Goal: Information Seeking & Learning: Learn about a topic

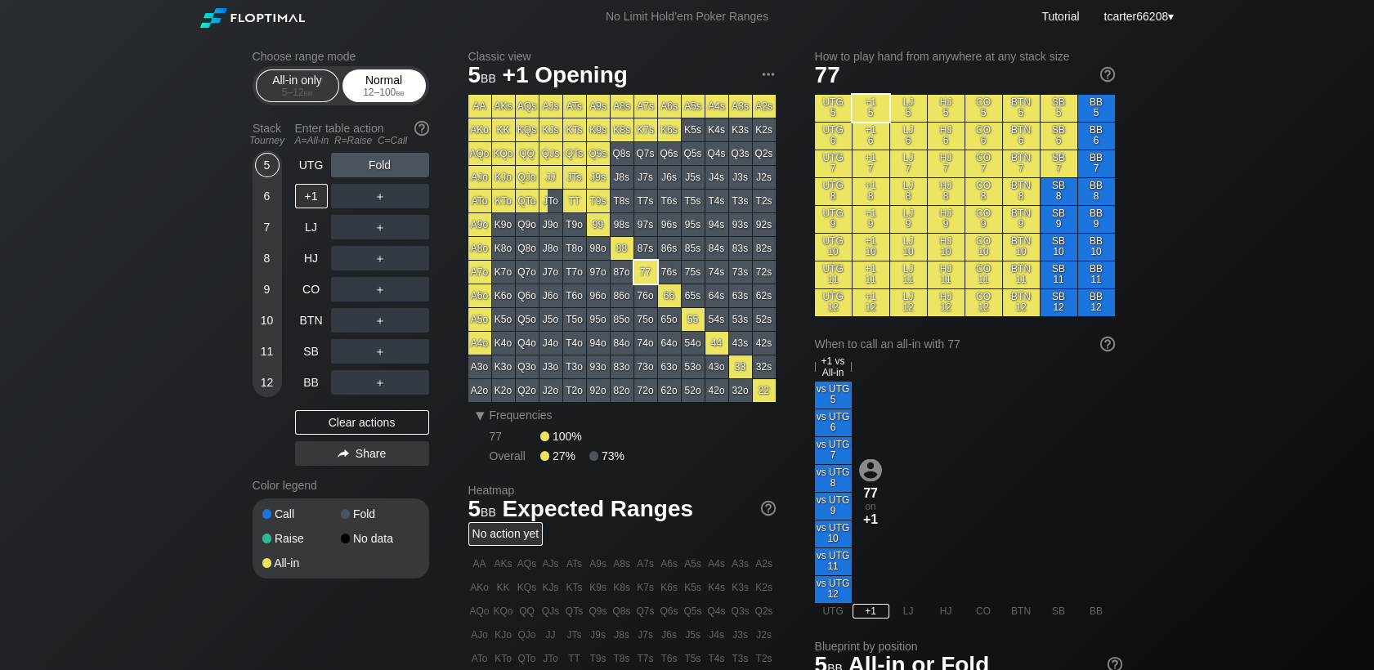
click at [364, 90] on div "12 – 100 bb" at bounding box center [384, 92] width 69 height 11
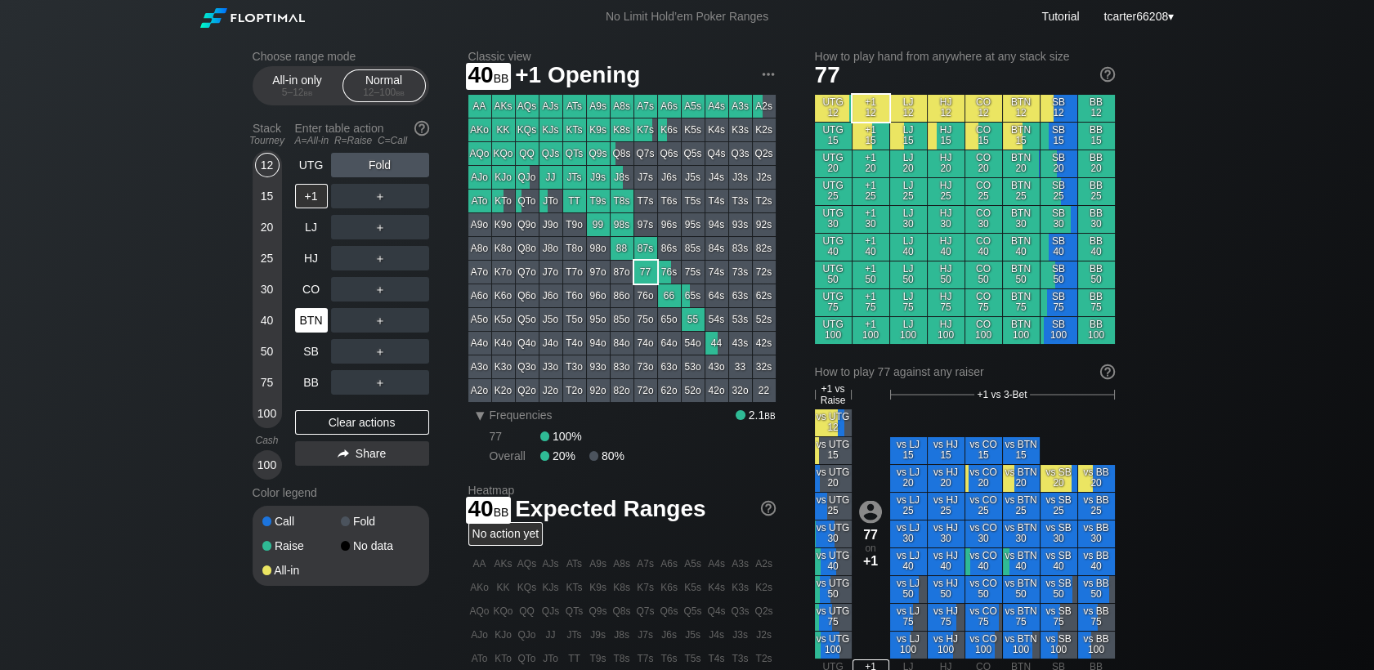
click at [261, 348] on div "50" at bounding box center [267, 351] width 25 height 25
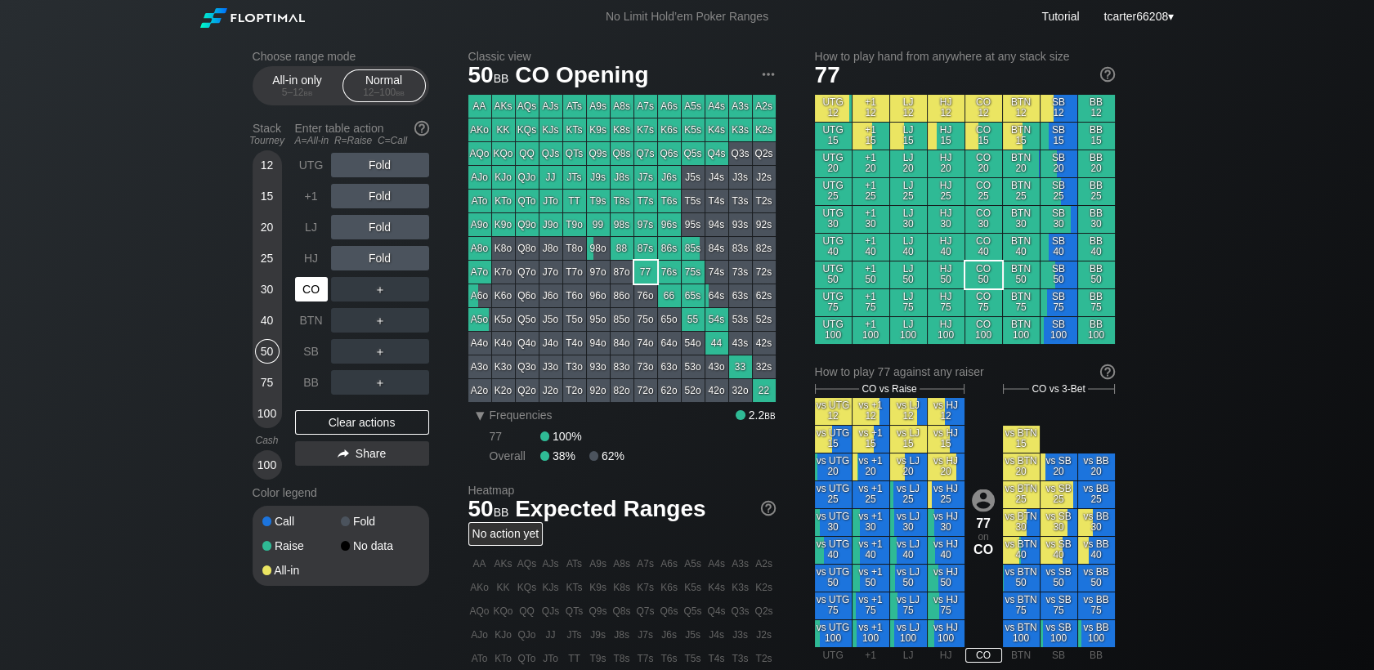
click at [316, 290] on div "CO" at bounding box center [311, 289] width 33 height 25
click at [378, 150] on div "Enter table action A=All-in R=Raise C=Call" at bounding box center [362, 134] width 134 height 38
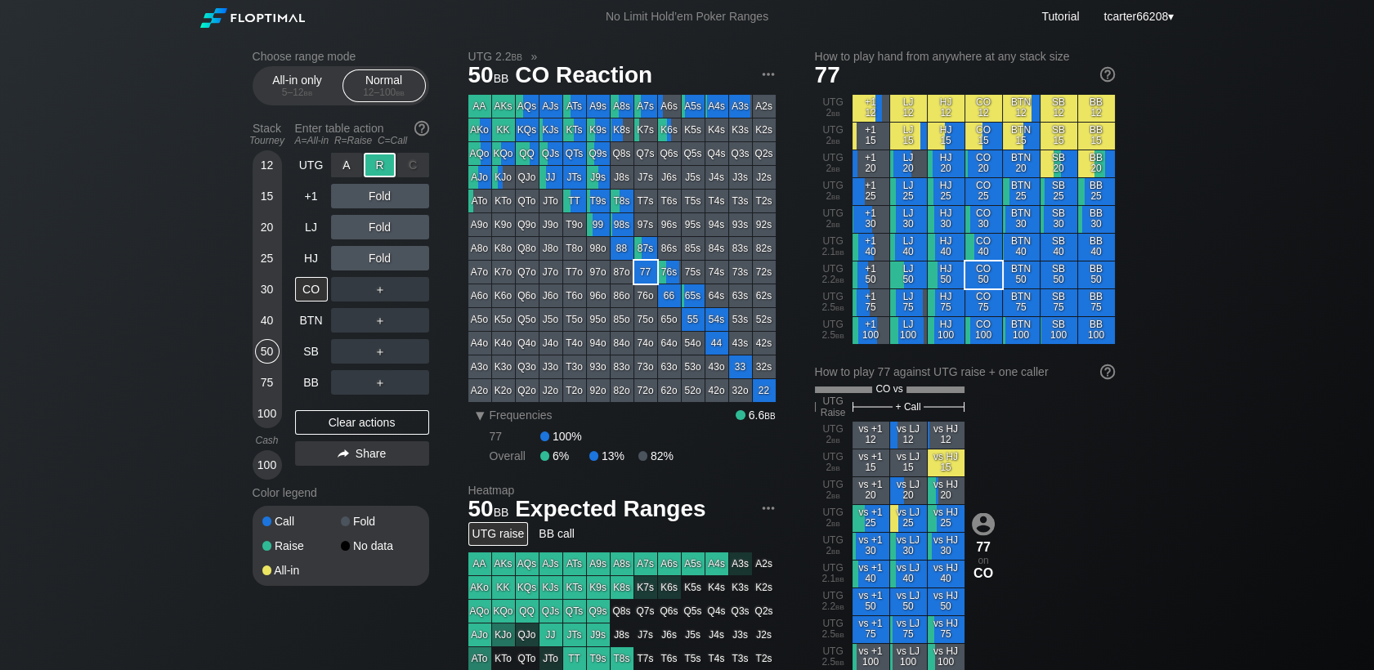
click at [378, 162] on div "R ✕" at bounding box center [380, 165] width 32 height 25
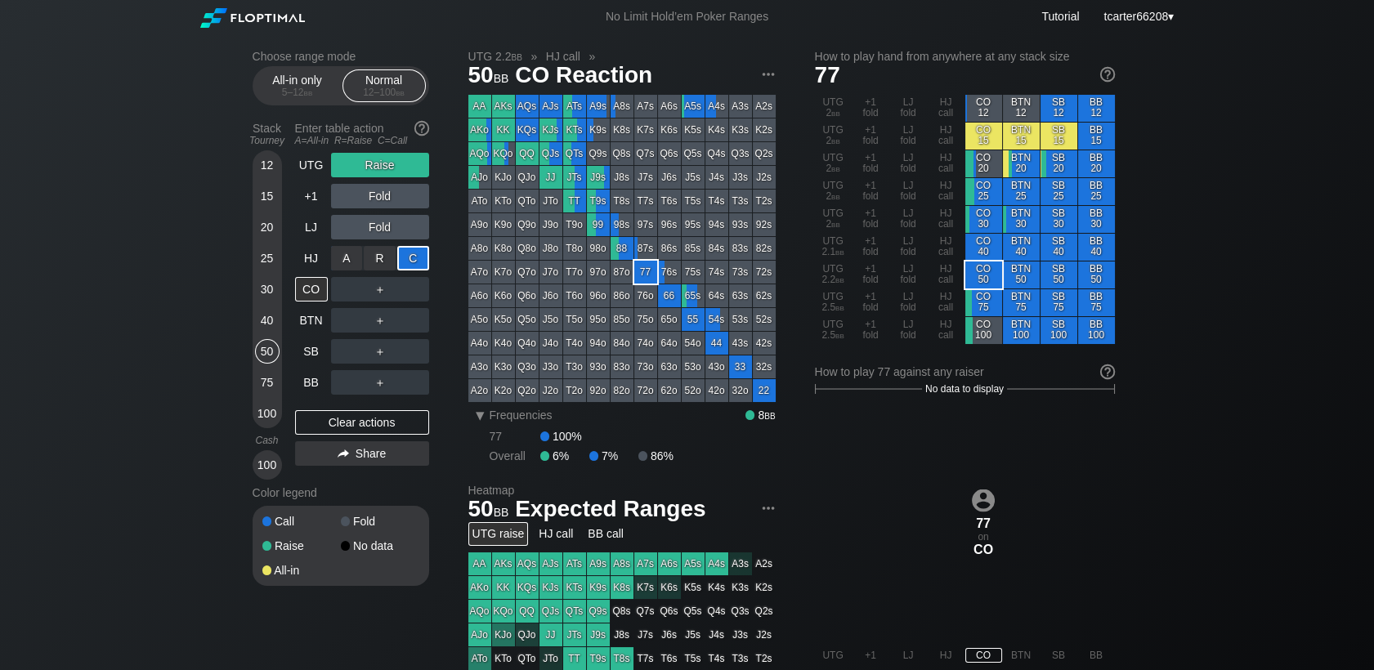
click at [425, 248] on div "C ✕" at bounding box center [413, 258] width 32 height 25
click at [423, 244] on div "A ✕ R ✕ C ✕ Call" at bounding box center [380, 258] width 98 height 38
click at [421, 257] on div "C ✕" at bounding box center [413, 258] width 32 height 25
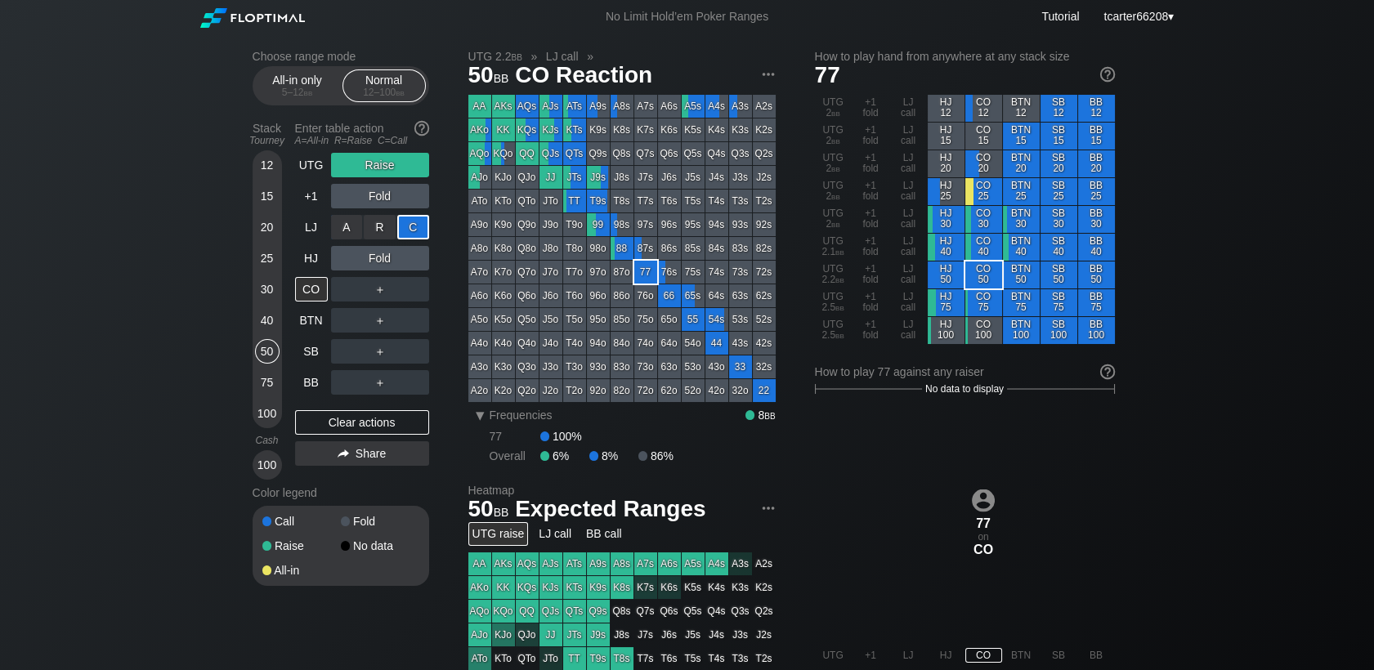
click at [421, 236] on div "C ✕" at bounding box center [413, 227] width 32 height 25
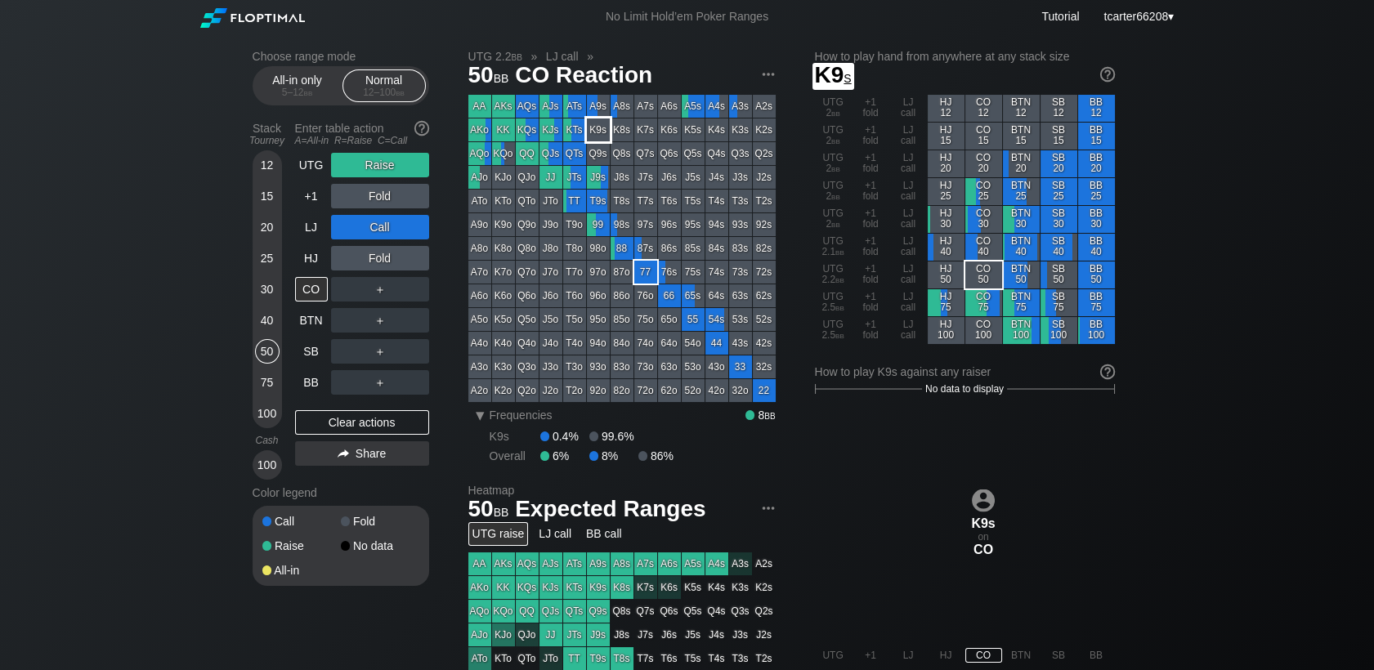
click at [601, 132] on div "K9s" at bounding box center [598, 129] width 23 height 23
drag, startPoint x: 401, startPoint y: 414, endPoint x: 396, endPoint y: 422, distance: 8.8
click at [401, 414] on div "Clear actions" at bounding box center [362, 422] width 134 height 25
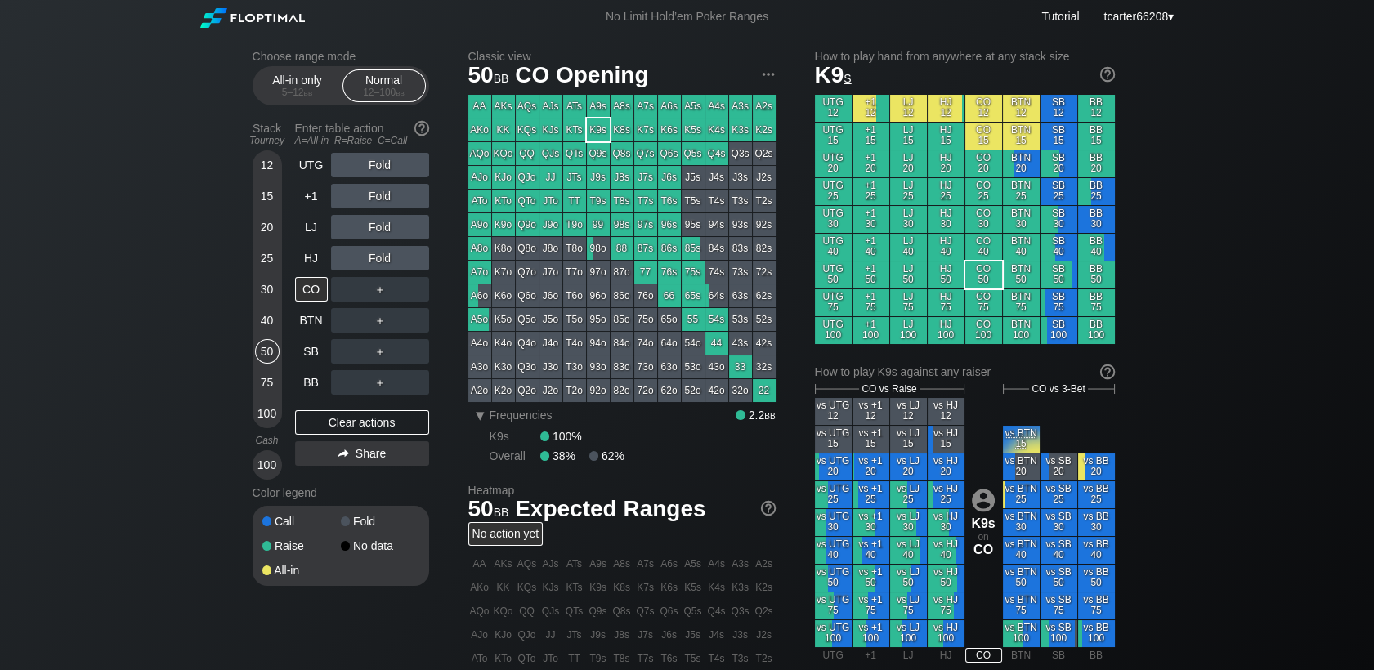
click at [1259, 137] on div "Choose range mode All-in only 5 – 12 bb Normal 12 – 100 bb Stack Tourney Enter …" at bounding box center [687, 556] width 1374 height 1044
click at [270, 379] on div "75" at bounding box center [267, 382] width 25 height 25
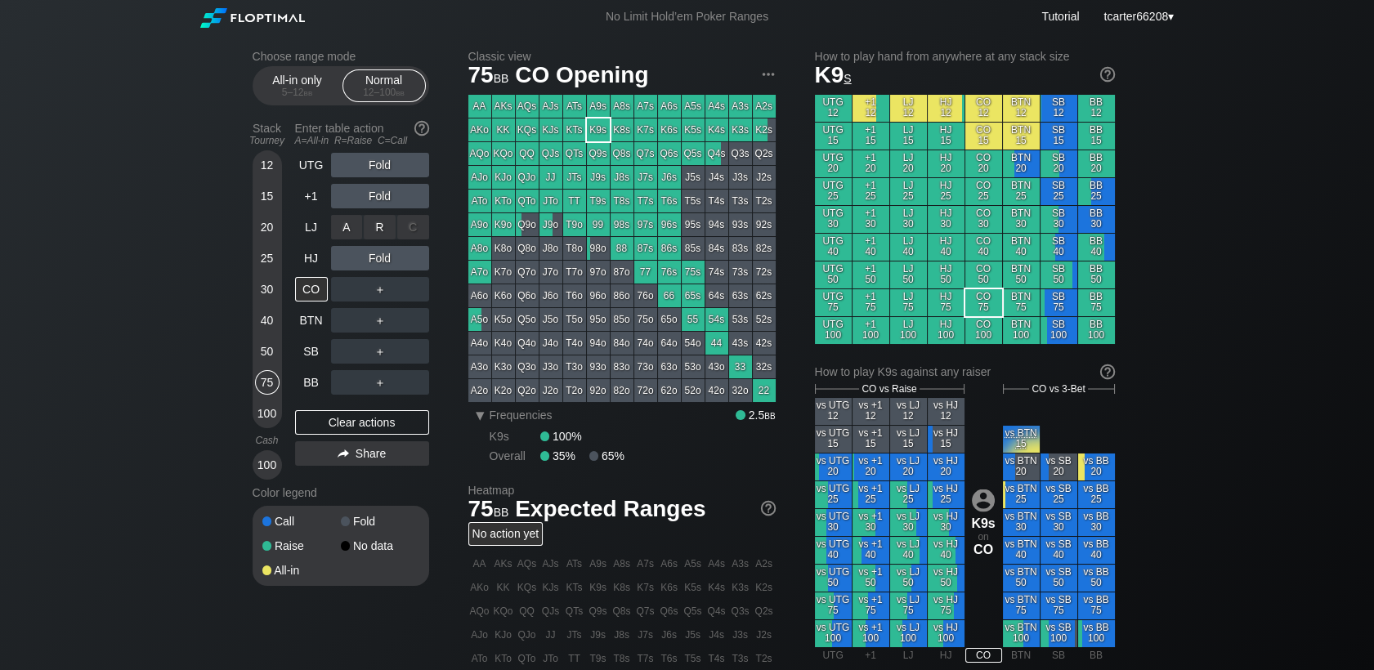
click at [384, 236] on div "R ✕" at bounding box center [380, 227] width 32 height 25
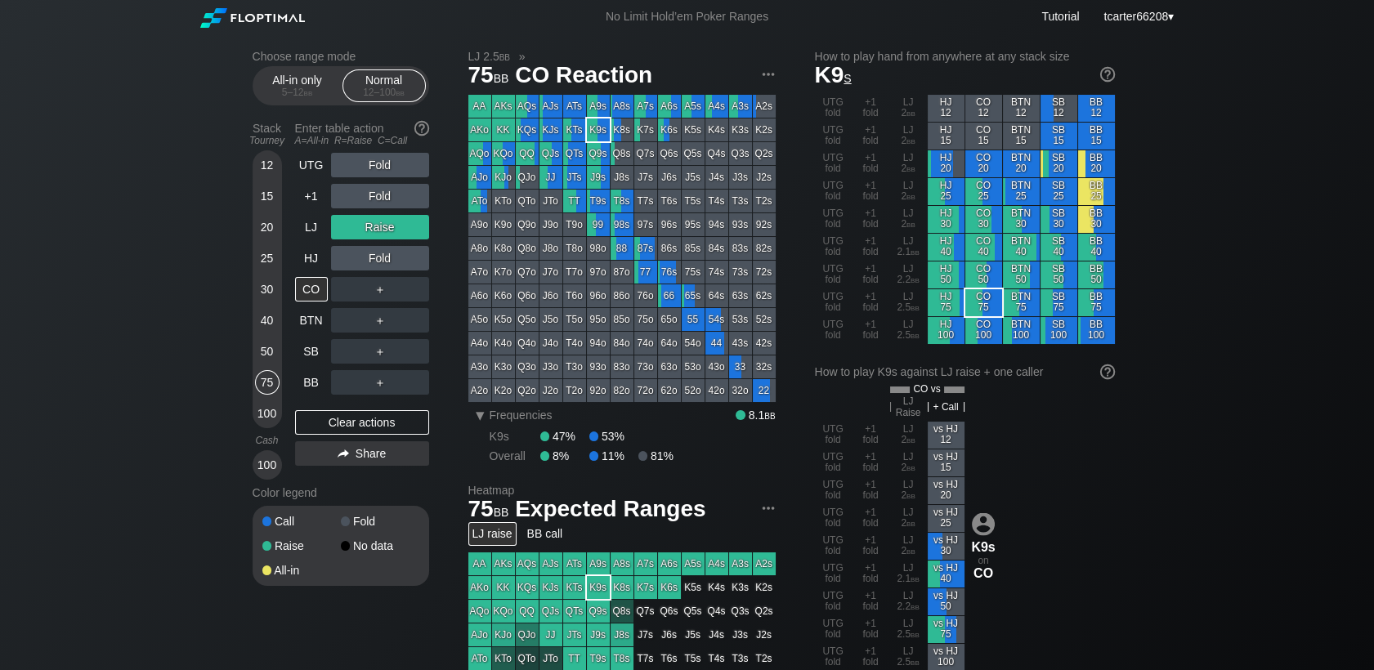
click at [126, 170] on div "Choose range mode All-in only 5 – 12 bb Normal 12 – 100 bb Stack Tourney Enter …" at bounding box center [687, 567] width 1374 height 1067
drag, startPoint x: 320, startPoint y: 431, endPoint x: 261, endPoint y: 363, distance: 89.9
click at [320, 431] on div "Clear actions" at bounding box center [362, 422] width 134 height 25
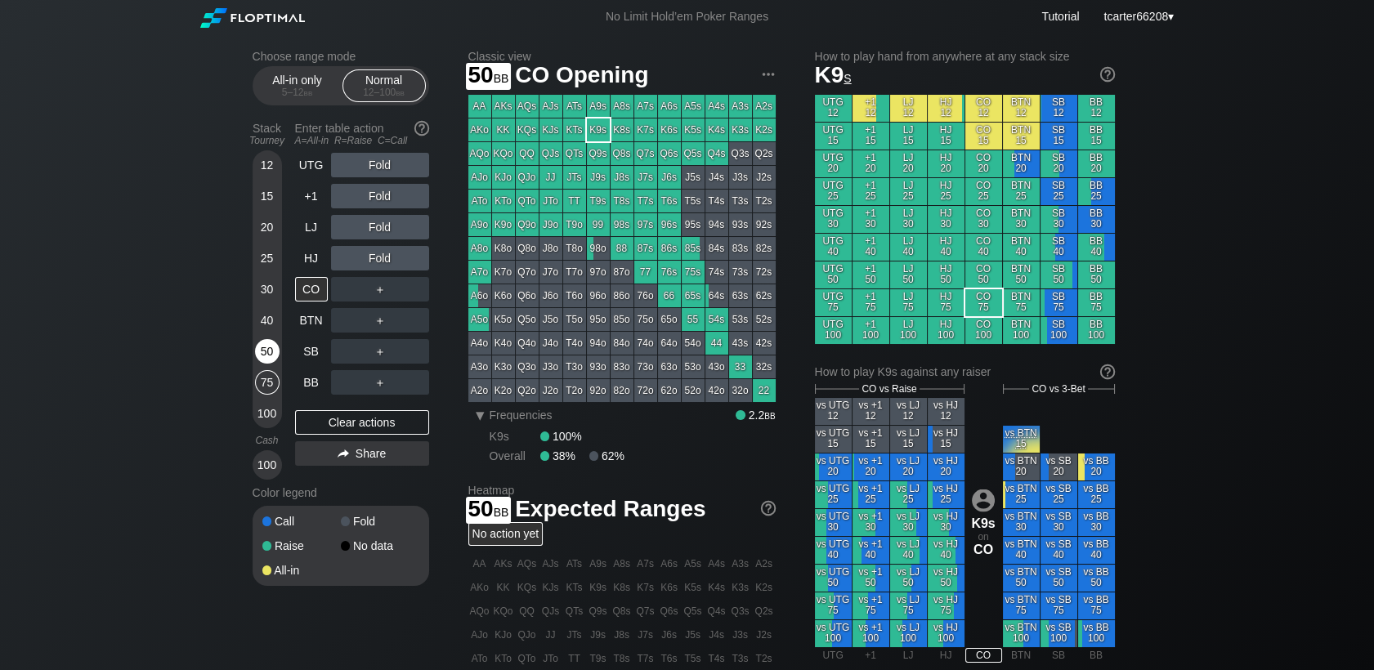
click at [261, 362] on div "50" at bounding box center [267, 351] width 25 height 25
click at [289, 195] on div "Stack Tourney Enter table action A=All-in R=Raise C=Call 12 15 20 25 30 40 50 7…" at bounding box center [341, 297] width 177 height 364
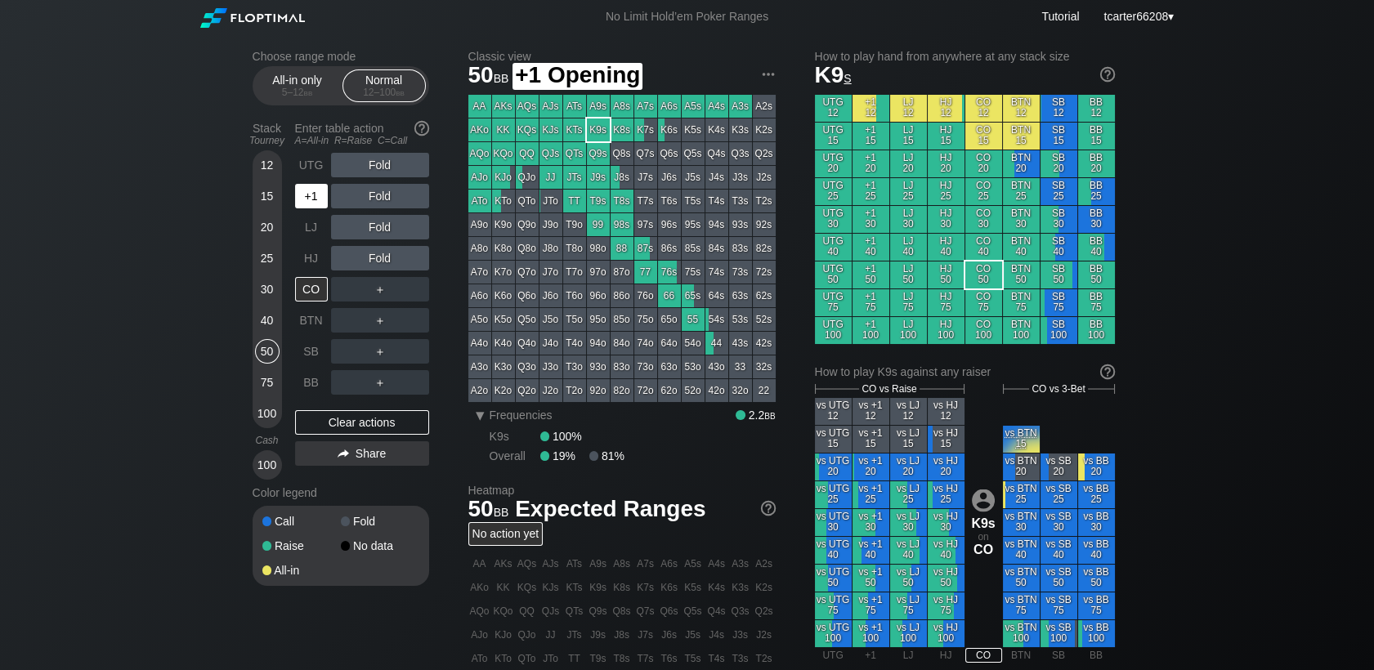
click at [301, 199] on div "+1" at bounding box center [311, 196] width 33 height 25
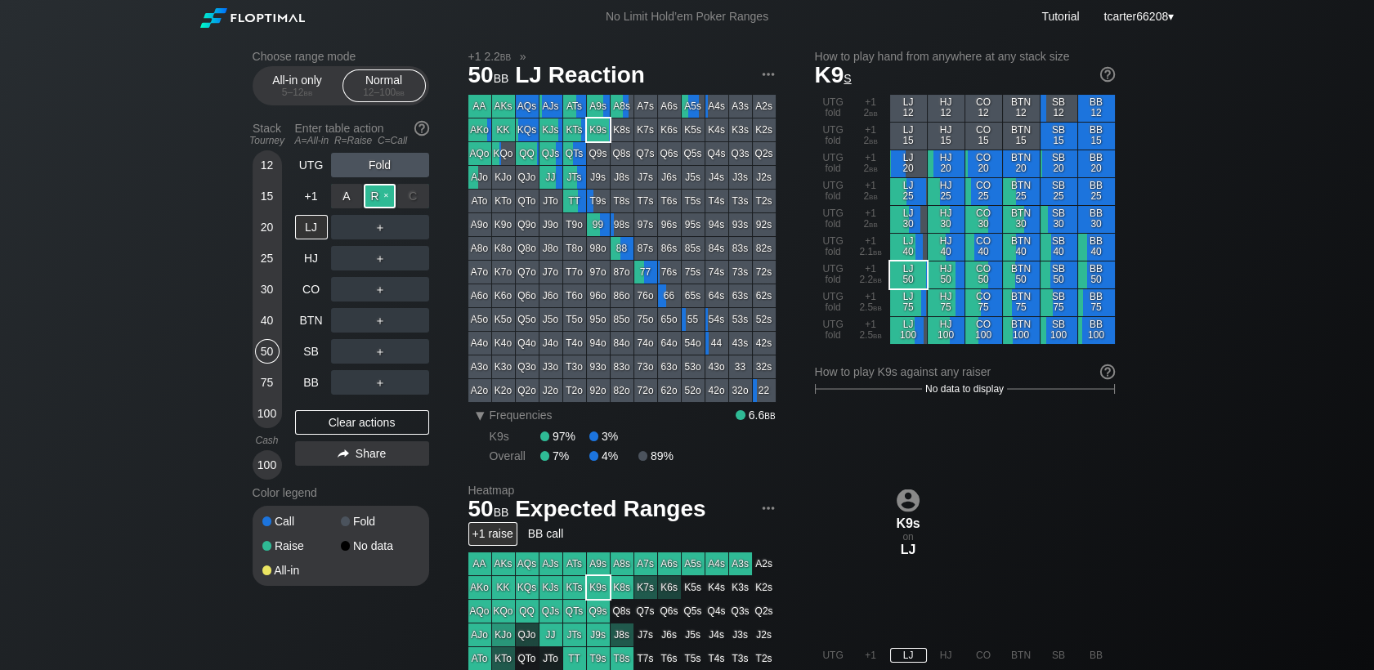
click at [377, 200] on div "R ✕" at bounding box center [380, 196] width 32 height 25
click at [382, 358] on div "R ✕" at bounding box center [380, 351] width 32 height 25
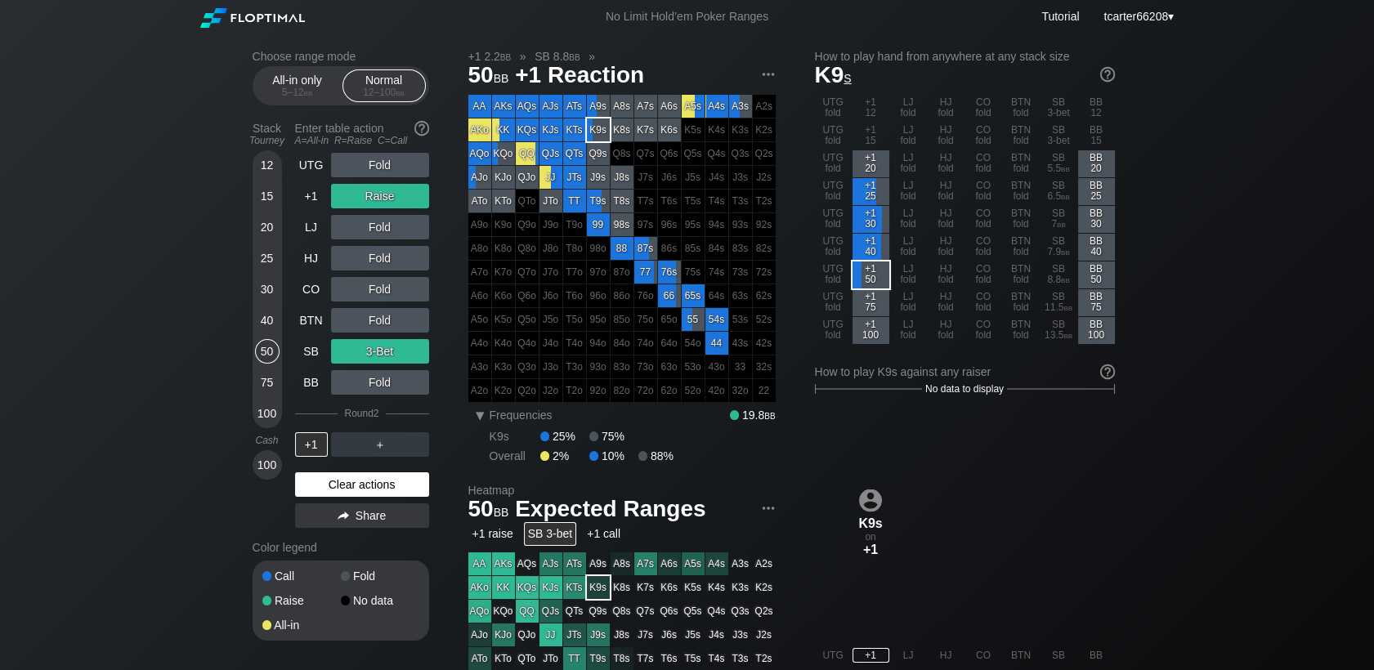
click at [400, 476] on div "Clear actions" at bounding box center [362, 484] width 134 height 25
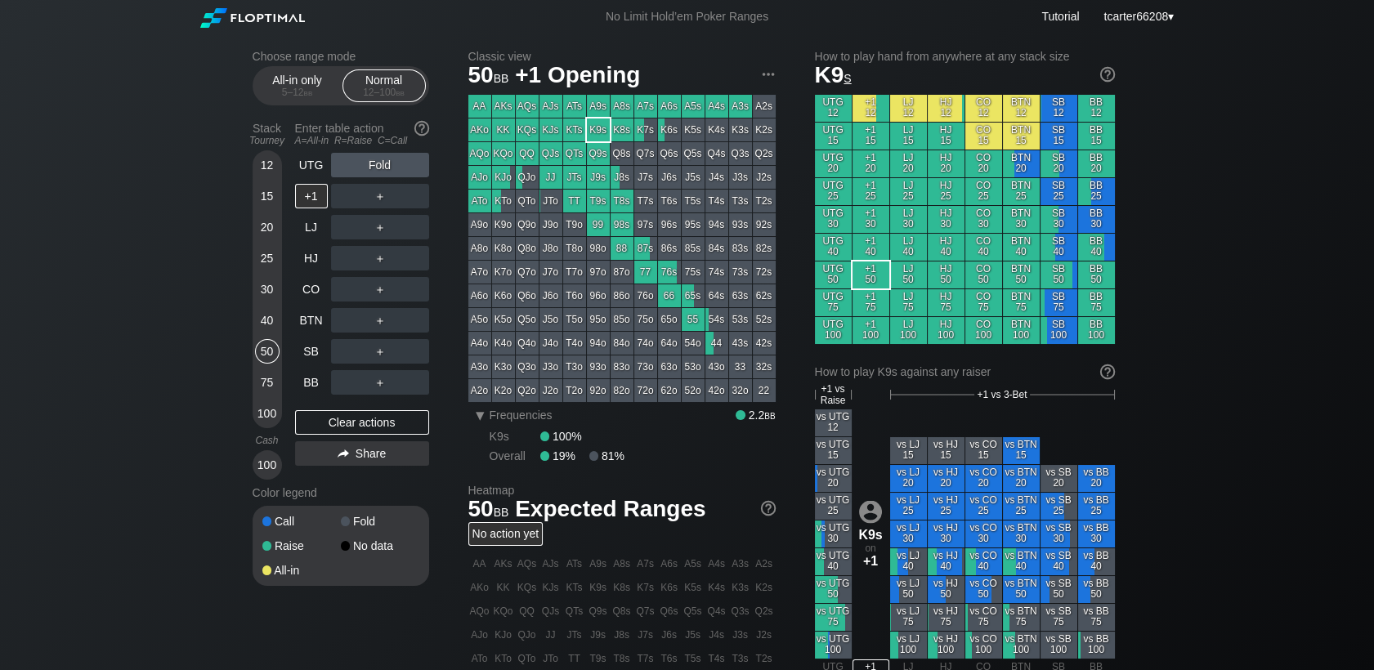
drag, startPoint x: 154, startPoint y: 252, endPoint x: 160, endPoint y: 275, distance: 24.4
click at [154, 252] on div "Choose range mode All-in only 5 – 12 bb Normal 12 – 100 bb Stack Tourney Enter …" at bounding box center [687, 561] width 1374 height 1055
drag, startPoint x: 321, startPoint y: 383, endPoint x: 690, endPoint y: 360, distance: 369.3
click at [322, 383] on div "BB" at bounding box center [311, 382] width 33 height 25
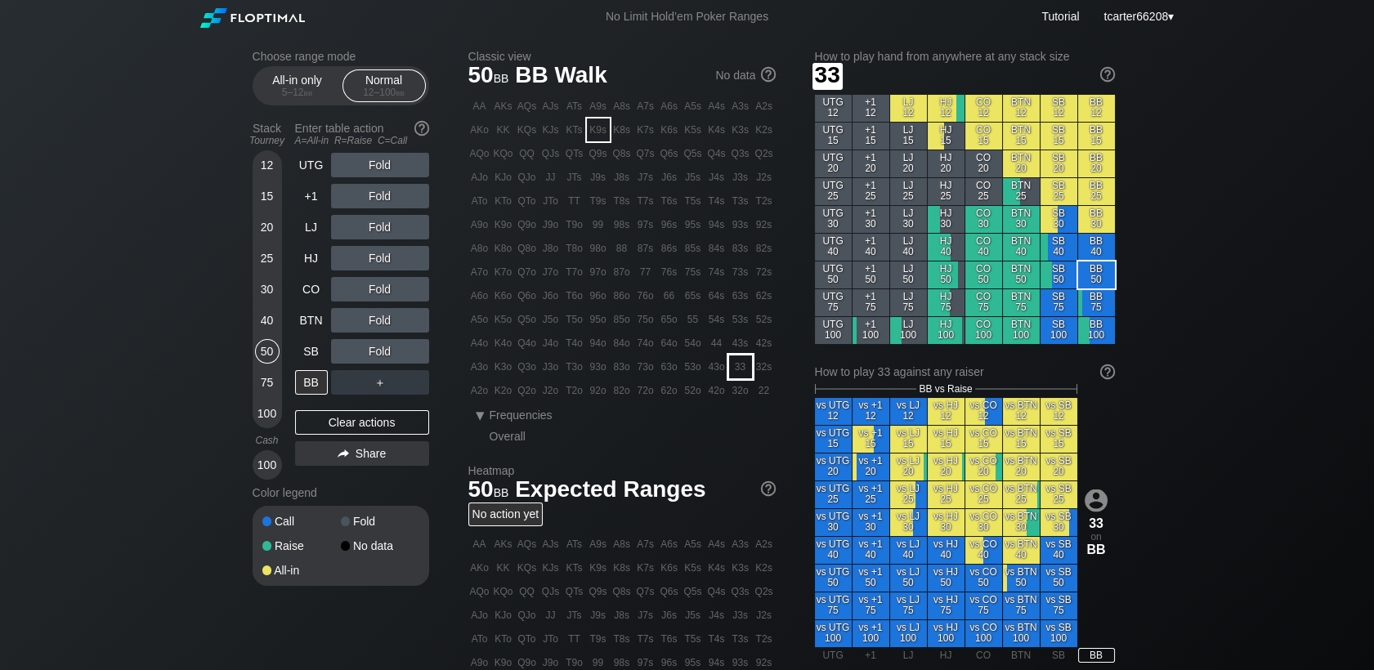
click at [733, 363] on div "33" at bounding box center [740, 366] width 23 height 23
click at [310, 270] on div "HJ" at bounding box center [311, 258] width 33 height 25
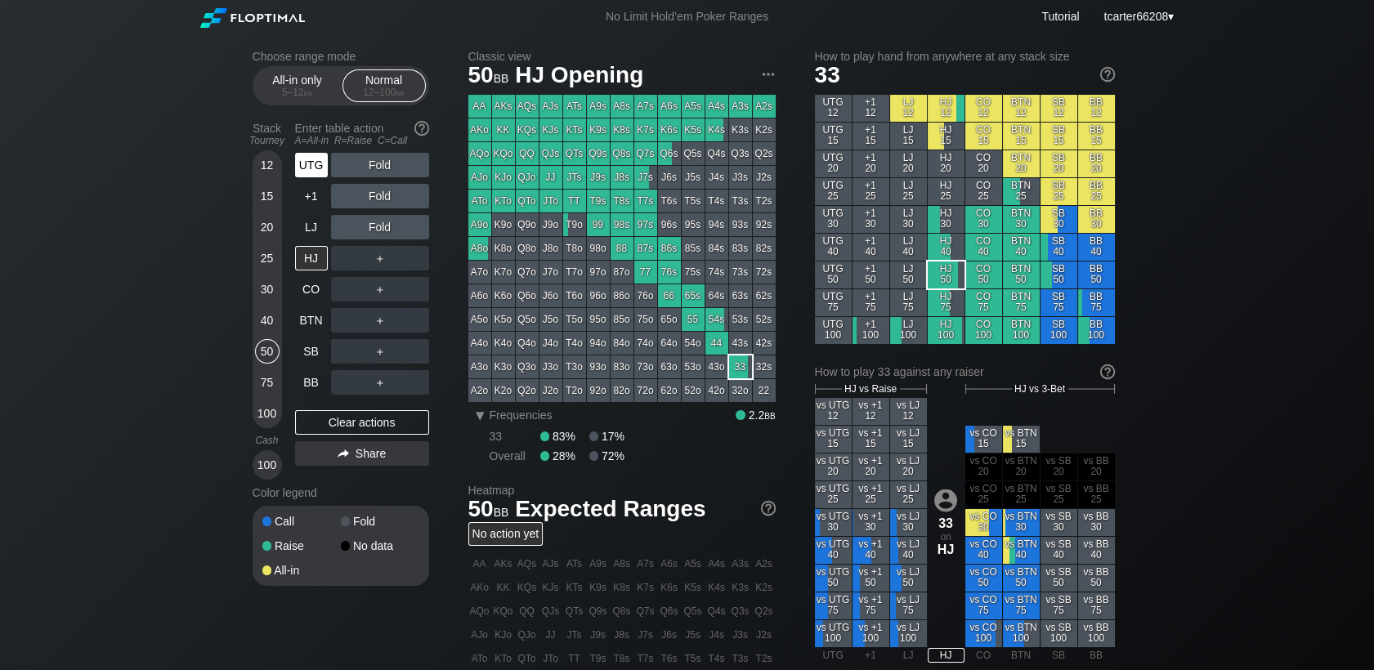
drag, startPoint x: 312, startPoint y: 184, endPoint x: 315, endPoint y: 173, distance: 10.9
click at [313, 183] on div "+1" at bounding box center [313, 196] width 36 height 31
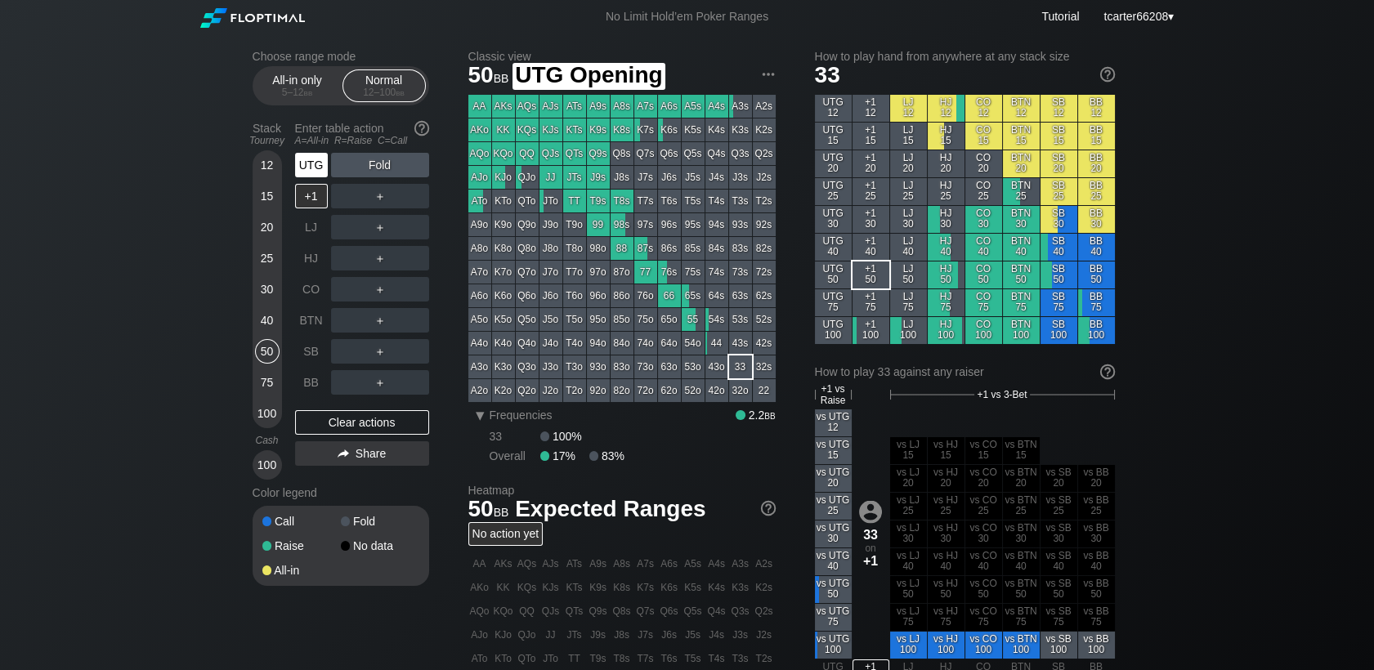
click at [313, 171] on div "UTG" at bounding box center [311, 165] width 33 height 25
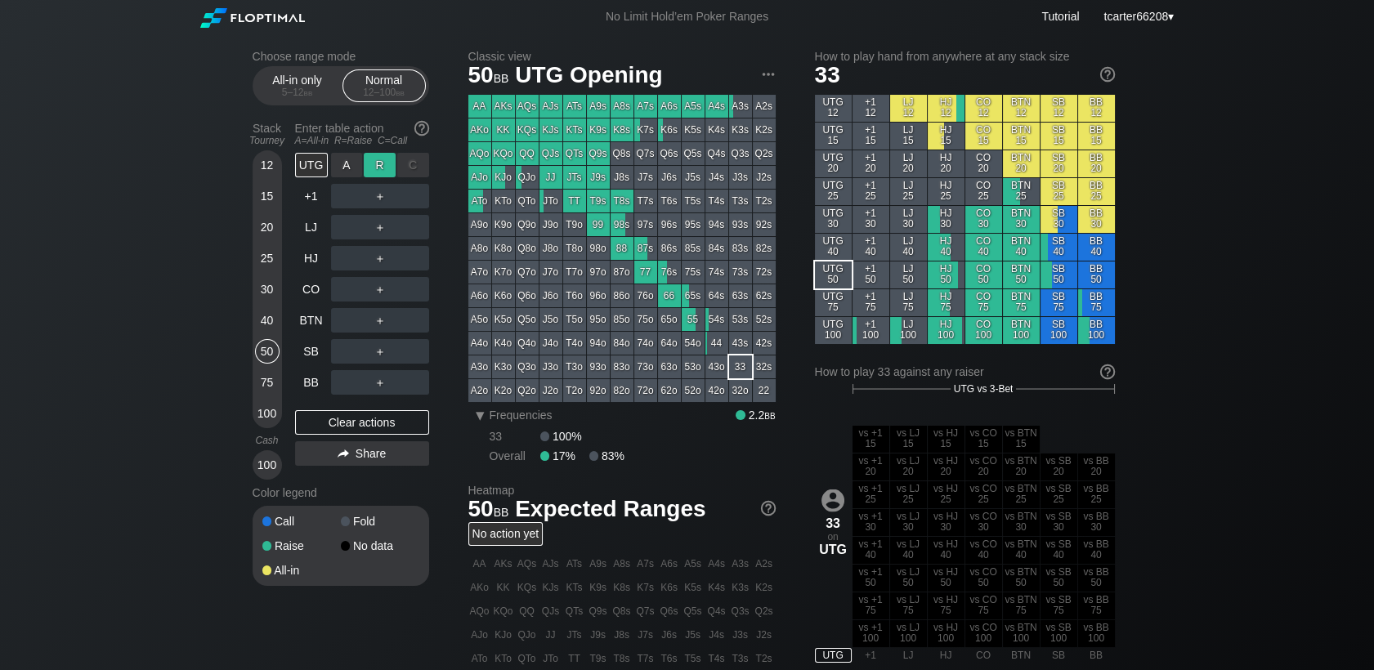
click at [379, 168] on div "R ✕" at bounding box center [380, 165] width 32 height 25
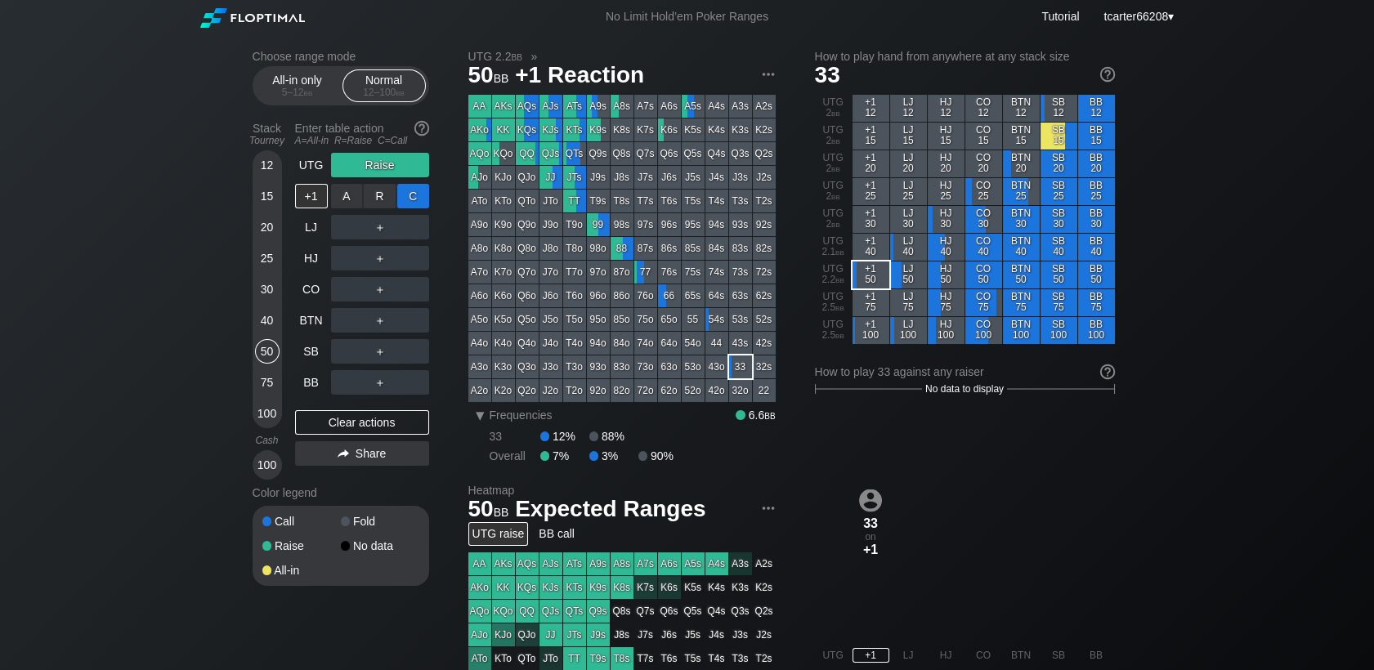
click at [422, 208] on div "C ✕" at bounding box center [413, 196] width 32 height 25
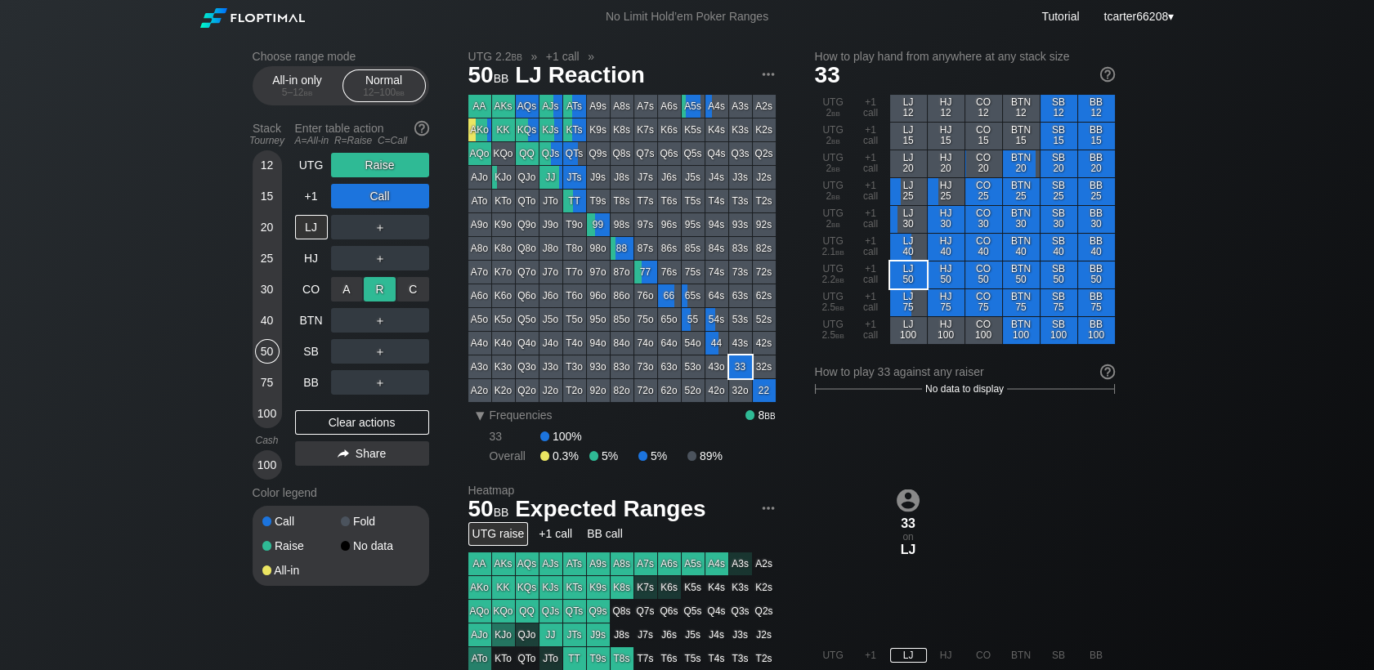
click at [382, 286] on div "R ✕" at bounding box center [380, 289] width 32 height 25
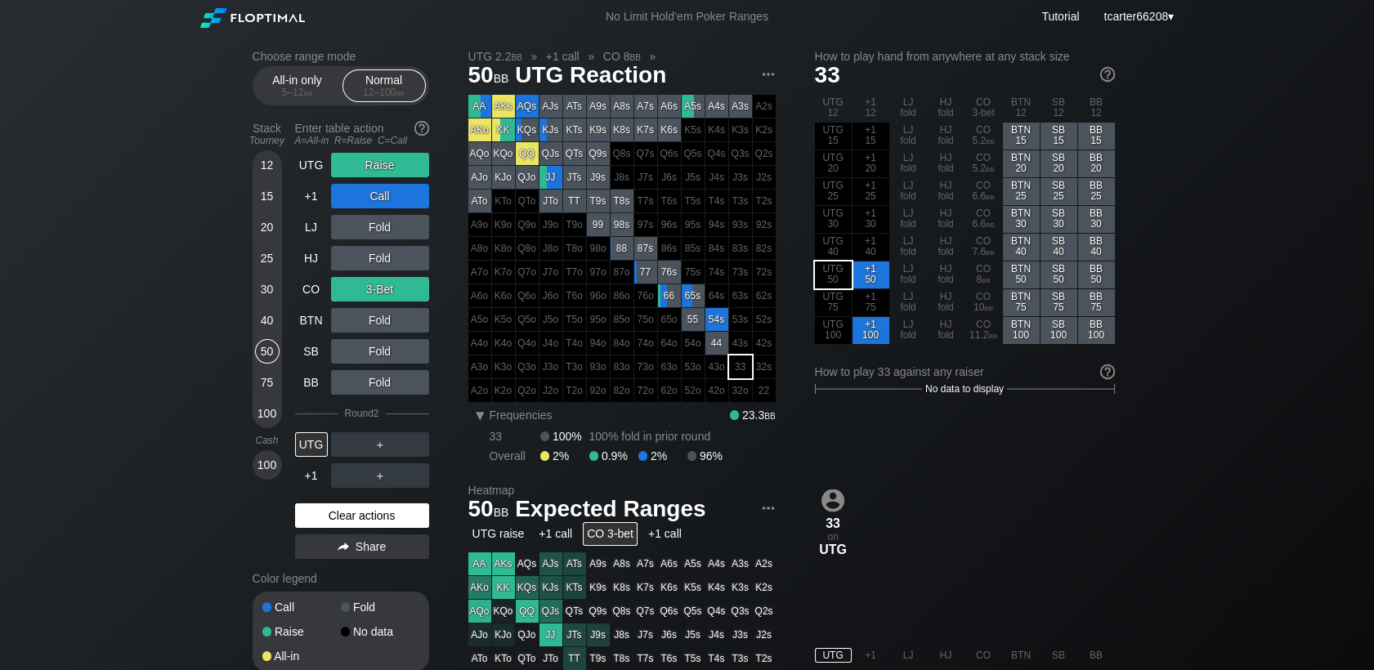
click at [383, 524] on div "Clear actions" at bounding box center [362, 515] width 134 height 25
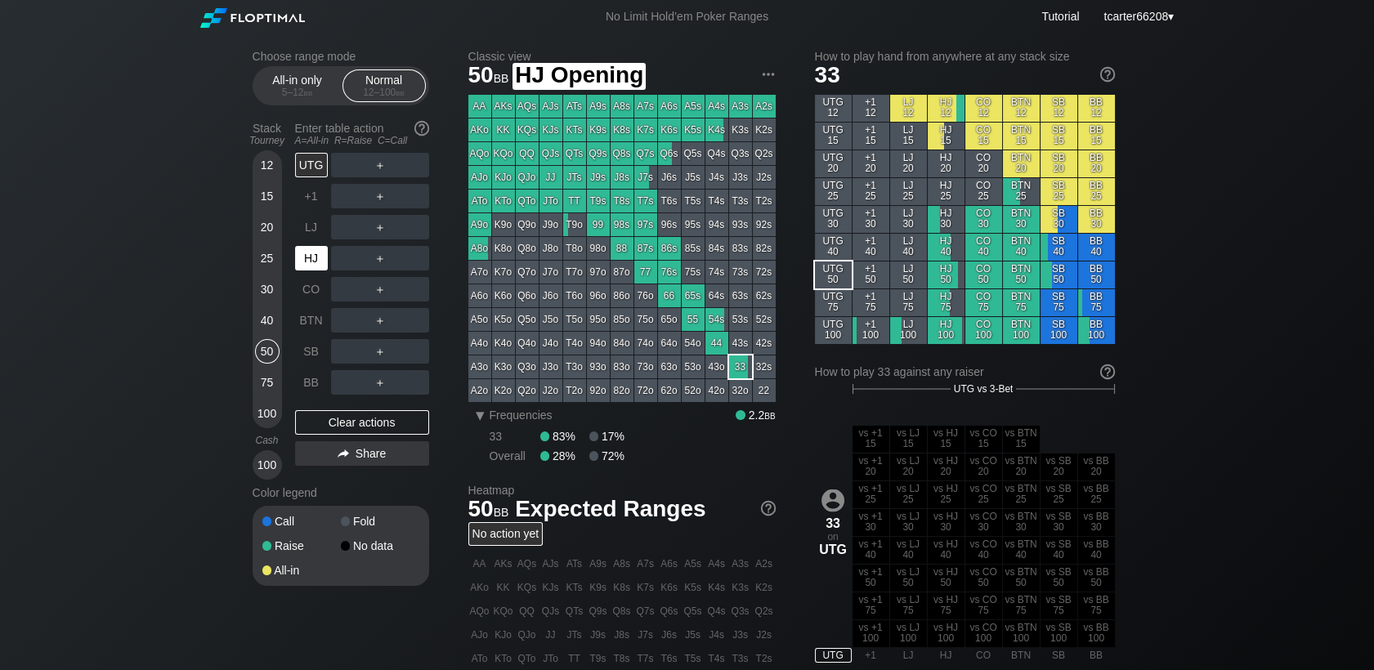
click at [323, 261] on div "HJ" at bounding box center [311, 258] width 33 height 25
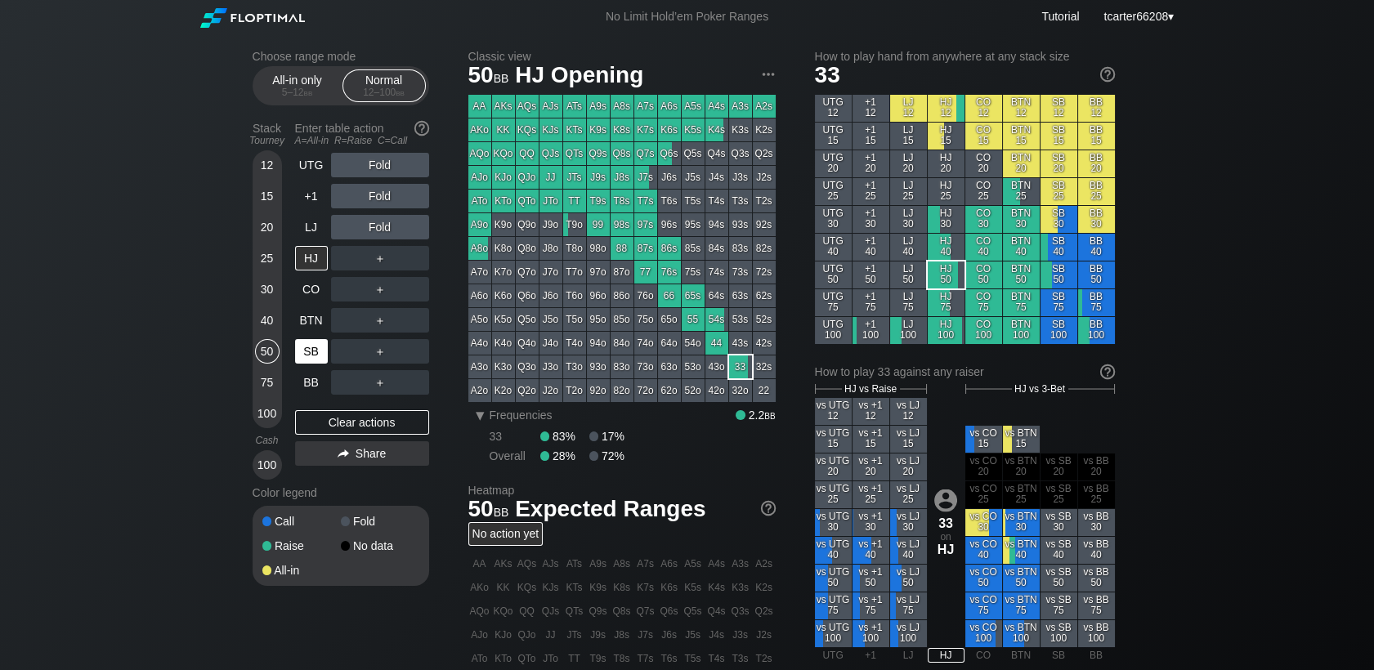
drag, startPoint x: 272, startPoint y: 327, endPoint x: 316, endPoint y: 353, distance: 51.3
click at [272, 327] on div "40" at bounding box center [267, 320] width 25 height 25
click at [316, 353] on div "SB" at bounding box center [311, 351] width 33 height 25
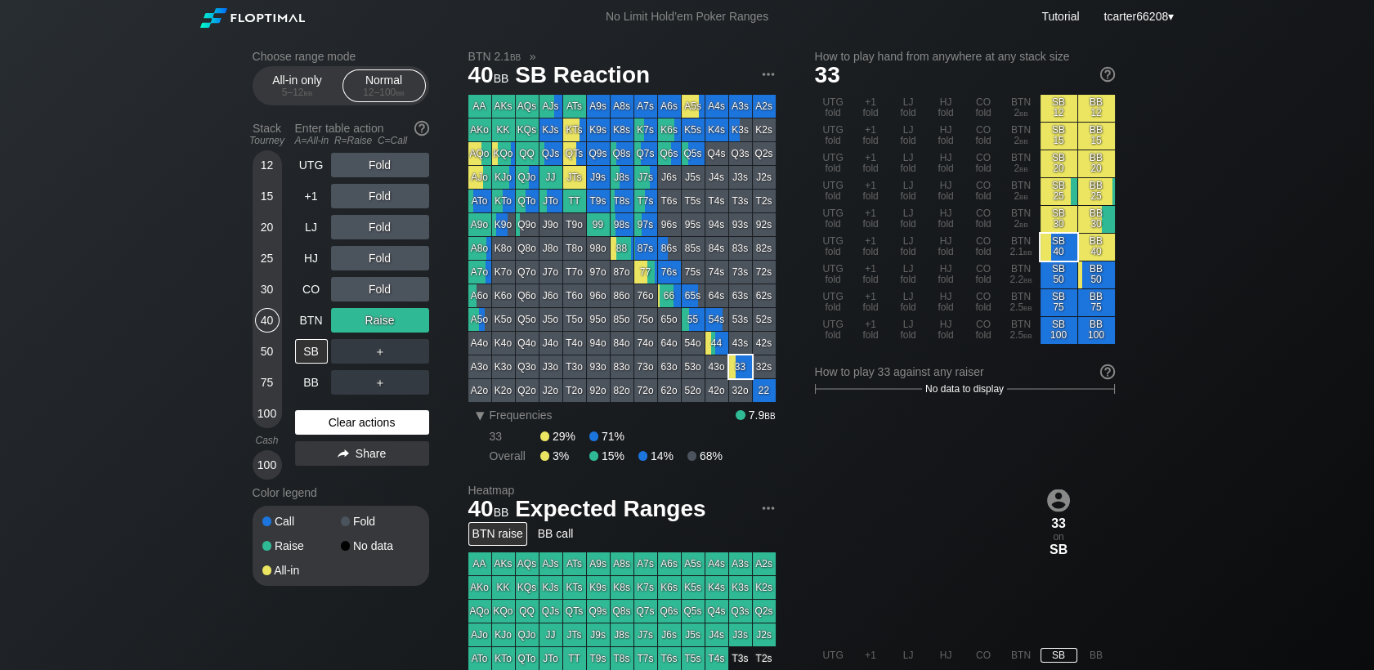
click at [314, 427] on div "Clear actions" at bounding box center [362, 422] width 134 height 25
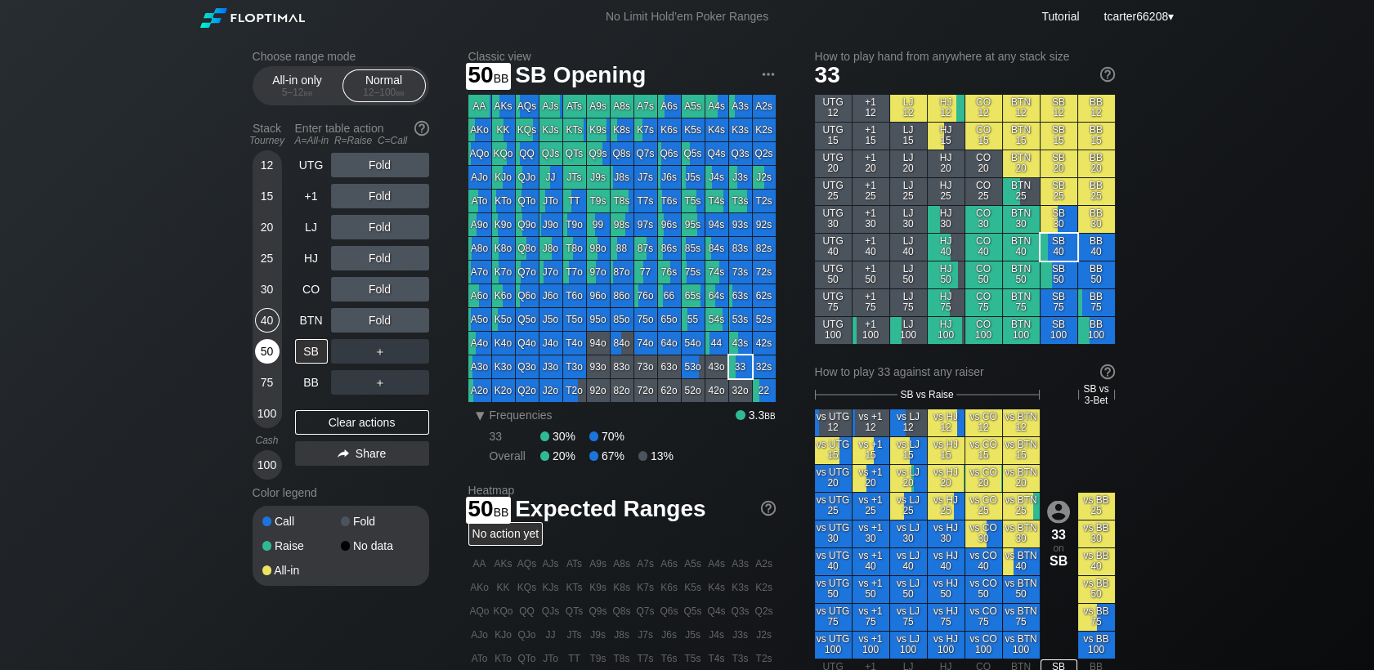
click at [264, 356] on div "50" at bounding box center [267, 351] width 25 height 25
click at [303, 381] on div "BB" at bounding box center [311, 382] width 33 height 25
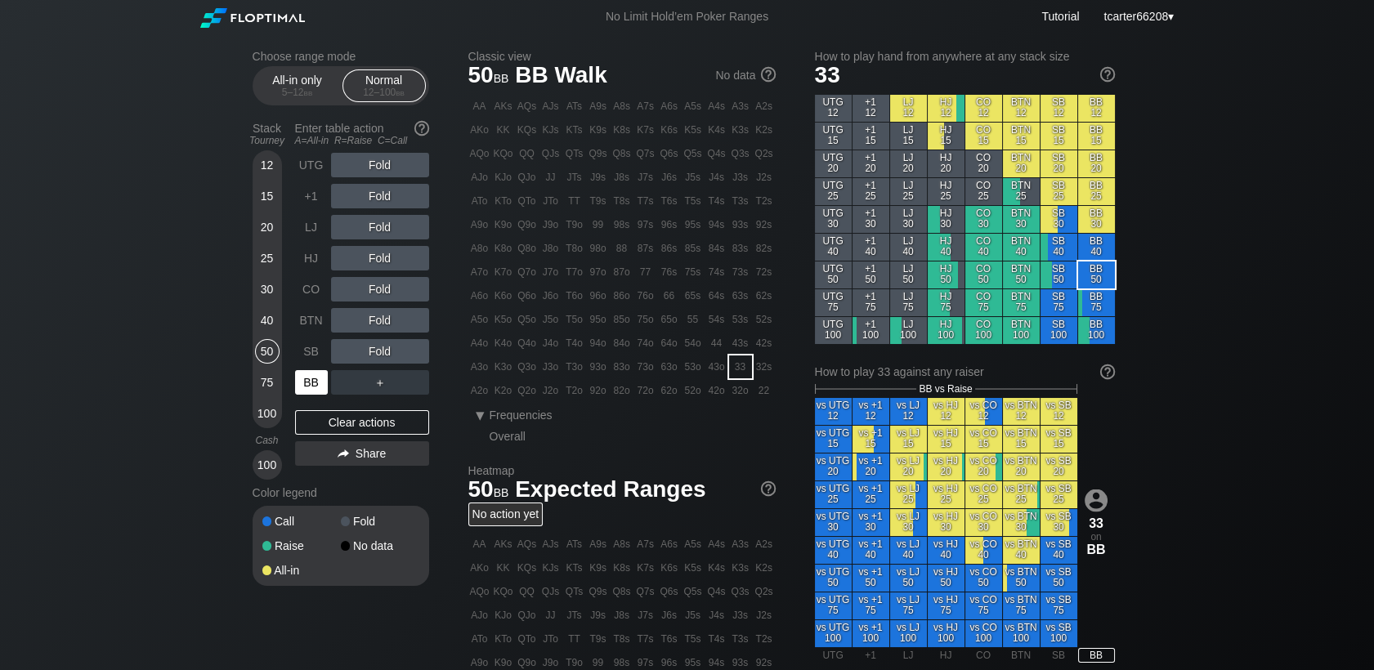
click at [311, 382] on div "BB" at bounding box center [311, 382] width 33 height 25
click at [373, 356] on div "R ✕" at bounding box center [380, 351] width 32 height 25
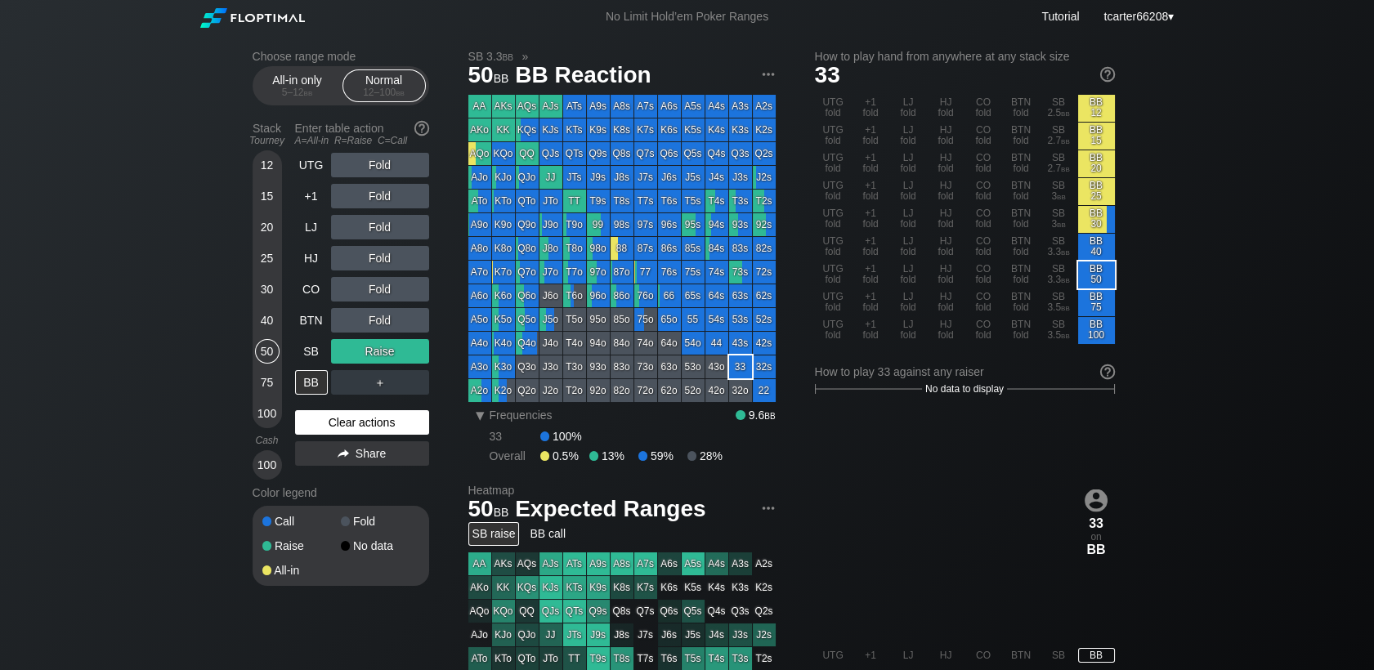
click at [337, 432] on div "Clear actions" at bounding box center [362, 422] width 134 height 25
click at [337, 431] on div "Clear actions" at bounding box center [362, 422] width 134 height 25
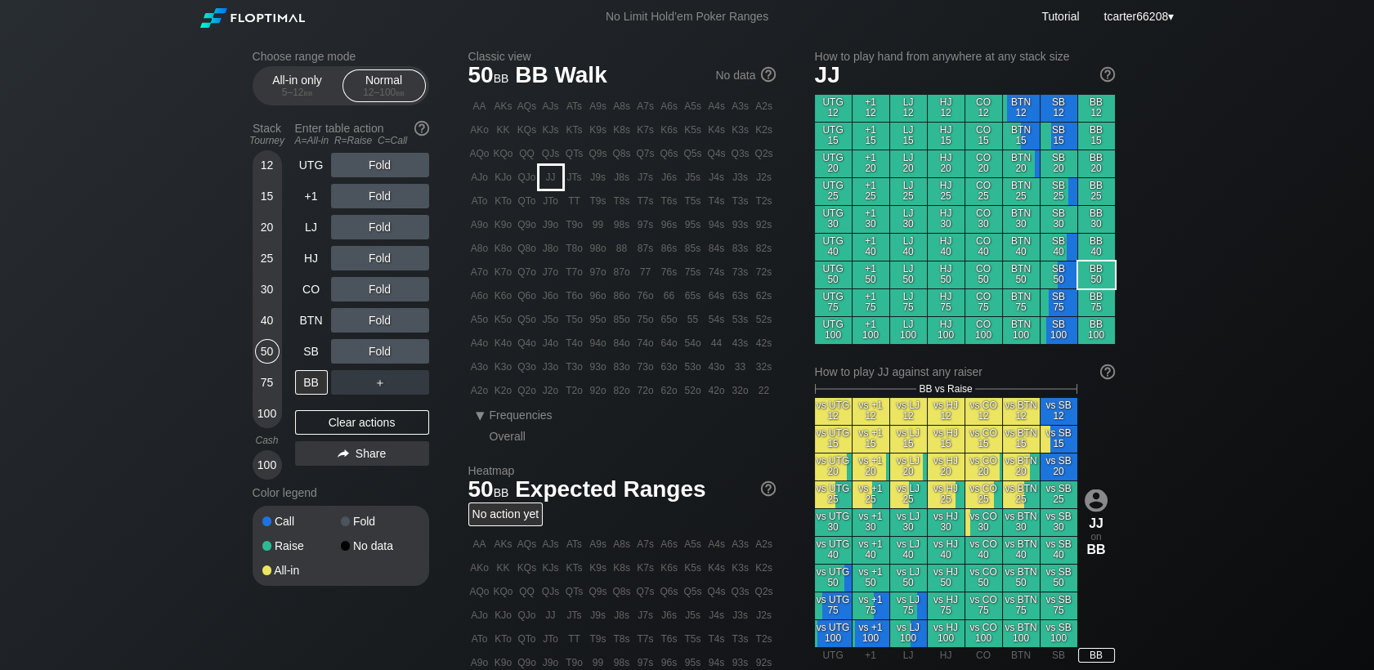
click at [556, 185] on div "JJ" at bounding box center [550, 177] width 23 height 23
click at [374, 199] on div "Fold" at bounding box center [380, 196] width 98 height 25
drag, startPoint x: 377, startPoint y: 209, endPoint x: 379, endPoint y: 200, distance: 9.3
click at [379, 200] on div "R ✕" at bounding box center [380, 196] width 32 height 25
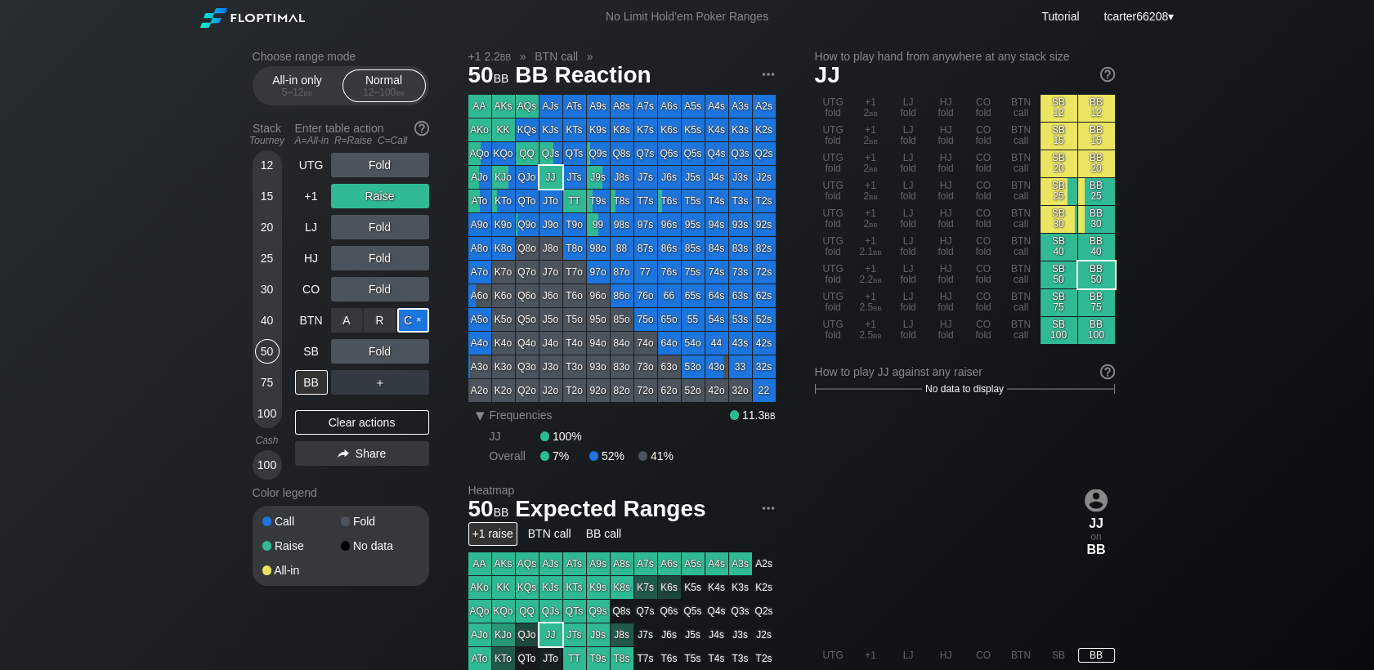
click at [401, 319] on div "C ✕" at bounding box center [413, 320] width 32 height 25
drag, startPoint x: 320, startPoint y: 422, endPoint x: 302, endPoint y: 343, distance: 80.5
click at [320, 422] on div "Clear actions" at bounding box center [362, 422] width 134 height 25
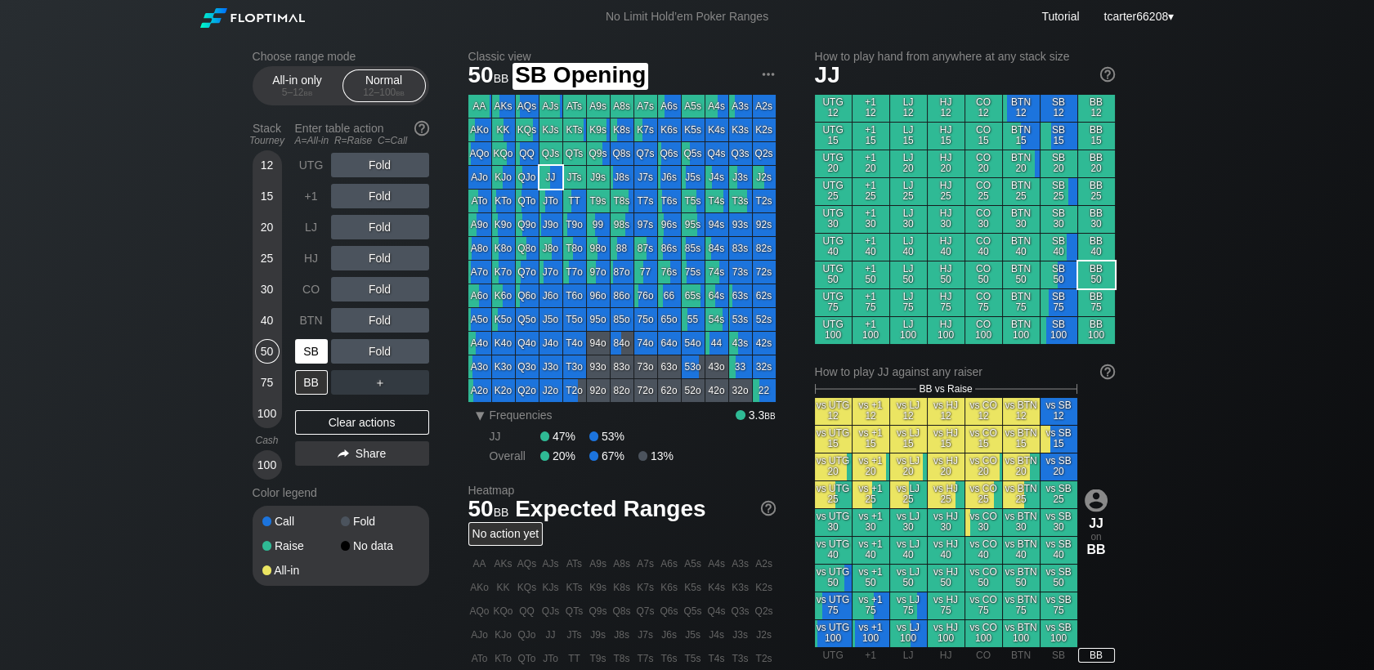
click at [307, 351] on div "SB" at bounding box center [311, 351] width 33 height 25
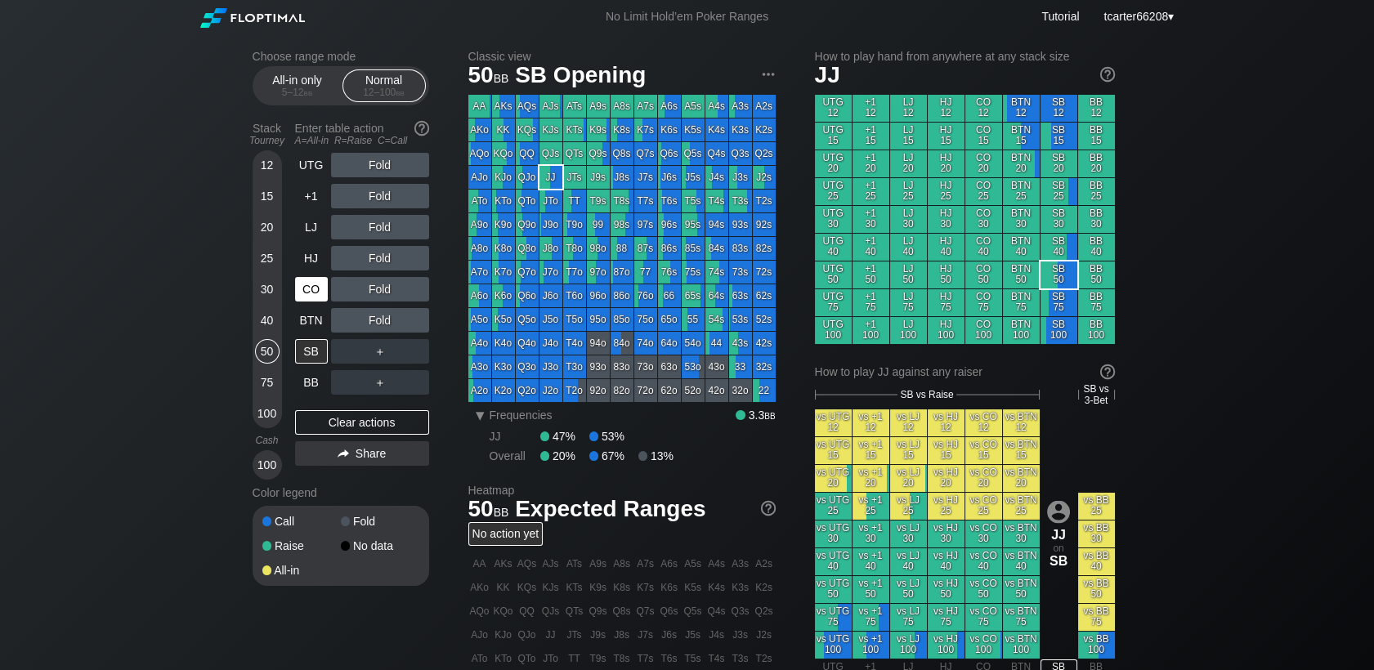
drag, startPoint x: 369, startPoint y: 418, endPoint x: 311, endPoint y: 294, distance: 136.7
click at [367, 412] on div "UTG Fold +1 Fold LJ Fold HJ Fold CO Fold BTN Fold SB ＋ BB ＋ Clear actions Share" at bounding box center [362, 316] width 134 height 327
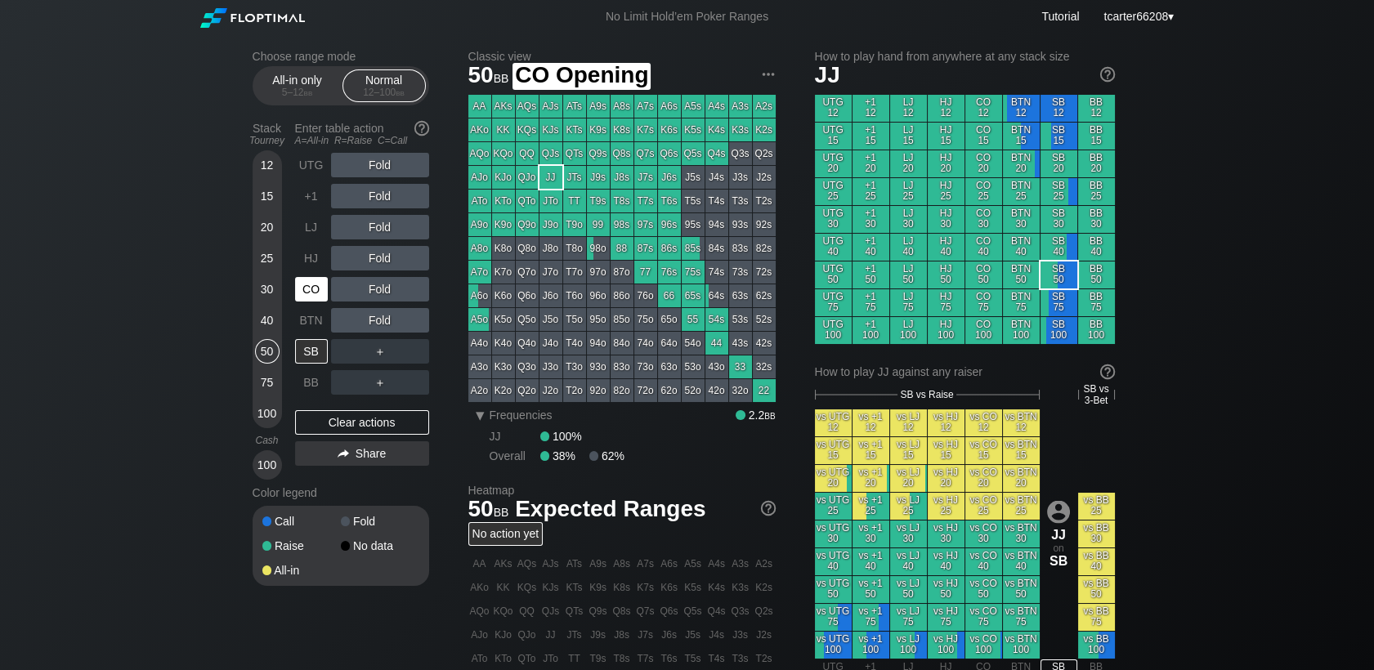
click at [307, 317] on div "BTN" at bounding box center [311, 320] width 33 height 25
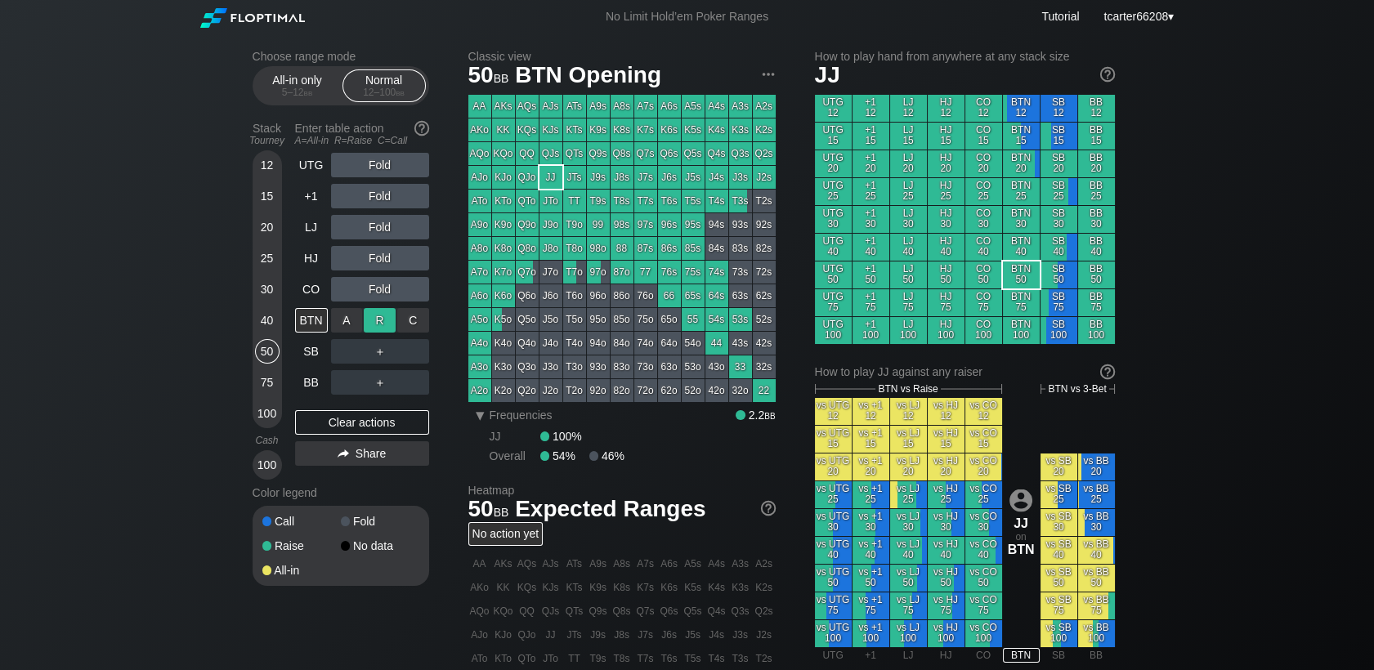
click at [373, 320] on div "R ✕" at bounding box center [380, 320] width 32 height 25
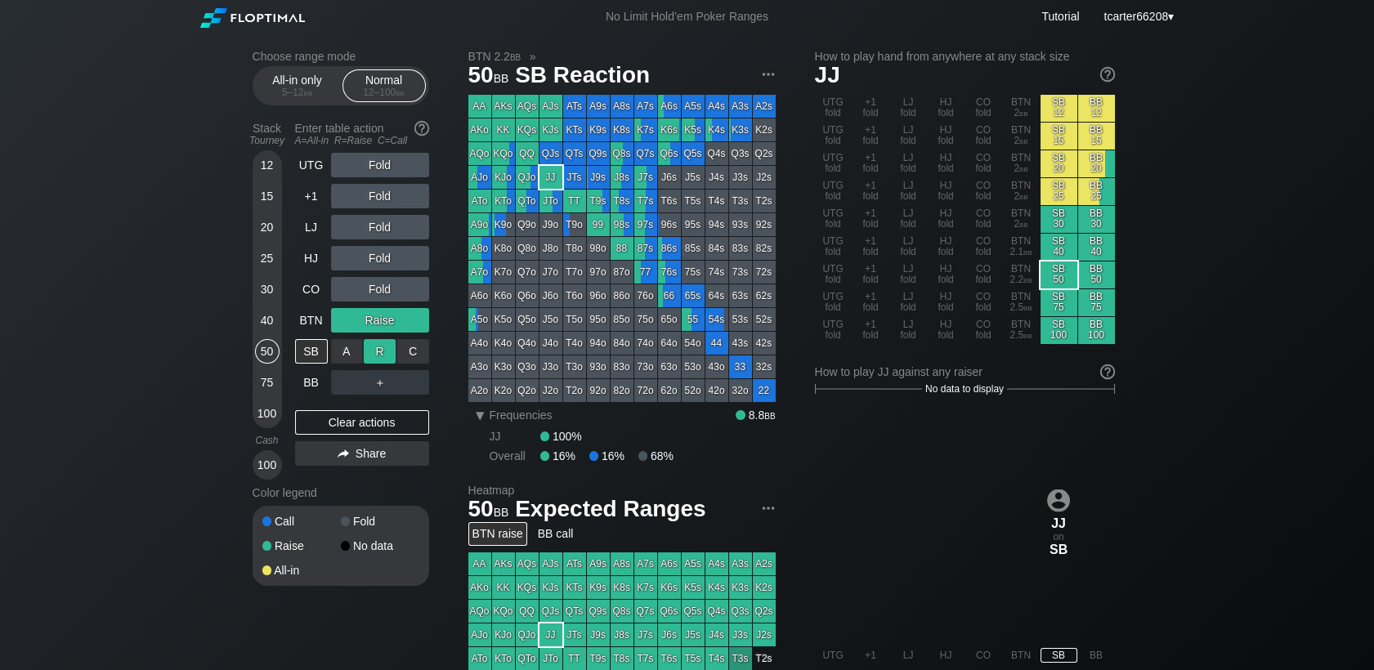
click at [379, 359] on div "R ✕" at bounding box center [380, 351] width 32 height 25
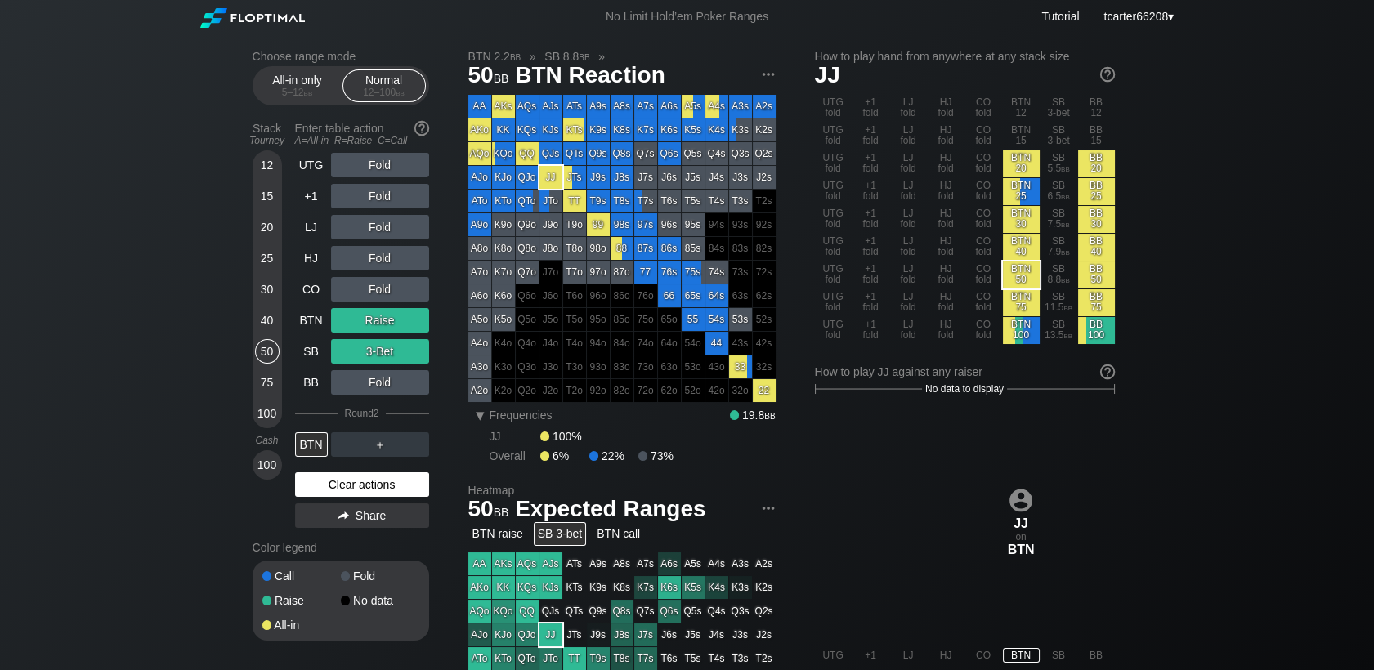
click at [385, 484] on div "Clear actions" at bounding box center [362, 484] width 134 height 25
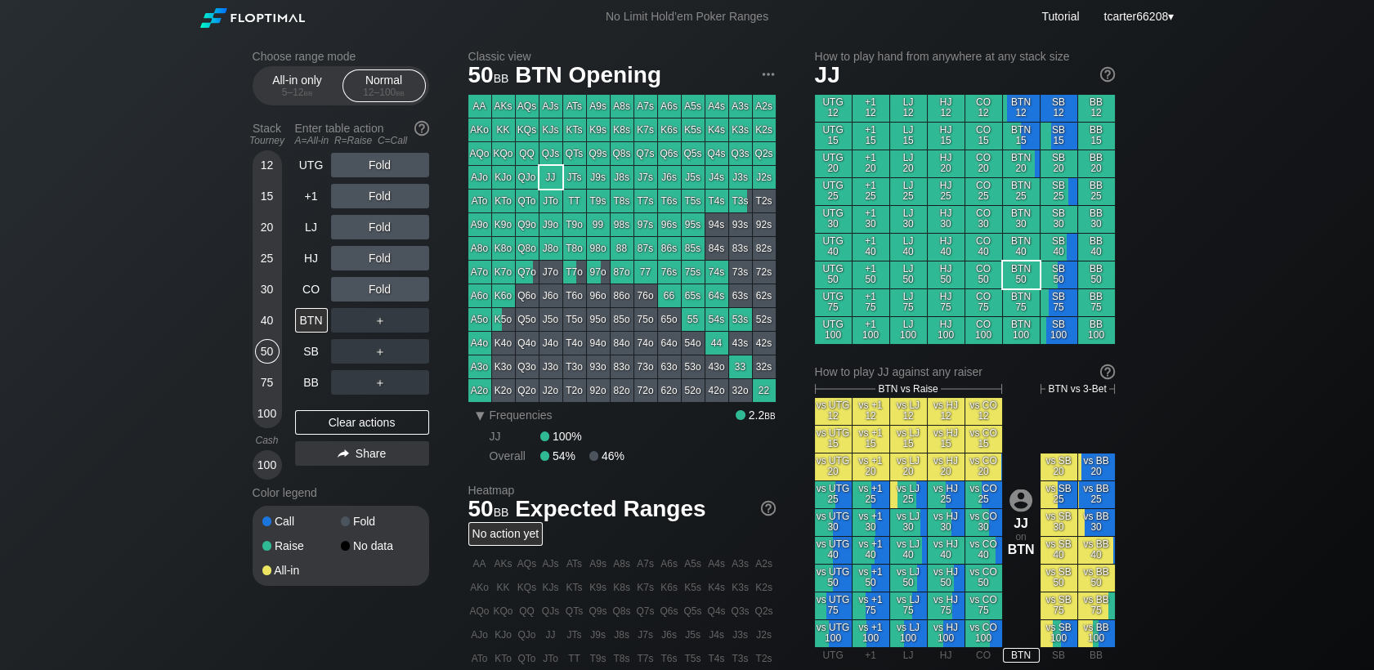
drag, startPoint x: 303, startPoint y: 293, endPoint x: 290, endPoint y: 306, distance: 18.5
click at [303, 293] on div "CO" at bounding box center [311, 289] width 33 height 25
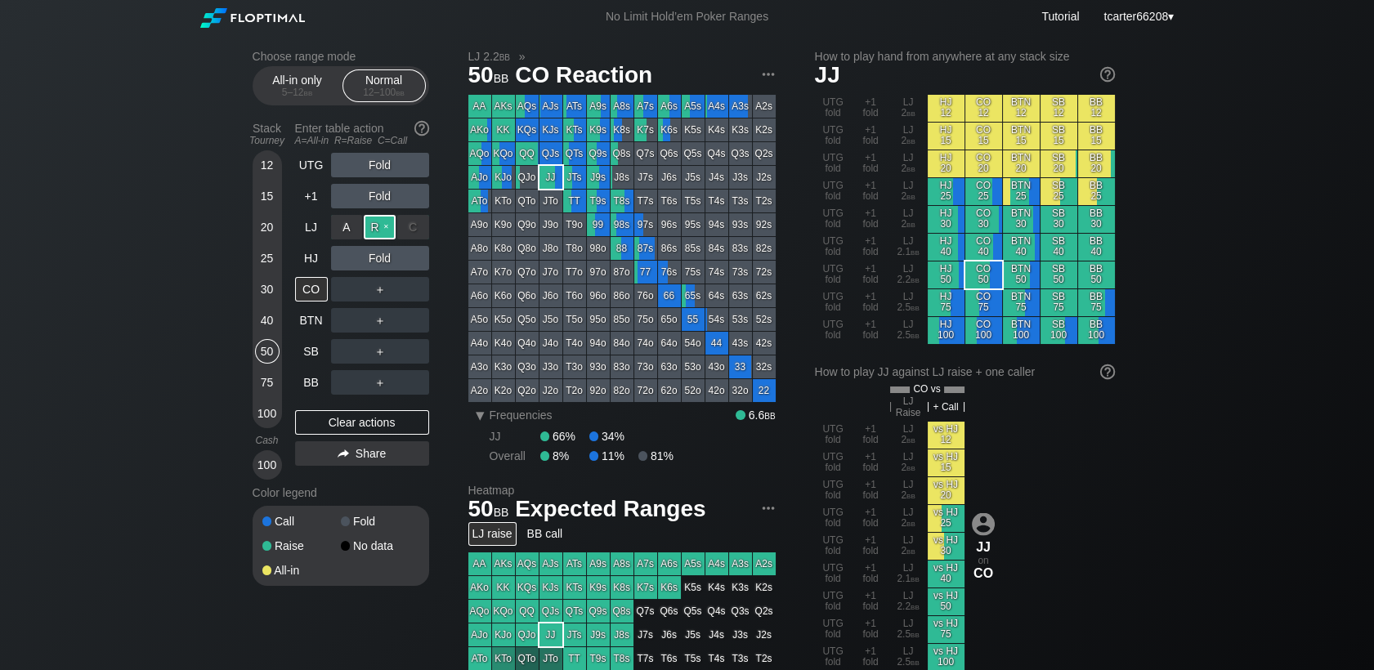
click at [379, 235] on div "R ✕" at bounding box center [380, 227] width 32 height 25
click at [278, 297] on div "30" at bounding box center [267, 292] width 25 height 31
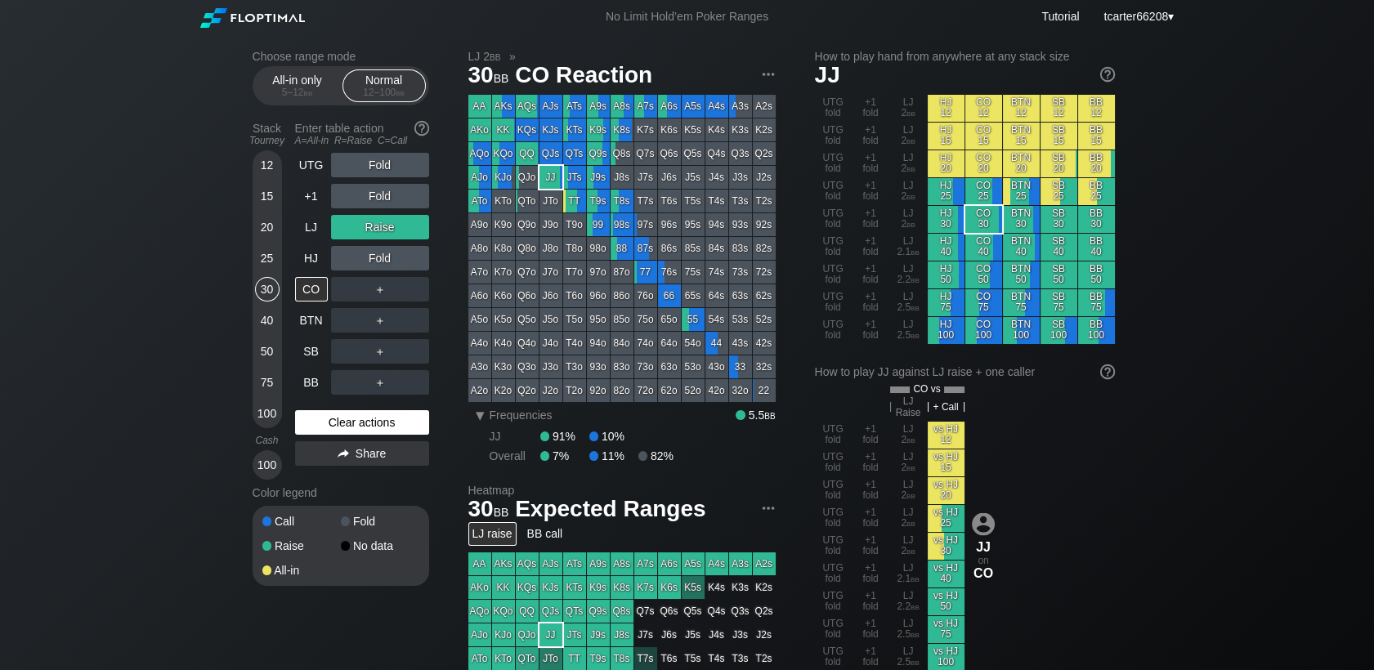
click at [375, 428] on div "Clear actions" at bounding box center [362, 422] width 134 height 25
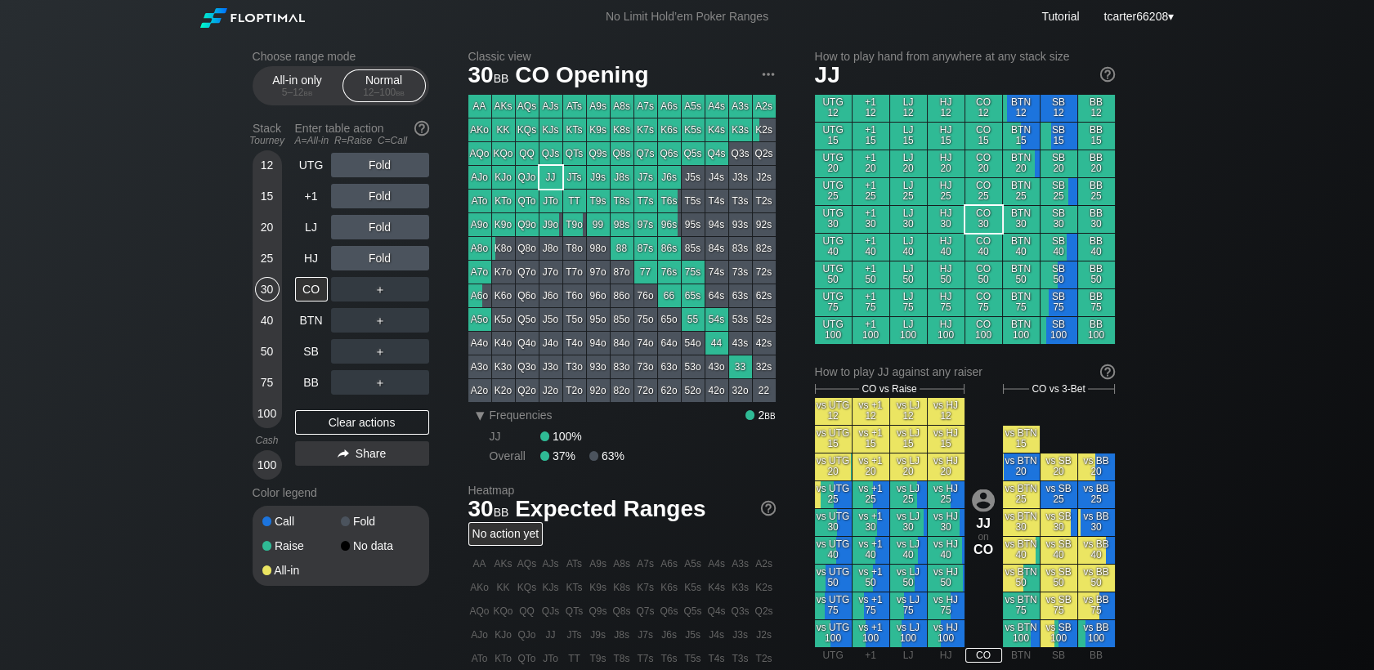
click at [292, 376] on div "Stack Tourney Enter table action A=All-in R=Raise C=Call 12 15 20 25 30 40 50 7…" at bounding box center [341, 297] width 177 height 364
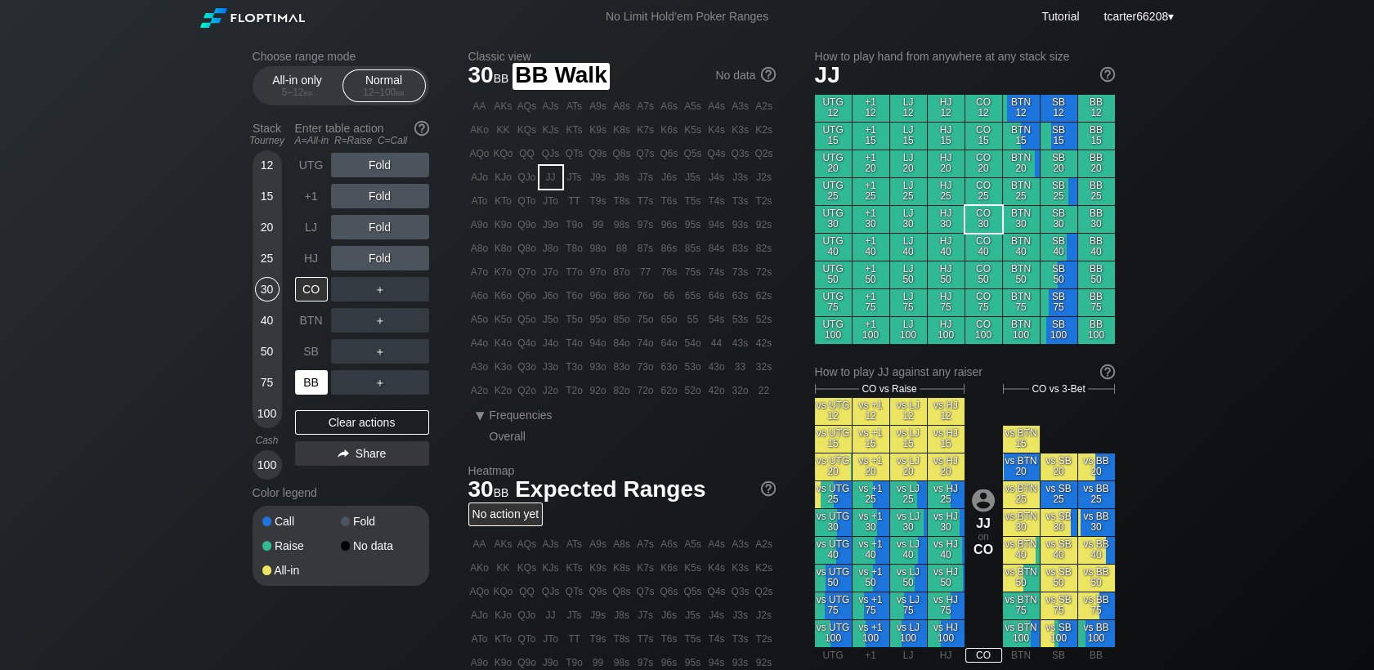
click at [296, 382] on div "BB" at bounding box center [311, 382] width 33 height 25
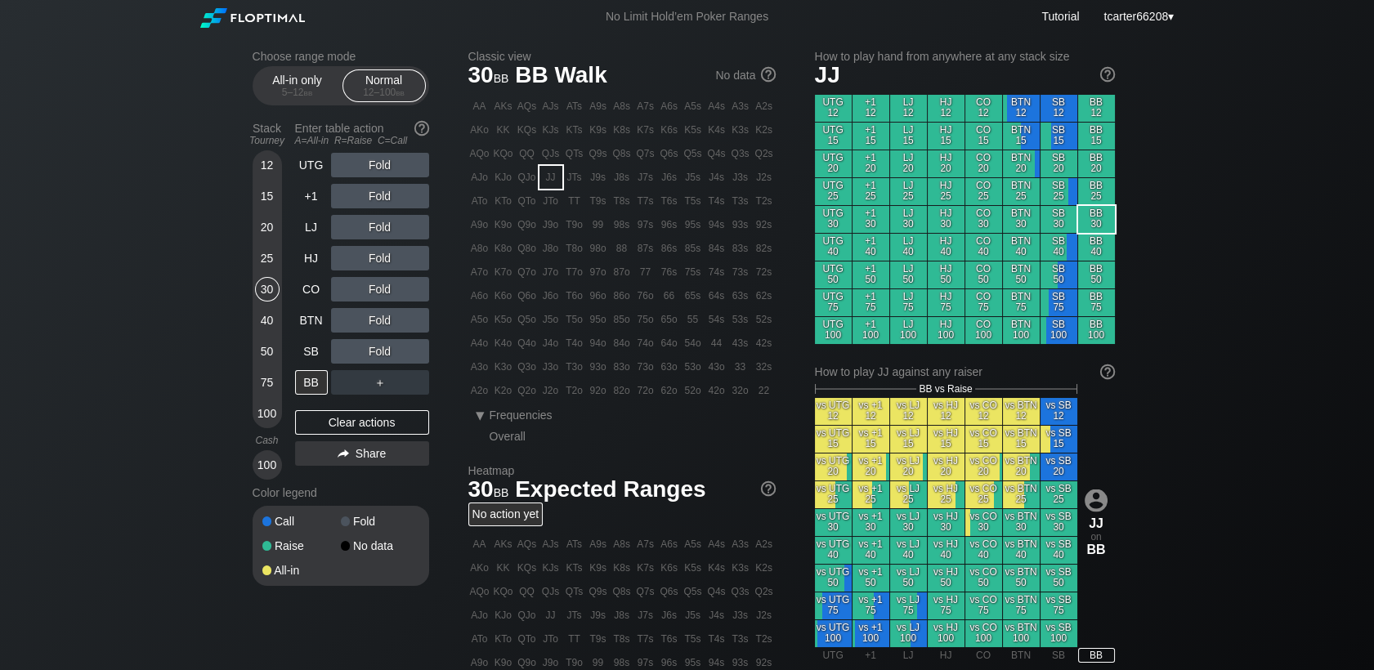
click at [383, 283] on div "Fold" at bounding box center [380, 289] width 98 height 25
click at [383, 287] on div "R ✕" at bounding box center [380, 289] width 32 height 25
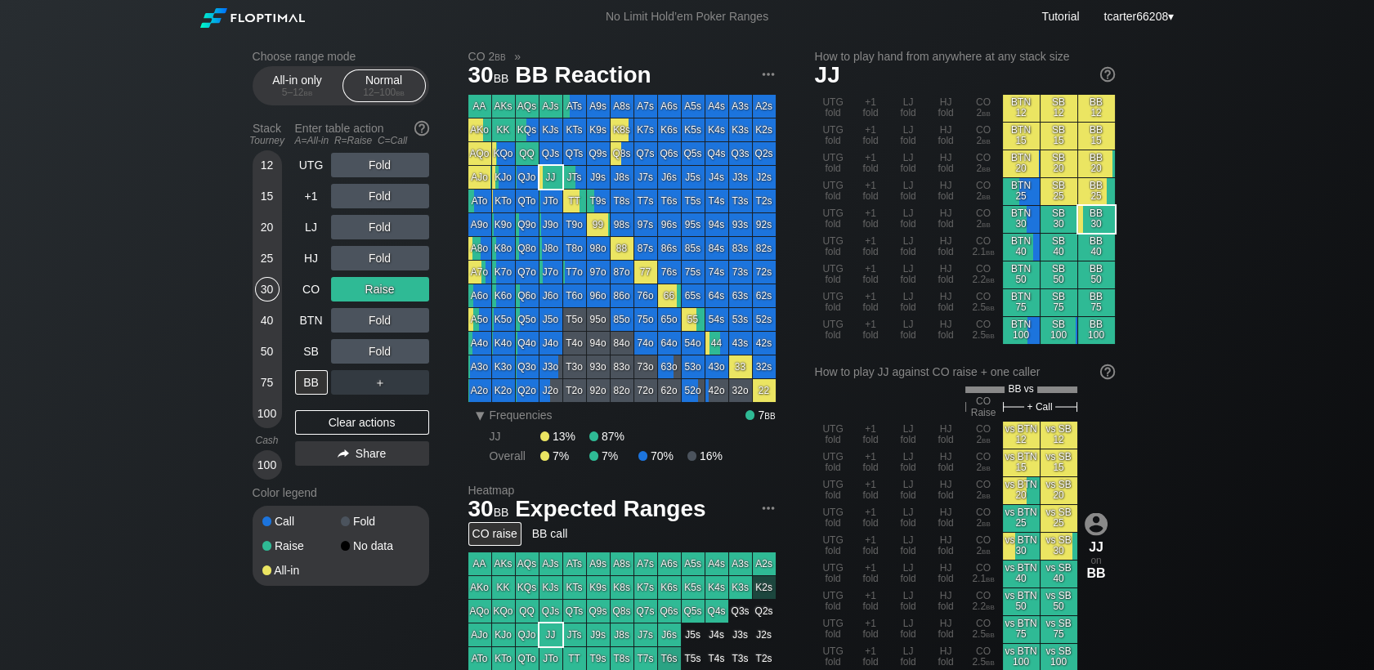
click at [264, 387] on div "75" at bounding box center [267, 382] width 25 height 25
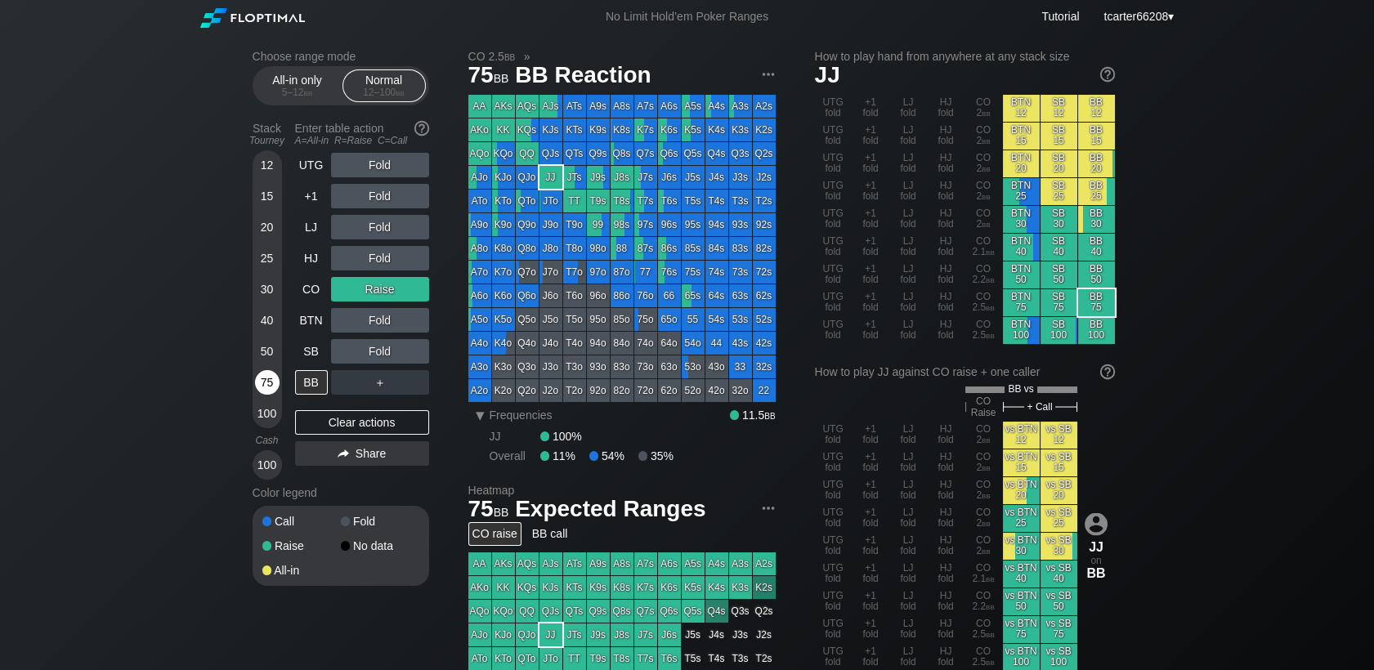
click at [264, 387] on div "75" at bounding box center [267, 382] width 25 height 25
click at [355, 420] on div "Clear actions" at bounding box center [362, 422] width 134 height 25
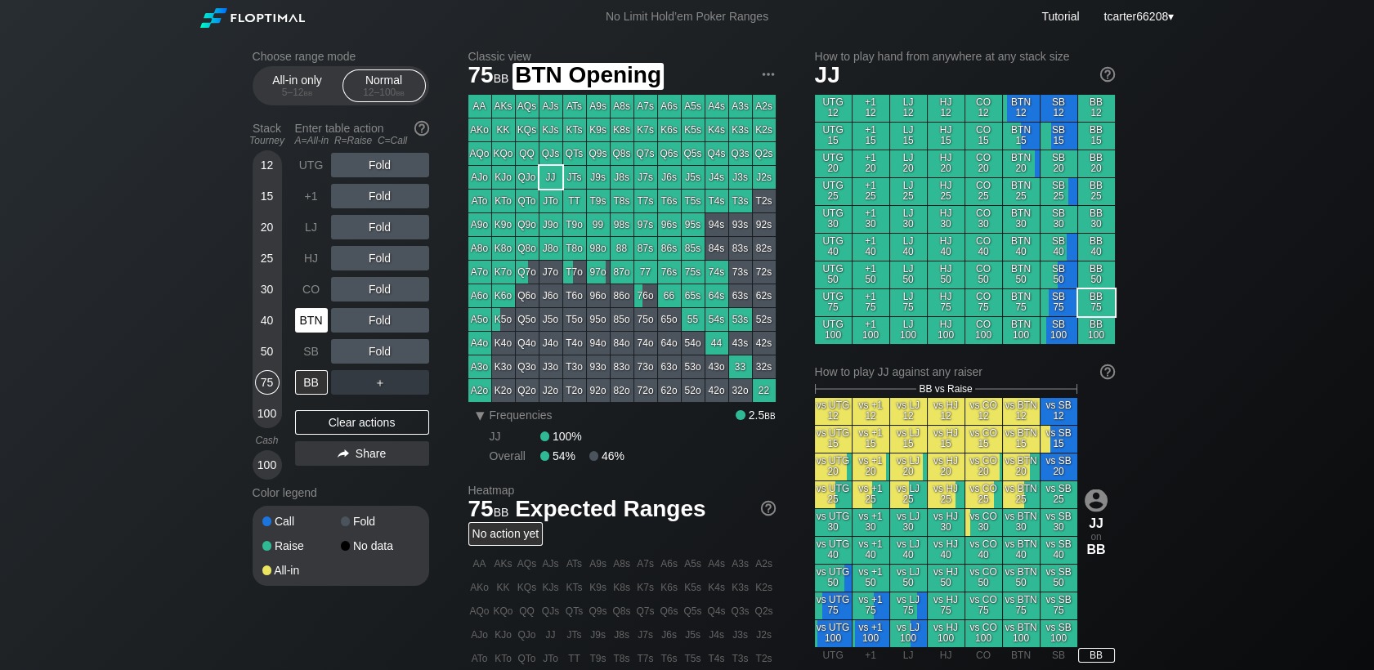
click at [319, 324] on div "BTN" at bounding box center [311, 320] width 33 height 25
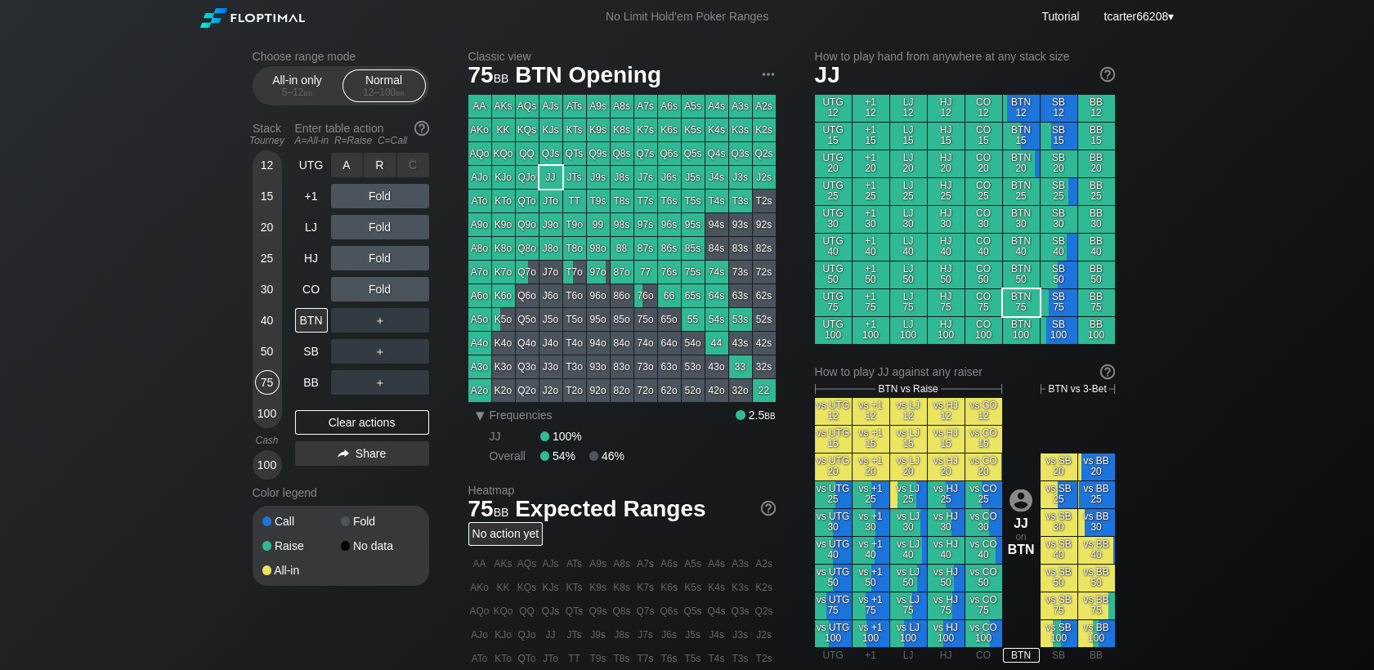
drag, startPoint x: 387, startPoint y: 177, endPoint x: 388, endPoint y: 160, distance: 17.2
click at [384, 160] on div "R ✕" at bounding box center [380, 165] width 32 height 25
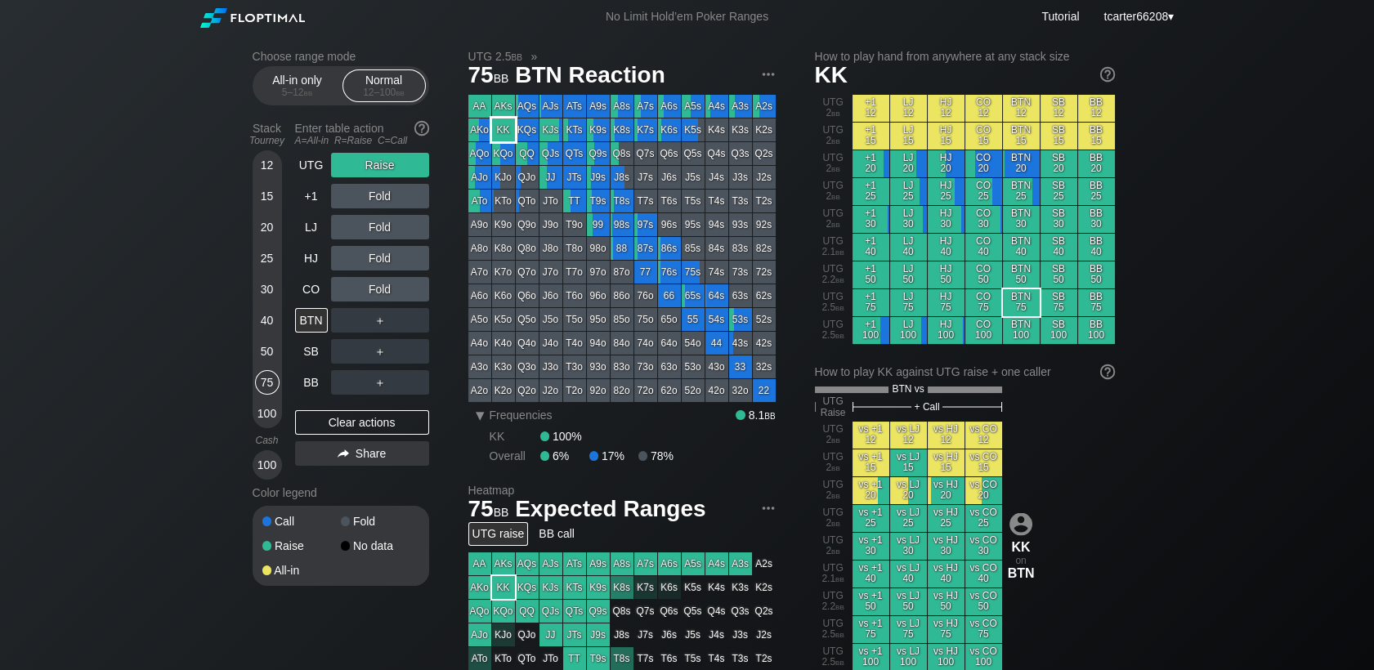
click at [510, 137] on div "KK" at bounding box center [503, 129] width 23 height 23
click at [314, 417] on div "Clear actions" at bounding box center [362, 422] width 134 height 25
click at [310, 259] on div "HJ" at bounding box center [311, 258] width 33 height 25
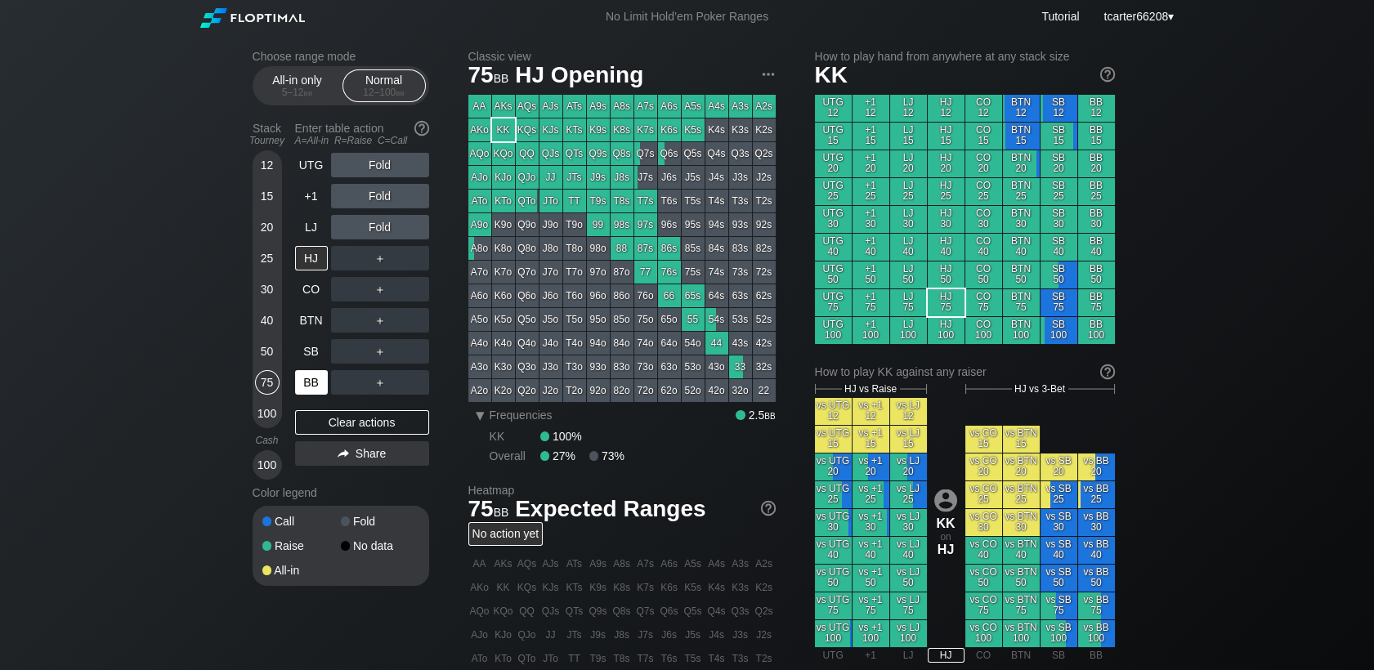
drag, startPoint x: 275, startPoint y: 359, endPoint x: 320, endPoint y: 387, distance: 52.8
click at [275, 359] on div "50" at bounding box center [267, 351] width 25 height 25
click at [320, 387] on div "BB" at bounding box center [311, 382] width 33 height 25
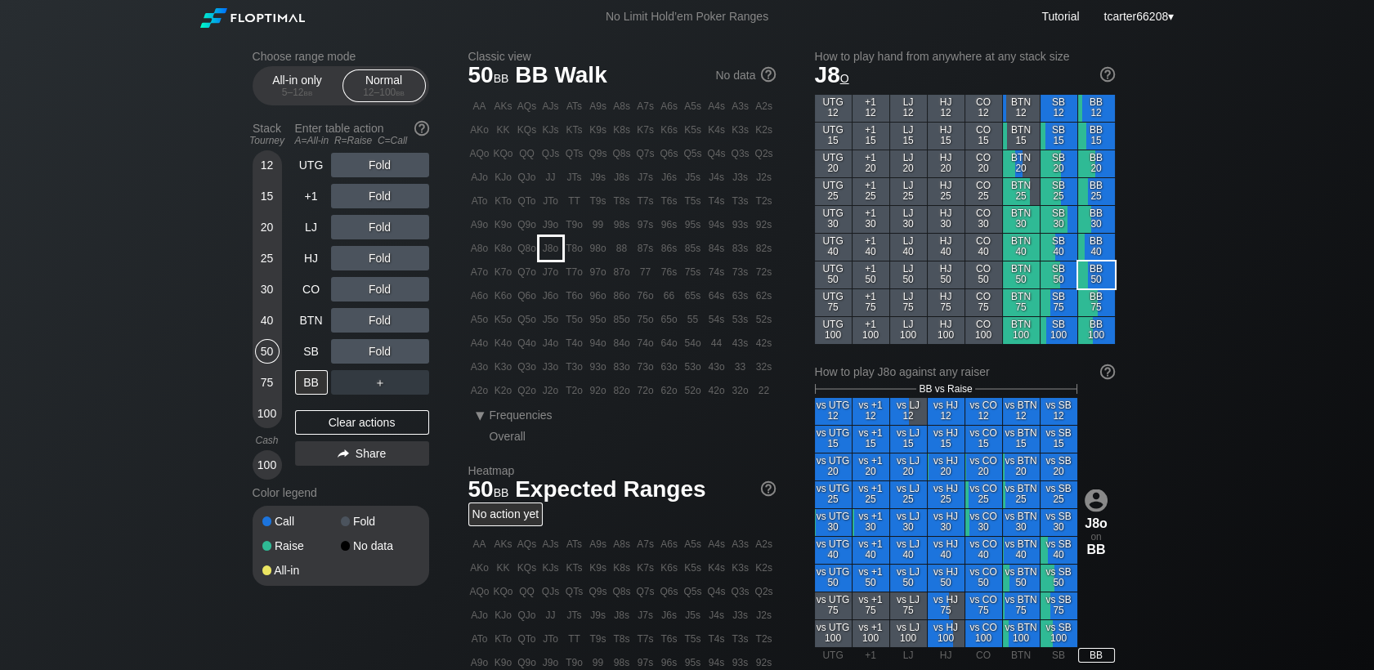
click at [548, 253] on div "J8o" at bounding box center [550, 248] width 23 height 23
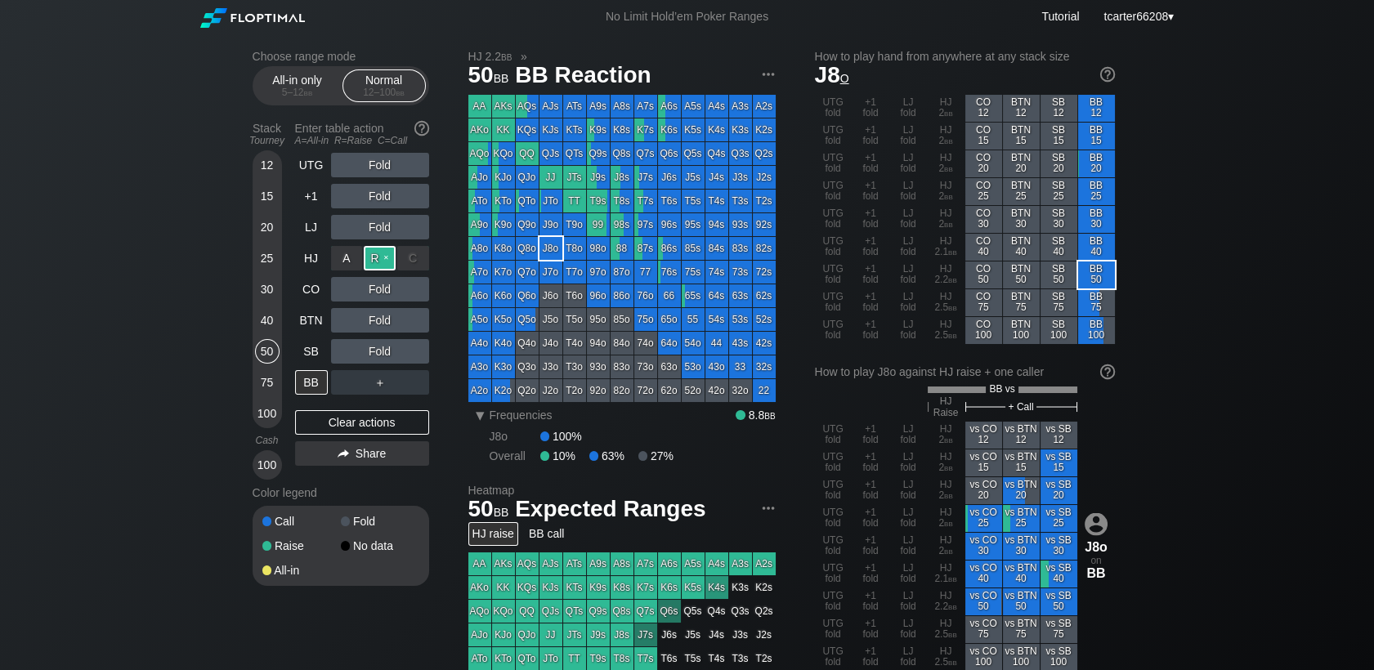
click at [373, 259] on div "R ✕" at bounding box center [380, 258] width 32 height 25
click at [415, 314] on div "C ✕" at bounding box center [413, 320] width 32 height 25
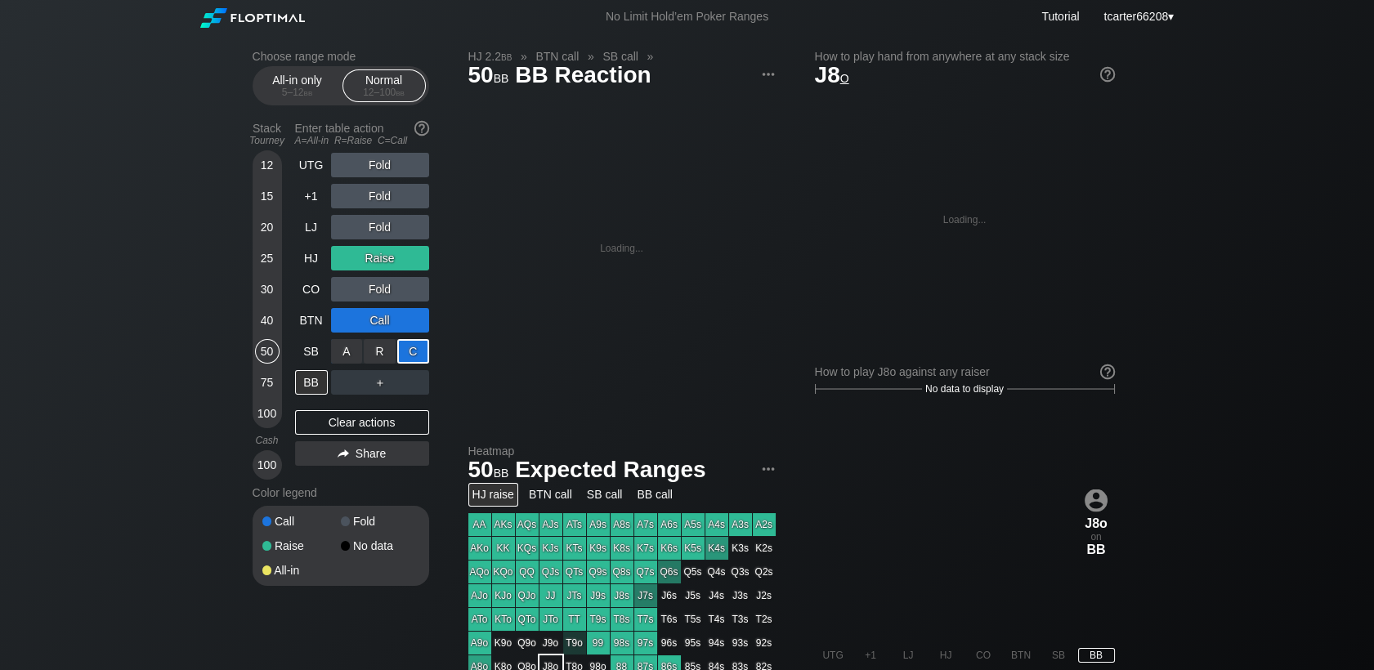
click at [421, 350] on div "C ✕" at bounding box center [413, 351] width 32 height 25
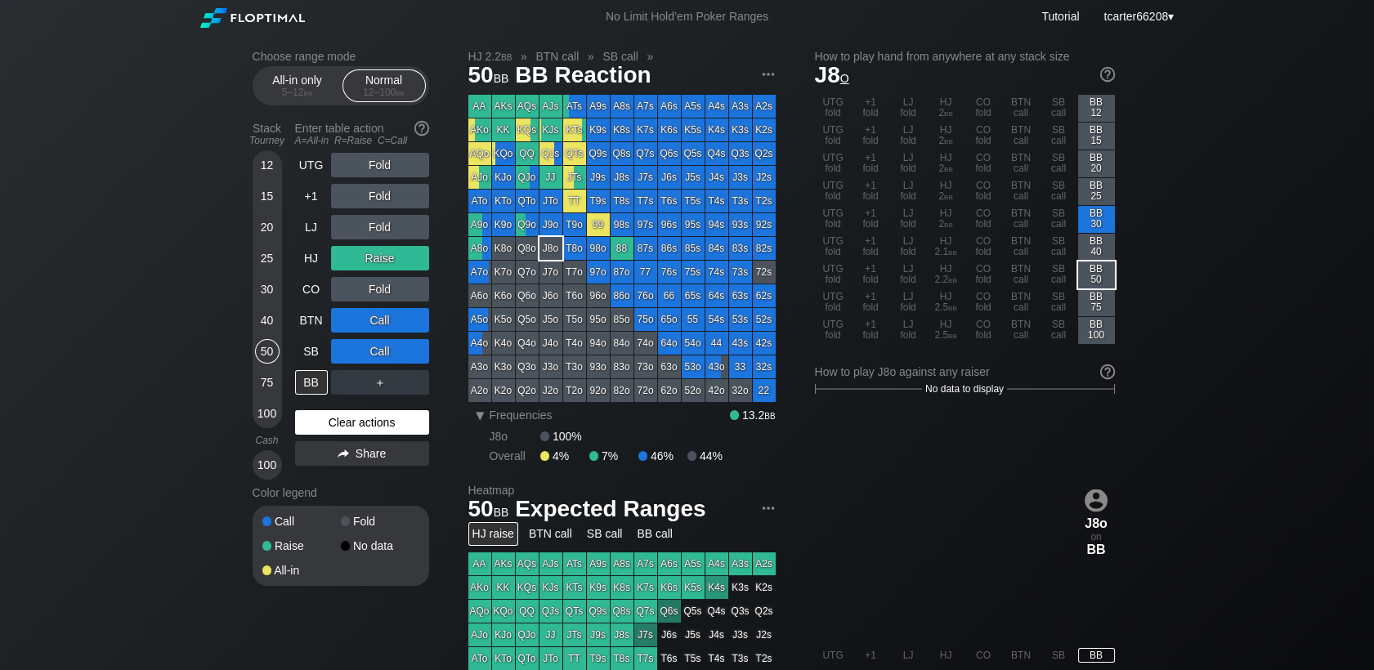
click at [397, 429] on div "Clear actions" at bounding box center [362, 422] width 134 height 25
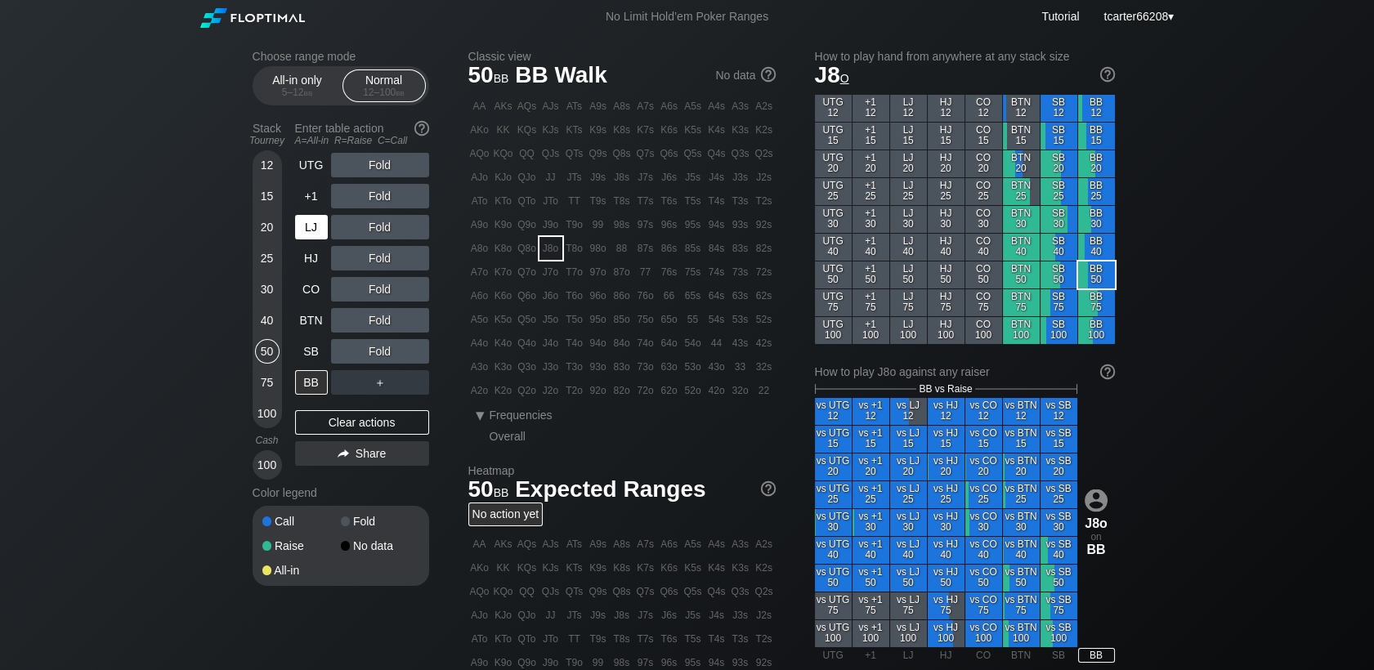
drag, startPoint x: 262, startPoint y: 324, endPoint x: 302, endPoint y: 234, distance: 98.4
click at [266, 324] on div "40" at bounding box center [267, 320] width 25 height 25
click at [302, 234] on div "LJ" at bounding box center [311, 227] width 33 height 25
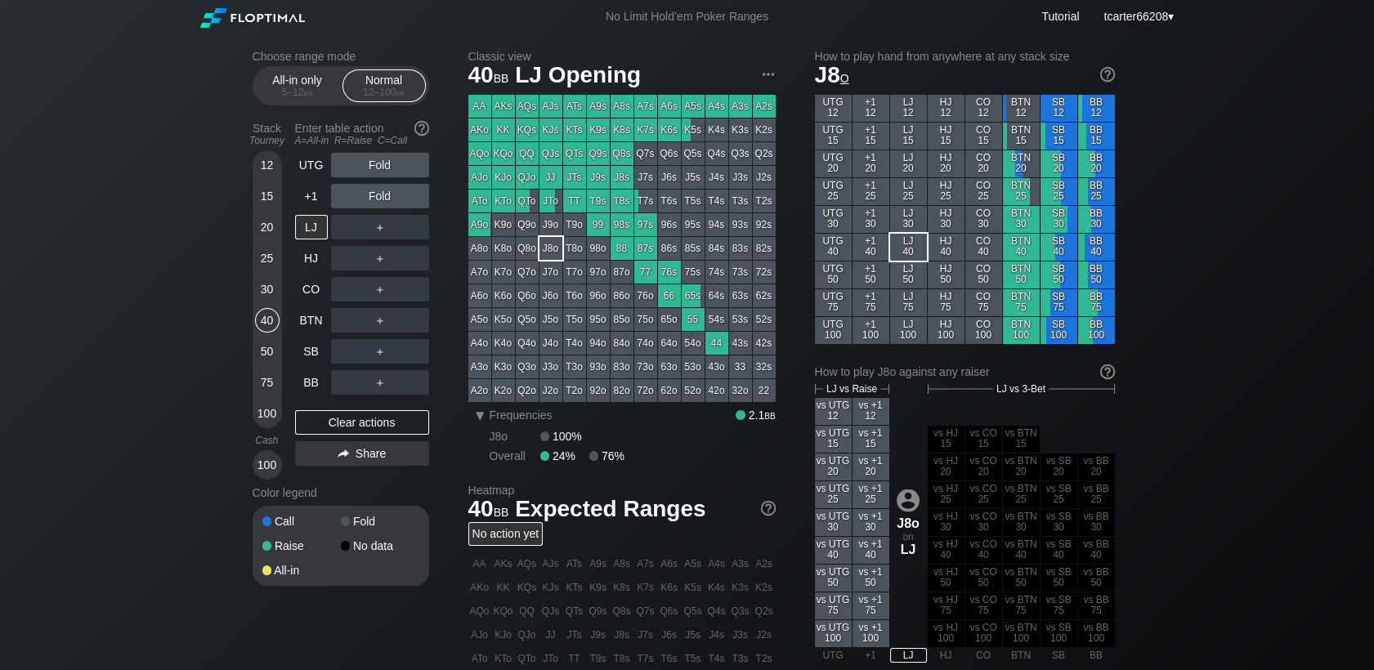
click at [260, 352] on div "50" at bounding box center [267, 351] width 25 height 25
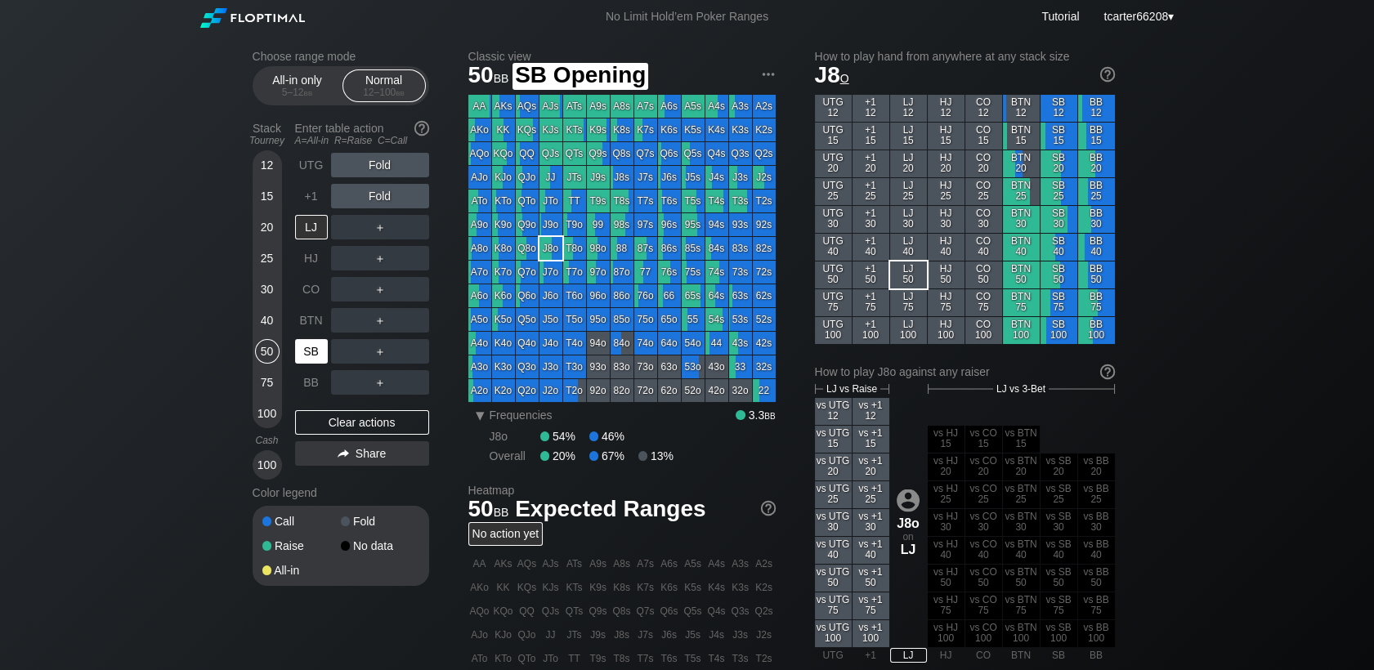
click at [320, 352] on div "SB" at bounding box center [311, 351] width 33 height 25
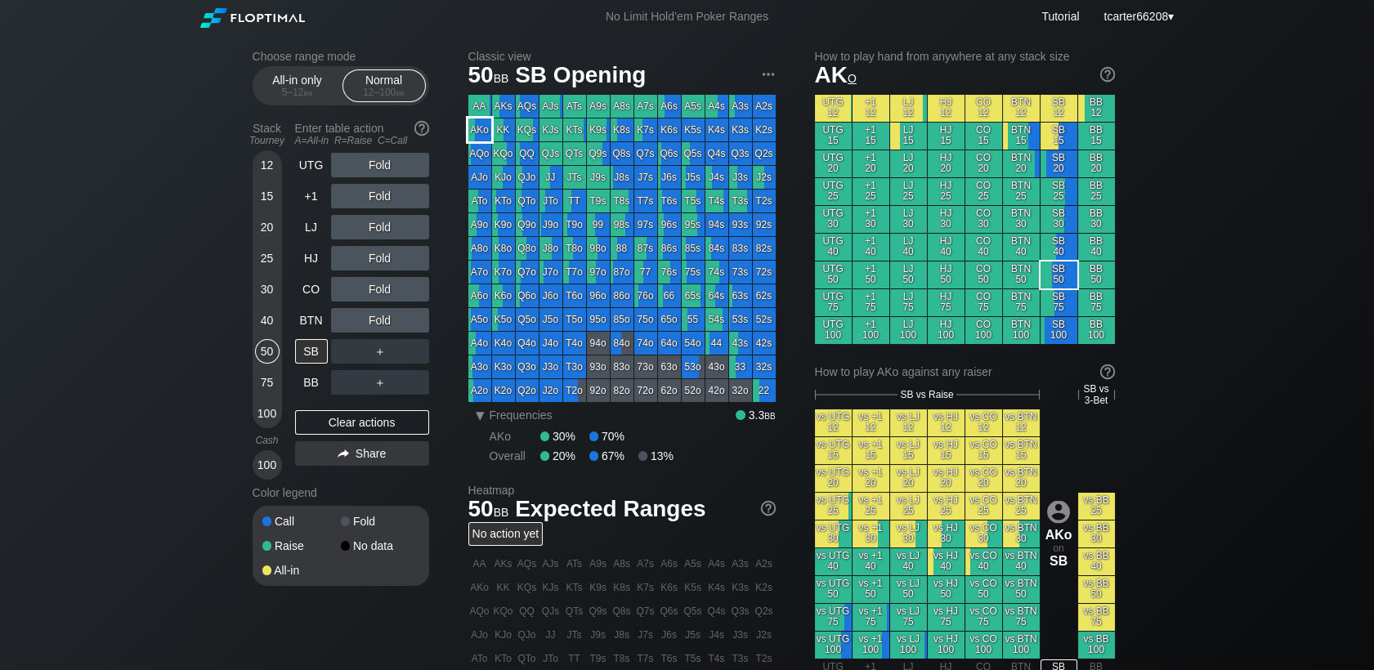
drag, startPoint x: 479, startPoint y: 134, endPoint x: 465, endPoint y: 138, distance: 14.5
click at [479, 135] on div "AKo" at bounding box center [479, 129] width 23 height 23
click at [382, 163] on div "Fold" at bounding box center [380, 165] width 98 height 25
click at [382, 163] on div "R ✕" at bounding box center [380, 165] width 32 height 25
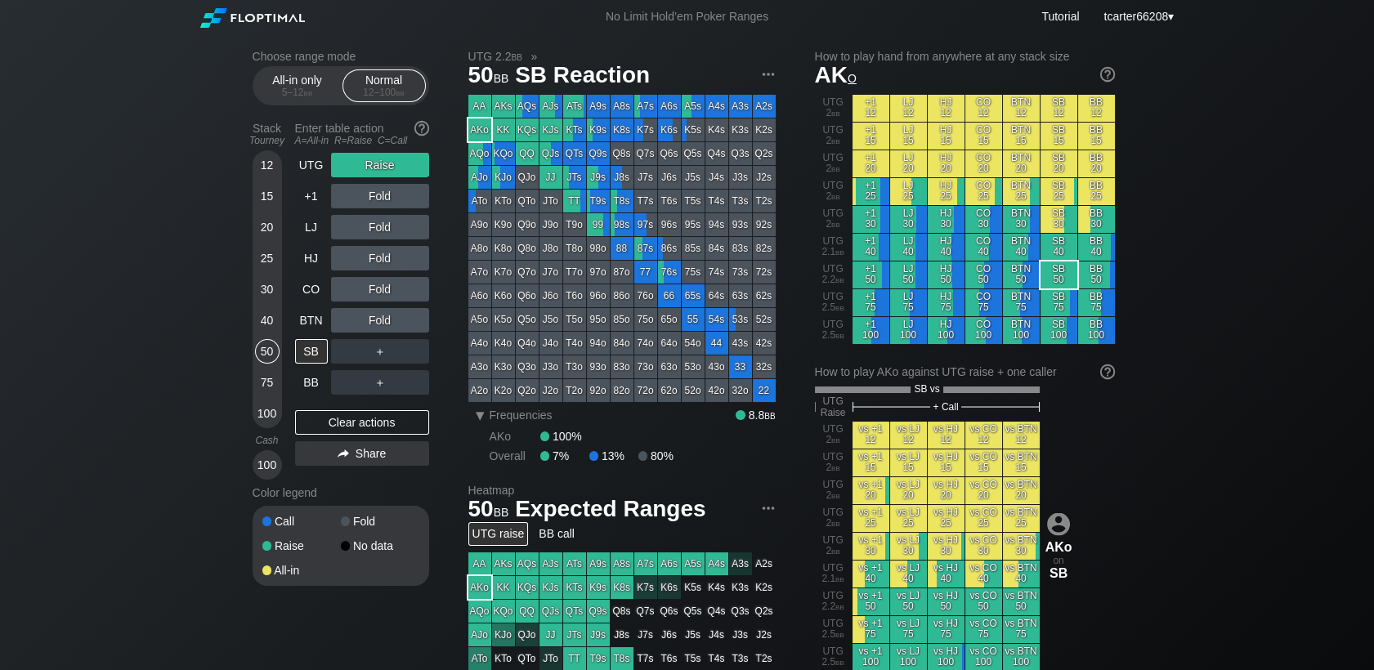
drag, startPoint x: 323, startPoint y: 319, endPoint x: 327, endPoint y: 440, distance: 121.0
click at [323, 320] on div "BTN" at bounding box center [311, 320] width 33 height 25
click at [346, 434] on div "Clear actions" at bounding box center [362, 422] width 134 height 25
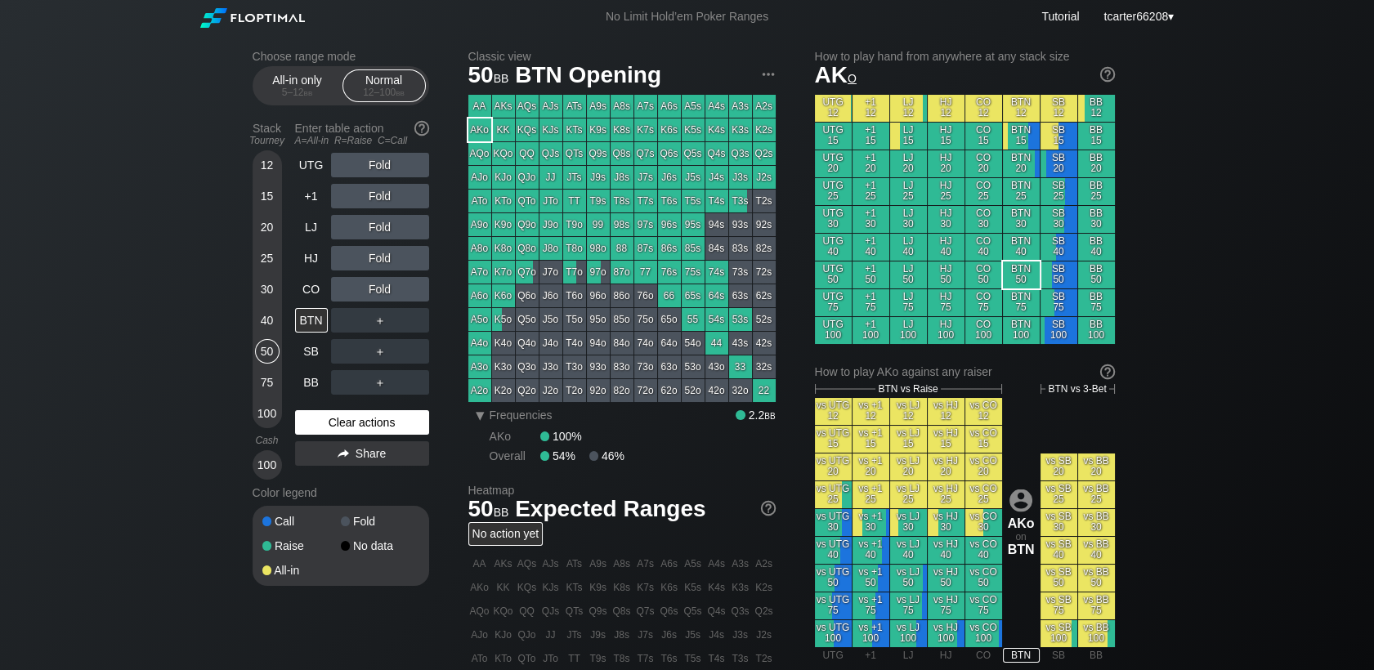
click at [329, 435] on div "Clear actions" at bounding box center [362, 422] width 134 height 25
drag, startPoint x: 287, startPoint y: 354, endPoint x: 324, endPoint y: 369, distance: 39.6
click at [288, 354] on div "Stack Tourney Enter table action A=All-in R=Raise C=Call 12 15 20 25 30 40 50 7…" at bounding box center [341, 297] width 177 height 364
click at [301, 354] on div "SB" at bounding box center [311, 351] width 33 height 25
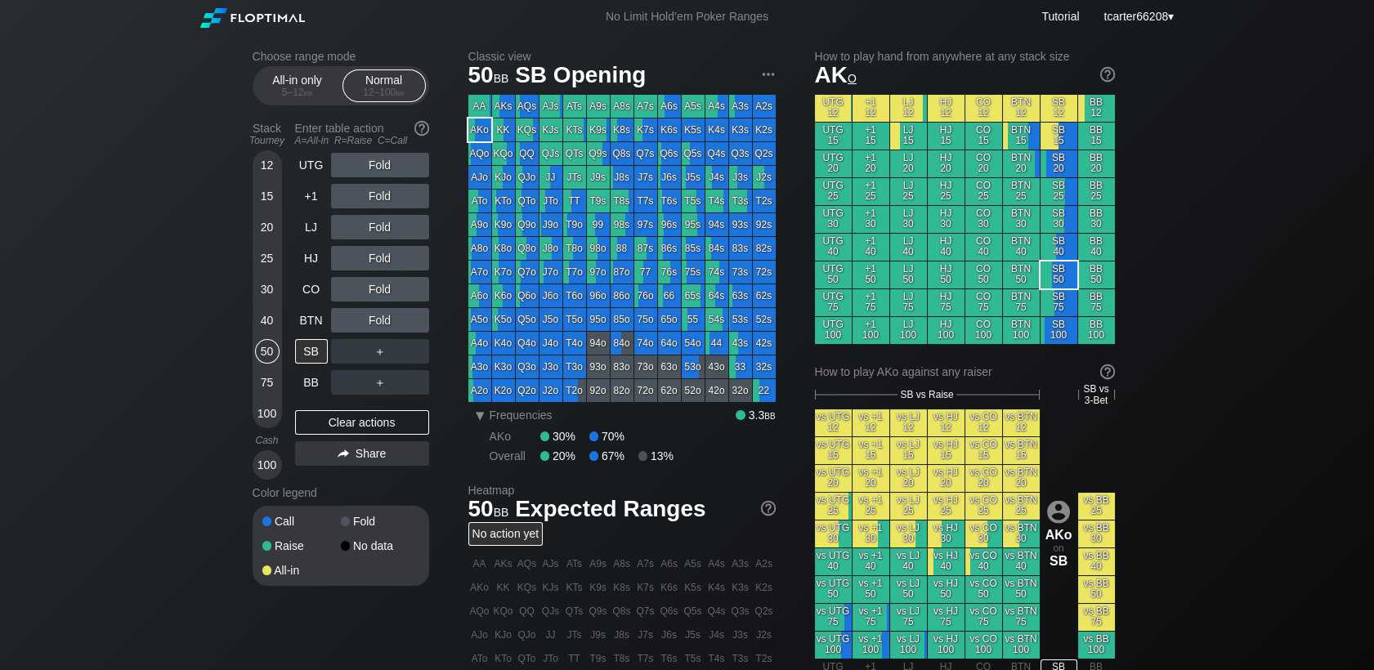
click at [384, 297] on div "Fold" at bounding box center [380, 289] width 98 height 25
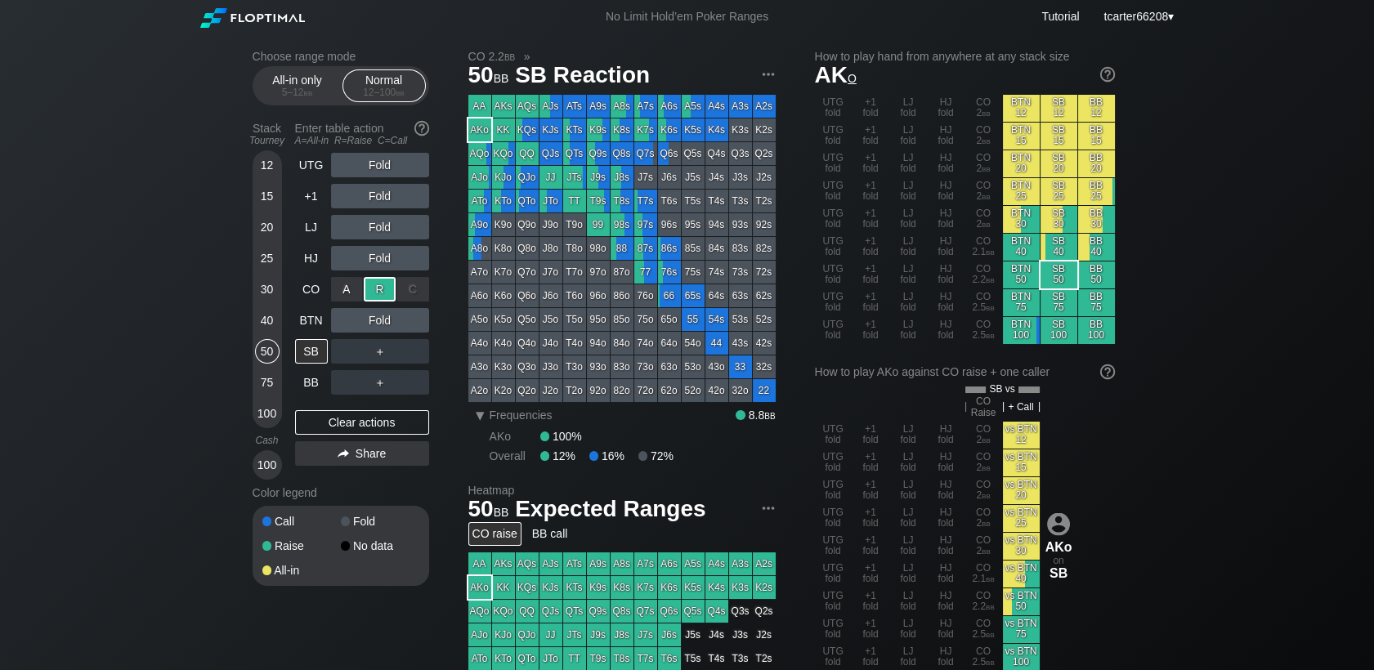
click at [384, 297] on div "R ✕" at bounding box center [380, 289] width 32 height 25
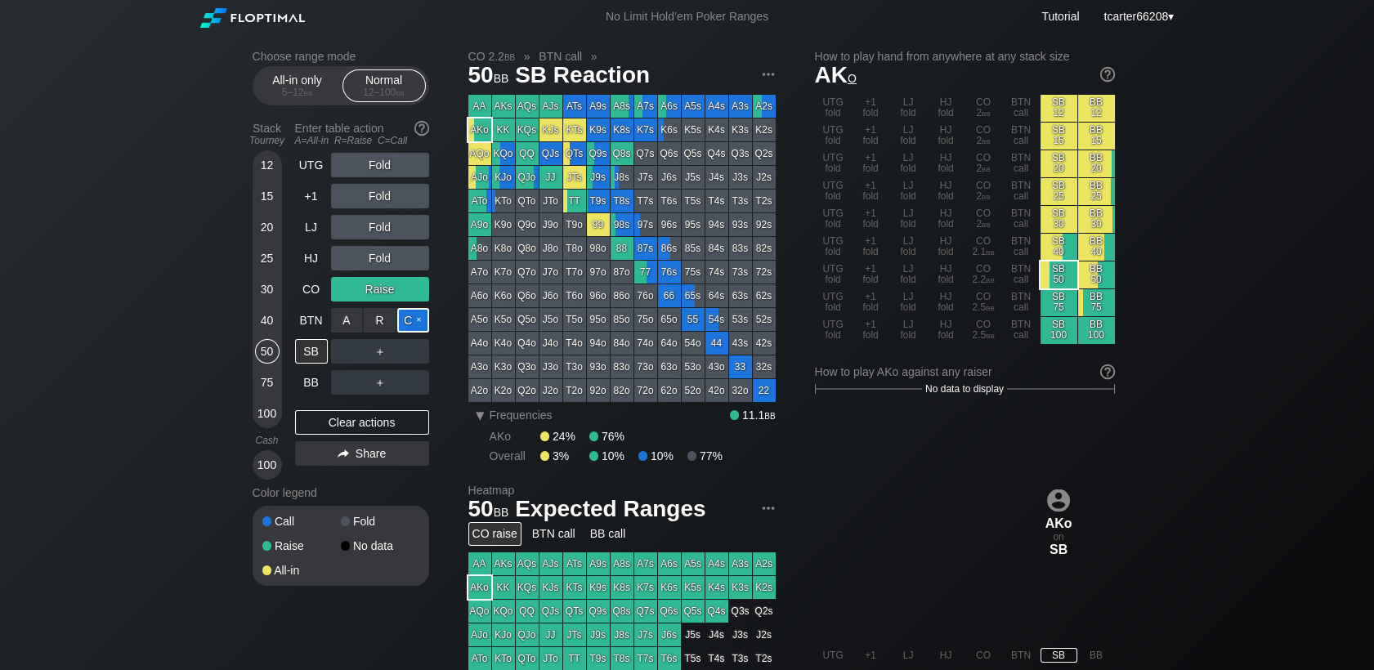
click at [413, 322] on div "C ✕" at bounding box center [413, 320] width 32 height 25
click at [357, 430] on div "Clear actions" at bounding box center [362, 422] width 134 height 25
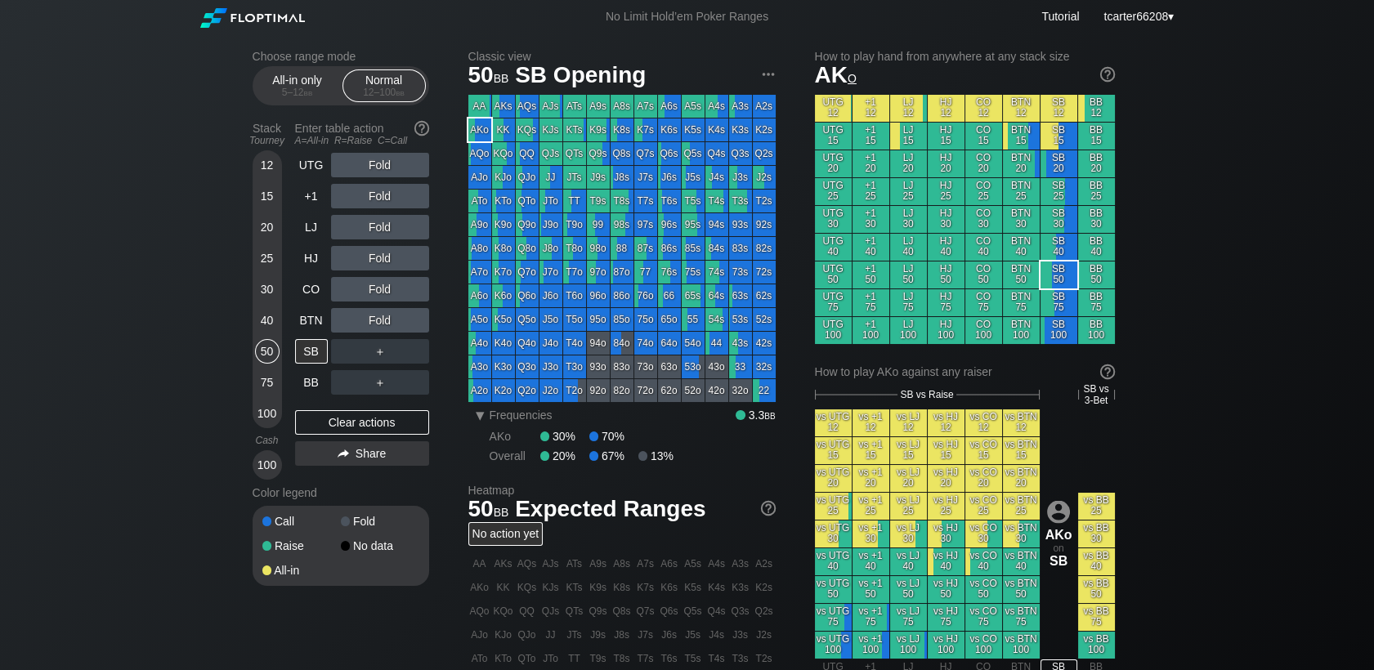
click at [415, 288] on div "Fold" at bounding box center [380, 289] width 98 height 25
click at [387, 288] on div "R ✕" at bounding box center [380, 289] width 32 height 25
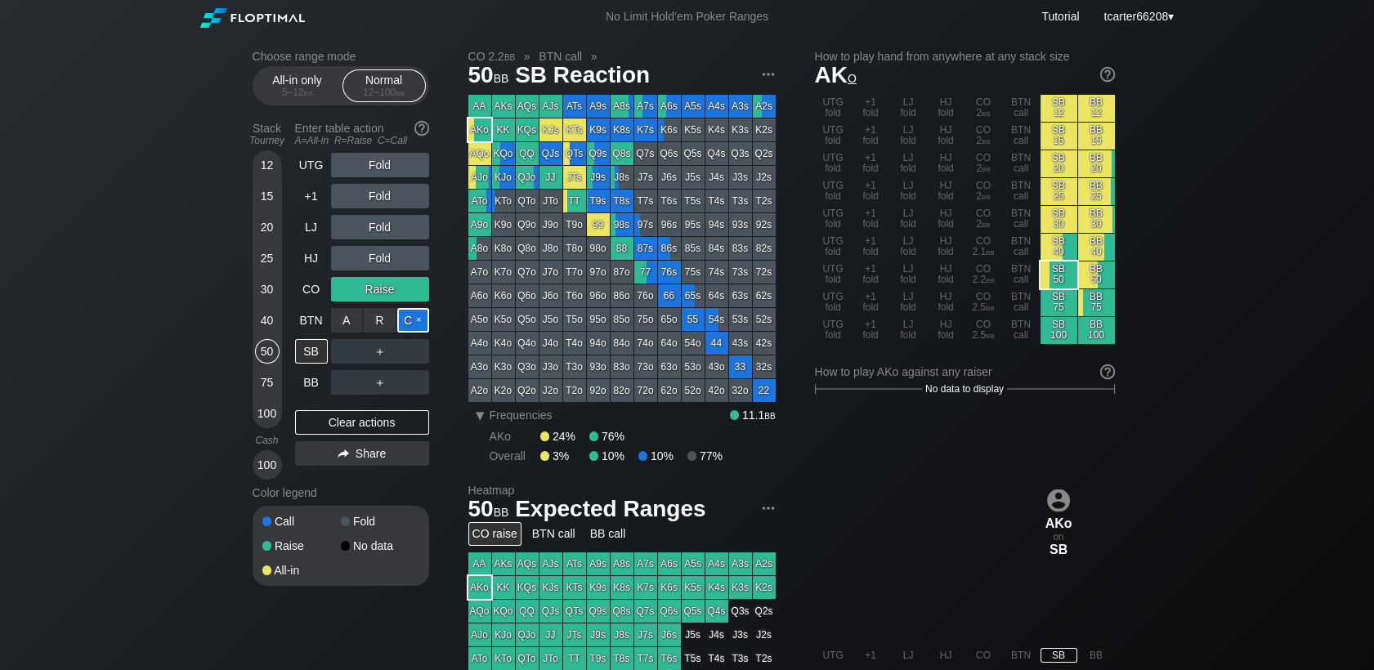
click at [414, 323] on div "C ✕" at bounding box center [413, 320] width 32 height 25
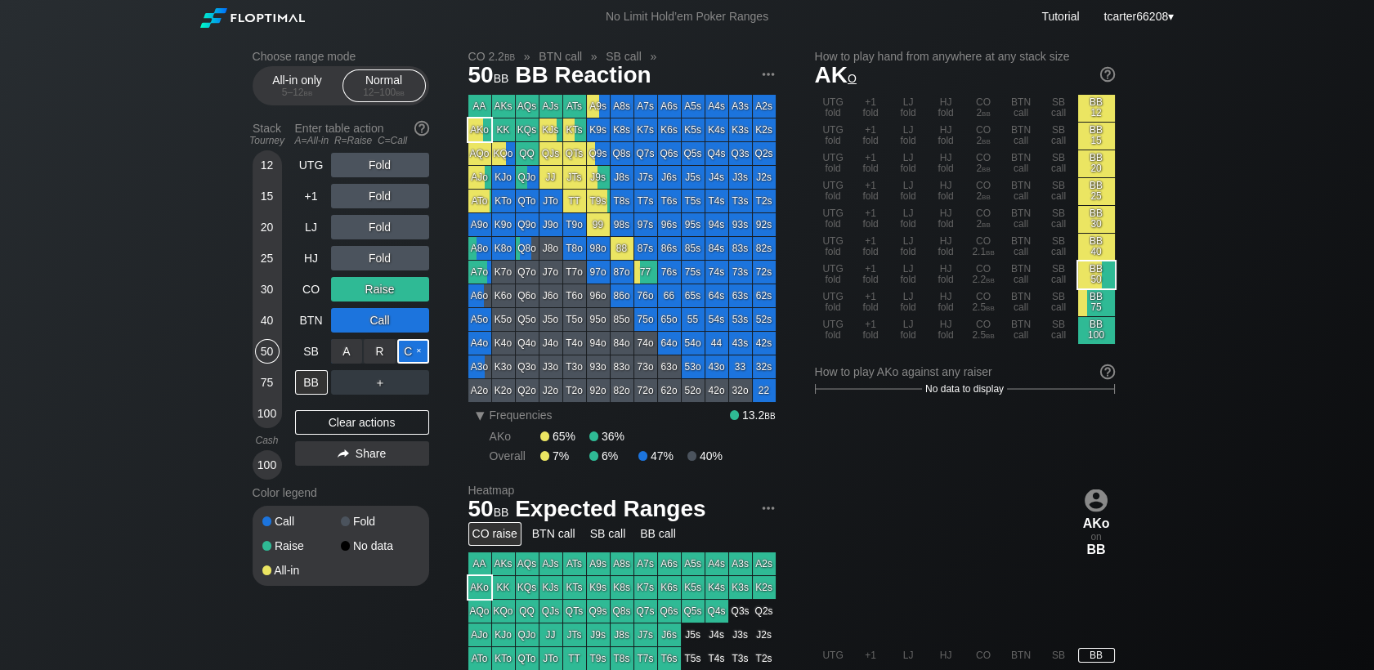
click at [405, 359] on div "C ✕" at bounding box center [413, 351] width 32 height 25
click at [370, 393] on div "R ✕" at bounding box center [380, 382] width 32 height 25
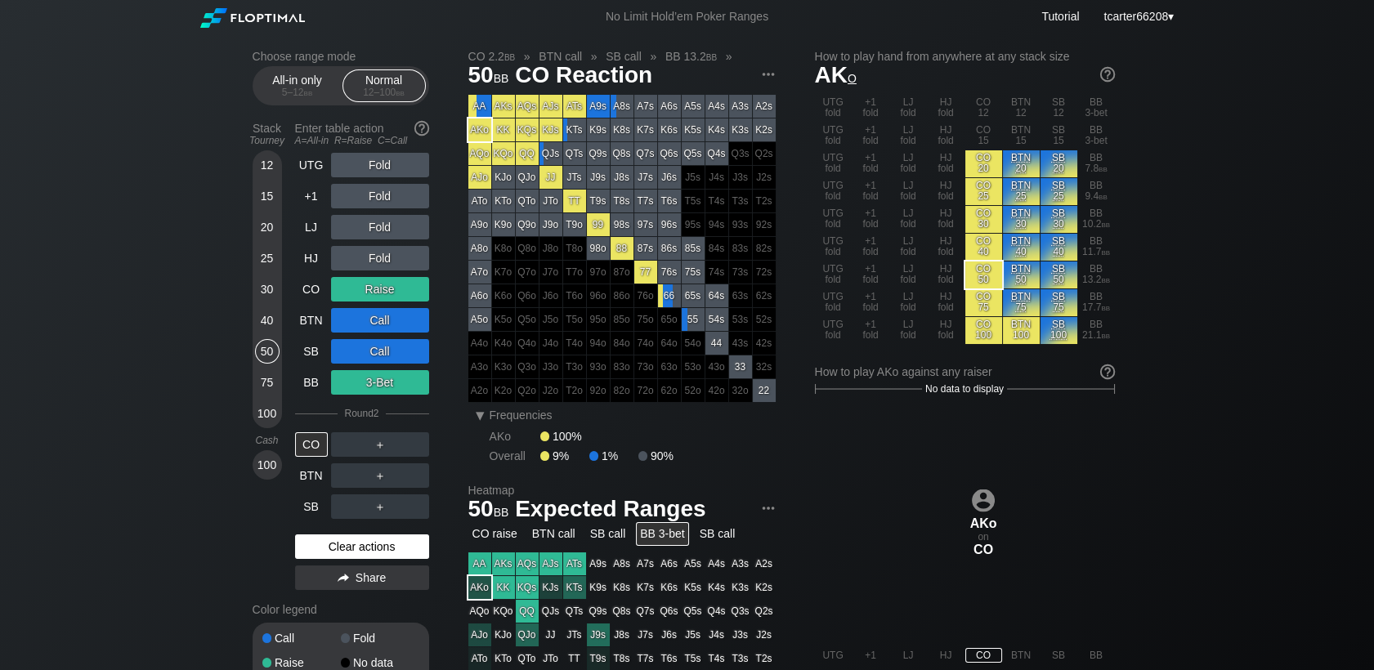
click at [353, 552] on div "Clear actions" at bounding box center [362, 546] width 134 height 25
click at [353, 657] on div "No data" at bounding box center [380, 662] width 78 height 11
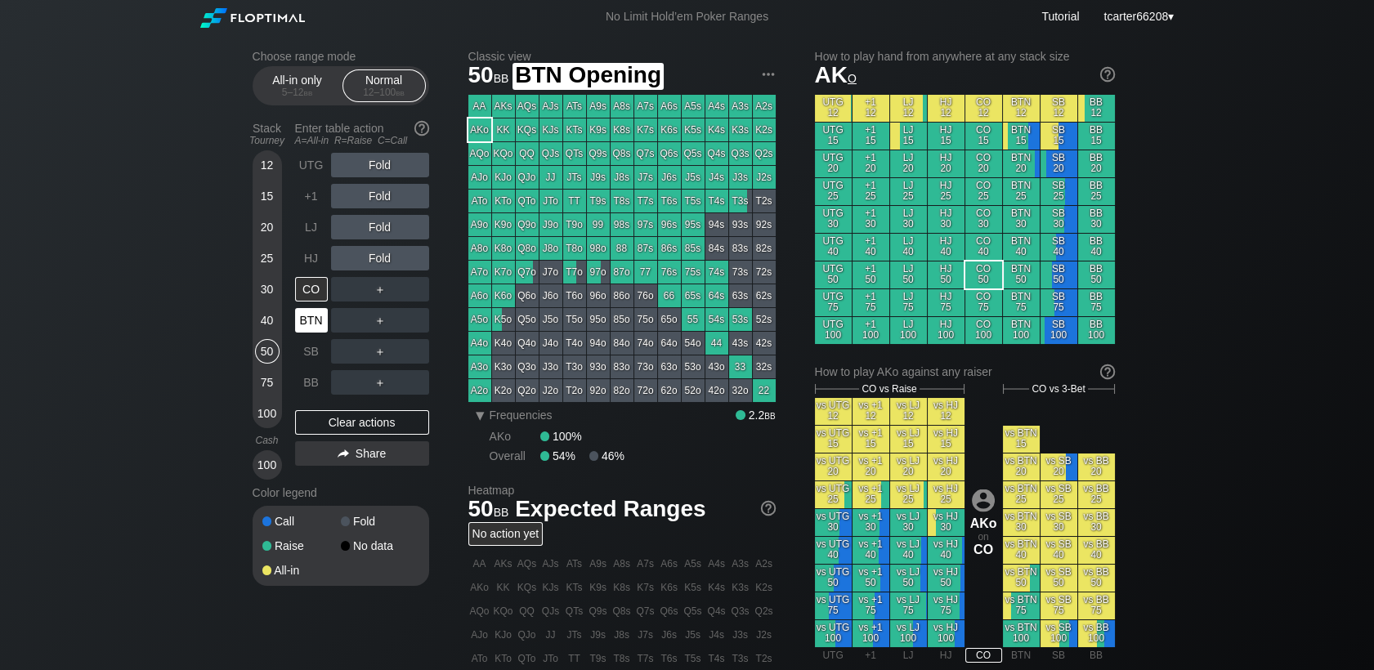
click at [306, 324] on div "BTN" at bounding box center [311, 320] width 33 height 25
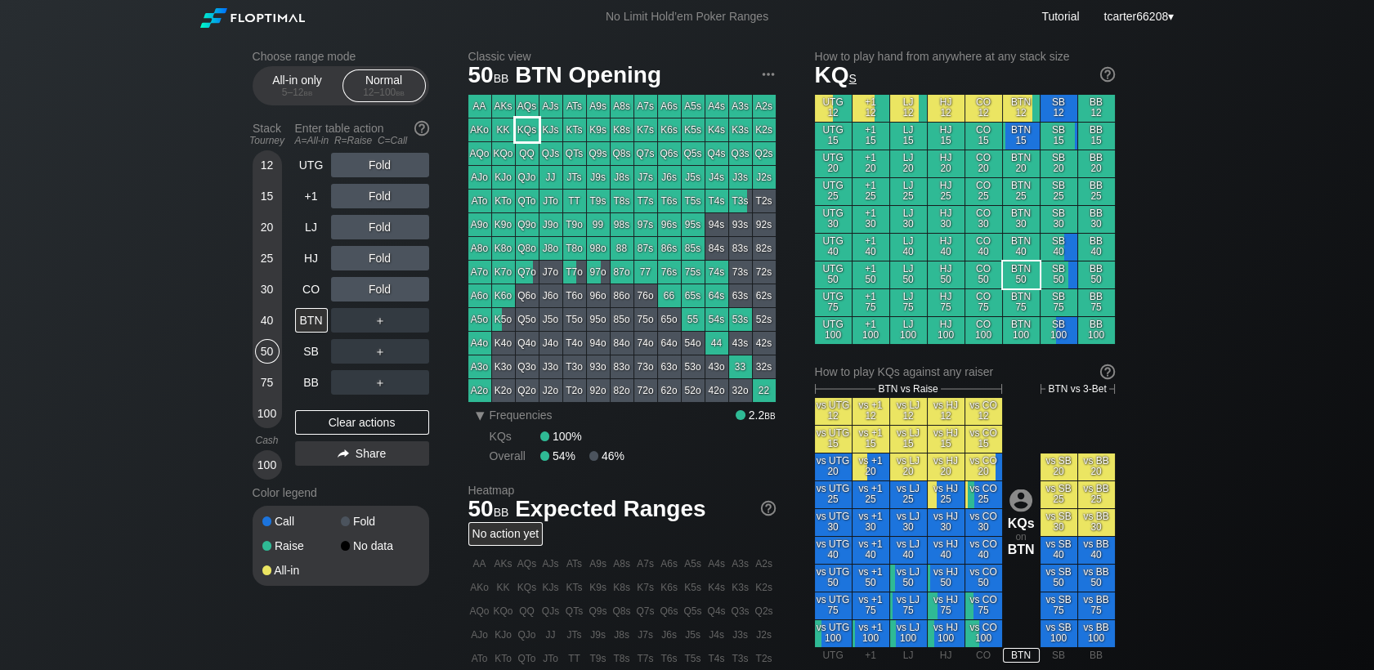
click at [529, 130] on div "KQs" at bounding box center [527, 129] width 23 height 23
click at [529, 131] on div "KQs" at bounding box center [527, 129] width 23 height 23
click at [381, 300] on div "Fold" at bounding box center [380, 289] width 98 height 25
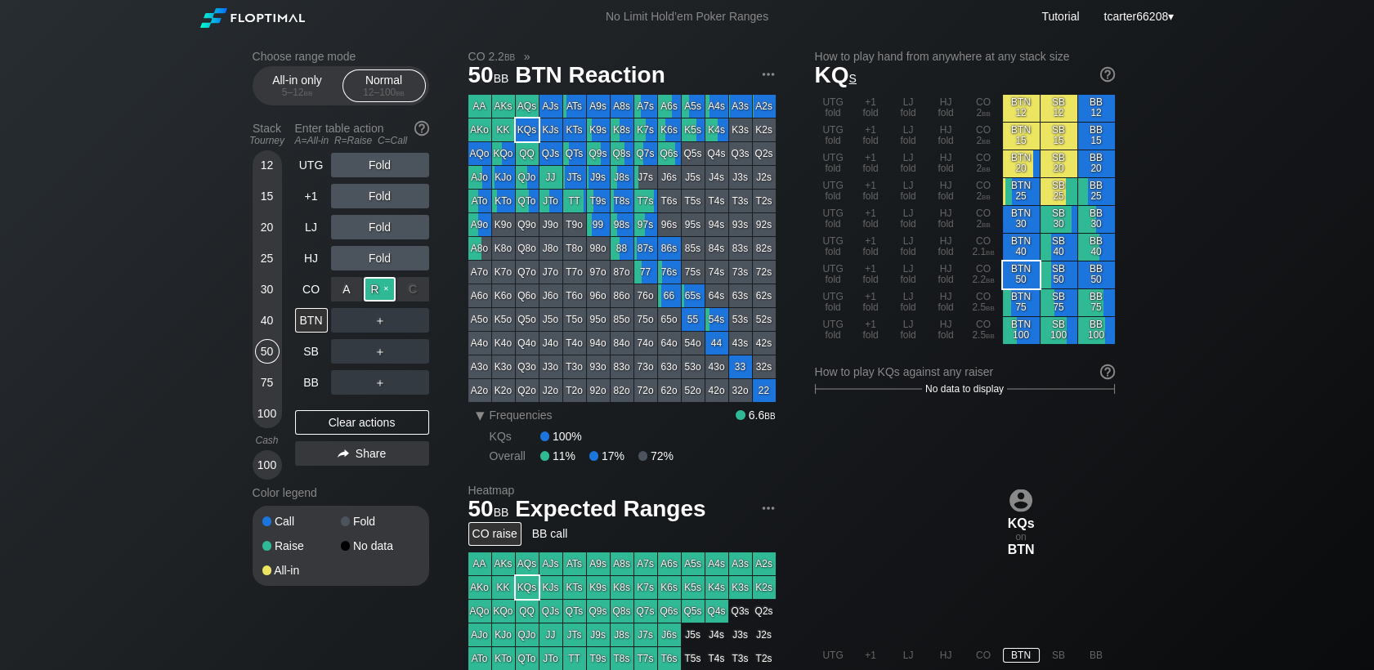
click at [381, 297] on div "R ✕" at bounding box center [380, 289] width 32 height 25
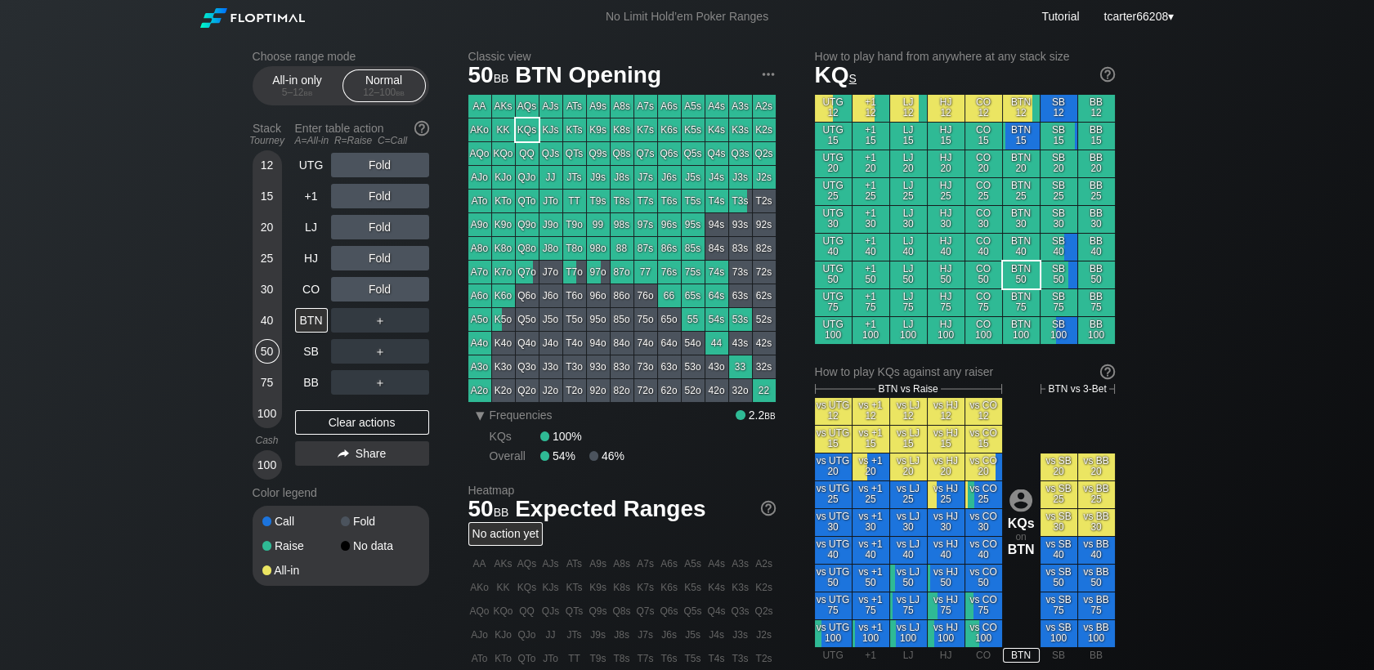
click at [382, 301] on div "Fold" at bounding box center [380, 289] width 98 height 25
click at [382, 299] on div "R ✕" at bounding box center [380, 289] width 32 height 25
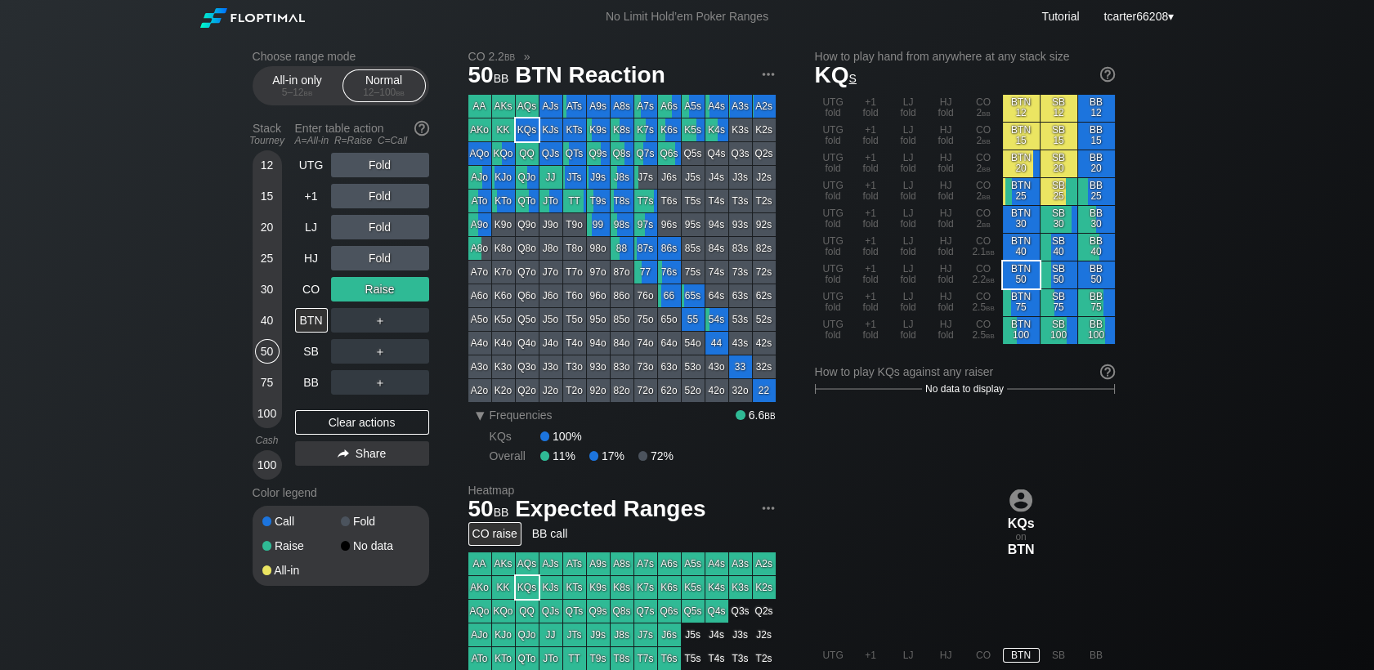
click at [418, 332] on div "＋" at bounding box center [380, 320] width 98 height 25
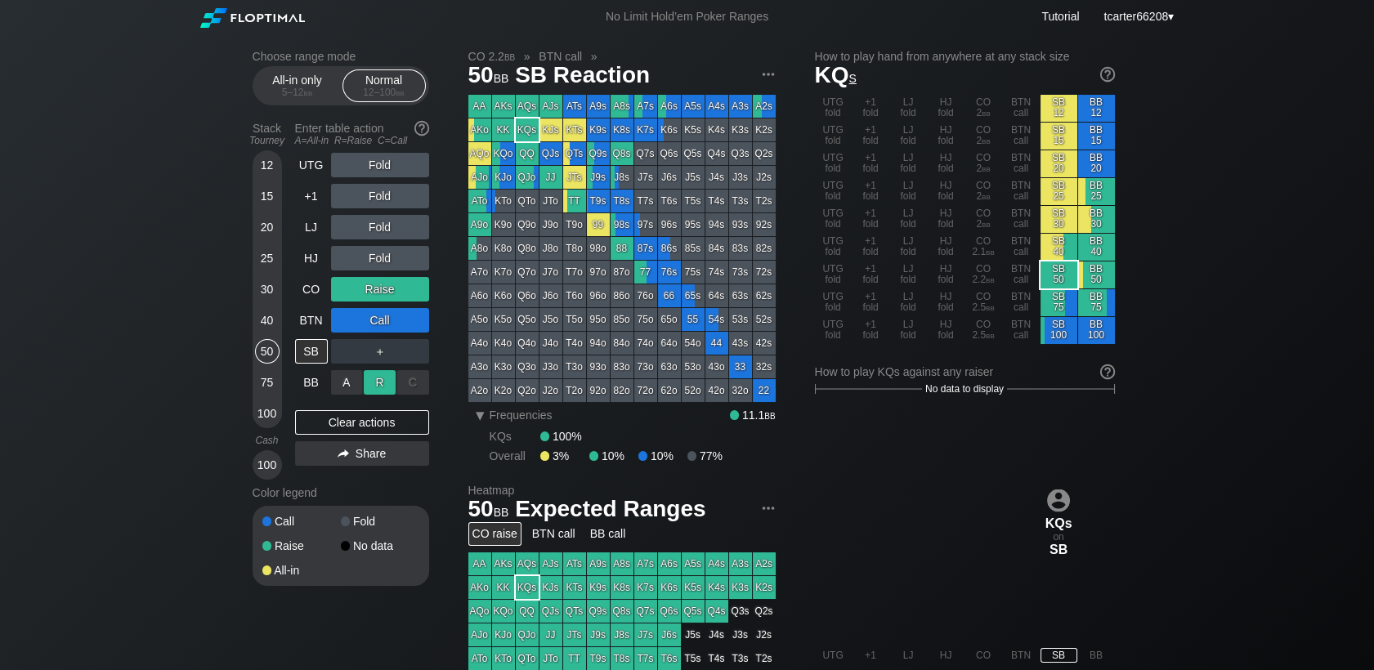
click at [374, 388] on div "R ✕" at bounding box center [380, 382] width 32 height 25
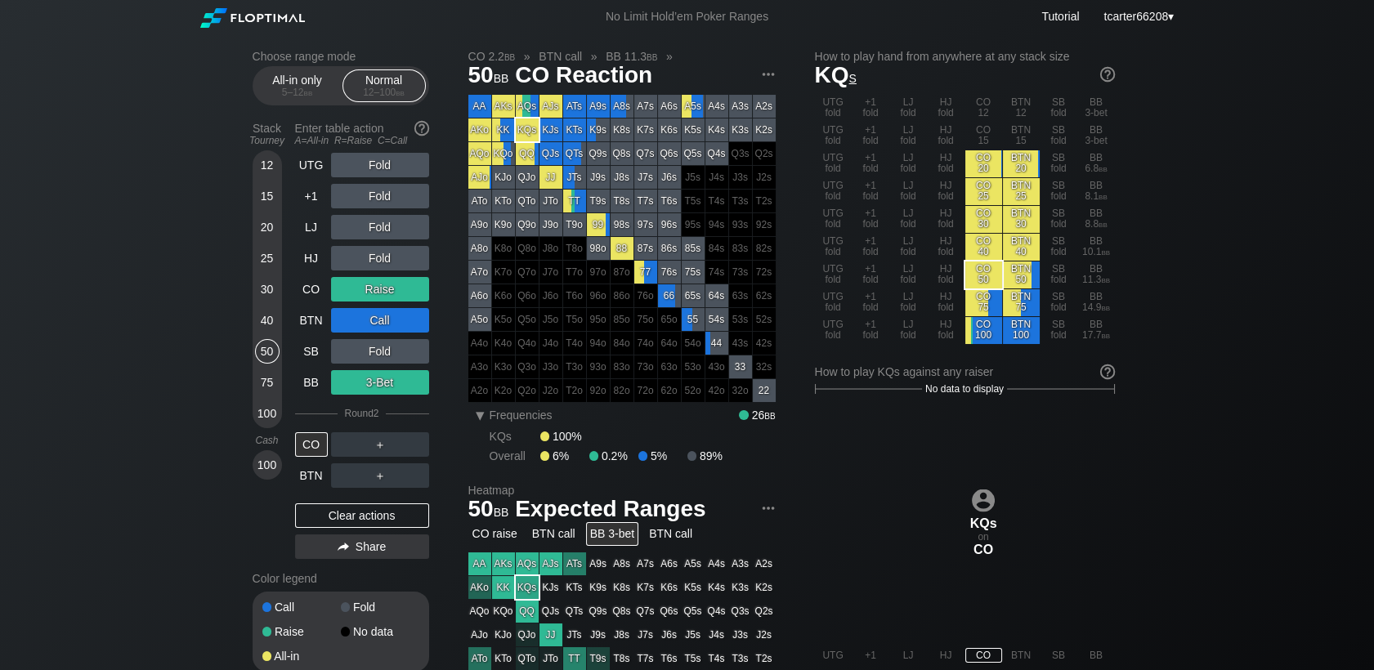
click at [344, 519] on div "Clear actions" at bounding box center [362, 515] width 134 height 25
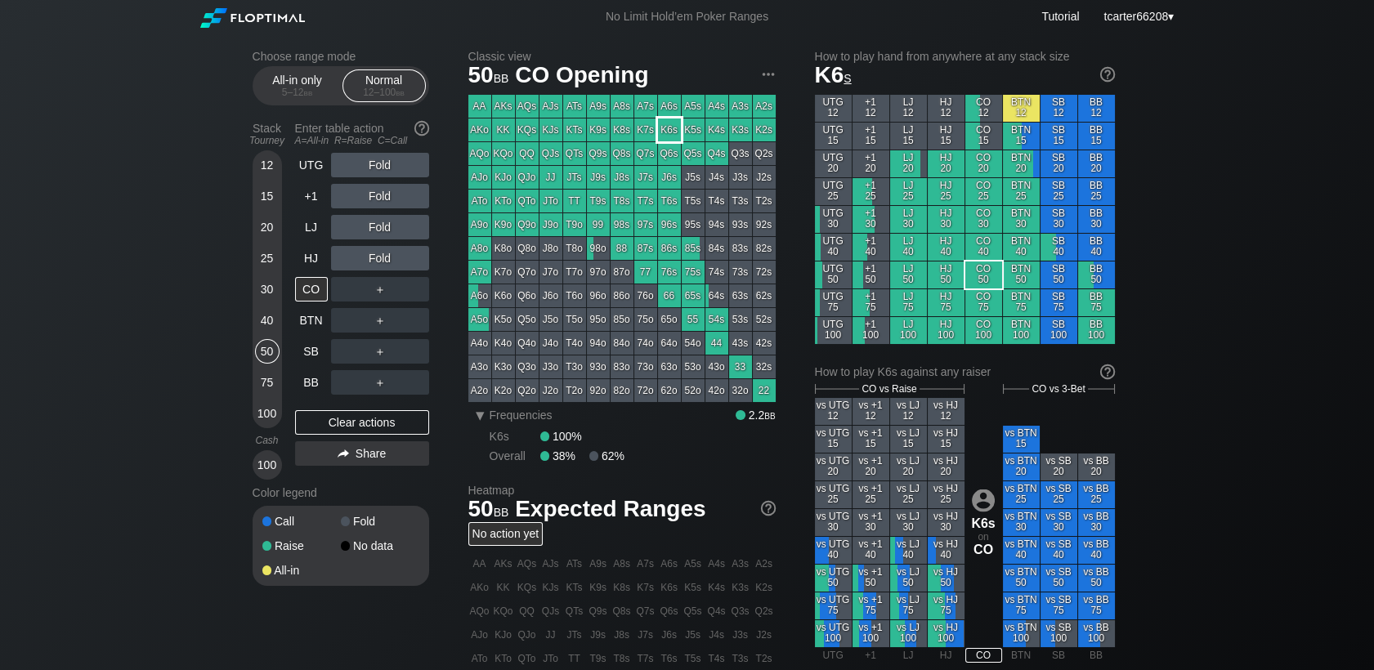
click at [664, 136] on div "K6s" at bounding box center [669, 129] width 23 height 23
click at [258, 325] on div "40" at bounding box center [267, 320] width 25 height 25
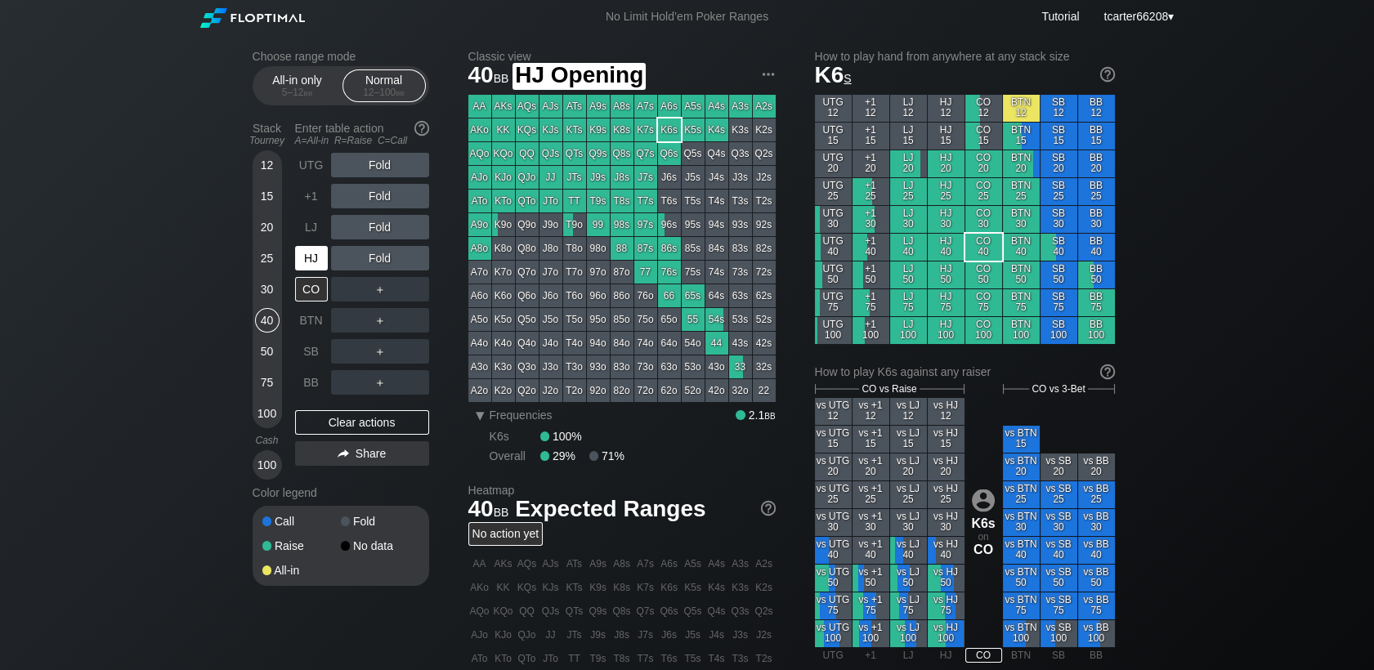
click at [310, 261] on div "HJ" at bounding box center [311, 258] width 33 height 25
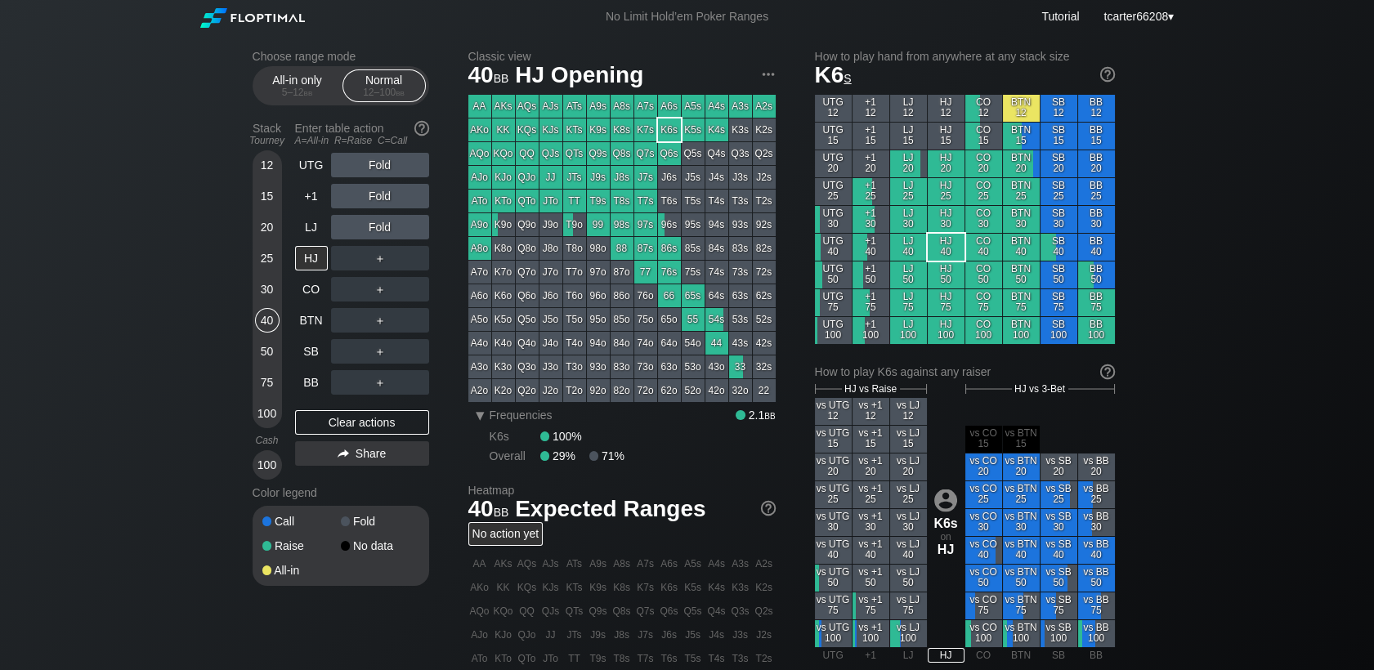
click at [389, 269] on div "＋" at bounding box center [380, 258] width 98 height 25
click at [389, 269] on div "R ✕" at bounding box center [380, 258] width 32 height 25
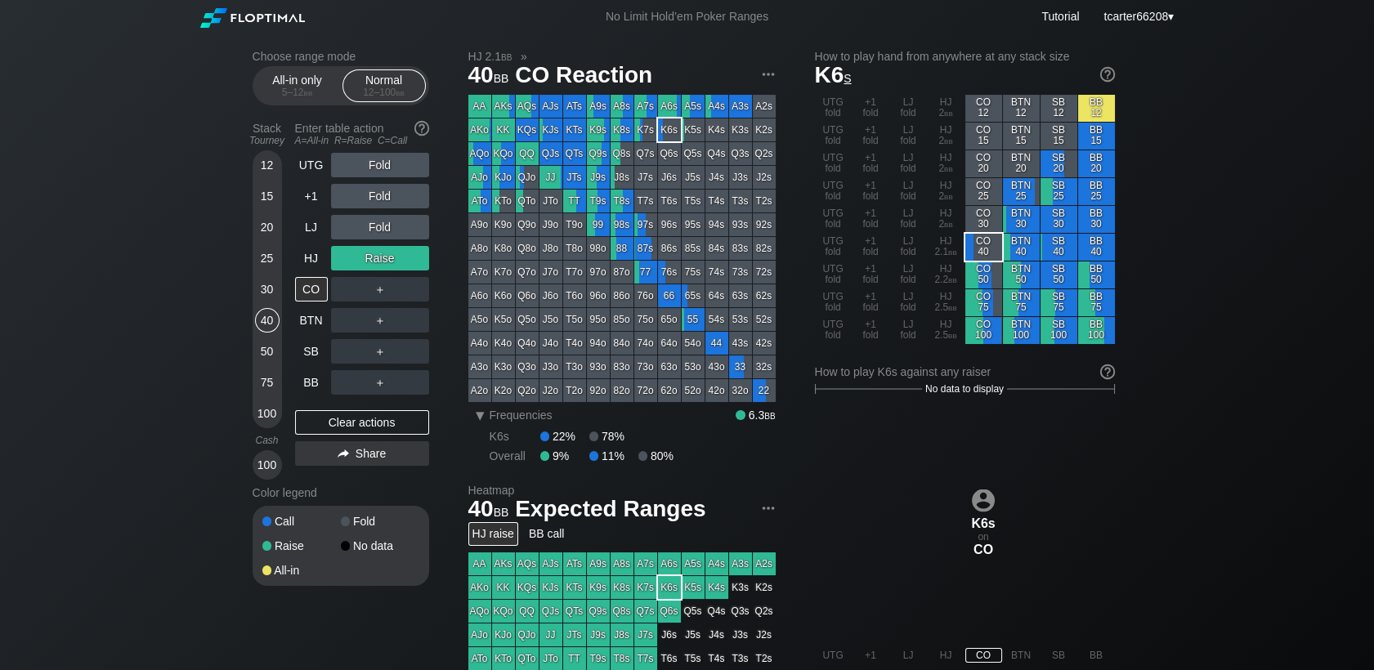
click at [410, 293] on div "＋" at bounding box center [380, 289] width 98 height 25
click at [420, 296] on div "C ✕" at bounding box center [413, 289] width 32 height 25
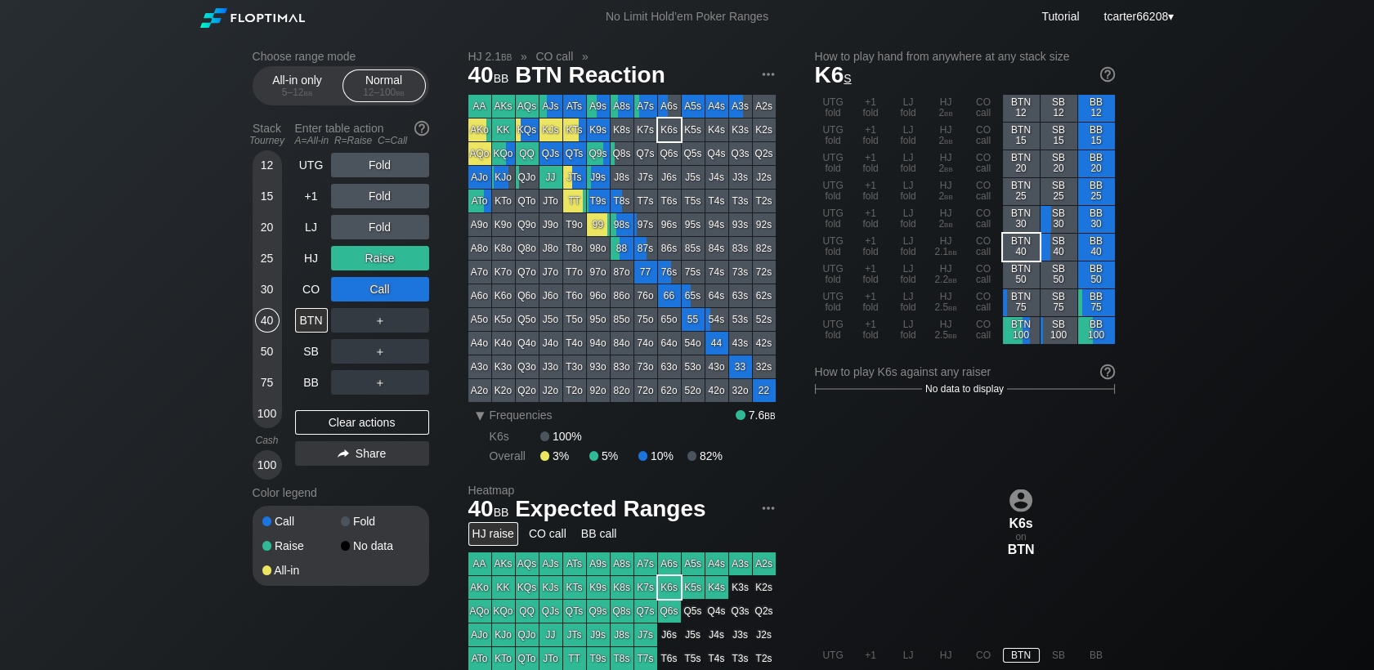
click at [409, 324] on div "＋" at bounding box center [380, 320] width 98 height 25
click at [412, 329] on div "C ✕" at bounding box center [413, 320] width 32 height 25
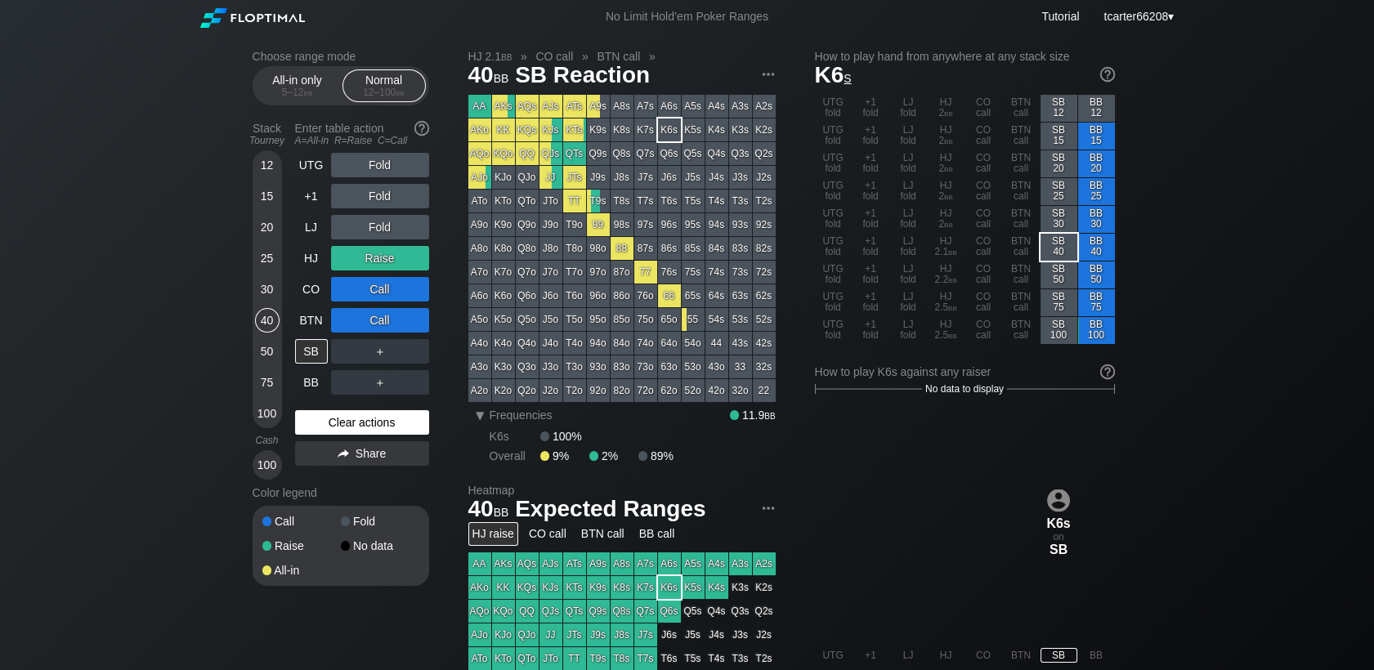
click at [320, 425] on div "Clear actions" at bounding box center [362, 422] width 134 height 25
click at [315, 420] on div "Clear actions" at bounding box center [362, 422] width 134 height 25
click at [267, 355] on div "50" at bounding box center [267, 351] width 25 height 25
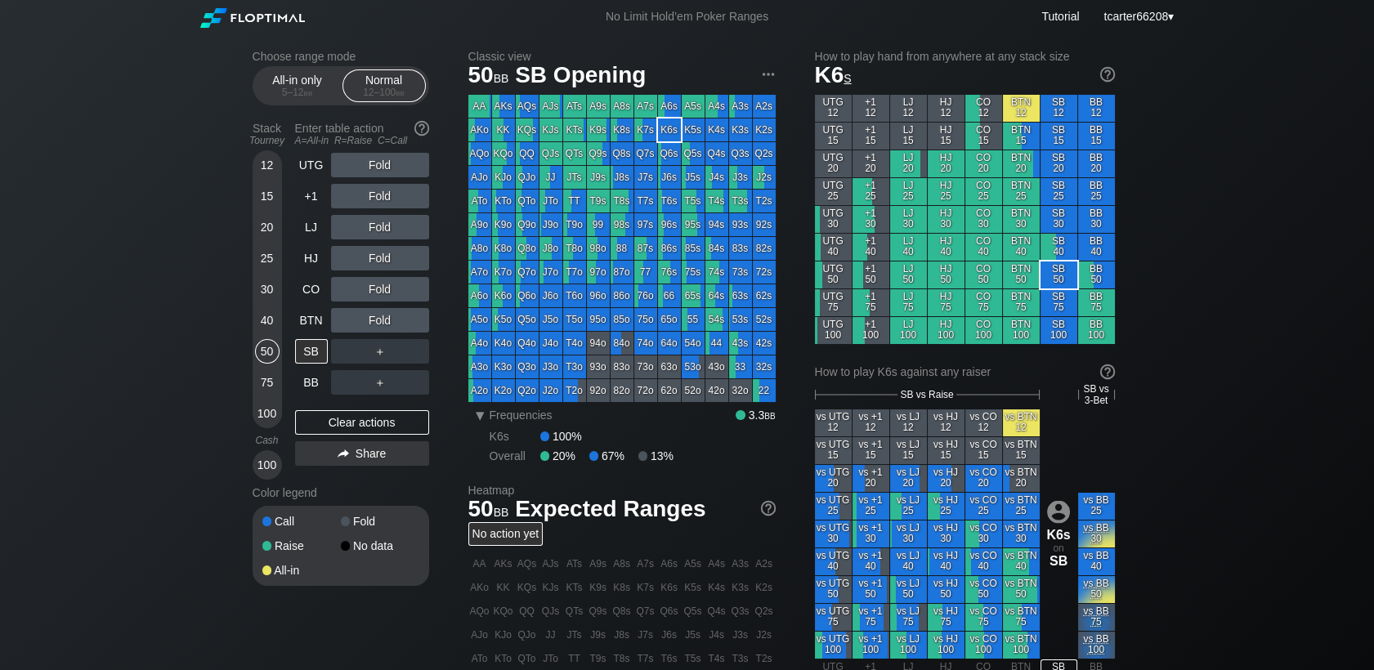
drag, startPoint x: 311, startPoint y: 237, endPoint x: 363, endPoint y: 220, distance: 55.0
click at [313, 237] on div "LJ" at bounding box center [311, 227] width 33 height 25
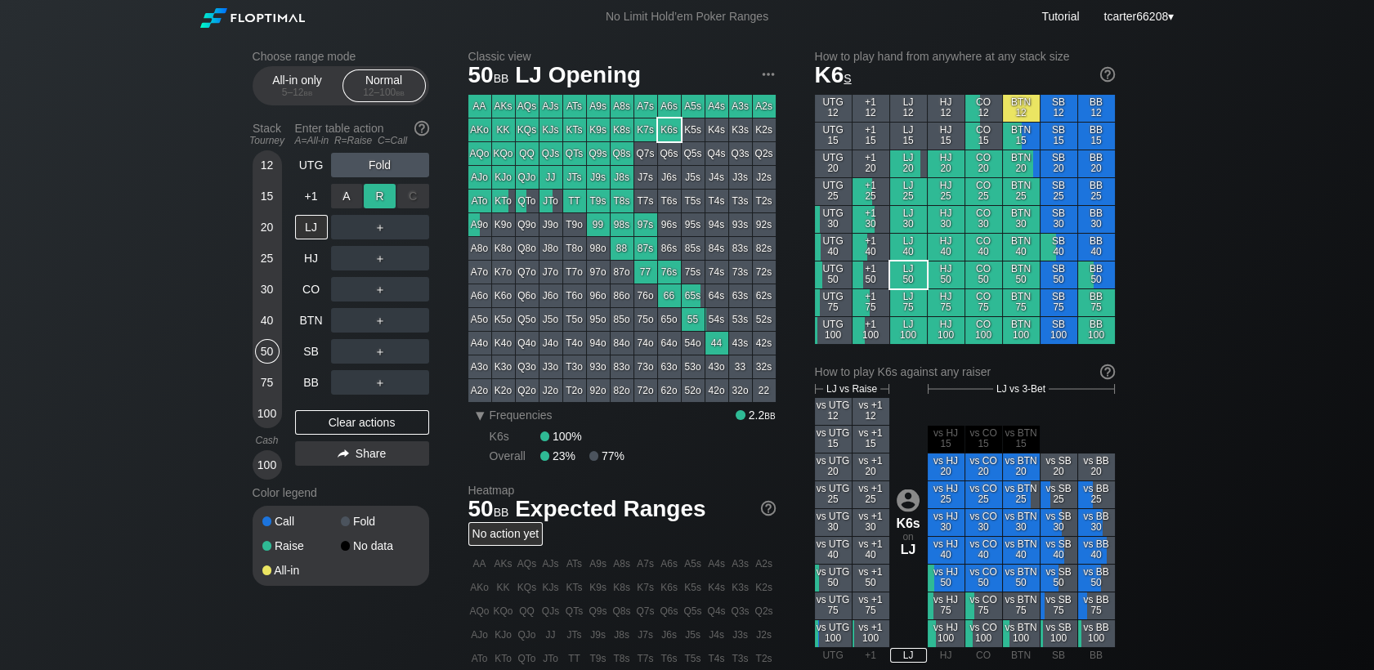
click at [375, 199] on div "R ✕" at bounding box center [380, 196] width 32 height 25
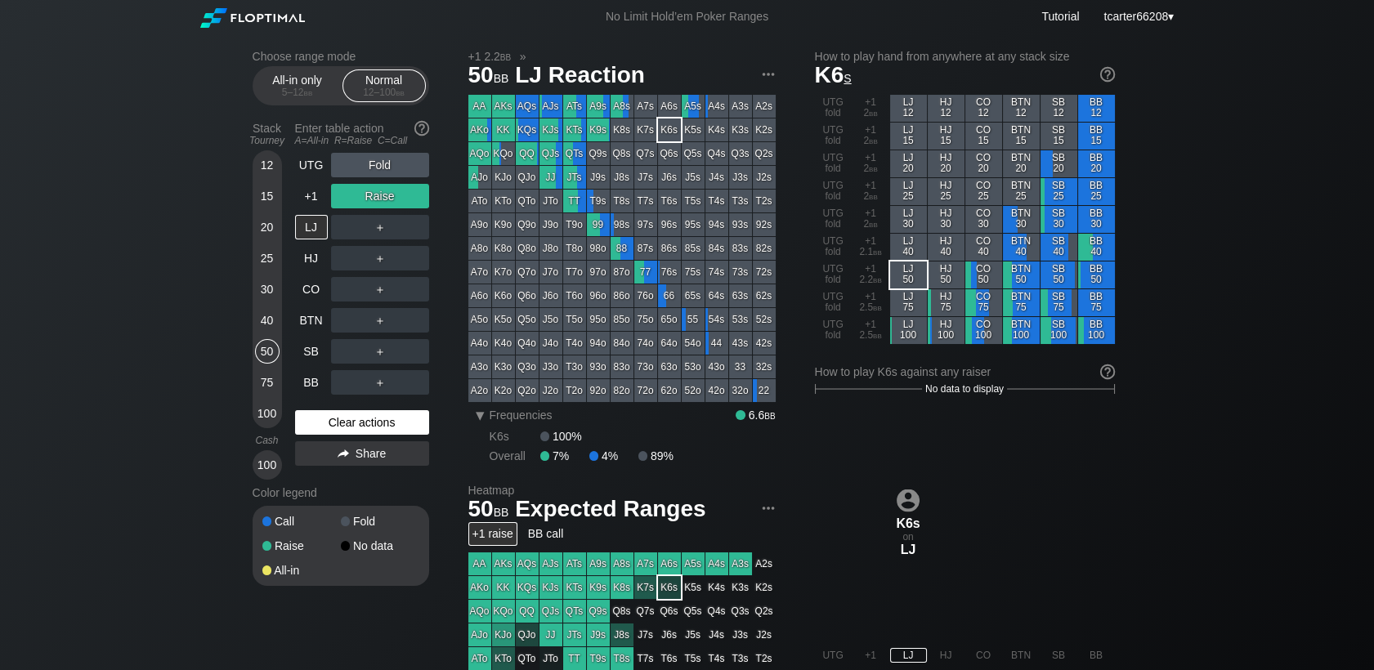
click at [405, 426] on div "Clear actions" at bounding box center [362, 422] width 134 height 25
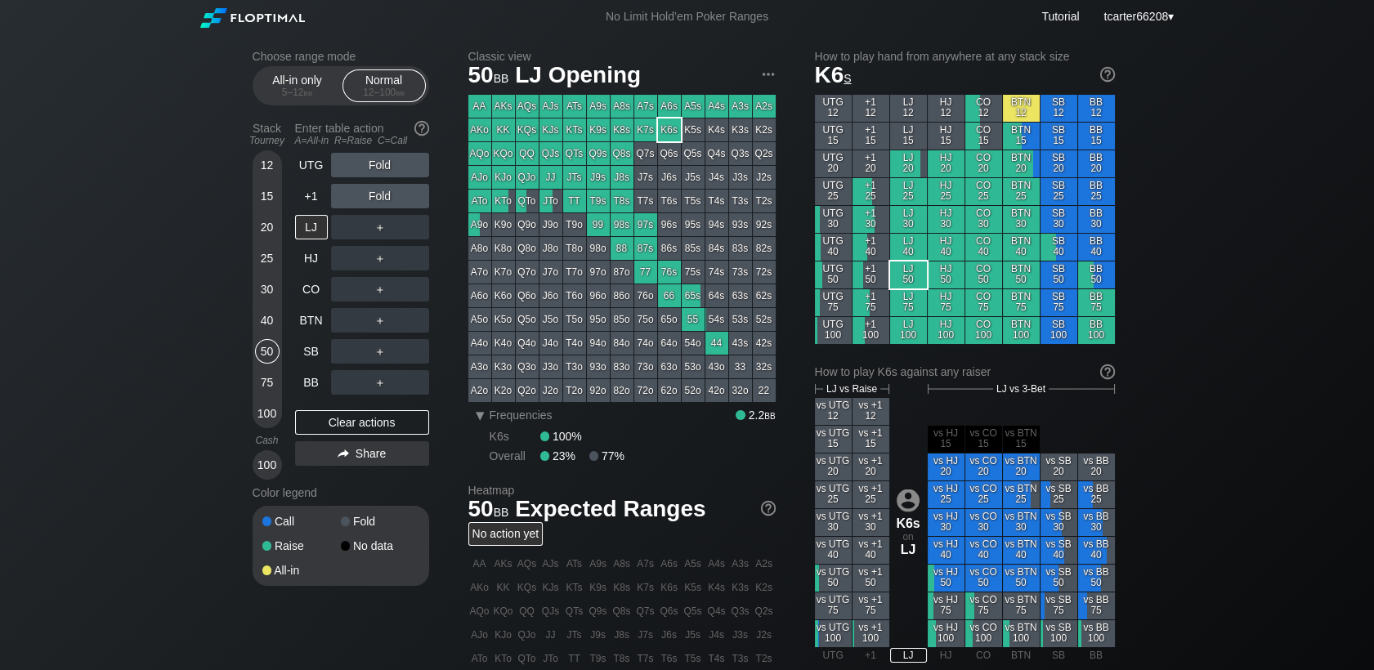
drag, startPoint x: 306, startPoint y: 171, endPoint x: 376, endPoint y: 178, distance: 70.7
click at [306, 171] on div "UTG" at bounding box center [311, 165] width 33 height 25
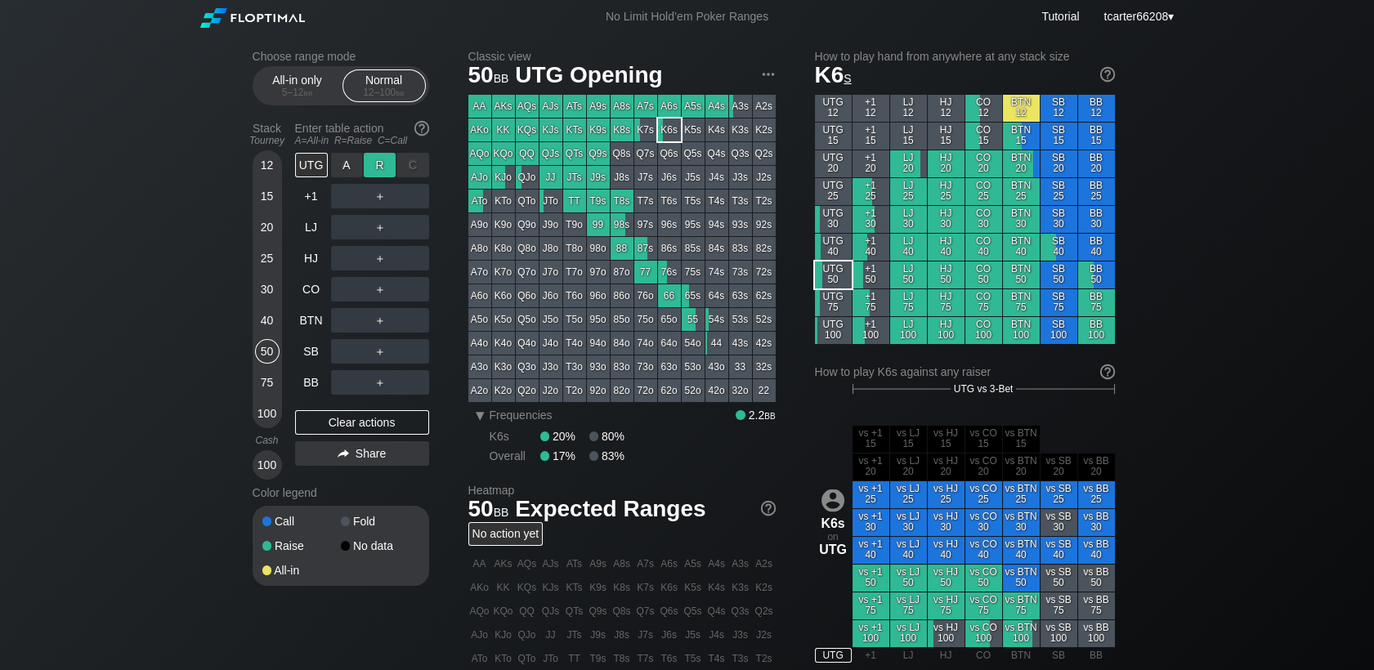
click at [373, 177] on div "R ✕" at bounding box center [380, 165] width 32 height 25
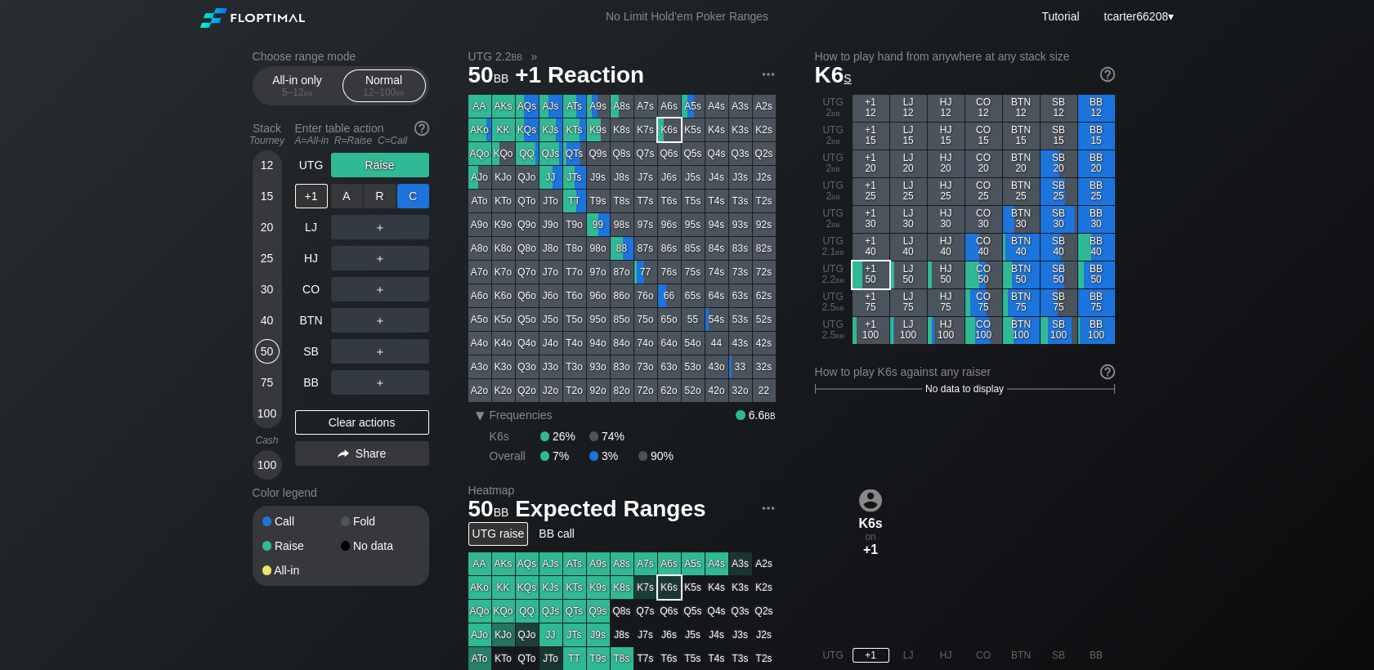
click at [409, 207] on div "C ✕" at bounding box center [413, 196] width 32 height 25
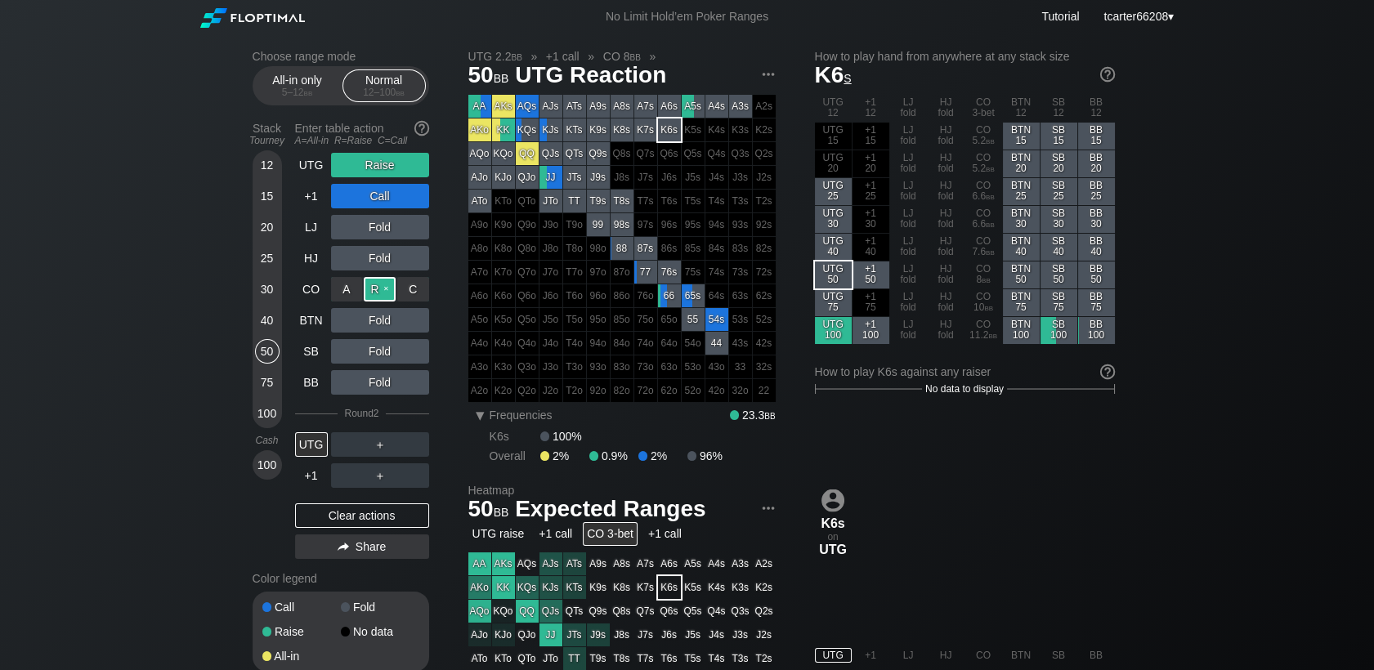
click at [379, 292] on div "R ✕" at bounding box center [380, 289] width 32 height 25
click at [392, 516] on div "Clear actions" at bounding box center [362, 515] width 134 height 25
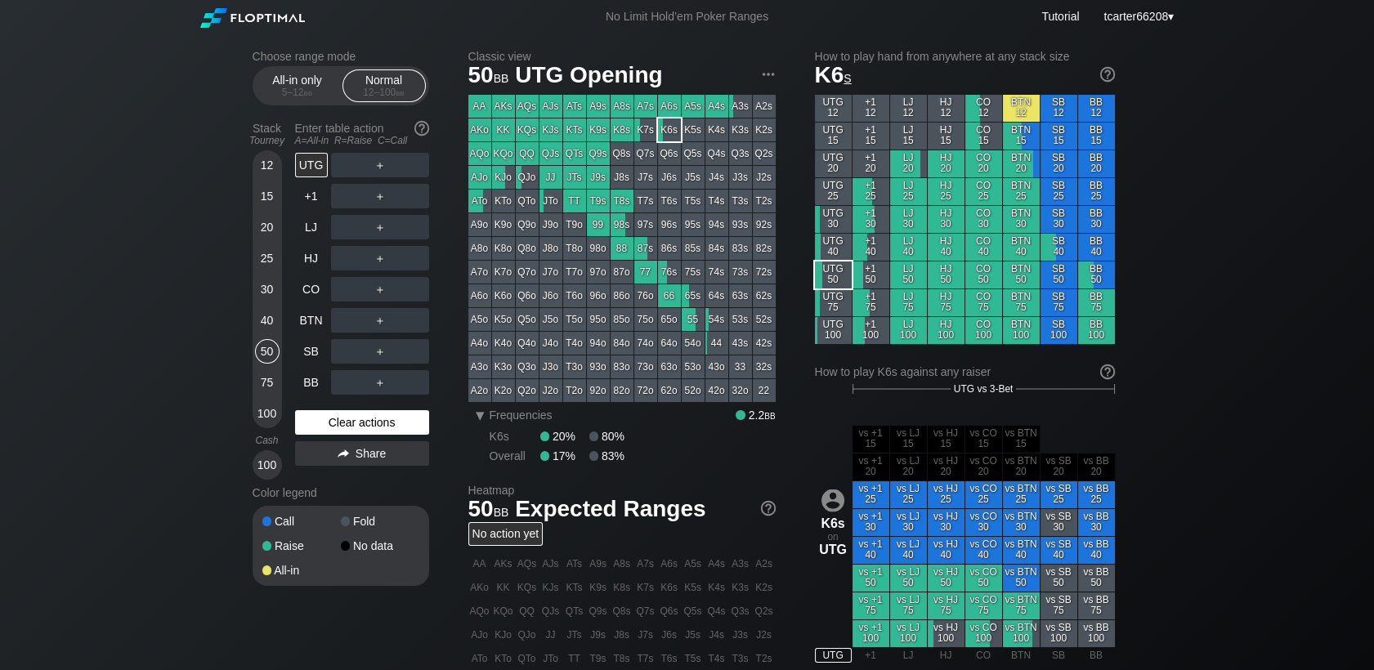
click at [334, 431] on div "Clear actions" at bounding box center [362, 422] width 134 height 25
click at [306, 199] on div "+1" at bounding box center [311, 196] width 33 height 25
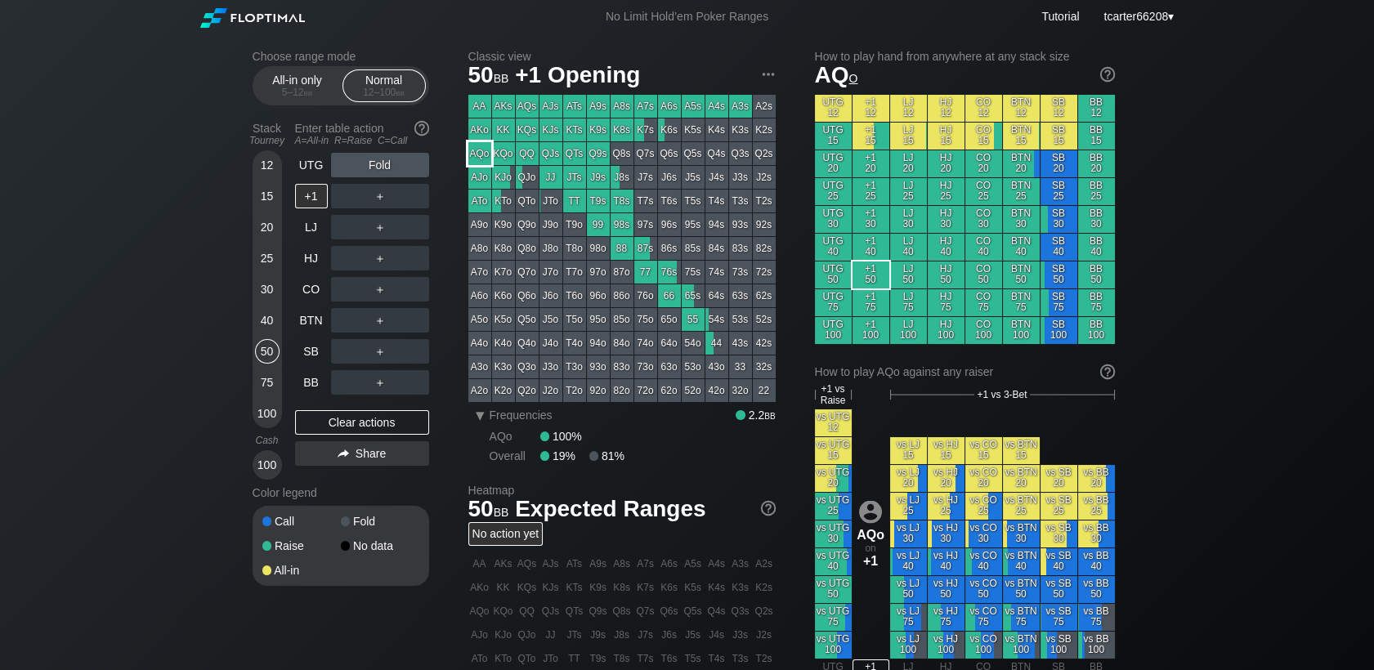
click at [486, 152] on div "AQo" at bounding box center [479, 153] width 23 height 23
click at [484, 156] on div "AQo" at bounding box center [479, 153] width 23 height 23
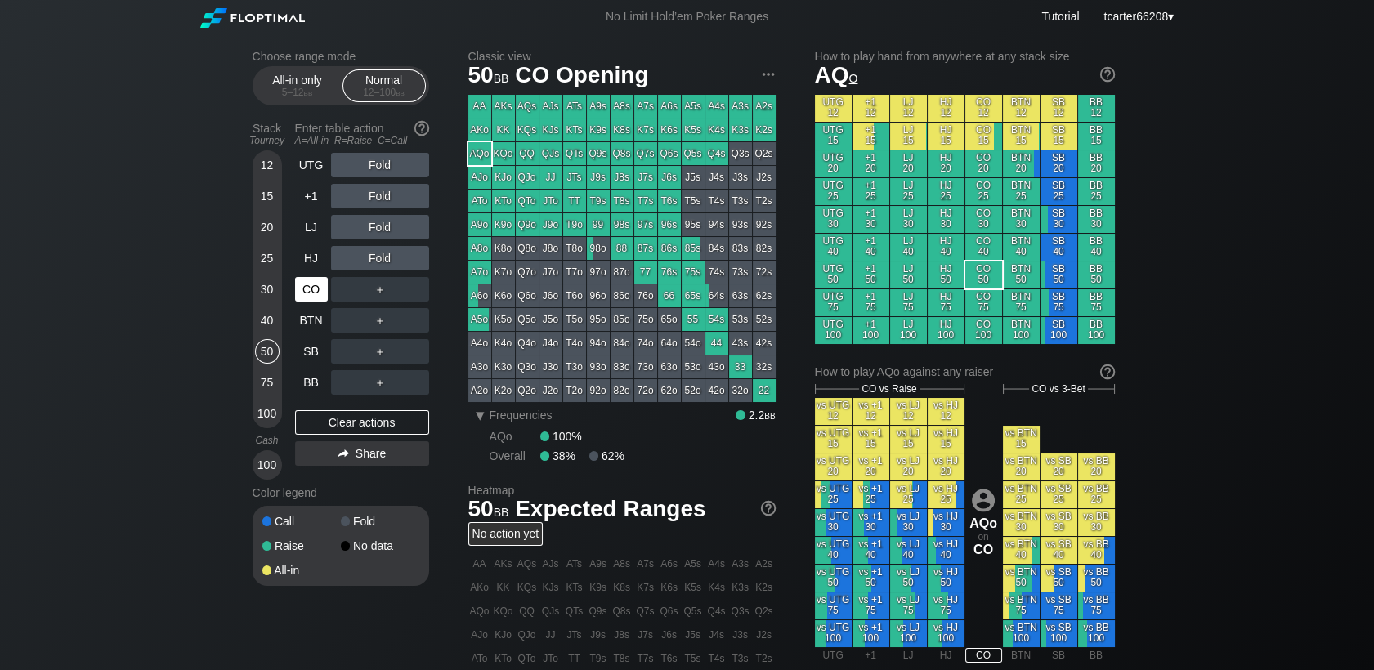
click at [320, 289] on div "CO" at bounding box center [311, 289] width 33 height 25
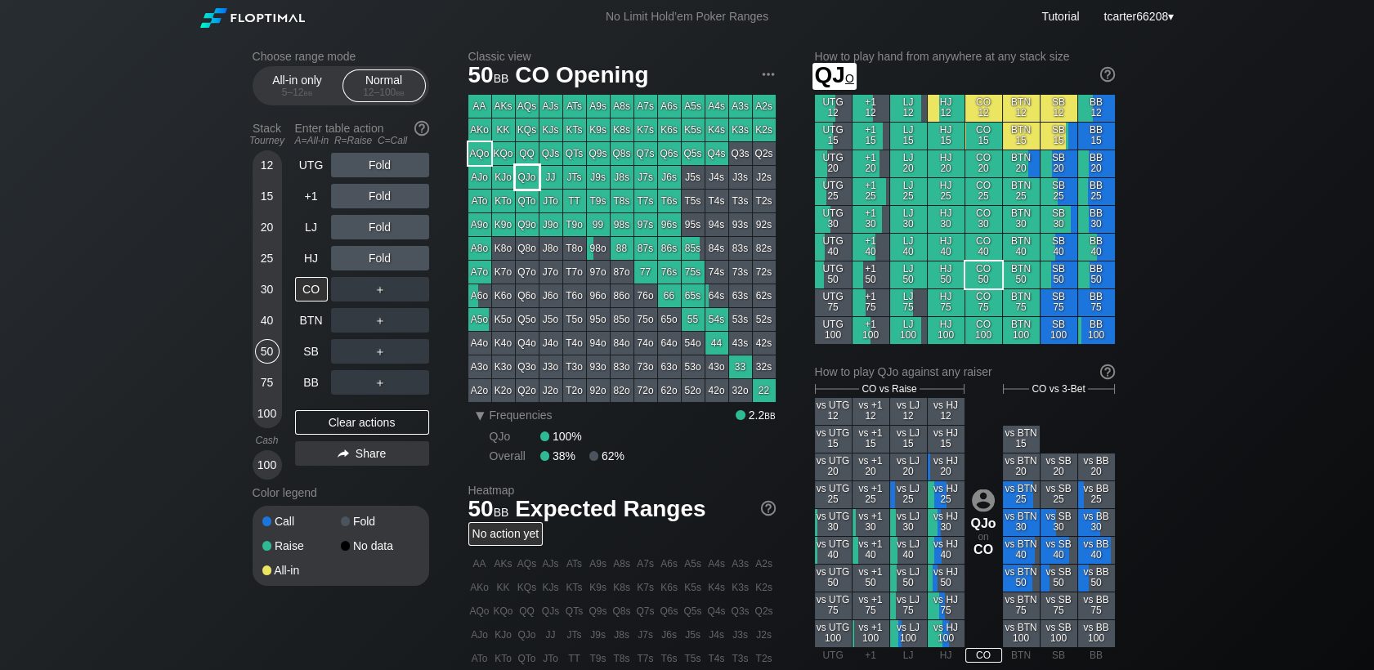
click at [523, 182] on div "QJo" at bounding box center [527, 177] width 23 height 23
drag, startPoint x: 397, startPoint y: 251, endPoint x: 379, endPoint y: 264, distance: 22.2
click at [379, 264] on div "R ✕" at bounding box center [380, 258] width 32 height 25
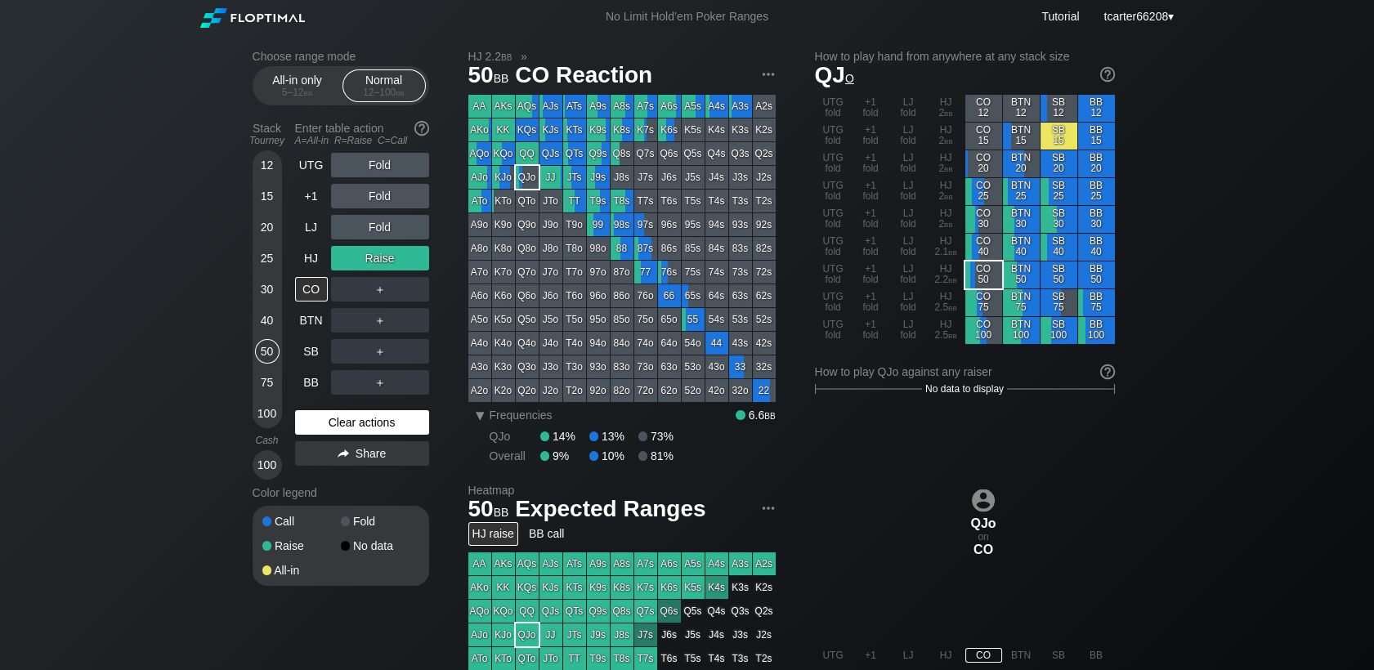
click at [366, 432] on div "Clear actions" at bounding box center [362, 422] width 134 height 25
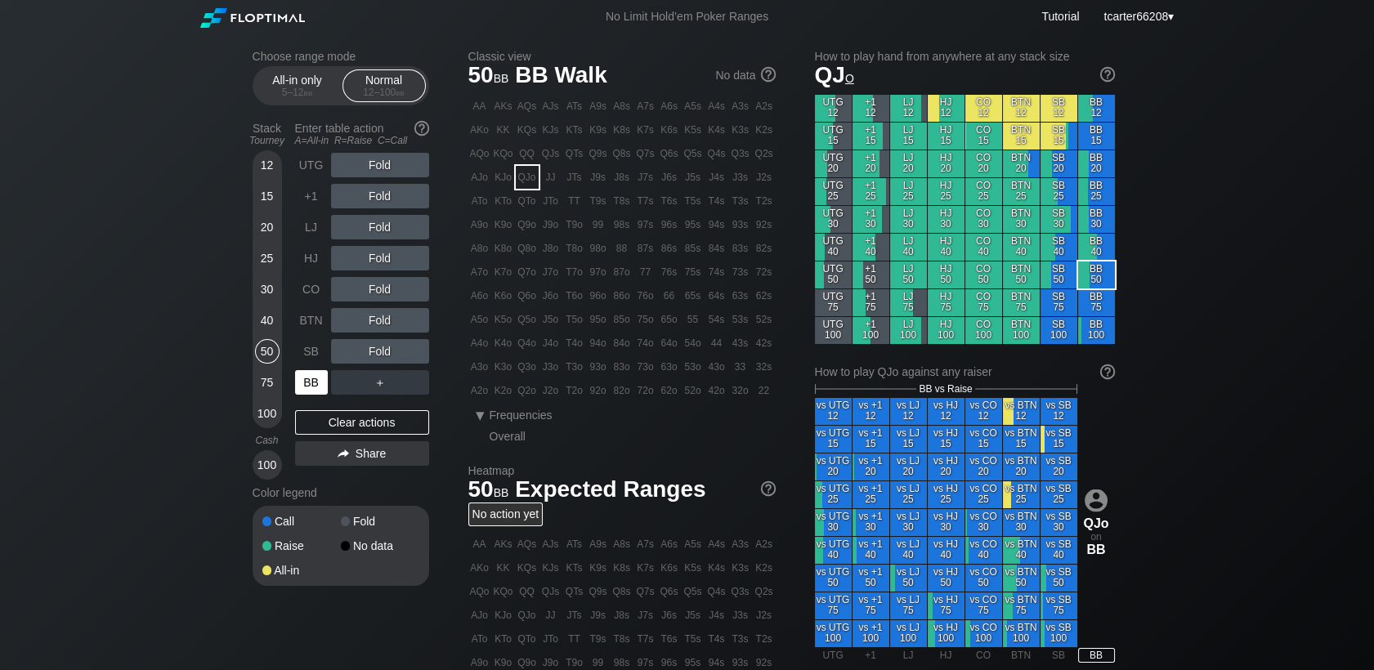
click at [314, 391] on div "BB" at bounding box center [311, 382] width 33 height 25
click at [386, 196] on div "R ✕" at bounding box center [380, 196] width 32 height 25
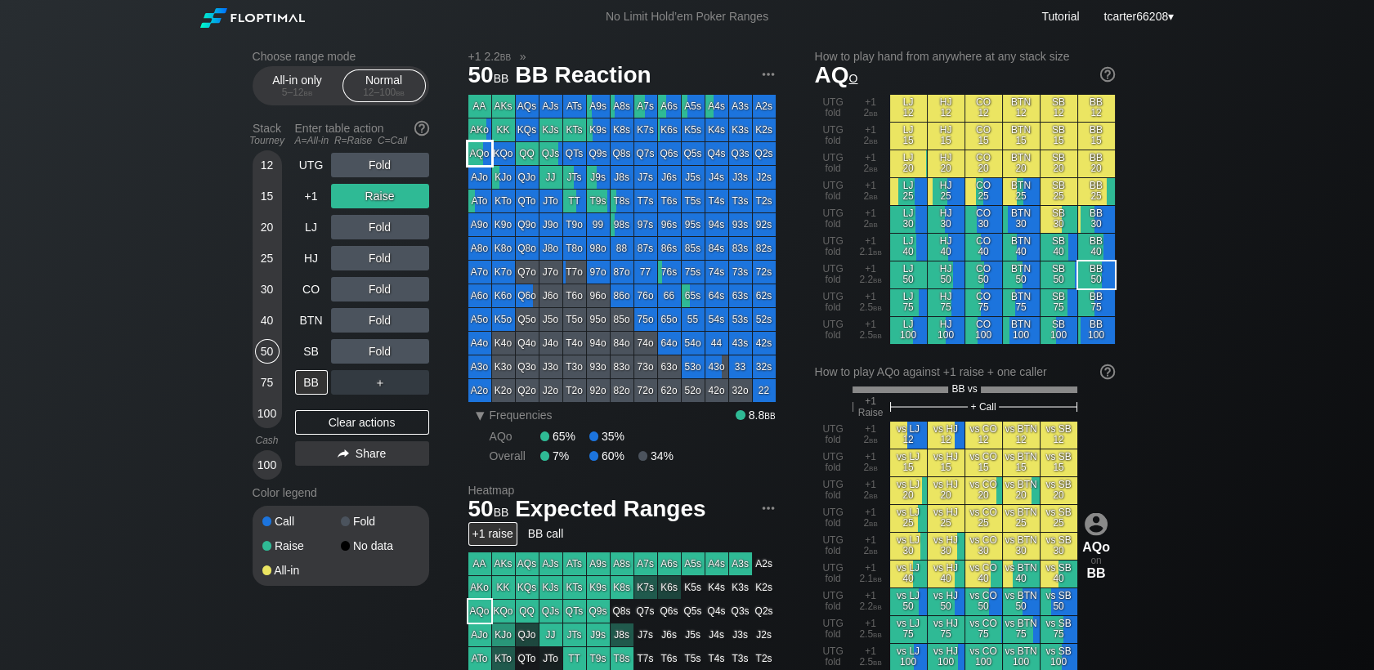
click at [490, 151] on div "AQo" at bounding box center [479, 153] width 23 height 23
drag, startPoint x: 270, startPoint y: 293, endPoint x: 319, endPoint y: 326, distance: 58.2
click at [270, 293] on div "30" at bounding box center [267, 289] width 25 height 25
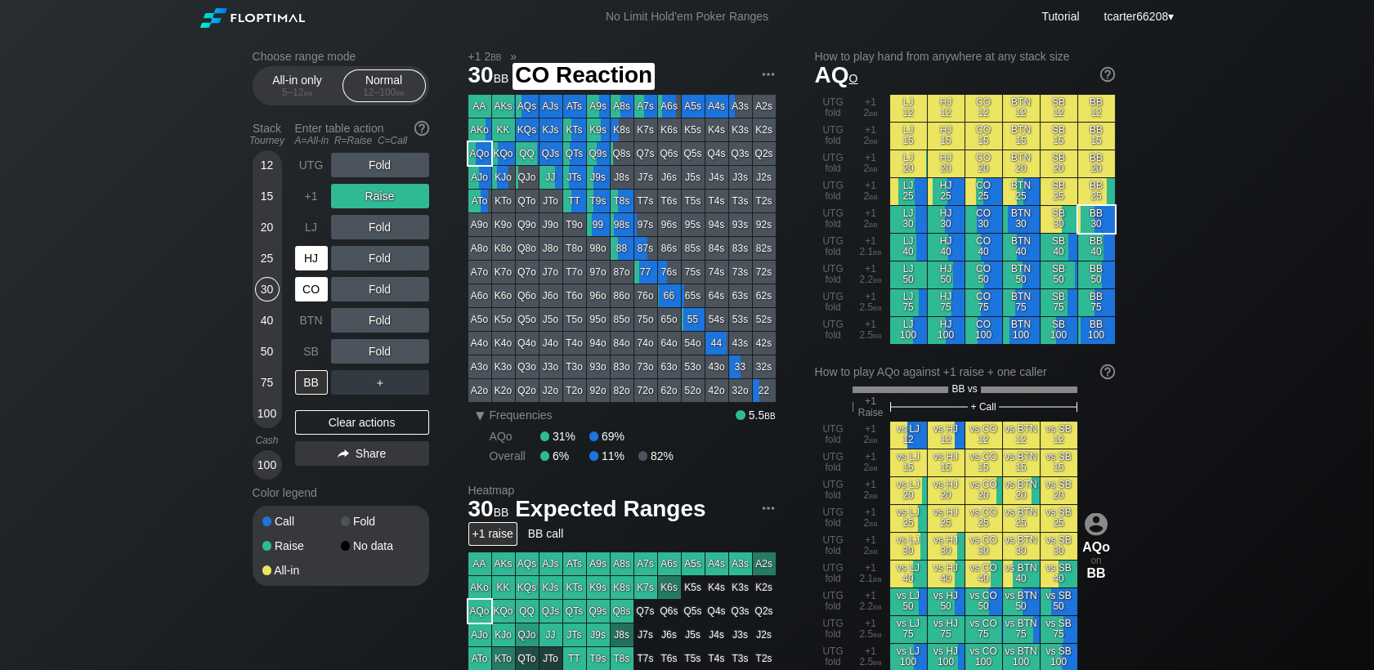
click at [321, 273] on div "HJ" at bounding box center [313, 258] width 36 height 31
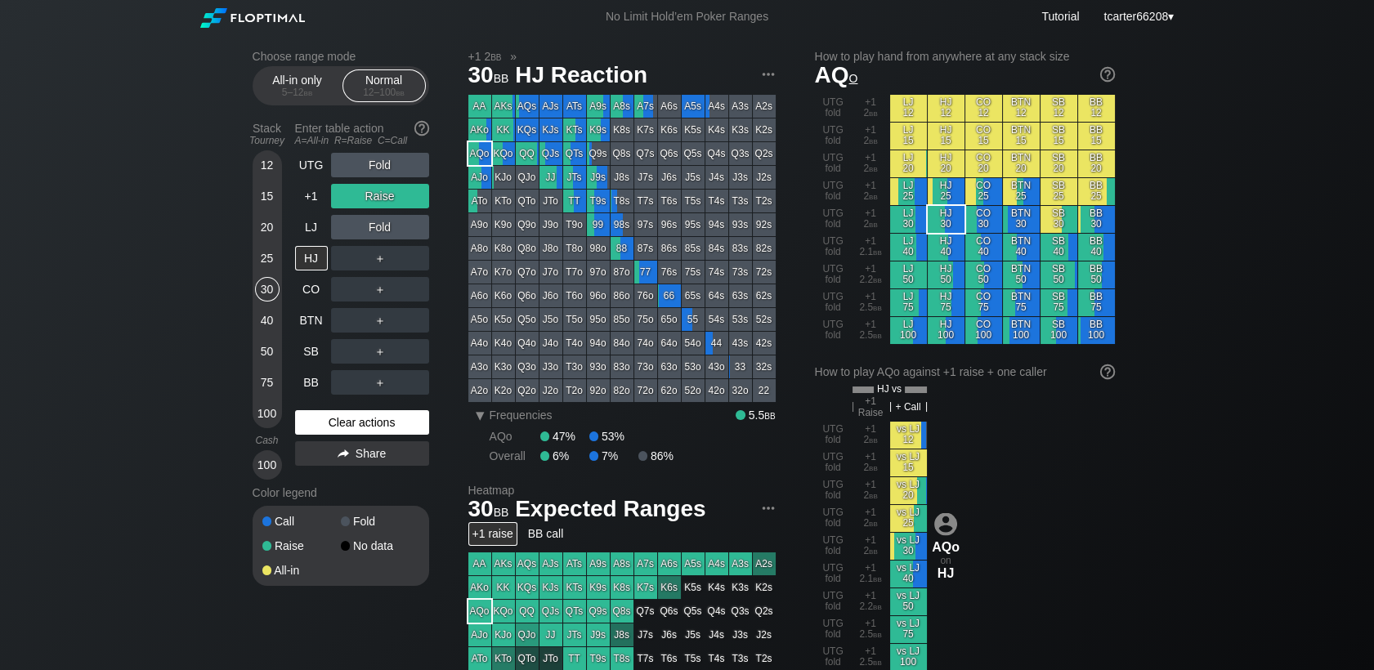
drag, startPoint x: 387, startPoint y: 434, endPoint x: 371, endPoint y: 299, distance: 135.7
click at [387, 431] on div "Clear actions" at bounding box center [362, 422] width 134 height 25
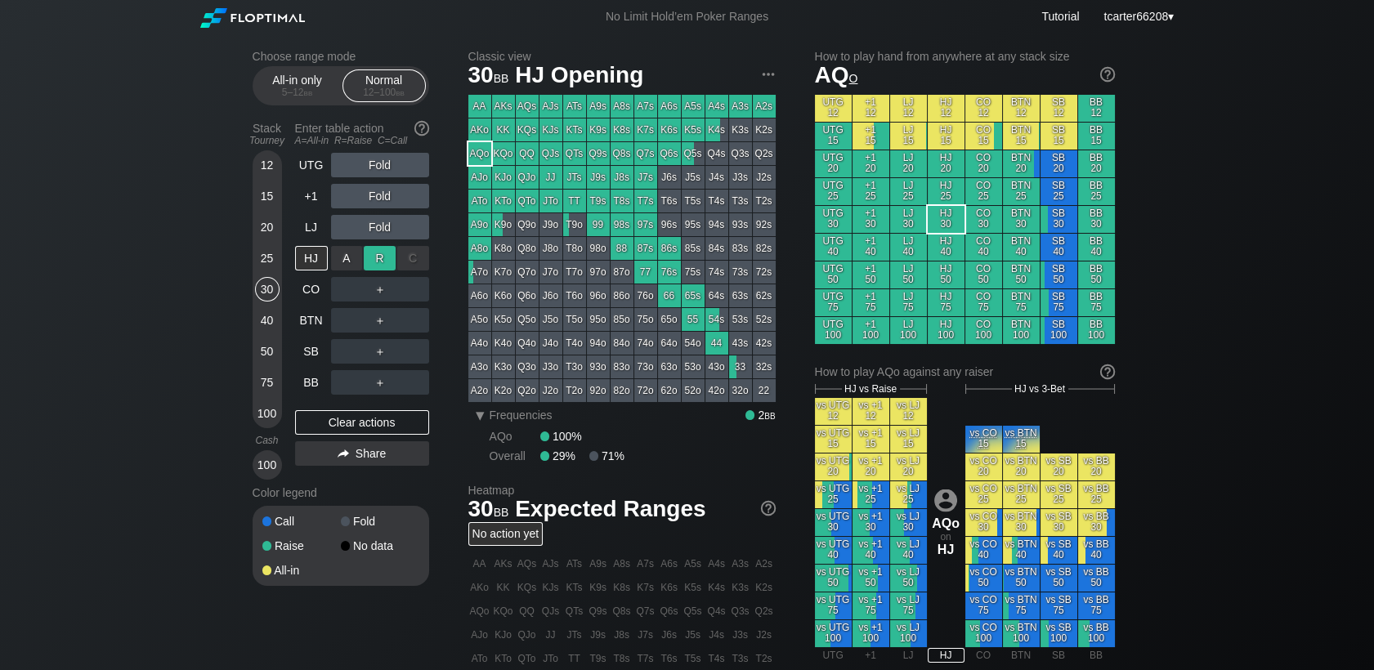
click at [374, 260] on div "R ✕" at bounding box center [380, 258] width 32 height 25
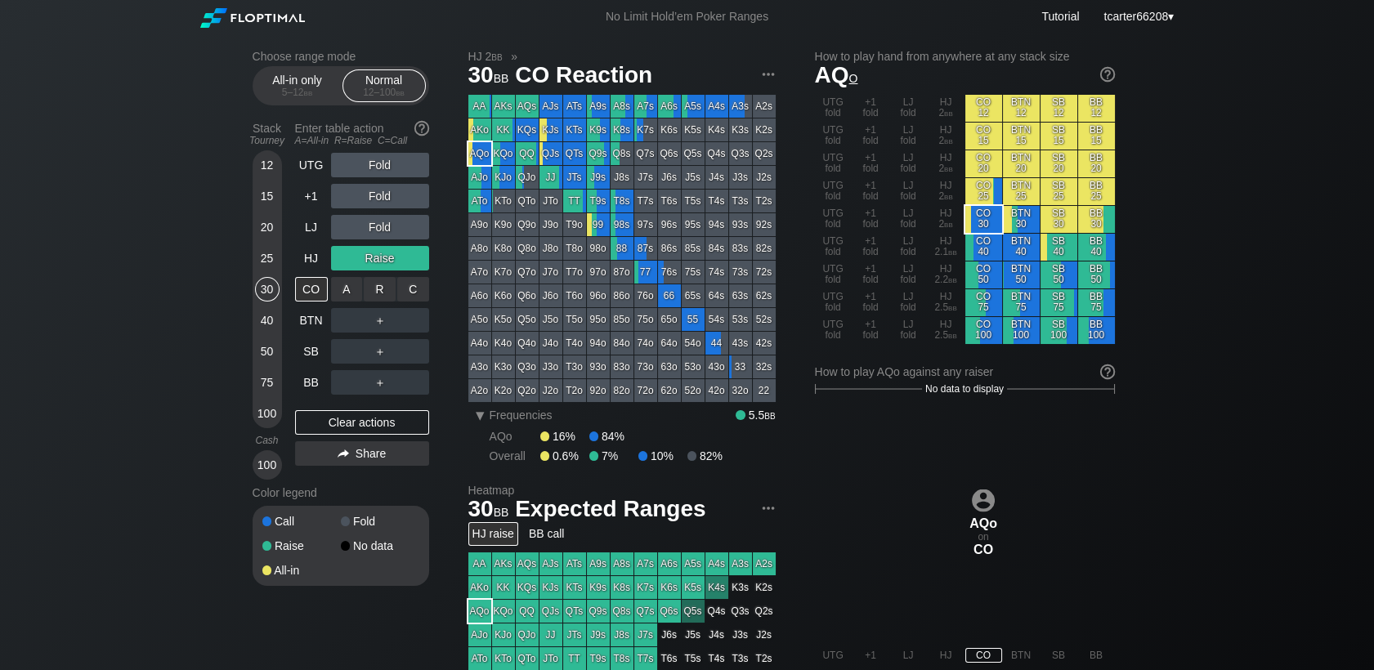
click at [386, 304] on div "＋" at bounding box center [380, 321] width 98 height 38
click at [383, 284] on div "R ✕" at bounding box center [380, 289] width 32 height 25
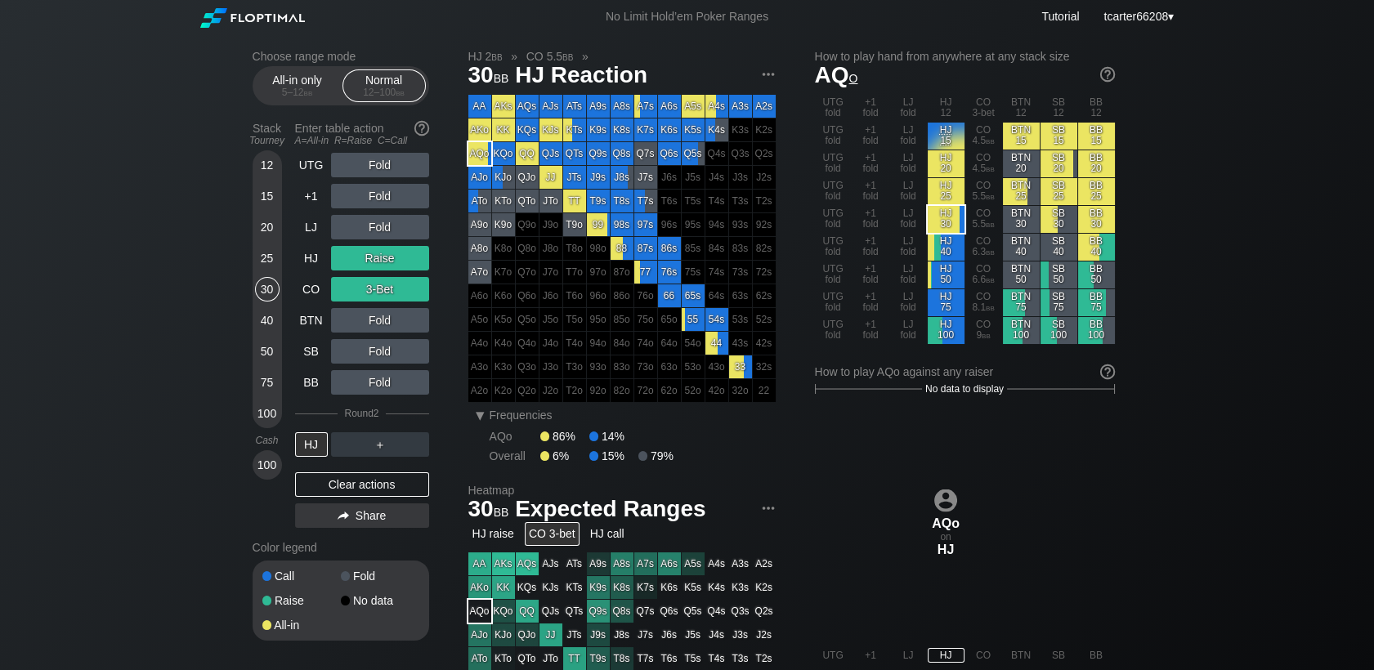
drag, startPoint x: 275, startPoint y: 393, endPoint x: 397, endPoint y: 428, distance: 127.5
click at [275, 393] on div "75" at bounding box center [267, 382] width 25 height 25
click at [272, 390] on div "75" at bounding box center [267, 382] width 25 height 25
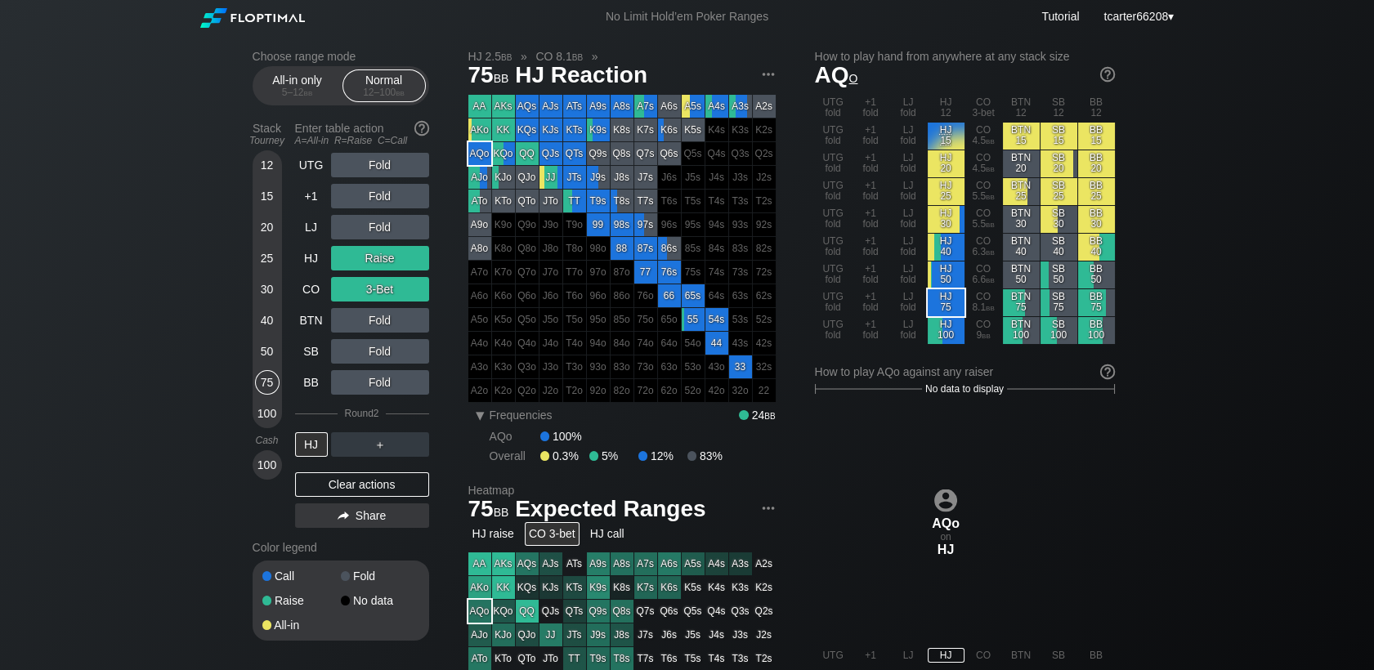
drag, startPoint x: 397, startPoint y: 485, endPoint x: 331, endPoint y: 333, distance: 165.0
click at [397, 485] on div "Clear actions" at bounding box center [362, 484] width 134 height 25
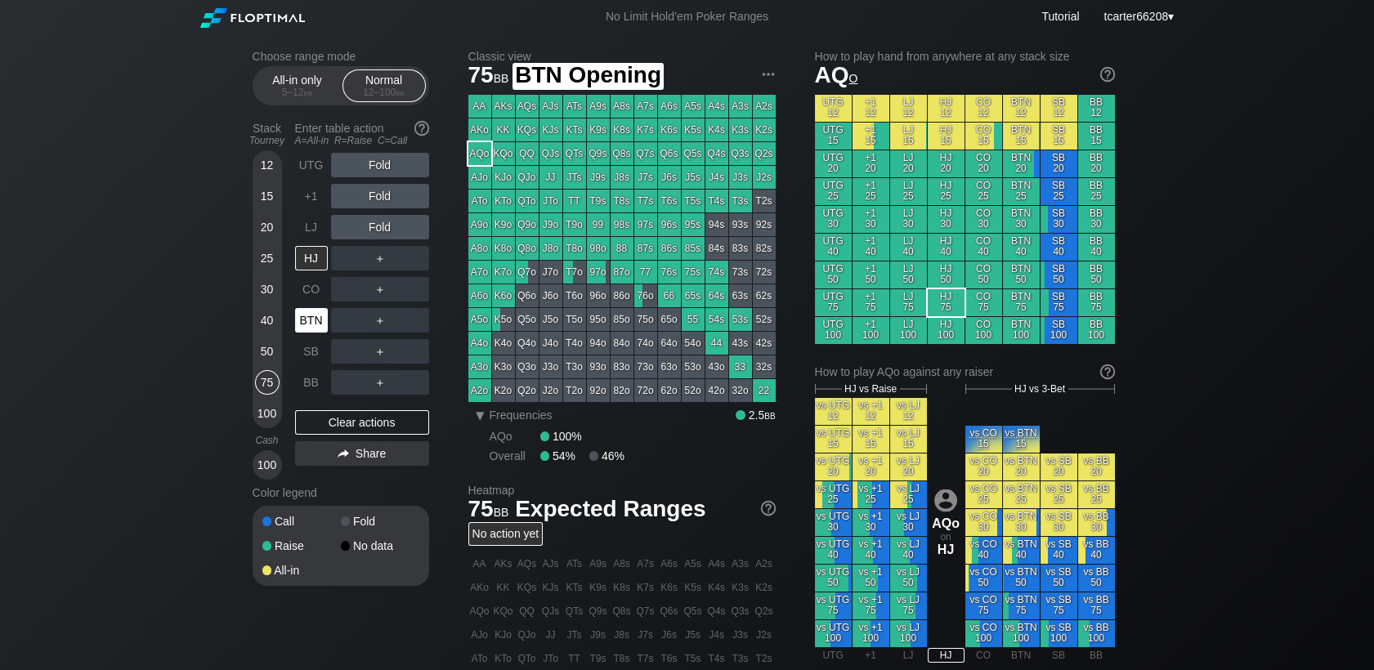
click at [325, 325] on div "BTN" at bounding box center [311, 320] width 33 height 25
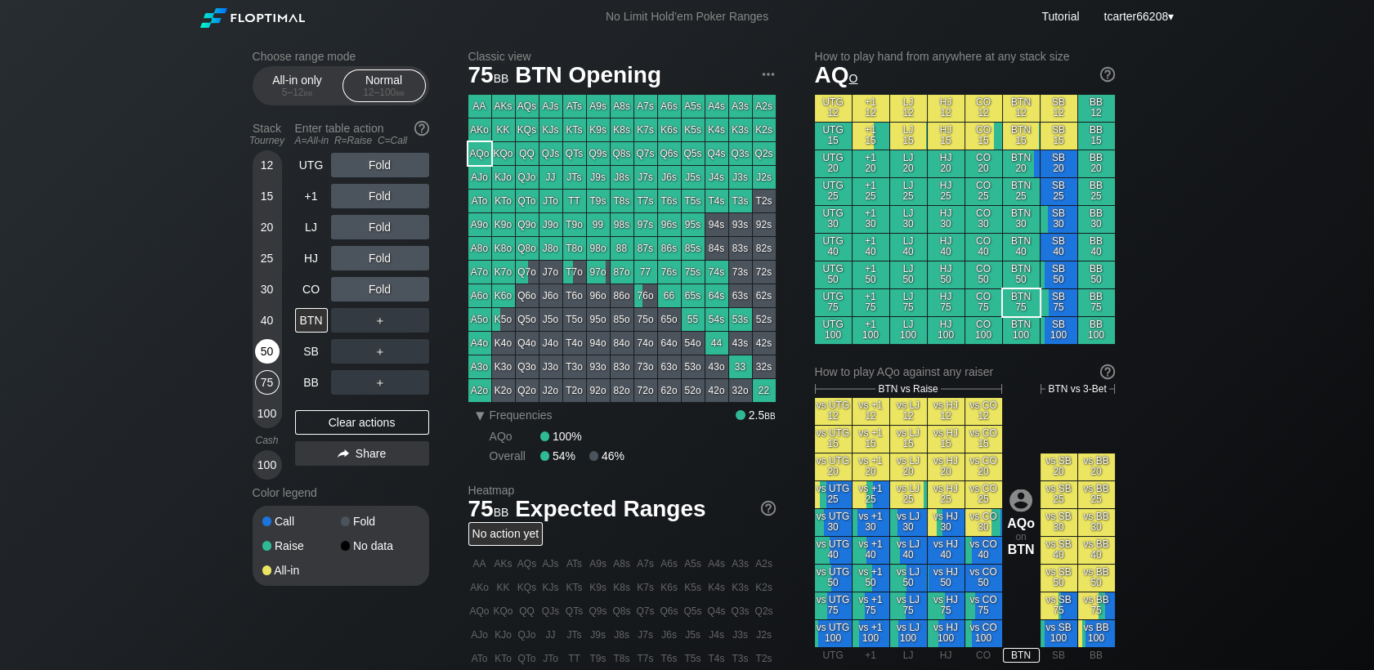
click at [273, 351] on div "50" at bounding box center [267, 351] width 25 height 25
click at [271, 381] on div "75" at bounding box center [267, 382] width 25 height 25
click at [272, 381] on div "75" at bounding box center [267, 382] width 25 height 25
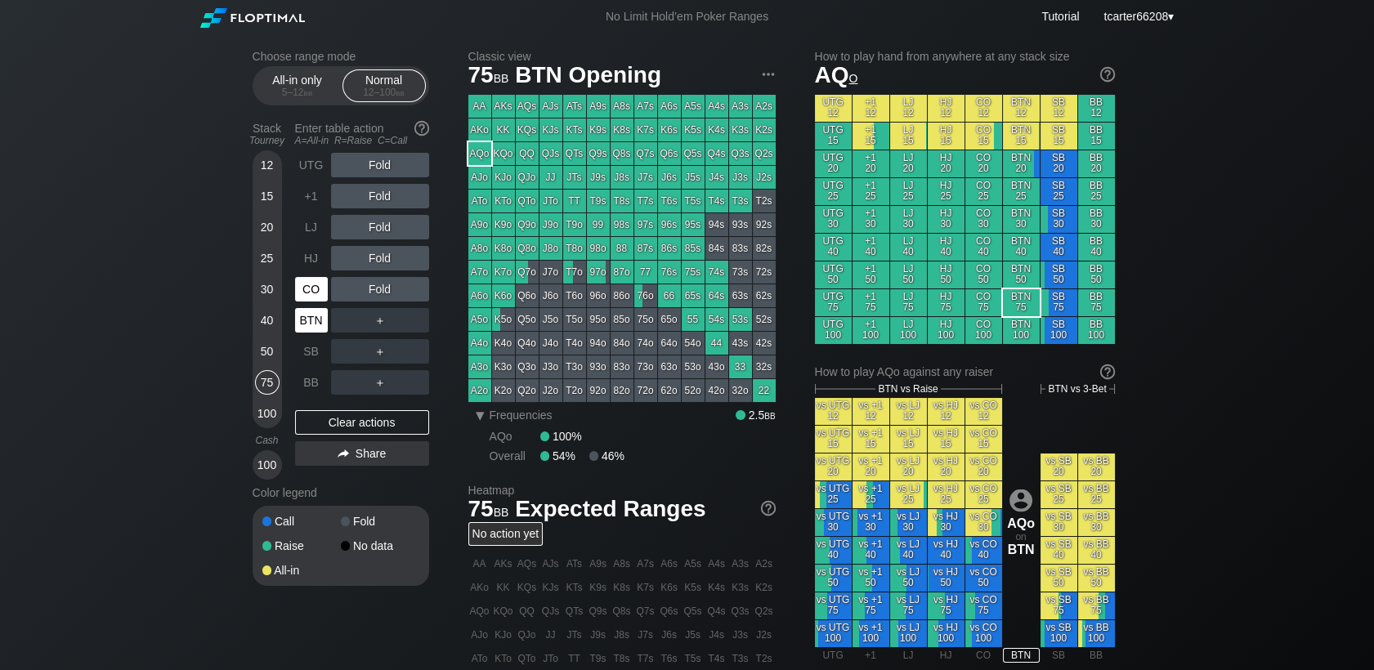
click at [312, 302] on div "CO" at bounding box center [311, 289] width 33 height 25
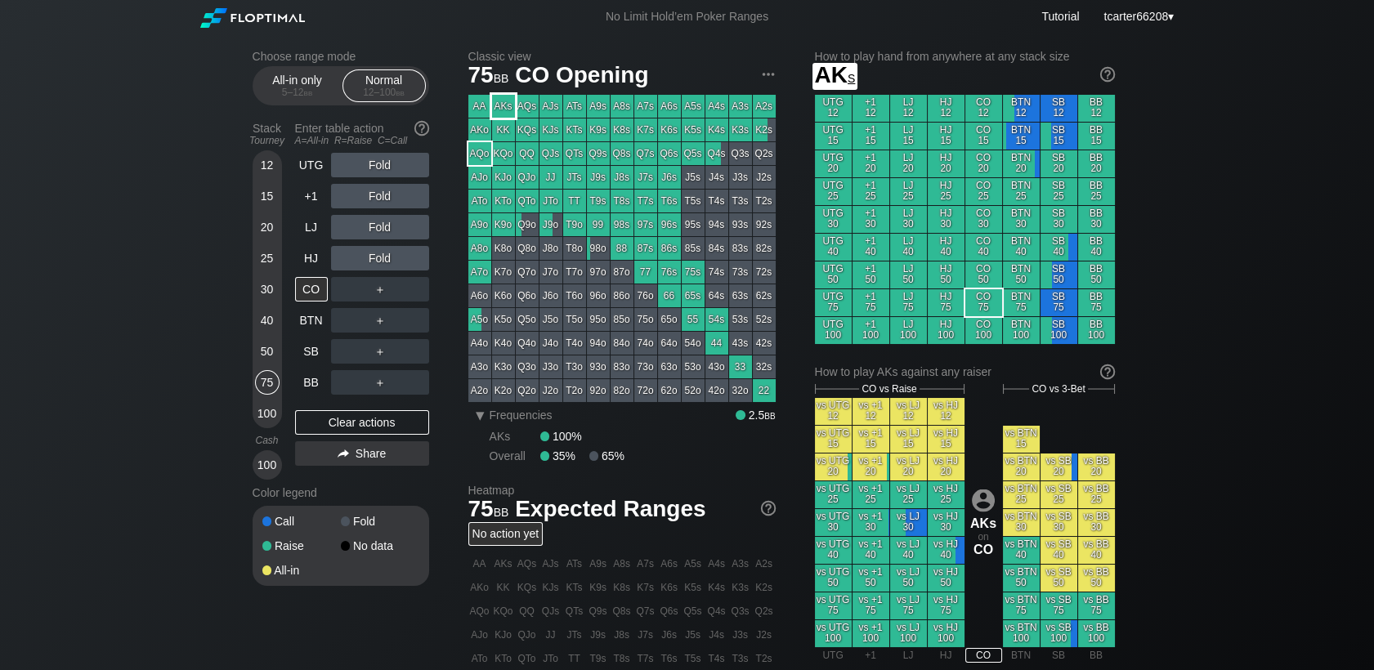
click at [503, 104] on div "AKs" at bounding box center [503, 106] width 23 height 23
click at [383, 228] on div "R ✕" at bounding box center [380, 227] width 32 height 25
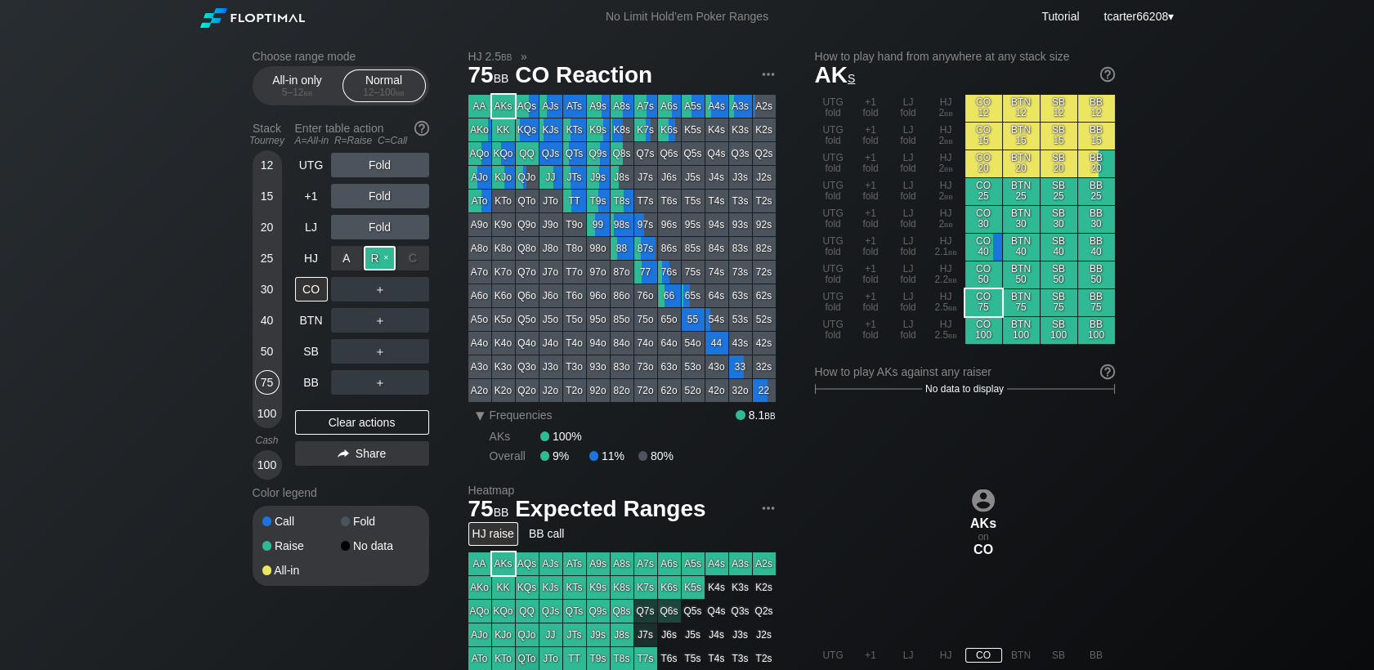
click at [385, 261] on div "R ✕" at bounding box center [380, 258] width 32 height 25
click at [384, 261] on div "R ✕" at bounding box center [380, 258] width 32 height 25
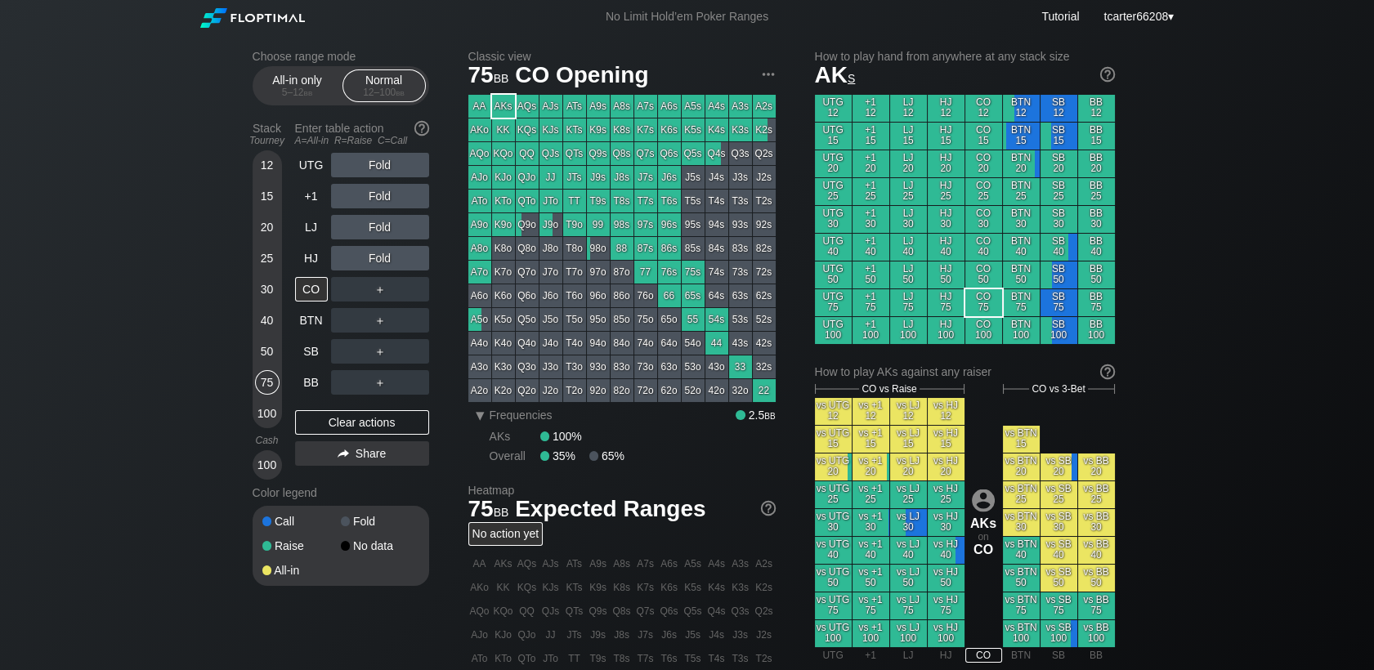
click at [364, 293] on div "＋" at bounding box center [380, 289] width 98 height 25
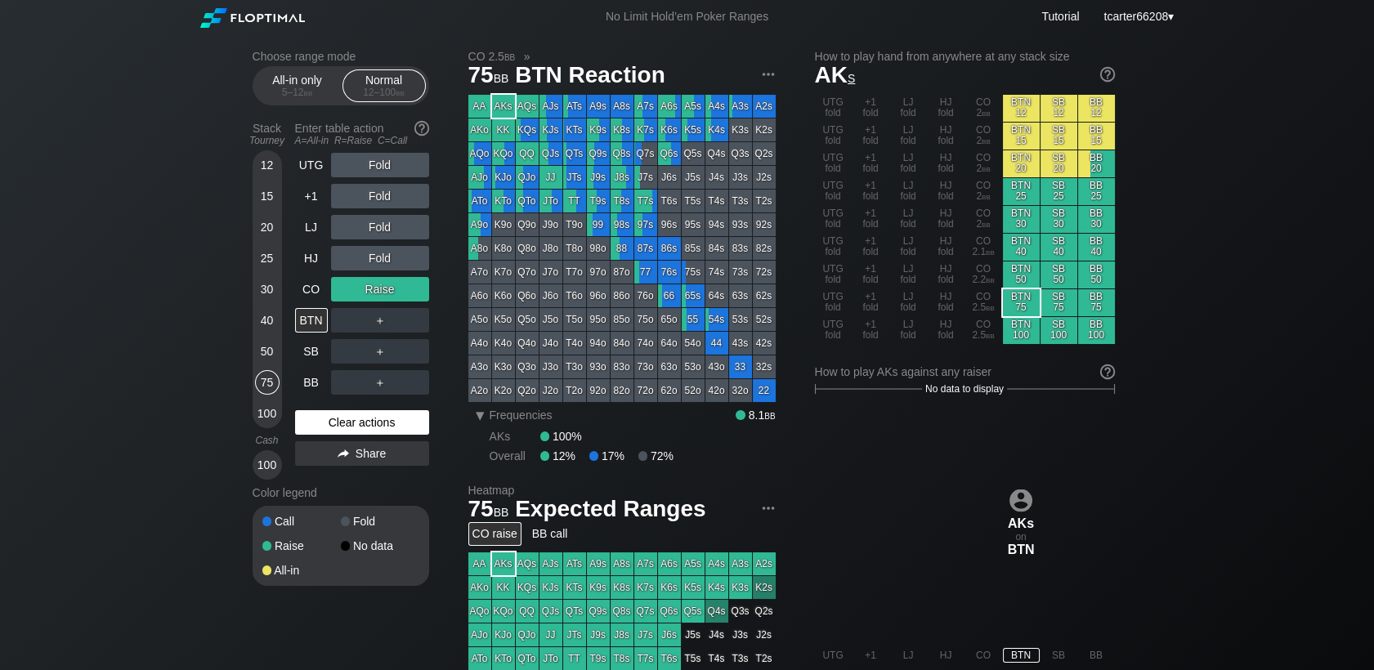
click at [409, 419] on div "Clear actions" at bounding box center [362, 422] width 134 height 25
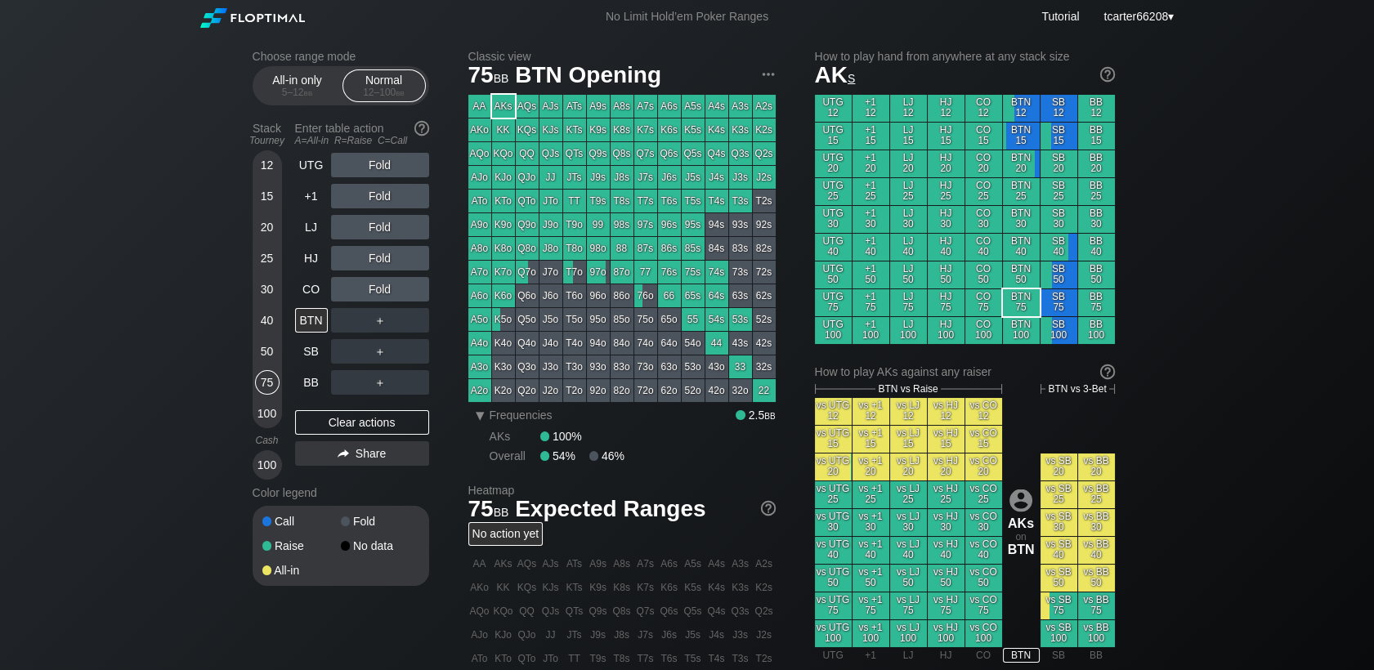
drag, startPoint x: 392, startPoint y: 419, endPoint x: 342, endPoint y: 400, distance: 53.6
click at [392, 420] on div "Clear actions" at bounding box center [362, 422] width 134 height 25
drag, startPoint x: 820, startPoint y: 266, endPoint x: 795, endPoint y: 262, distance: 25.7
click at [820, 266] on div "UTG 50" at bounding box center [833, 274] width 37 height 27
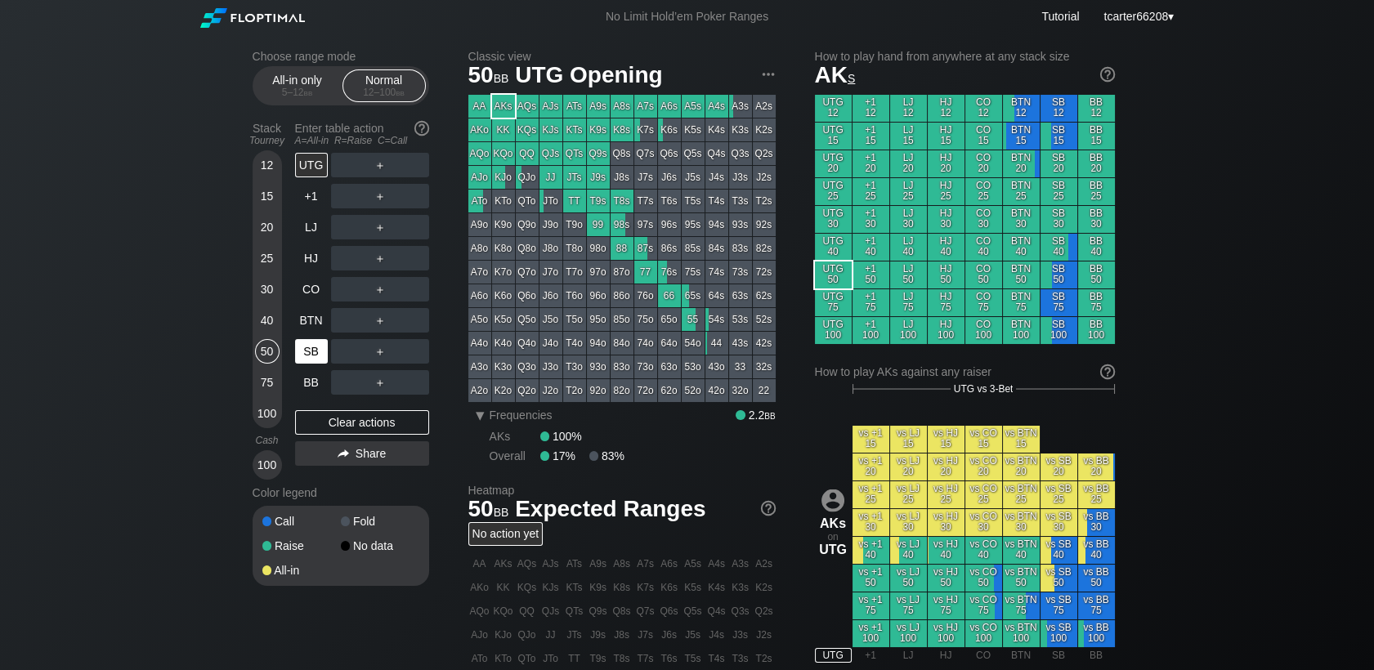
drag, startPoint x: 264, startPoint y: 263, endPoint x: 319, endPoint y: 349, distance: 101.8
click at [264, 264] on div "25" at bounding box center [267, 258] width 25 height 25
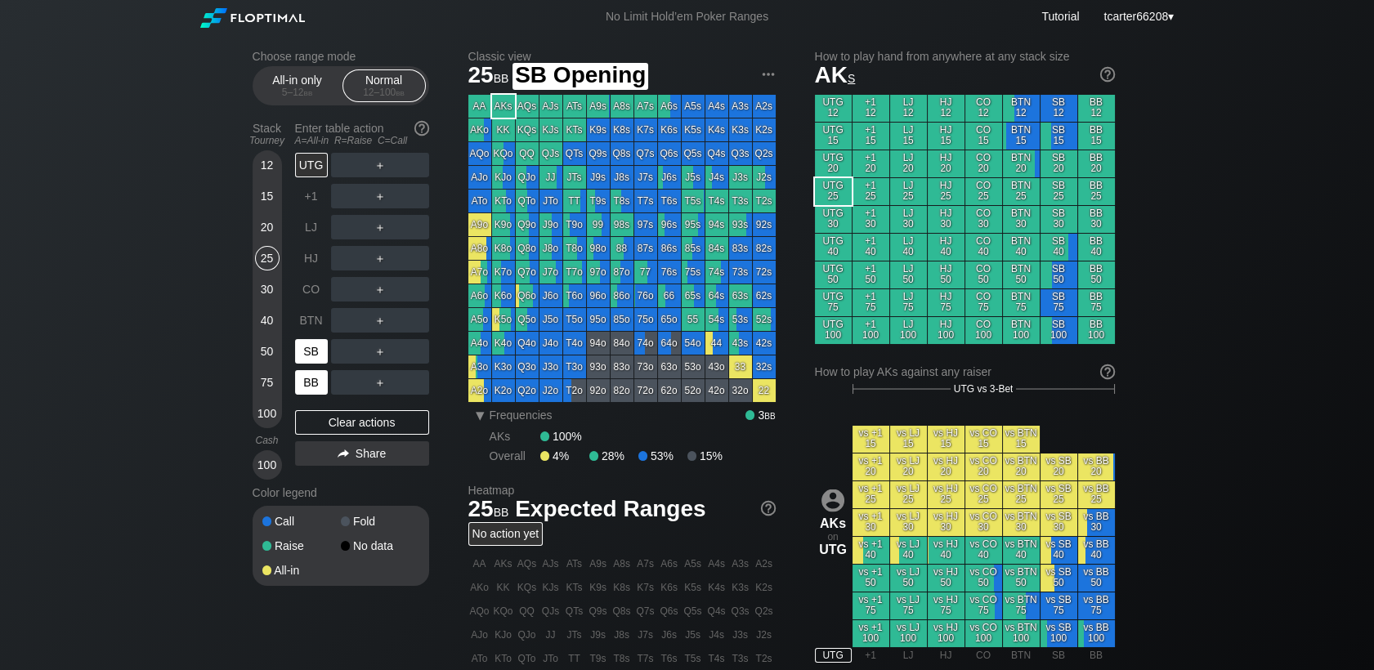
click at [313, 384] on div "BB" at bounding box center [311, 382] width 33 height 25
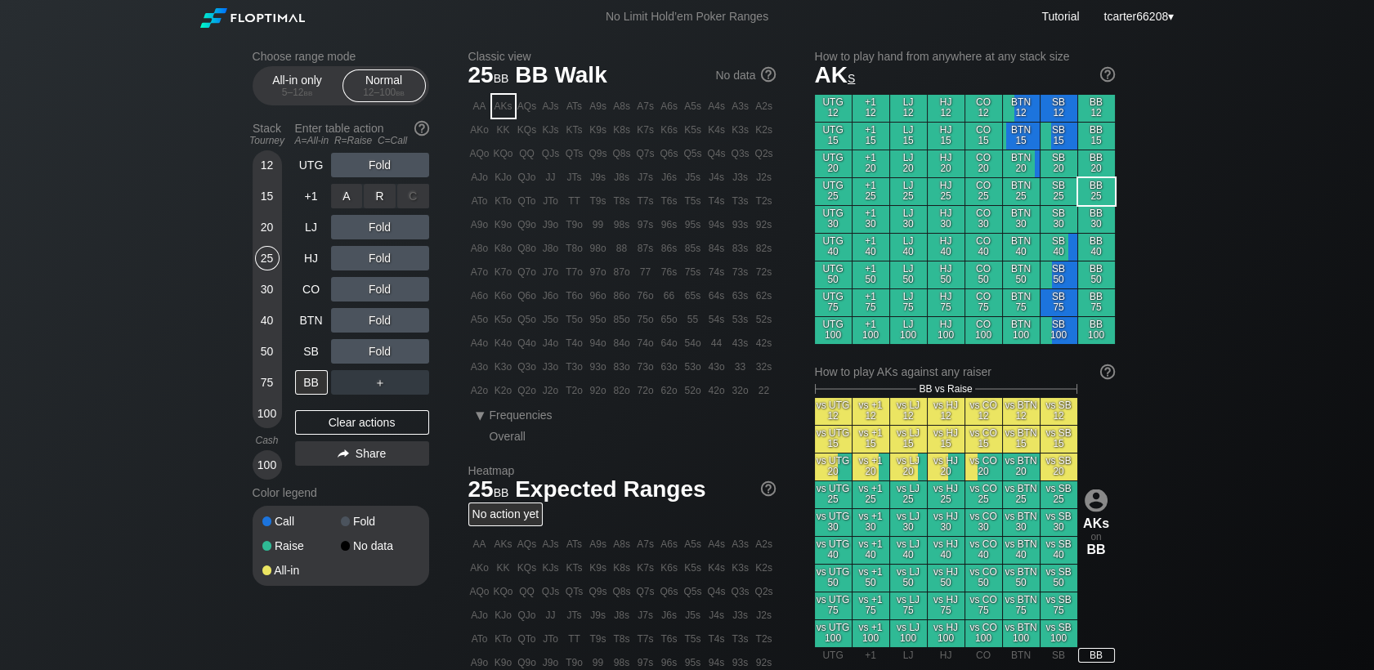
click at [373, 208] on div "R ✕" at bounding box center [380, 196] width 32 height 25
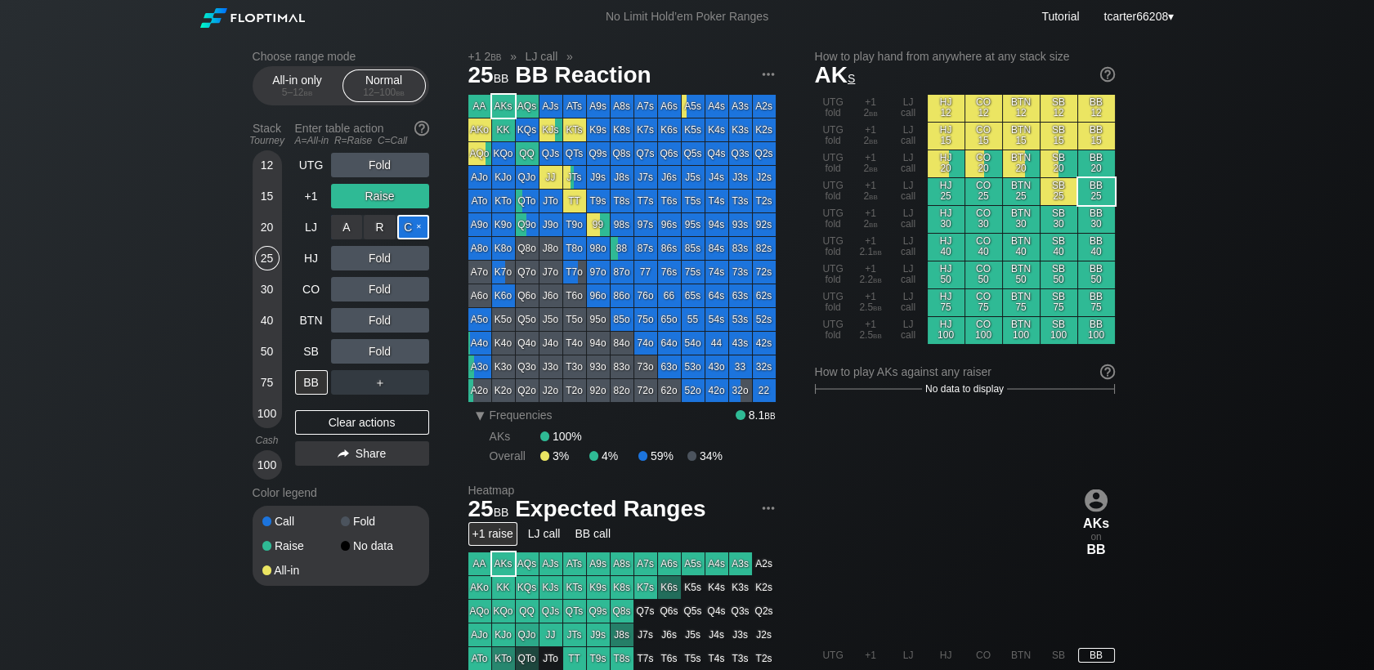
click at [409, 239] on div "C ✕" at bounding box center [413, 227] width 32 height 25
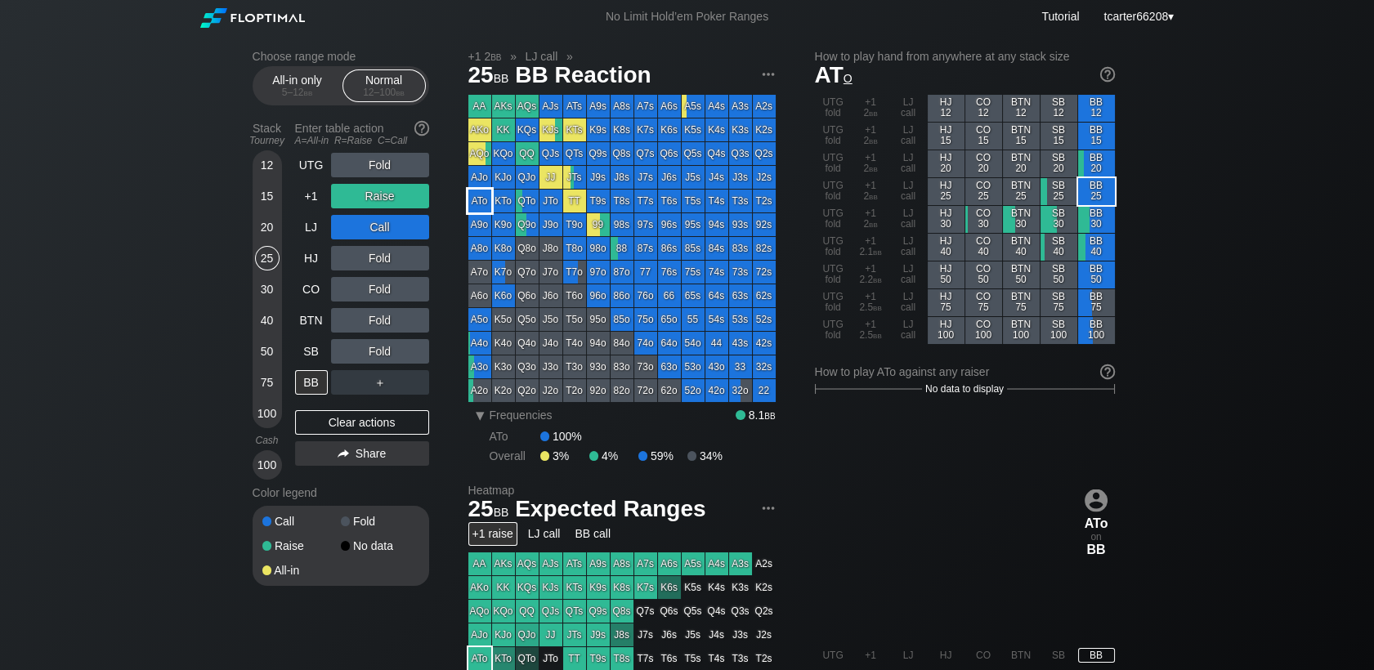
click at [473, 203] on div "ATo" at bounding box center [479, 201] width 23 height 23
click at [336, 415] on div "UTG Fold +1 Raise LJ Call HJ Fold CO Fold BTN Fold SB Fold BB ＋ Clear actions S…" at bounding box center [362, 316] width 134 height 327
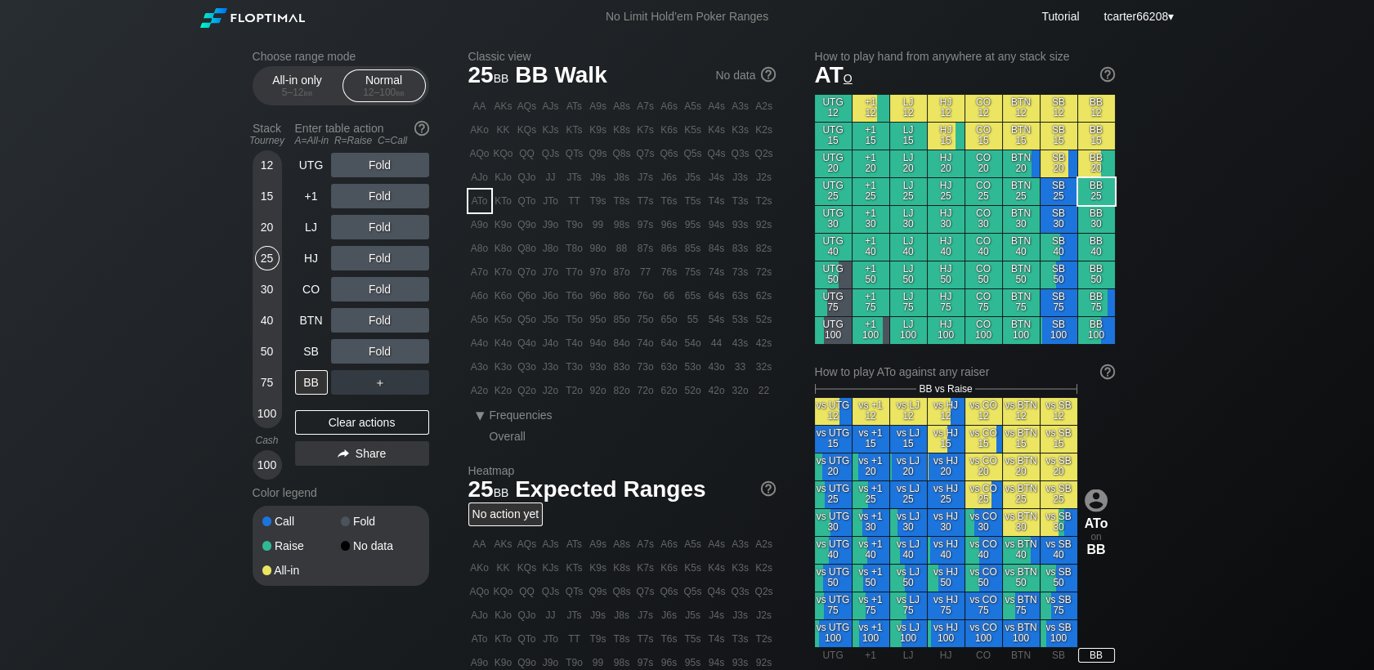
click at [270, 375] on div "75" at bounding box center [267, 382] width 25 height 25
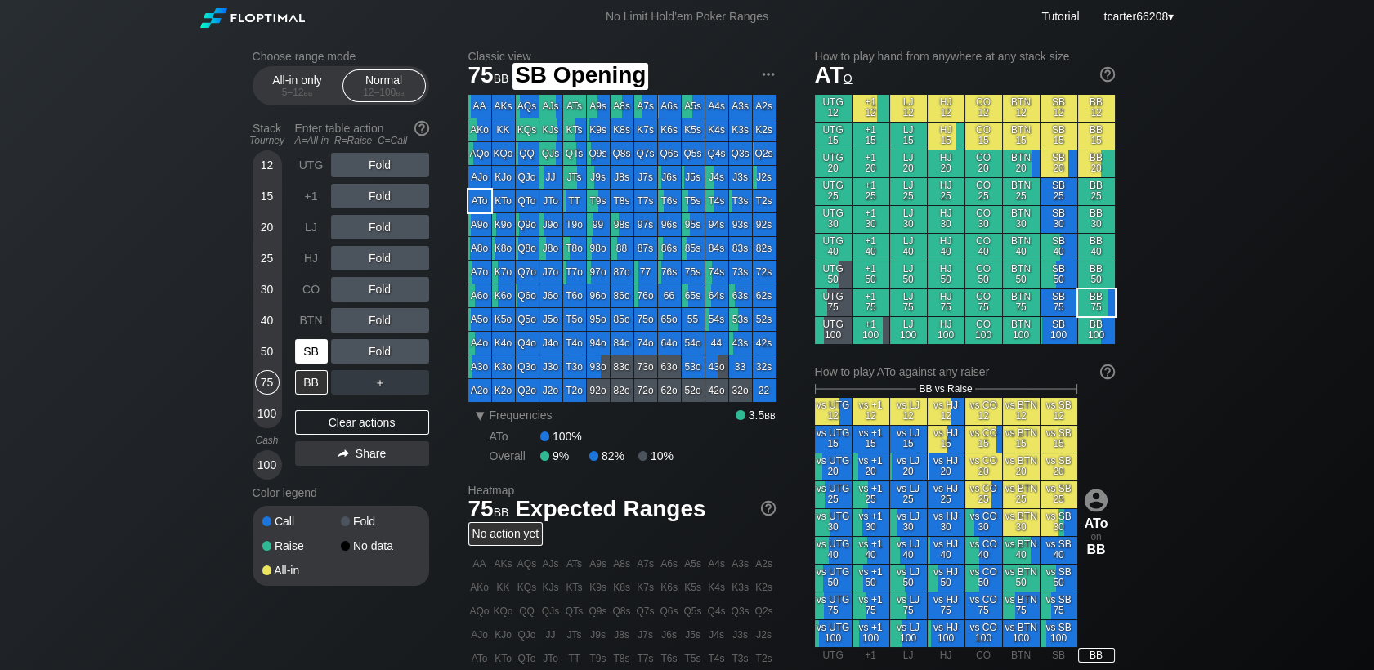
click at [320, 350] on div "SB" at bounding box center [311, 351] width 33 height 25
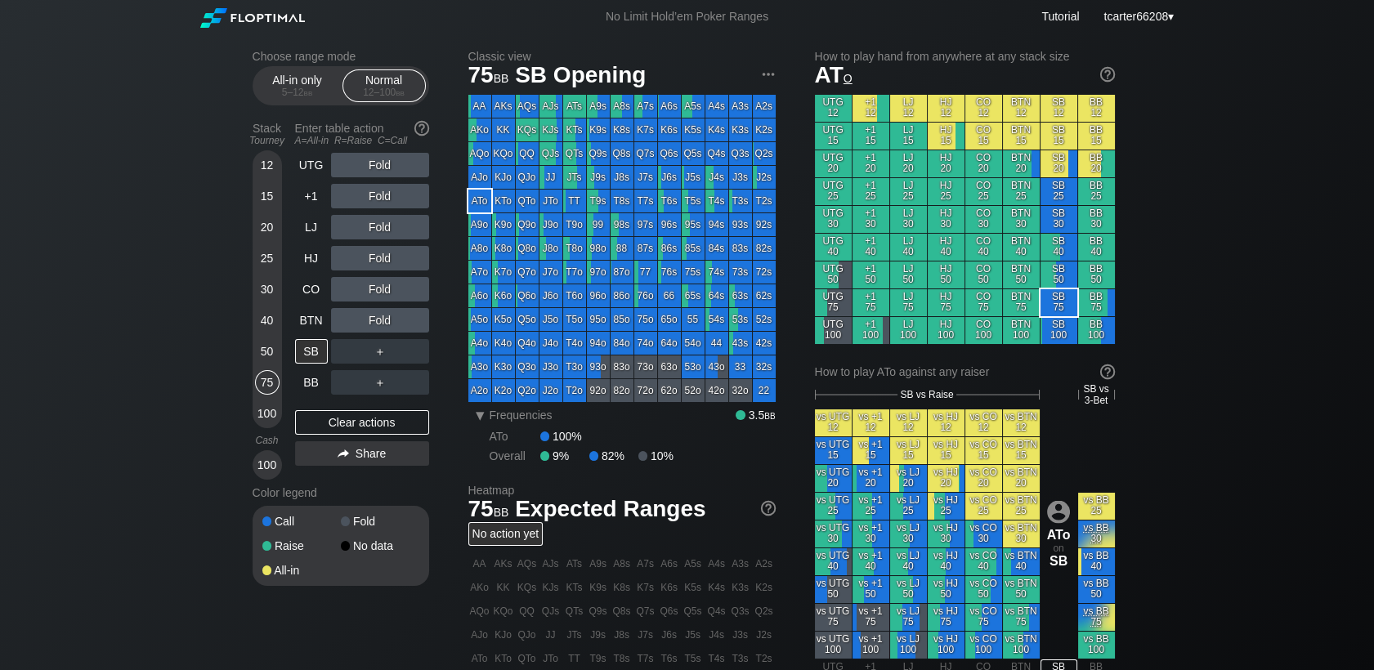
click at [265, 322] on div "40" at bounding box center [267, 320] width 25 height 25
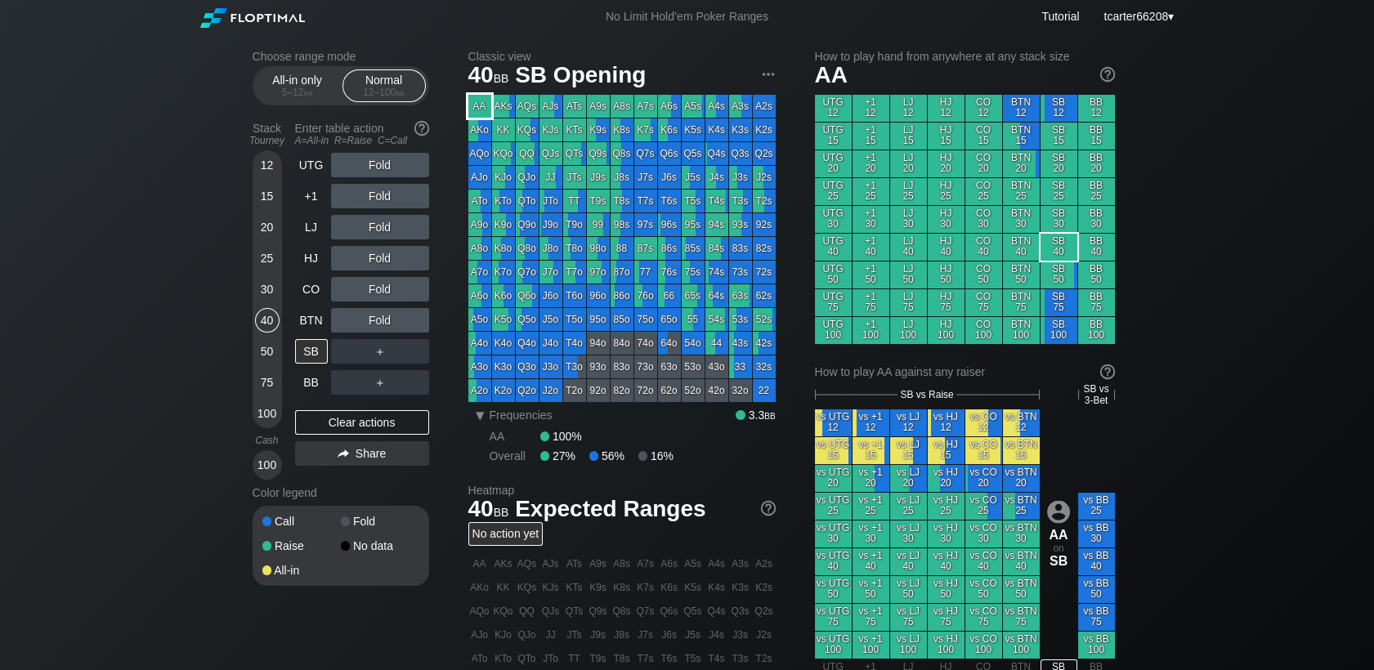
click at [481, 96] on div "AA" at bounding box center [479, 106] width 23 height 23
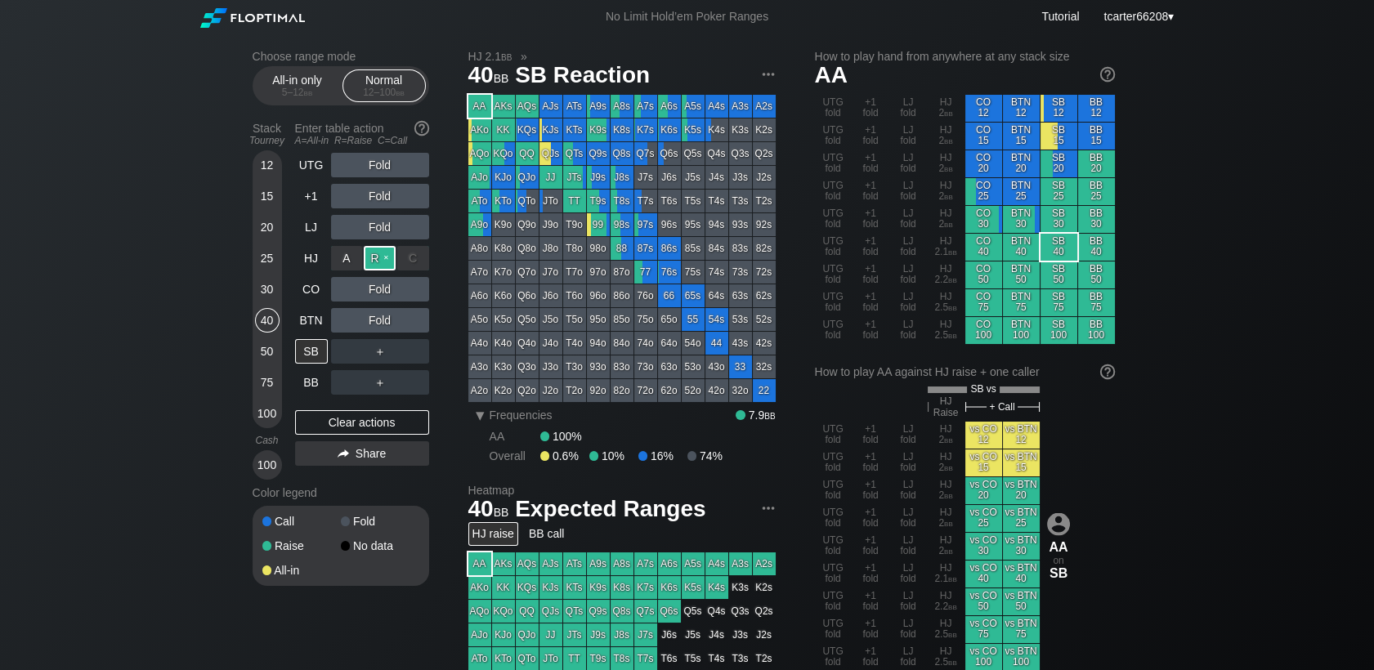
click at [381, 257] on div "R ✕" at bounding box center [380, 258] width 32 height 25
drag, startPoint x: 377, startPoint y: 428, endPoint x: 352, endPoint y: 427, distance: 24.5
click at [377, 428] on div "Clear actions" at bounding box center [362, 422] width 134 height 25
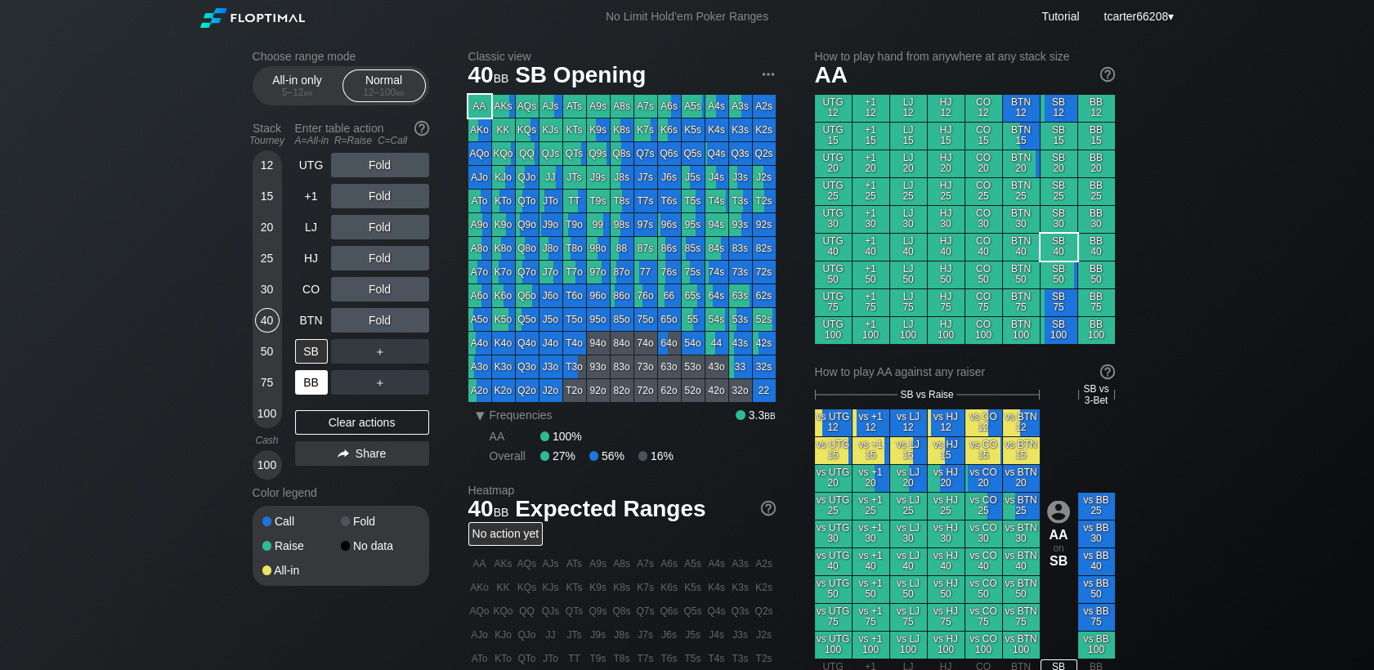
click at [301, 377] on div "BB" at bounding box center [311, 382] width 33 height 25
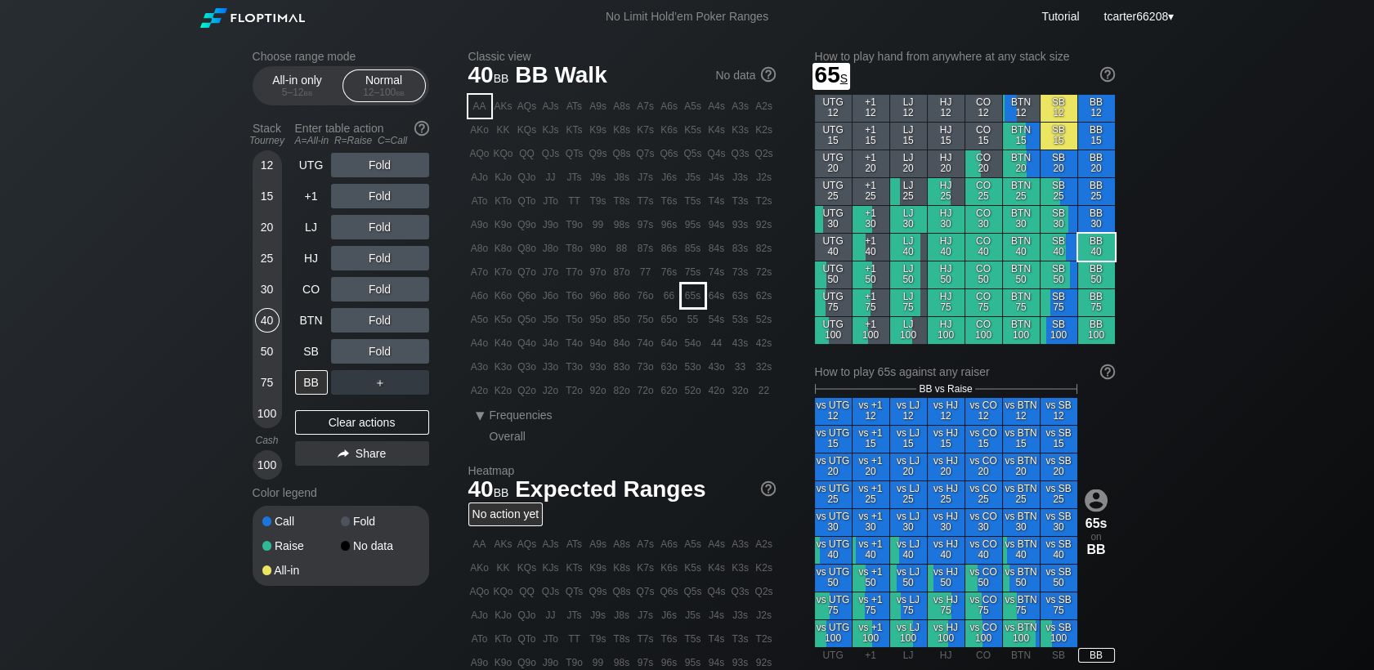
click at [696, 300] on div "65s" at bounding box center [693, 295] width 23 height 23
click at [282, 382] on div "Stack Tourney Enter table action A=All-in R=Raise C=Call 12 15 20 25 30 40 50 7…" at bounding box center [341, 297] width 177 height 364
drag, startPoint x: 270, startPoint y: 380, endPoint x: 277, endPoint y: 369, distance: 12.5
click at [270, 380] on div "75" at bounding box center [267, 382] width 25 height 25
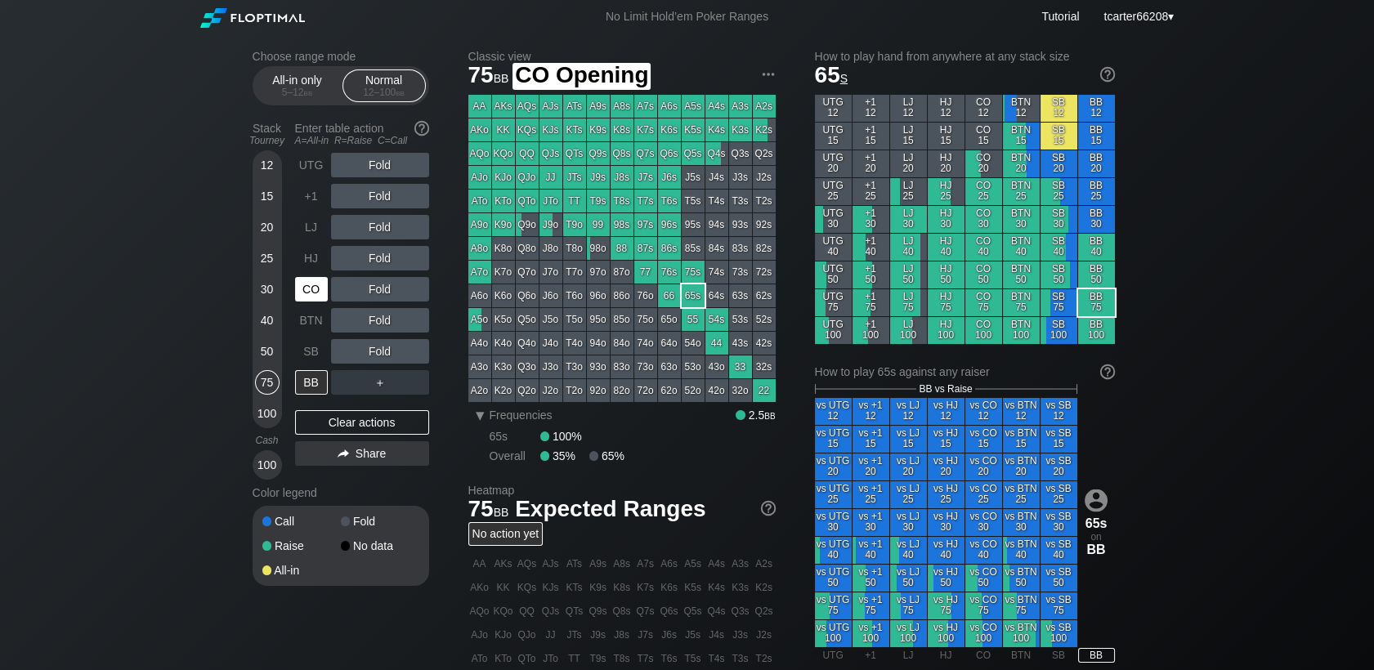
click at [314, 291] on div "CO" at bounding box center [311, 289] width 33 height 25
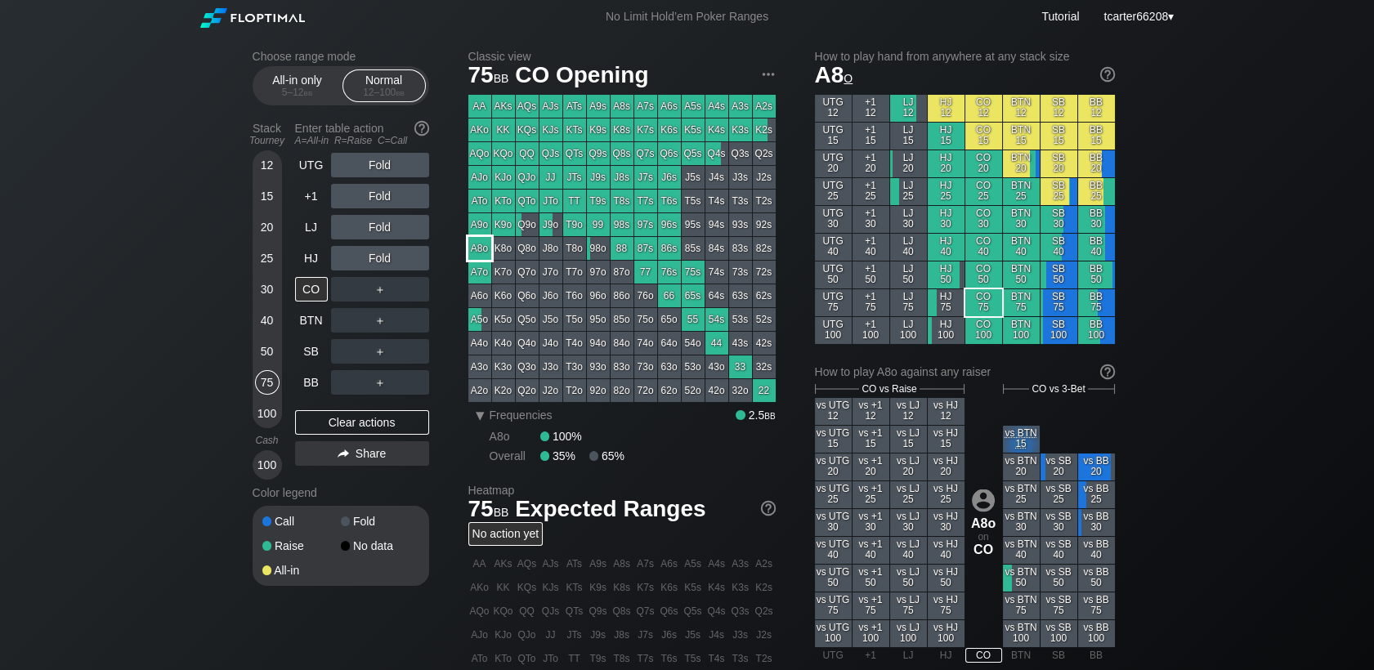
click at [482, 246] on div "A8o" at bounding box center [479, 248] width 23 height 23
click at [309, 413] on div "Clear actions" at bounding box center [362, 422] width 134 height 25
drag, startPoint x: 274, startPoint y: 297, endPoint x: 315, endPoint y: 199, distance: 107.0
click at [274, 297] on div "30" at bounding box center [267, 289] width 25 height 25
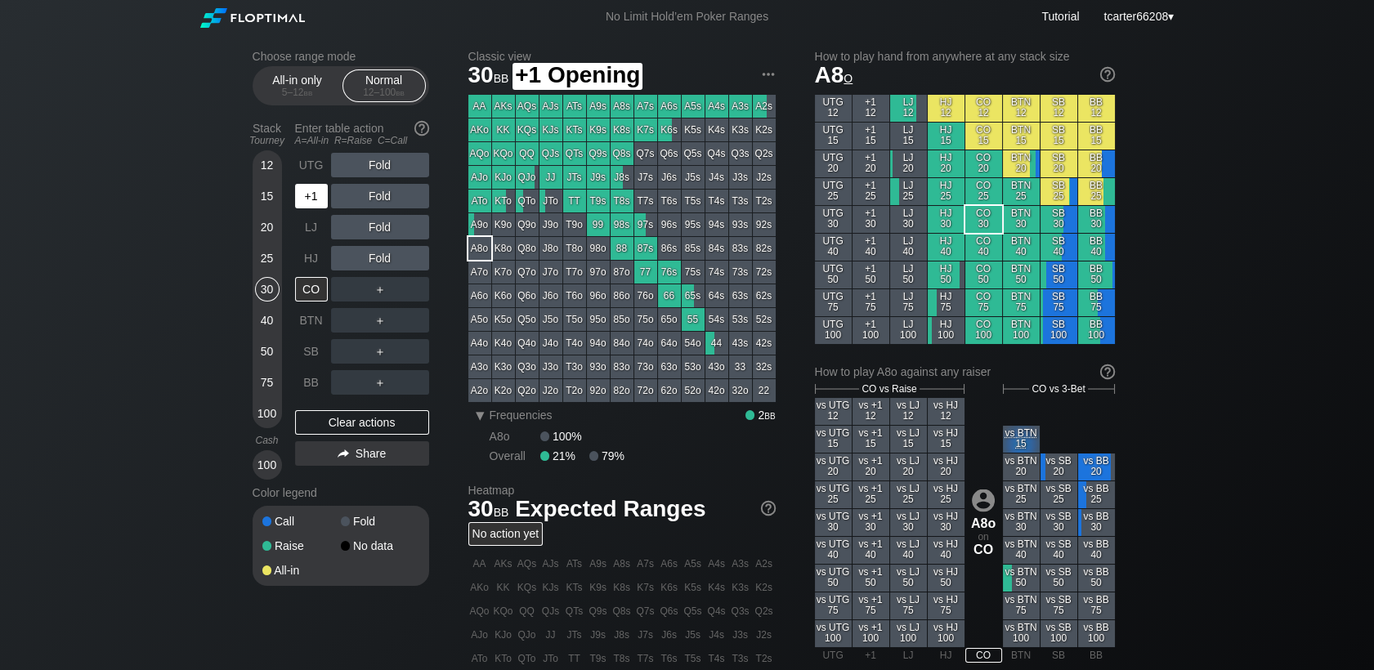
click at [312, 198] on div "+1" at bounding box center [311, 196] width 33 height 25
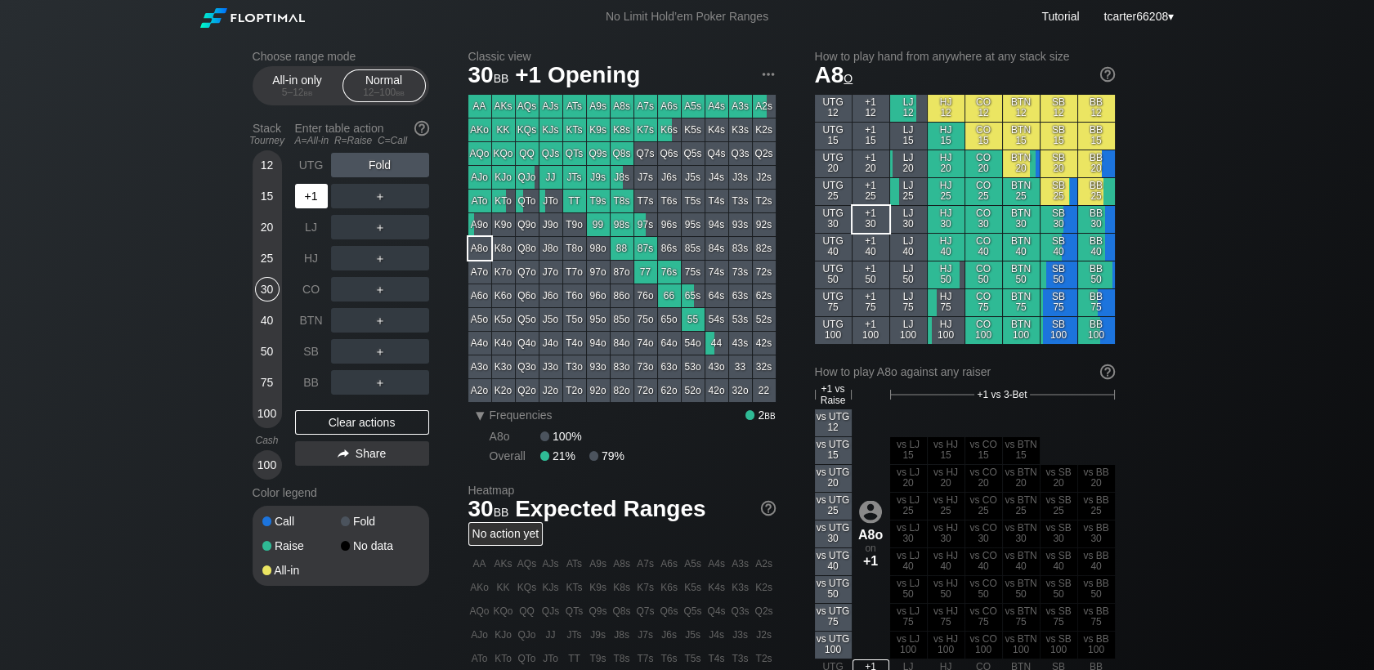
click at [312, 198] on div "+1" at bounding box center [311, 196] width 33 height 25
drag, startPoint x: 315, startPoint y: 392, endPoint x: 333, endPoint y: 421, distance: 33.4
click at [315, 392] on div "BB" at bounding box center [311, 382] width 33 height 25
click at [333, 430] on div "Clear actions" at bounding box center [362, 422] width 134 height 25
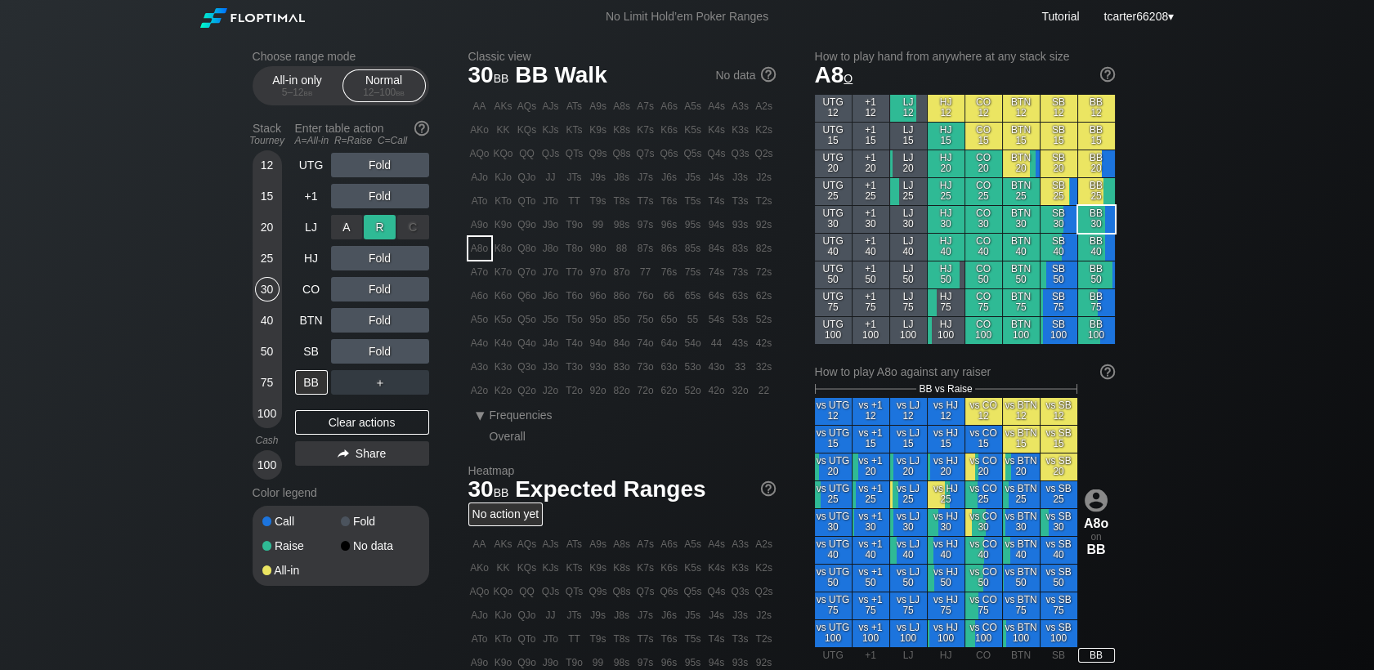
click at [386, 234] on div "R ✕" at bounding box center [380, 227] width 32 height 25
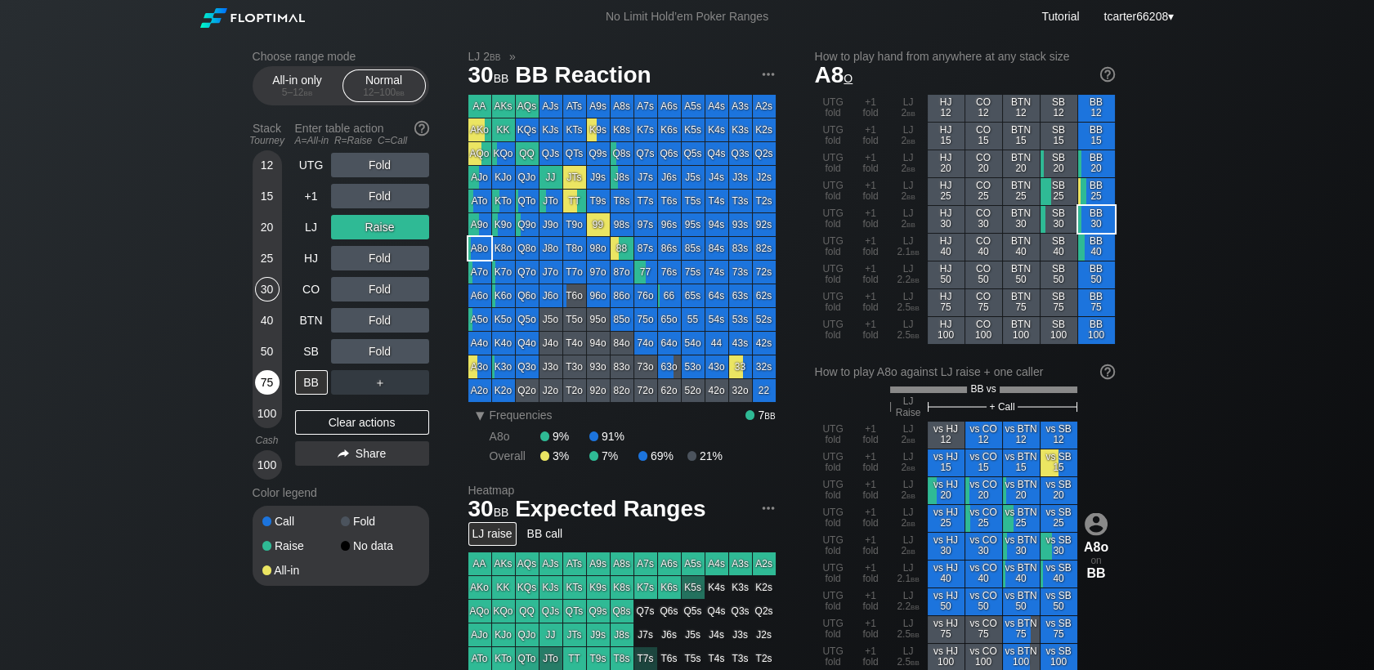
drag, startPoint x: 341, startPoint y: 414, endPoint x: 275, endPoint y: 375, distance: 76.2
click at [342, 414] on div "Clear actions" at bounding box center [362, 422] width 134 height 25
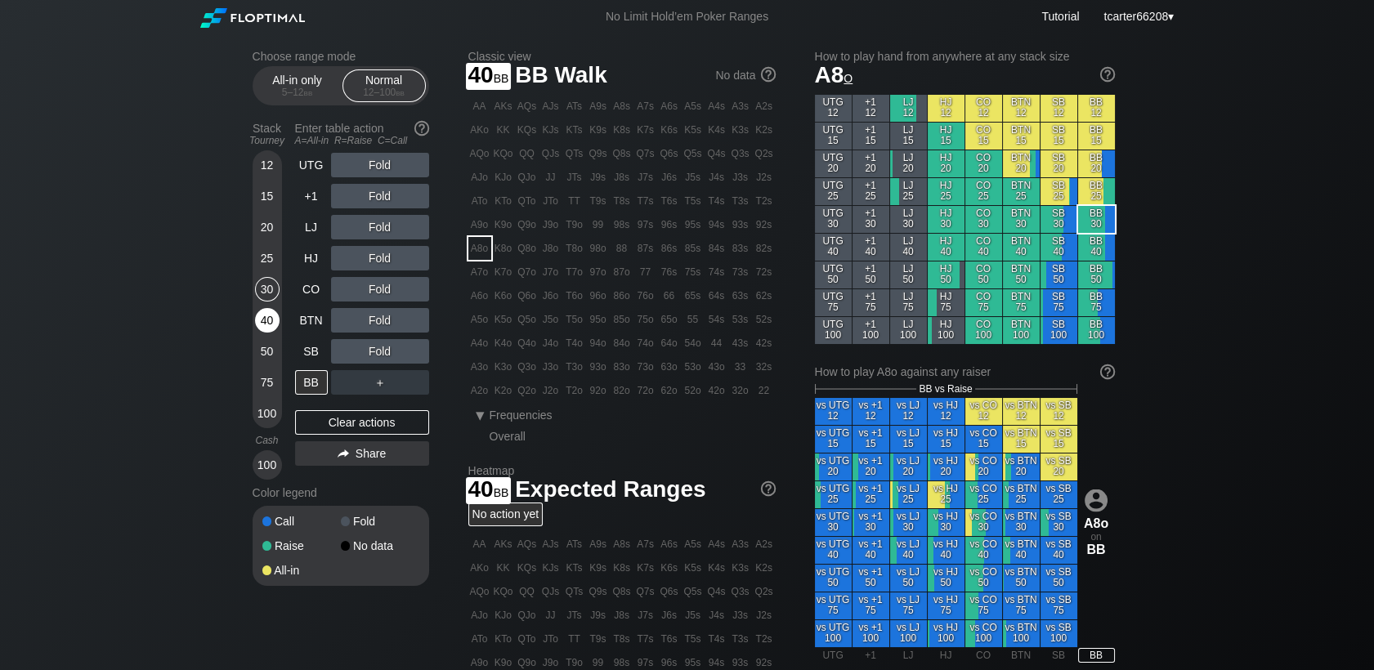
click at [266, 319] on div "40" at bounding box center [267, 320] width 25 height 25
click at [275, 351] on div "50" at bounding box center [267, 351] width 25 height 25
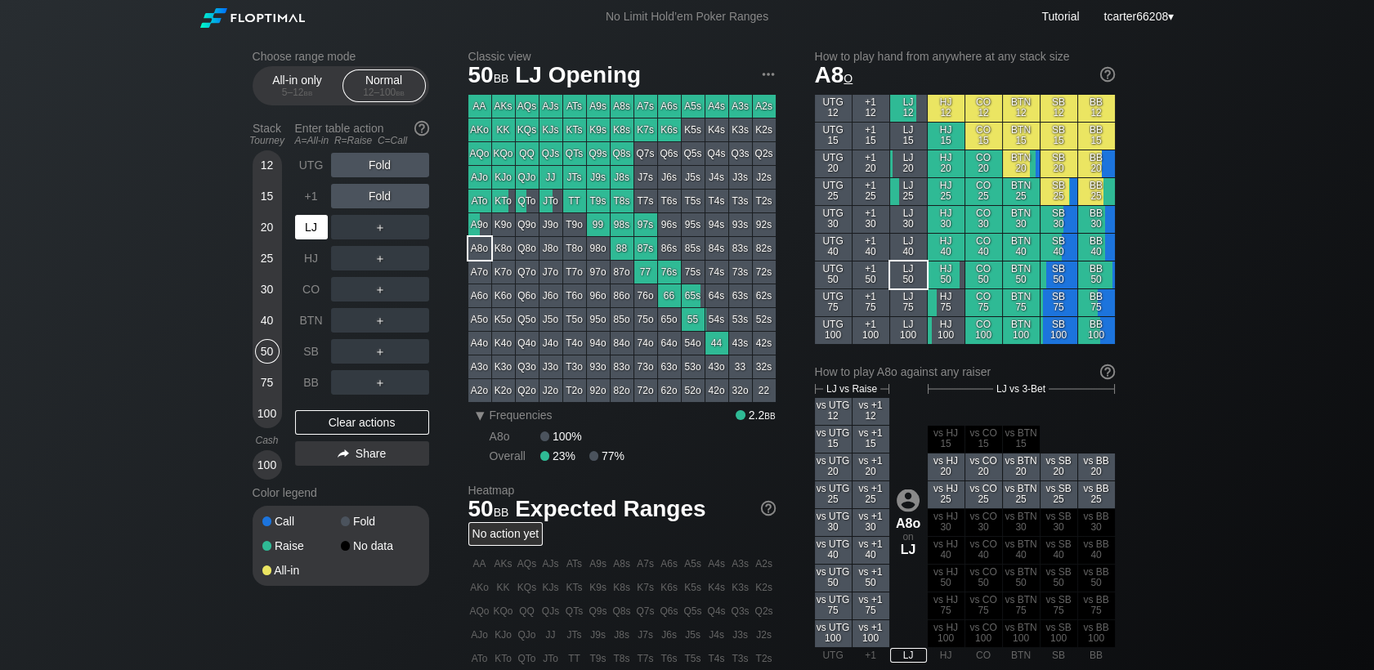
click at [305, 224] on div "LJ" at bounding box center [311, 227] width 33 height 25
click at [383, 206] on div "R ✕" at bounding box center [380, 196] width 32 height 25
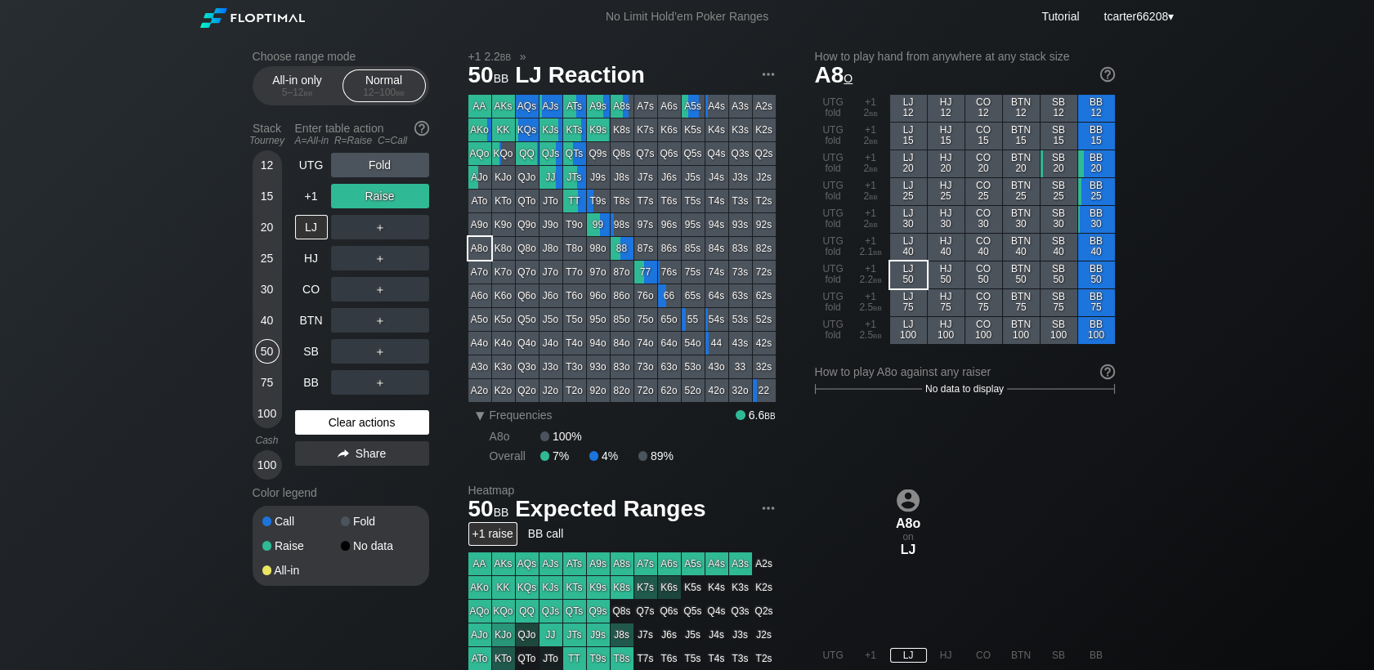
click at [392, 426] on div "Clear actions" at bounding box center [362, 422] width 134 height 25
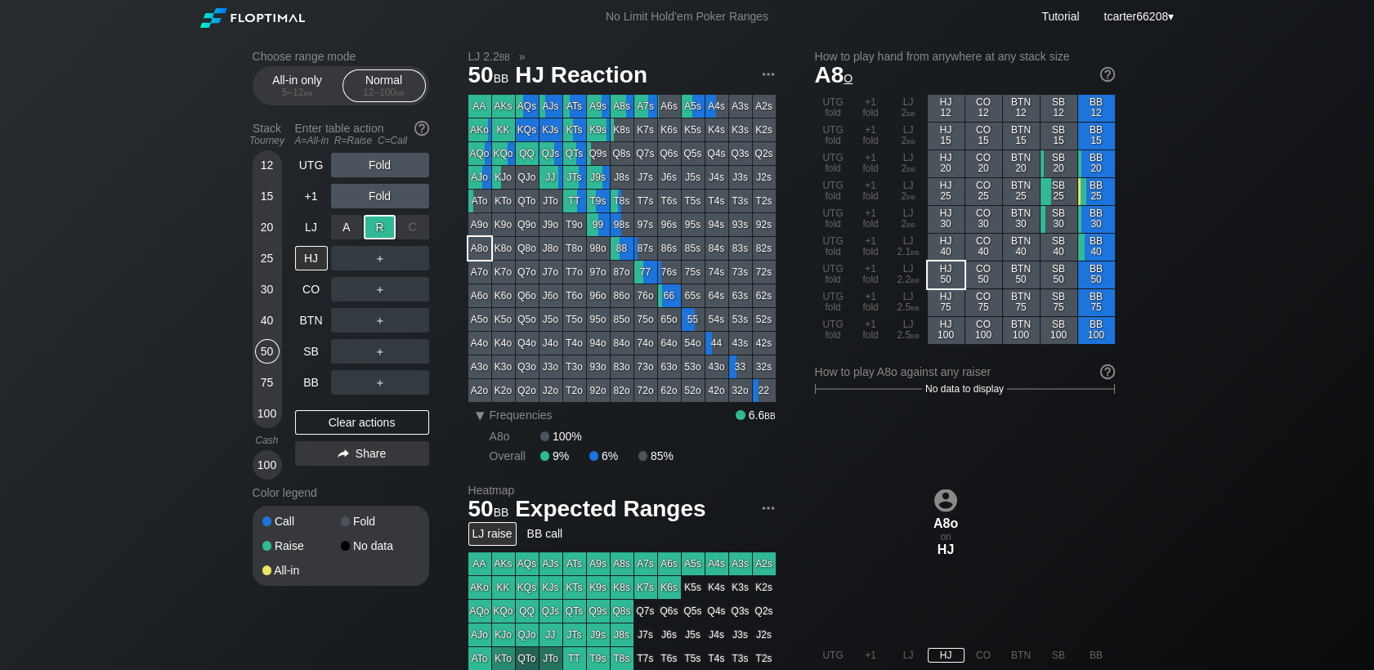
click at [381, 238] on div "R ✕" at bounding box center [380, 227] width 32 height 25
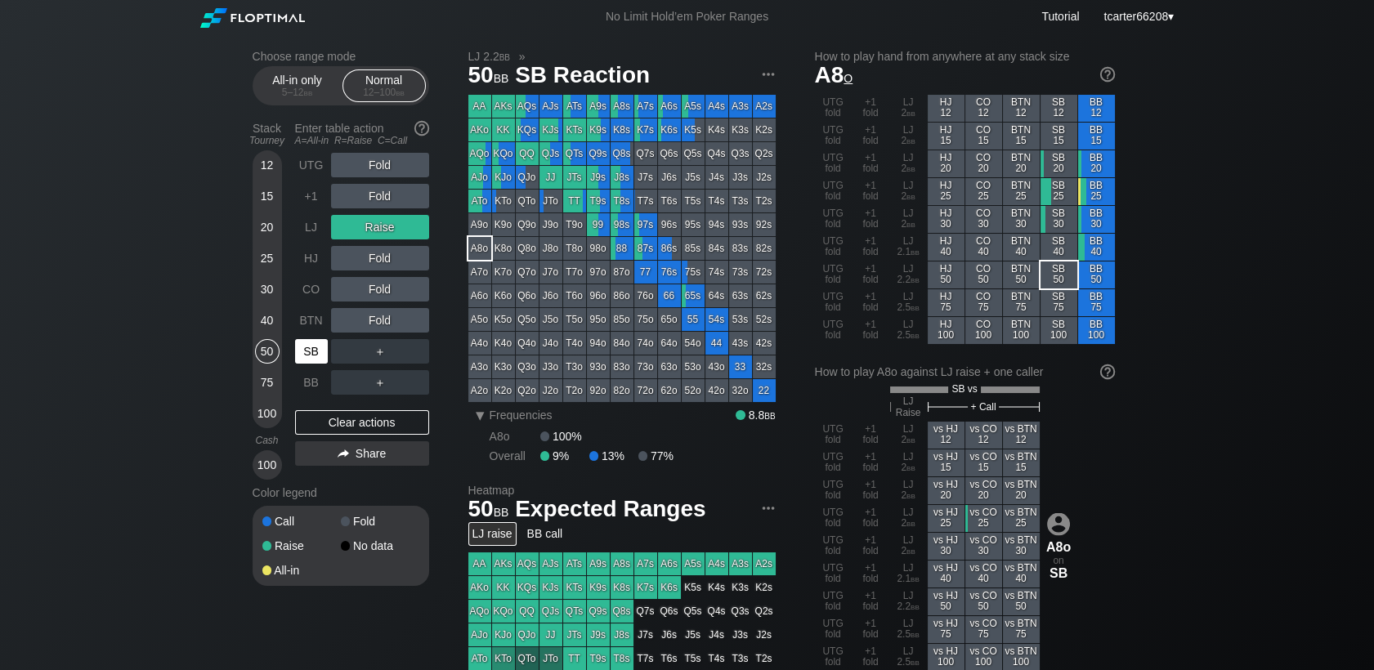
click at [320, 346] on div "SB" at bounding box center [311, 351] width 33 height 25
click at [422, 324] on div "Fold" at bounding box center [380, 320] width 98 height 25
click at [422, 324] on div "C ✕" at bounding box center [413, 320] width 32 height 25
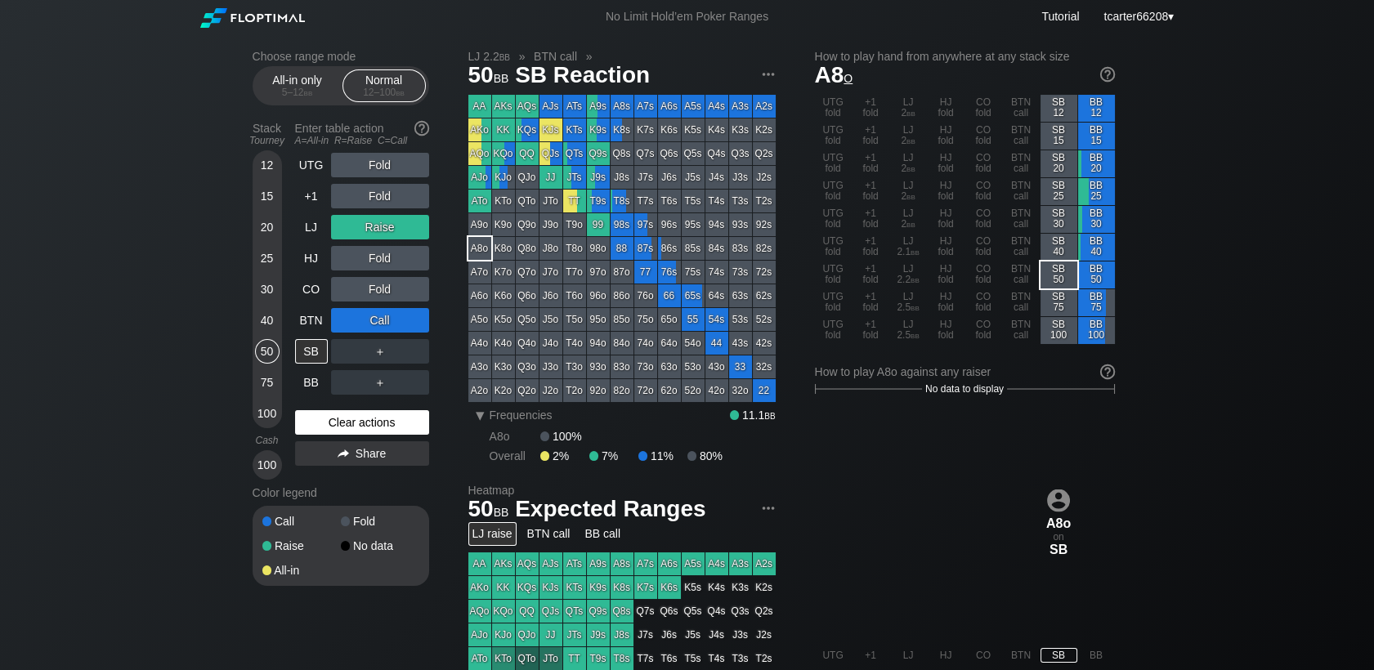
drag, startPoint x: 358, startPoint y: 426, endPoint x: 292, endPoint y: 415, distance: 67.0
click at [360, 426] on div "Clear actions" at bounding box center [362, 422] width 134 height 25
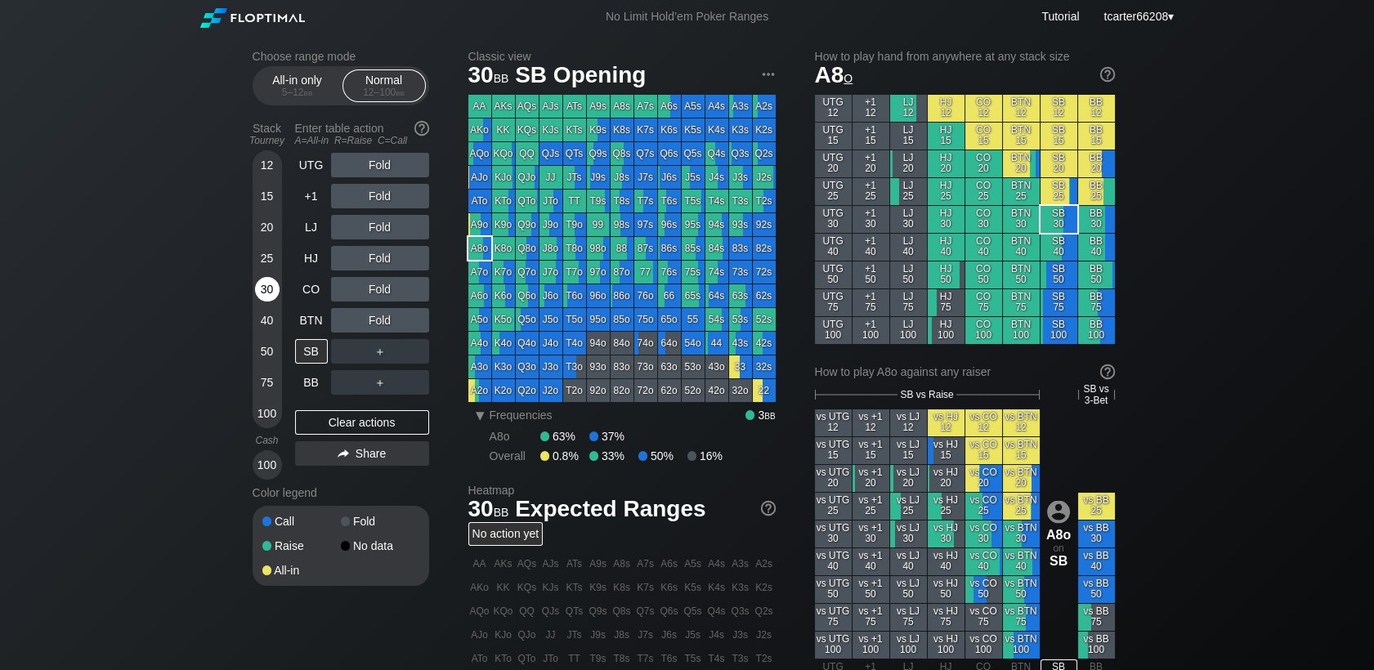
click at [272, 297] on div "30" at bounding box center [267, 289] width 25 height 25
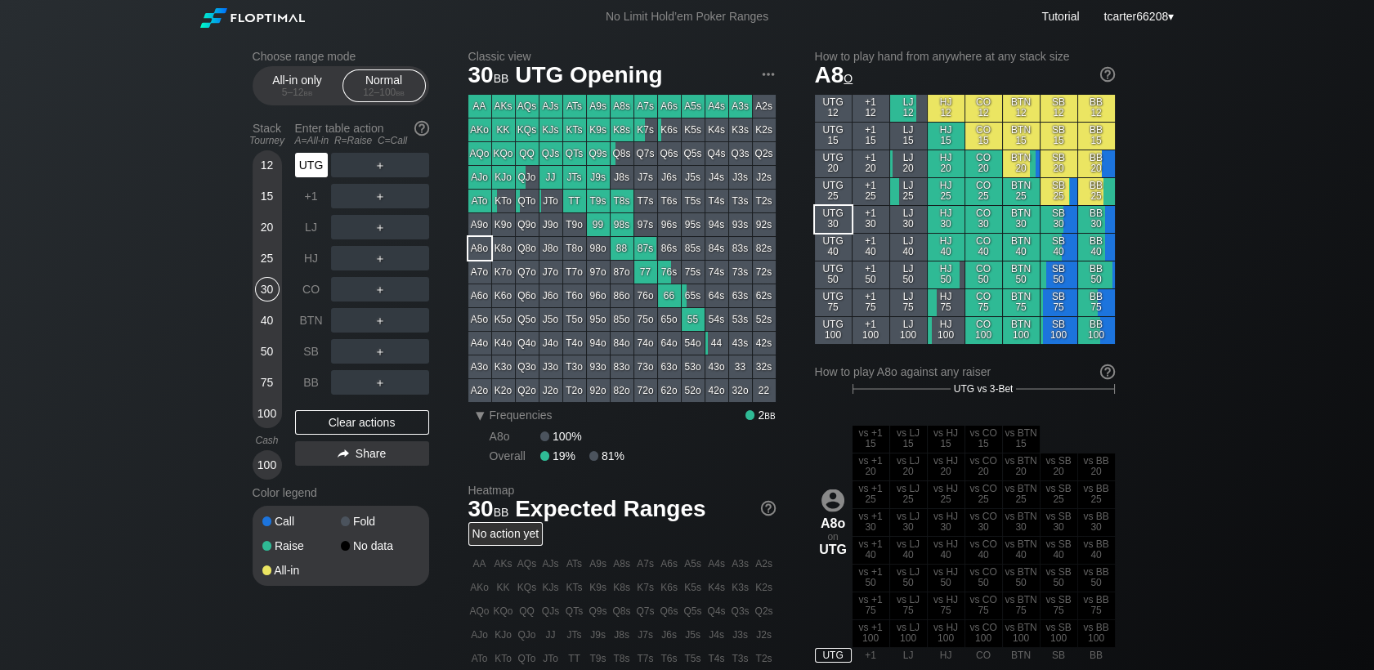
click at [314, 157] on div "UTG" at bounding box center [311, 165] width 33 height 25
click at [315, 163] on div "UTG" at bounding box center [311, 165] width 33 height 25
click at [638, 133] on div "K7s" at bounding box center [645, 129] width 23 height 23
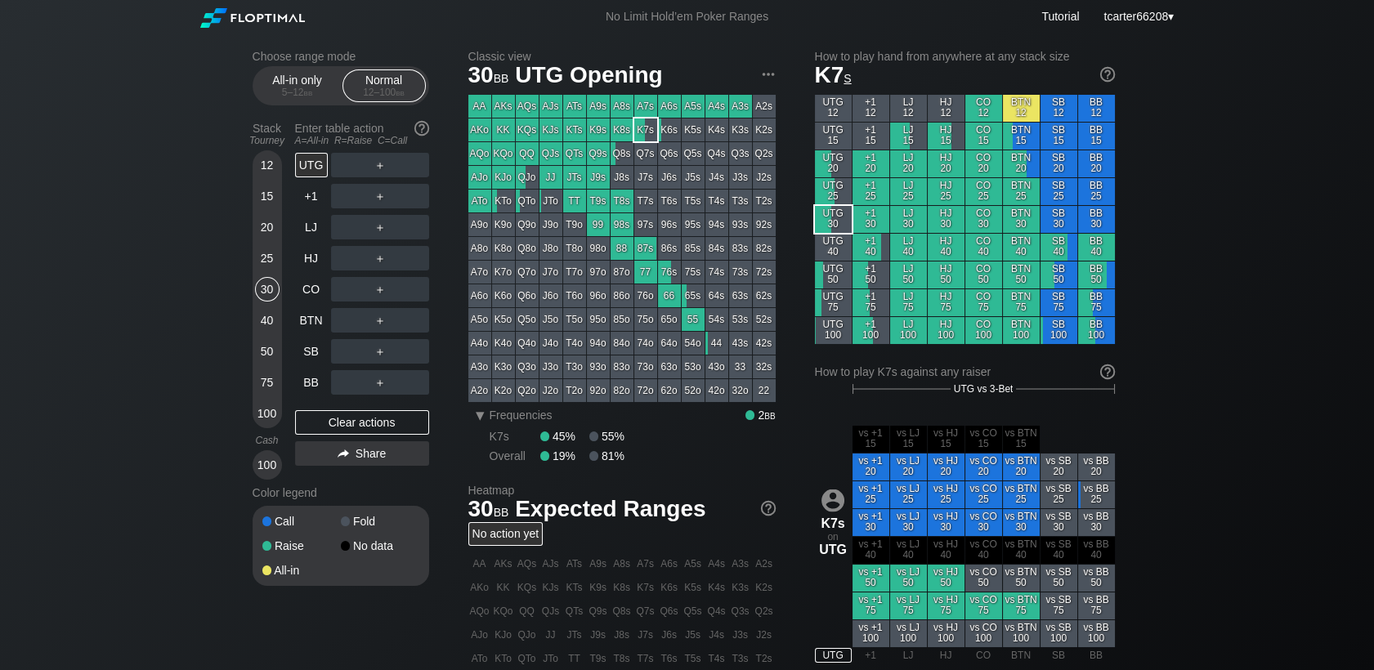
click at [266, 324] on div "40" at bounding box center [267, 320] width 25 height 25
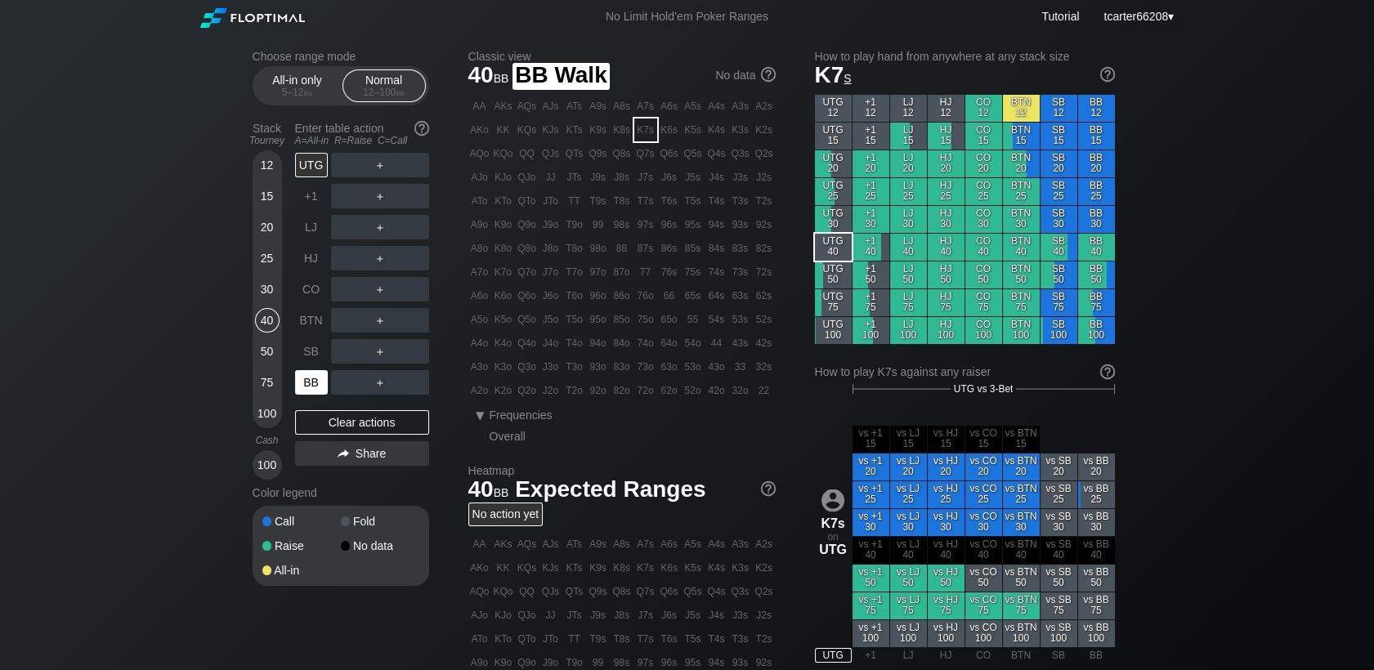
click at [311, 385] on div "BB" at bounding box center [311, 382] width 33 height 25
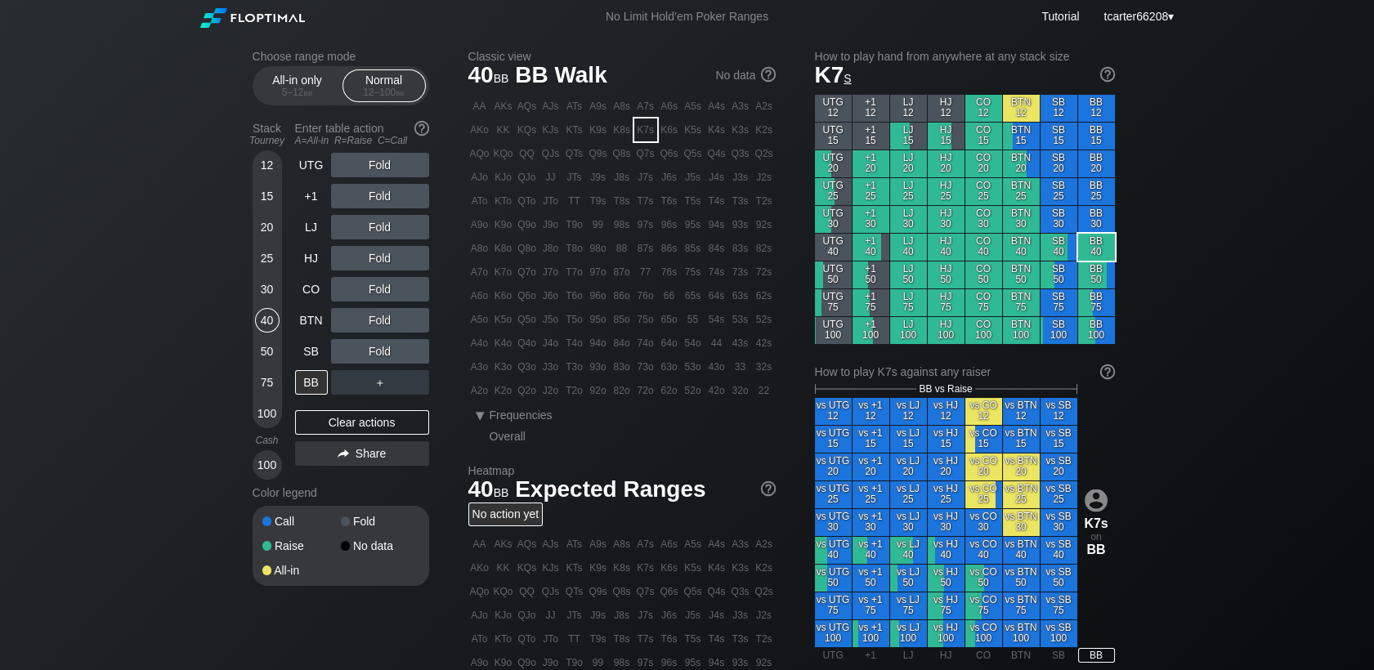
click at [478, 400] on div "A2o" at bounding box center [479, 390] width 23 height 23
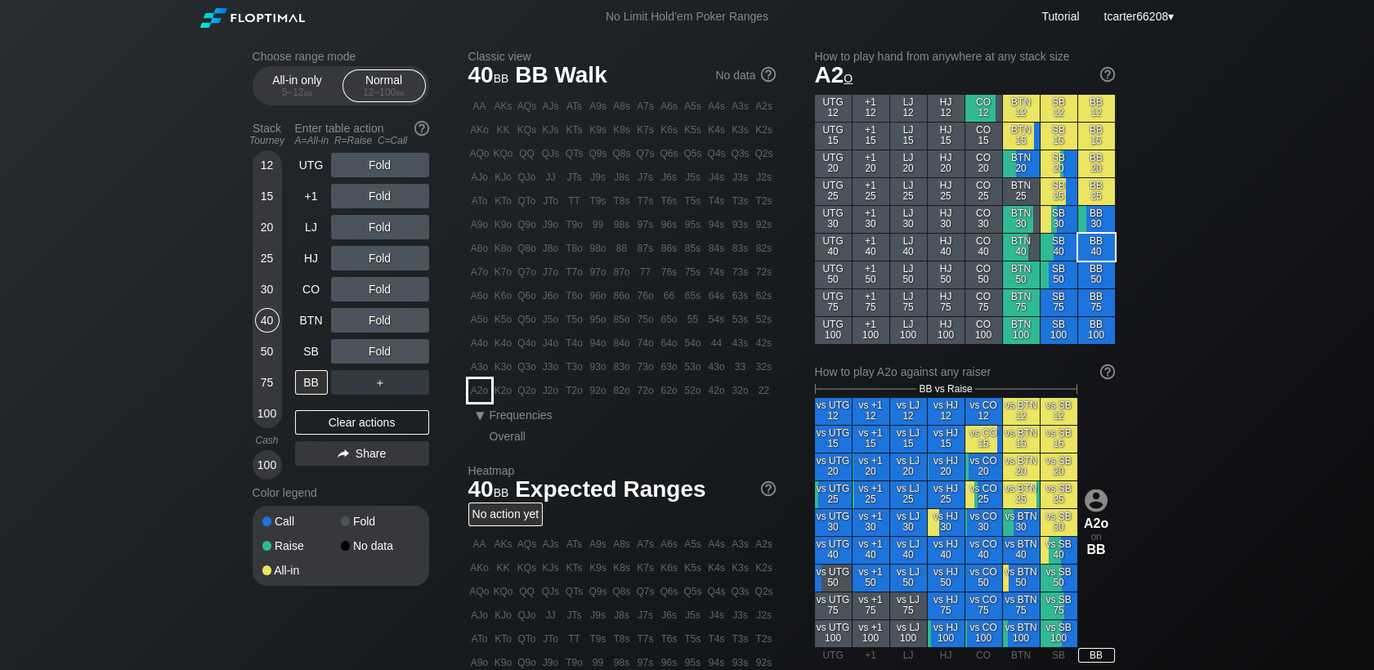
click at [481, 396] on div "A2o" at bounding box center [479, 390] width 23 height 23
click at [267, 299] on div "30" at bounding box center [267, 289] width 25 height 25
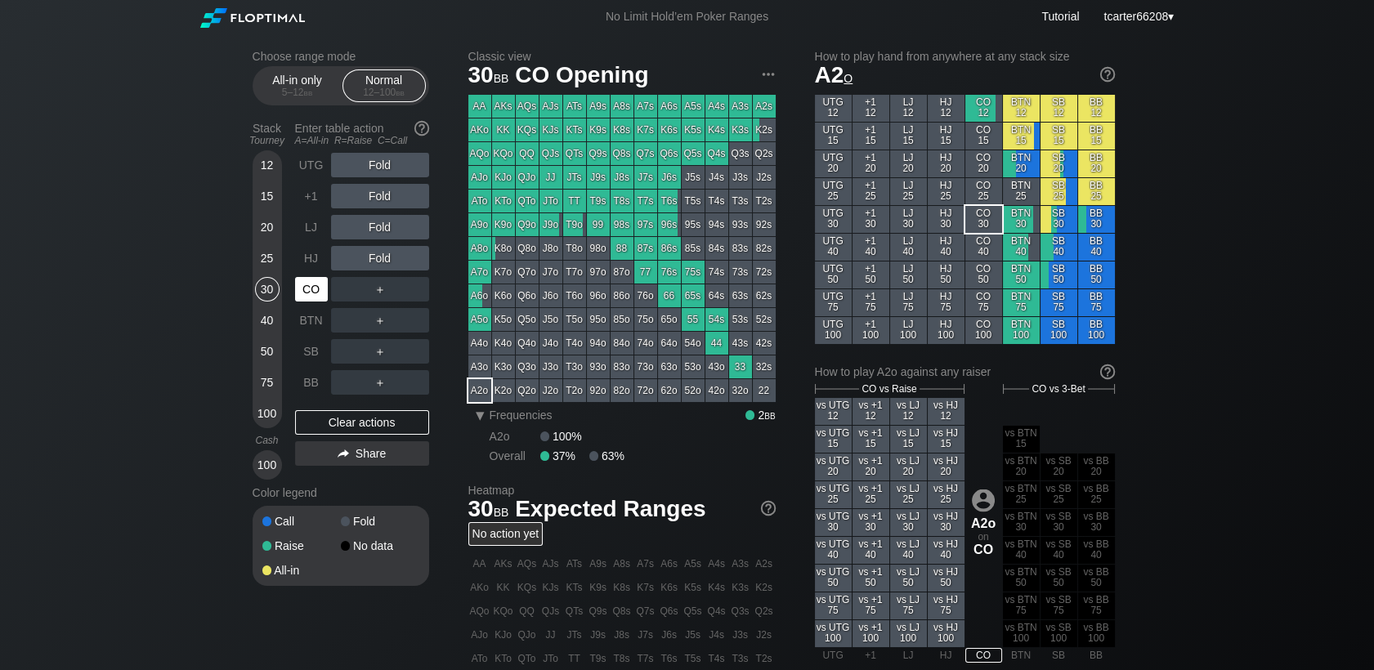
click at [299, 291] on div "CO" at bounding box center [311, 289] width 33 height 25
click at [270, 323] on div "40" at bounding box center [267, 320] width 25 height 25
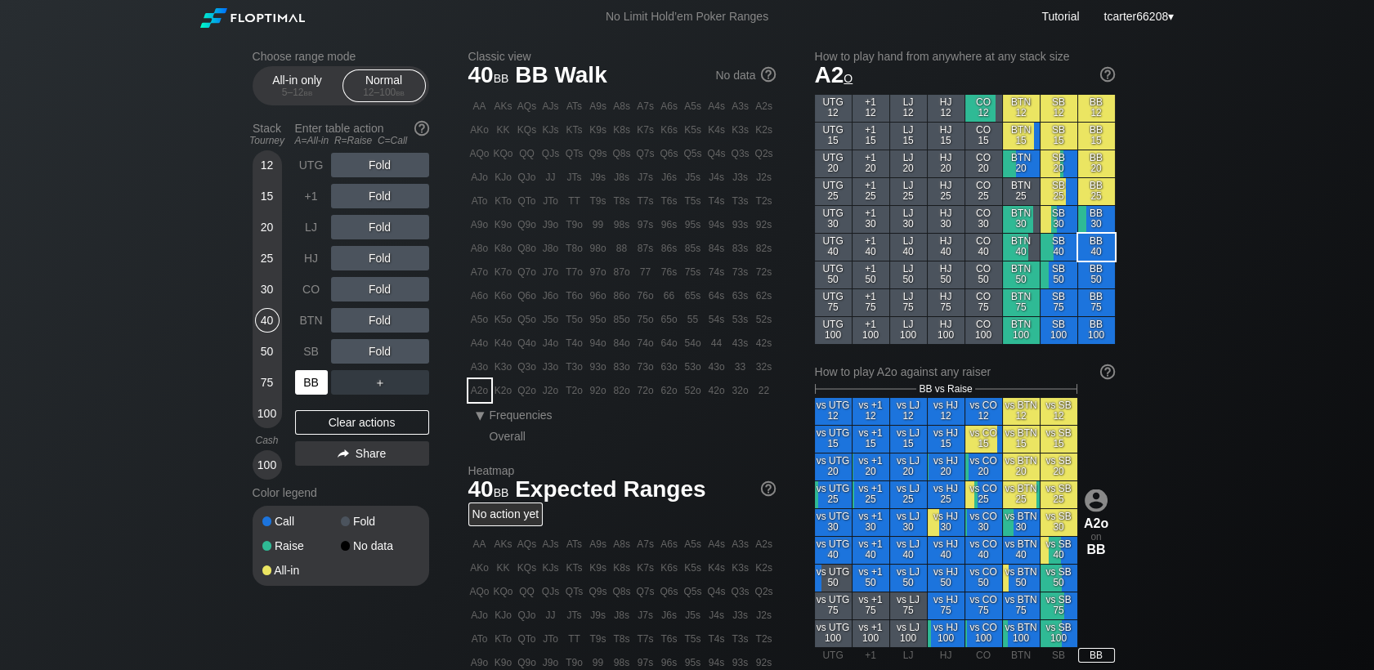
click at [309, 383] on div "BB" at bounding box center [311, 382] width 33 height 25
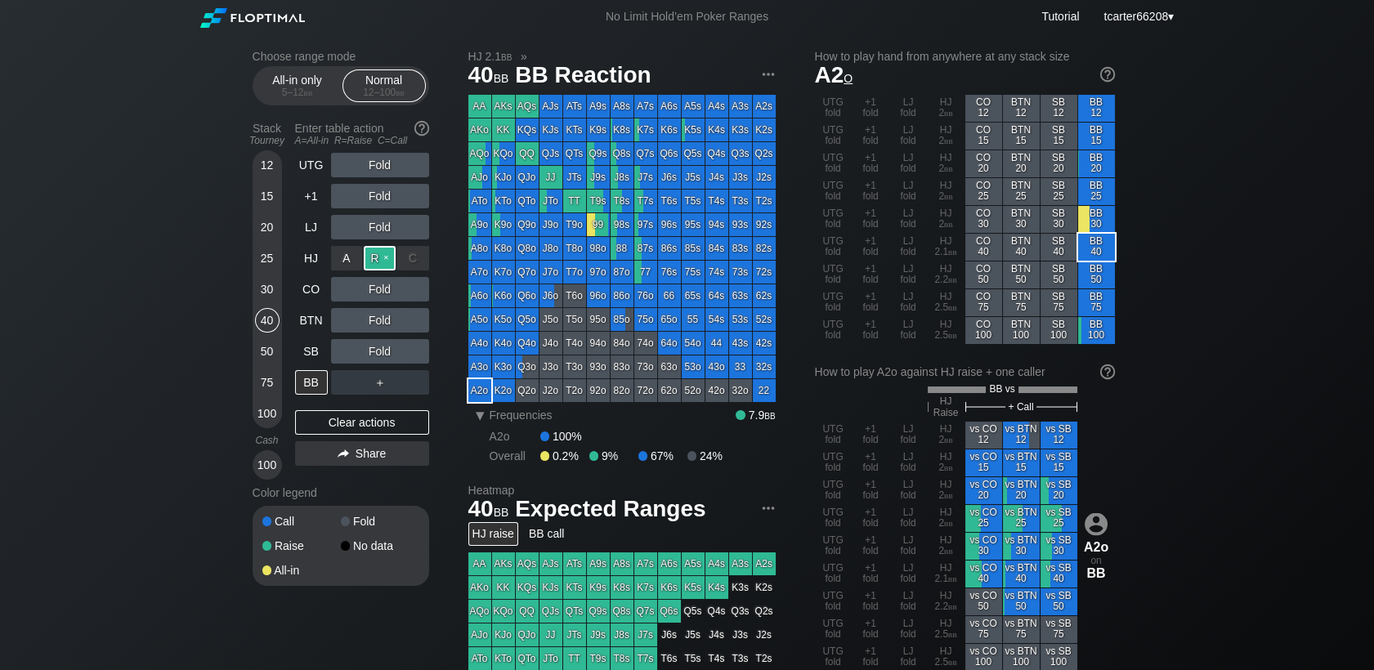
click at [377, 266] on div "R ✕" at bounding box center [380, 258] width 32 height 25
click at [393, 425] on div "Clear actions" at bounding box center [362, 422] width 134 height 25
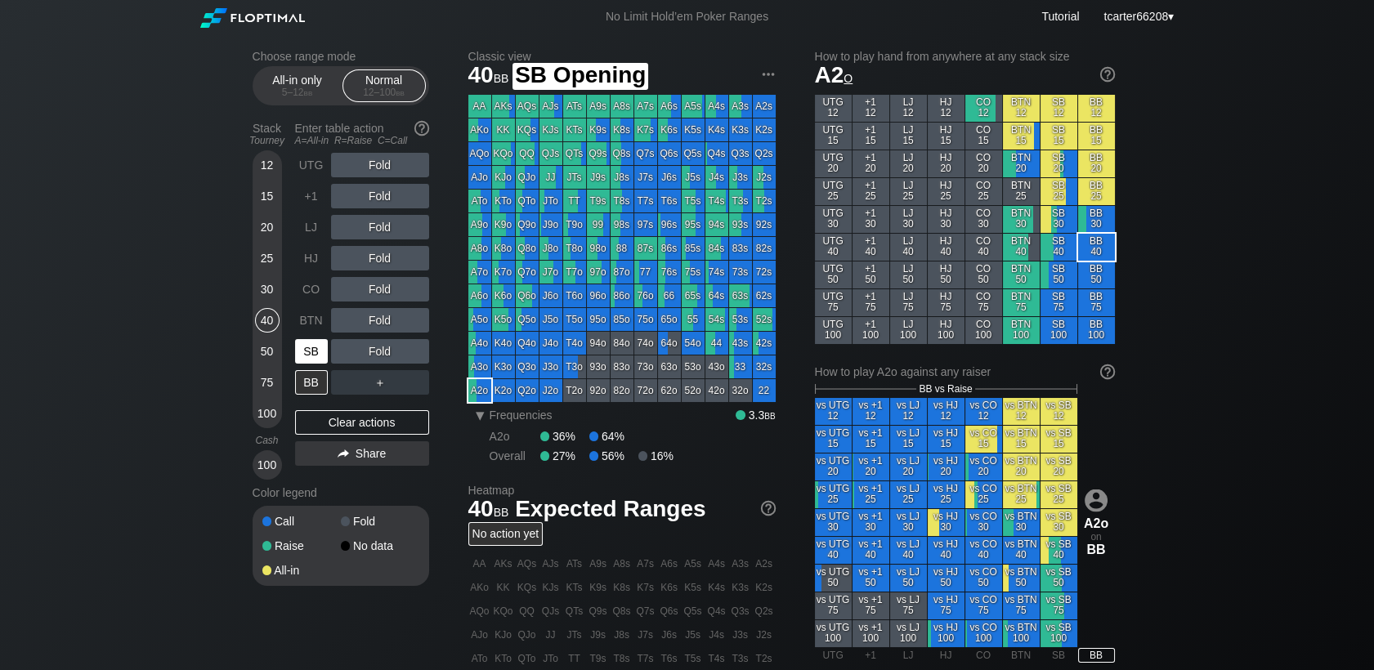
click at [302, 357] on div "SB" at bounding box center [311, 351] width 33 height 25
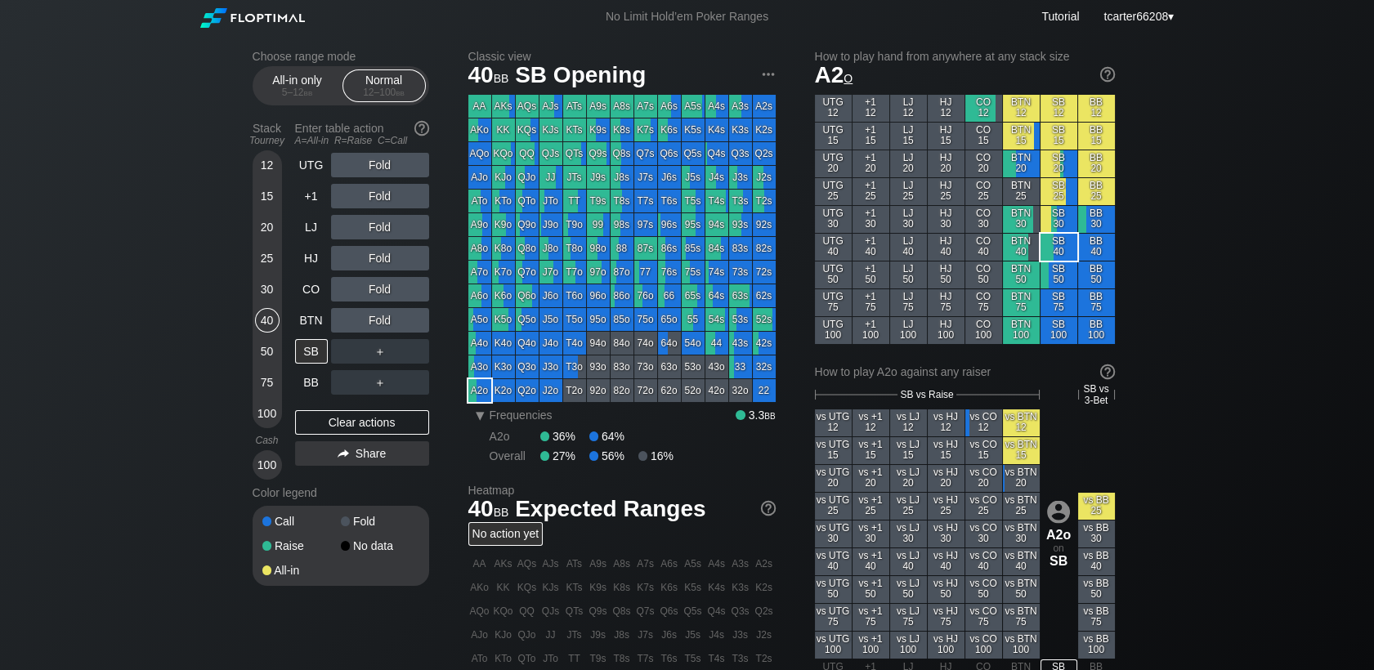
click at [275, 270] on div "25" at bounding box center [267, 258] width 25 height 25
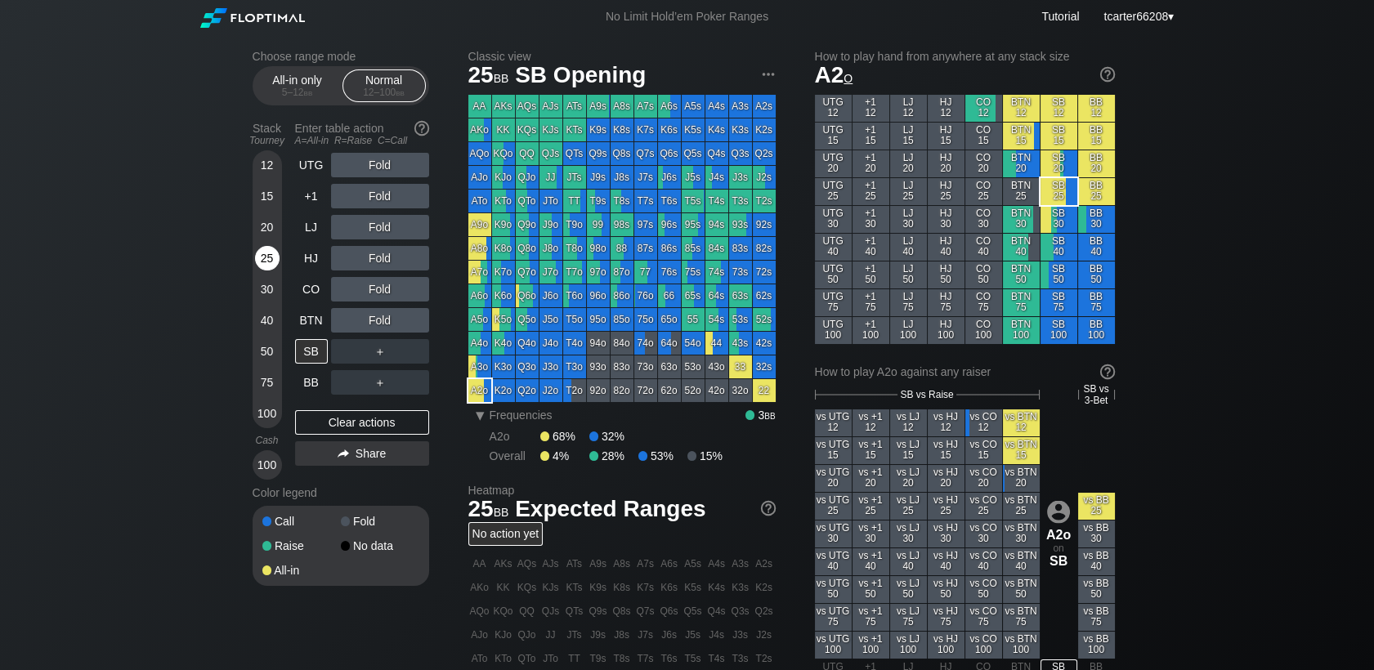
click at [274, 267] on div "25" at bounding box center [267, 258] width 25 height 25
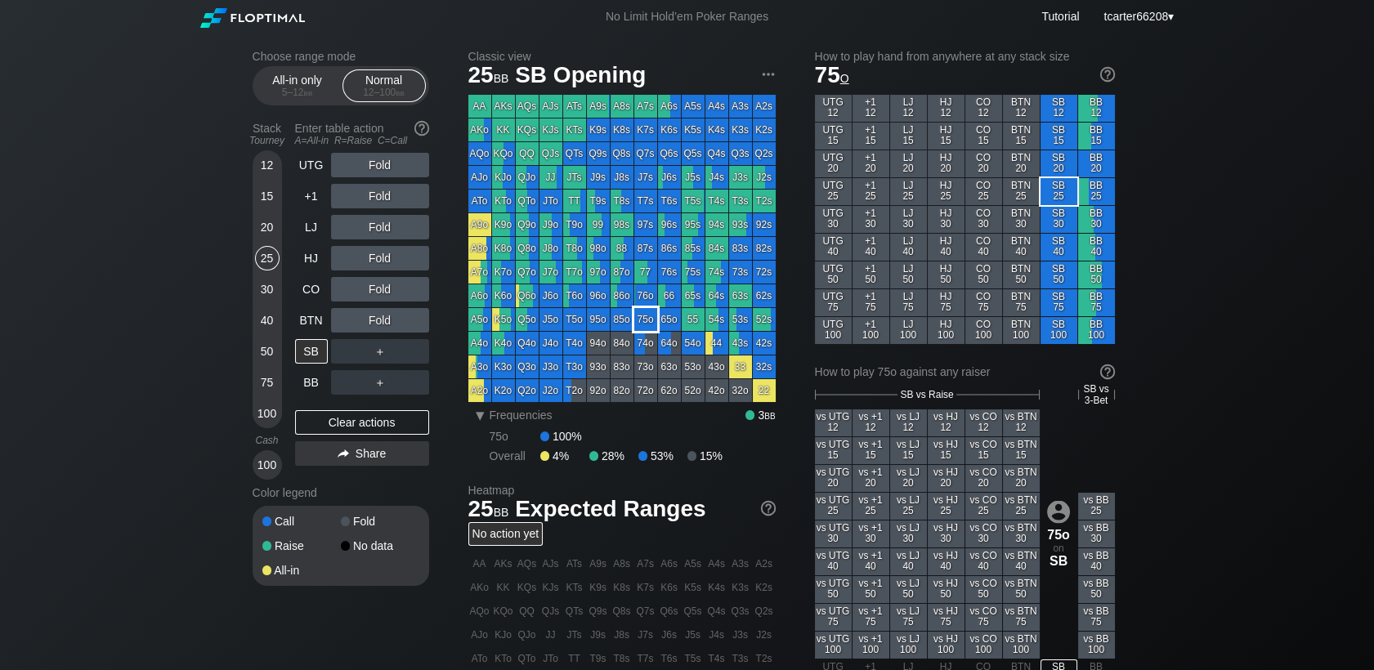
click at [641, 327] on div "75o" at bounding box center [645, 319] width 23 height 23
click at [267, 296] on div "30" at bounding box center [267, 289] width 25 height 25
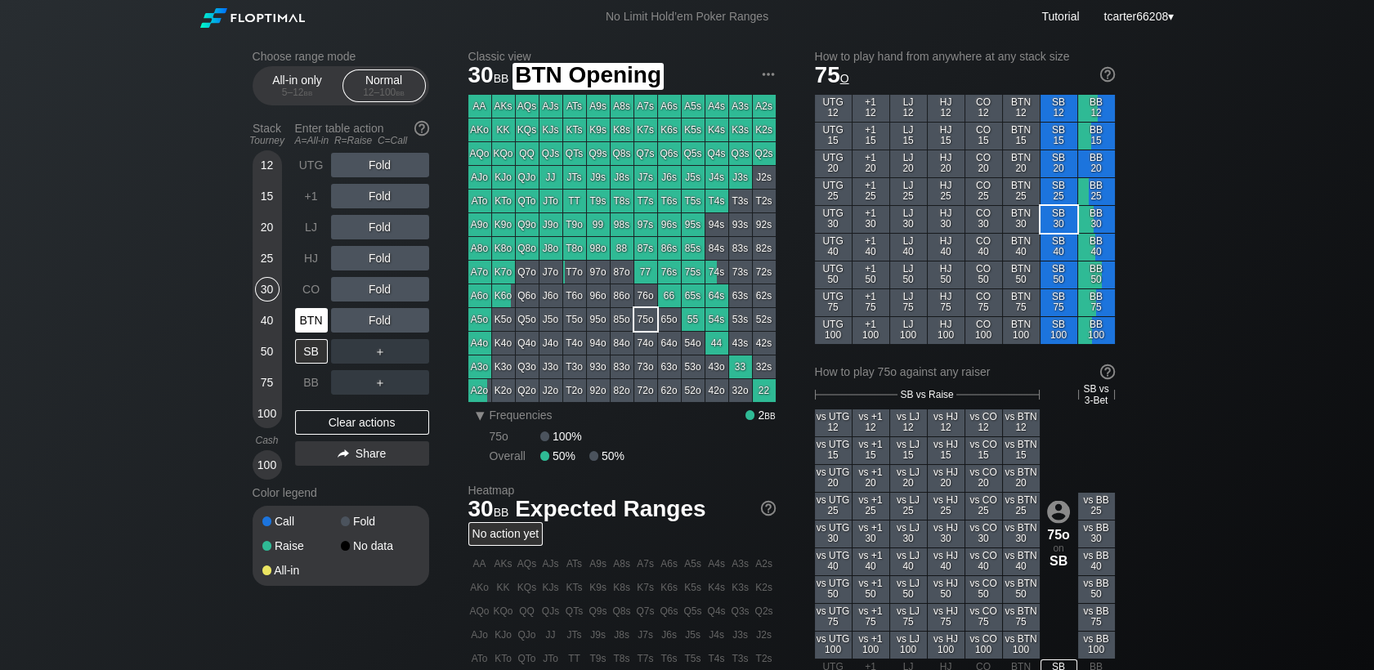
click at [307, 320] on div "BTN" at bounding box center [311, 320] width 33 height 25
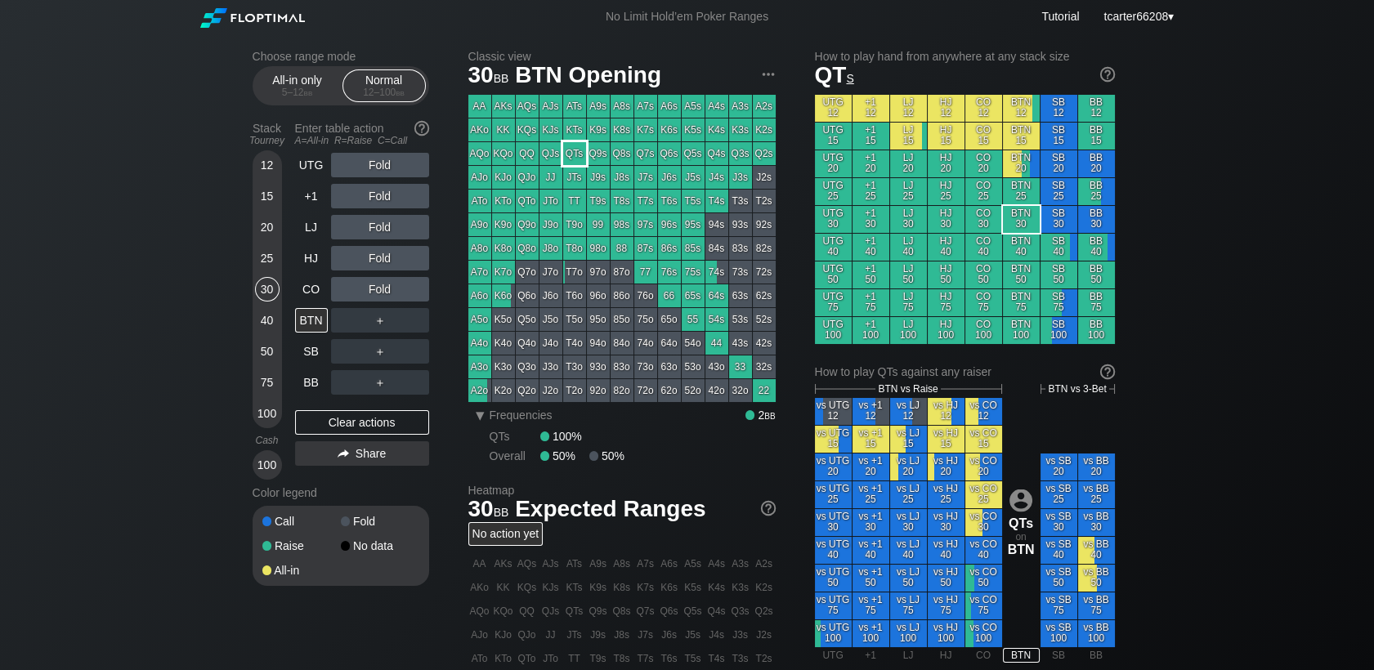
click at [567, 163] on div "QTs" at bounding box center [574, 153] width 23 height 23
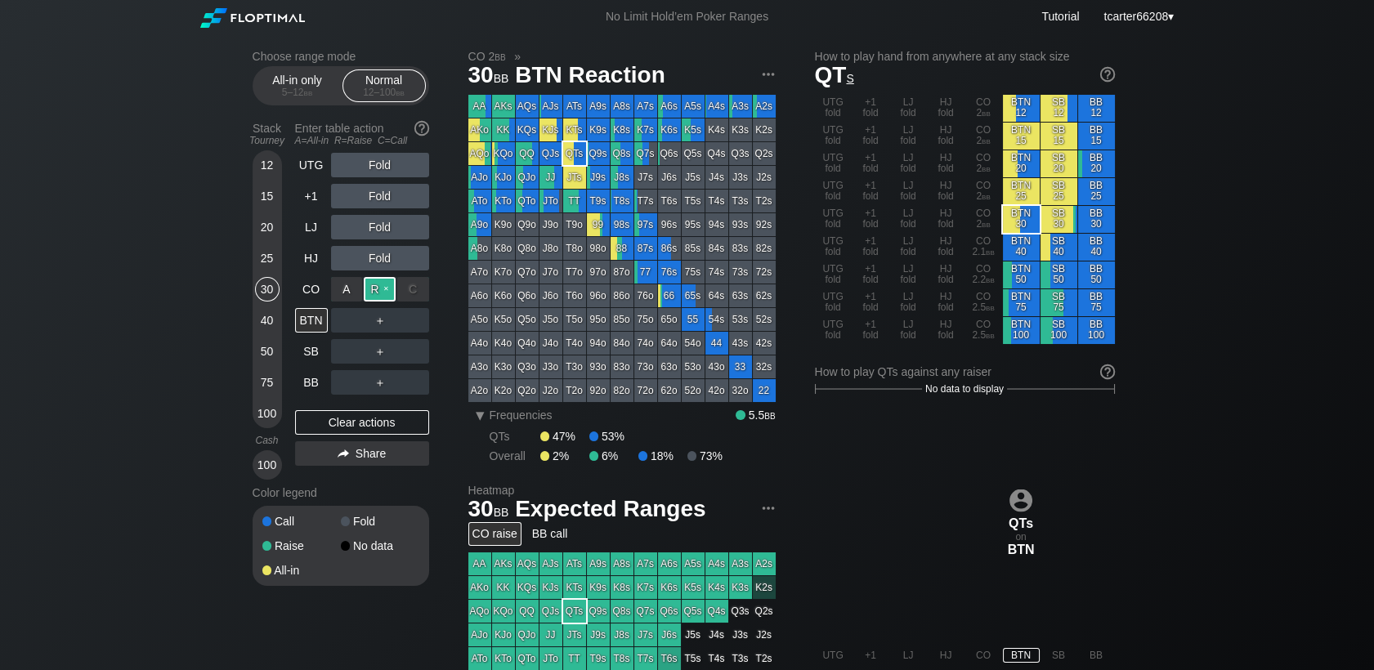
click at [369, 288] on div "R ✕" at bounding box center [380, 289] width 32 height 25
drag, startPoint x: 353, startPoint y: 422, endPoint x: 345, endPoint y: 413, distance: 12.1
click at [353, 422] on div "Clear actions" at bounding box center [362, 422] width 134 height 25
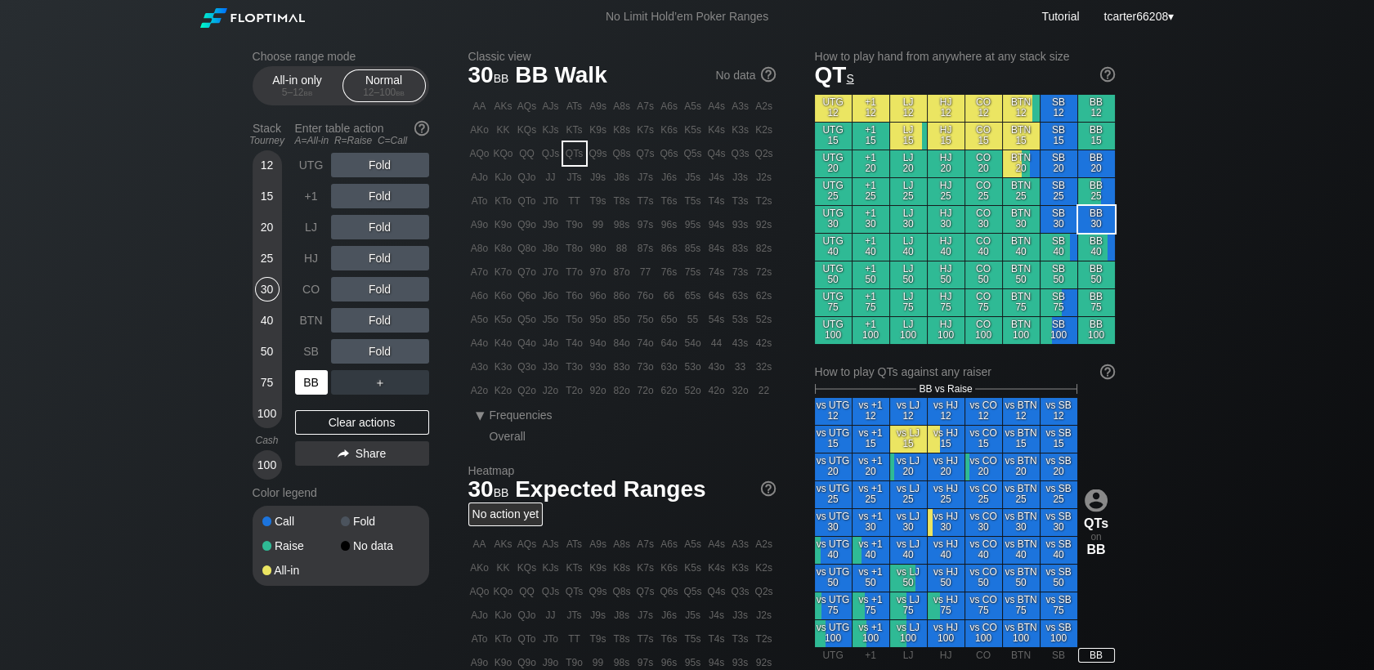
click at [318, 377] on div "BB" at bounding box center [311, 382] width 33 height 25
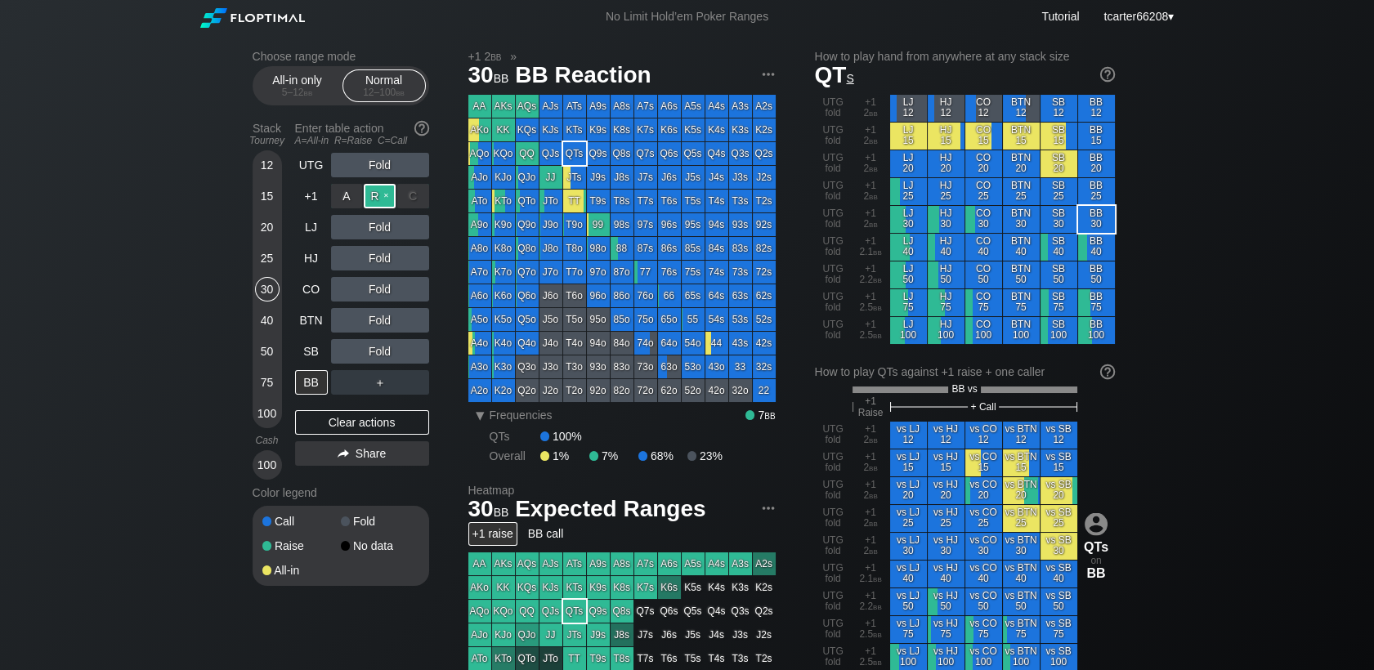
click at [385, 199] on div "R ✕" at bounding box center [380, 196] width 32 height 25
click at [256, 355] on div "50" at bounding box center [267, 351] width 25 height 25
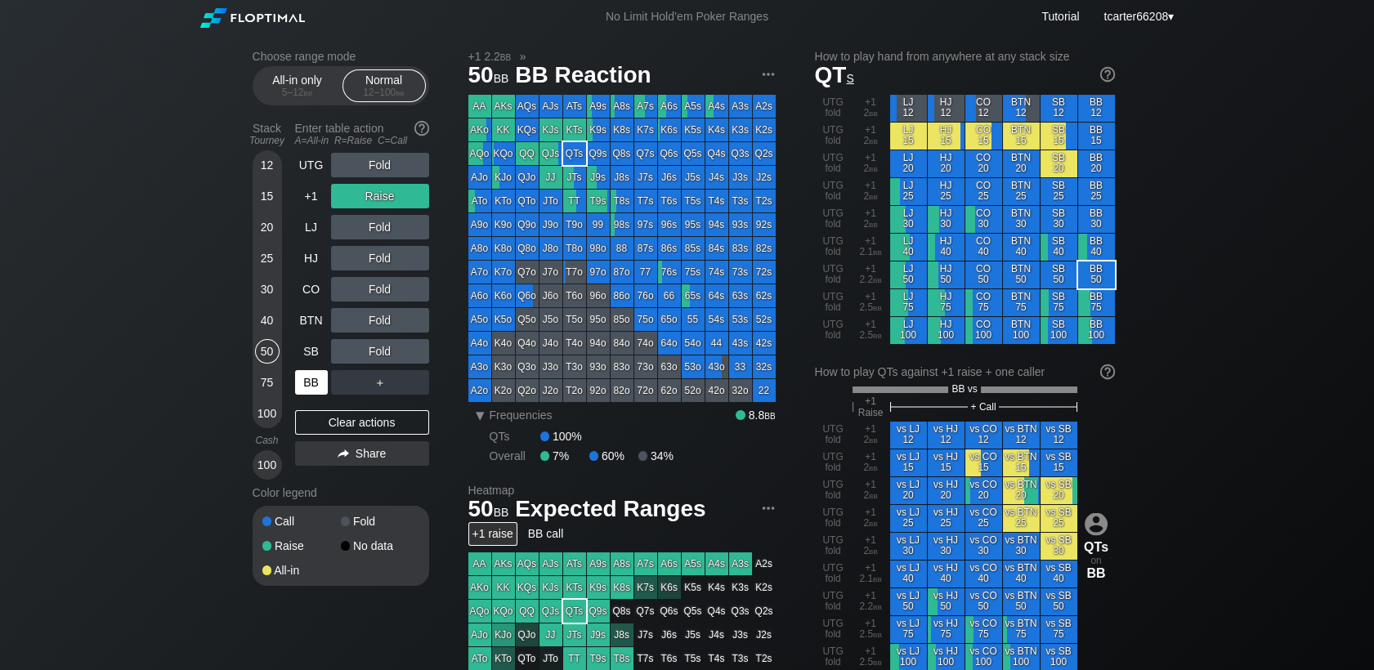
drag, startPoint x: 337, startPoint y: 422, endPoint x: 315, endPoint y: 369, distance: 56.8
click at [337, 422] on div "Clear actions" at bounding box center [362, 422] width 134 height 25
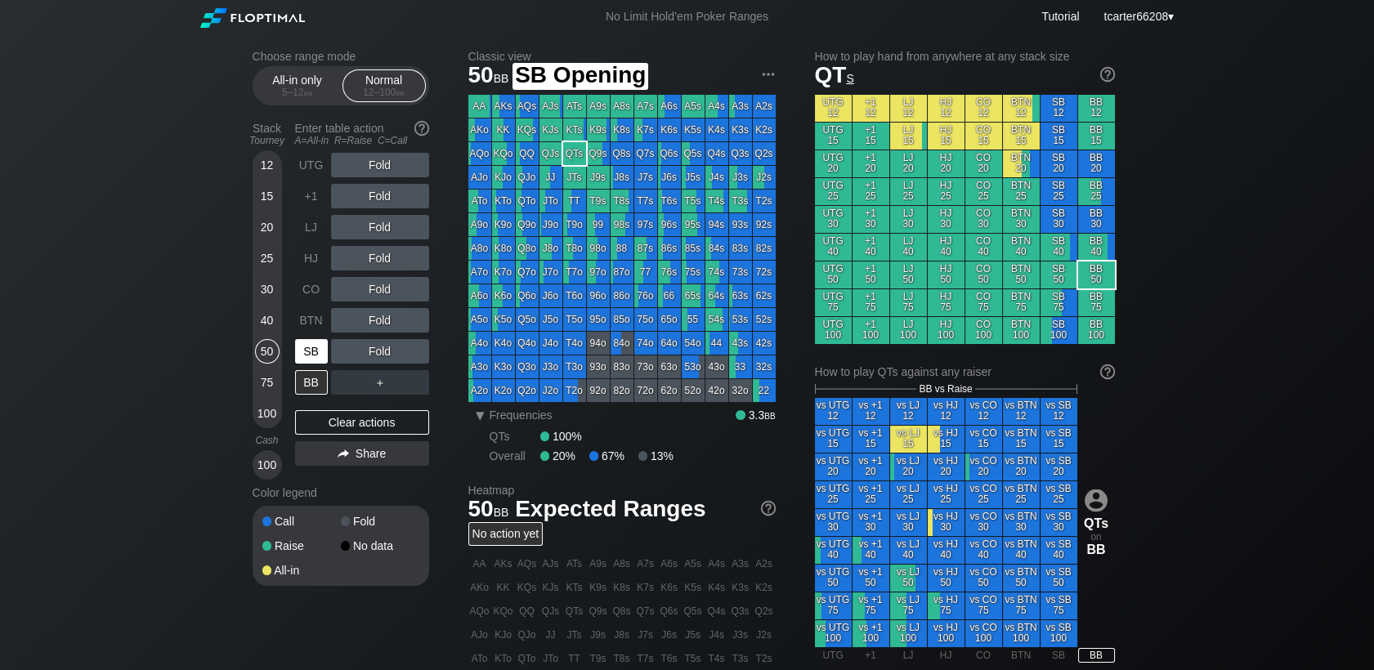
click at [305, 355] on div "SB" at bounding box center [311, 351] width 33 height 25
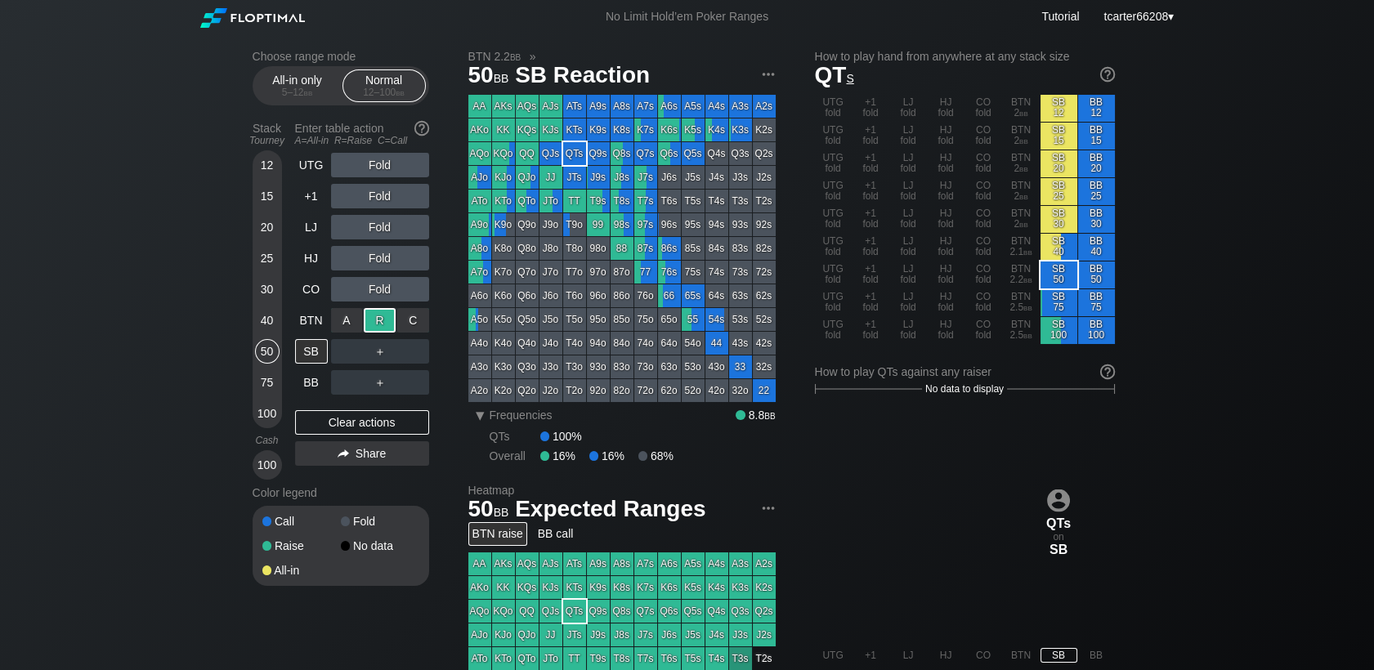
click at [379, 326] on div "R ✕" at bounding box center [380, 320] width 32 height 25
click at [332, 434] on div "Clear actions" at bounding box center [362, 422] width 134 height 25
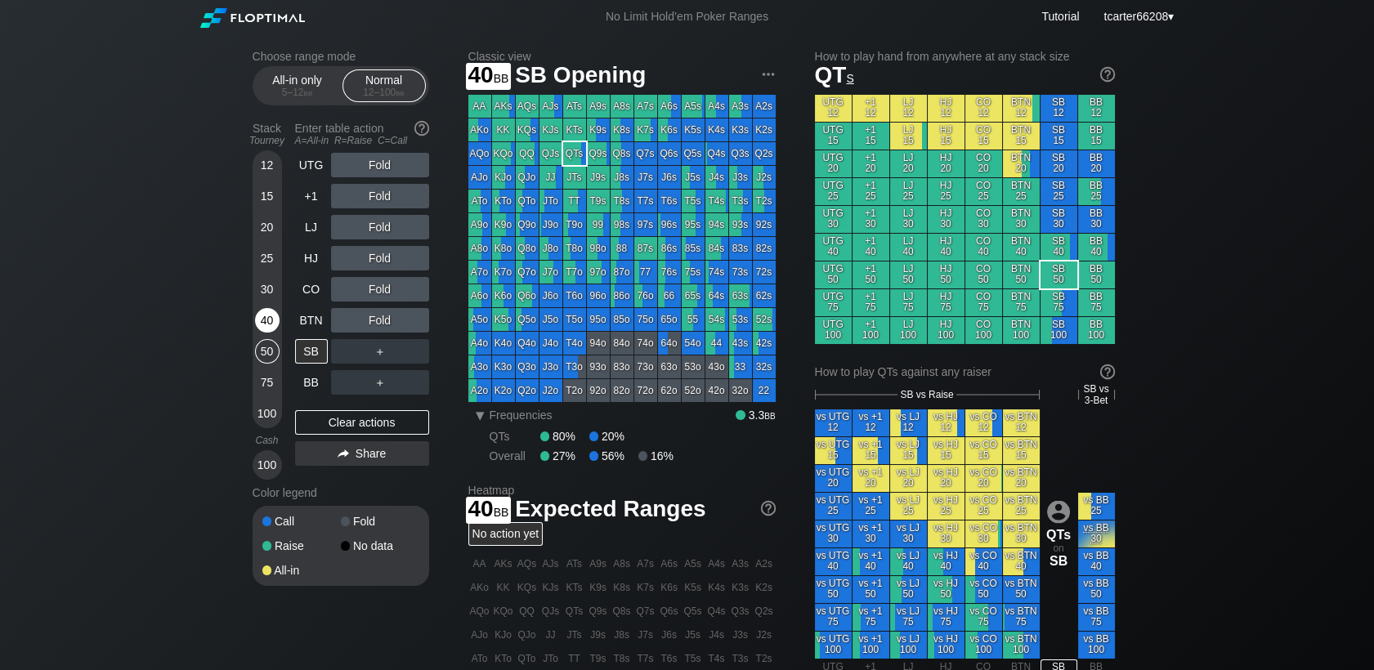
click at [266, 324] on div "40" at bounding box center [267, 320] width 25 height 25
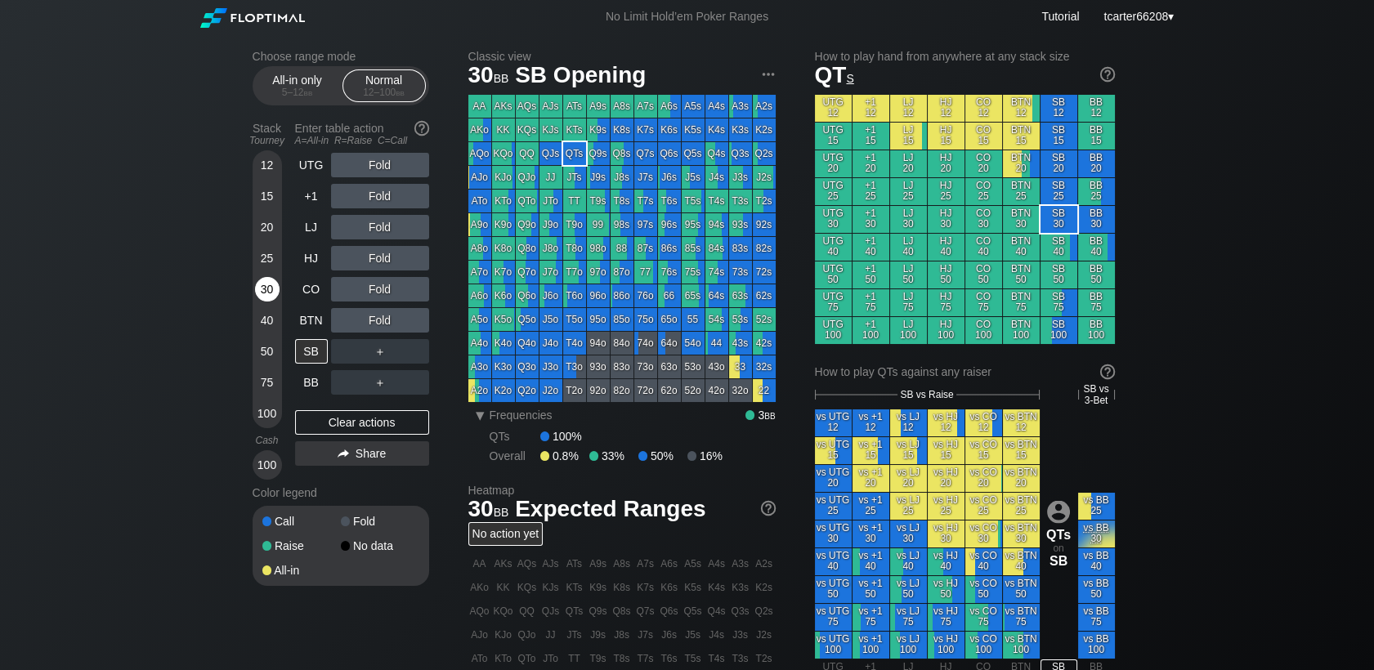
drag, startPoint x: 266, startPoint y: 294, endPoint x: 297, endPoint y: 309, distance: 34.4
click at [266, 293] on div "30" at bounding box center [267, 289] width 25 height 25
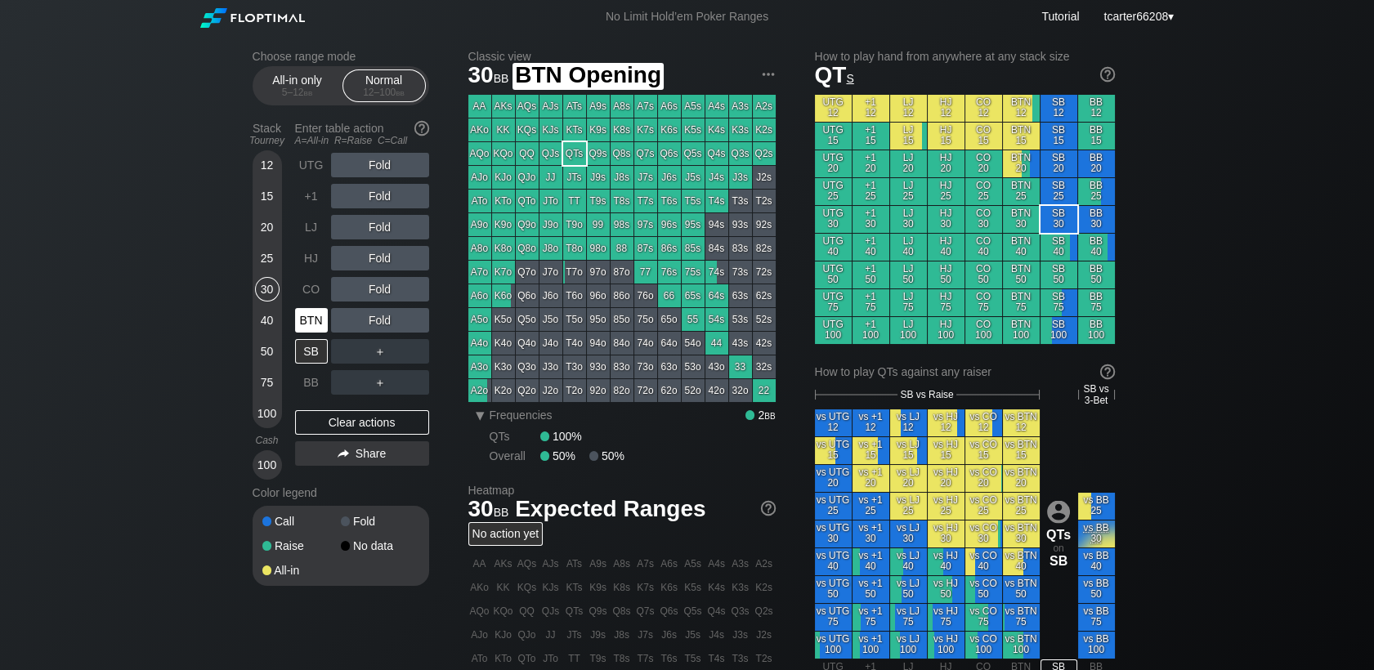
click at [311, 319] on div "BTN" at bounding box center [311, 320] width 33 height 25
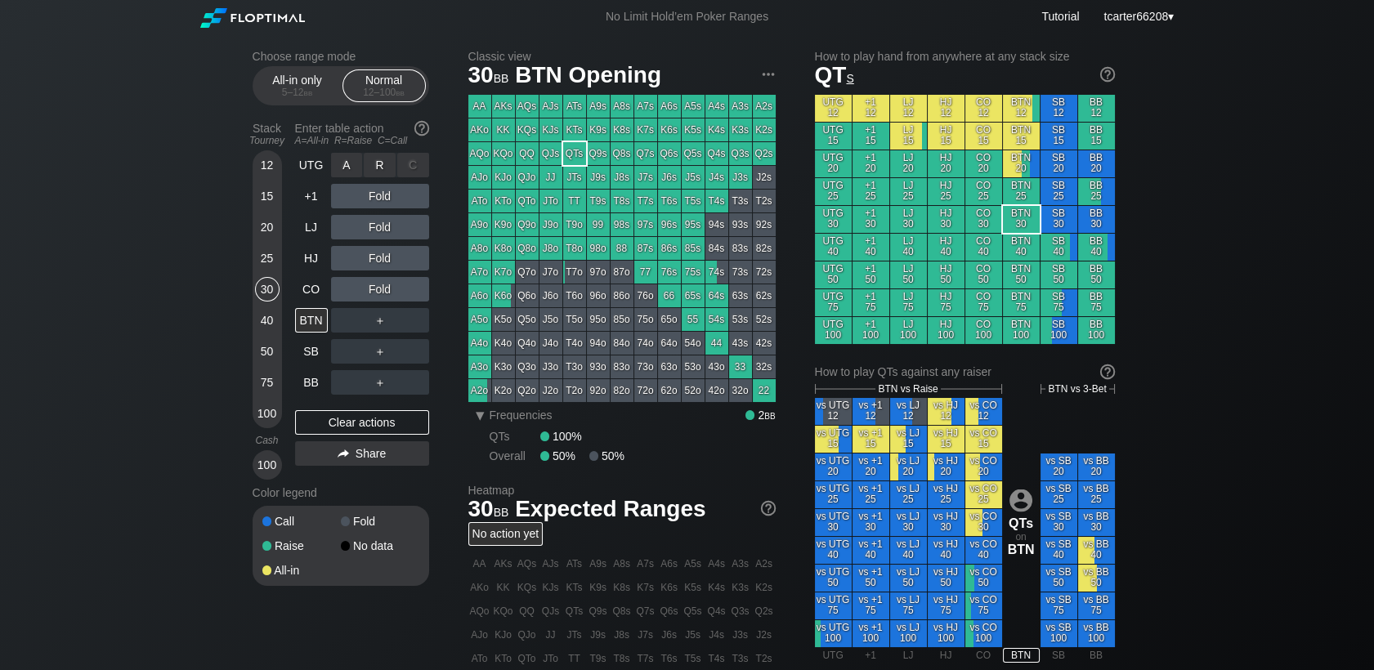
click at [380, 169] on div "R ✕" at bounding box center [380, 165] width 32 height 25
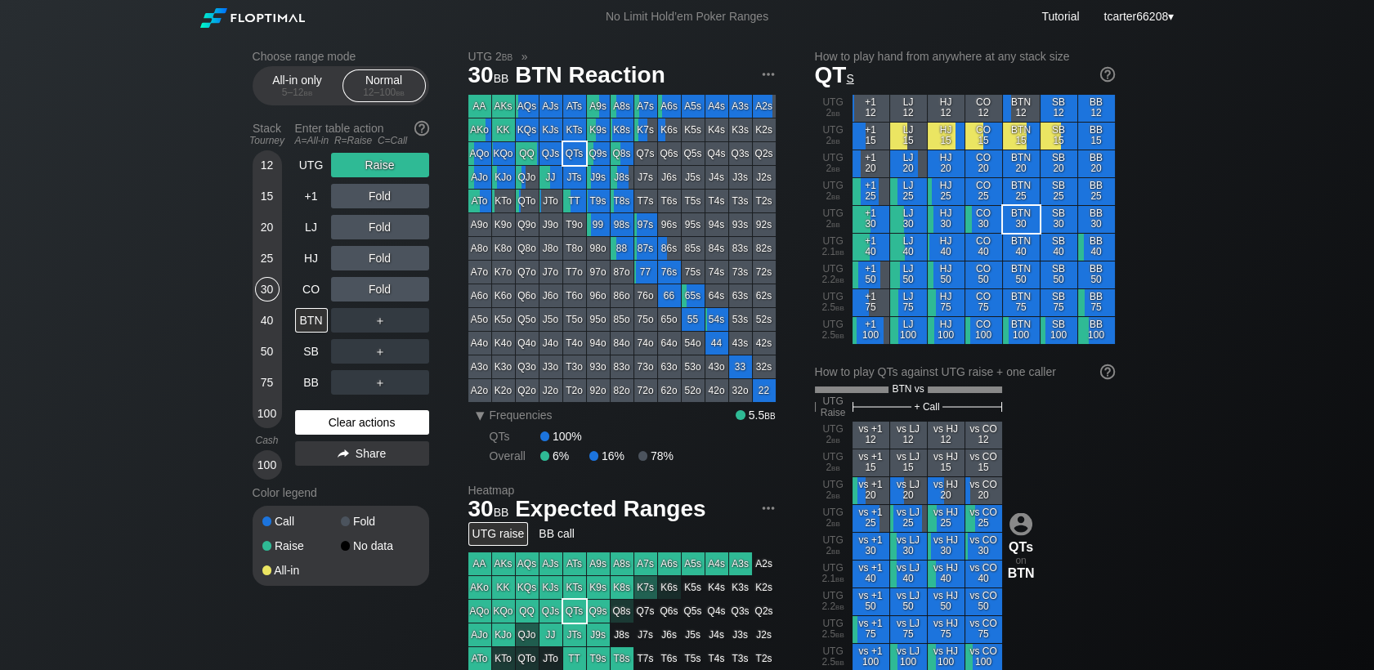
click at [384, 422] on div "Clear actions" at bounding box center [362, 422] width 134 height 25
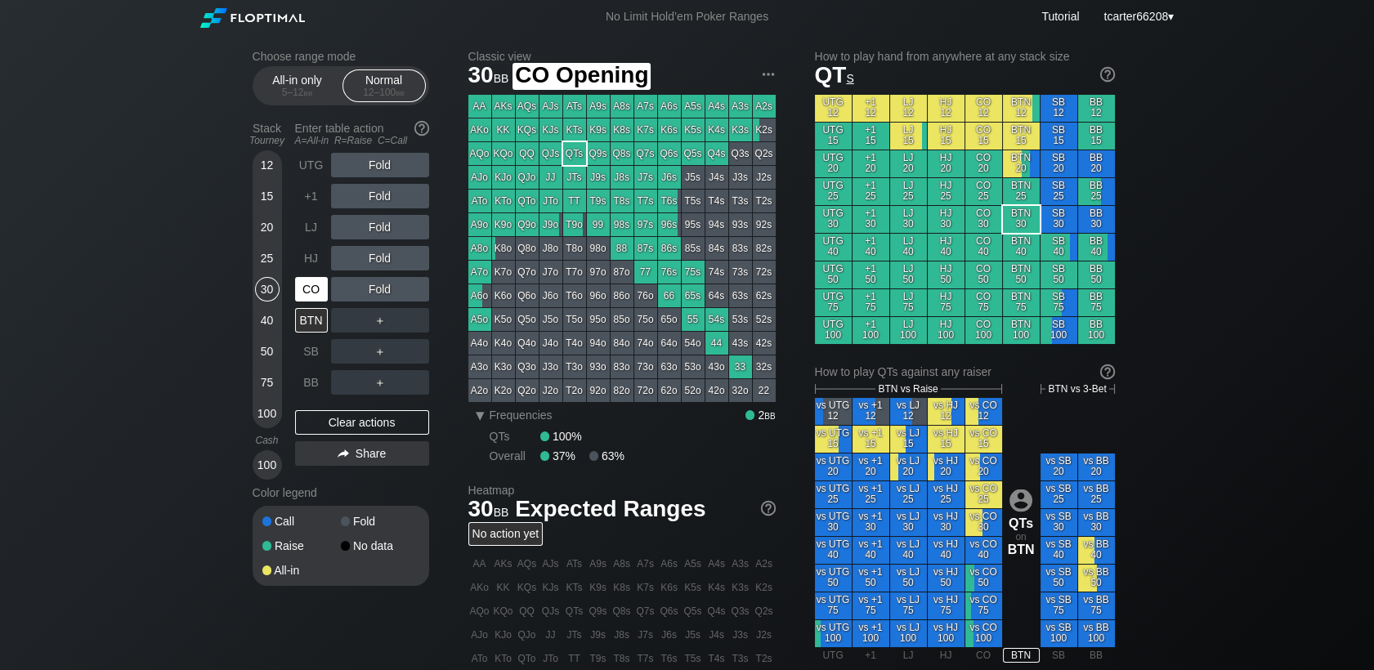
click at [310, 297] on div "CO" at bounding box center [311, 289] width 33 height 25
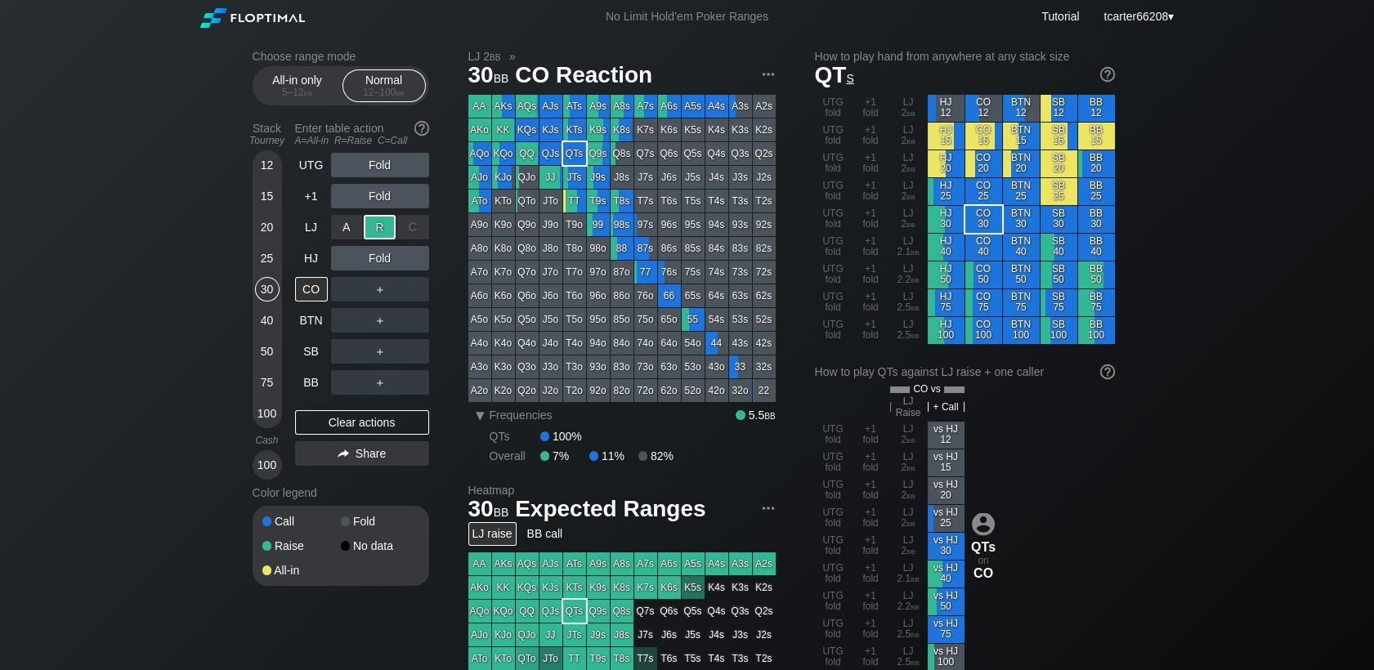
click at [373, 229] on div "R ✕" at bounding box center [380, 227] width 32 height 25
click at [255, 232] on div "20" at bounding box center [267, 227] width 25 height 25
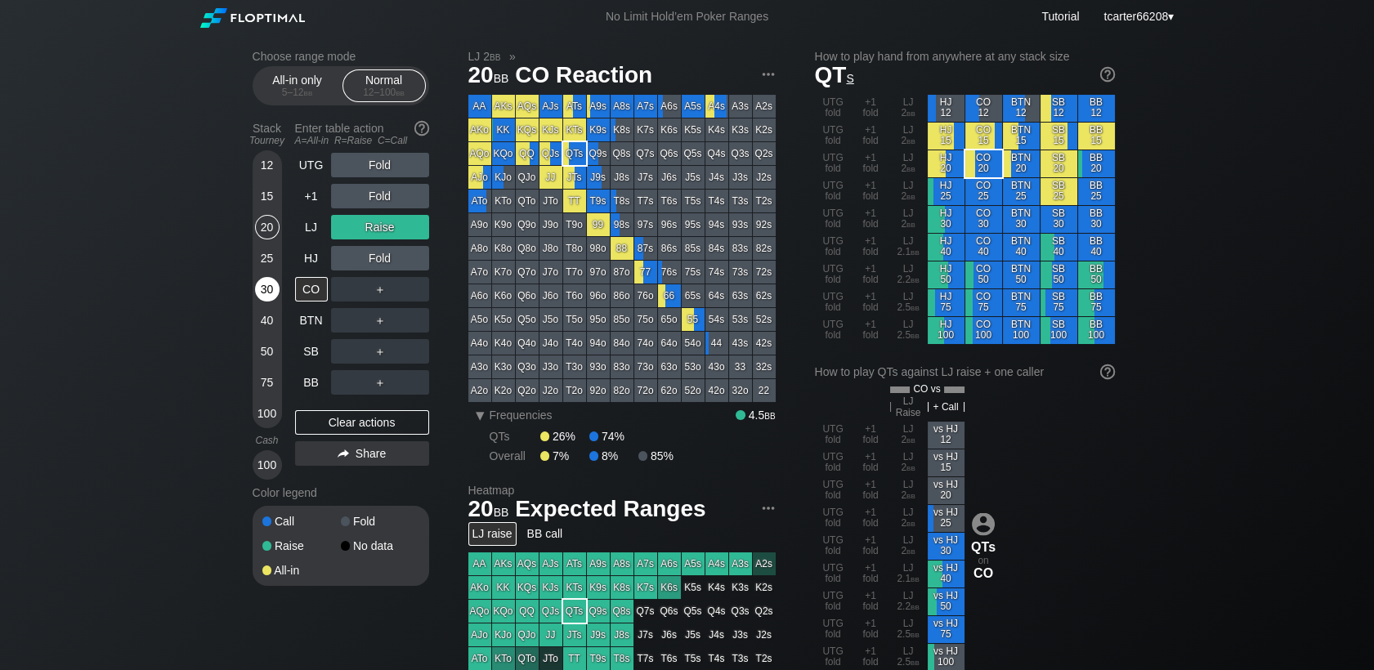
click at [268, 296] on div "30" at bounding box center [267, 289] width 25 height 25
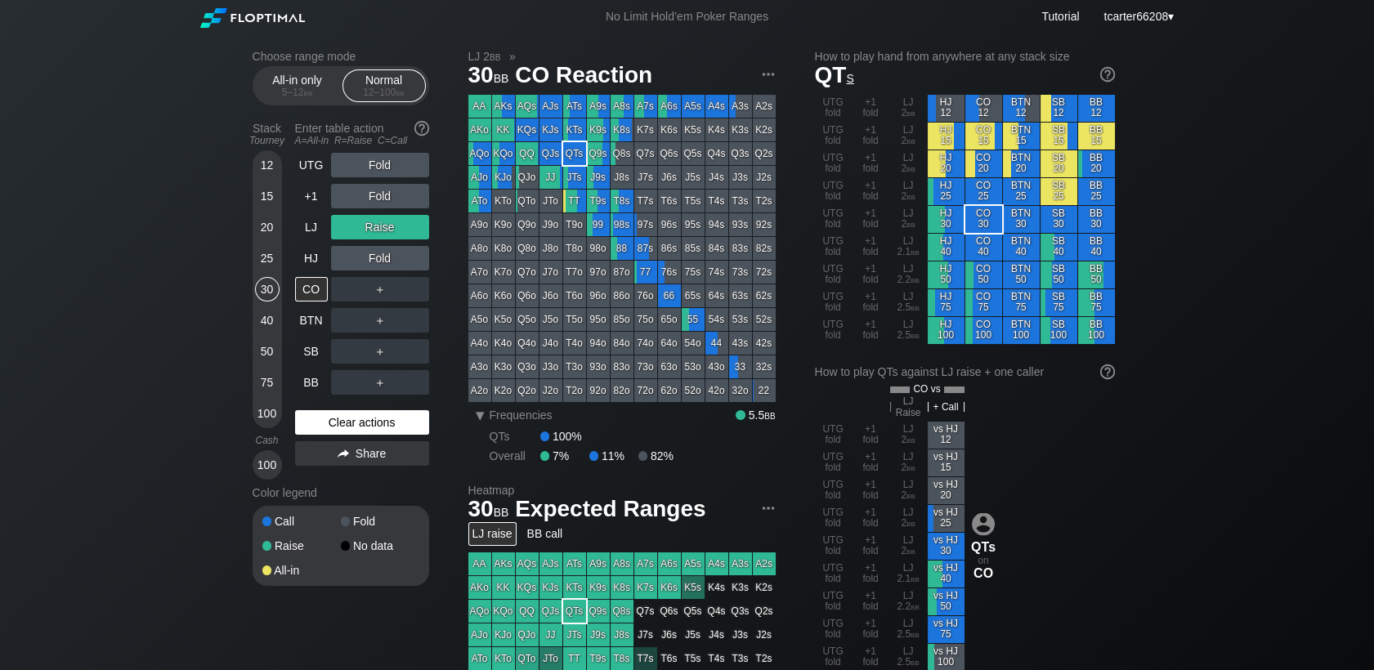
click at [373, 421] on div "Clear actions" at bounding box center [362, 422] width 134 height 25
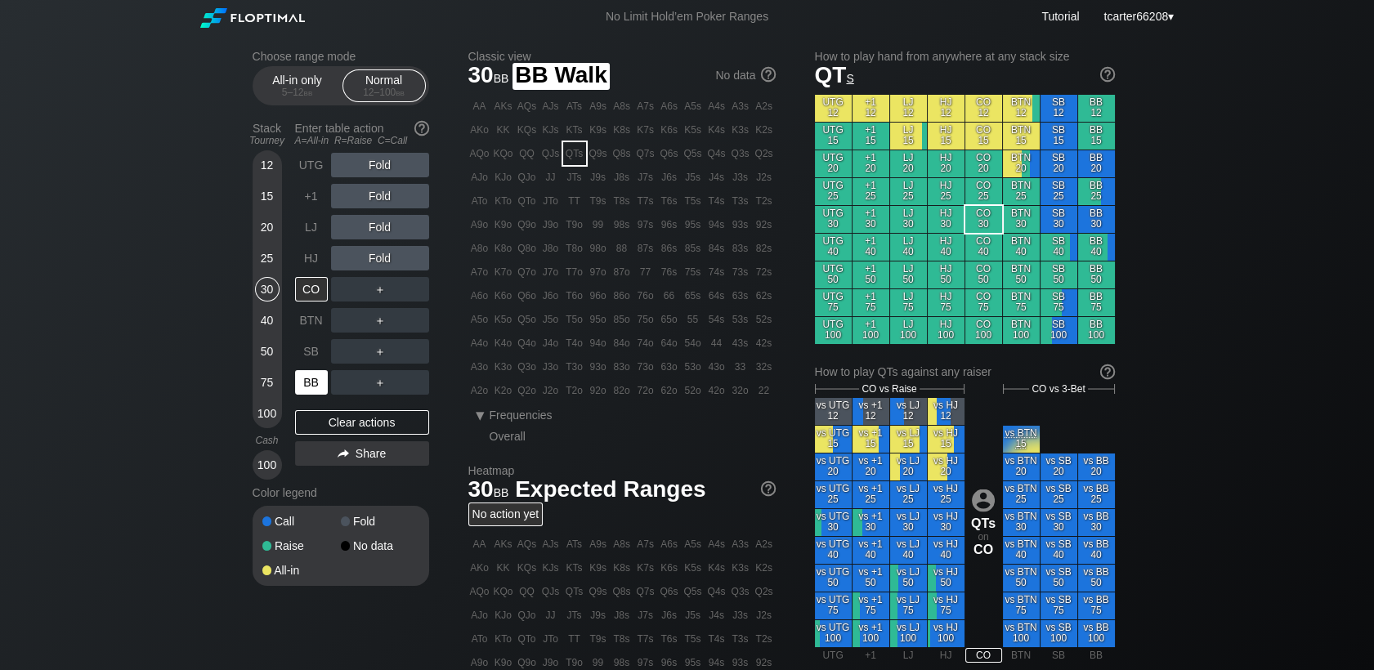
click at [323, 383] on div "BB" at bounding box center [311, 382] width 33 height 25
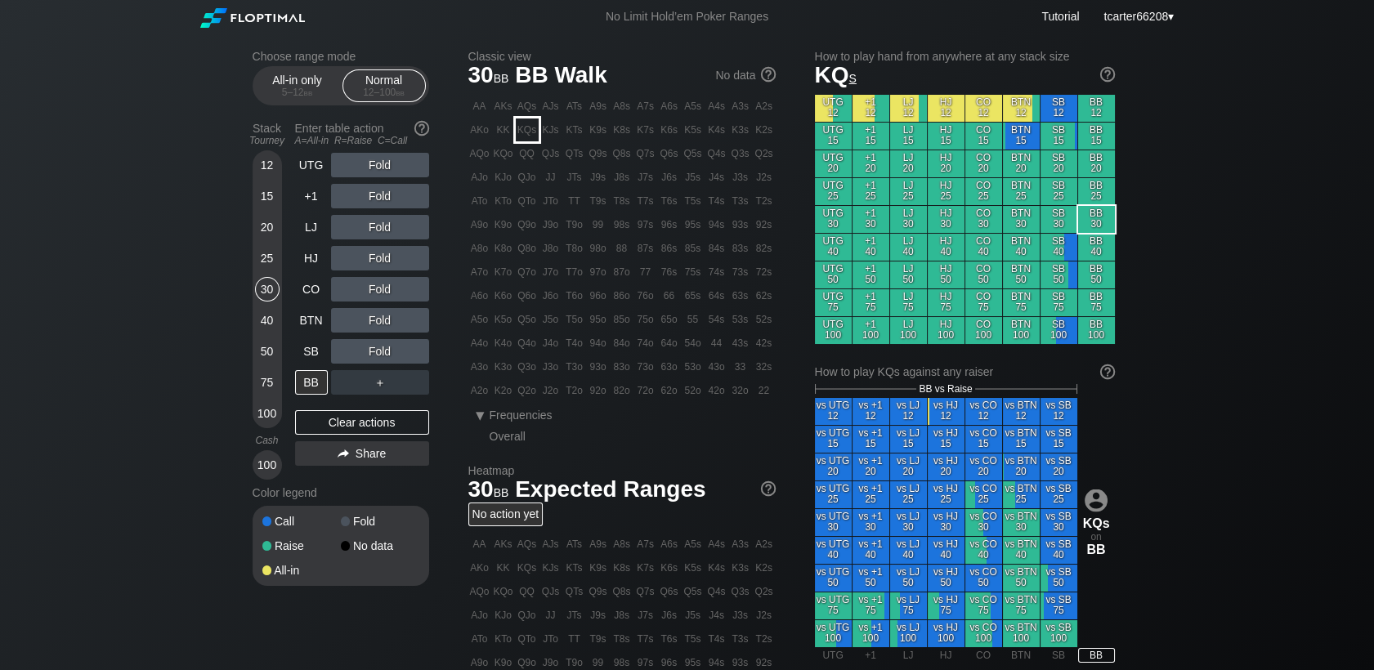
click at [525, 139] on div "KQs" at bounding box center [527, 129] width 23 height 23
click at [382, 351] on div "R ✕" at bounding box center [380, 351] width 32 height 25
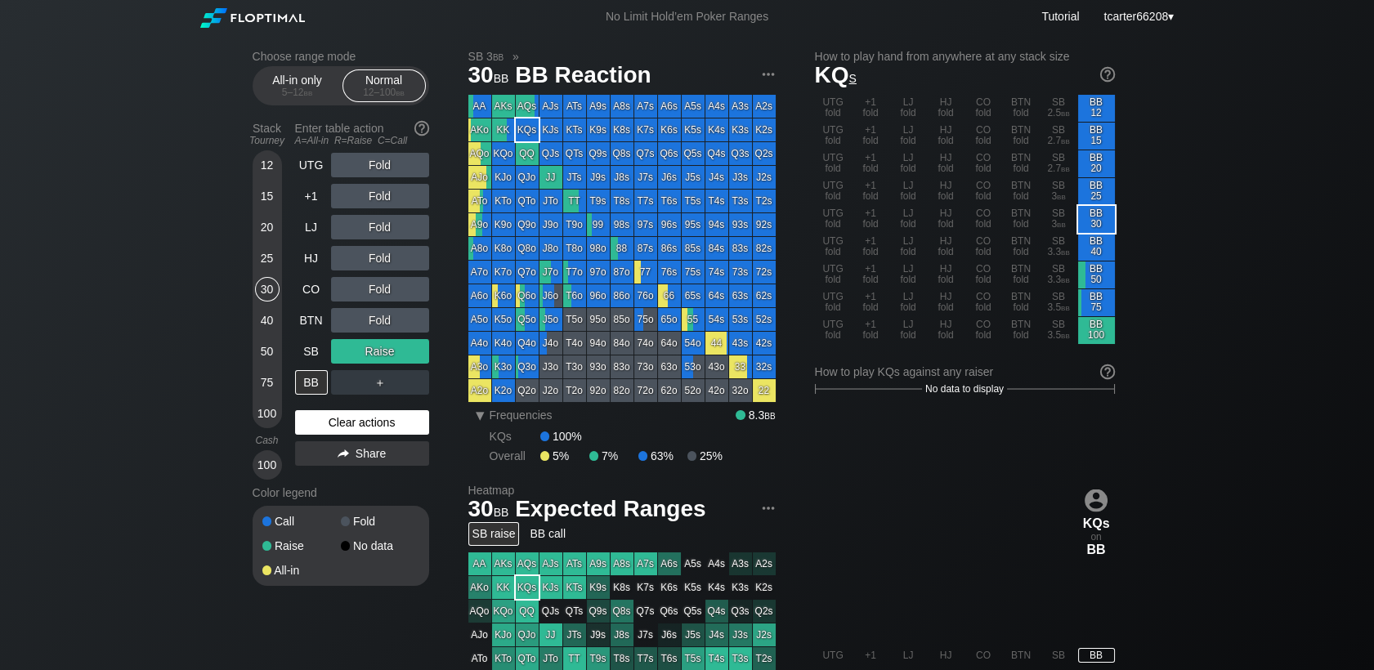
click at [376, 421] on div "Clear actions" at bounding box center [362, 422] width 134 height 25
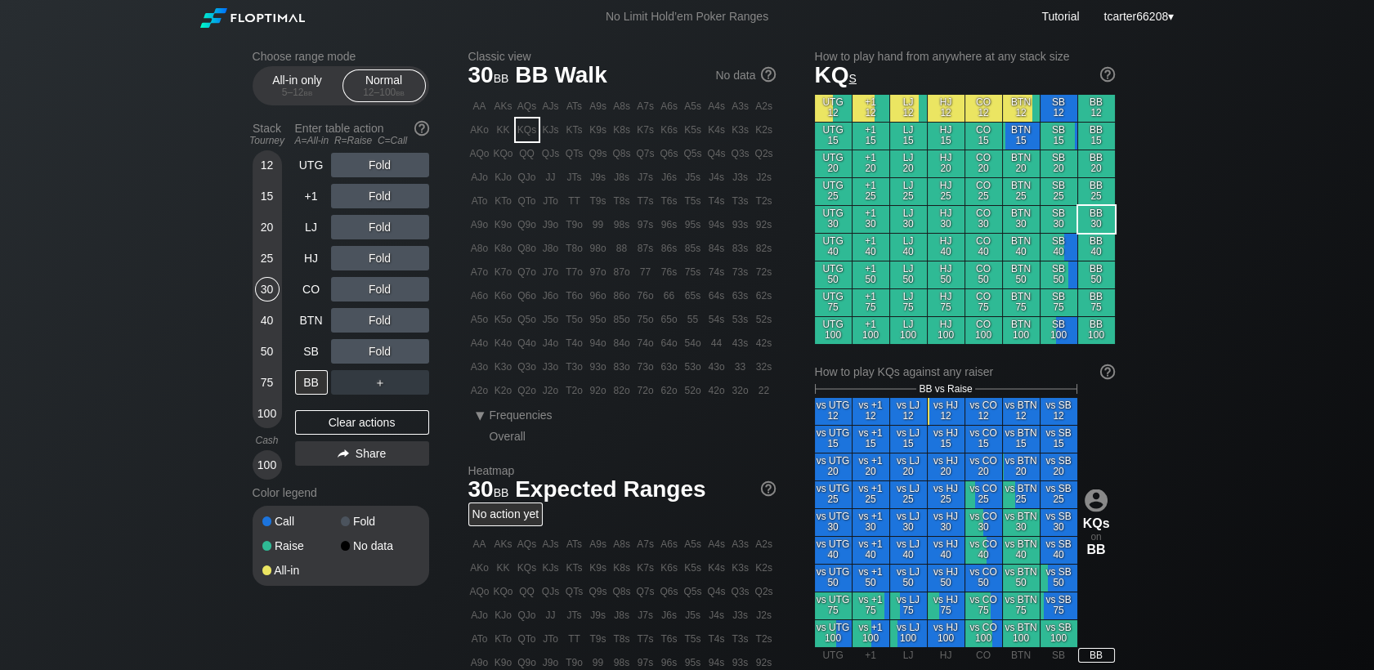
click at [275, 357] on div "50" at bounding box center [267, 351] width 25 height 25
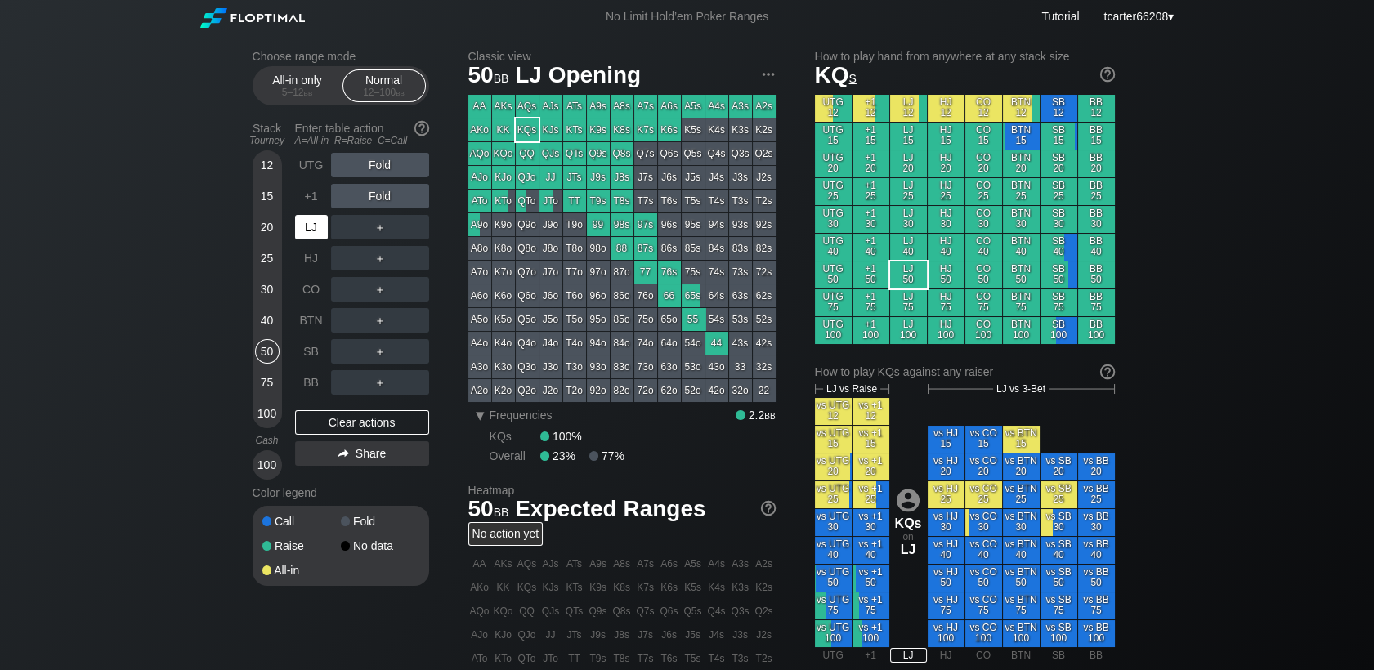
click at [317, 230] on div "LJ" at bounding box center [311, 227] width 33 height 25
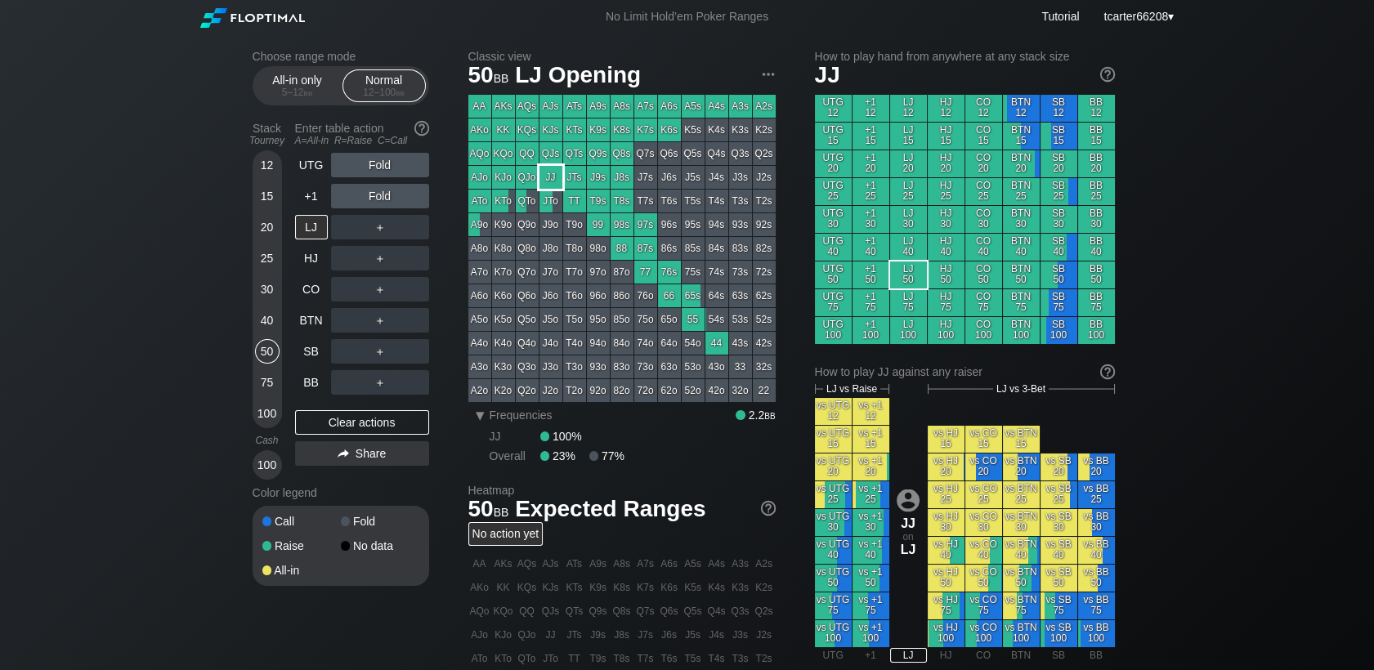
click at [560, 183] on div "JJ" at bounding box center [550, 177] width 23 height 23
click at [383, 227] on div "＋" at bounding box center [380, 227] width 98 height 25
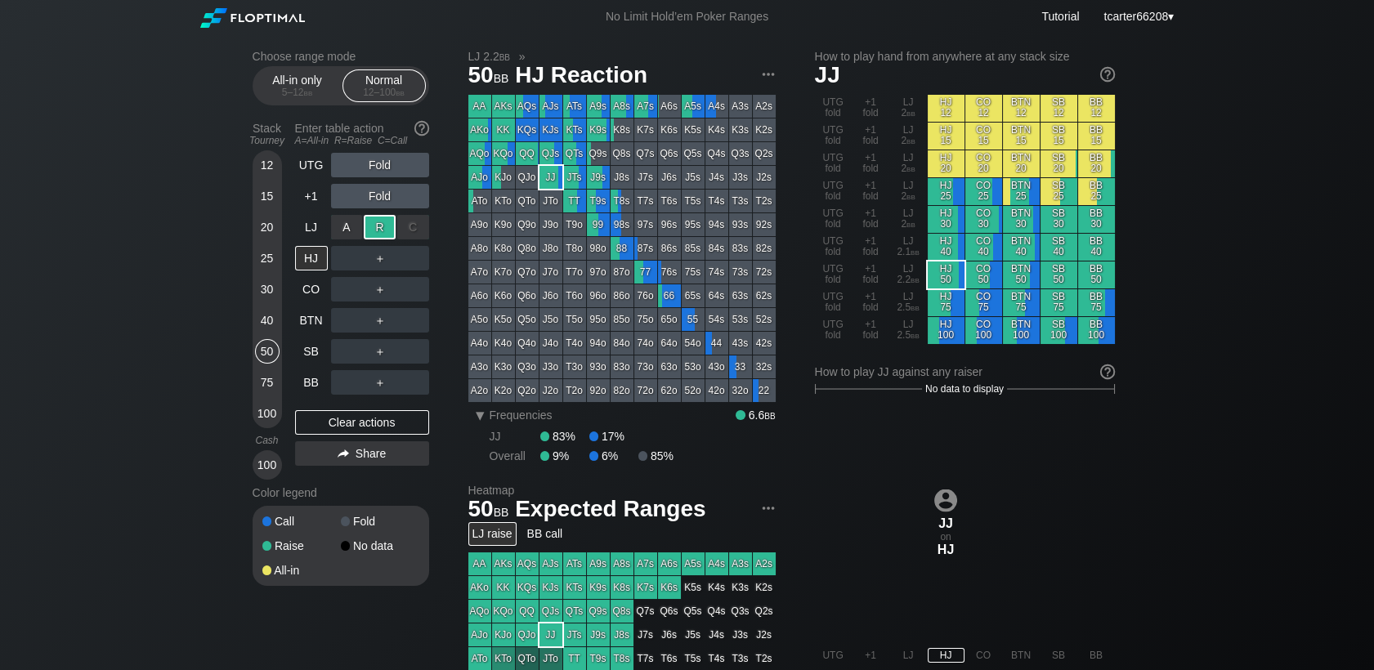
click at [383, 230] on div "R ✕" at bounding box center [380, 227] width 32 height 25
click at [410, 266] on div "C ✕" at bounding box center [413, 258] width 32 height 25
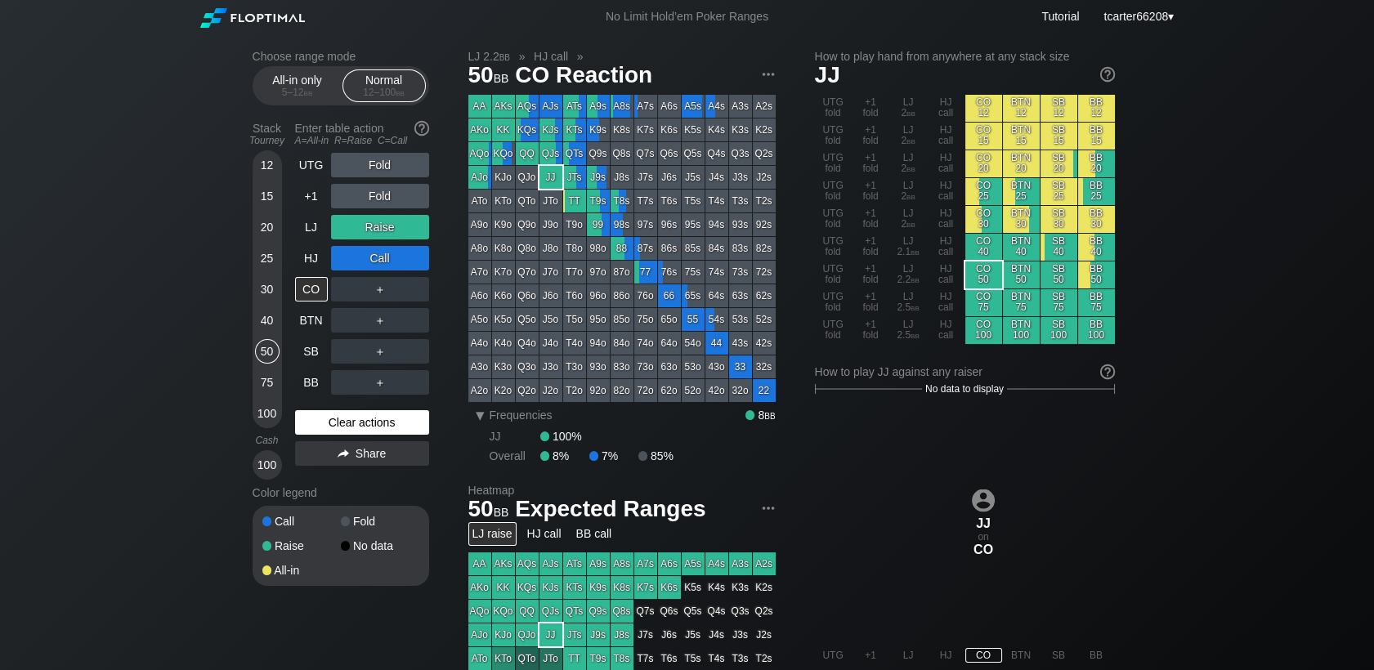
drag, startPoint x: 322, startPoint y: 422, endPoint x: 317, endPoint y: 228, distance: 193.7
click at [324, 422] on div "Clear actions" at bounding box center [362, 422] width 134 height 25
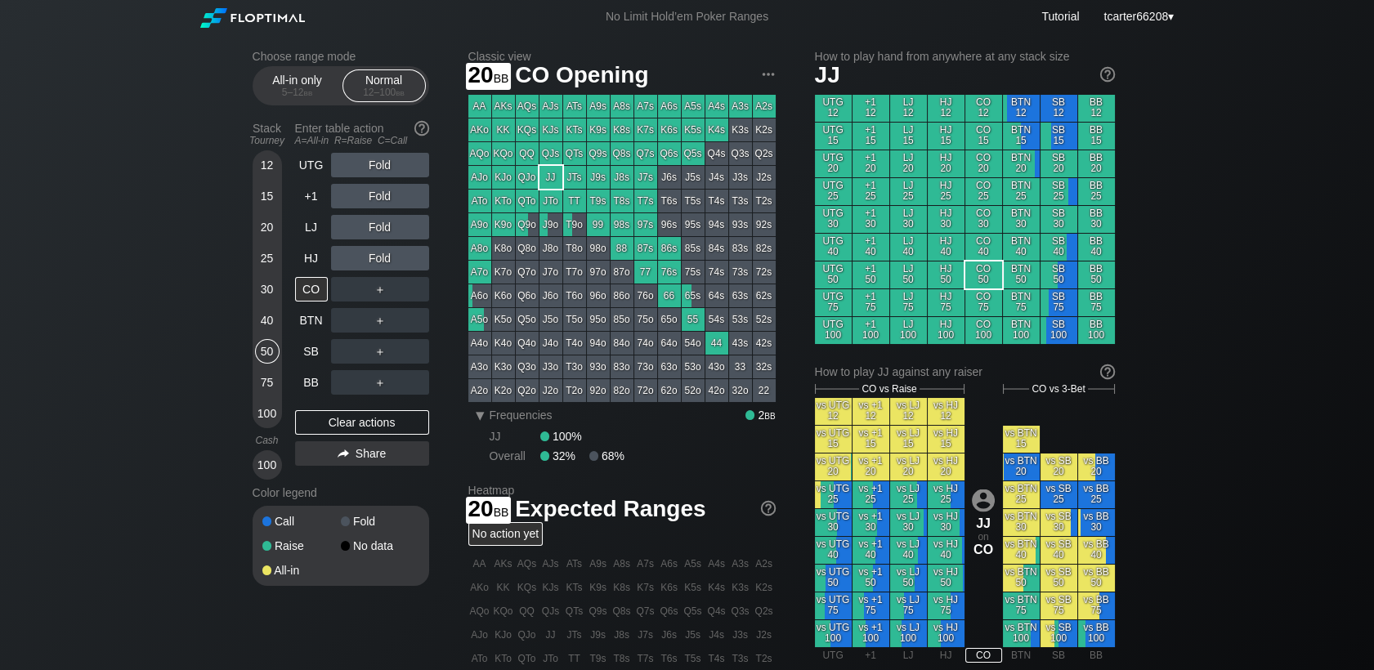
click at [249, 261] on div "Choose range mode All-in only 5 – 12 bb Normal 12 – 100 bb Stack Tourney Enter …" at bounding box center [687, 556] width 896 height 1044
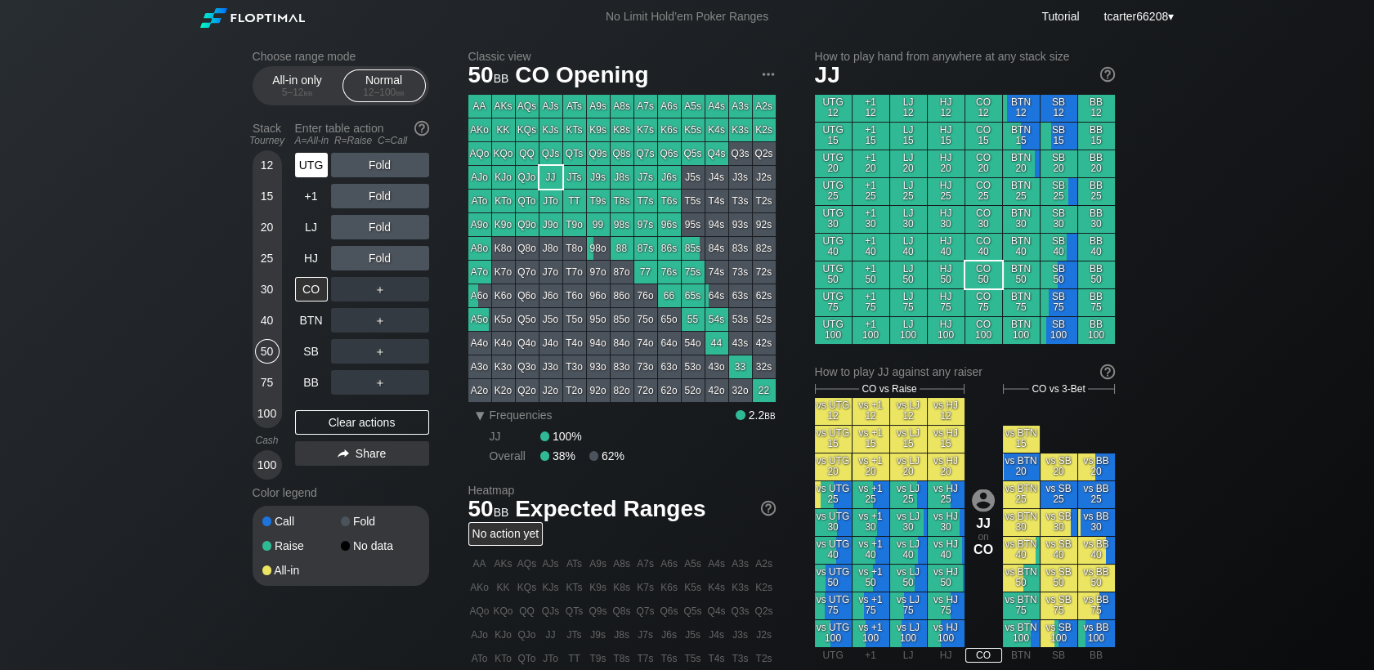
click at [306, 161] on div "UTG" at bounding box center [311, 165] width 33 height 25
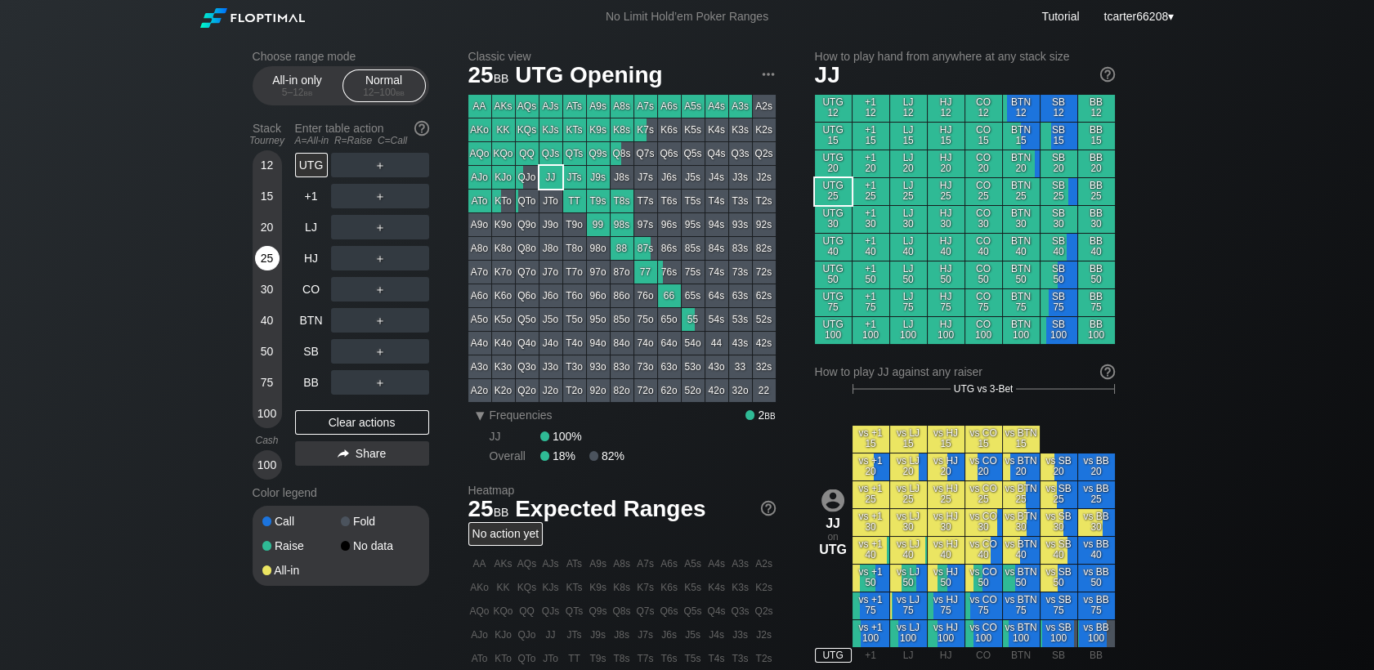
click at [270, 264] on div "25" at bounding box center [267, 258] width 25 height 25
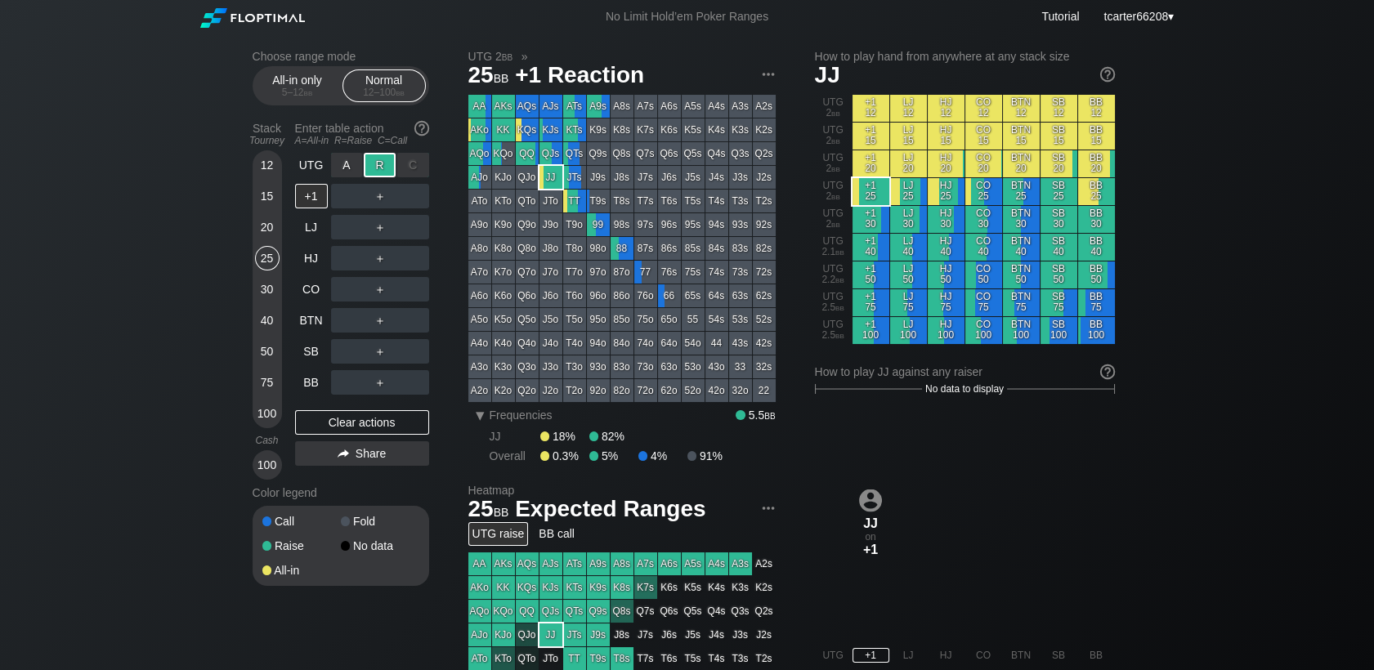
click at [394, 168] on div "R ✕" at bounding box center [380, 165] width 32 height 25
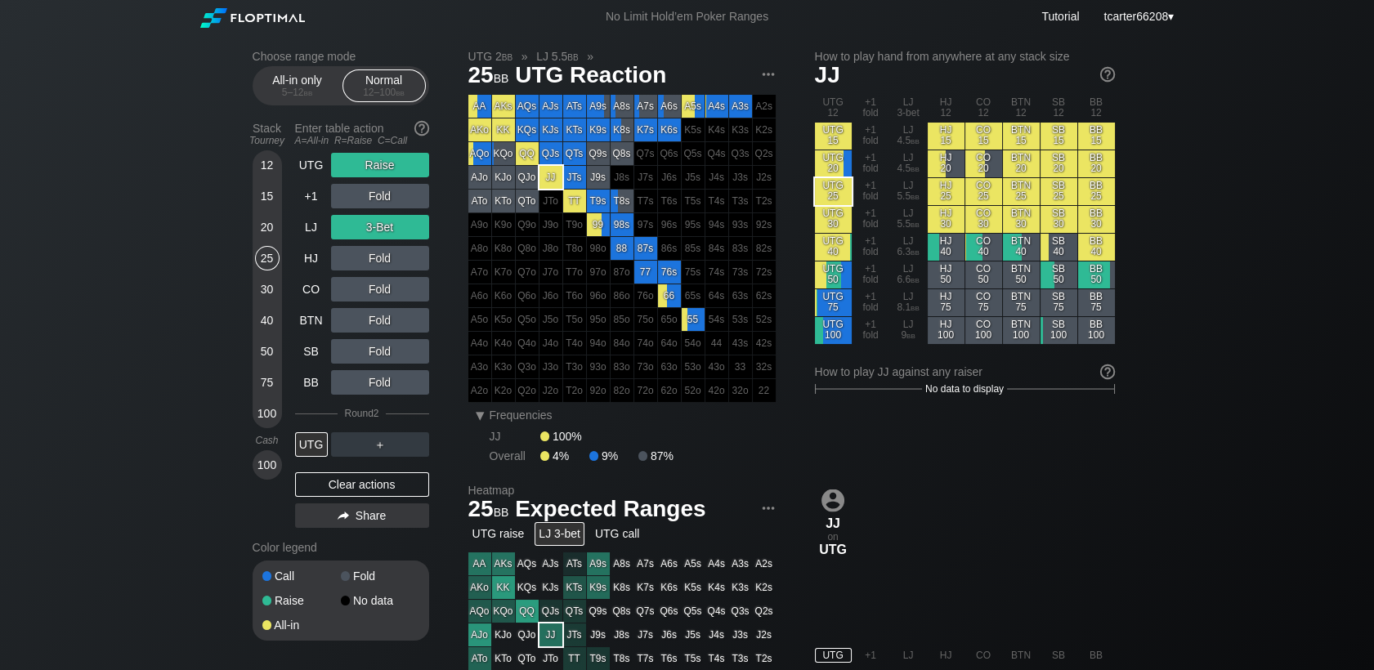
drag, startPoint x: 349, startPoint y: 485, endPoint x: 306, endPoint y: 409, distance: 87.5
click at [349, 485] on div "Clear actions" at bounding box center [362, 484] width 134 height 25
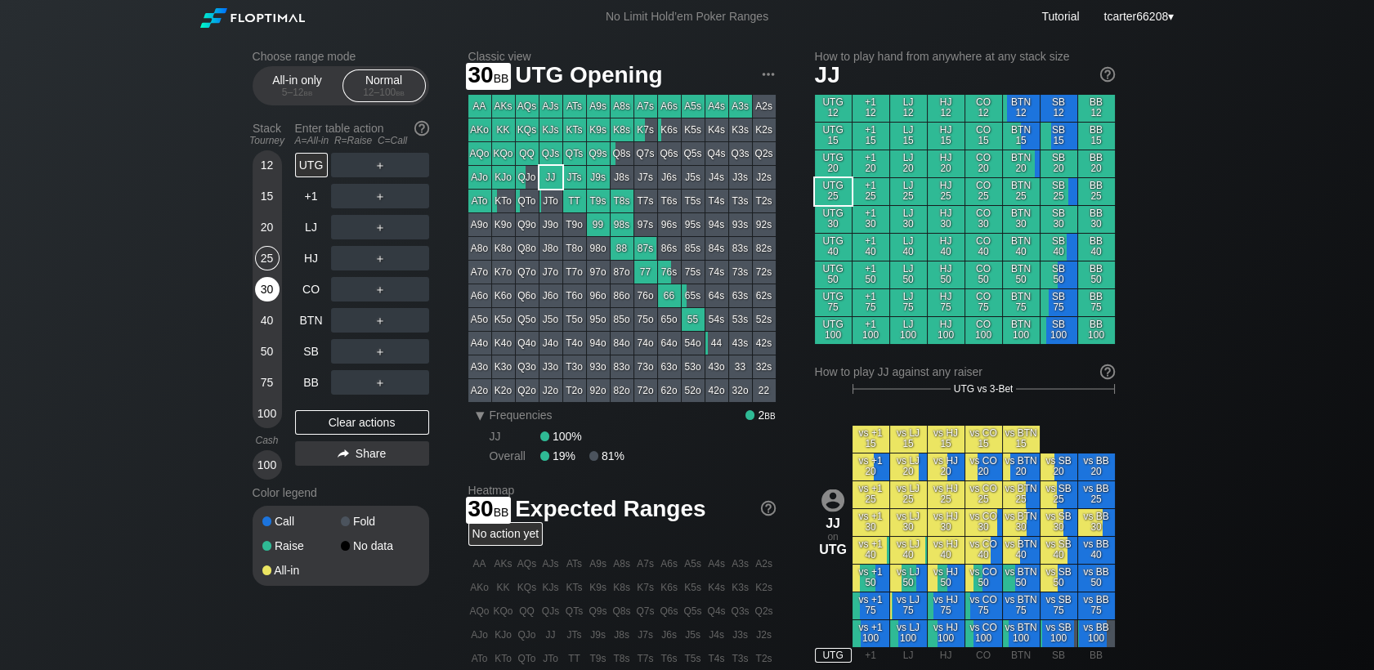
click at [268, 295] on div "30" at bounding box center [267, 289] width 25 height 25
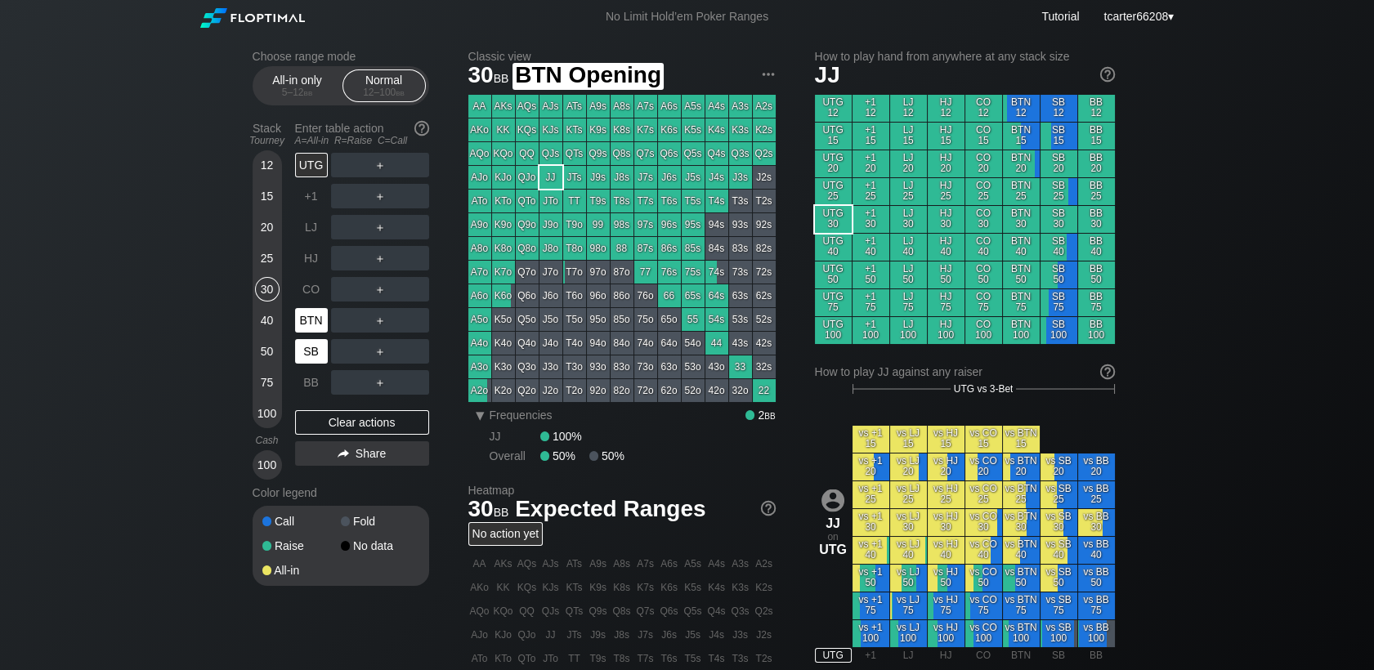
click at [309, 341] on div "SB" at bounding box center [313, 351] width 36 height 31
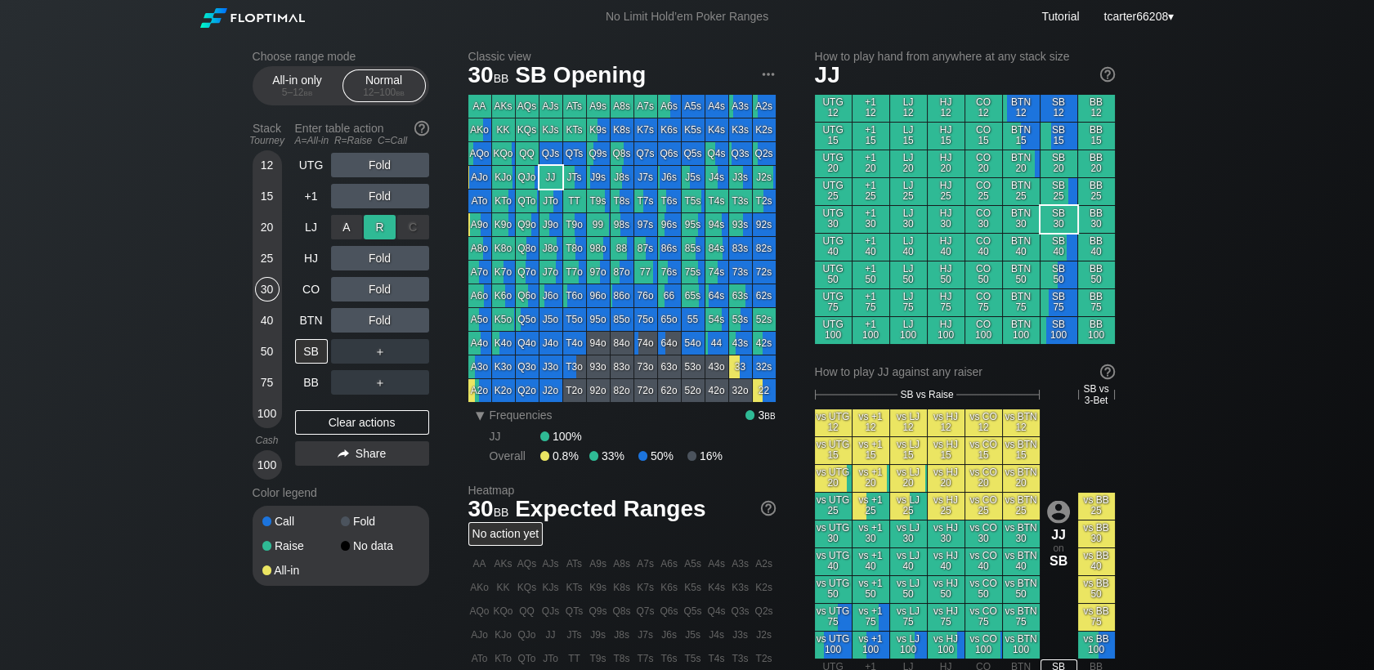
click at [386, 218] on div "R ✕" at bounding box center [380, 227] width 32 height 25
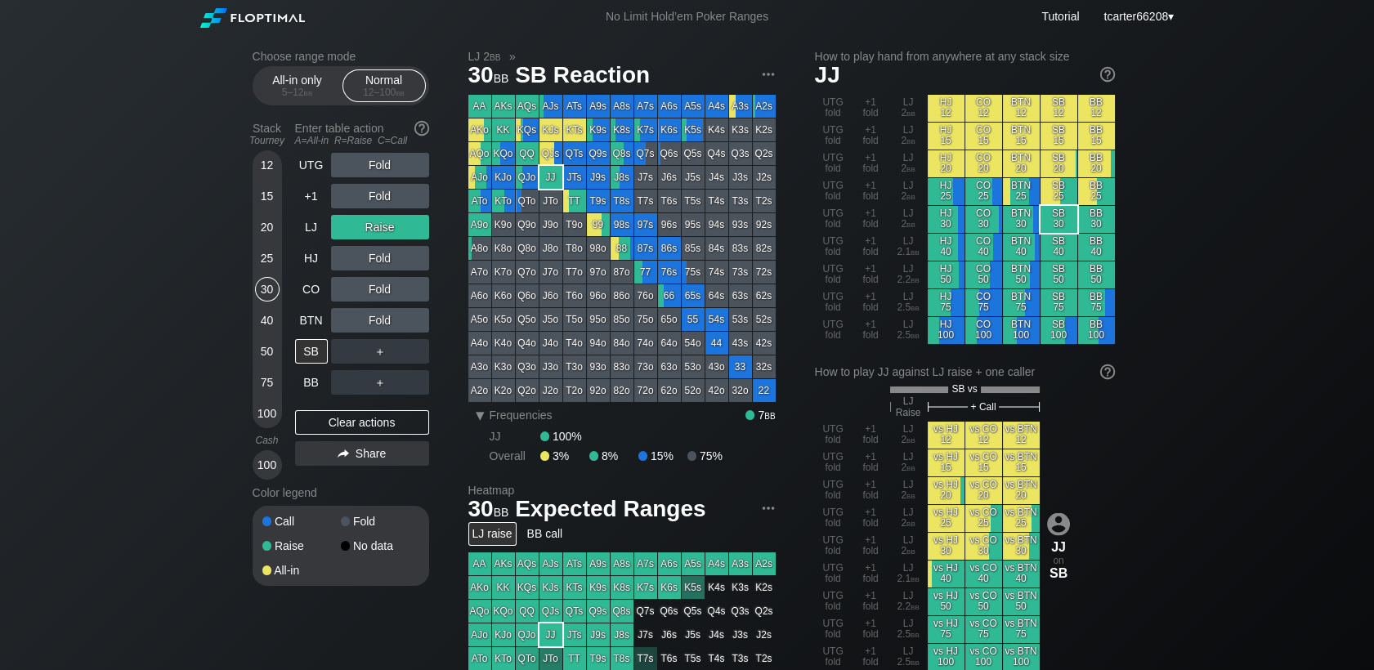
click at [376, 324] on div "Fold" at bounding box center [380, 320] width 98 height 25
click at [379, 323] on div "R ✕" at bounding box center [380, 320] width 32 height 25
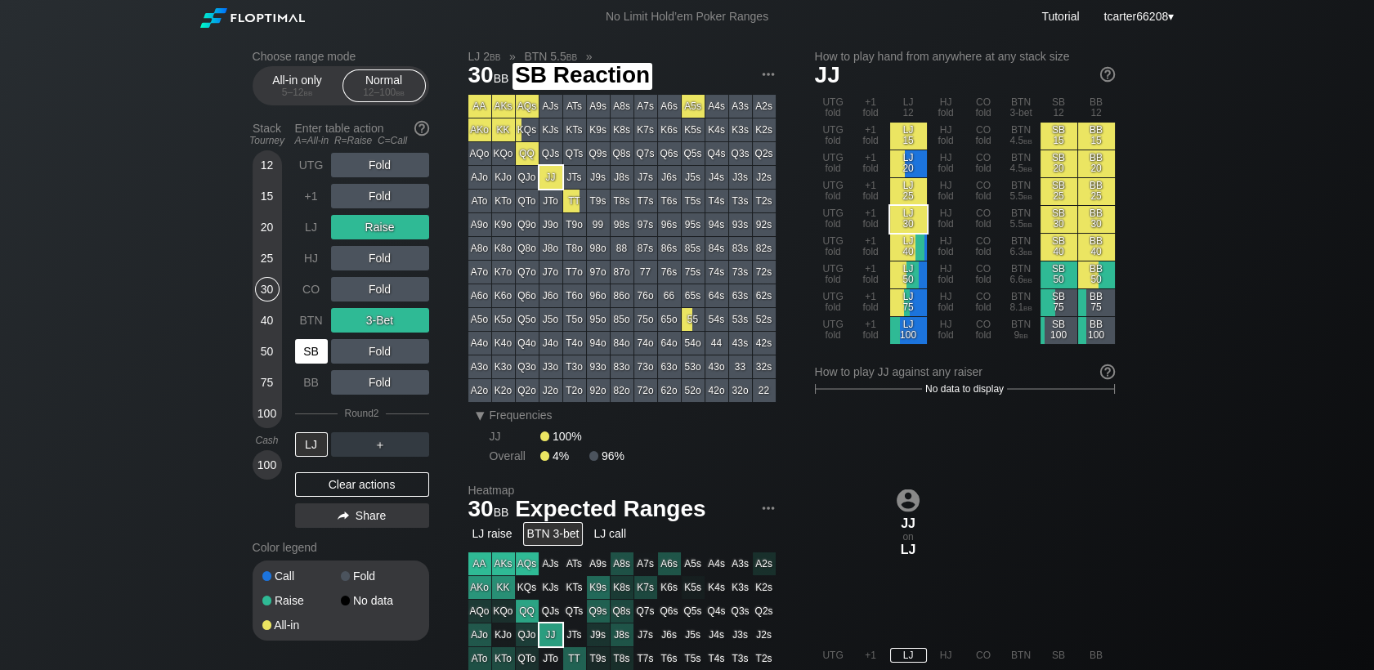
click at [314, 346] on div "SB" at bounding box center [311, 351] width 33 height 25
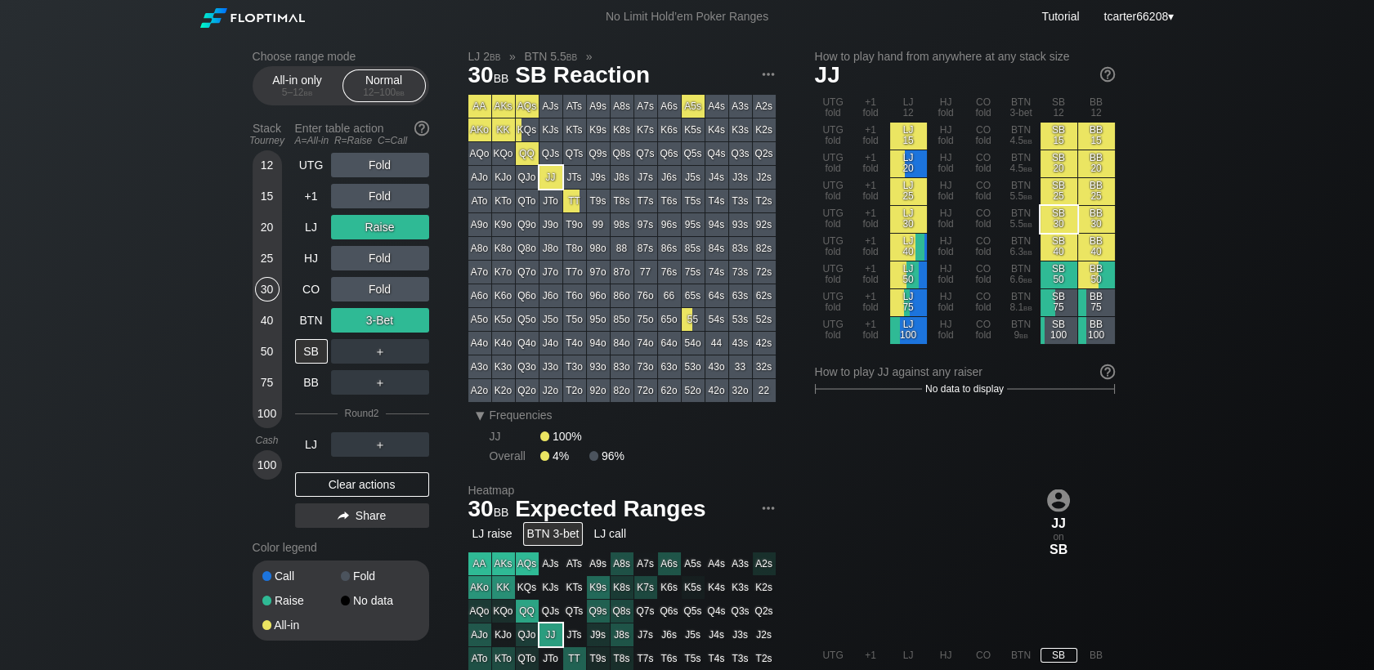
drag, startPoint x: 343, startPoint y: 481, endPoint x: 229, endPoint y: 355, distance: 170.1
click at [343, 481] on div "Clear actions" at bounding box center [362, 484] width 134 height 25
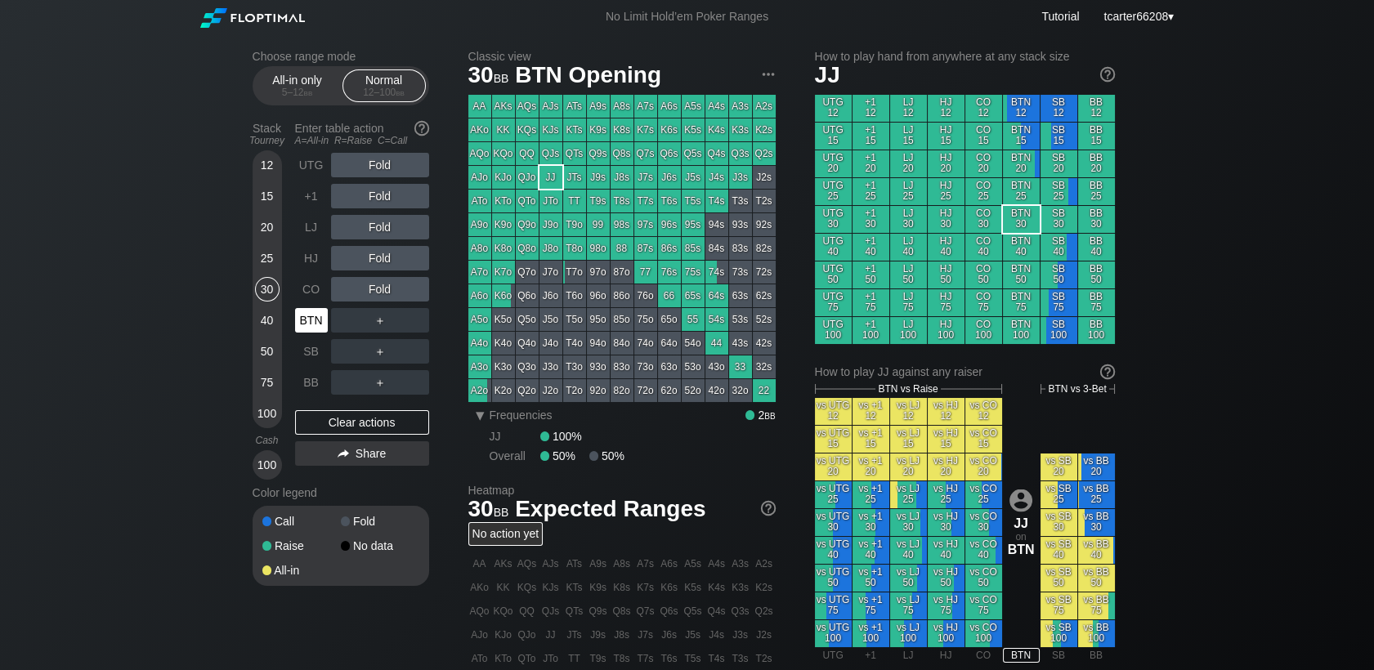
click at [297, 316] on div "BTN" at bounding box center [311, 320] width 33 height 25
drag, startPoint x: 261, startPoint y: 212, endPoint x: 264, endPoint y: 226, distance: 14.1
click at [261, 212] on div "15" at bounding box center [267, 199] width 25 height 31
click at [261, 219] on div "20" at bounding box center [267, 227] width 25 height 25
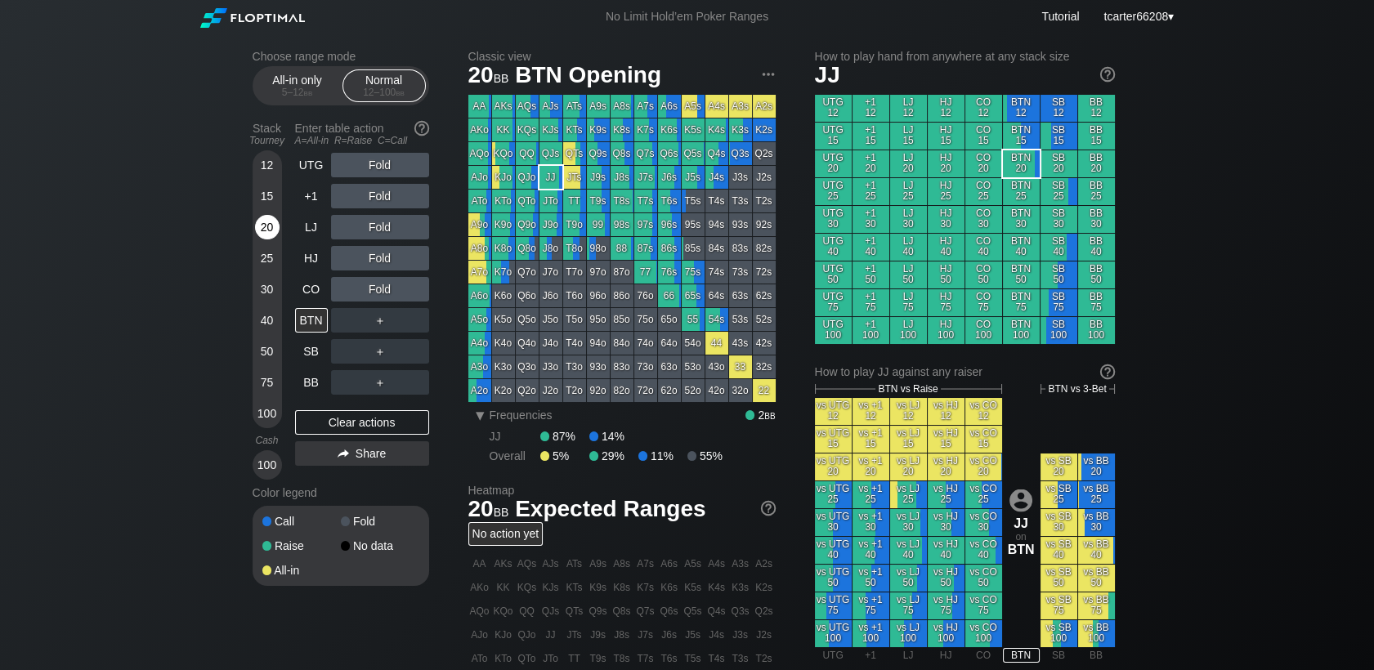
click at [264, 227] on div "20" at bounding box center [267, 227] width 25 height 25
drag, startPoint x: 264, startPoint y: 226, endPoint x: 272, endPoint y: 238, distance: 14.1
click at [264, 227] on div "20" at bounding box center [267, 227] width 25 height 25
click at [272, 326] on div "40" at bounding box center [267, 320] width 25 height 25
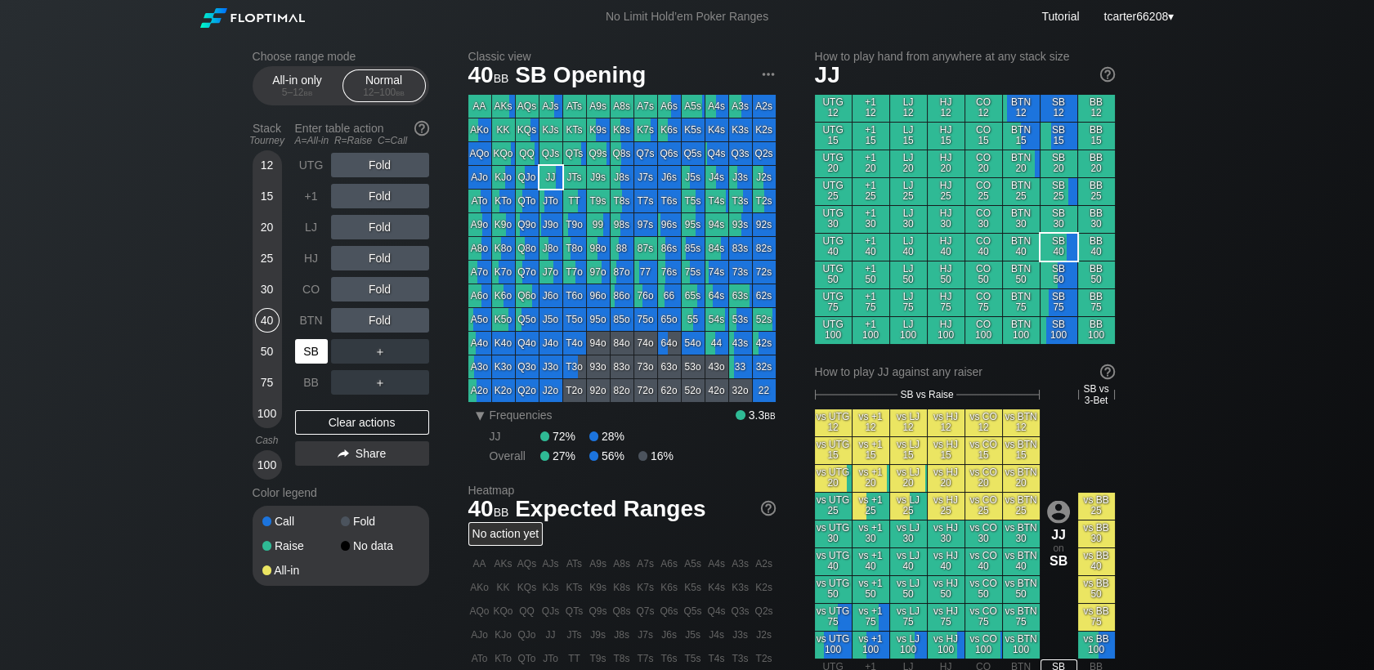
click at [306, 347] on div "SB" at bounding box center [311, 351] width 33 height 25
drag, startPoint x: 387, startPoint y: 178, endPoint x: 386, endPoint y: 168, distance: 10.7
click at [386, 168] on div "R ✕" at bounding box center [380, 165] width 32 height 25
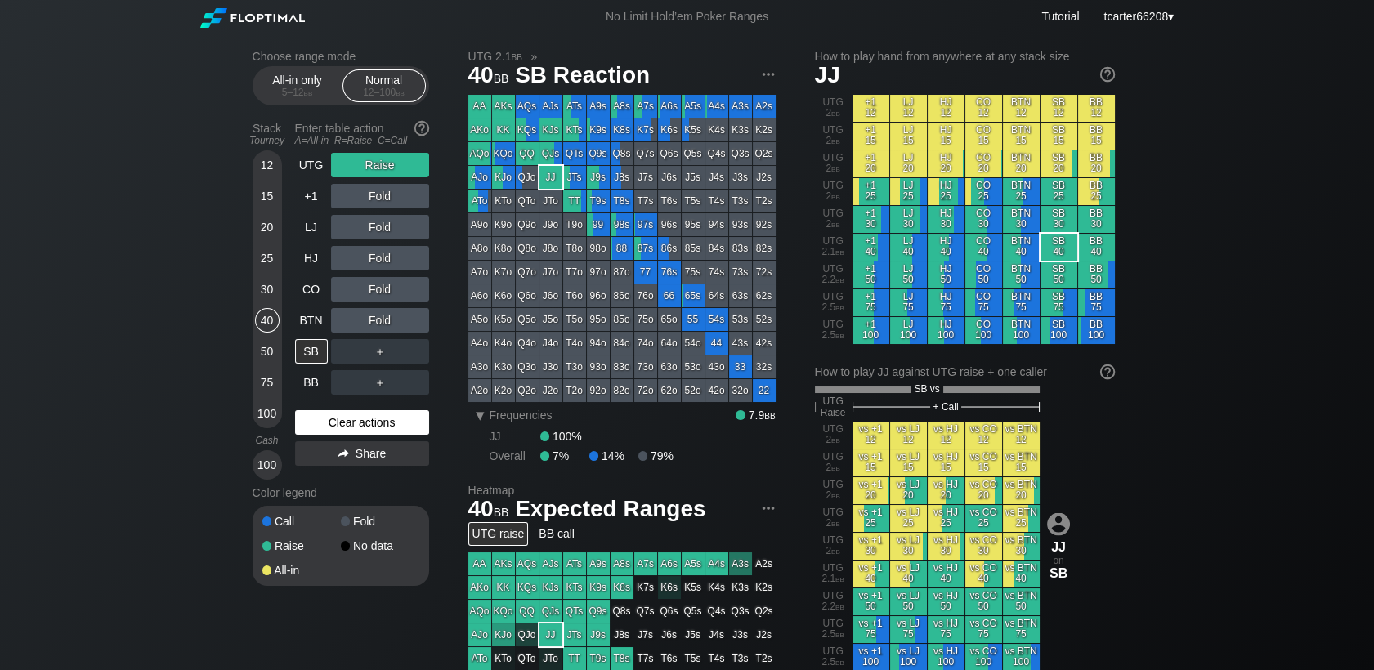
drag, startPoint x: 368, startPoint y: 419, endPoint x: 338, endPoint y: 422, distance: 29.5
click at [366, 422] on div "Clear actions" at bounding box center [362, 422] width 134 height 25
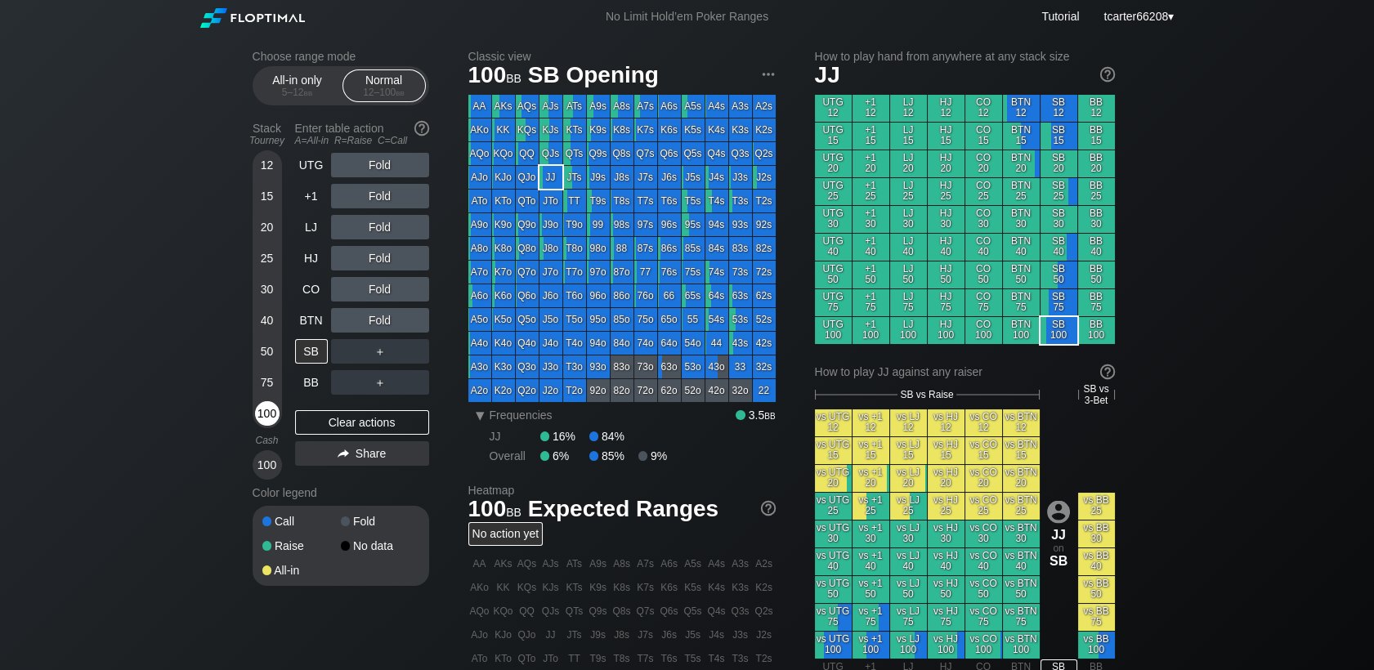
click at [269, 421] on div "100" at bounding box center [267, 413] width 25 height 25
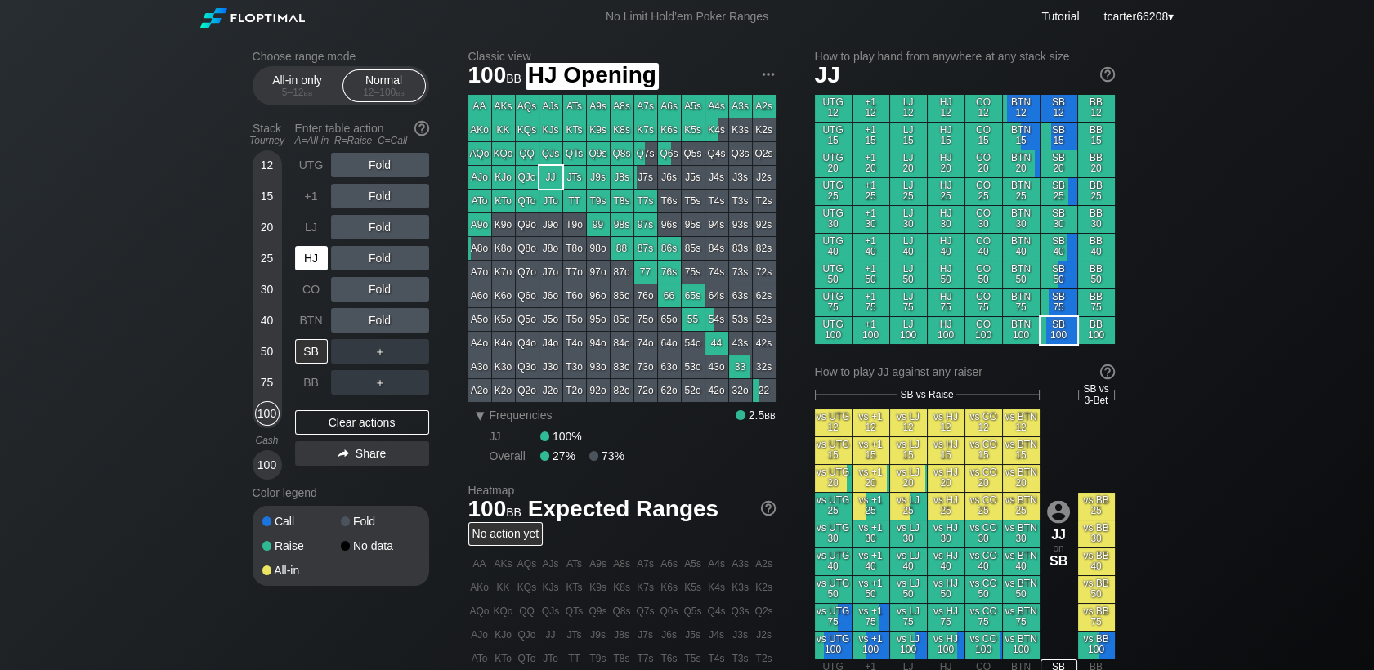
click at [311, 269] on div "HJ" at bounding box center [311, 258] width 33 height 25
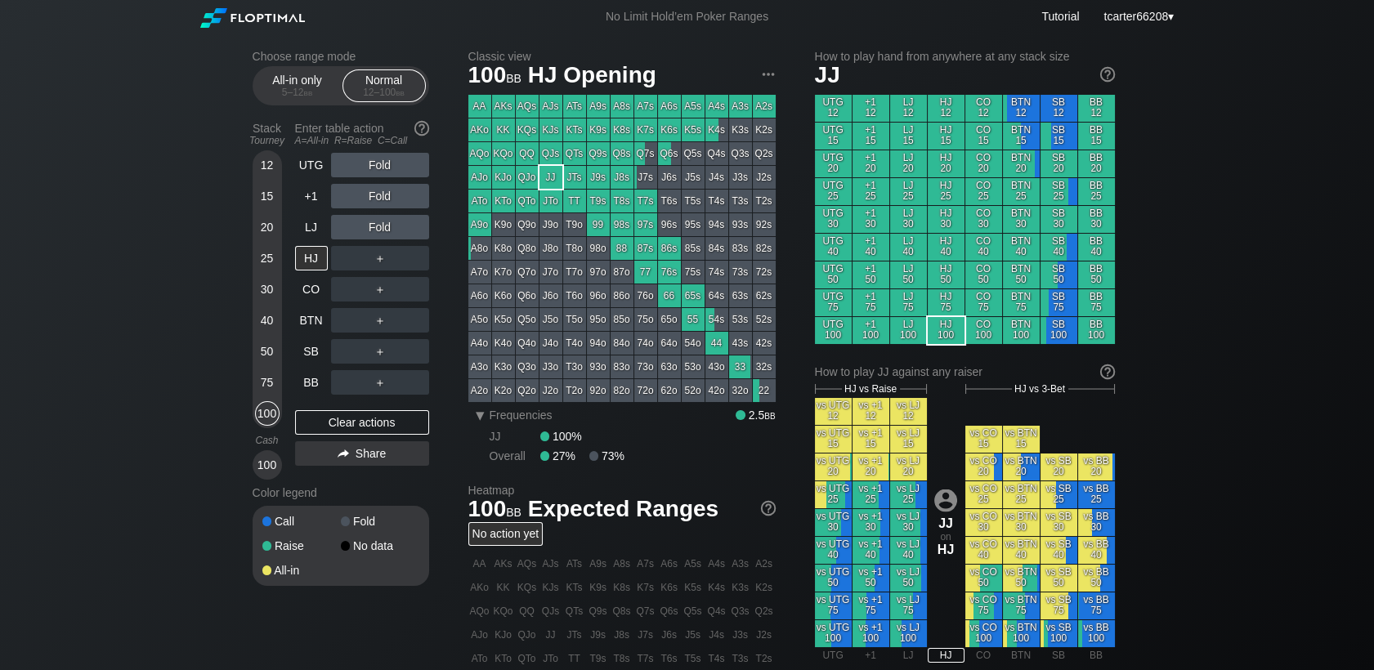
drag, startPoint x: 261, startPoint y: 267, endPoint x: 271, endPoint y: 269, distance: 10.7
click at [266, 269] on div "25" at bounding box center [267, 258] width 25 height 25
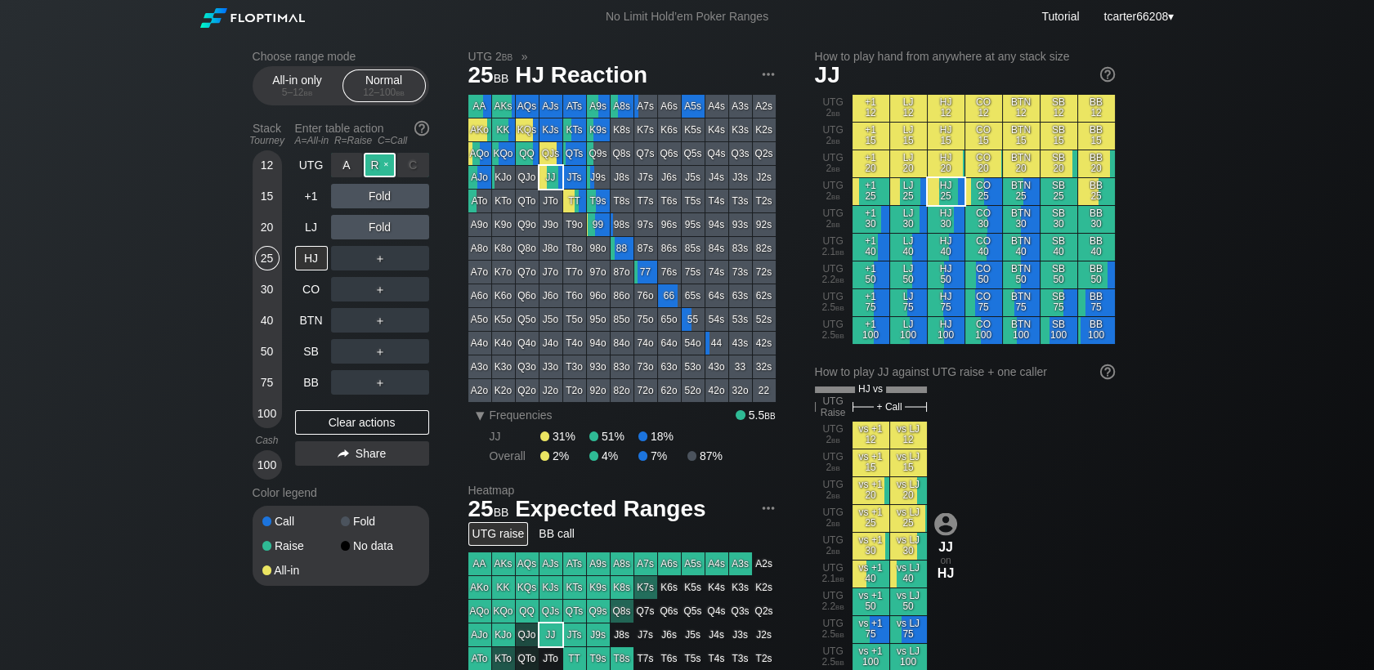
click at [384, 160] on div "R ✕" at bounding box center [380, 165] width 32 height 25
click at [394, 428] on div "Clear actions" at bounding box center [362, 422] width 134 height 25
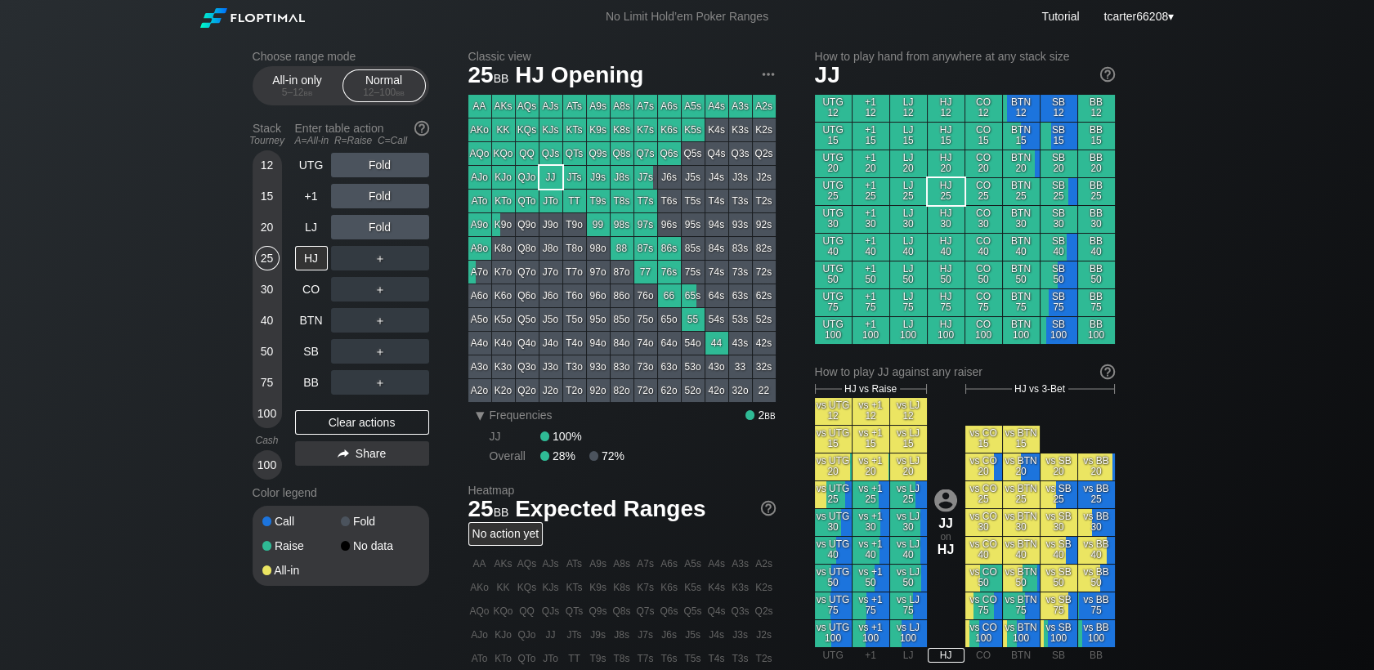
drag, startPoint x: 266, startPoint y: 315, endPoint x: 268, endPoint y: 337, distance: 21.3
click at [266, 315] on div "40" at bounding box center [267, 320] width 25 height 25
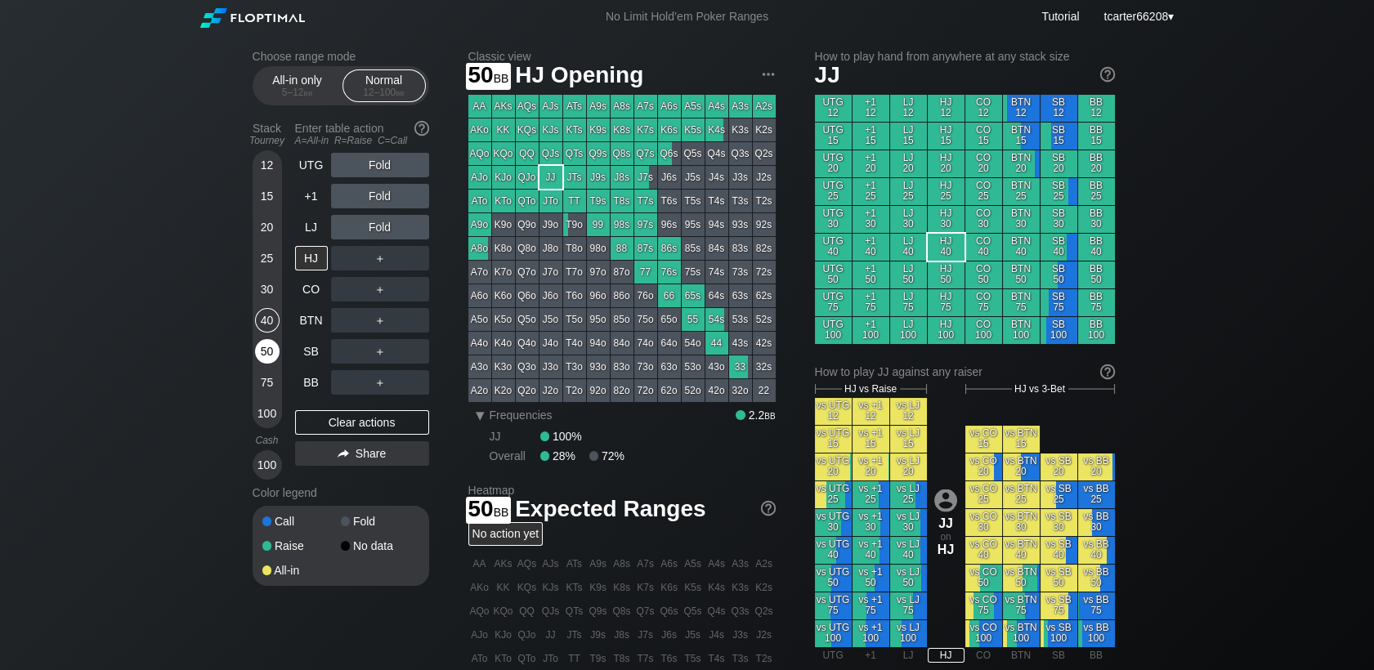
click at [269, 346] on div "50" at bounding box center [267, 351] width 25 height 25
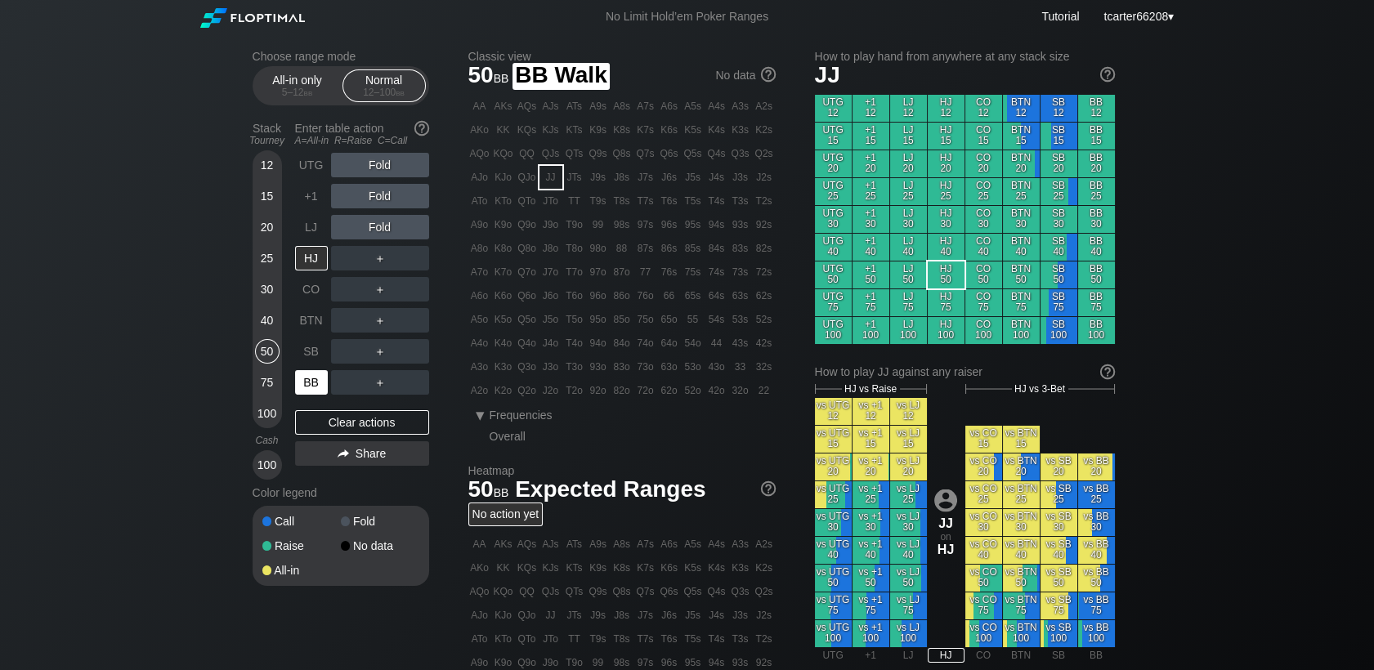
click at [310, 389] on div "BB" at bounding box center [311, 382] width 33 height 25
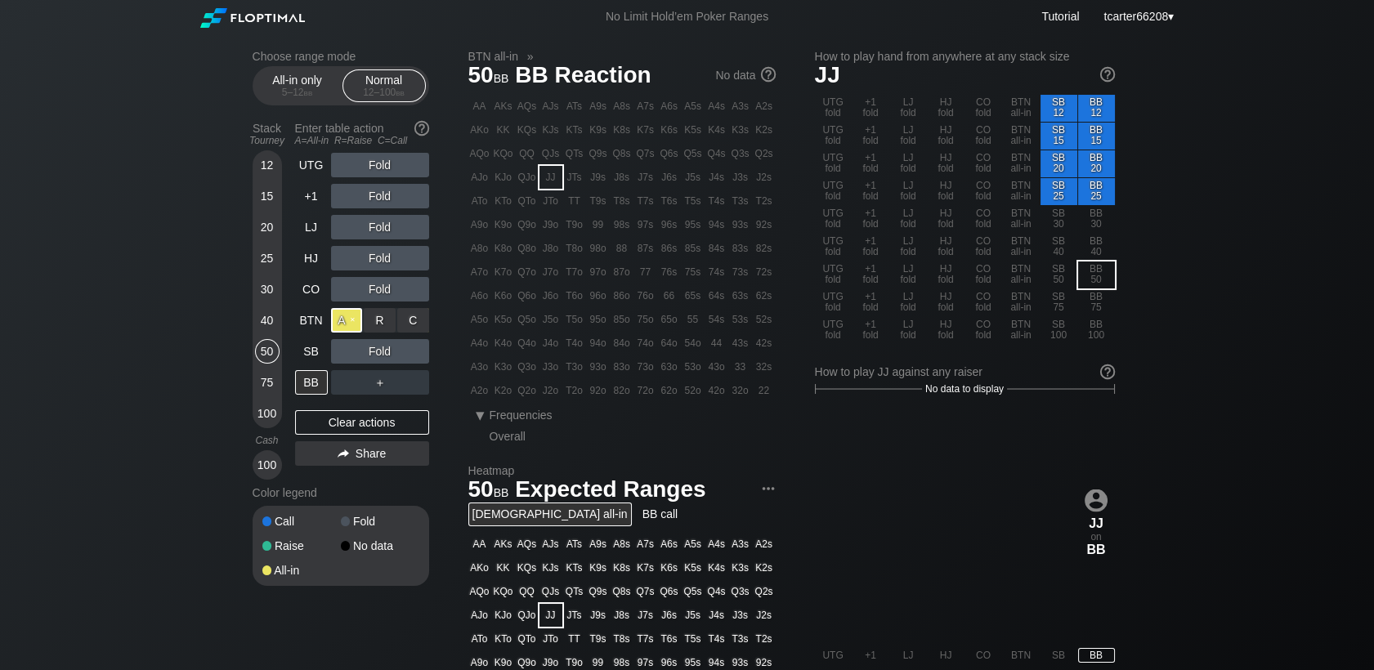
click at [358, 327] on div "A ✕" at bounding box center [347, 320] width 32 height 25
click at [363, 425] on div "Clear actions" at bounding box center [362, 422] width 134 height 25
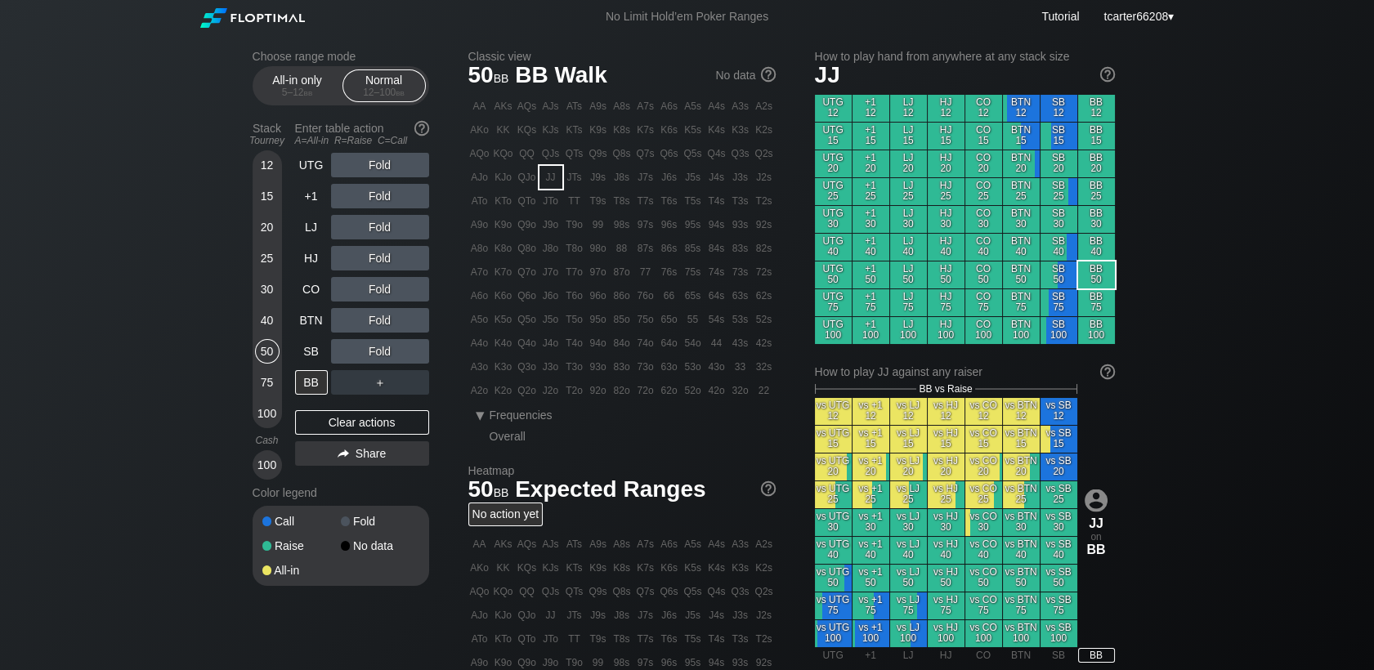
drag, startPoint x: 301, startPoint y: 346, endPoint x: 339, endPoint y: 330, distance: 41.4
click at [301, 346] on div "SB" at bounding box center [311, 351] width 33 height 25
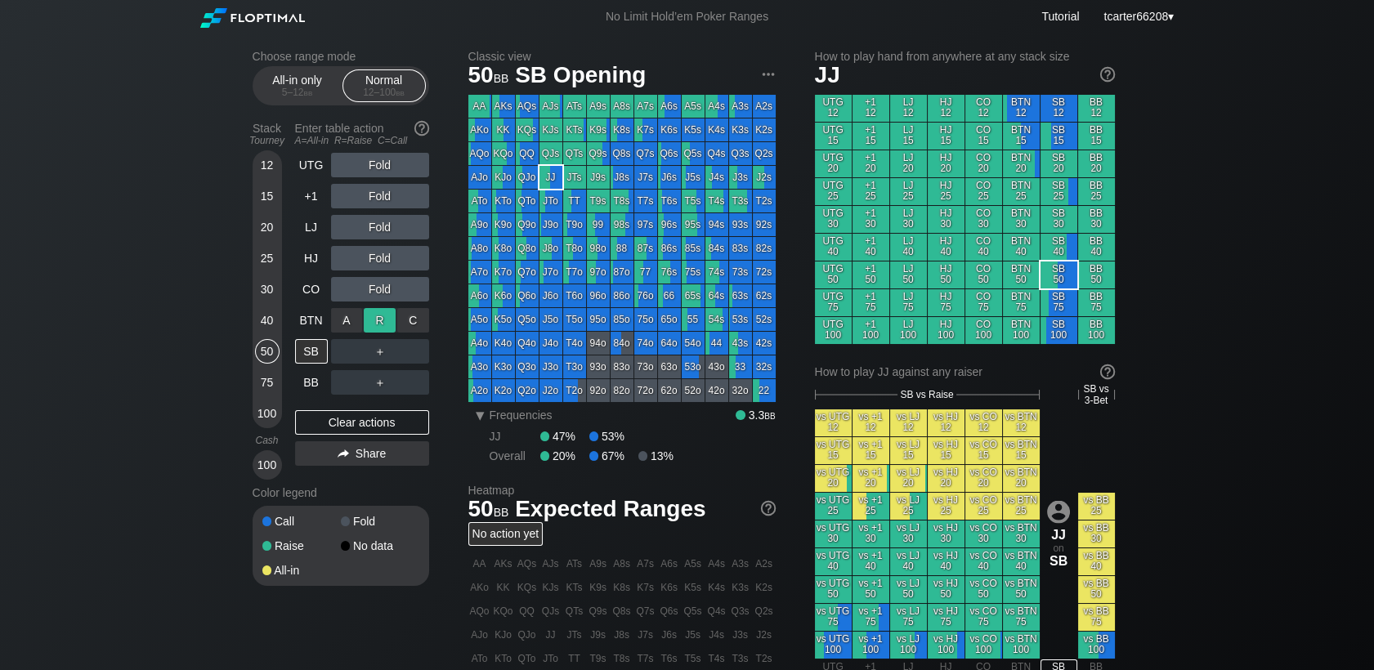
click at [368, 317] on div "R ✕" at bounding box center [380, 320] width 32 height 25
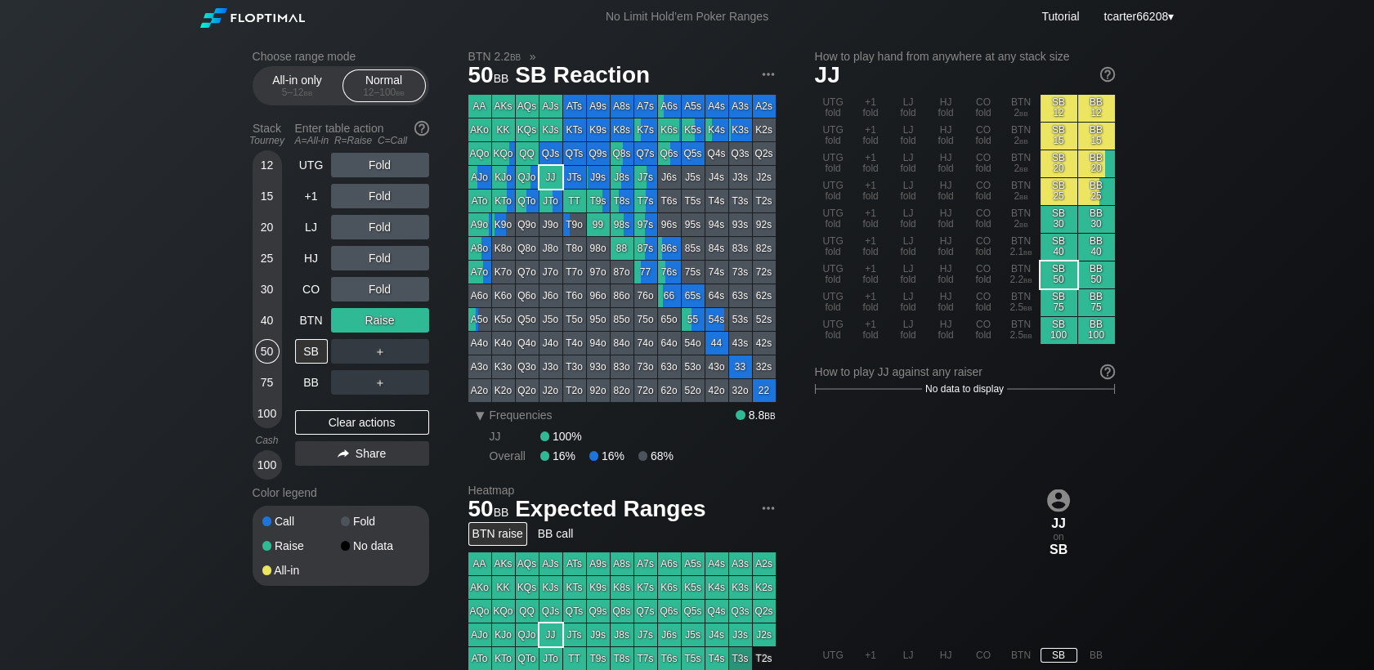
drag, startPoint x: 351, startPoint y: 421, endPoint x: 291, endPoint y: 418, distance: 59.7
click at [351, 421] on div "Clear actions" at bounding box center [362, 422] width 134 height 25
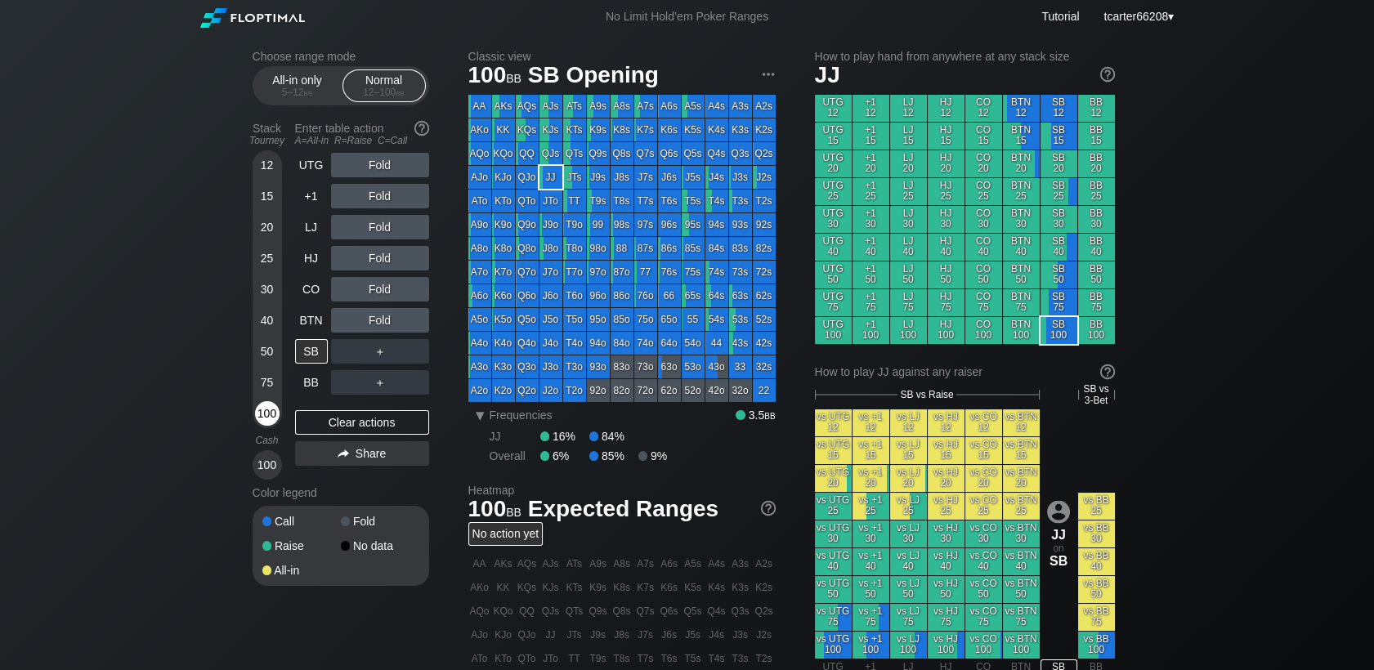
click at [275, 418] on div "100" at bounding box center [267, 413] width 25 height 25
click at [311, 397] on div "UTG Fold +1 Fold LJ Fold HJ Fold CO Fold BTN Fold SB ＋ BB ＋ Clear actions Share" at bounding box center [362, 316] width 134 height 327
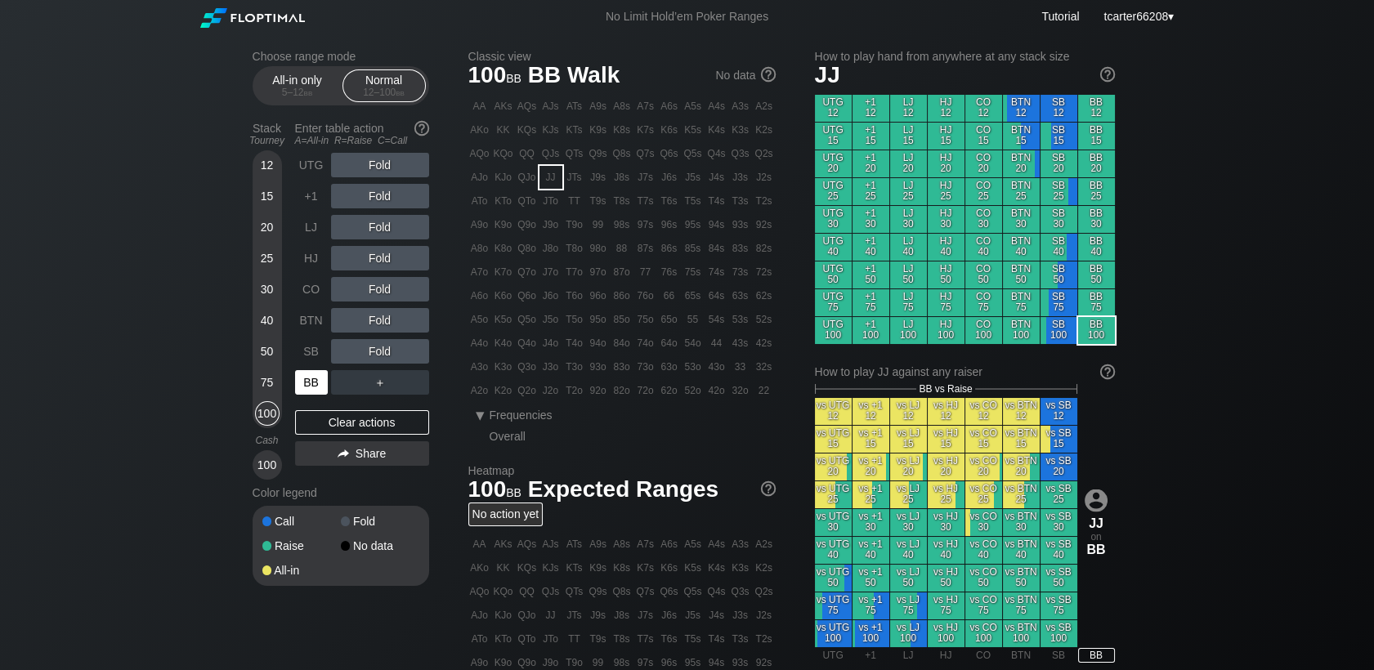
click at [311, 395] on div "BB" at bounding box center [311, 382] width 33 height 25
click at [385, 203] on div "R ✕" at bounding box center [380, 196] width 32 height 25
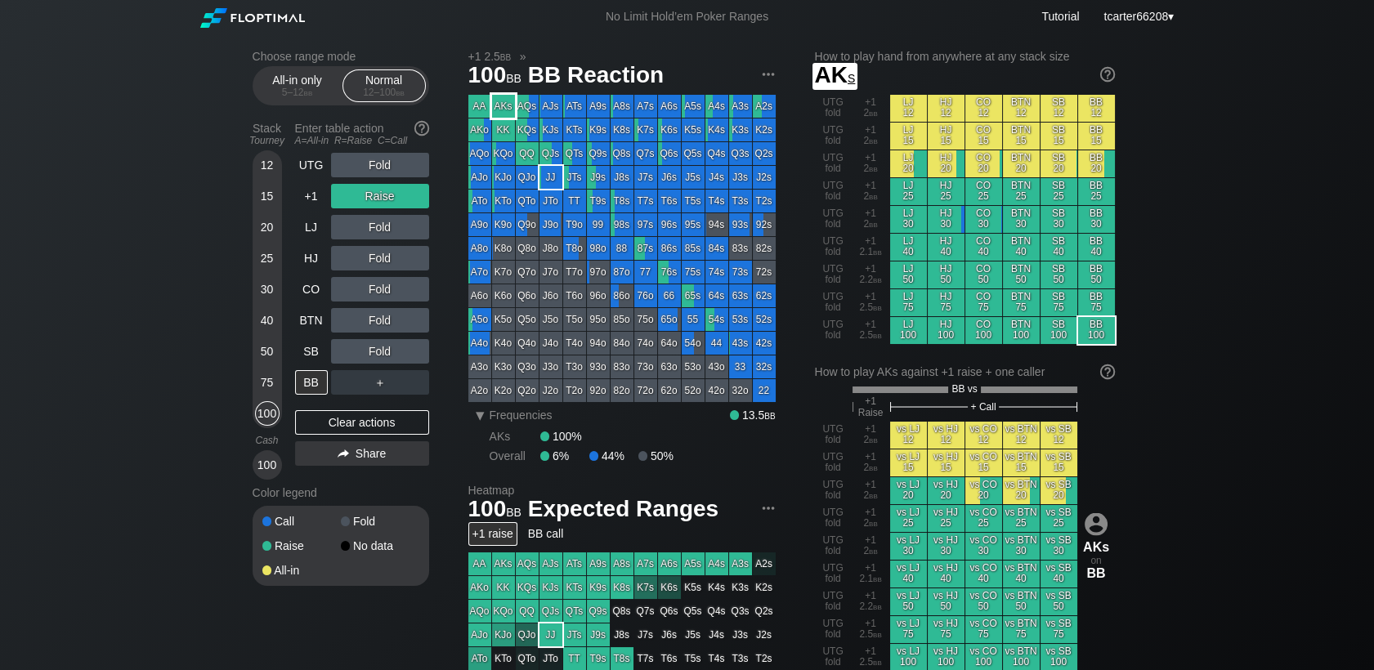
click at [504, 111] on div "AKs" at bounding box center [503, 106] width 23 height 23
drag, startPoint x: 426, startPoint y: 427, endPoint x: 388, endPoint y: 412, distance: 40.4
click at [426, 427] on div "Clear actions" at bounding box center [362, 422] width 134 height 25
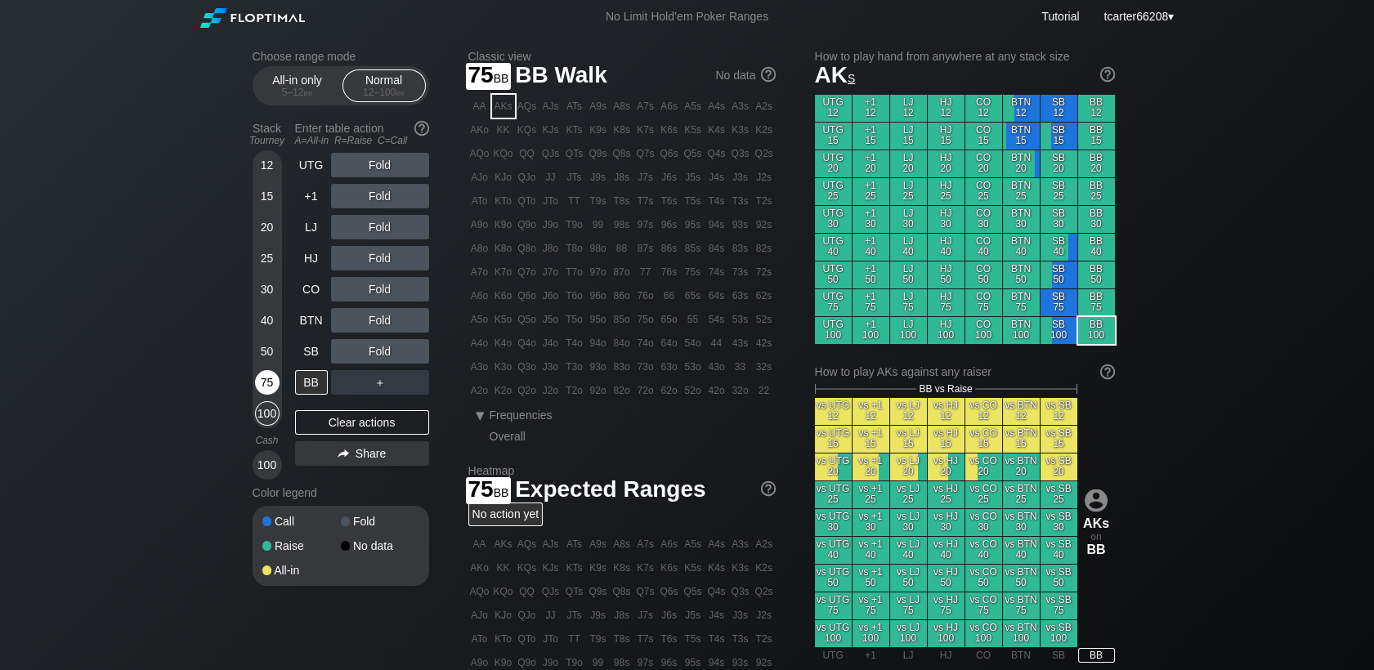
click at [264, 381] on div "75" at bounding box center [267, 382] width 25 height 25
drag, startPoint x: 311, startPoint y: 199, endPoint x: 333, endPoint y: 201, distance: 23.0
click at [311, 199] on div "+1" at bounding box center [311, 196] width 33 height 25
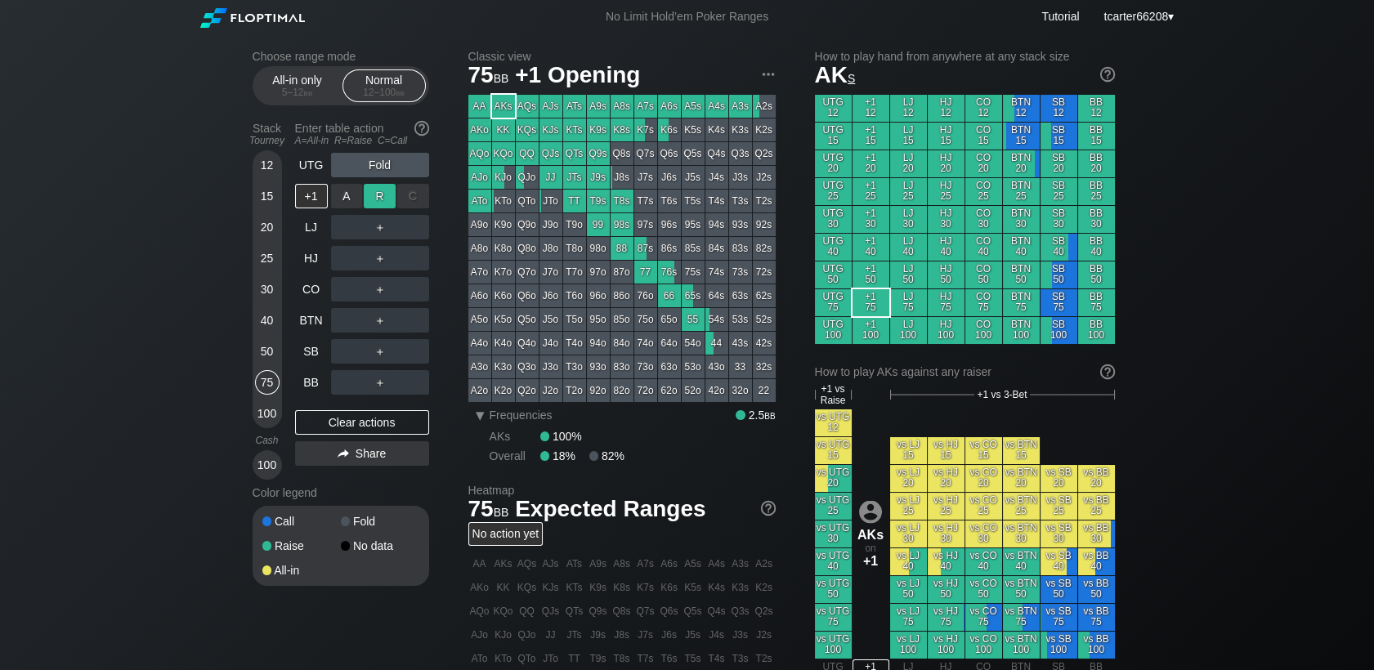
click at [378, 199] on div "R ✕" at bounding box center [380, 196] width 32 height 25
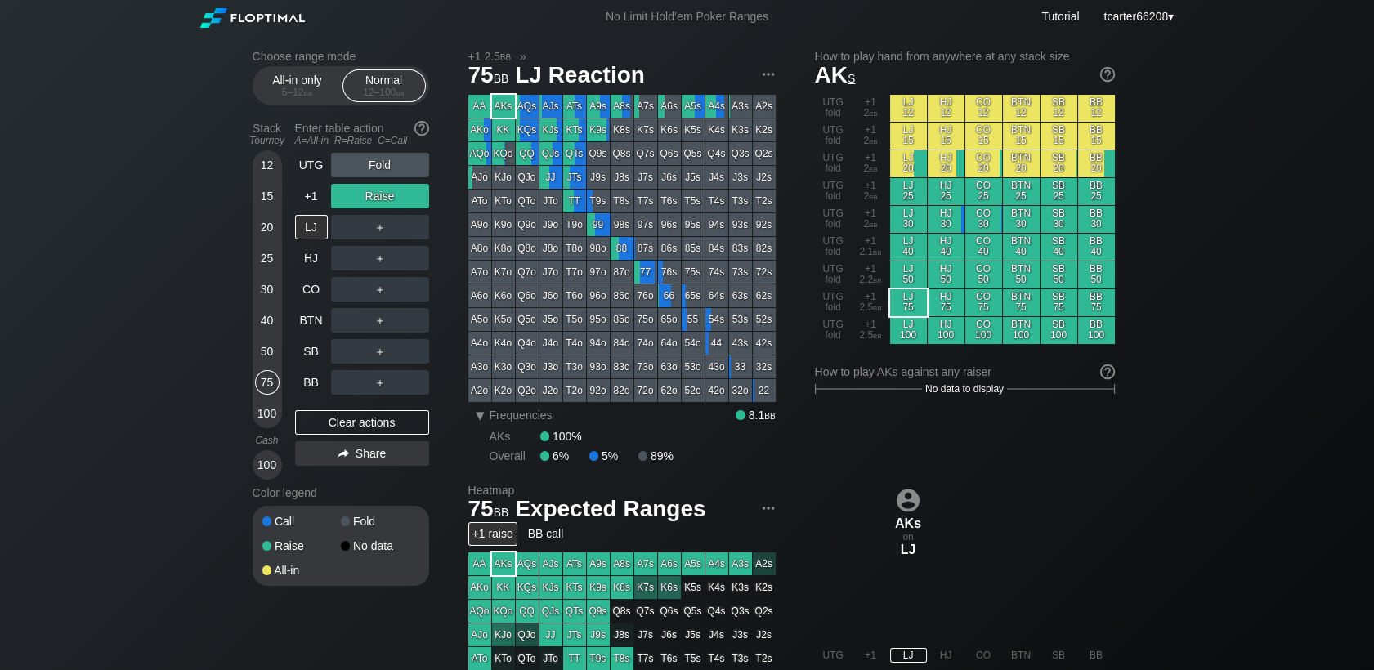
click at [384, 278] on div "＋" at bounding box center [380, 289] width 98 height 38
click at [382, 291] on div "R ✕" at bounding box center [380, 289] width 32 height 25
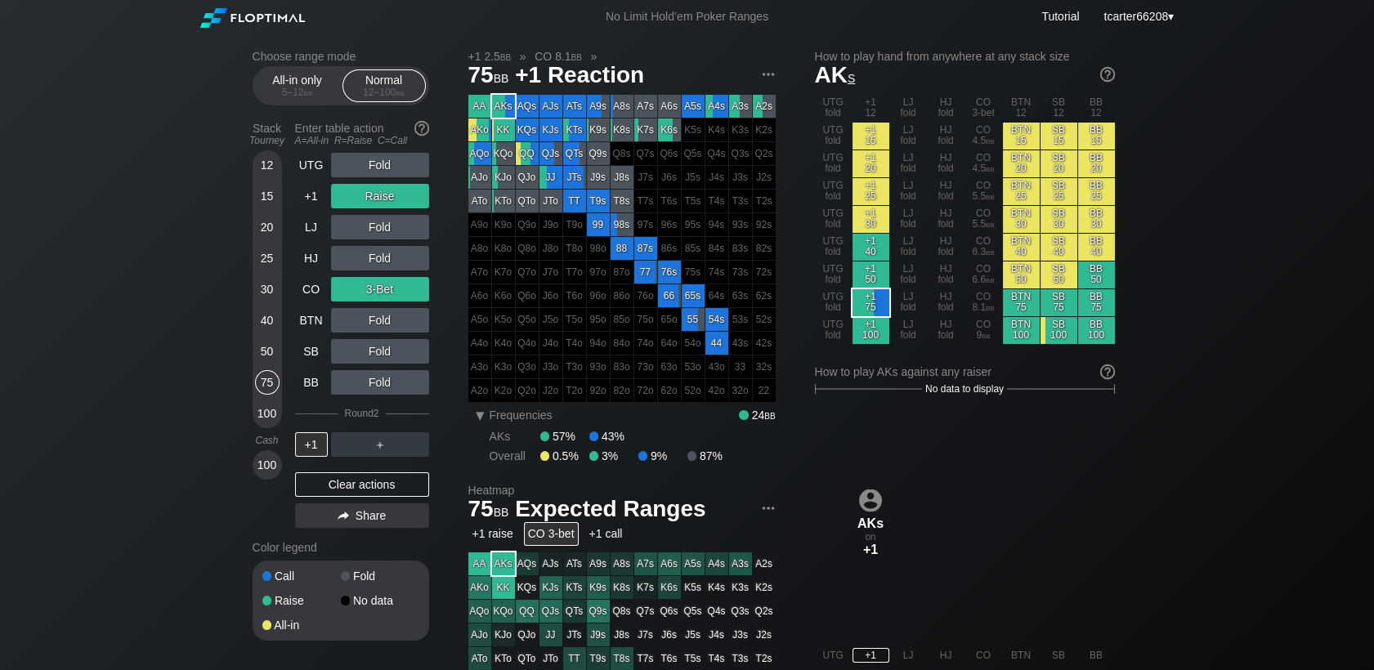
drag, startPoint x: 366, startPoint y: 485, endPoint x: 327, endPoint y: 402, distance: 91.4
click at [367, 486] on div "Clear actions" at bounding box center [362, 484] width 134 height 25
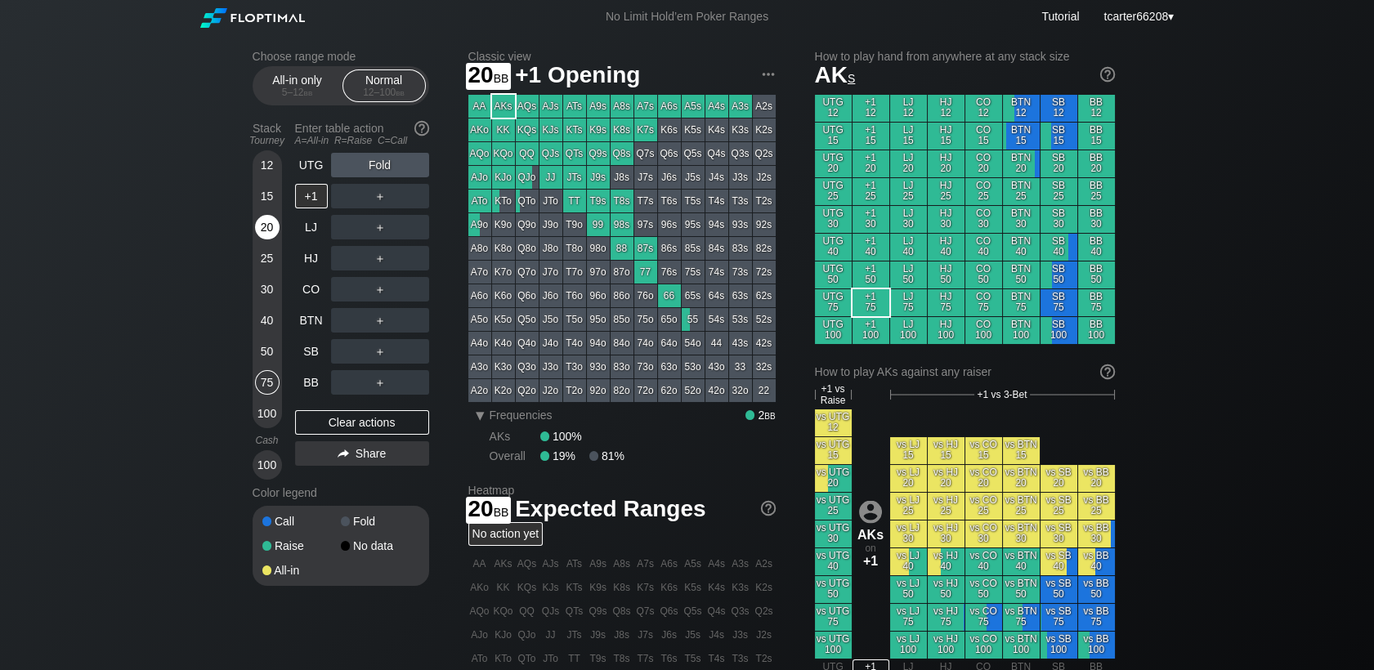
click at [266, 235] on div "20" at bounding box center [267, 227] width 25 height 25
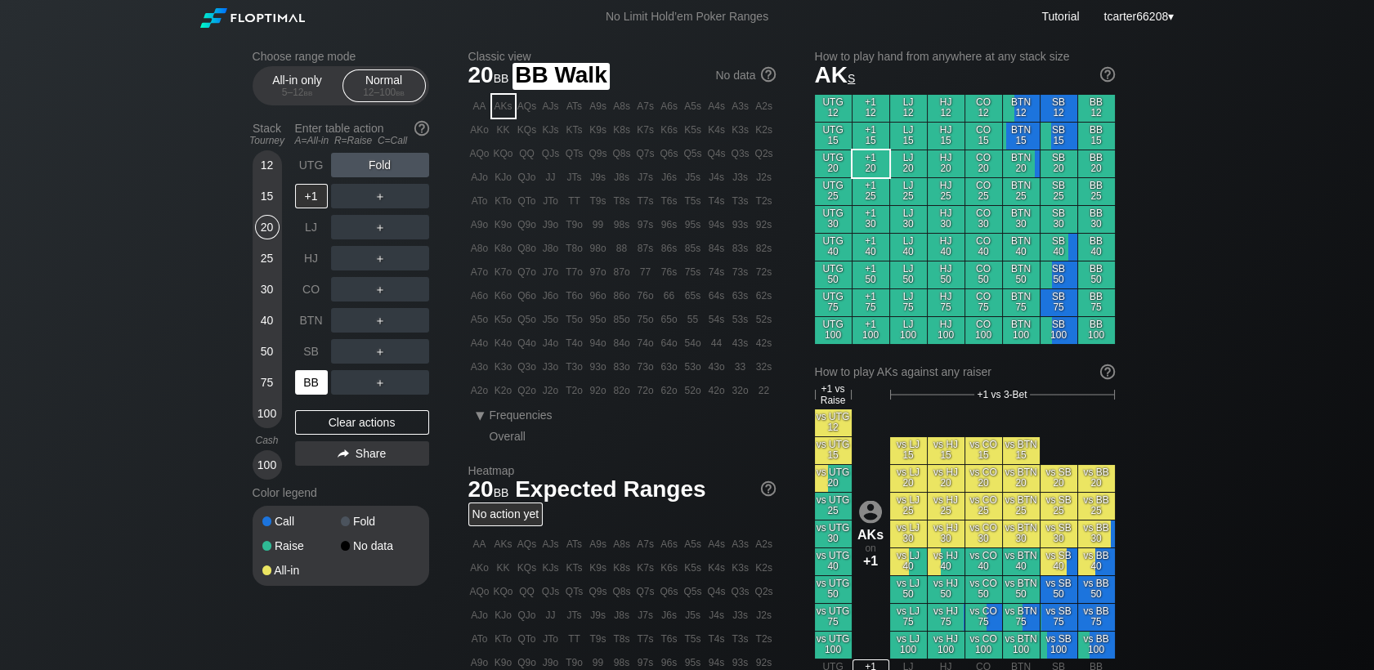
click at [309, 380] on div "BB" at bounding box center [311, 382] width 33 height 25
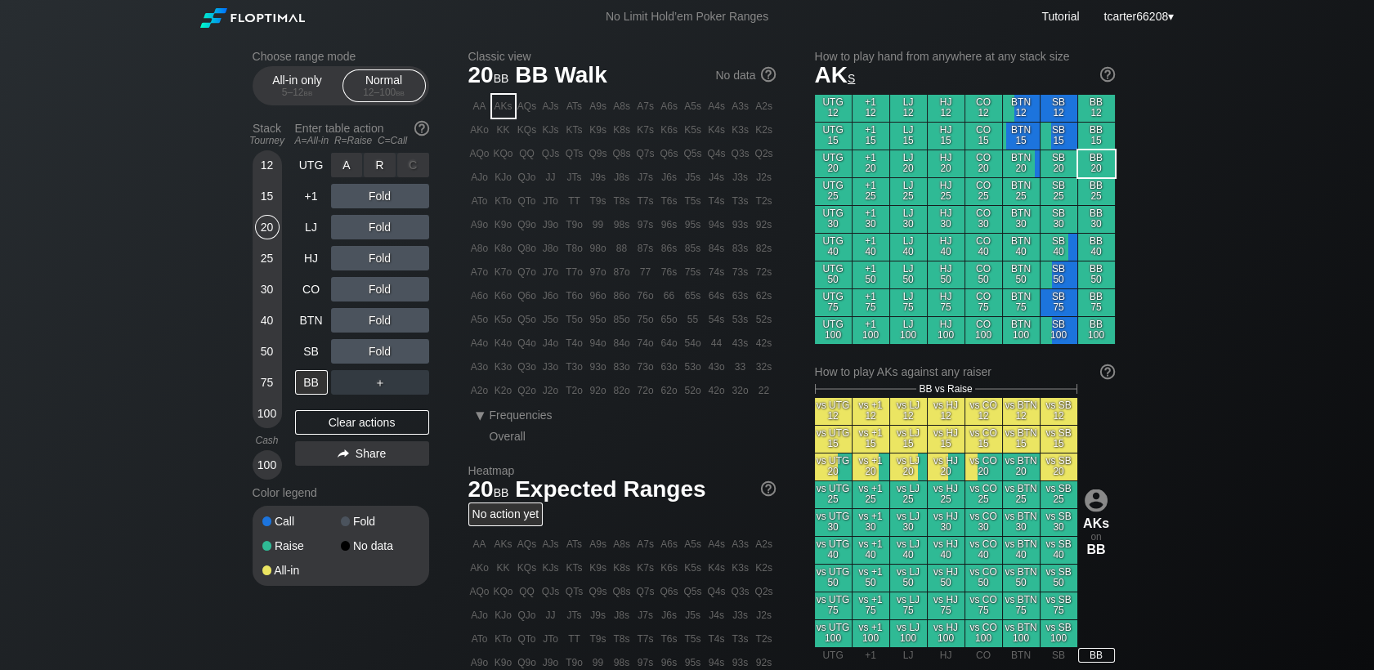
click at [379, 169] on div "R ✕" at bounding box center [380, 165] width 32 height 25
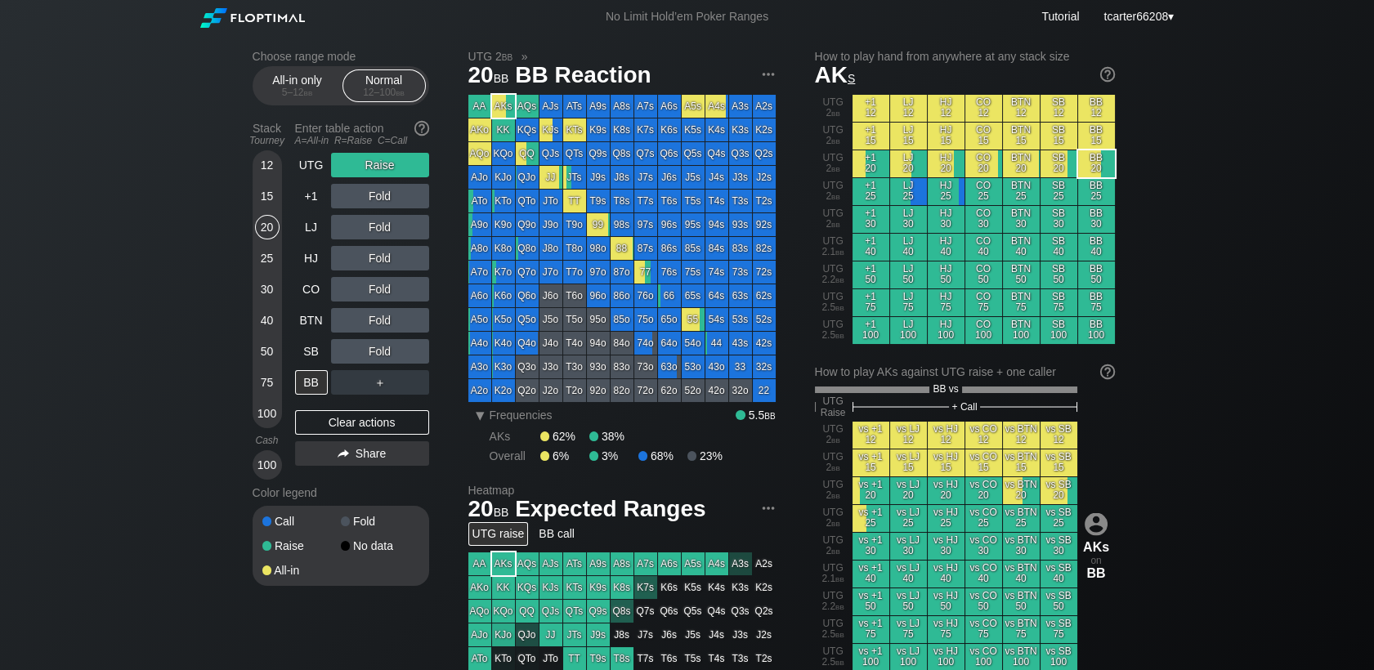
drag, startPoint x: 360, startPoint y: 428, endPoint x: 999, endPoint y: 668, distance: 683.5
click at [363, 427] on div "Clear actions" at bounding box center [362, 422] width 134 height 25
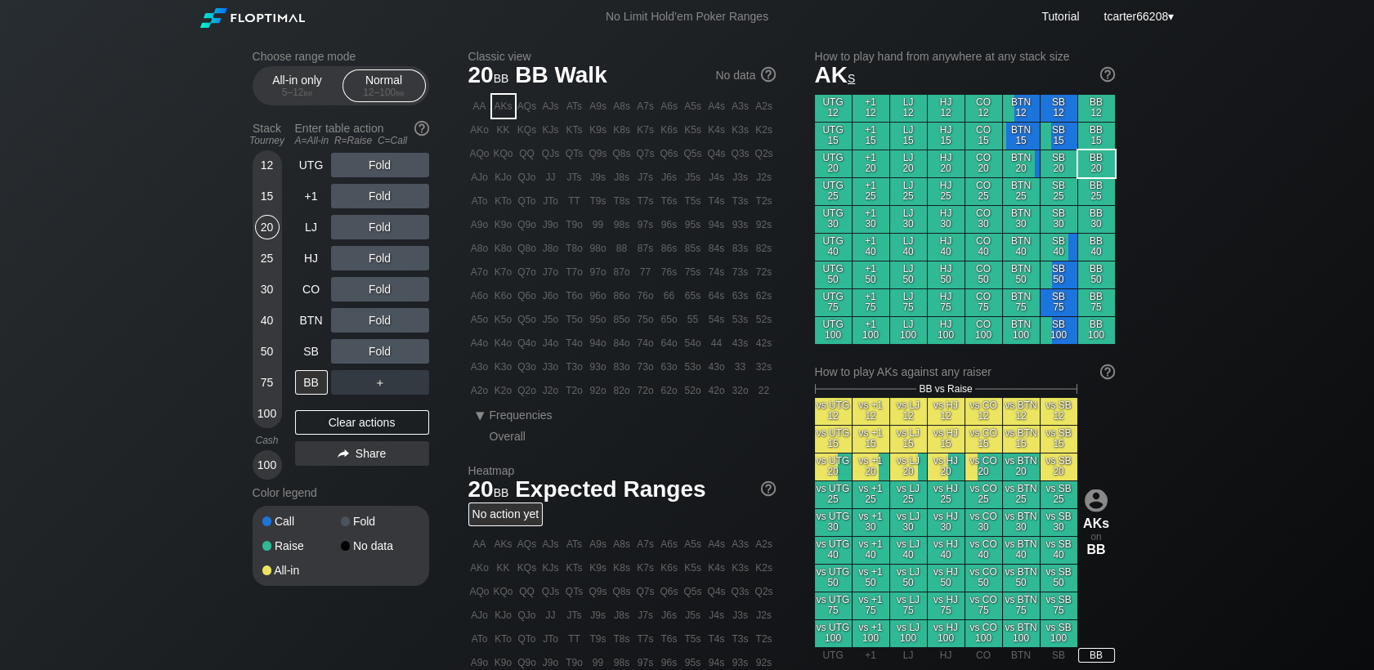
click at [267, 383] on div "75" at bounding box center [267, 382] width 25 height 25
drag, startPoint x: 267, startPoint y: 383, endPoint x: 268, endPoint y: 391, distance: 8.2
click at [267, 384] on div "75" at bounding box center [267, 382] width 25 height 25
click at [373, 168] on div "R ✕" at bounding box center [380, 165] width 32 height 25
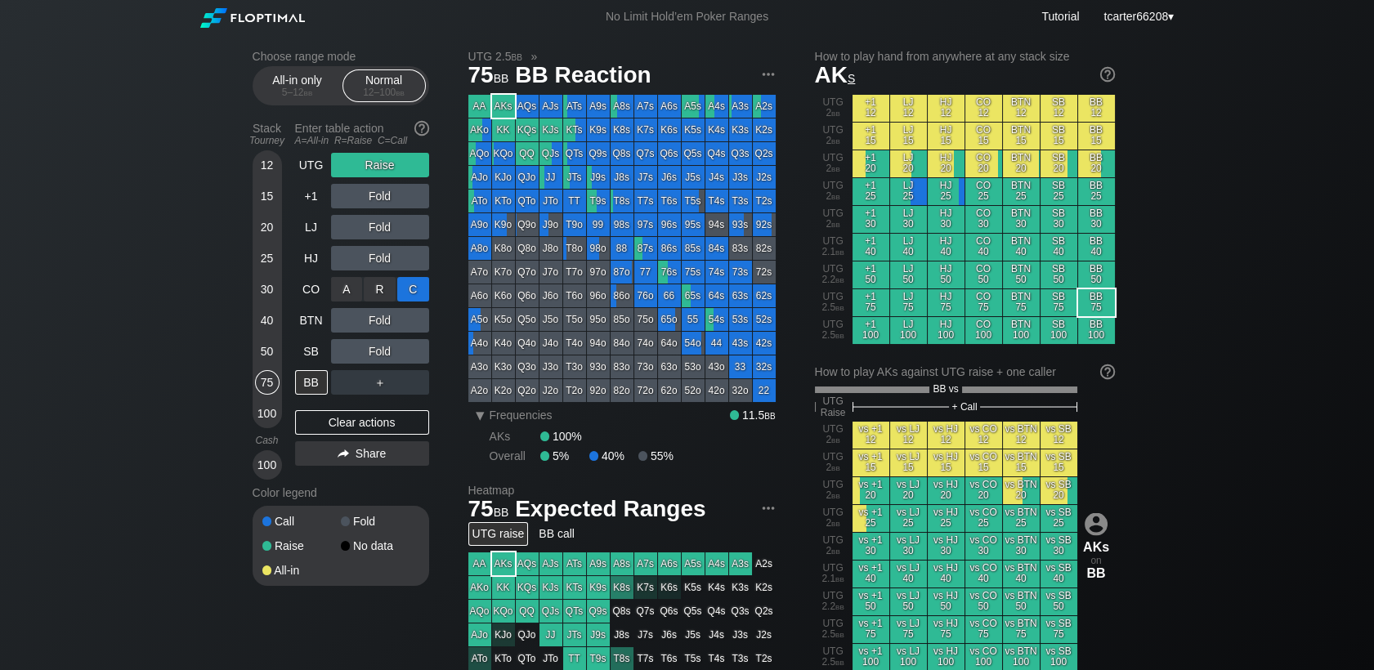
click at [405, 300] on div "C ✕" at bounding box center [413, 289] width 32 height 25
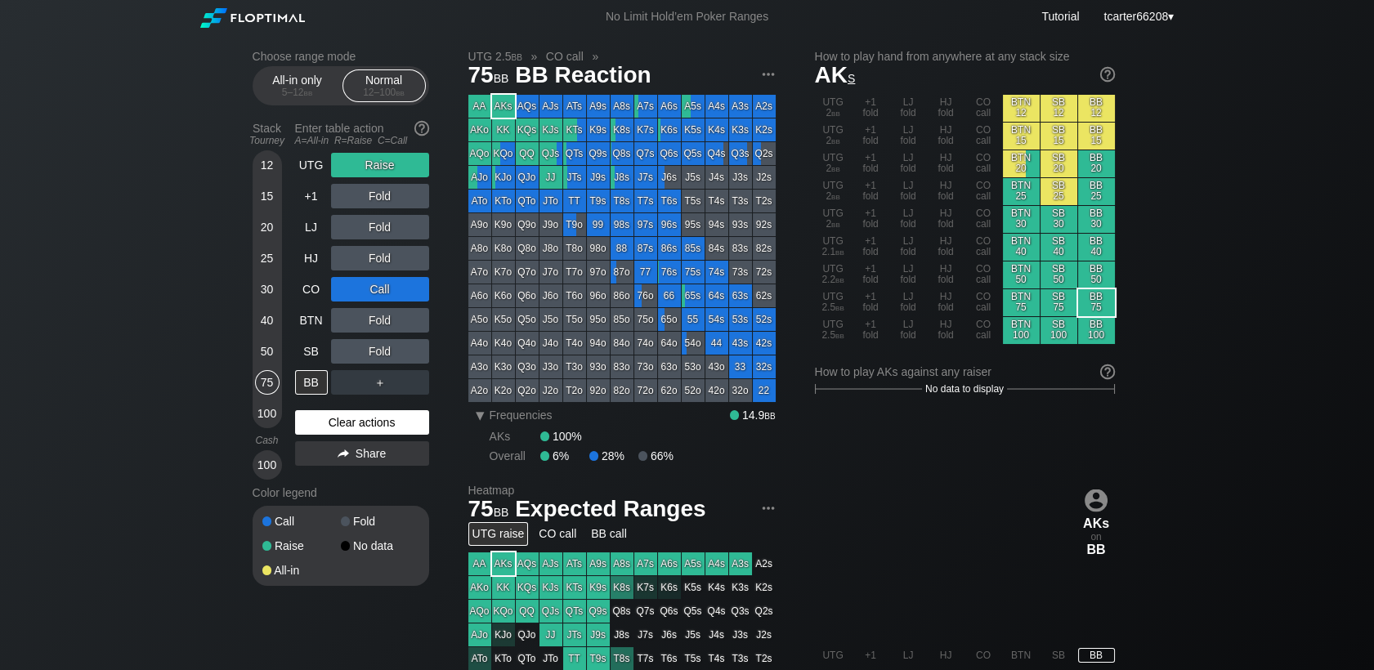
click at [386, 430] on div "Clear actions" at bounding box center [362, 422] width 134 height 25
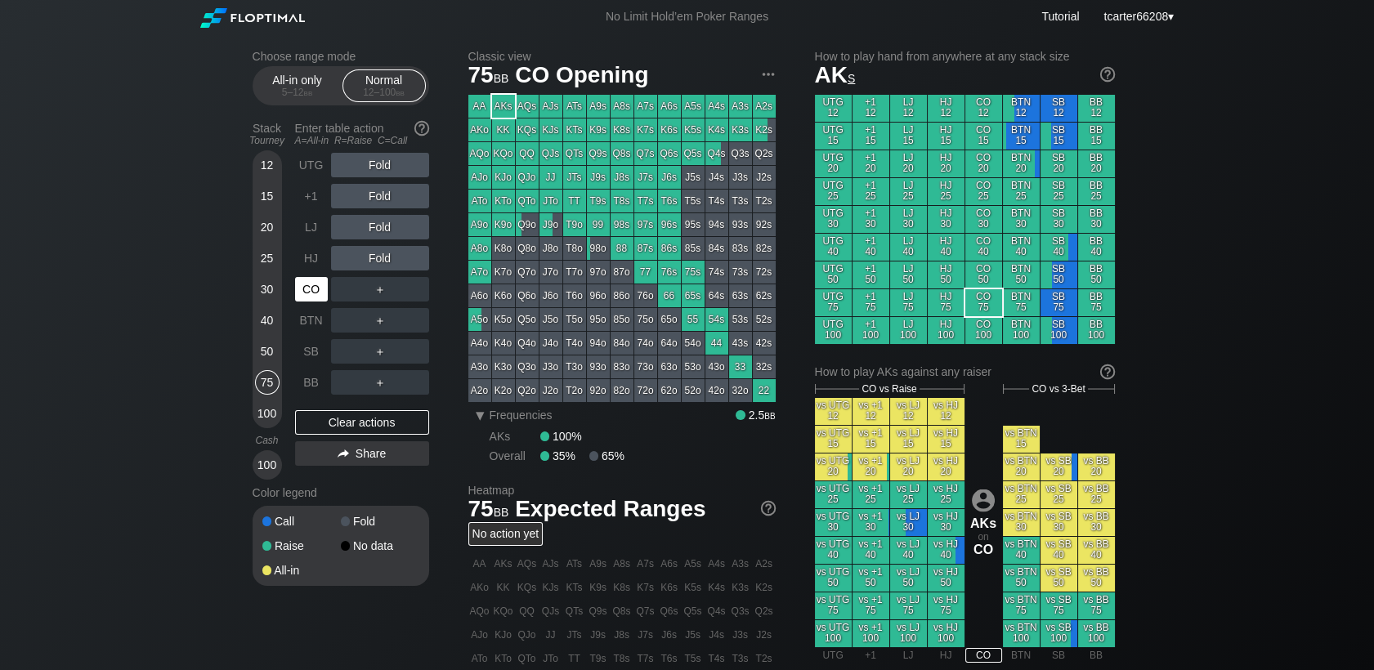
click at [311, 295] on div "CO" at bounding box center [311, 289] width 33 height 25
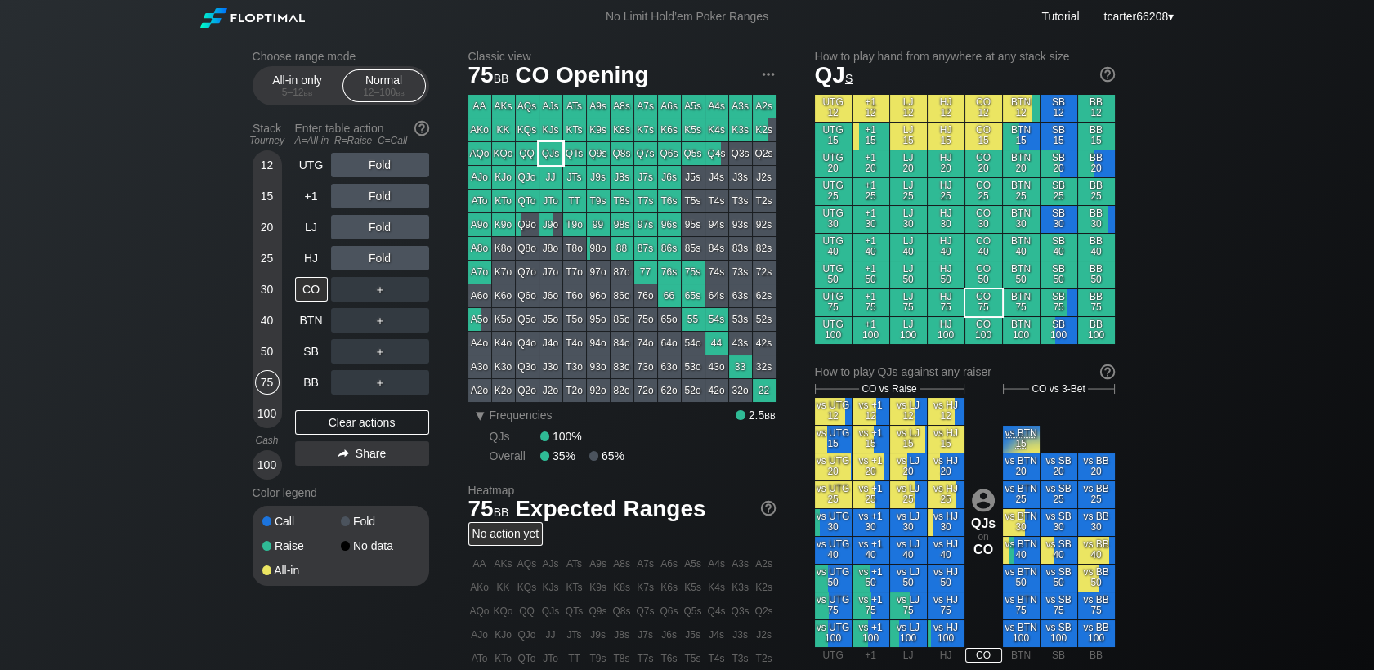
click at [552, 154] on div "QJs" at bounding box center [550, 153] width 23 height 23
click at [401, 286] on div "＋" at bounding box center [380, 289] width 98 height 25
click at [382, 293] on div "R ✕" at bounding box center [380, 289] width 32 height 25
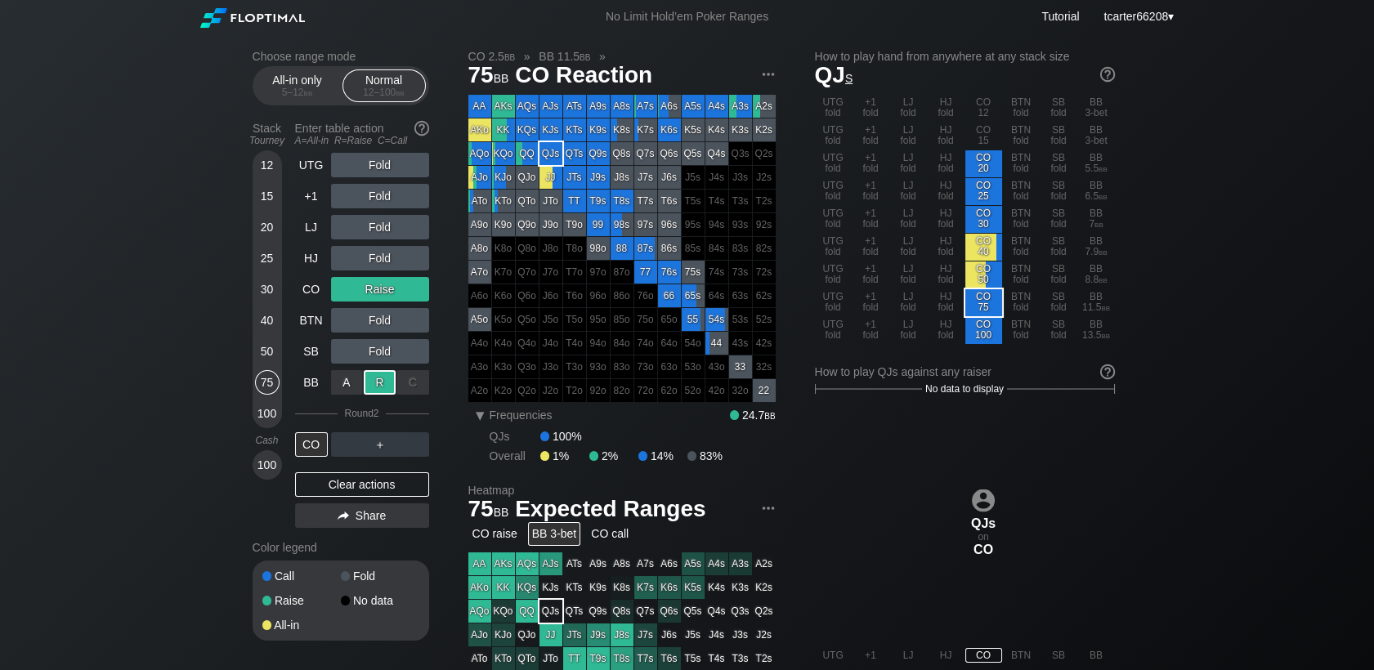
click at [379, 382] on div "R ✕" at bounding box center [380, 382] width 32 height 25
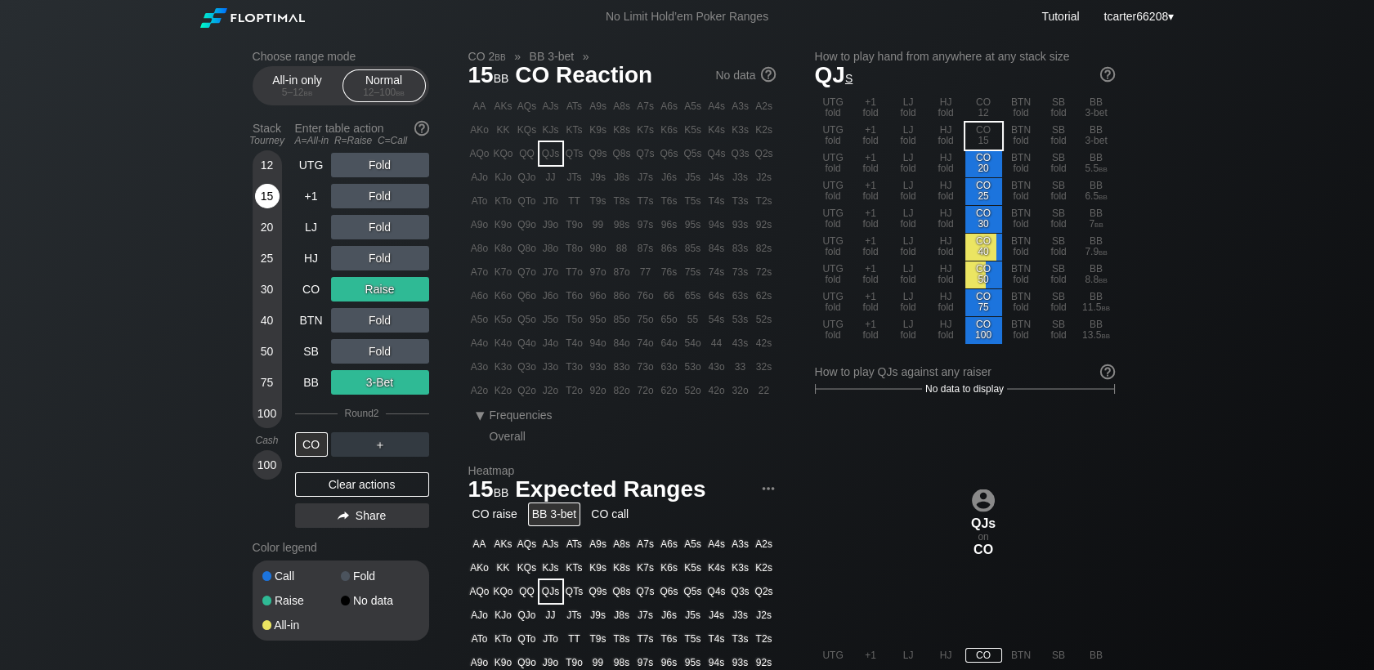
click at [270, 204] on div "15" at bounding box center [267, 196] width 25 height 25
click at [369, 494] on div "Clear actions" at bounding box center [362, 484] width 134 height 25
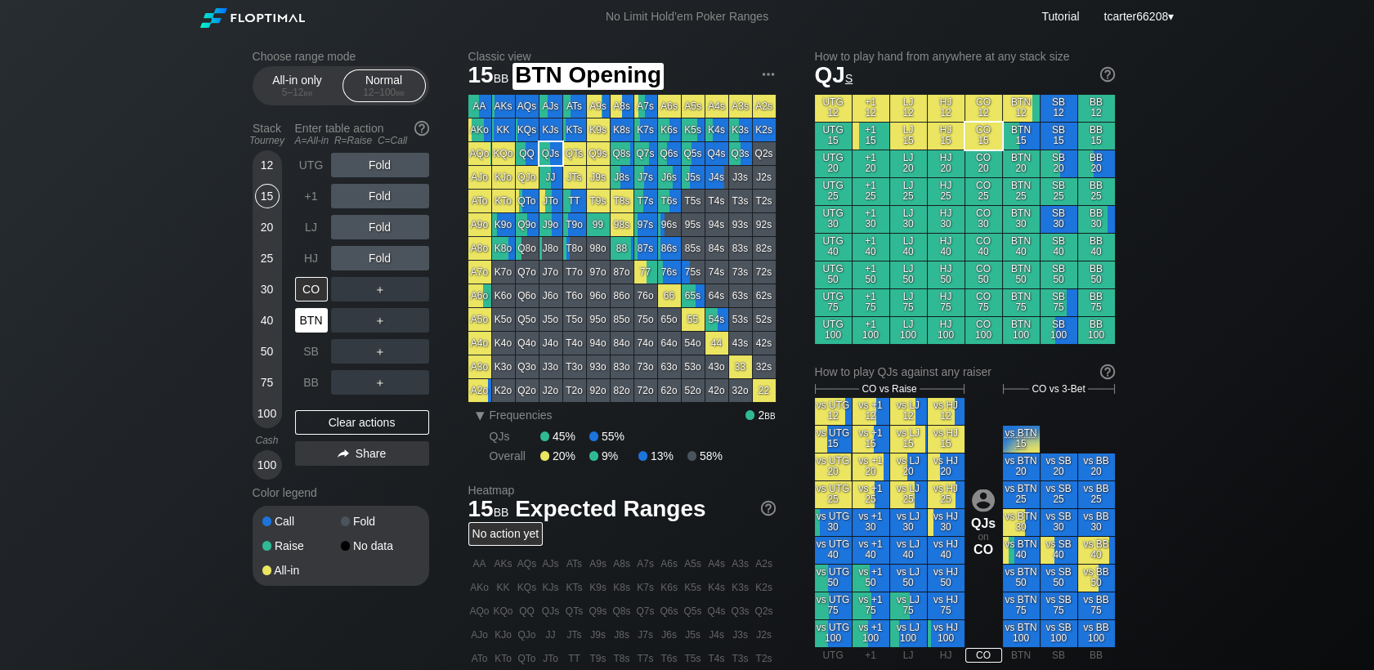
click at [320, 317] on div "BTN" at bounding box center [311, 320] width 33 height 25
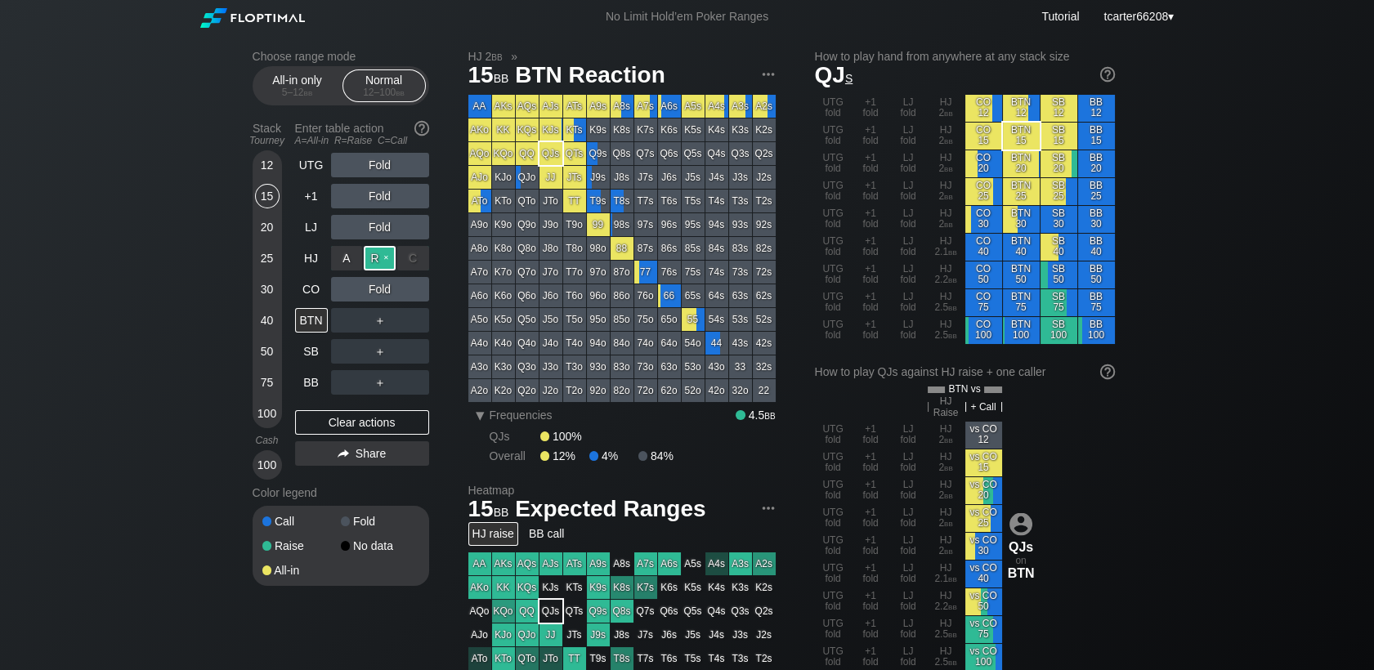
click at [374, 248] on div "R ✕" at bounding box center [380, 258] width 32 height 25
click at [355, 415] on div "Clear actions" at bounding box center [362, 422] width 134 height 25
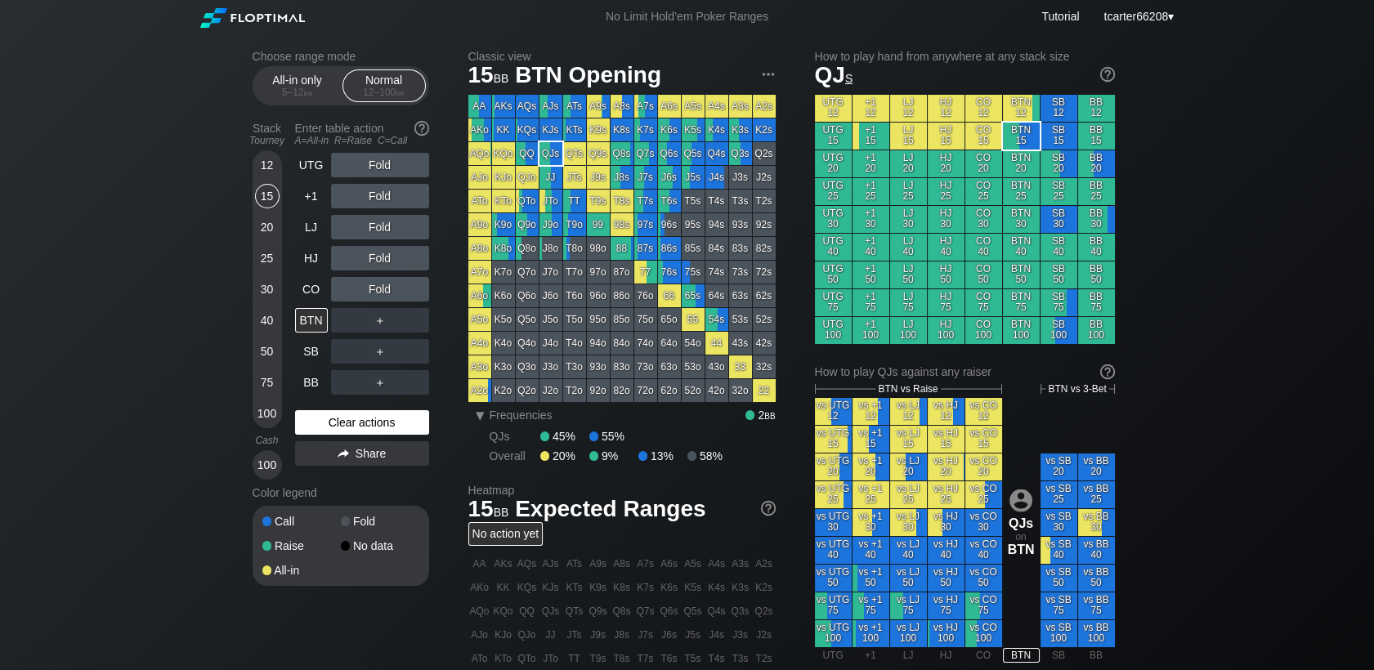
click at [373, 426] on div "Clear actions" at bounding box center [362, 422] width 134 height 25
click at [319, 263] on div "HJ" at bounding box center [311, 258] width 33 height 25
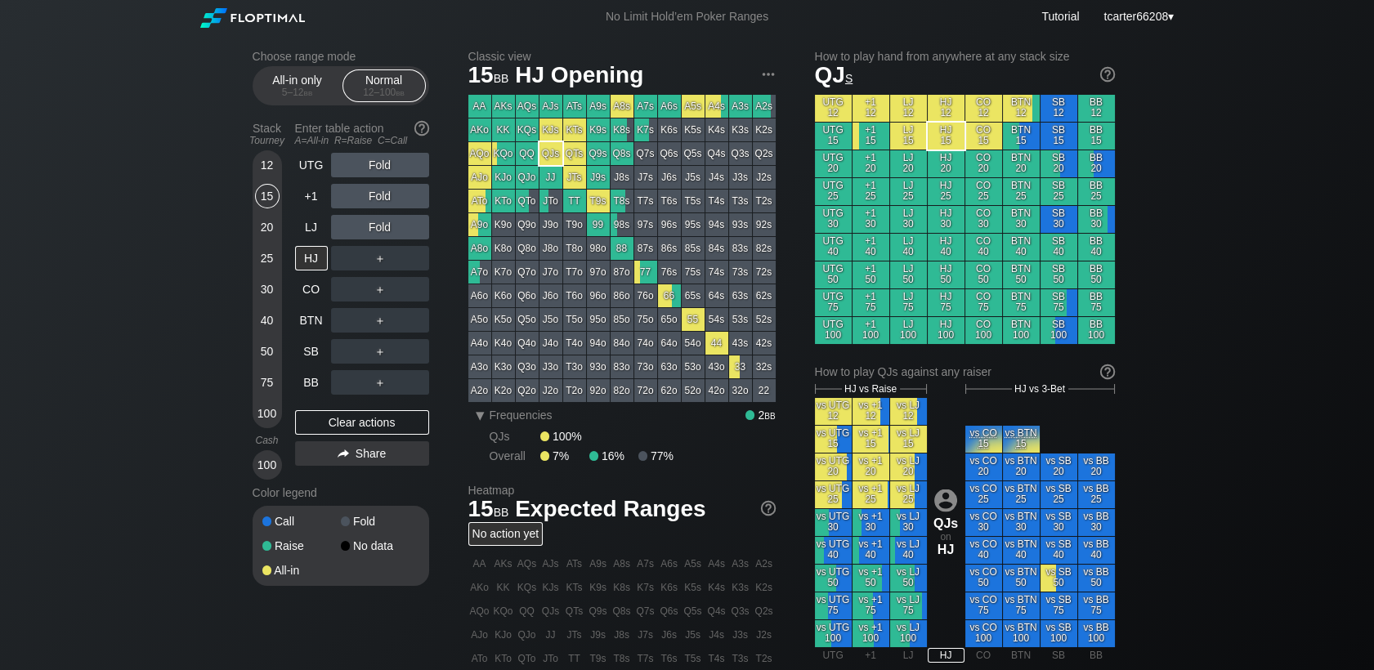
click at [272, 288] on div "30" at bounding box center [267, 289] width 25 height 25
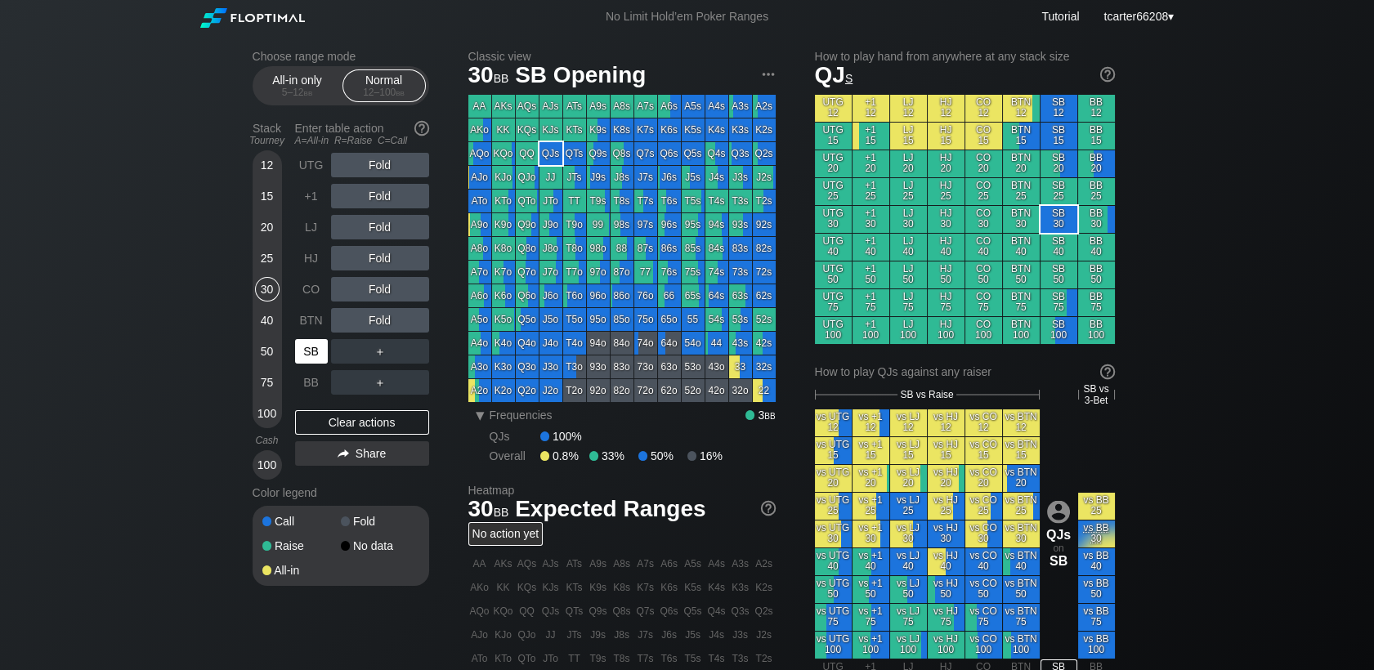
click at [315, 350] on div "SB" at bounding box center [311, 351] width 33 height 25
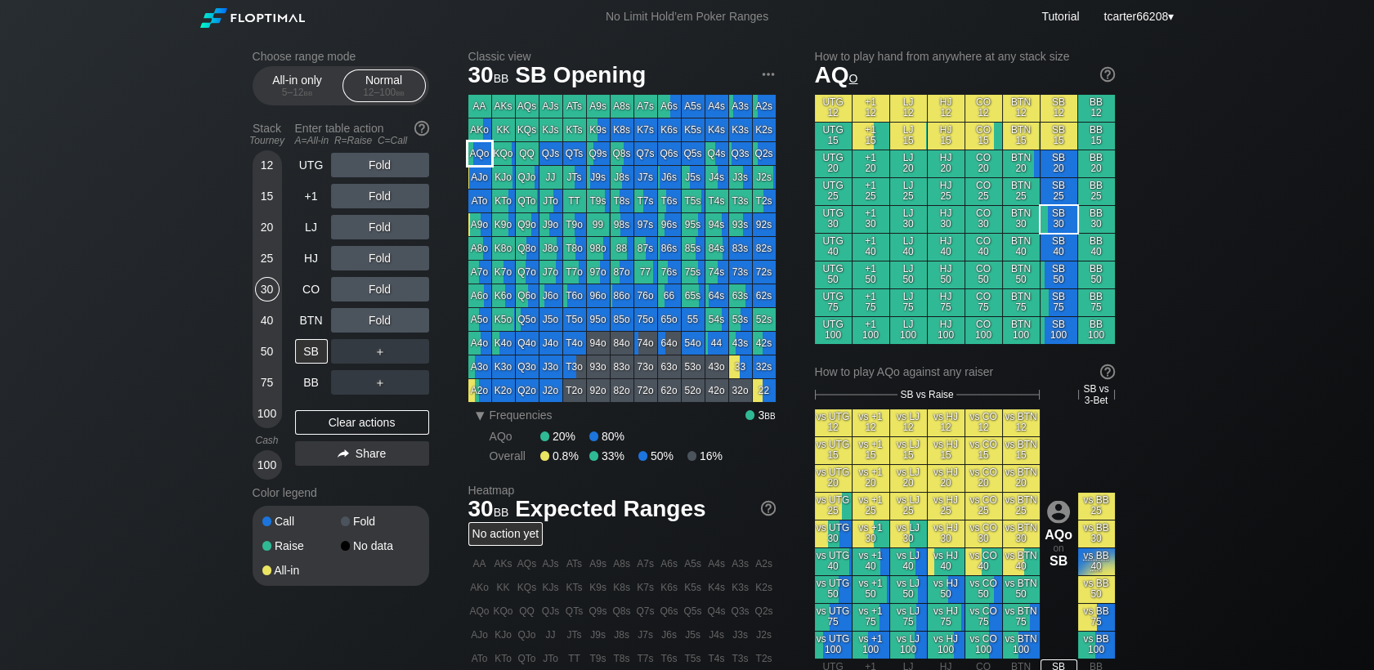
click at [488, 159] on div "AQo" at bounding box center [479, 153] width 23 height 23
click at [376, 287] on div "A ✕ R ✕ C ✕ Fold" at bounding box center [380, 289] width 98 height 25
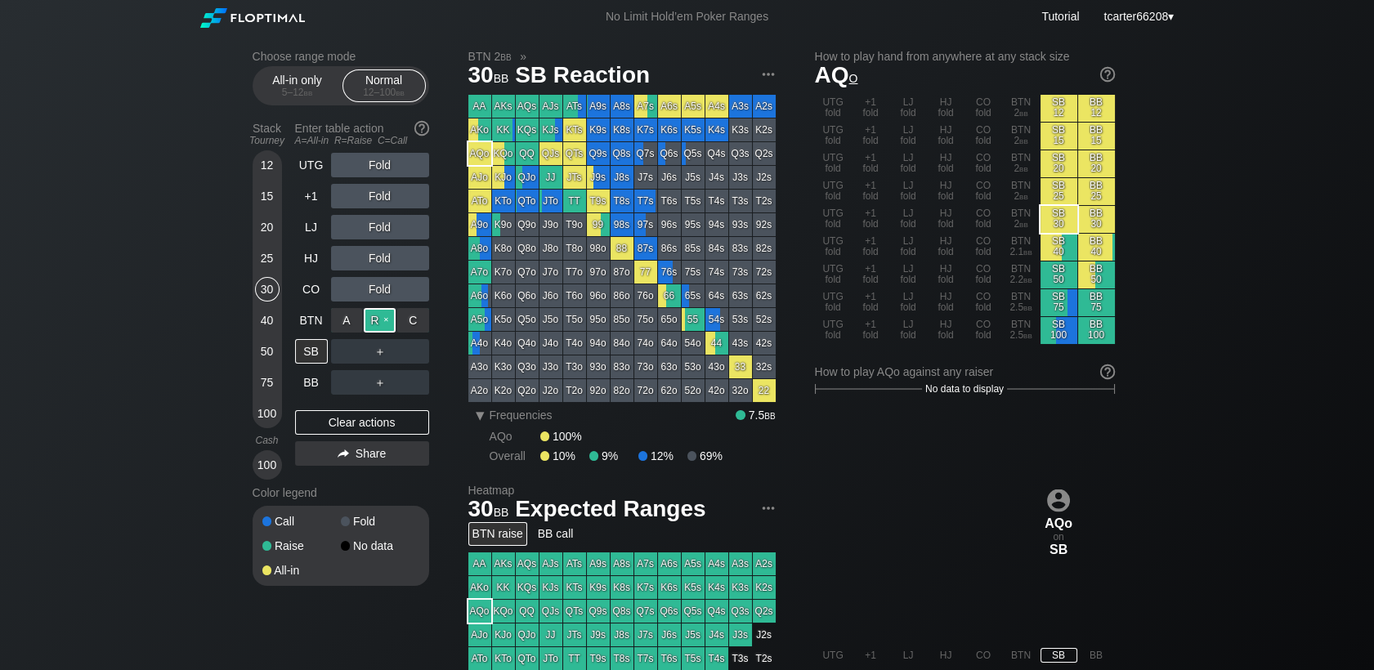
click at [373, 312] on div "R ✕" at bounding box center [380, 320] width 32 height 25
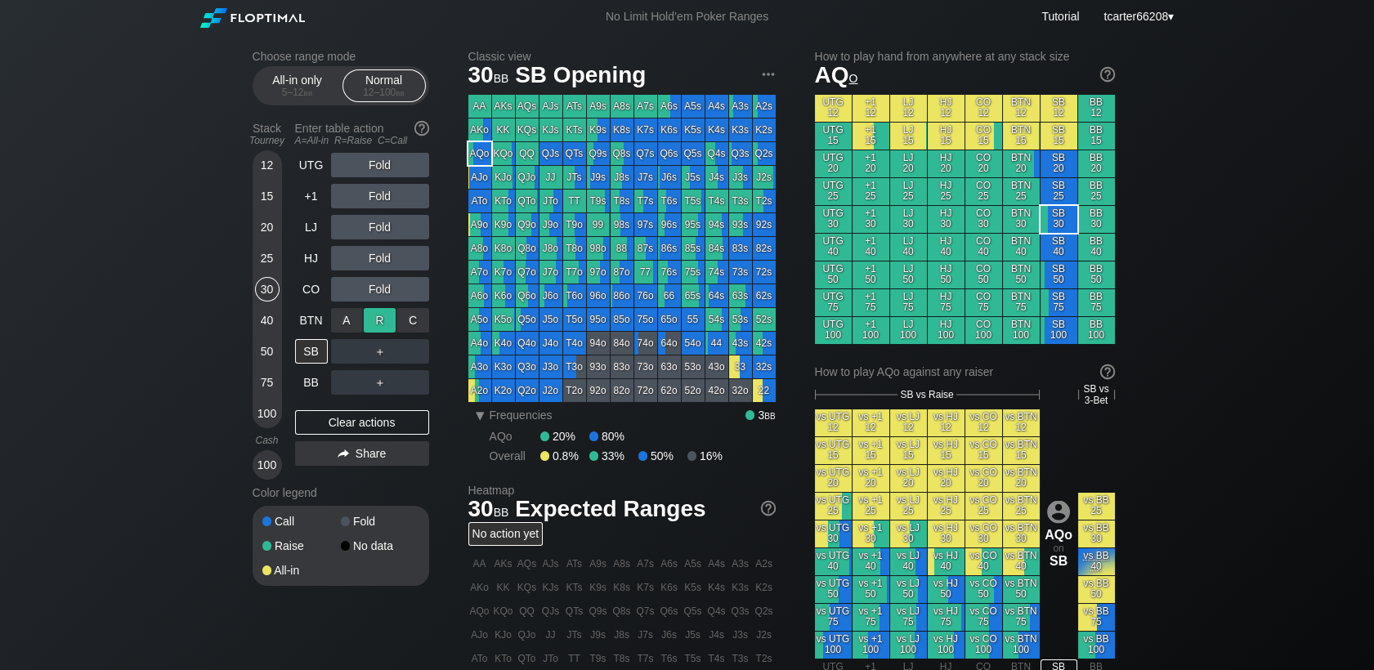
click at [373, 315] on div "R ✕" at bounding box center [380, 320] width 32 height 25
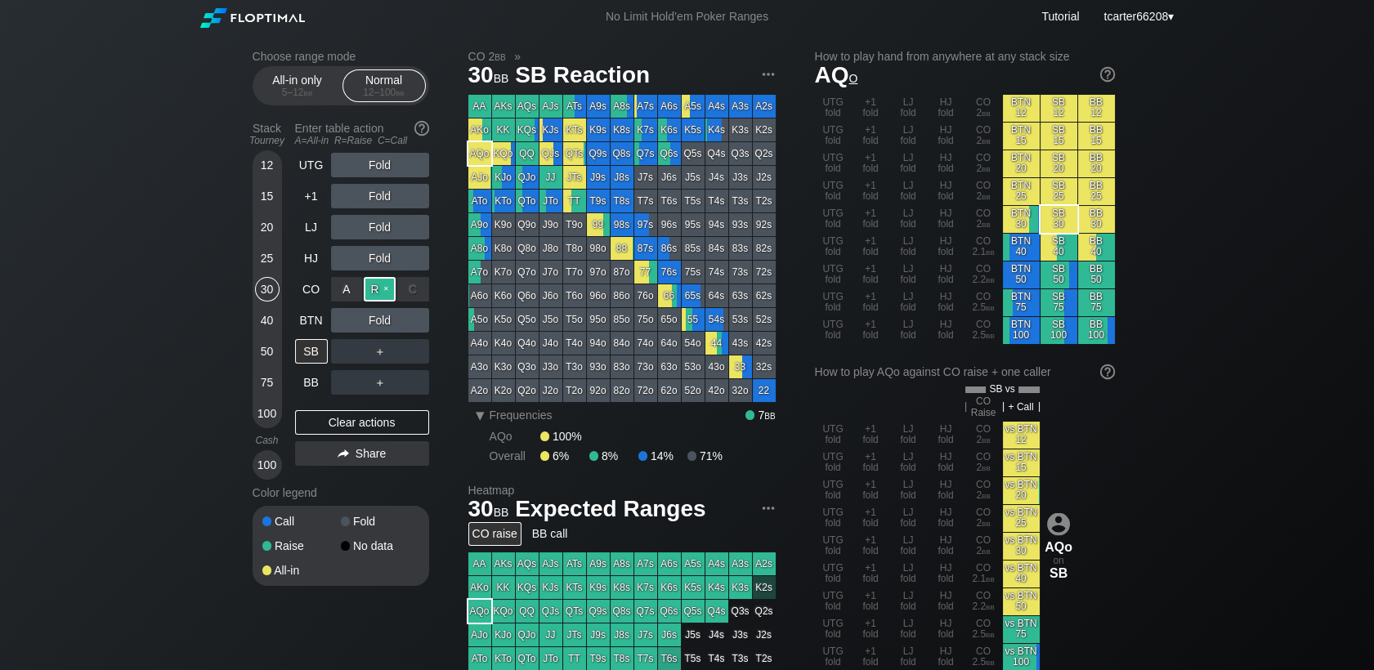
click at [372, 290] on div "R ✕" at bounding box center [380, 289] width 32 height 25
click at [275, 171] on div "12" at bounding box center [267, 165] width 25 height 25
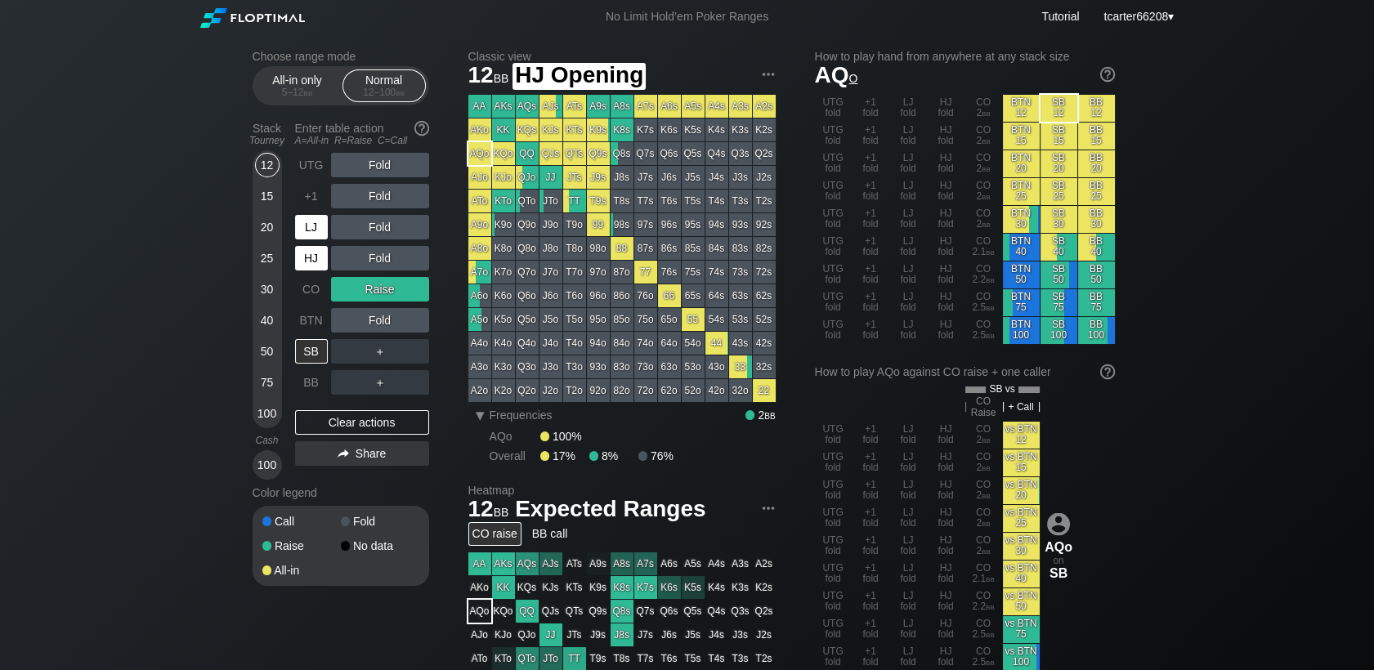
click at [310, 233] on div "LJ" at bounding box center [311, 227] width 33 height 25
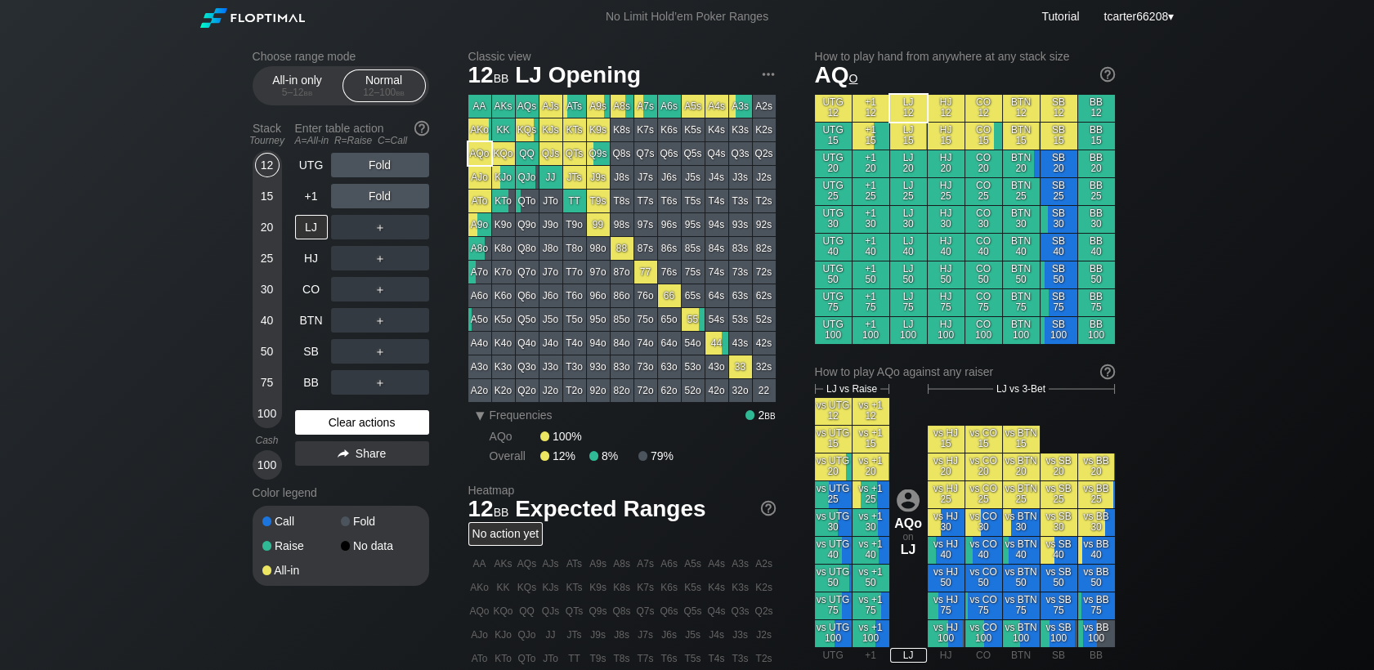
click at [360, 422] on div "Clear actions" at bounding box center [362, 422] width 134 height 25
click at [378, 206] on div "R ✕" at bounding box center [380, 196] width 32 height 25
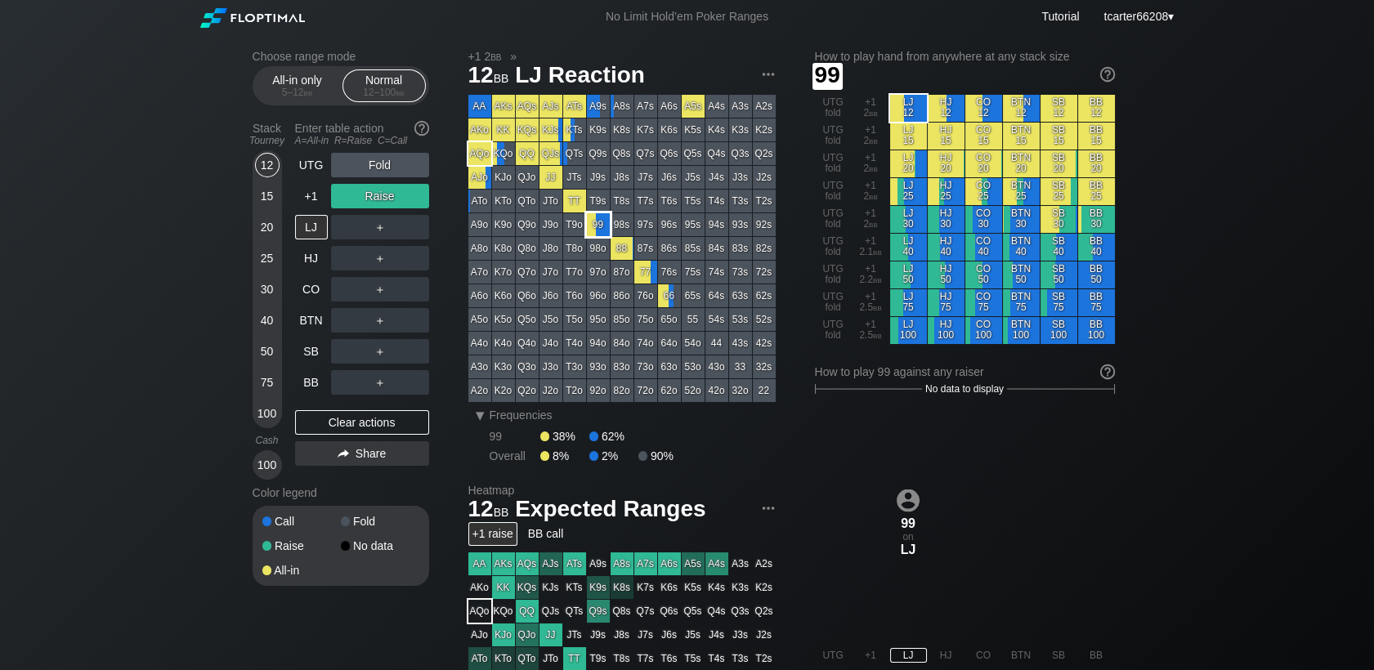
click at [600, 226] on div "99" at bounding box center [598, 224] width 23 height 23
drag, startPoint x: 400, startPoint y: 233, endPoint x: 412, endPoint y: 235, distance: 12.4
click at [405, 234] on div "A ✕ R ✕ C ✕ ＋" at bounding box center [380, 227] width 98 height 25
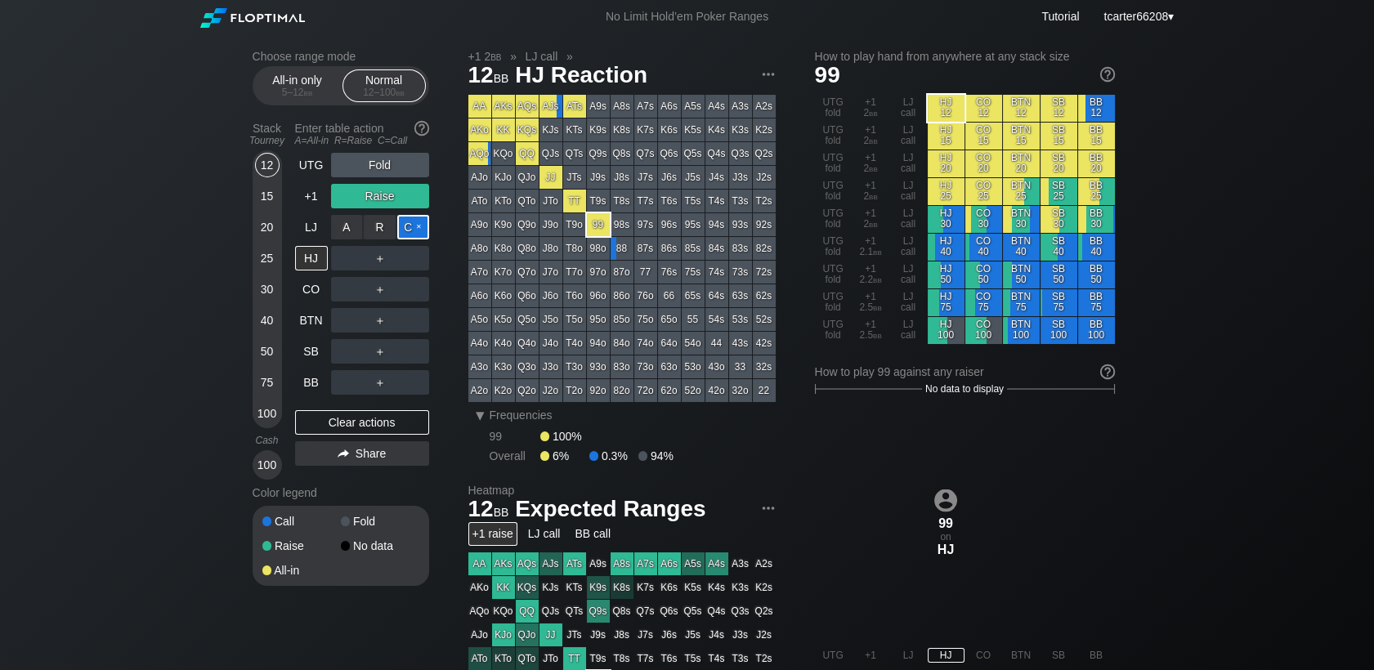
click at [412, 235] on div "C ✕" at bounding box center [413, 227] width 32 height 25
click at [376, 381] on div "R ✕" at bounding box center [380, 382] width 32 height 25
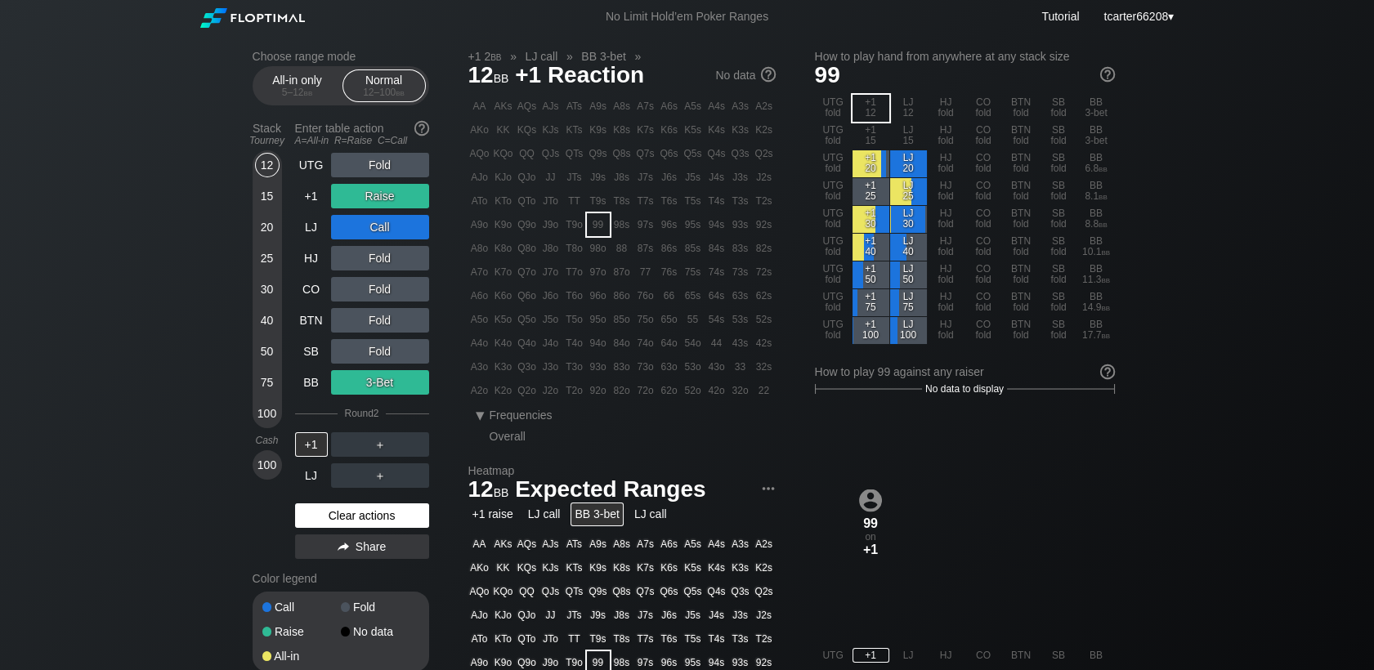
click at [335, 516] on div "Clear actions" at bounding box center [362, 515] width 134 height 25
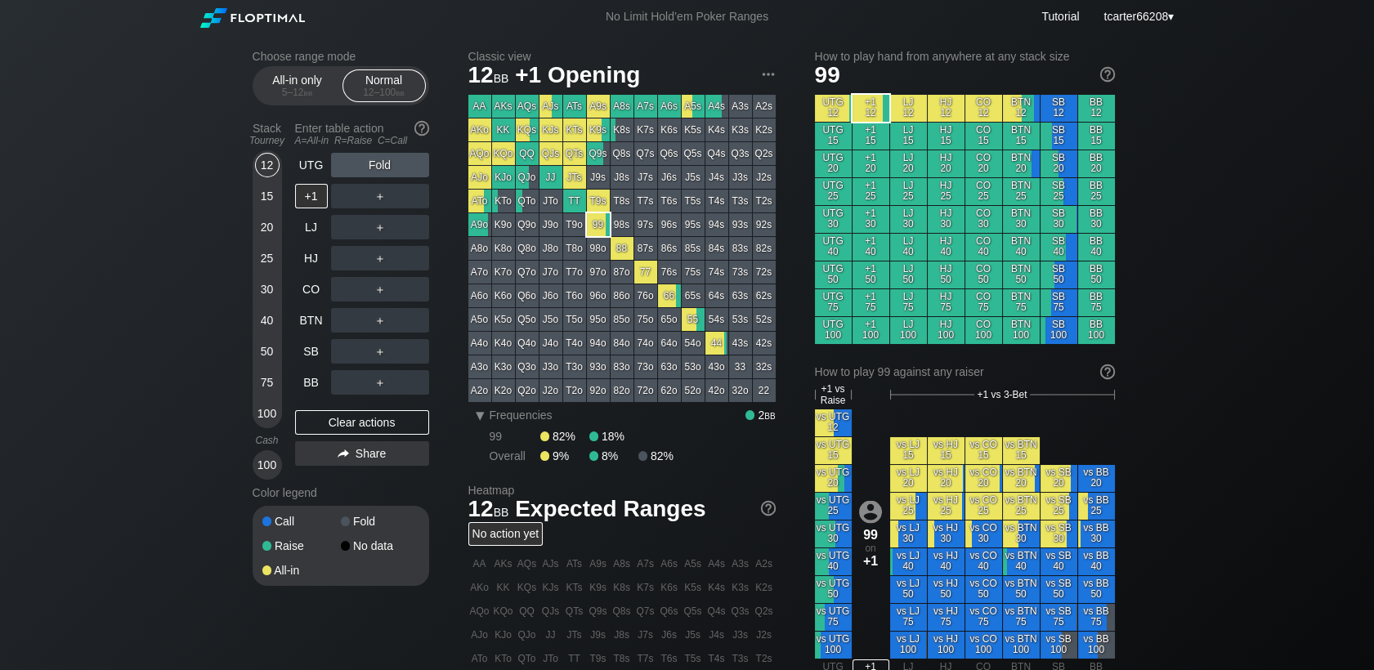
drag, startPoint x: 252, startPoint y: 418, endPoint x: 262, endPoint y: 418, distance: 10.6
click at [253, 418] on div "12 15 20 25 30 40 50 75 100" at bounding box center [267, 289] width 29 height 278
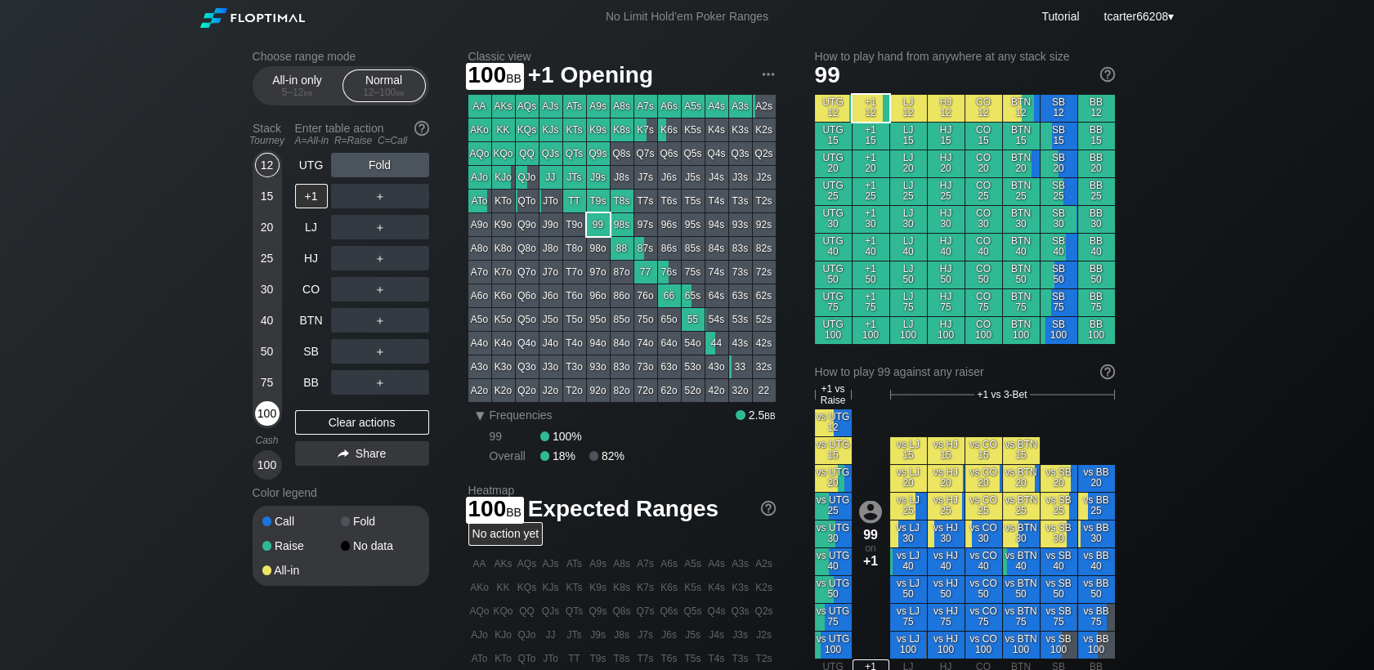
click at [263, 418] on div "100" at bounding box center [267, 413] width 25 height 25
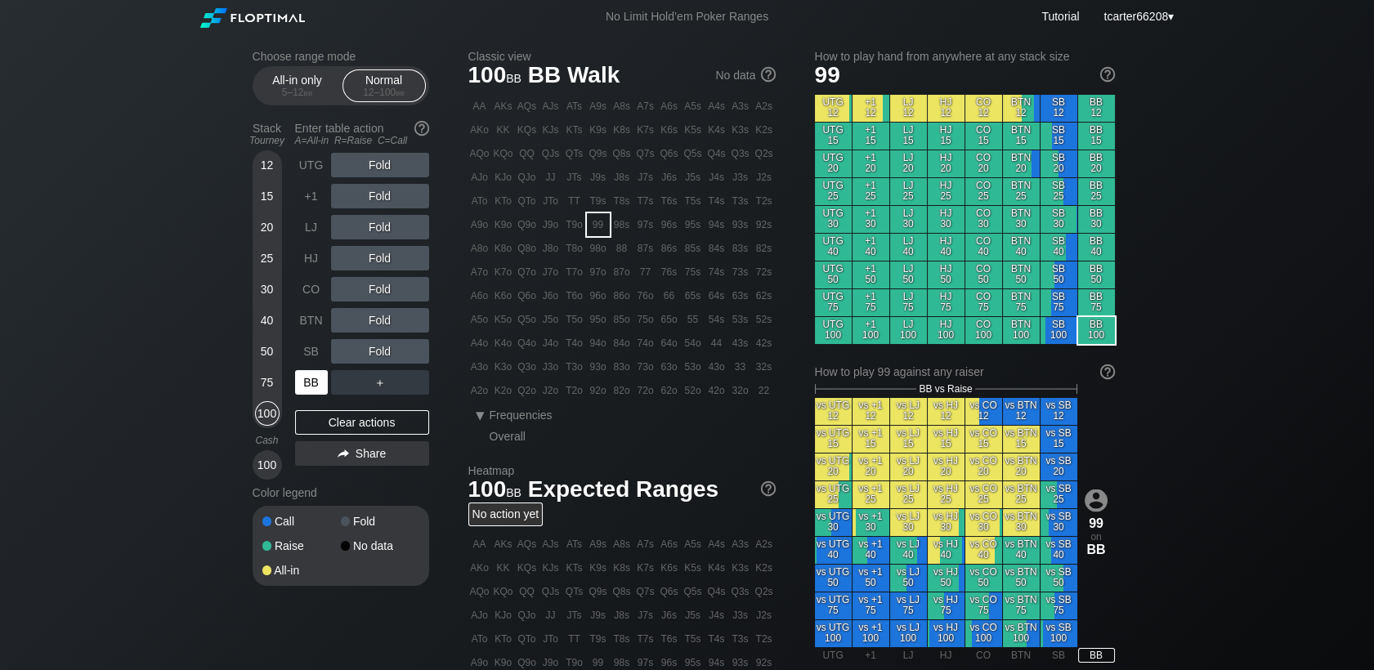
drag, startPoint x: 303, startPoint y: 387, endPoint x: 351, endPoint y: 355, distance: 57.3
click at [304, 387] on div "BB" at bounding box center [311, 382] width 33 height 25
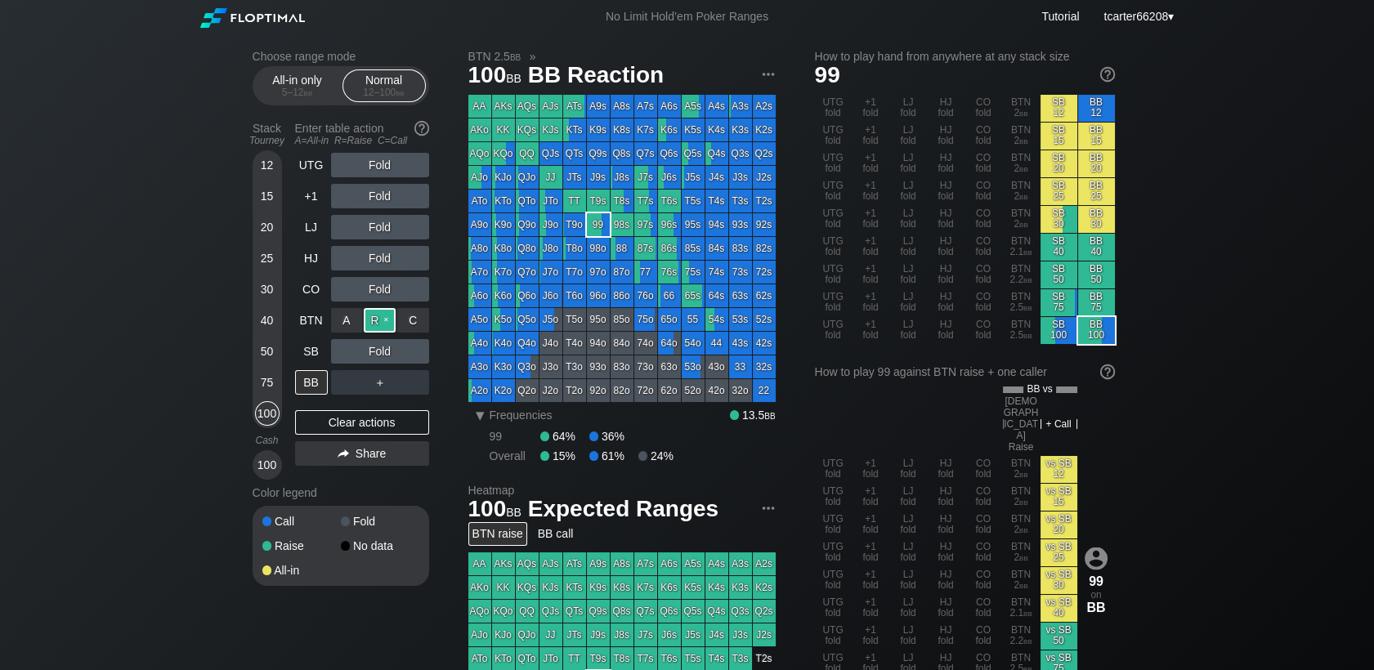
click at [376, 327] on div "R ✕" at bounding box center [380, 320] width 32 height 25
click at [380, 365] on div "＋" at bounding box center [380, 383] width 98 height 38
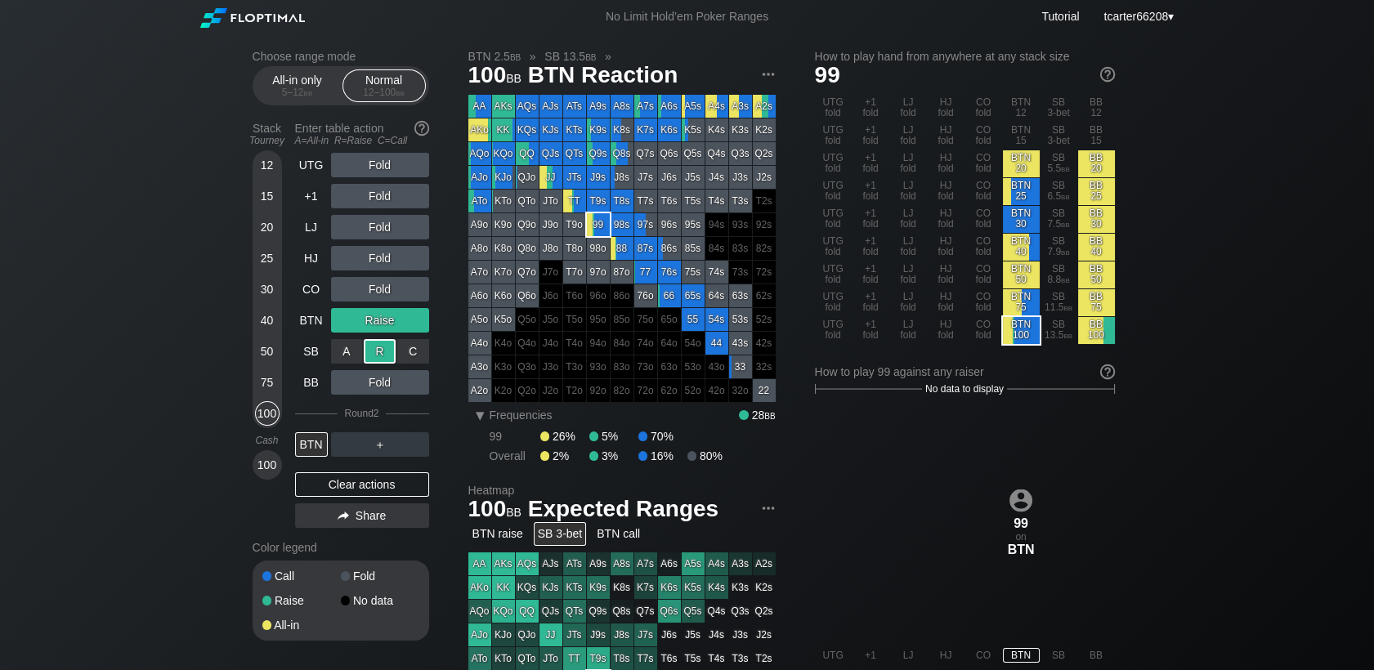
click at [382, 355] on div "R ✕" at bounding box center [380, 351] width 32 height 25
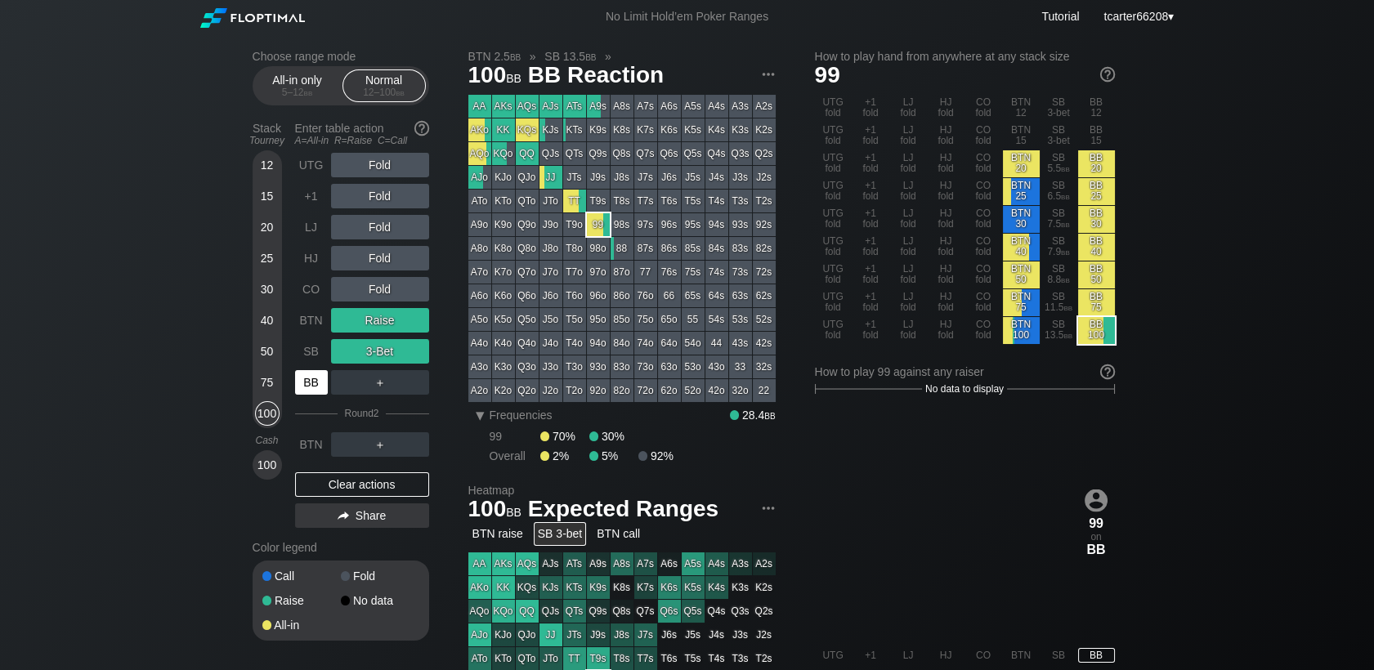
click at [317, 387] on div "BB" at bounding box center [311, 382] width 33 height 25
drag, startPoint x: 360, startPoint y: 485, endPoint x: 345, endPoint y: 481, distance: 15.1
click at [360, 485] on div "Clear actions" at bounding box center [362, 484] width 134 height 25
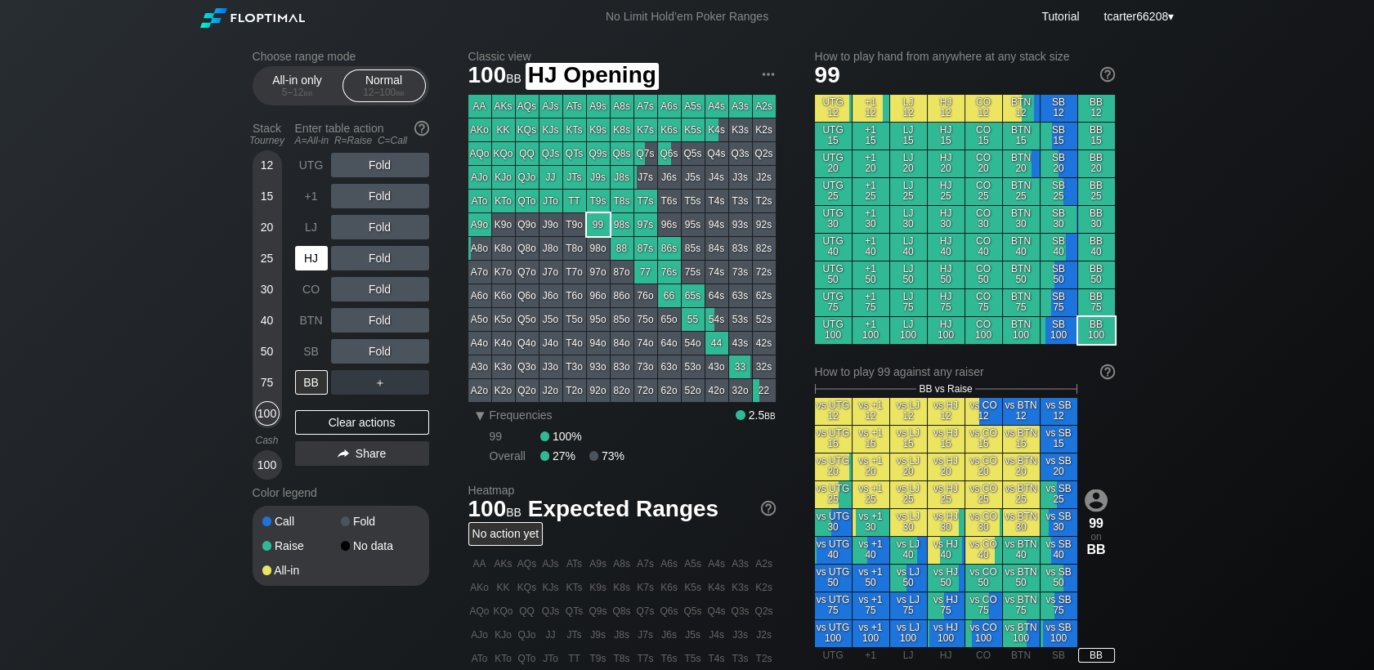
click at [308, 266] on div "HJ" at bounding box center [311, 258] width 33 height 25
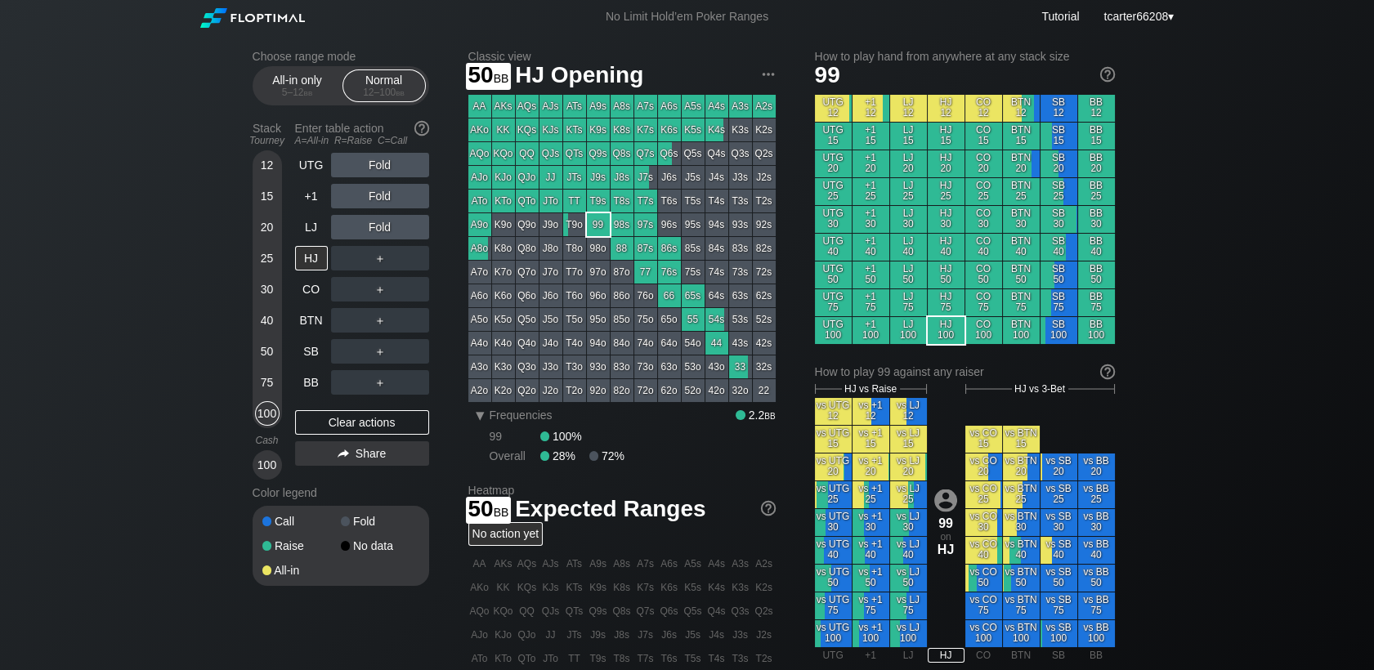
drag, startPoint x: 270, startPoint y: 353, endPoint x: 280, endPoint y: 346, distance: 12.9
click at [270, 354] on div "50" at bounding box center [267, 351] width 25 height 25
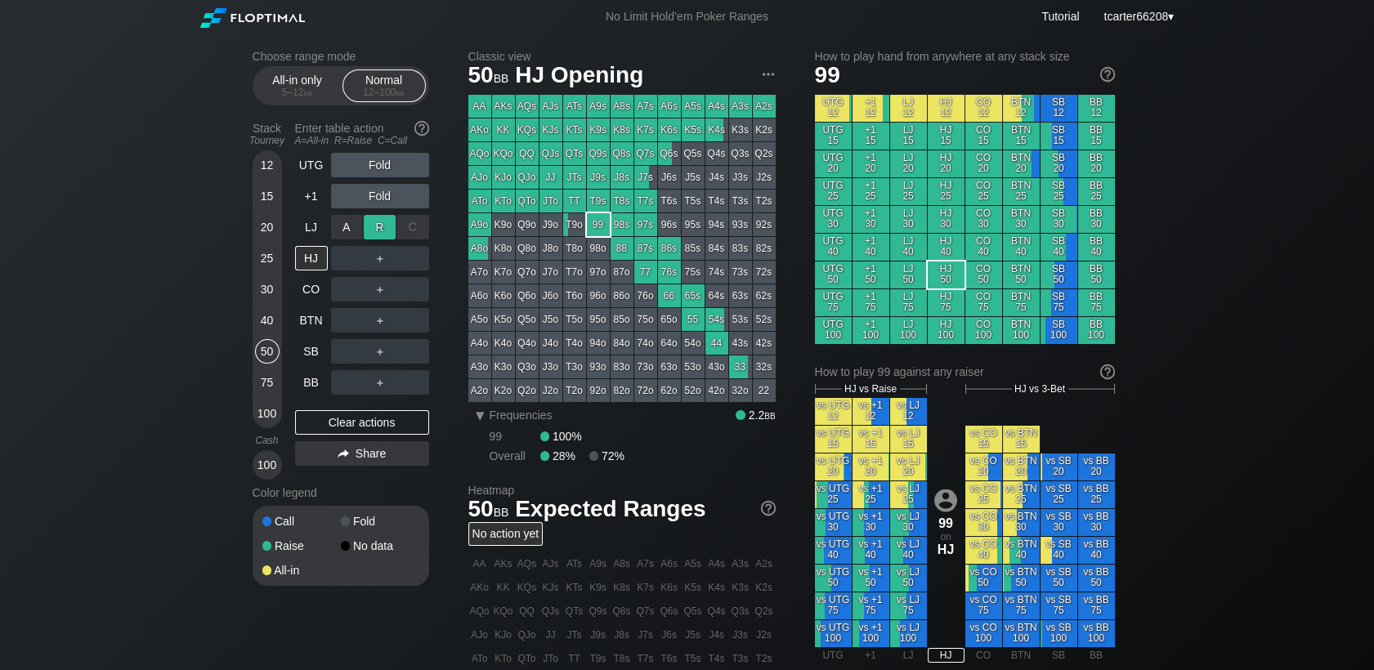
click at [379, 227] on div "R ✕" at bounding box center [380, 227] width 32 height 25
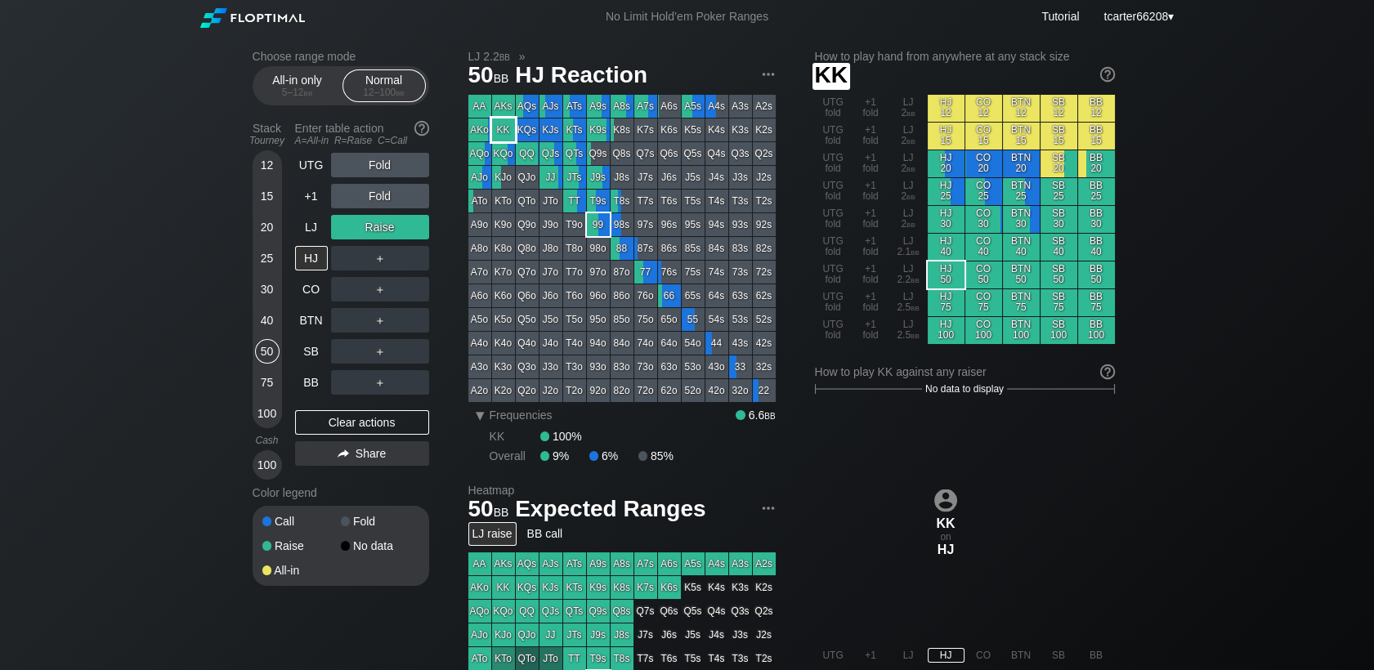
click at [506, 132] on div "KK" at bounding box center [503, 129] width 23 height 23
click at [378, 233] on div "R ✕" at bounding box center [380, 227] width 32 height 25
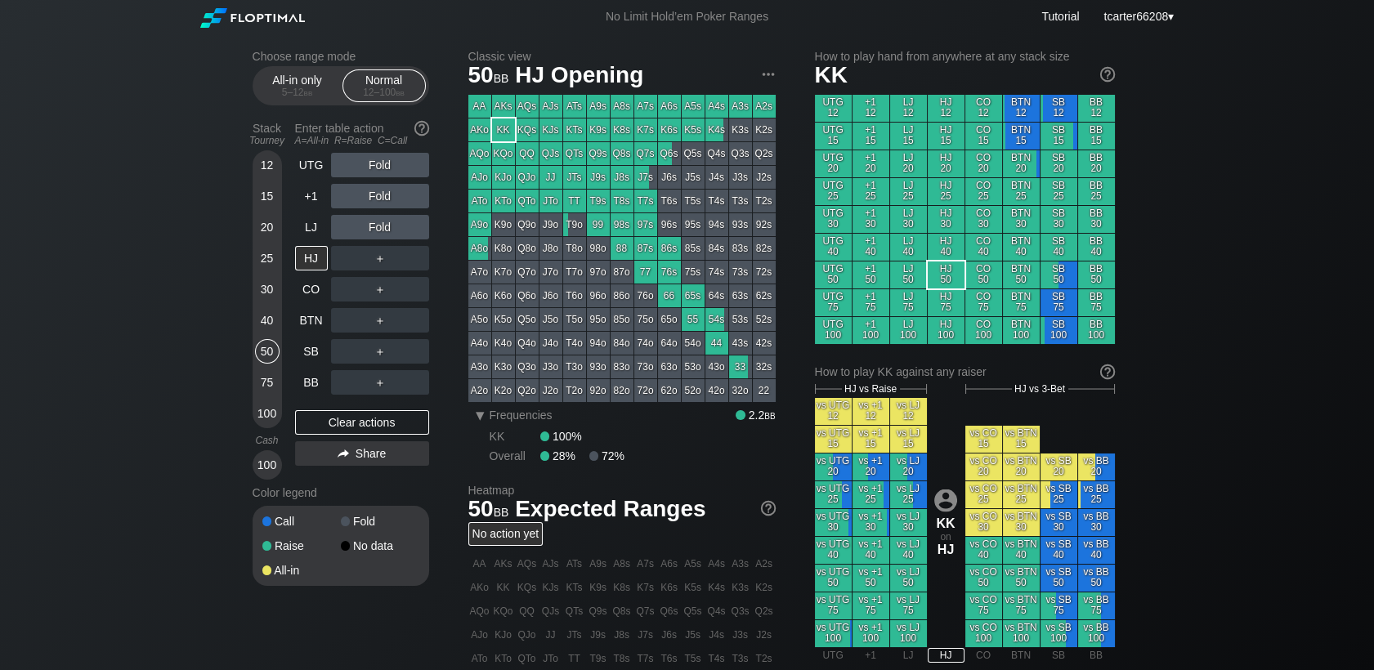
click at [263, 318] on div "40" at bounding box center [267, 320] width 25 height 25
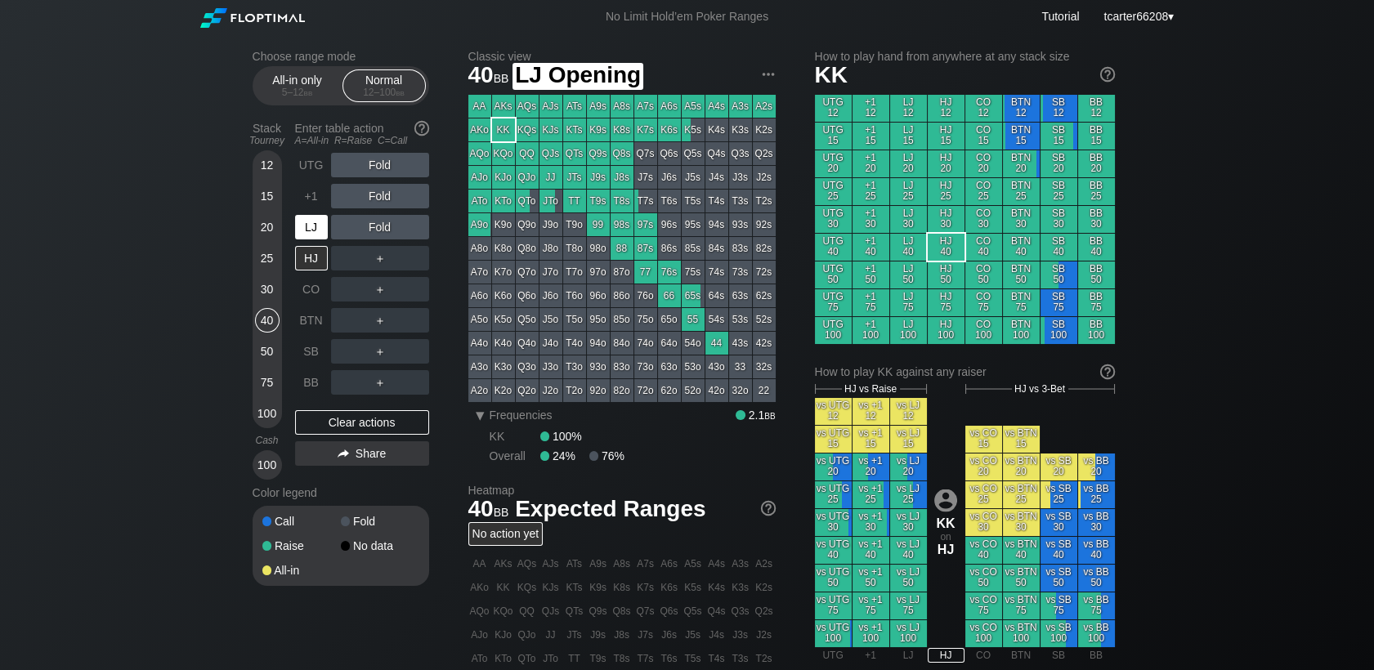
drag, startPoint x: 321, startPoint y: 218, endPoint x: 315, endPoint y: 234, distance: 16.5
click at [321, 218] on div "LJ" at bounding box center [311, 227] width 33 height 25
click at [315, 234] on div "LJ" at bounding box center [311, 227] width 33 height 25
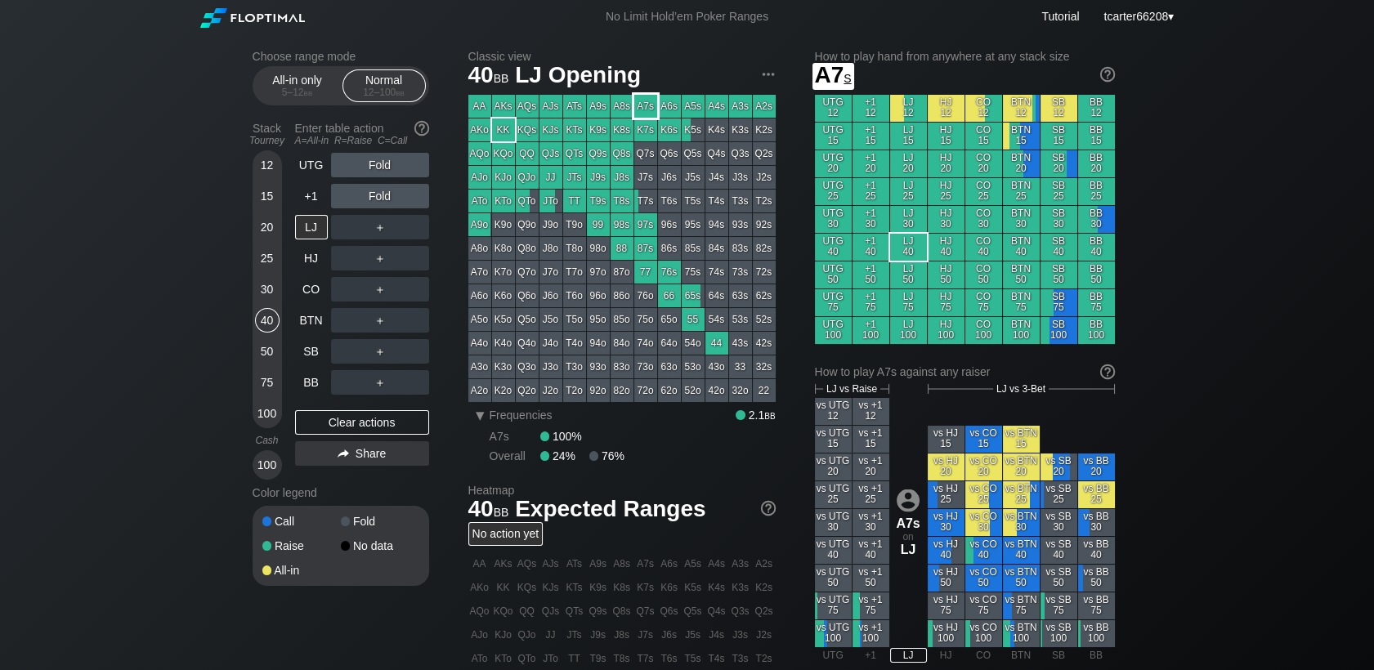
click at [659, 114] on div "A6s" at bounding box center [669, 106] width 23 height 23
click at [648, 114] on div "A7s" at bounding box center [645, 106] width 23 height 23
click at [390, 228] on div "＋" at bounding box center [380, 227] width 98 height 25
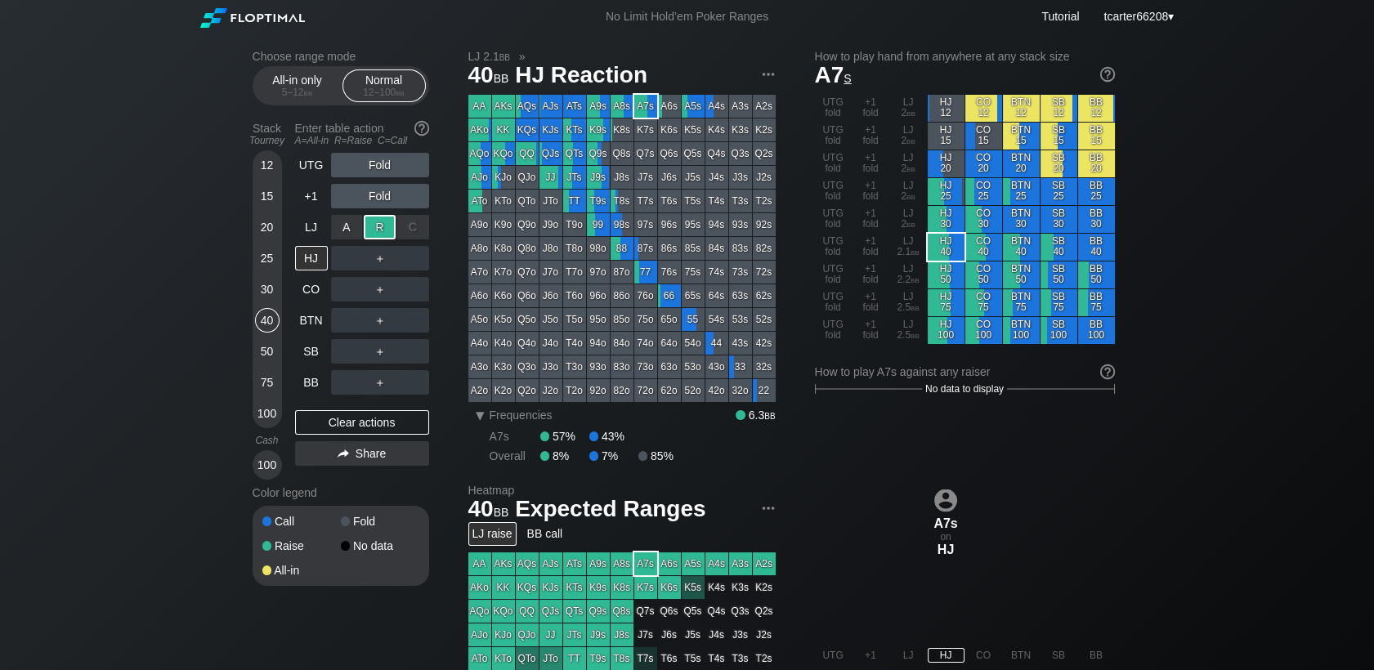
click at [390, 228] on div "R ✕" at bounding box center [380, 227] width 32 height 25
drag, startPoint x: 402, startPoint y: 278, endPoint x: 418, endPoint y: 297, distance: 25.5
click at [418, 297] on div "C ✕" at bounding box center [413, 289] width 32 height 25
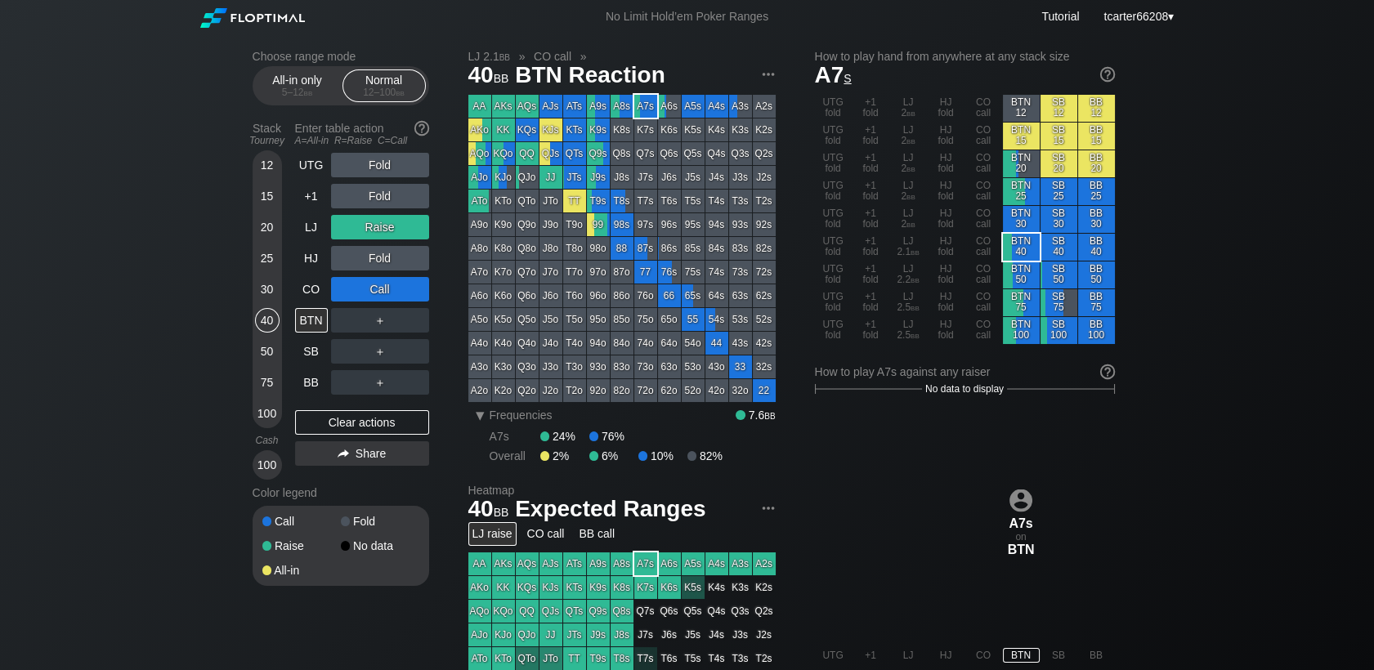
drag, startPoint x: 255, startPoint y: 380, endPoint x: 272, endPoint y: 398, distance: 24.9
click at [255, 380] on div "75" at bounding box center [267, 382] width 25 height 25
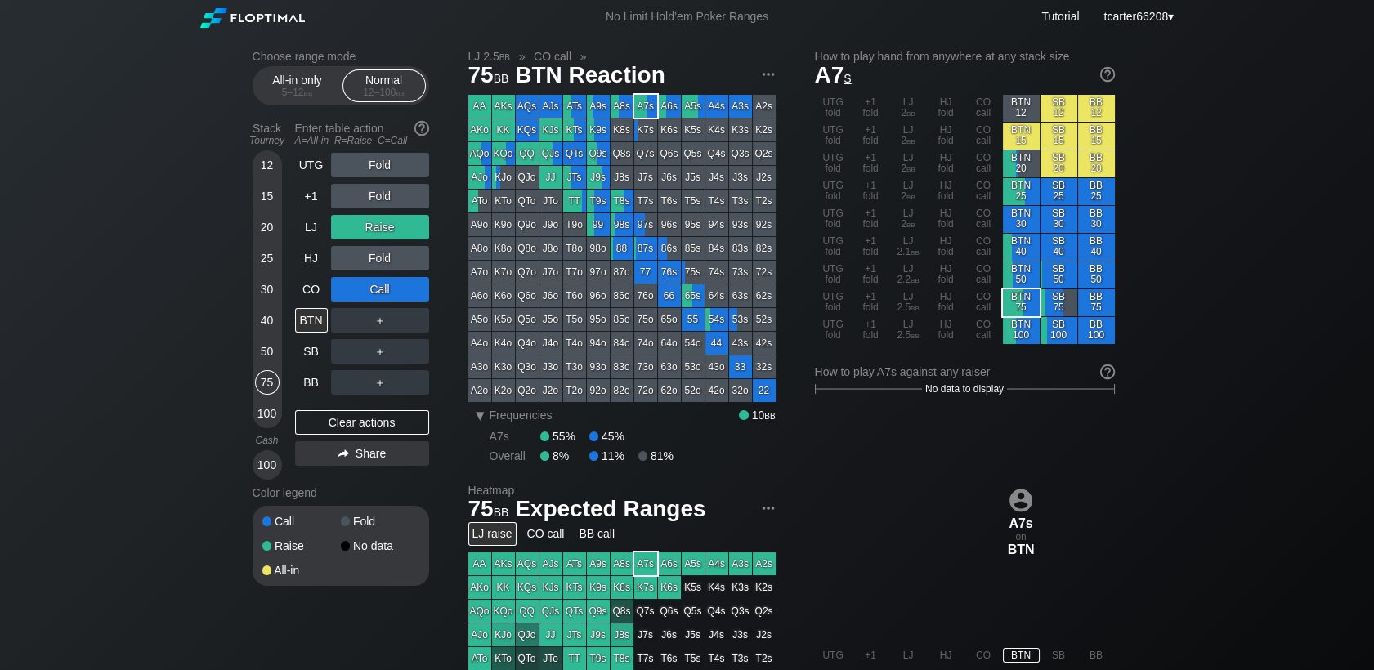
click at [324, 442] on div "UTG Fold +1 Fold LJ Raise HJ Fold CO Call BTN ＋ SB ＋ BB ＋ Clear actions Share" at bounding box center [362, 316] width 134 height 327
click at [316, 412] on div "UTG Fold +1 Fold LJ Raise HJ Fold CO Call BTN ＋ SB ＋ BB ＋ Clear actions Share" at bounding box center [362, 316] width 134 height 327
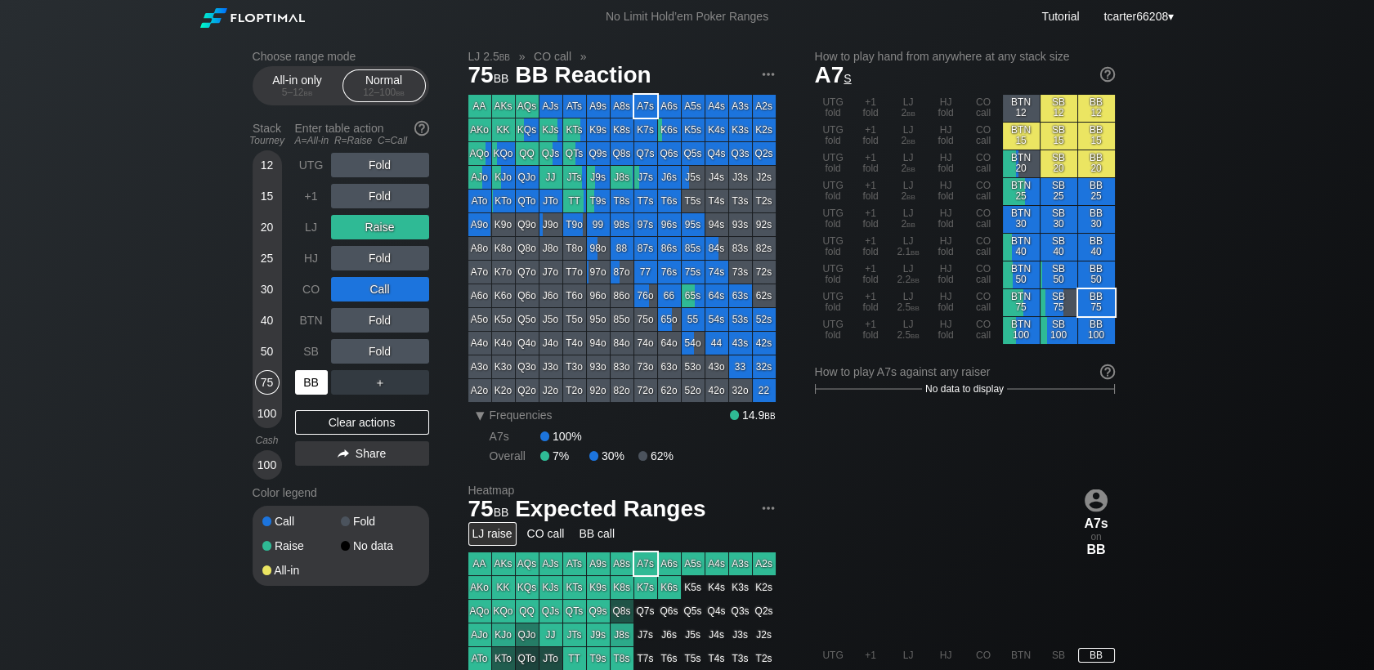
click at [320, 380] on div "BB" at bounding box center [311, 382] width 33 height 25
click at [393, 424] on div "Clear actions" at bounding box center [362, 422] width 134 height 25
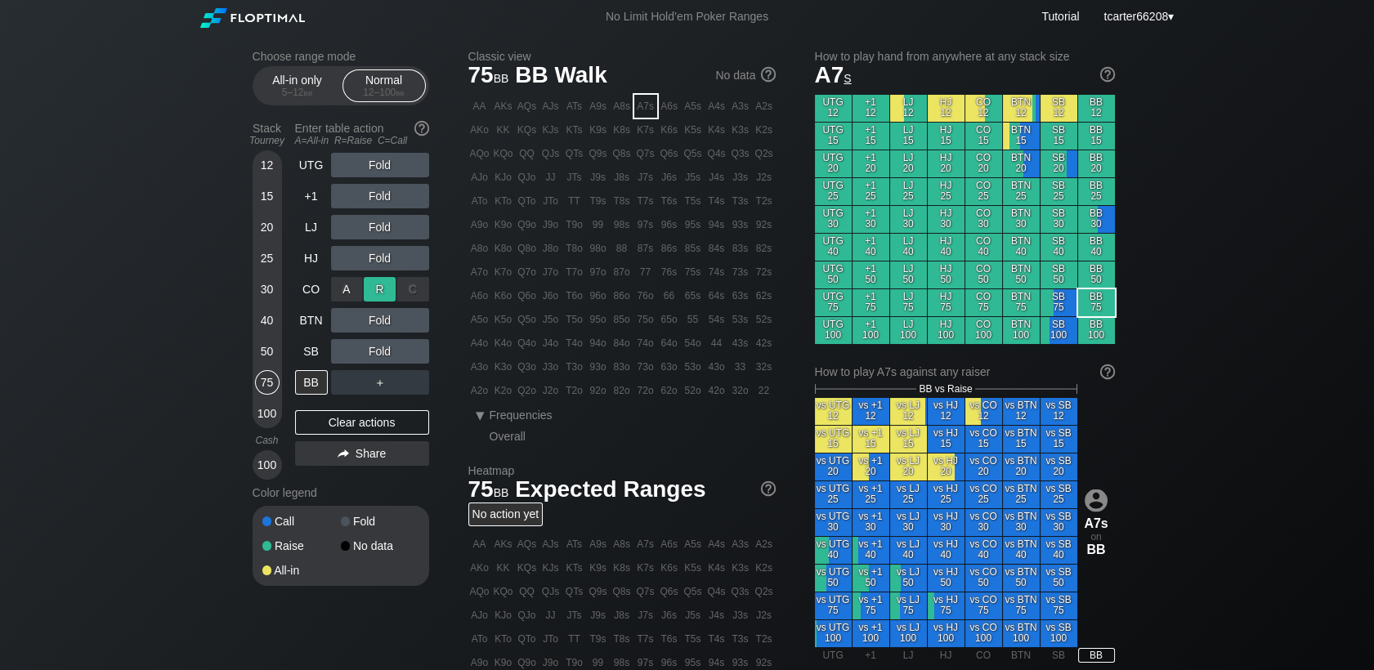
click at [379, 280] on div "R ✕" at bounding box center [380, 289] width 32 height 25
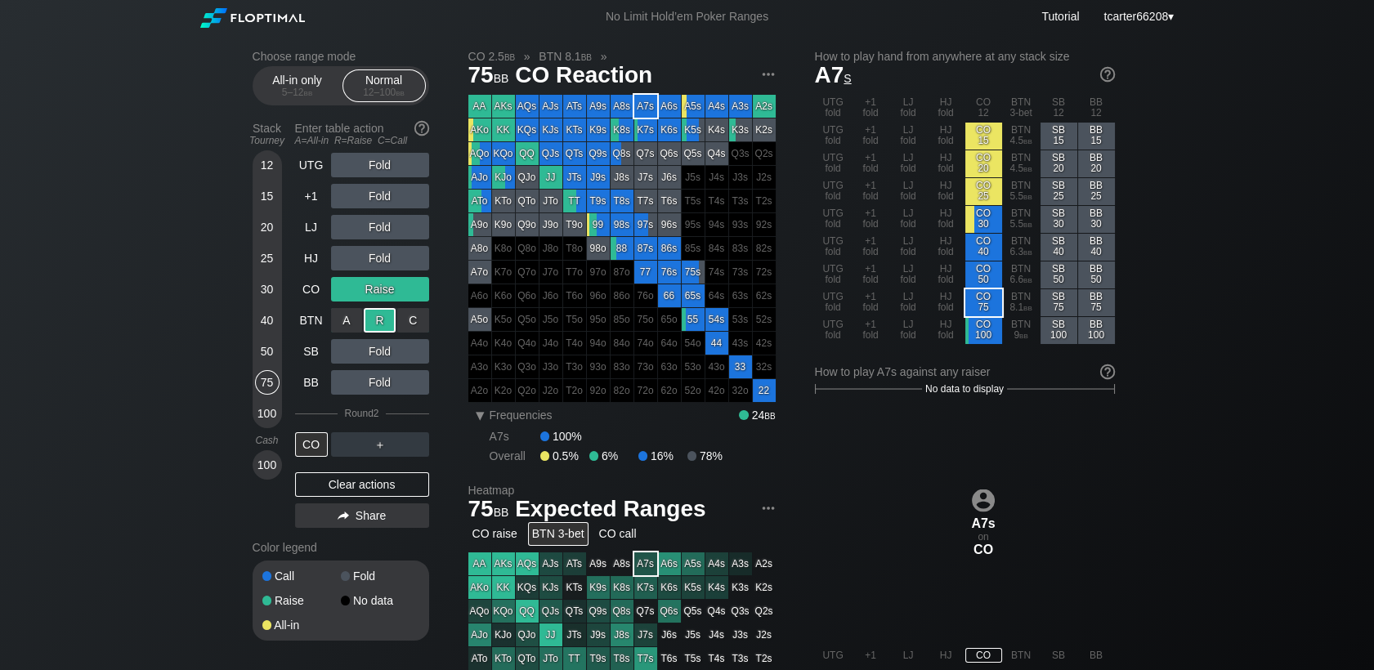
click at [377, 324] on div "R ✕" at bounding box center [380, 320] width 32 height 25
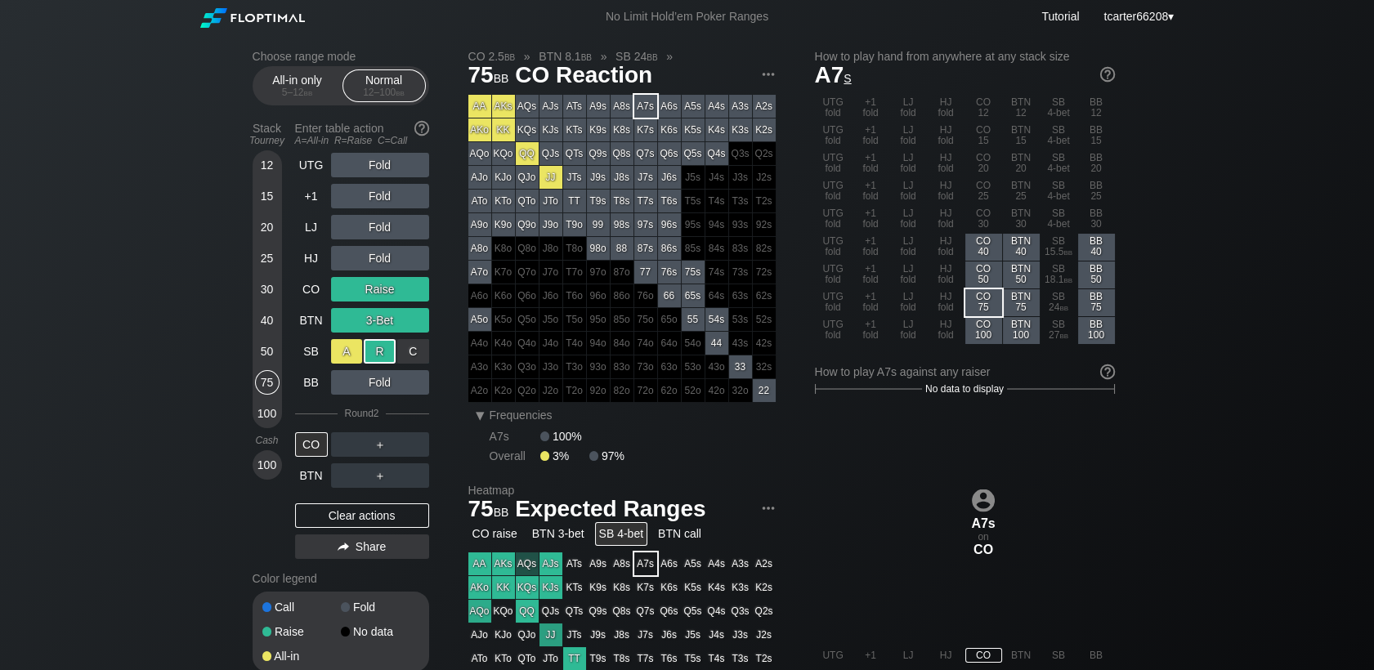
click at [376, 350] on div "R ✕" at bounding box center [380, 351] width 32 height 25
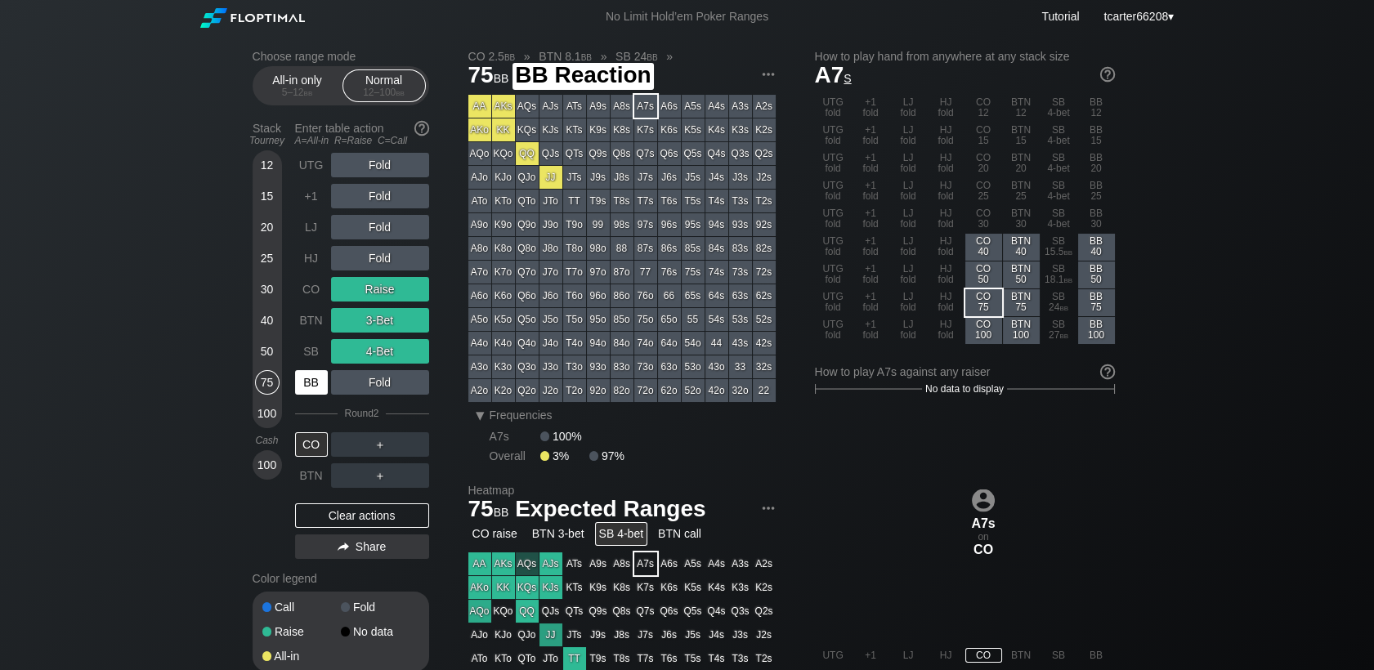
click at [317, 381] on div "BB" at bounding box center [311, 382] width 33 height 25
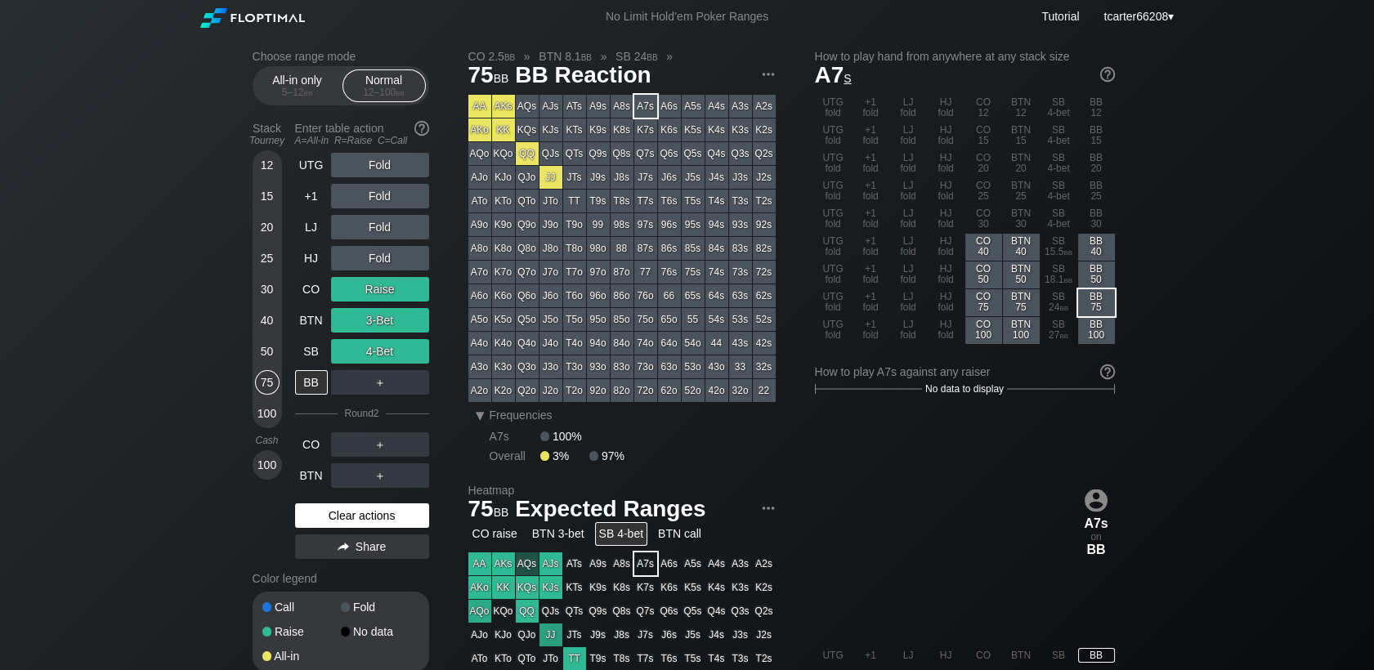
click at [339, 511] on div "Clear actions" at bounding box center [362, 515] width 134 height 25
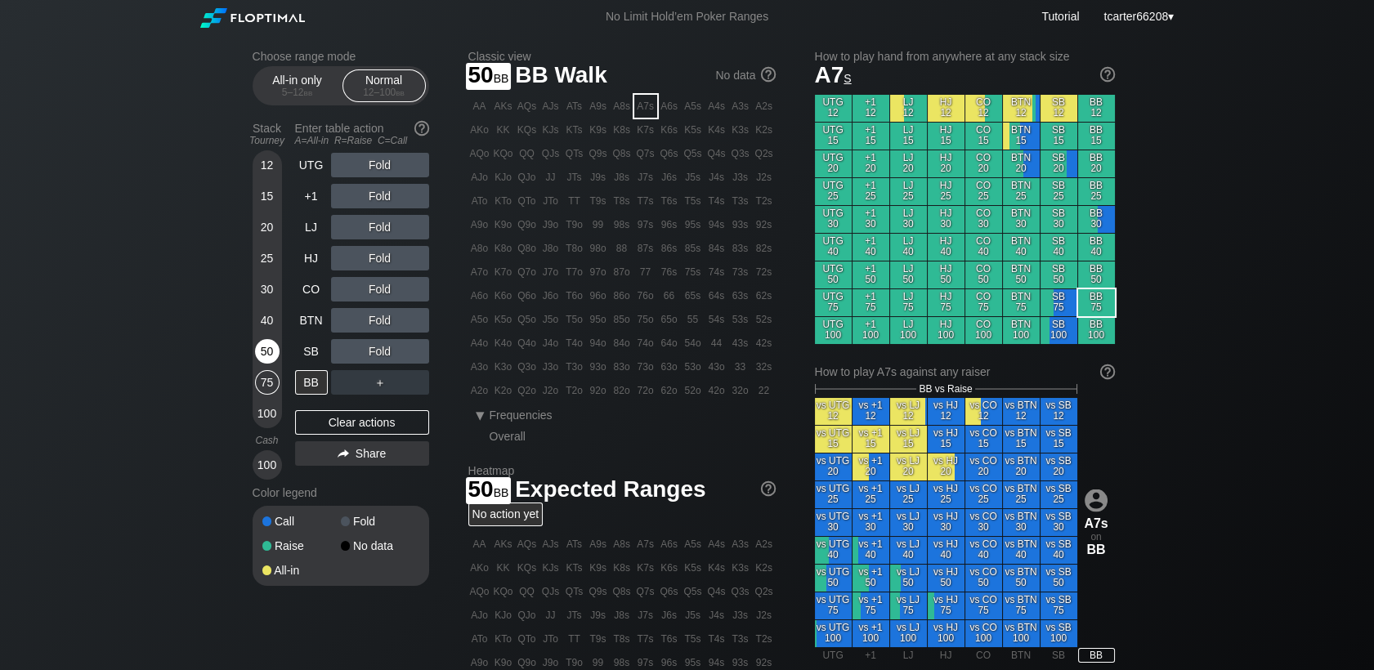
click at [266, 352] on div "50" at bounding box center [267, 351] width 25 height 25
click at [312, 163] on div "UTG" at bounding box center [311, 165] width 33 height 25
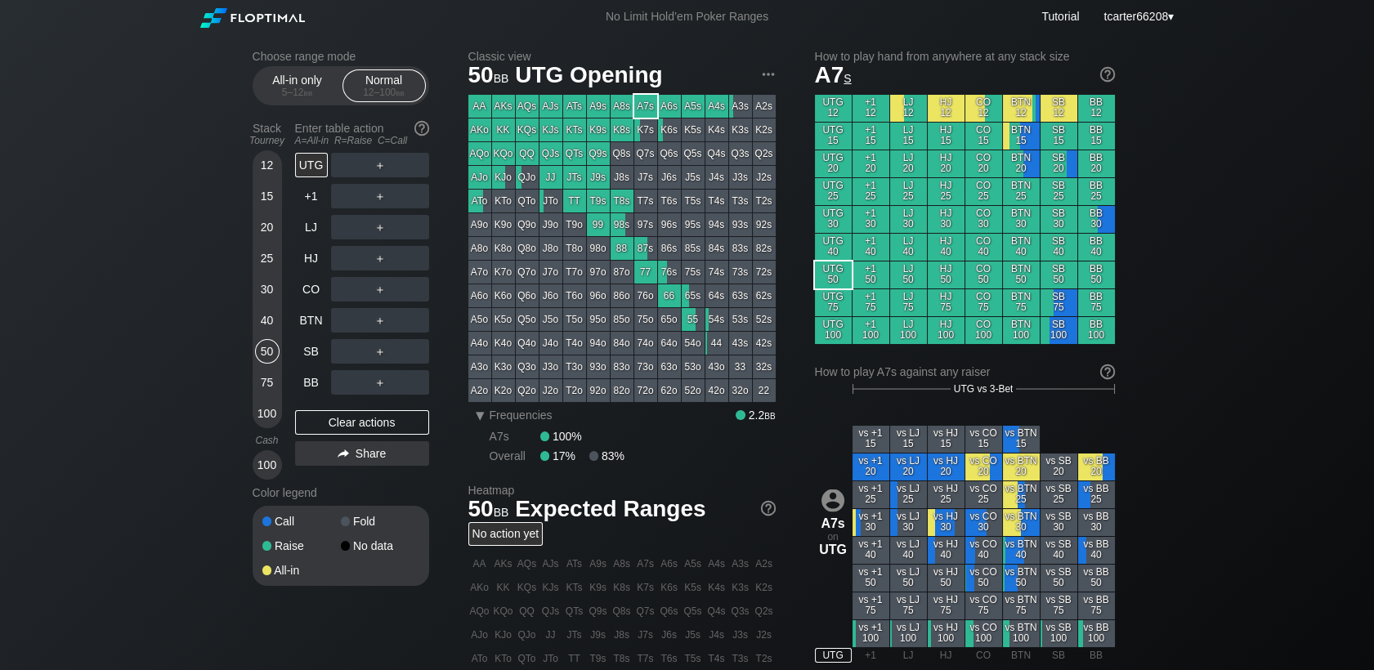
click at [268, 293] on div "30" at bounding box center [267, 289] width 25 height 25
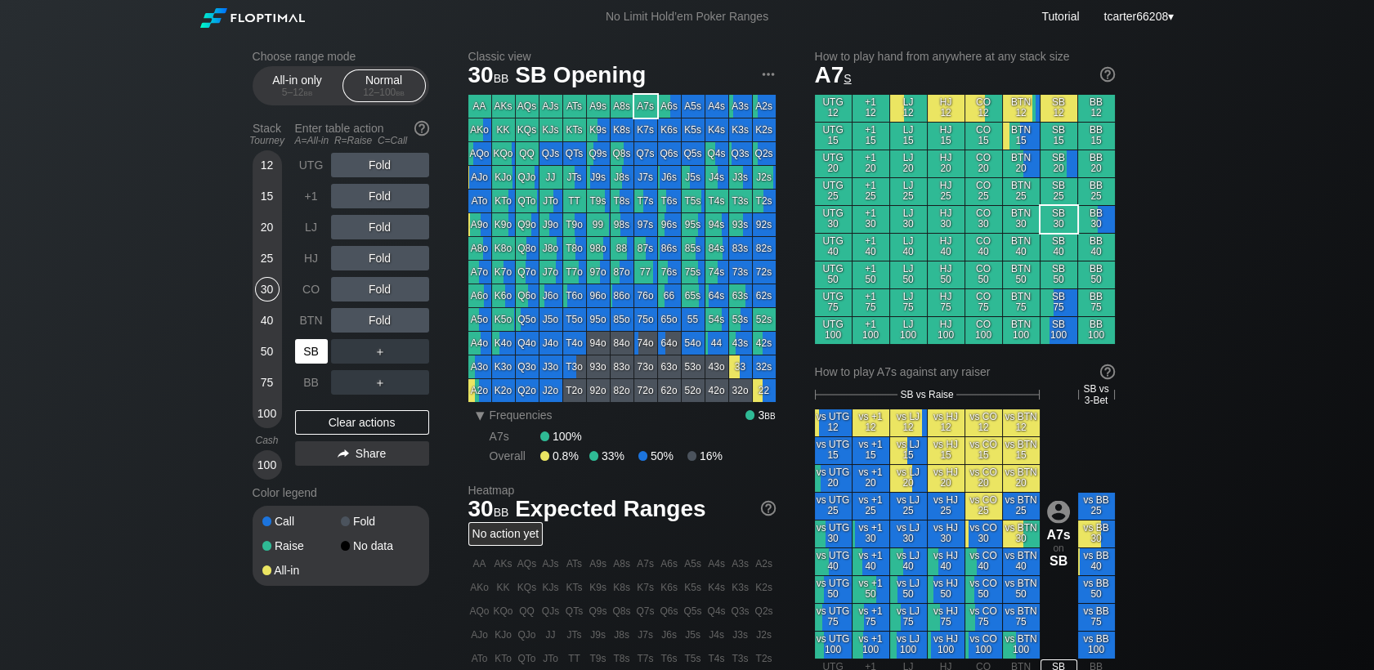
click at [311, 355] on div "SB" at bounding box center [311, 351] width 33 height 25
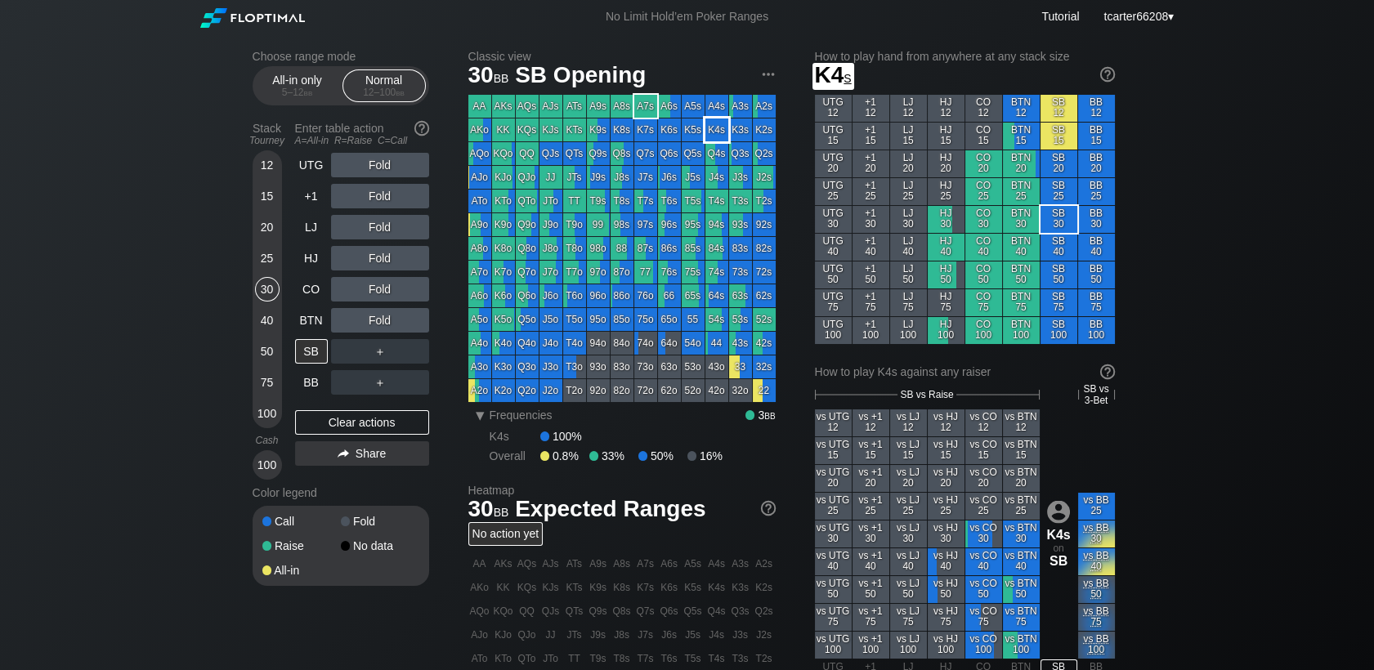
click at [718, 134] on div "K4s" at bounding box center [716, 129] width 23 height 23
click at [387, 257] on div "R ✕" at bounding box center [380, 258] width 32 height 25
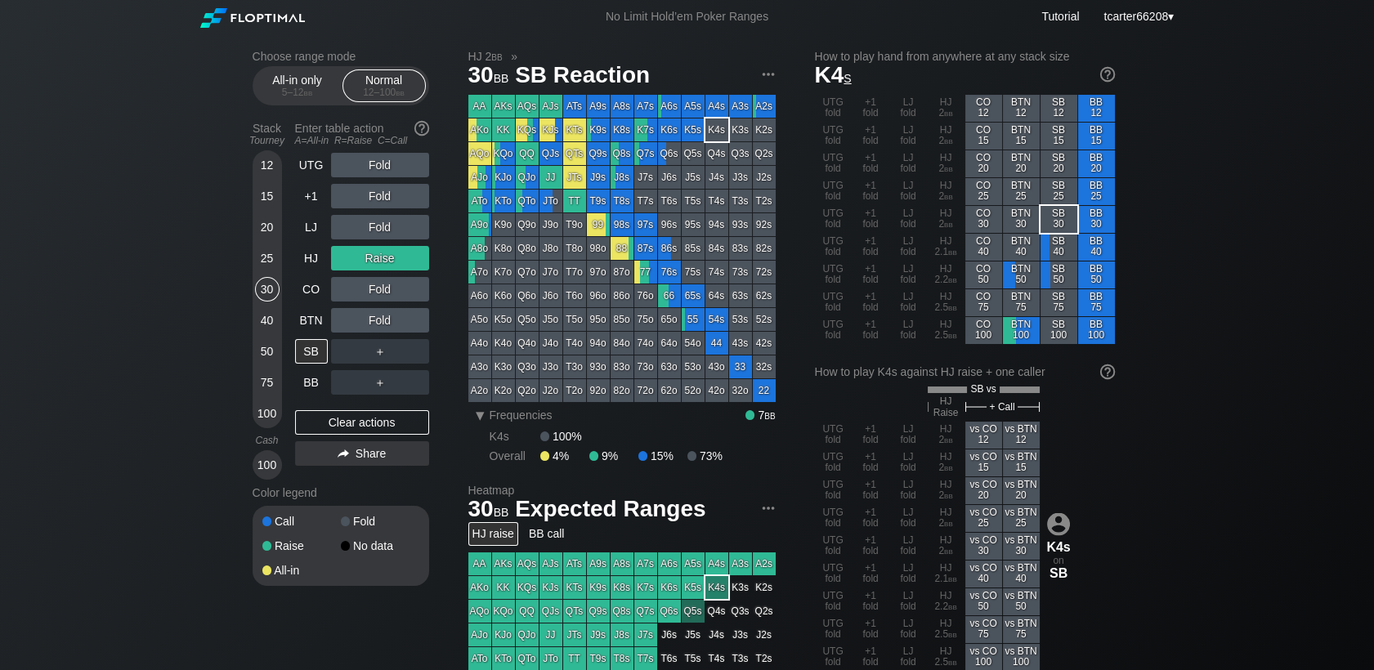
click at [267, 320] on div "40" at bounding box center [267, 320] width 25 height 25
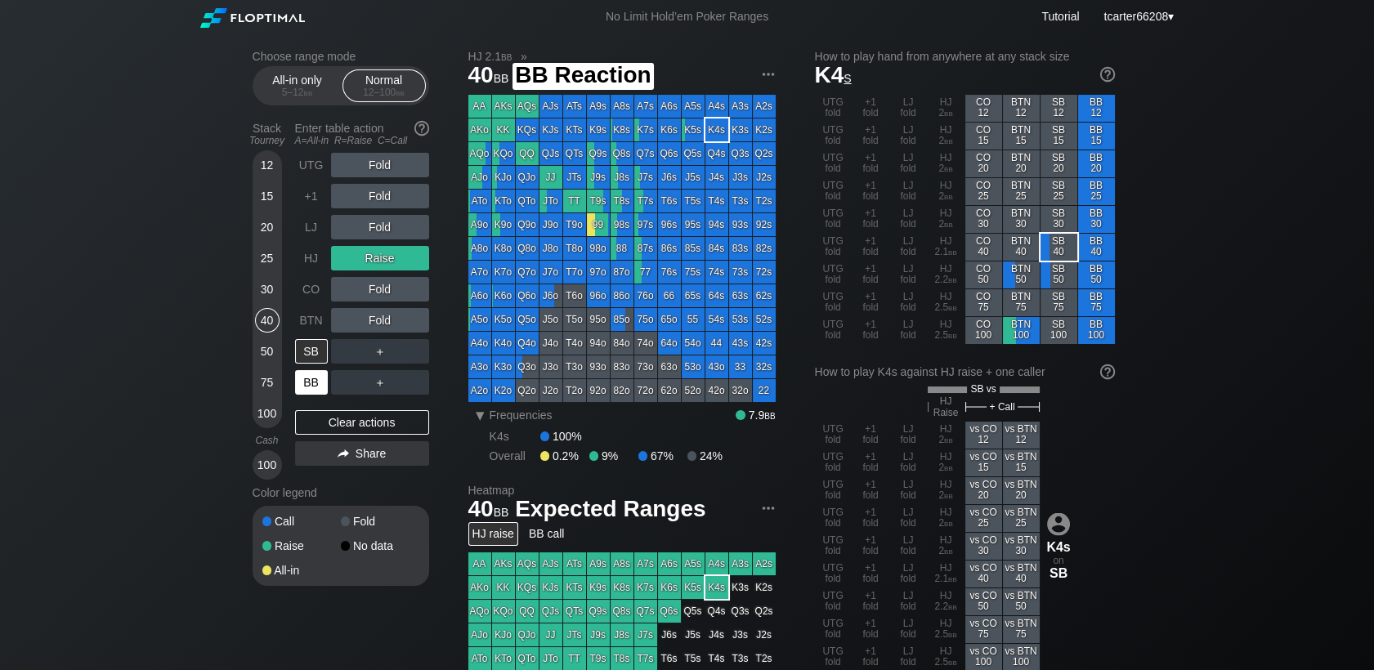
click at [304, 376] on div "BB" at bounding box center [311, 382] width 33 height 25
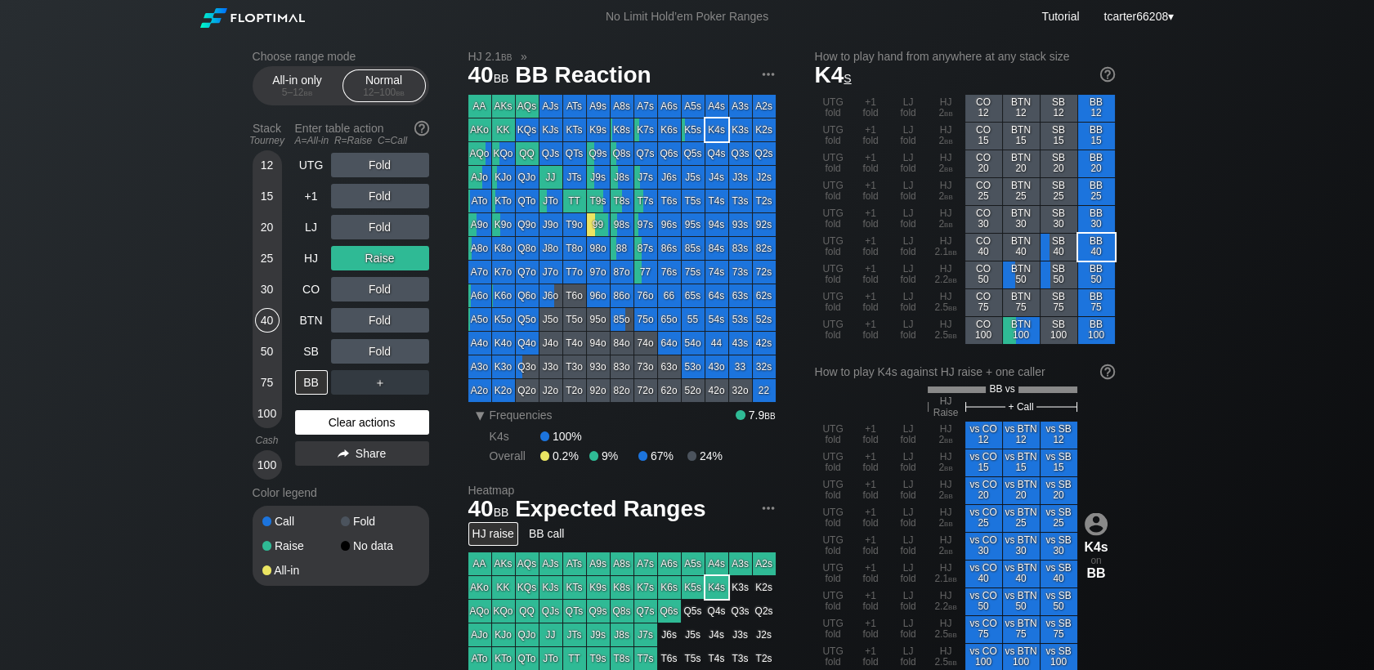
click at [325, 418] on div "Clear actions" at bounding box center [362, 422] width 134 height 25
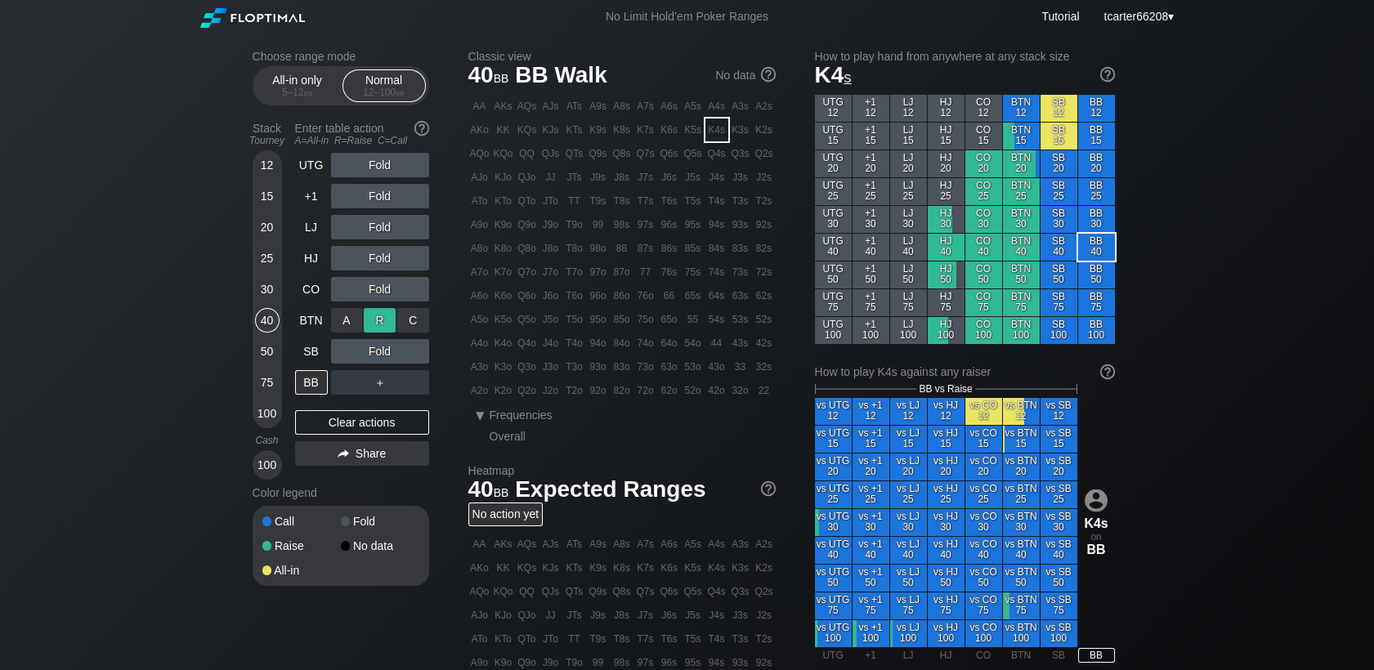
drag, startPoint x: 386, startPoint y: 308, endPoint x: 383, endPoint y: 324, distance: 16.5
click at [384, 320] on div "R ✕" at bounding box center [380, 320] width 32 height 25
click at [384, 327] on div "R ✕" at bounding box center [380, 320] width 32 height 25
click at [407, 354] on div "C ✕" at bounding box center [413, 351] width 32 height 25
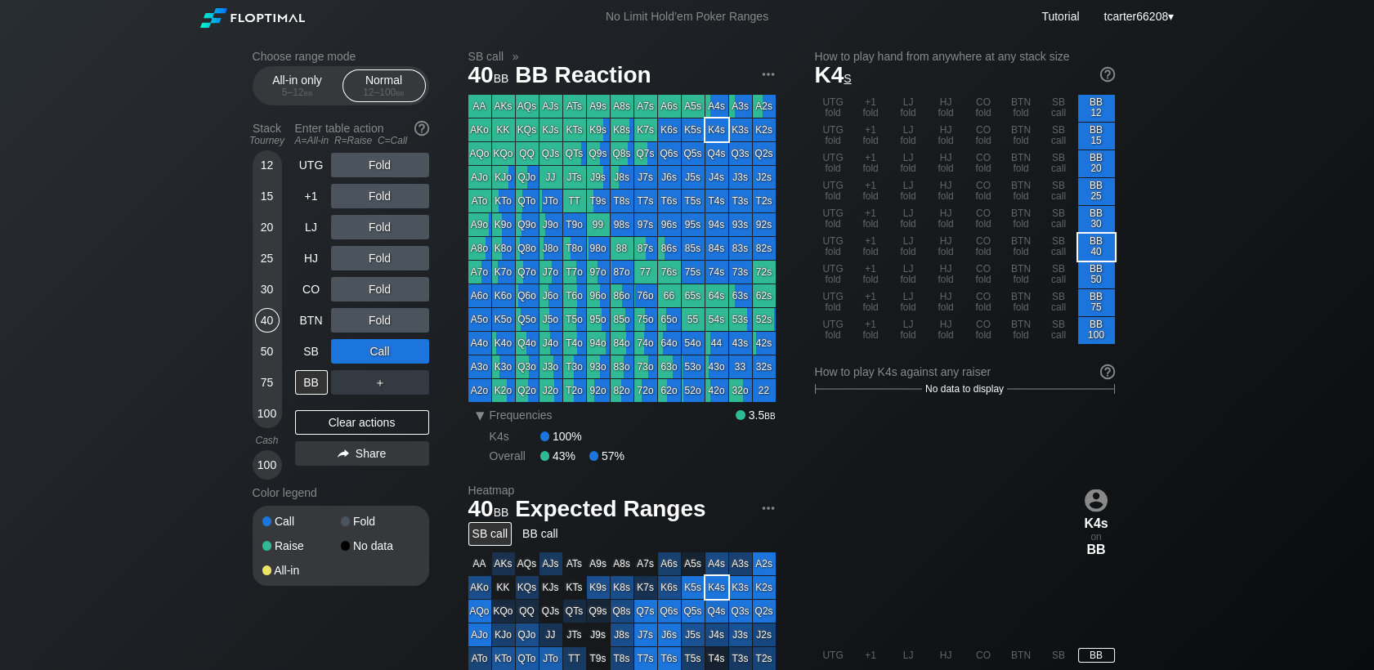
click at [407, 354] on div "Call" at bounding box center [380, 351] width 98 height 25
click at [379, 355] on div "R ✕" at bounding box center [380, 351] width 32 height 25
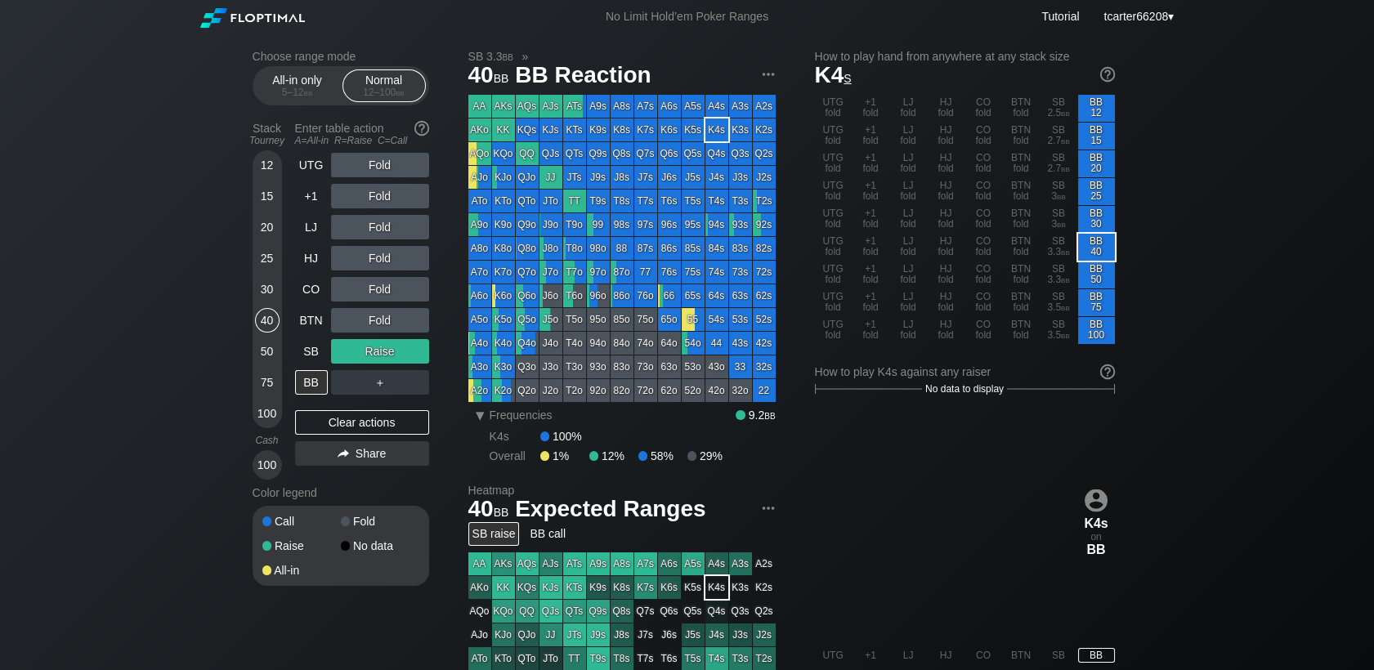
drag, startPoint x: 408, startPoint y: 418, endPoint x: 327, endPoint y: 406, distance: 81.8
click at [408, 418] on div "Clear actions" at bounding box center [362, 422] width 134 height 25
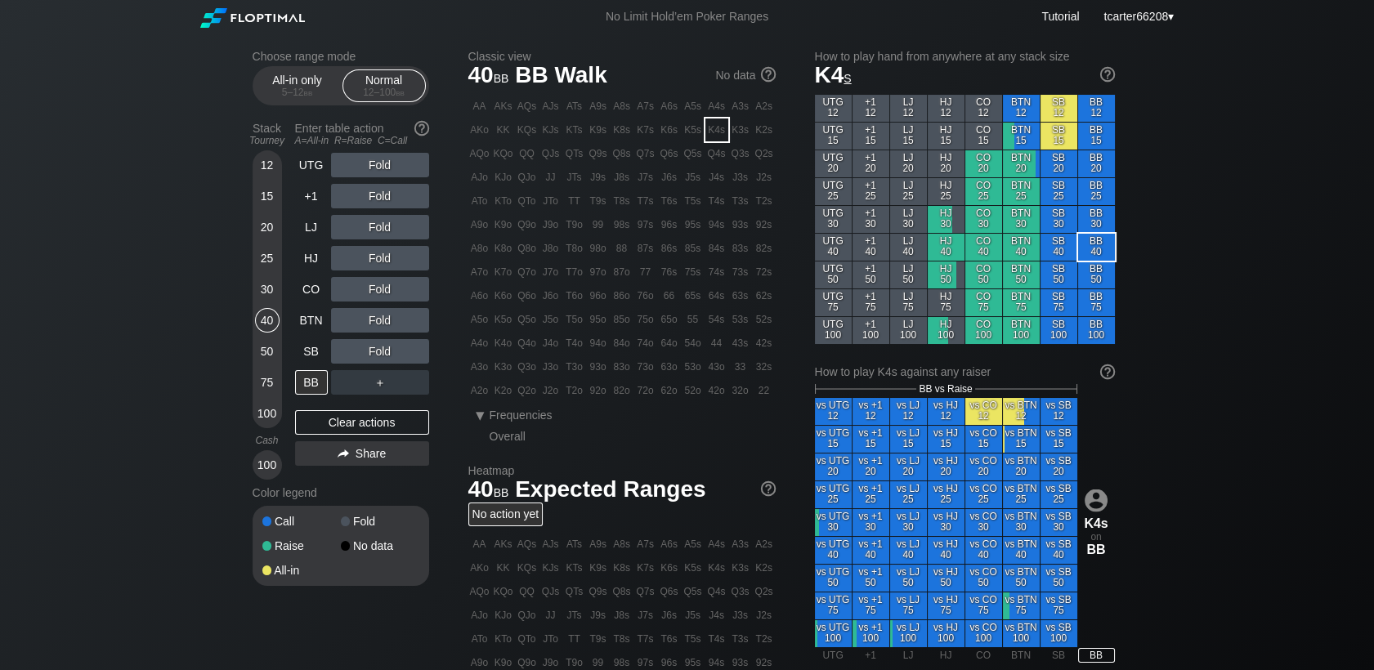
drag, startPoint x: 269, startPoint y: 382, endPoint x: 12, endPoint y: 412, distance: 258.3
click at [268, 382] on div "75" at bounding box center [267, 382] width 25 height 25
drag, startPoint x: 314, startPoint y: 300, endPoint x: 355, endPoint y: 272, distance: 49.4
click at [314, 300] on div "CO" at bounding box center [311, 289] width 33 height 25
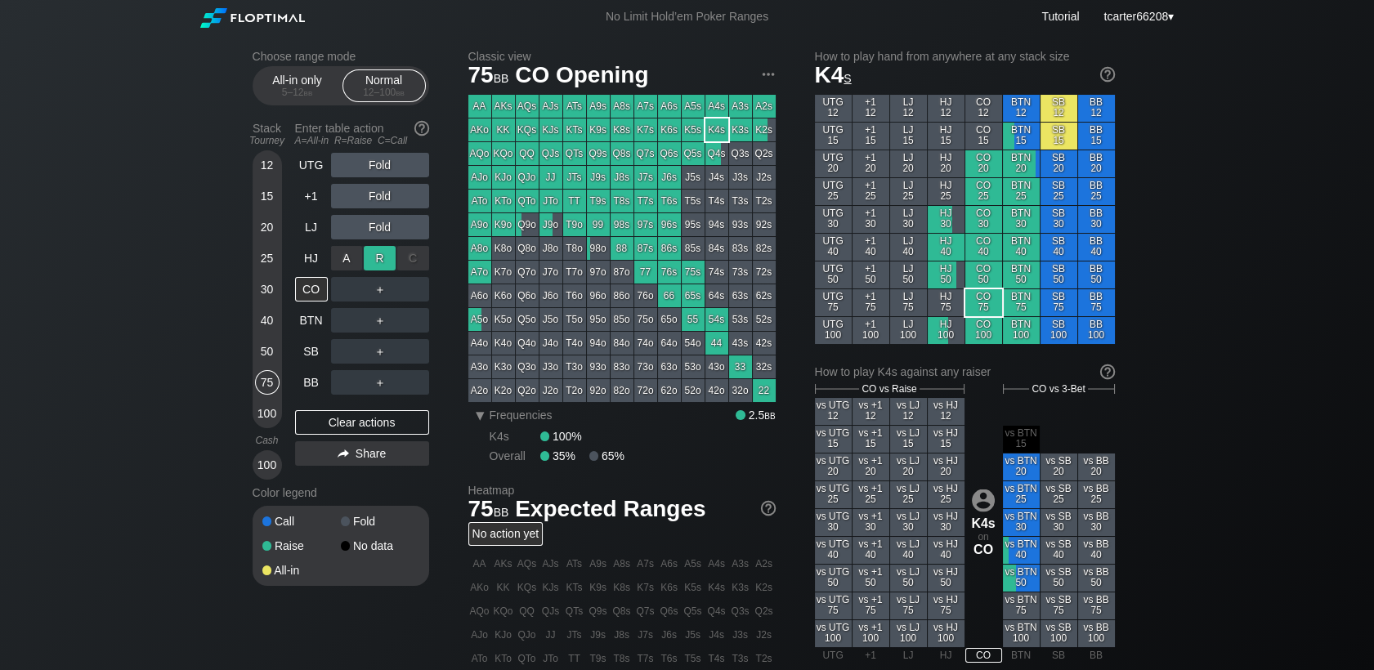
click at [373, 255] on div "R ✕" at bounding box center [380, 258] width 32 height 25
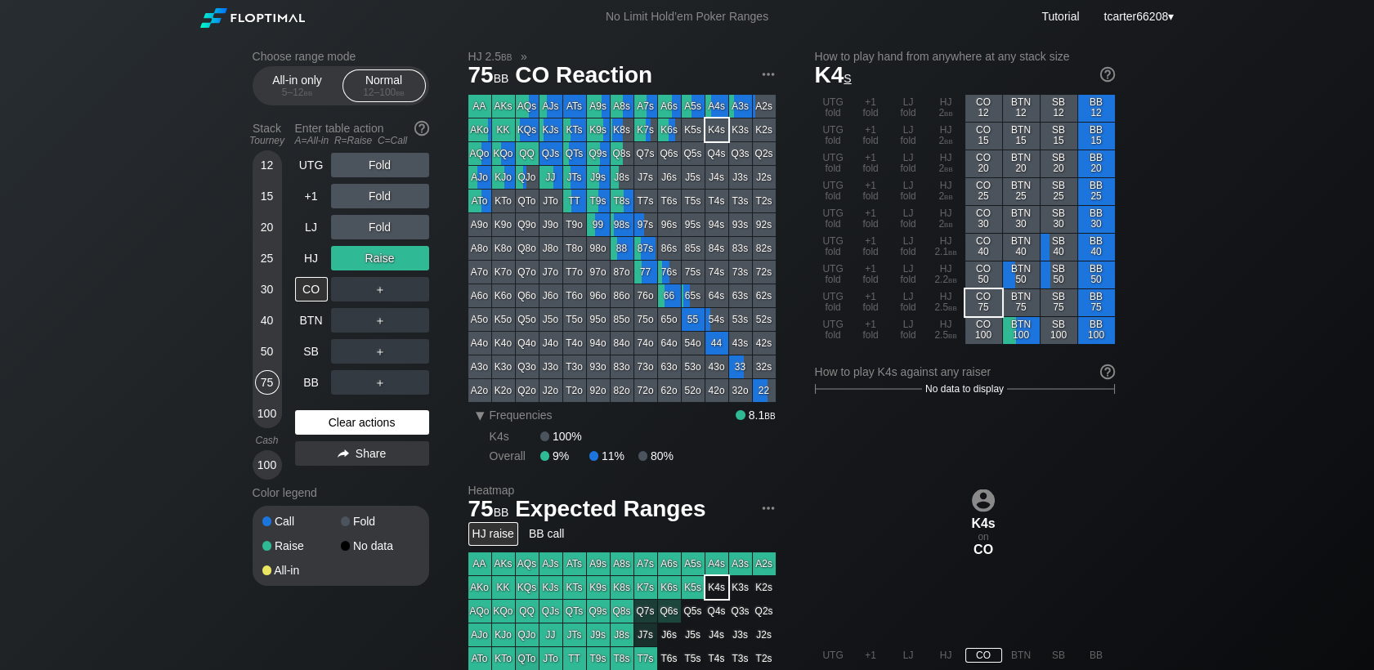
click at [330, 428] on div "Clear actions" at bounding box center [362, 422] width 134 height 25
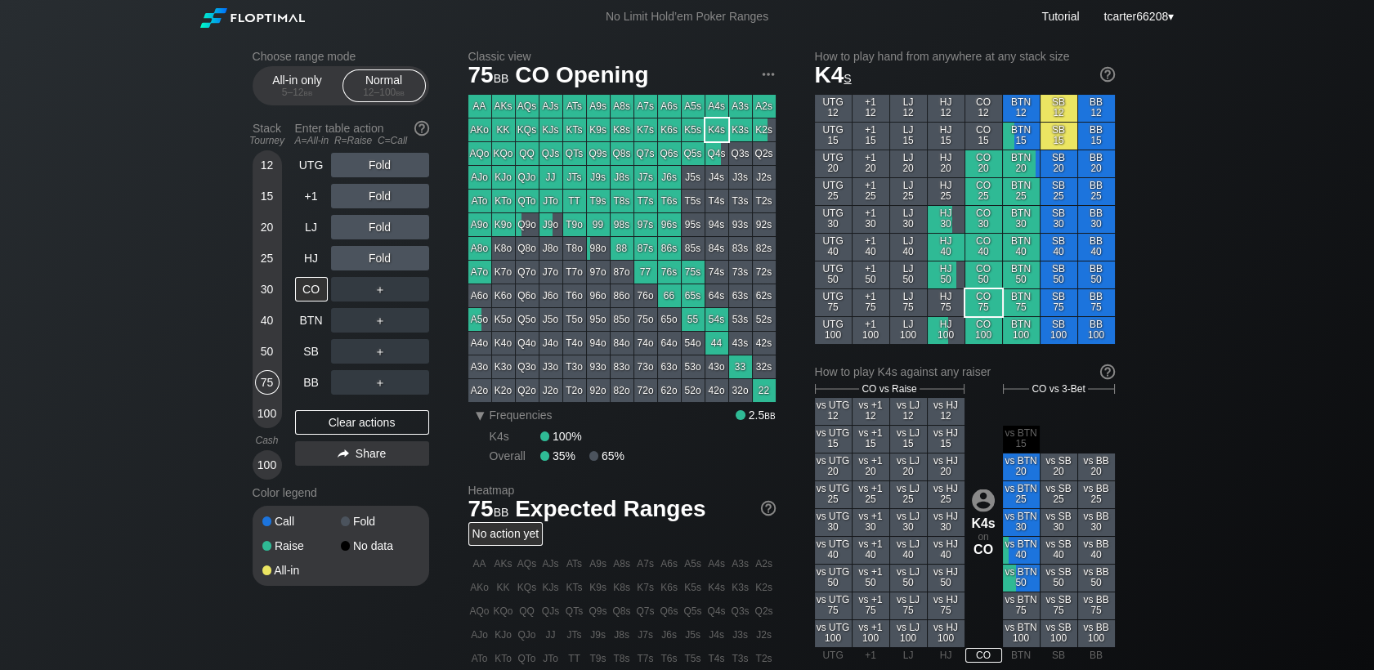
click at [273, 422] on div "100" at bounding box center [267, 413] width 25 height 25
click at [274, 418] on div "100" at bounding box center [267, 413] width 25 height 25
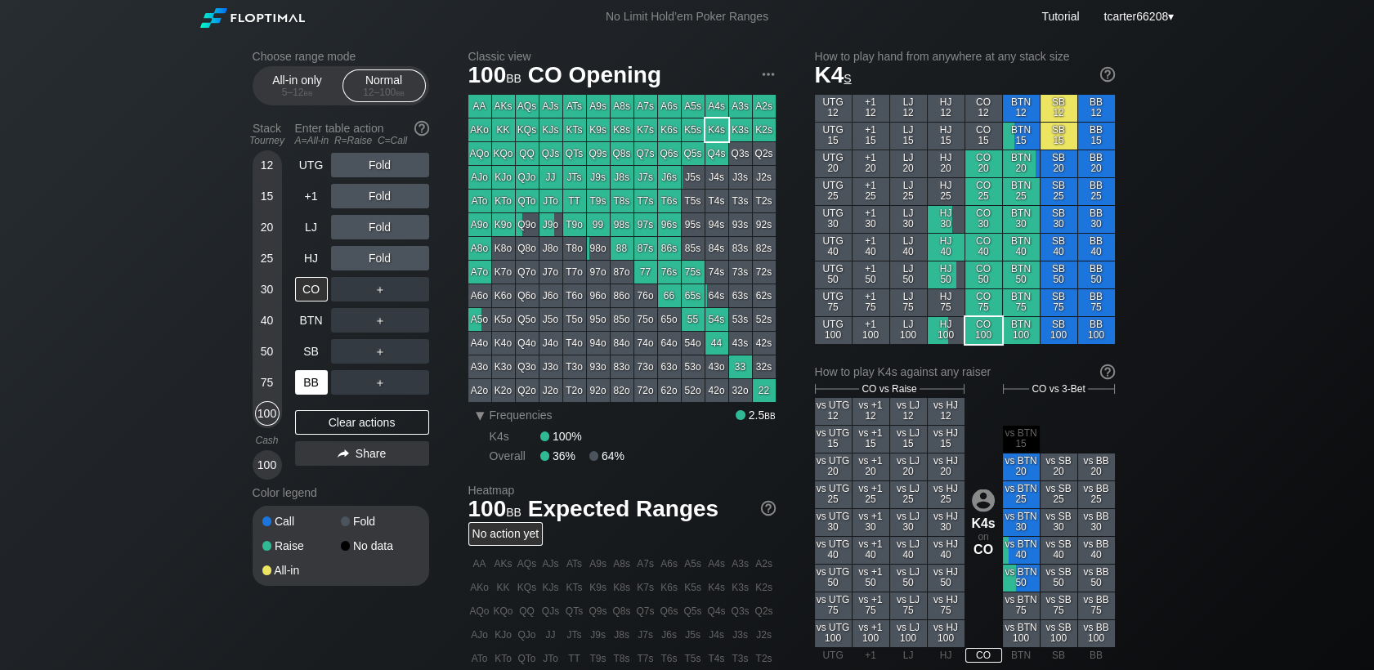
click at [309, 382] on div "BB" at bounding box center [311, 382] width 33 height 25
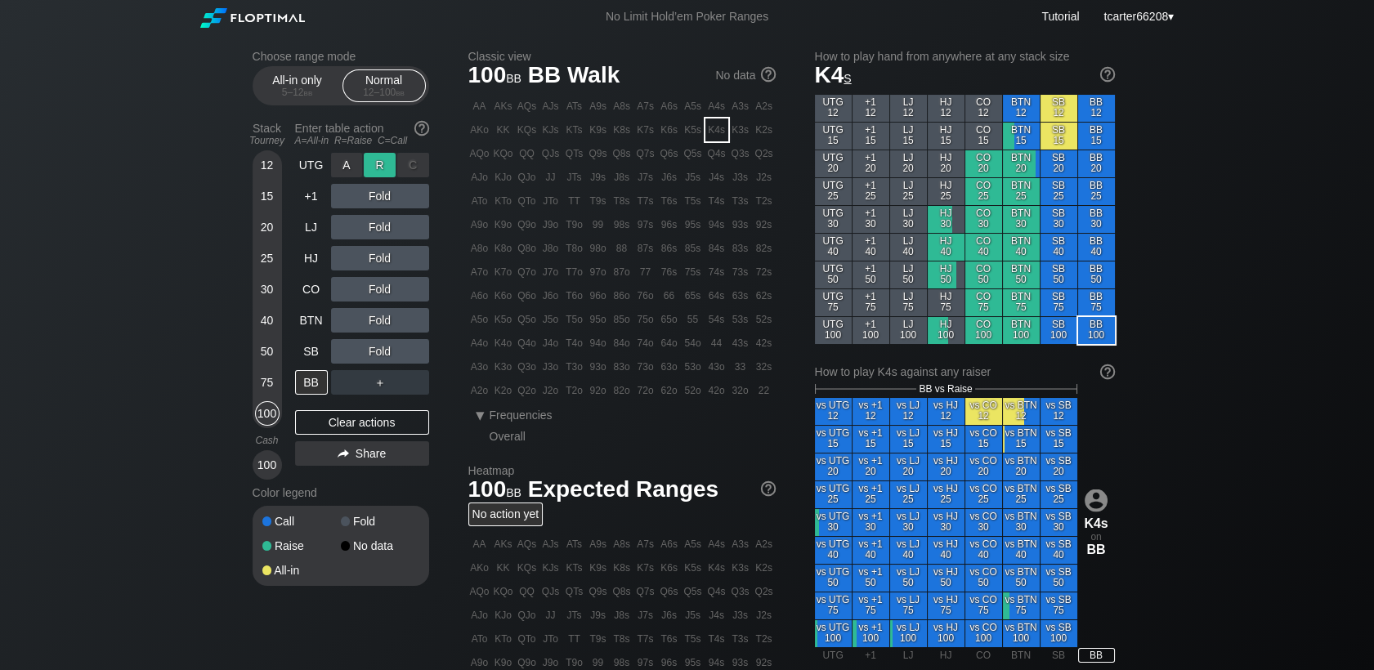
drag, startPoint x: 382, startPoint y: 178, endPoint x: 371, endPoint y: 164, distance: 18.0
click at [371, 164] on div "R ✕" at bounding box center [380, 165] width 32 height 25
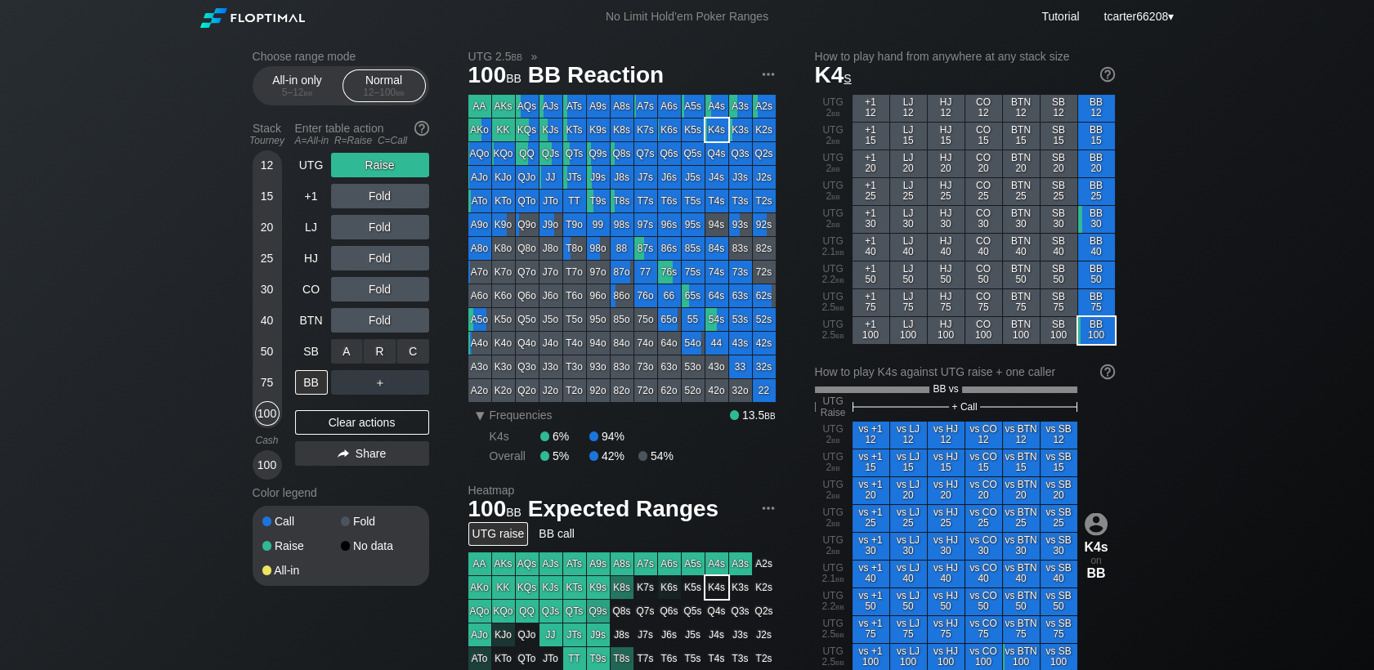
click at [403, 364] on div "A ✕ R ✕ C ✕ Fold" at bounding box center [380, 351] width 98 height 25
click at [403, 356] on div "C ✕" at bounding box center [413, 351] width 32 height 25
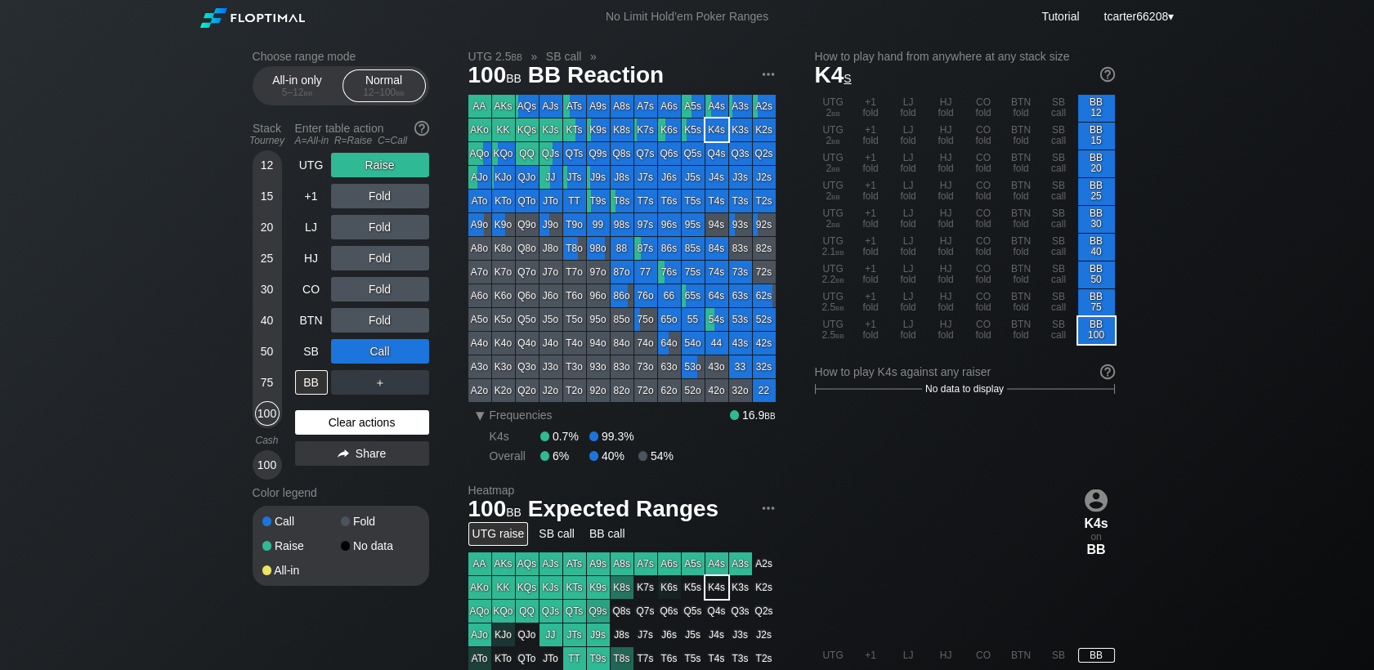
click at [392, 418] on div "Clear actions" at bounding box center [362, 422] width 134 height 25
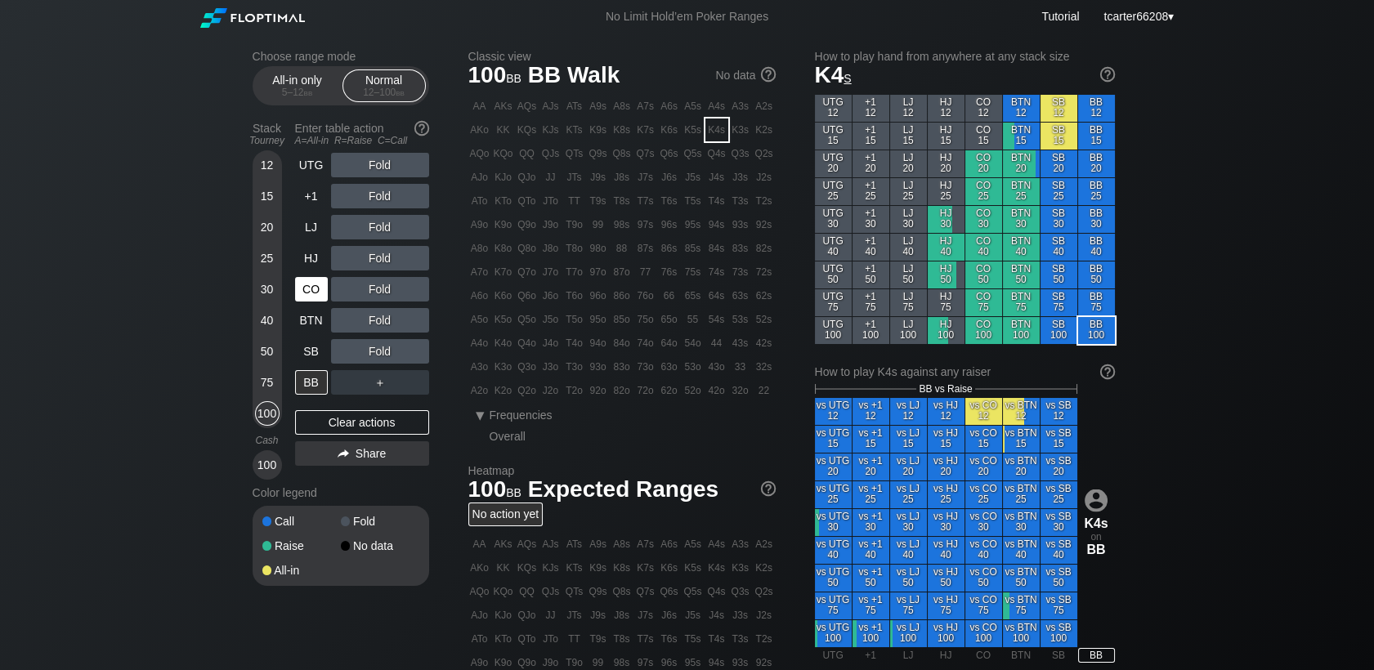
click at [261, 319] on div "40" at bounding box center [267, 320] width 25 height 25
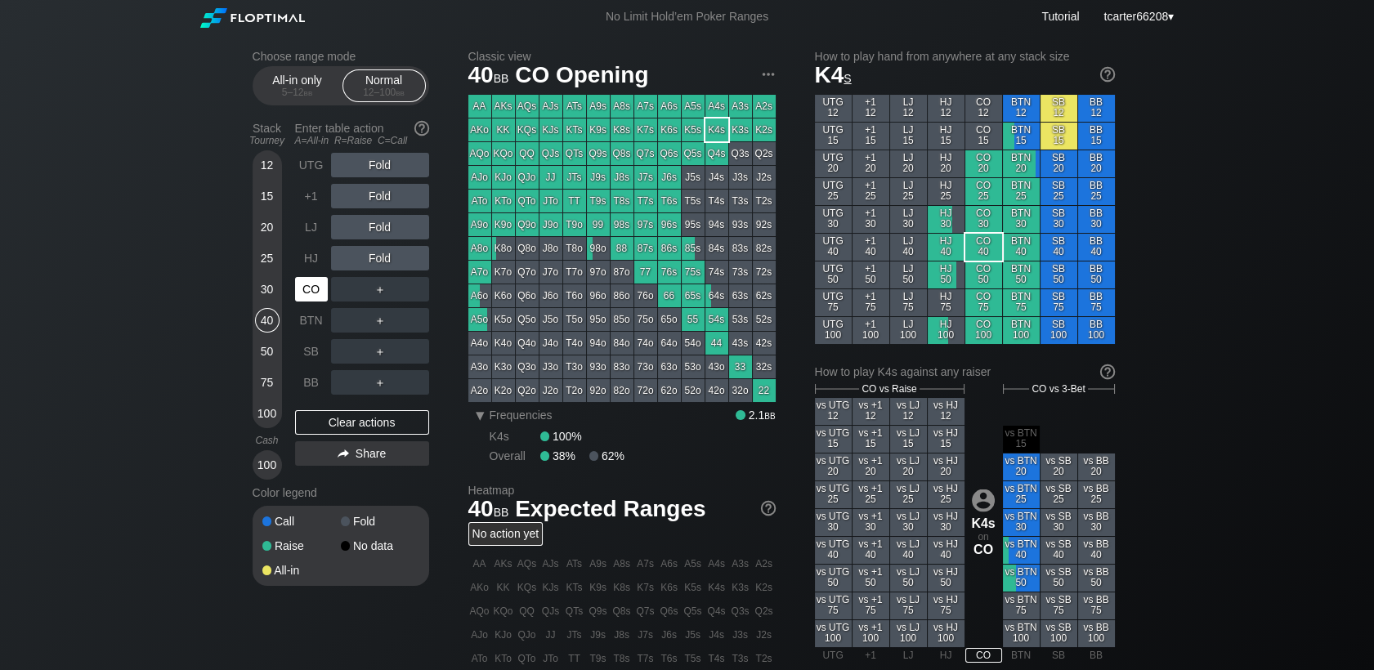
click at [303, 294] on div "CO" at bounding box center [311, 289] width 33 height 25
click at [385, 173] on div "R ✕" at bounding box center [380, 165] width 32 height 25
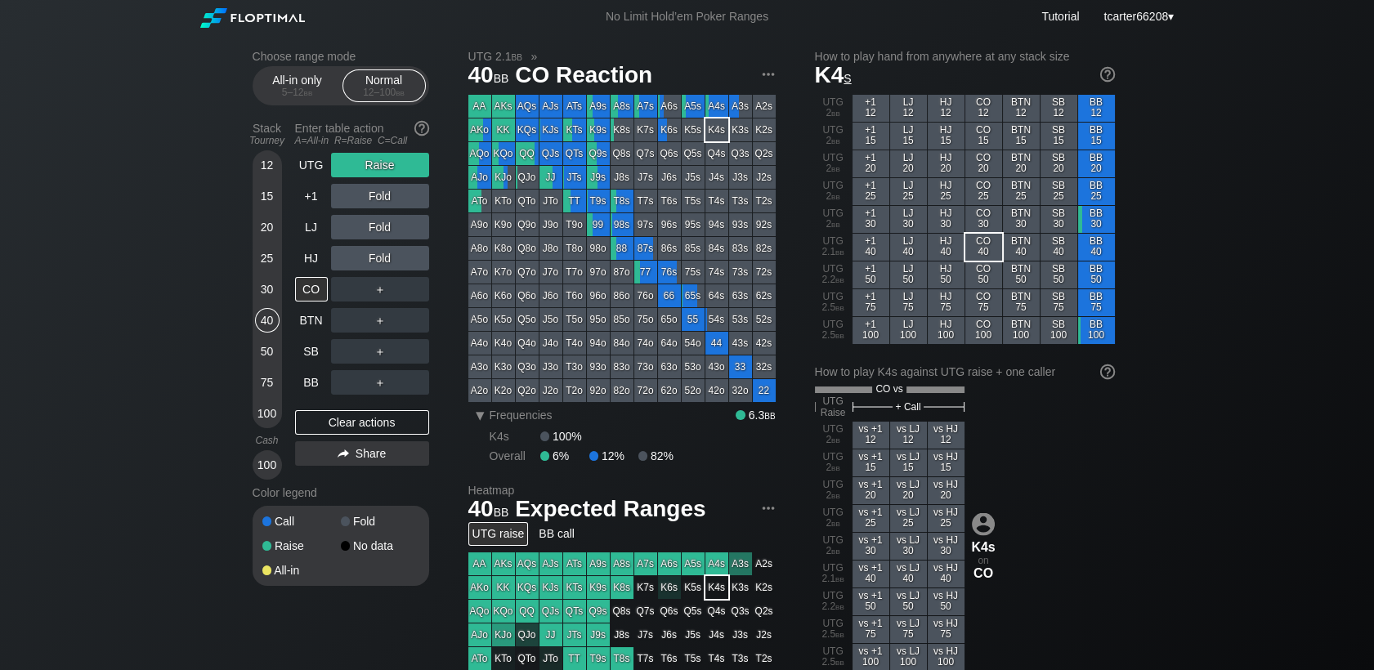
click at [261, 226] on div "20" at bounding box center [267, 227] width 25 height 25
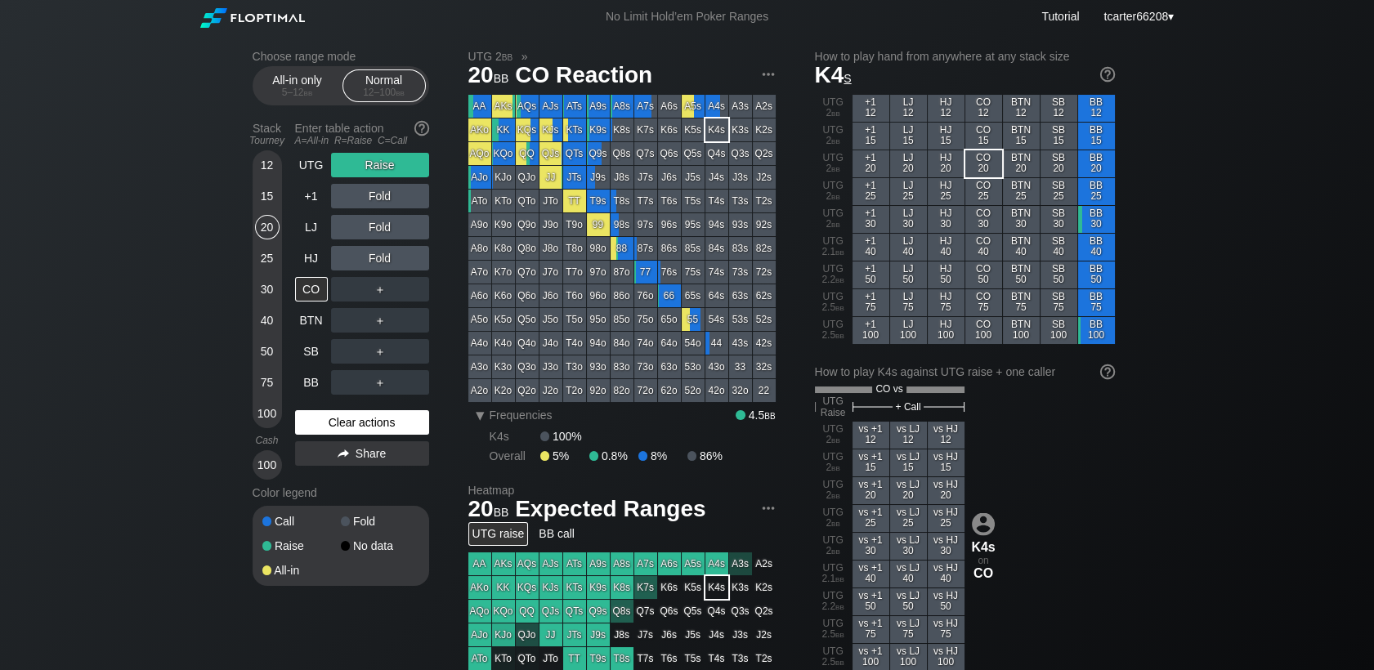
click at [312, 418] on div "Clear actions" at bounding box center [362, 422] width 134 height 25
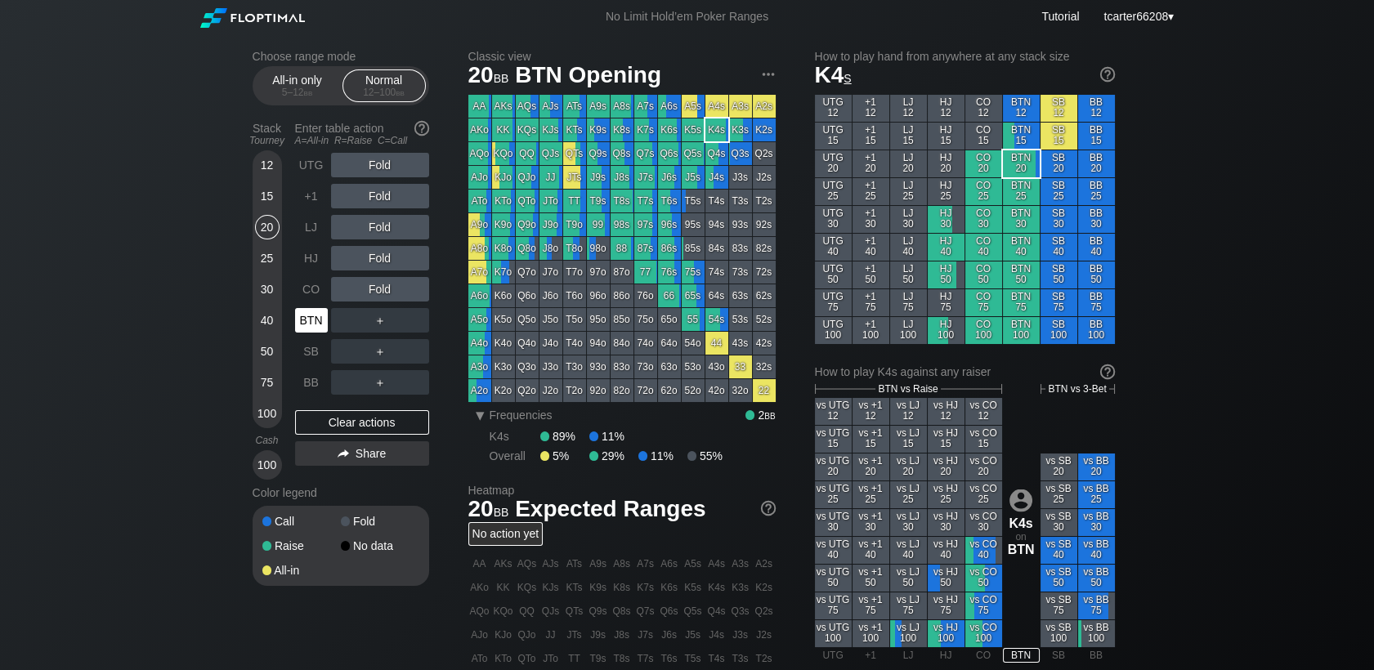
click at [324, 319] on div "BTN" at bounding box center [311, 320] width 33 height 25
click at [253, 411] on div "12 15 20 25 30 40 50 75 100" at bounding box center [267, 289] width 29 height 278
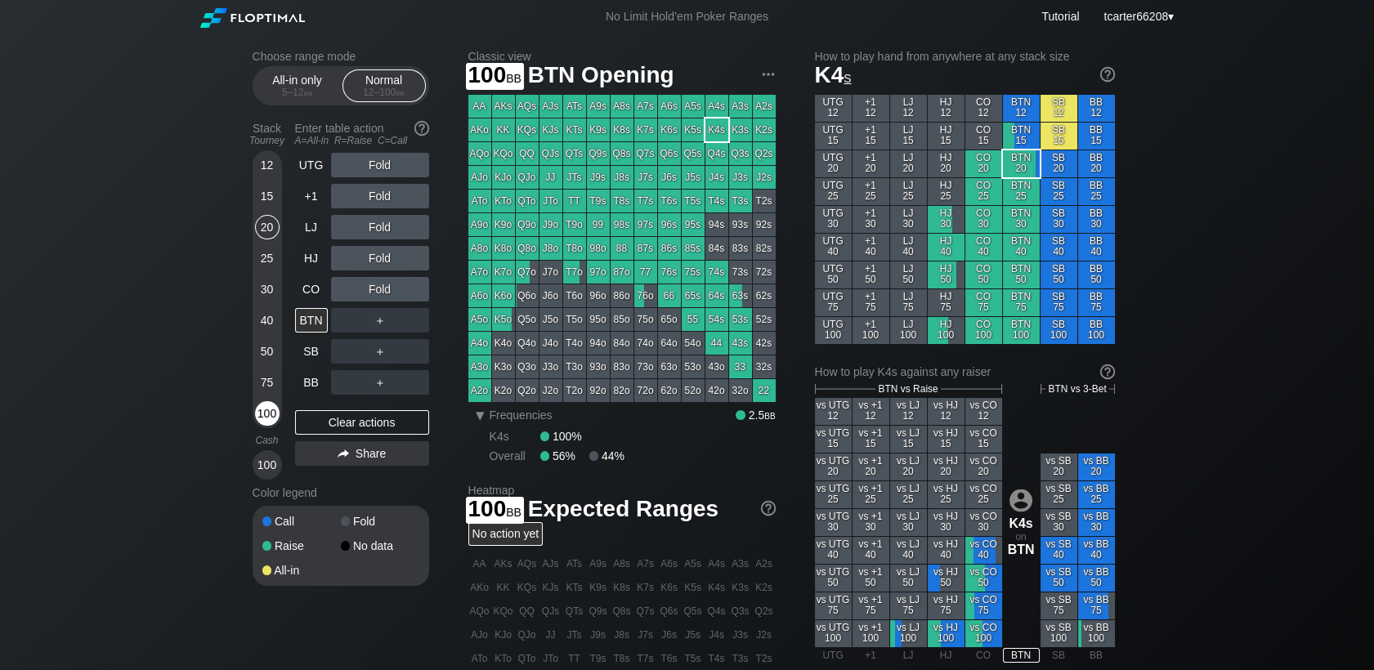
click at [273, 418] on div "100" at bounding box center [267, 413] width 25 height 25
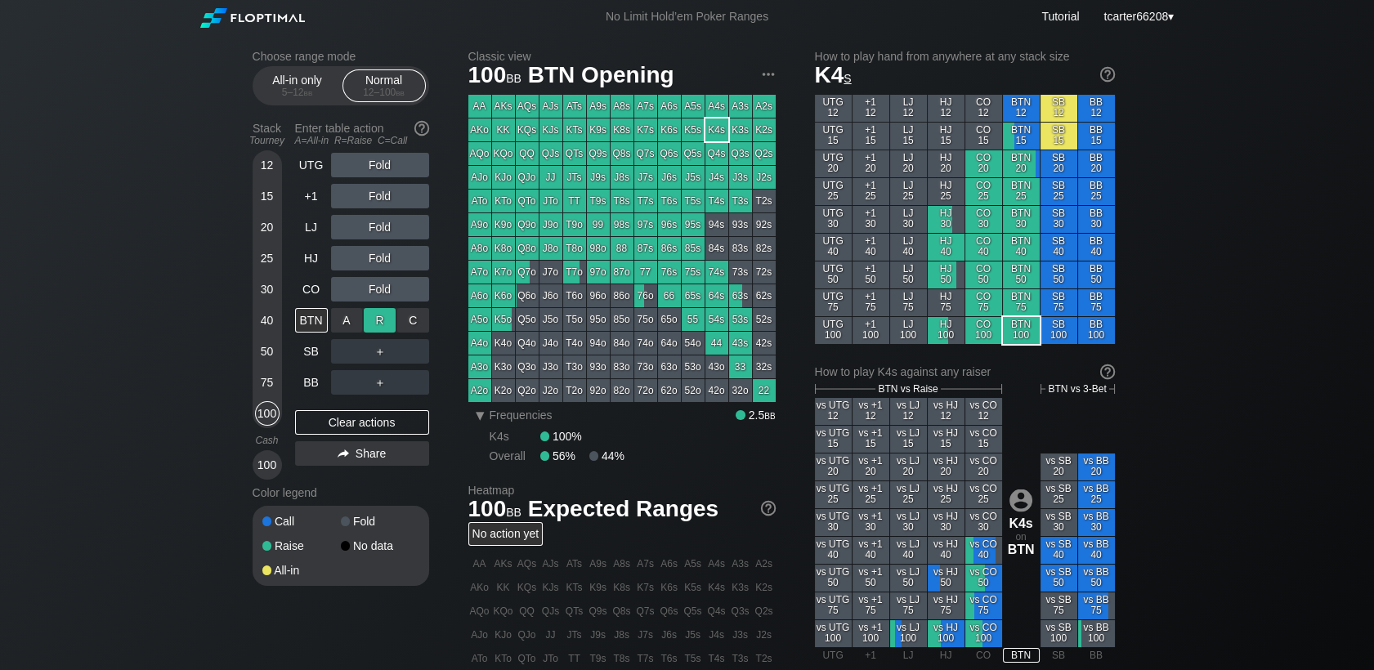
click at [379, 324] on div "R ✕" at bounding box center [380, 320] width 32 height 25
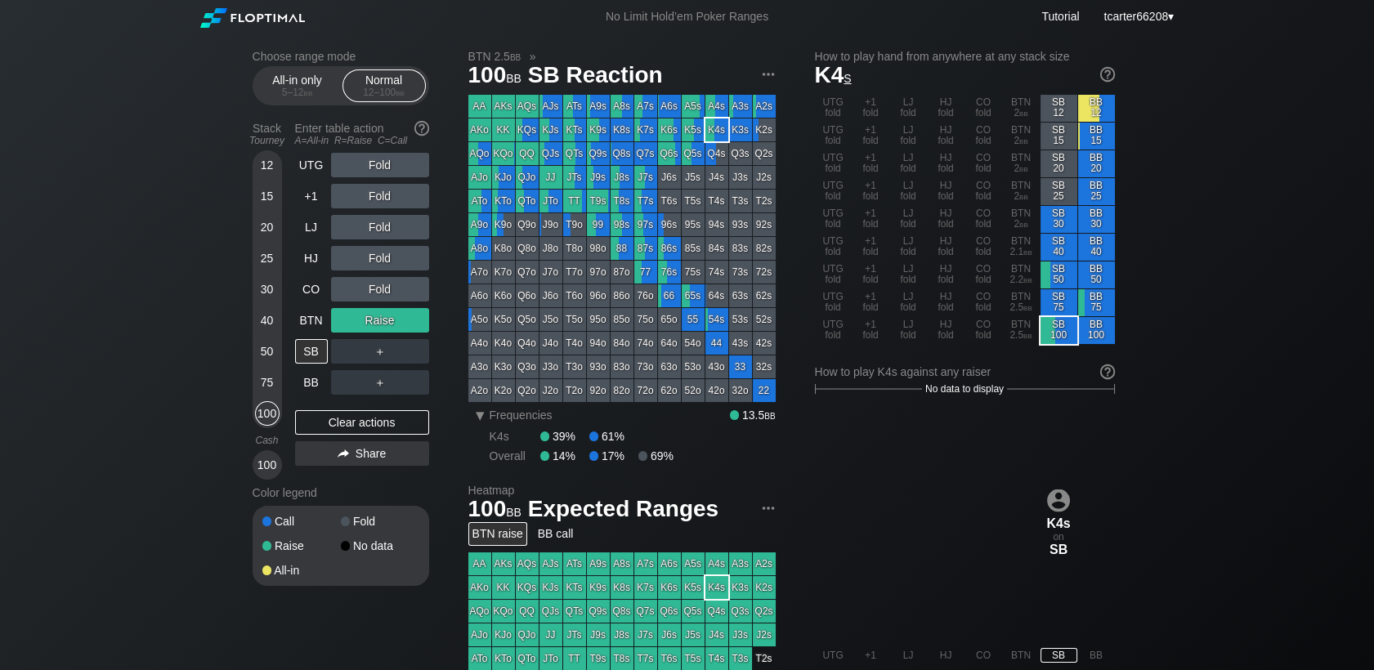
click at [382, 400] on div "UTG Fold +1 Fold LJ Fold HJ Fold CO Fold BTN Raise SB ＋ BB ＋ Clear actions Share" at bounding box center [362, 316] width 134 height 327
click at [379, 391] on div "R ✕" at bounding box center [380, 382] width 32 height 25
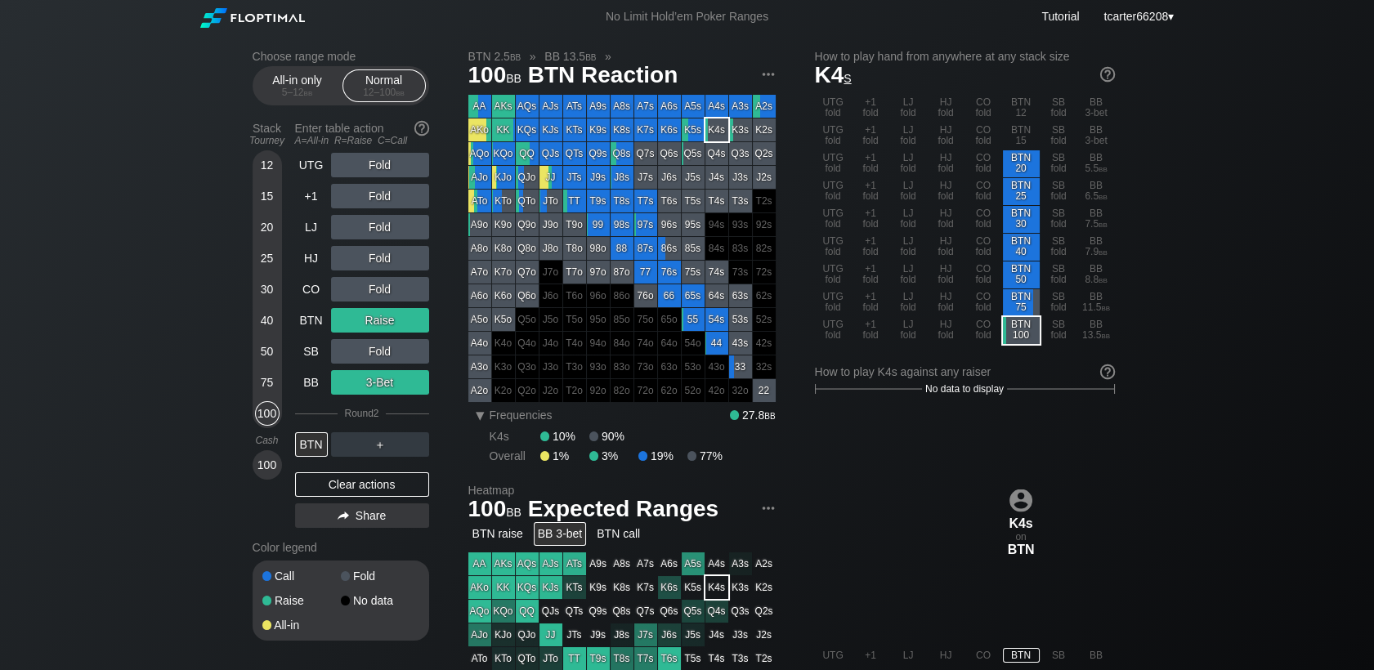
click at [364, 486] on div "Clear actions" at bounding box center [362, 484] width 134 height 25
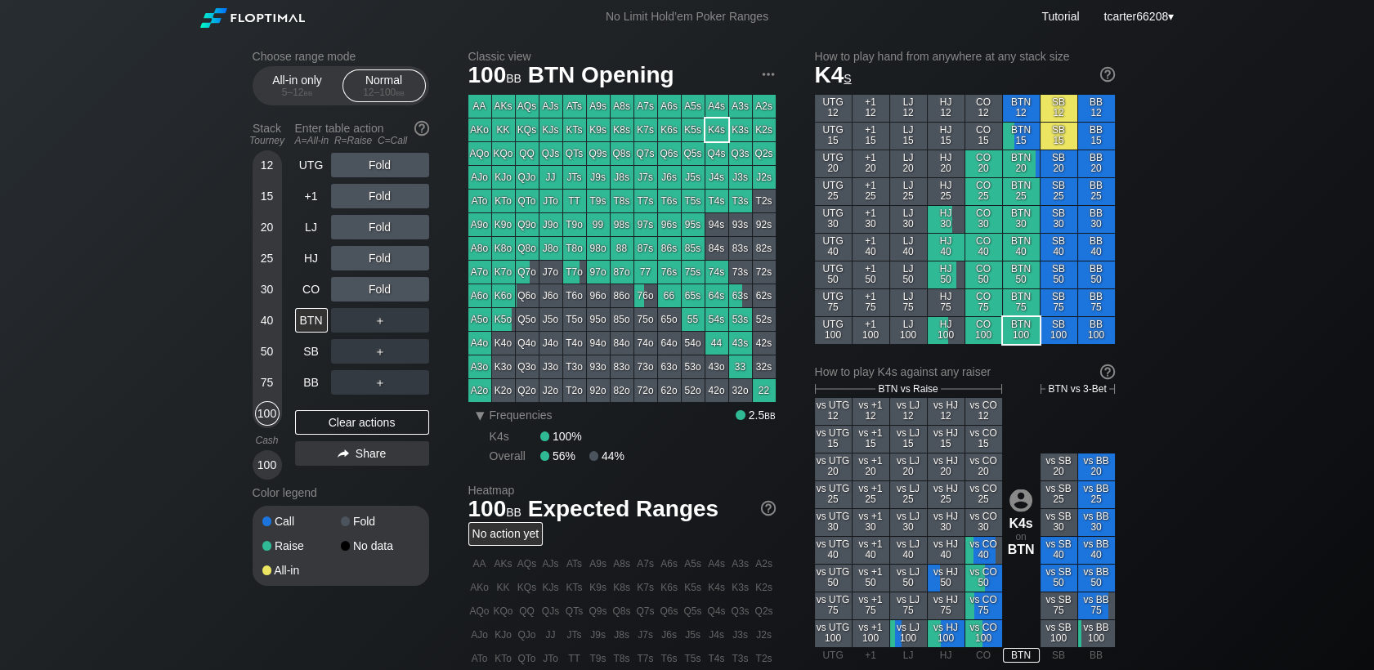
drag, startPoint x: 270, startPoint y: 257, endPoint x: 278, endPoint y: 278, distance: 22.8
click at [273, 257] on div "25" at bounding box center [267, 258] width 25 height 25
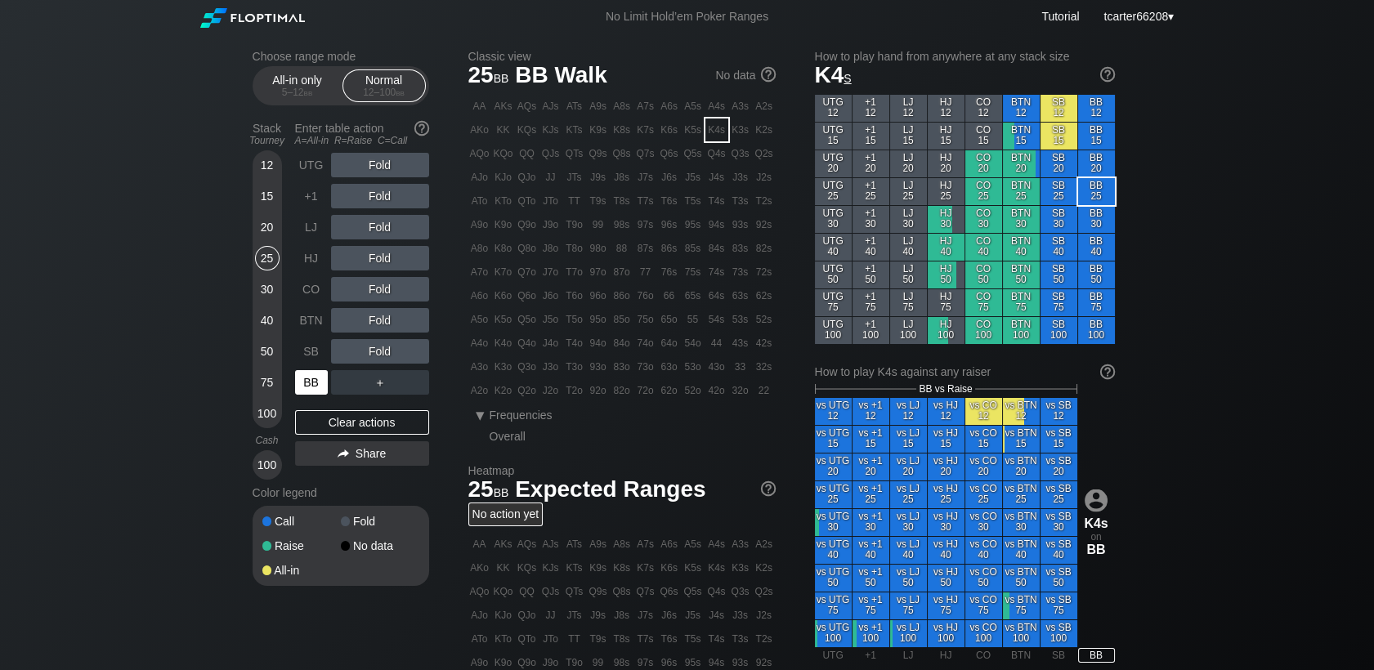
drag, startPoint x: 320, startPoint y: 390, endPoint x: 347, endPoint y: 302, distance: 92.3
click at [320, 390] on div "BB" at bounding box center [311, 382] width 33 height 25
click at [375, 176] on div "R ✕" at bounding box center [380, 165] width 32 height 25
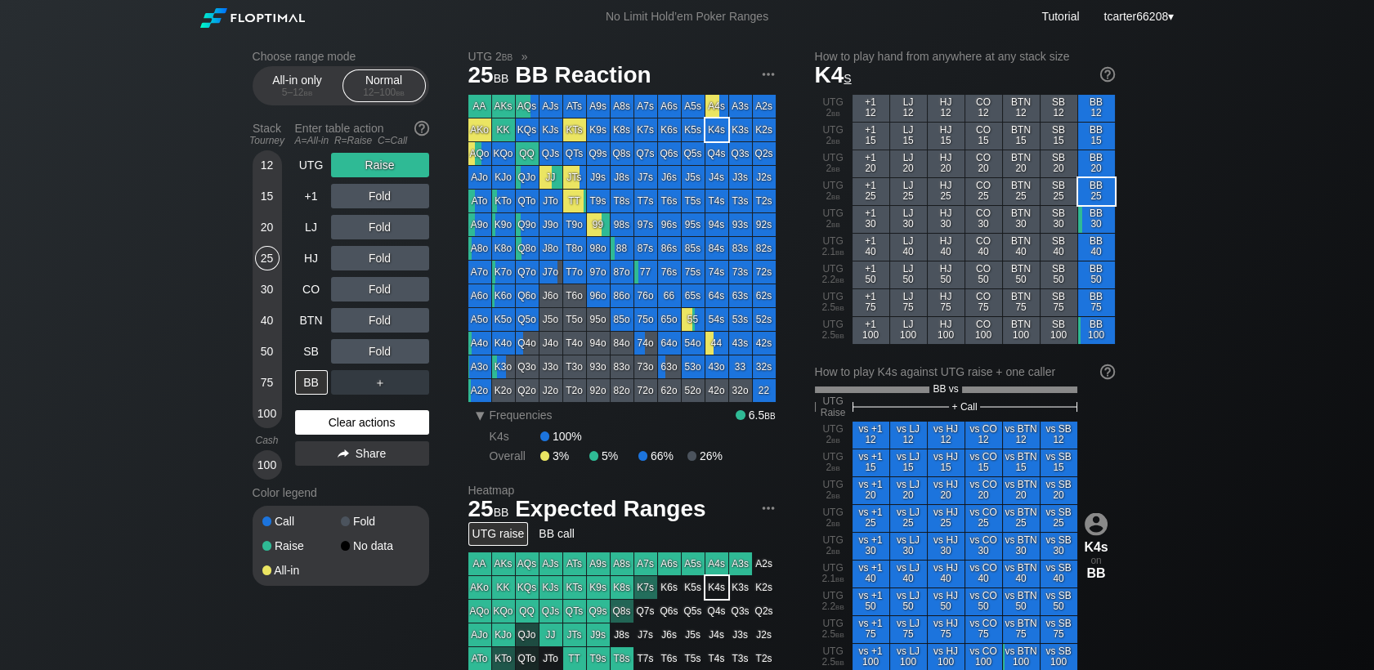
click at [413, 426] on div "Clear actions" at bounding box center [362, 422] width 134 height 25
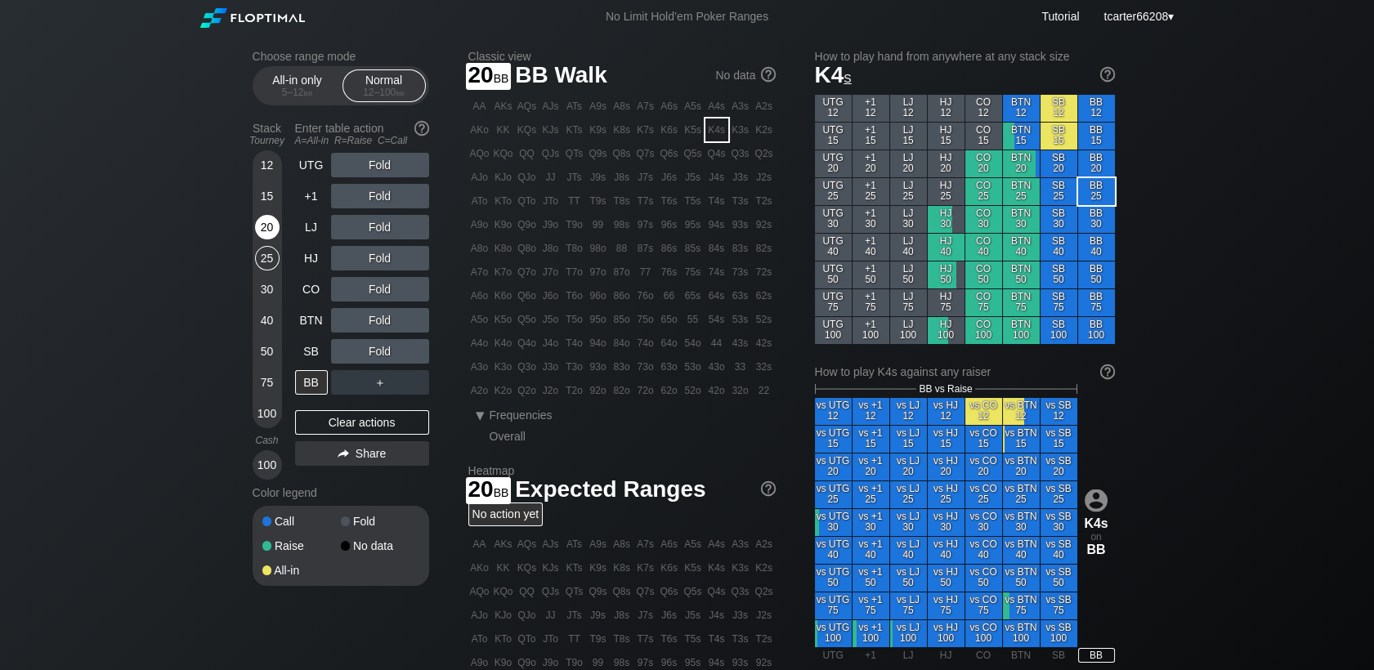
click at [274, 232] on div "20" at bounding box center [267, 227] width 25 height 25
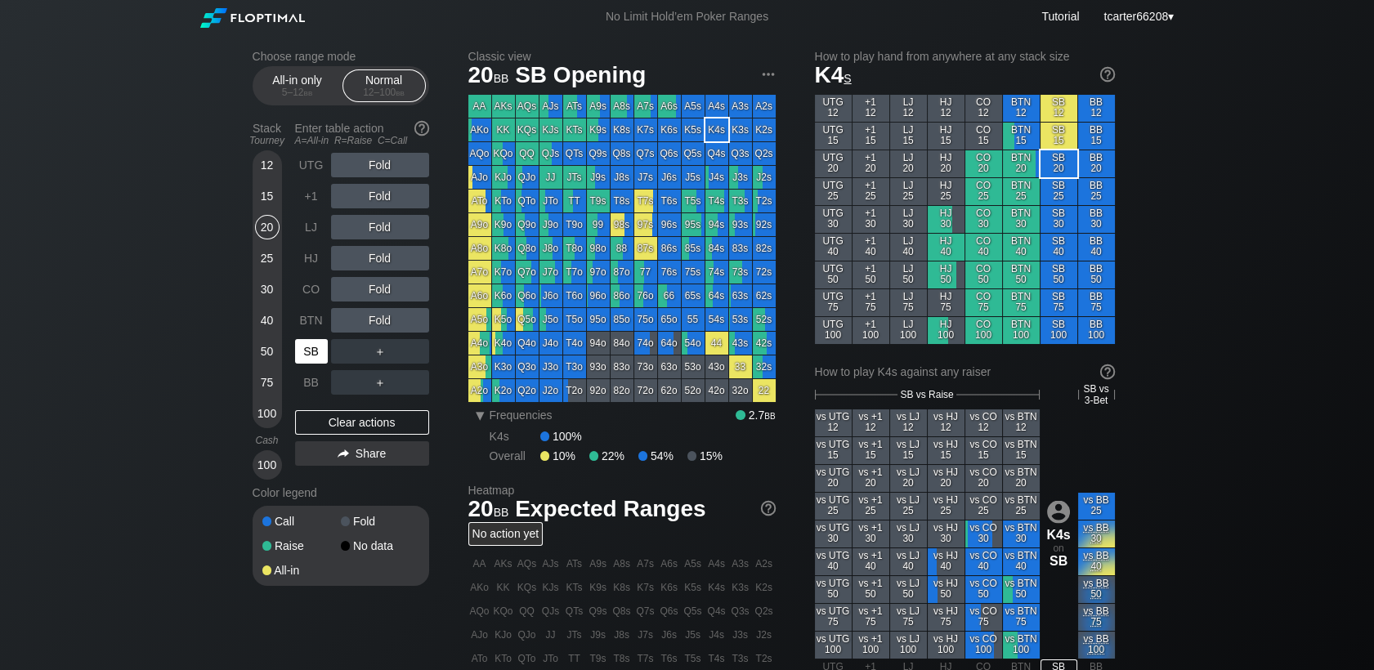
click at [314, 353] on div "SB" at bounding box center [311, 351] width 33 height 25
click at [377, 319] on div "R ✕" at bounding box center [380, 320] width 32 height 25
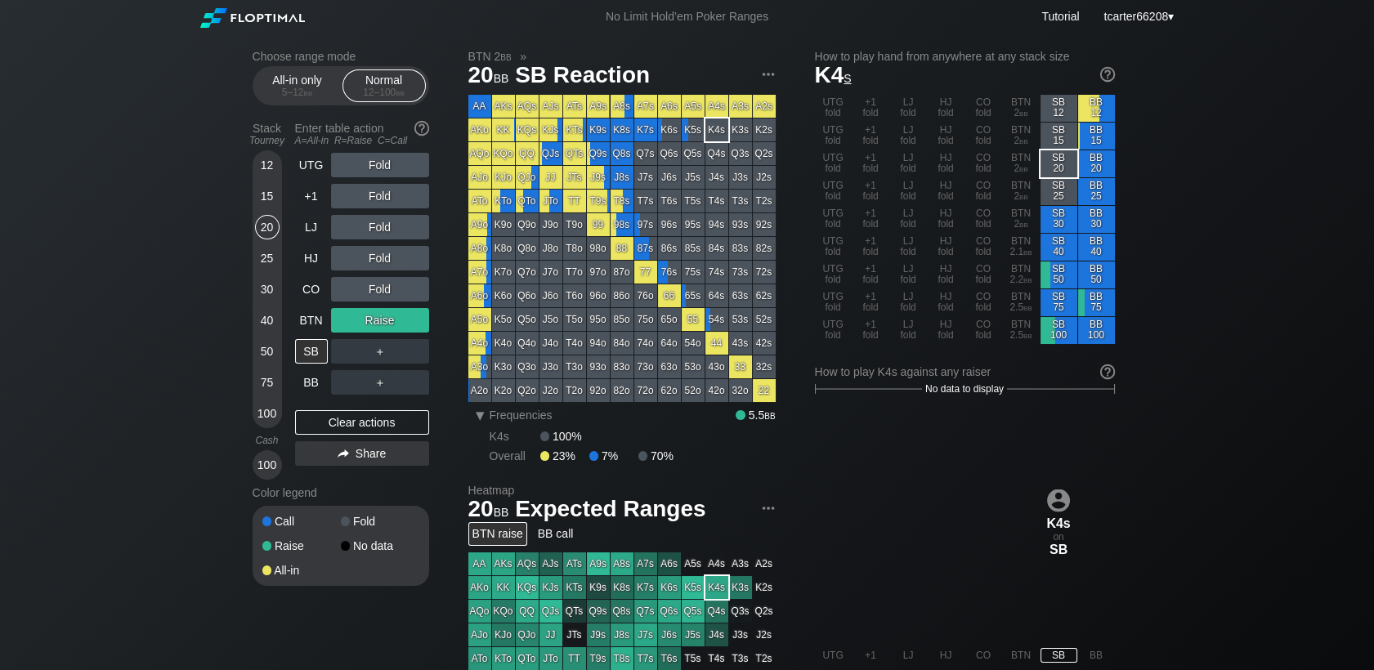
click at [377, 320] on div "Raise" at bounding box center [380, 320] width 98 height 25
click at [390, 326] on div "R ✕" at bounding box center [380, 320] width 32 height 25
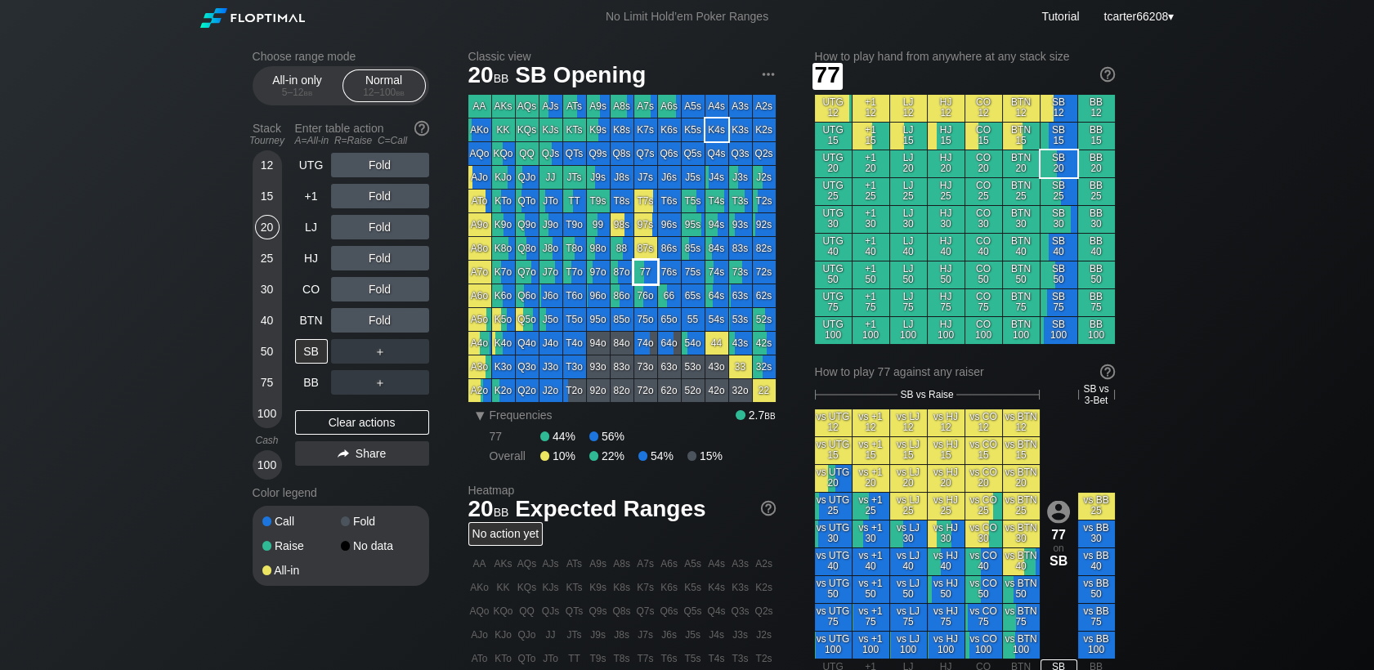
click at [644, 267] on div "77" at bounding box center [645, 272] width 23 height 23
click at [378, 435] on div "Clear actions" at bounding box center [362, 422] width 134 height 25
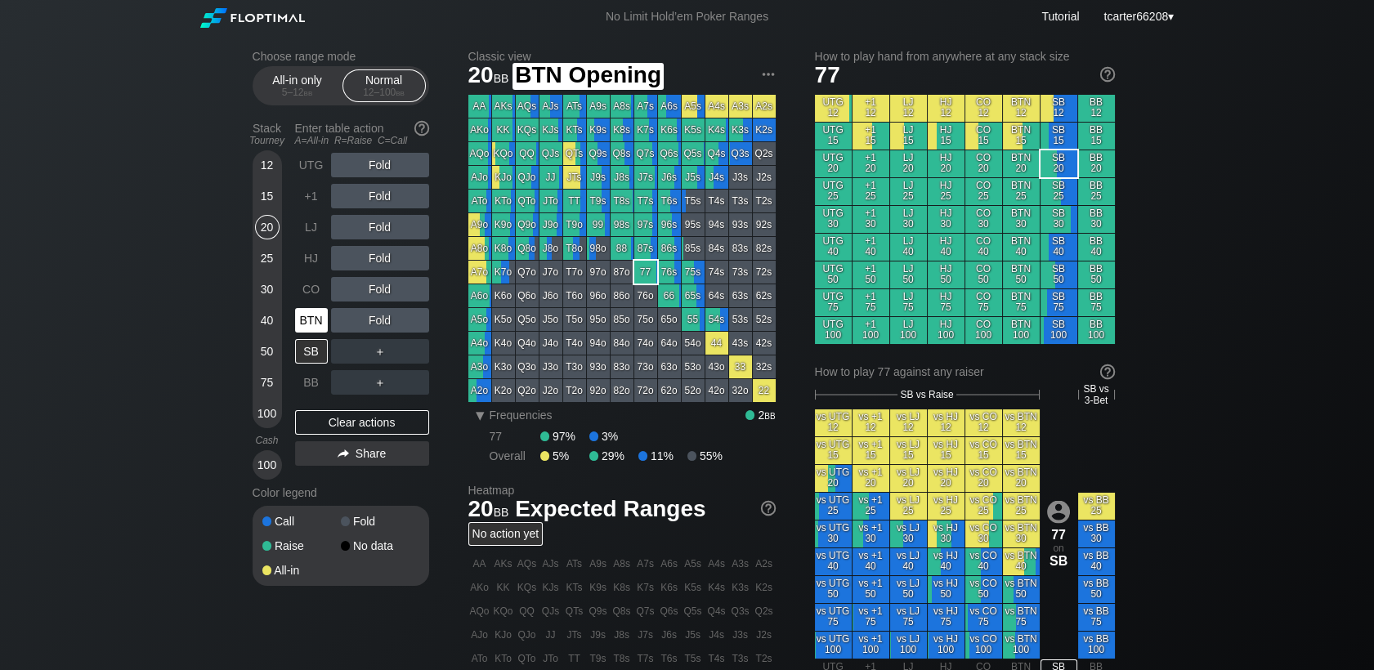
click at [316, 319] on div "BTN" at bounding box center [311, 320] width 33 height 25
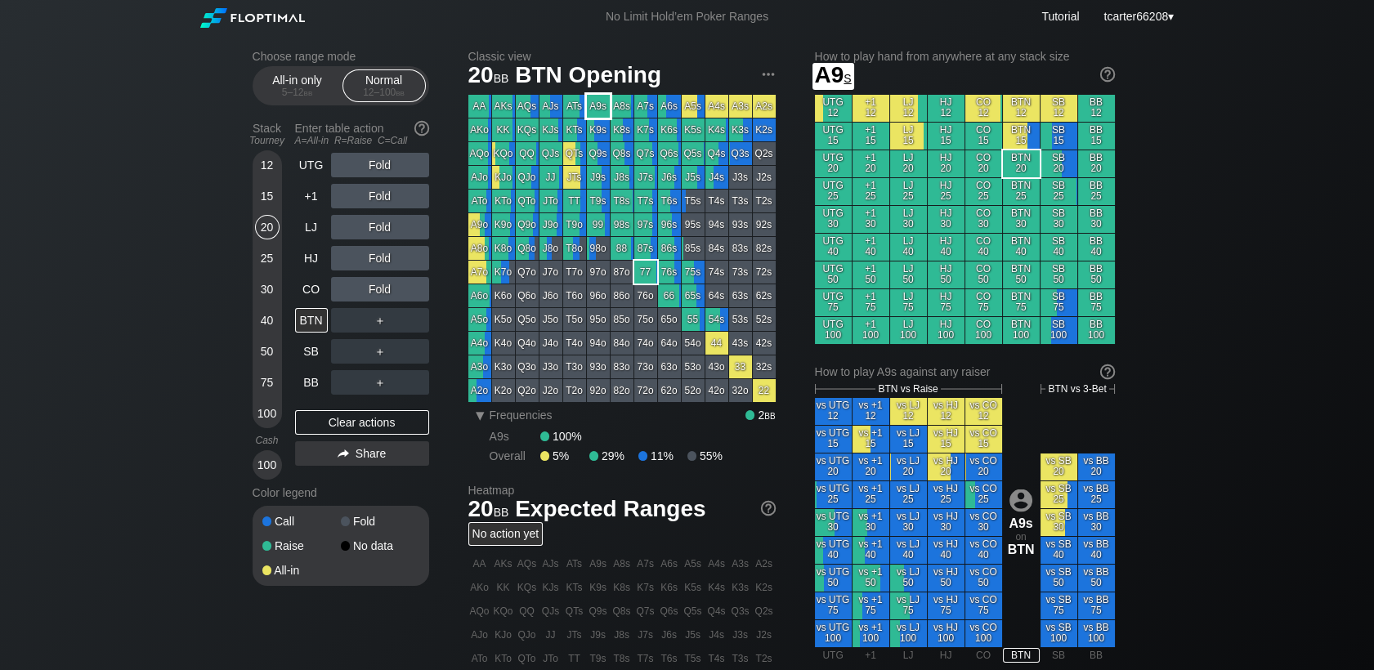
click at [593, 108] on div "A9s" at bounding box center [598, 106] width 23 height 23
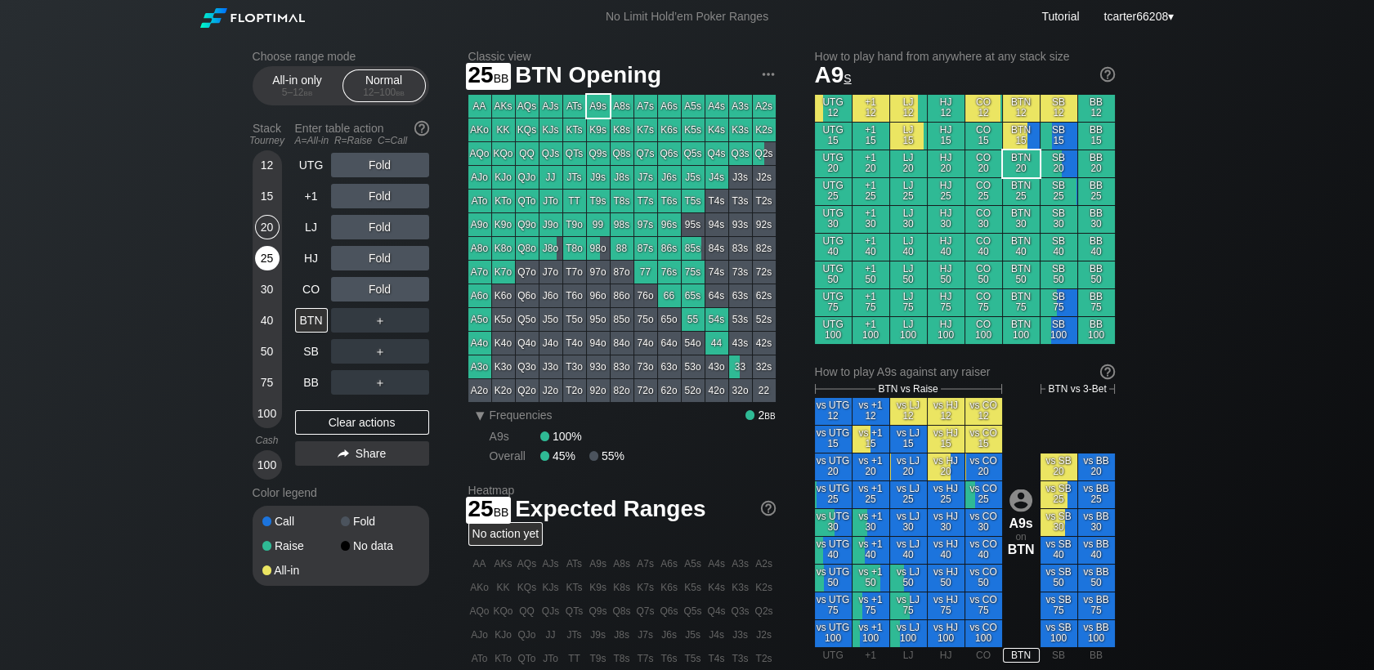
click at [257, 257] on div "25" at bounding box center [267, 258] width 25 height 25
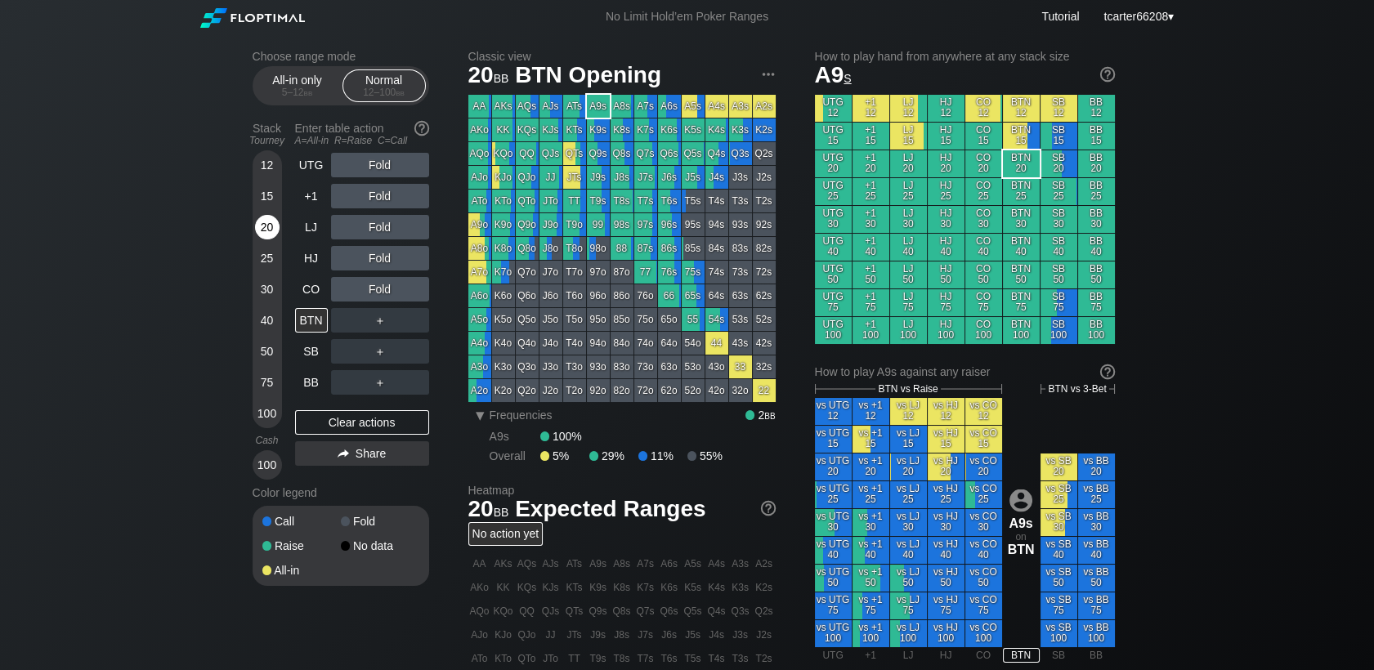
click at [270, 231] on div "20" at bounding box center [267, 227] width 25 height 25
click at [373, 199] on div "Fold" at bounding box center [380, 196] width 98 height 25
click at [373, 199] on div "R ✕" at bounding box center [380, 196] width 32 height 25
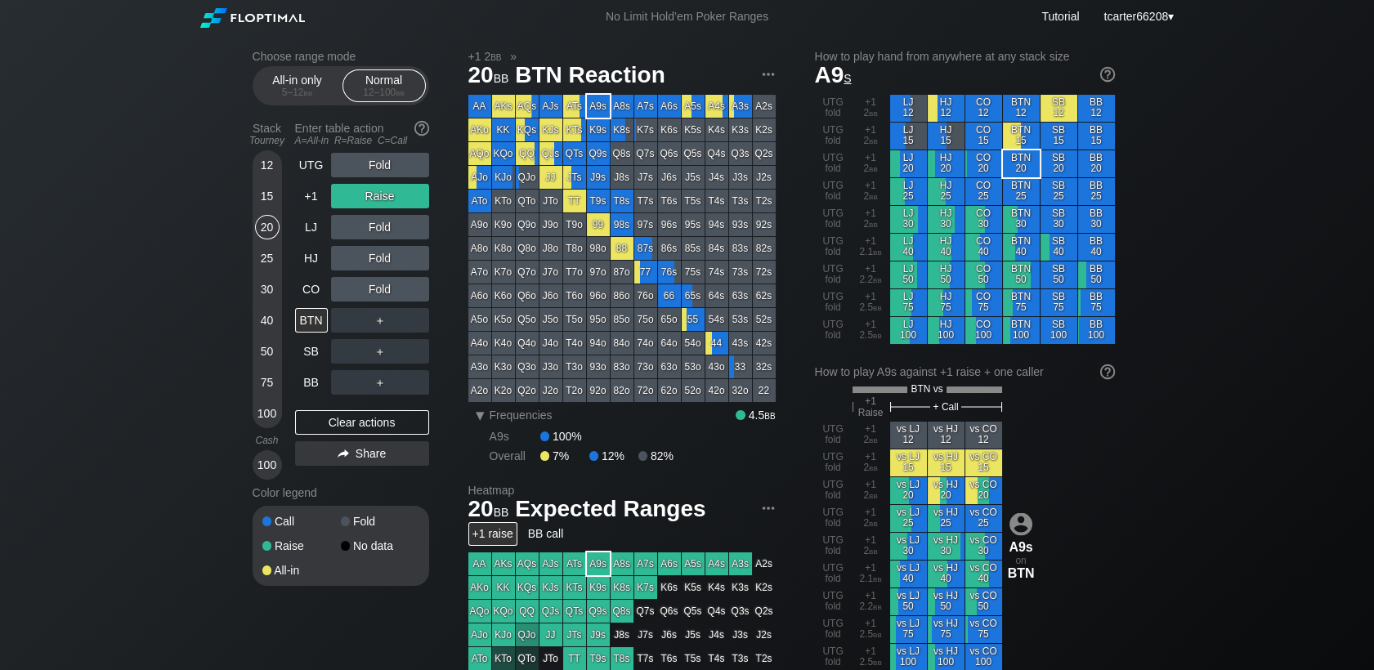
click at [422, 232] on div "Fold" at bounding box center [380, 227] width 98 height 25
click at [420, 232] on div "C ✕" at bounding box center [413, 227] width 32 height 25
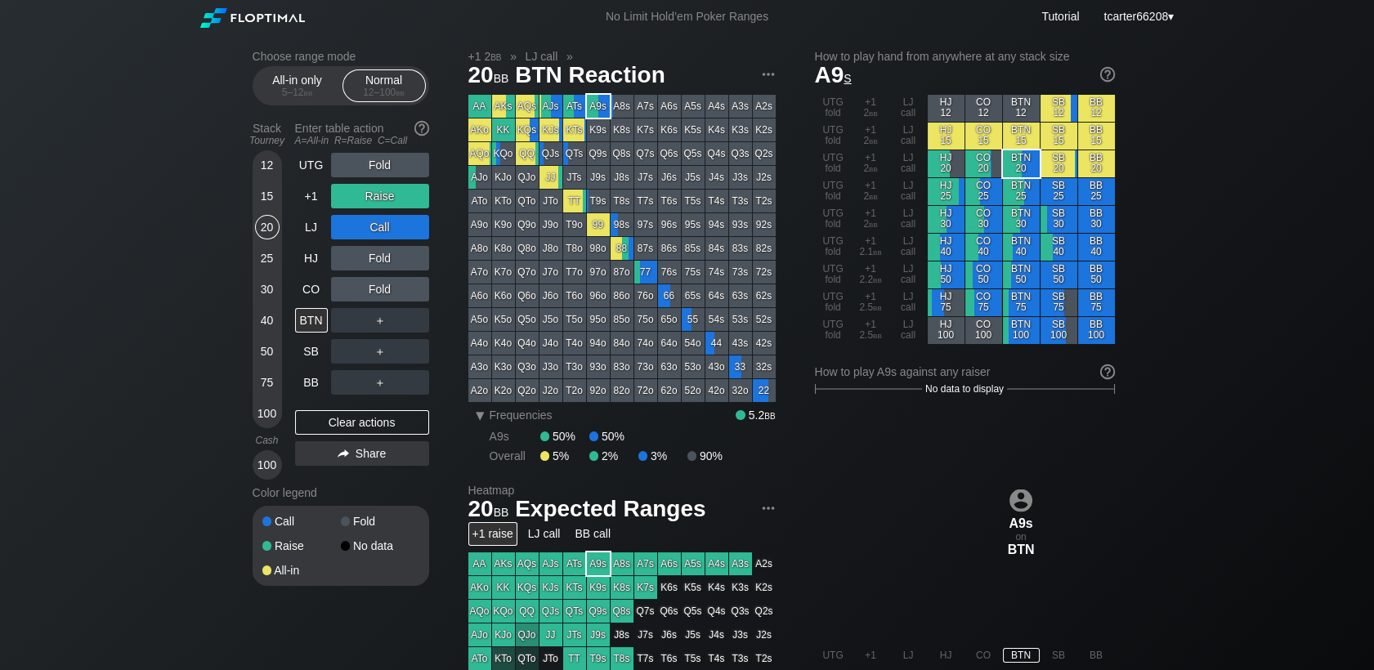
click at [349, 428] on div "Clear actions" at bounding box center [362, 422] width 134 height 25
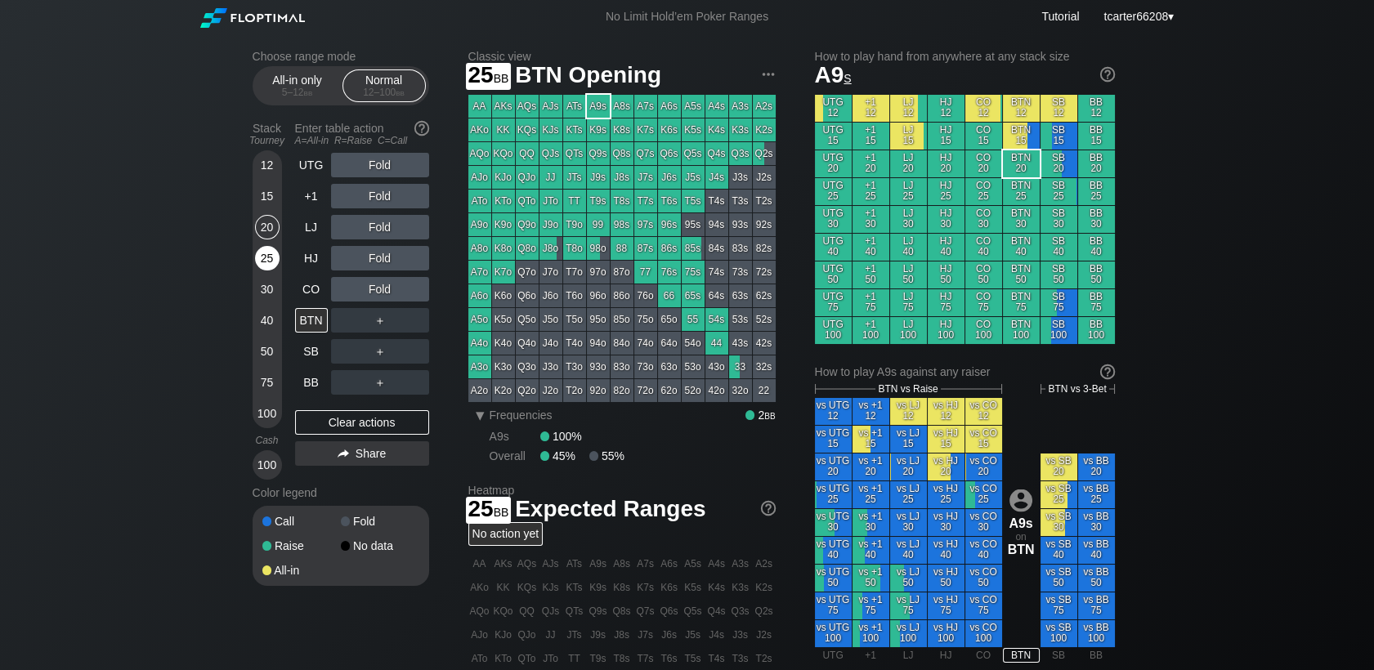
click at [269, 259] on div "25" at bounding box center [267, 258] width 25 height 25
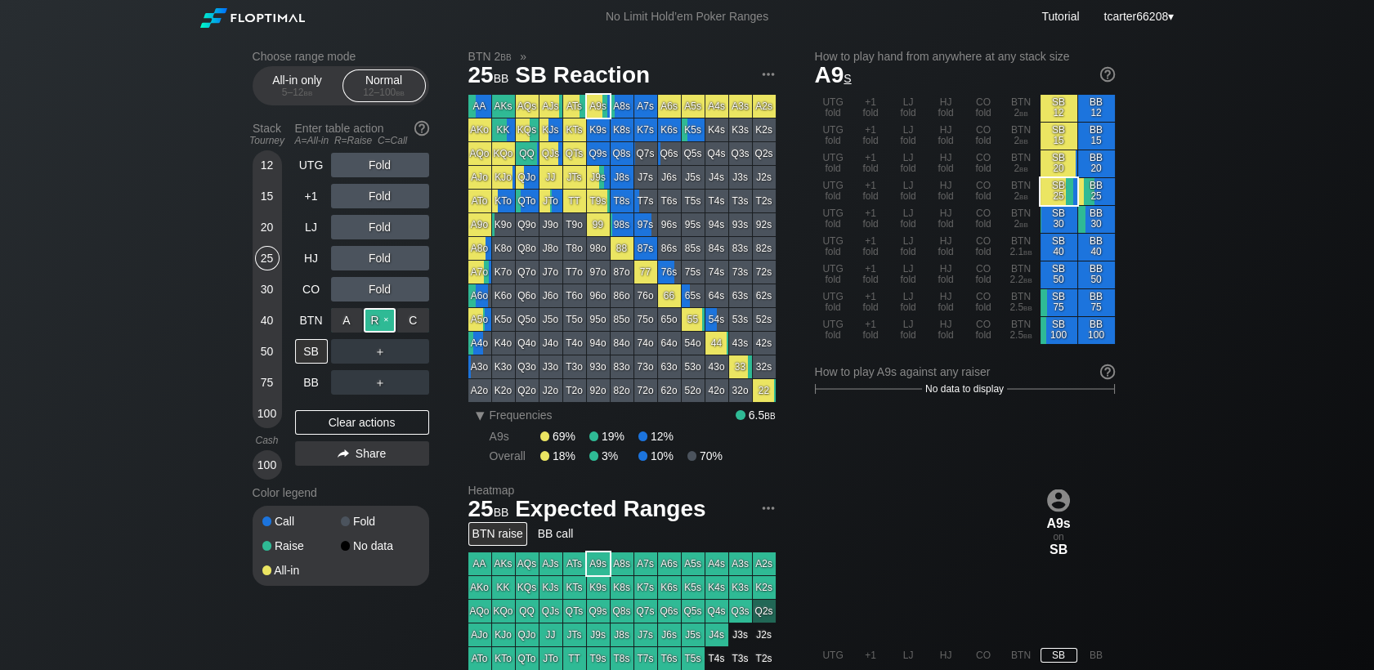
click at [376, 328] on div "R ✕" at bounding box center [380, 320] width 32 height 25
click at [379, 390] on div "R ✕" at bounding box center [380, 382] width 32 height 25
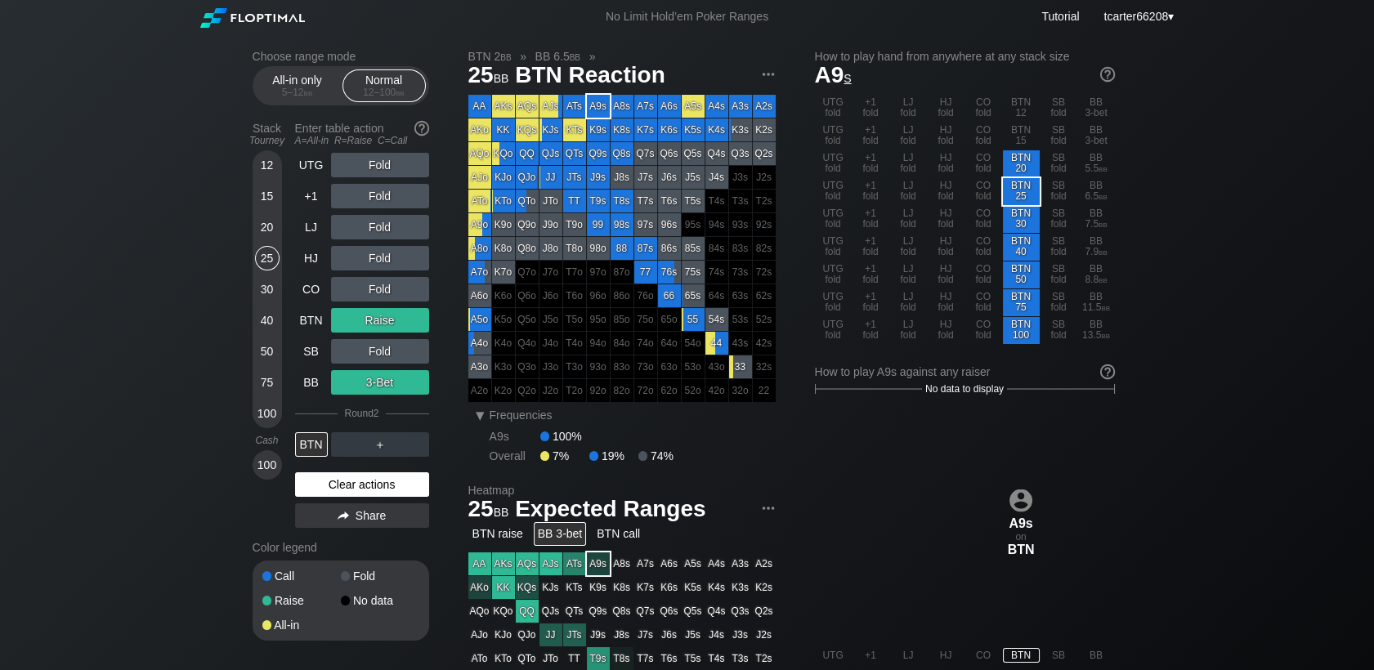
click at [416, 476] on div "Clear actions" at bounding box center [362, 484] width 134 height 25
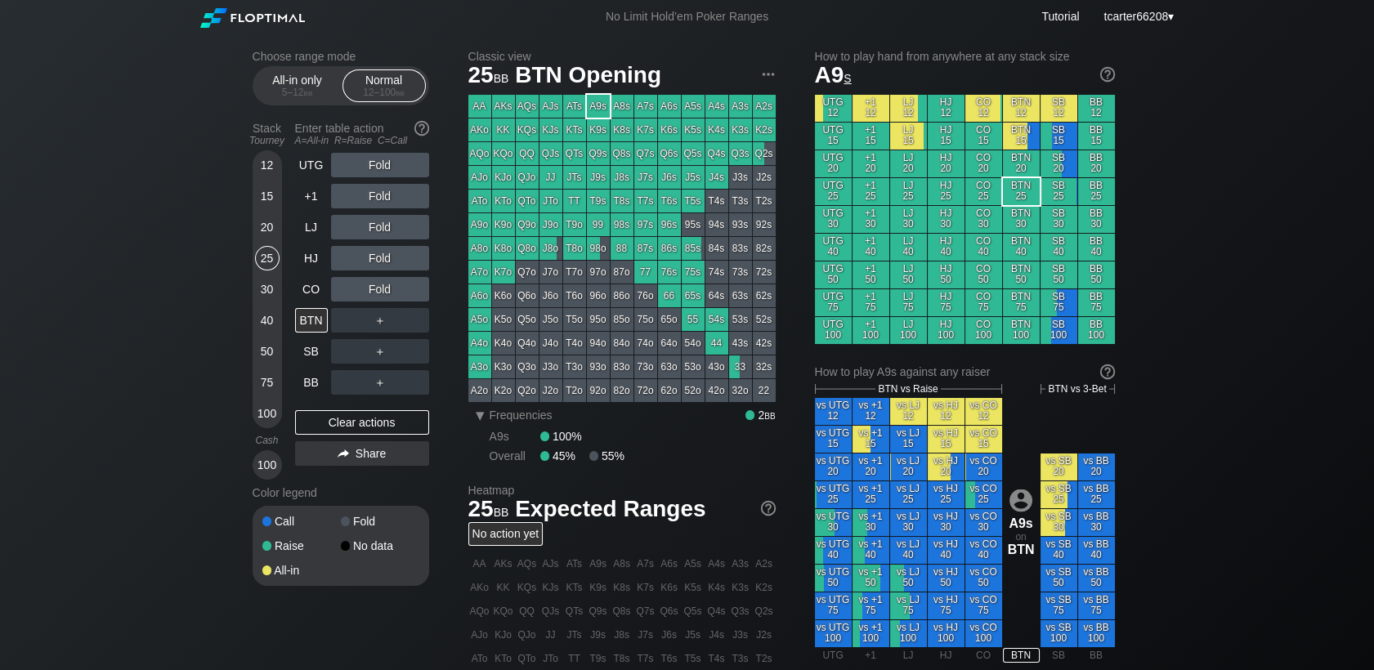
drag, startPoint x: 255, startPoint y: 317, endPoint x: 275, endPoint y: 324, distance: 21.5
click at [260, 322] on div "40" at bounding box center [267, 320] width 25 height 25
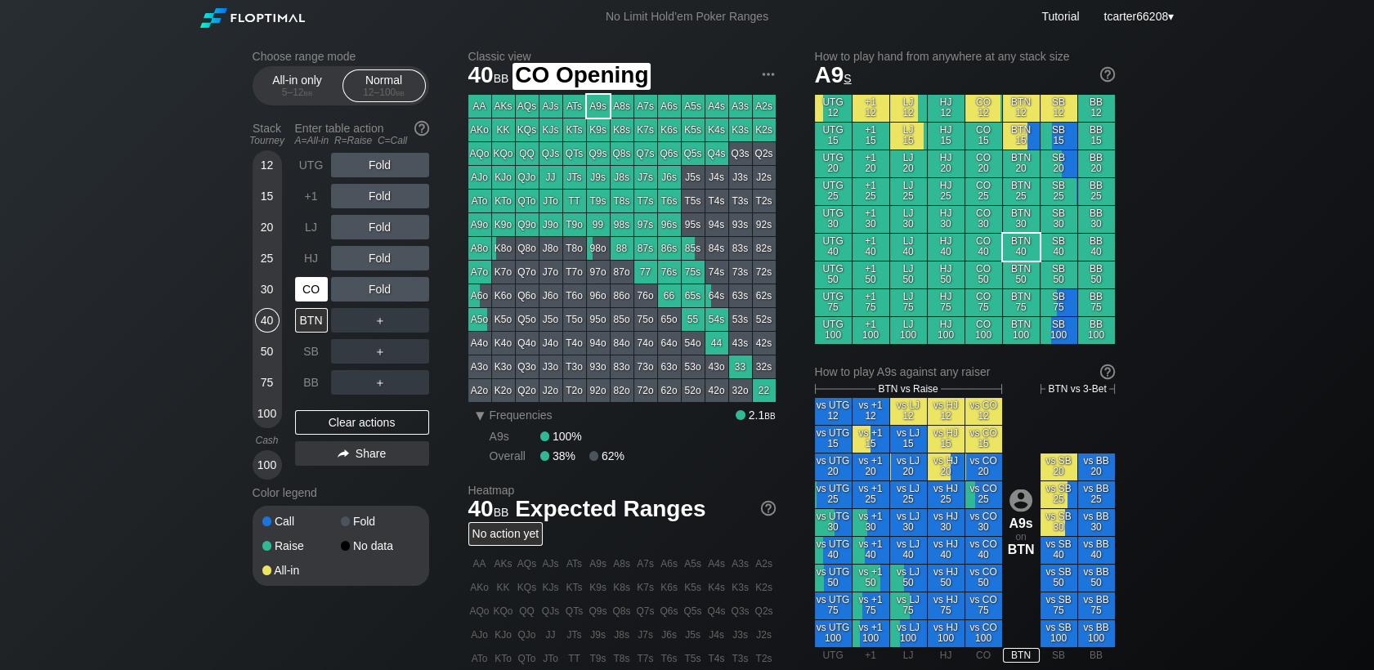
click at [306, 291] on div "CO" at bounding box center [311, 289] width 33 height 25
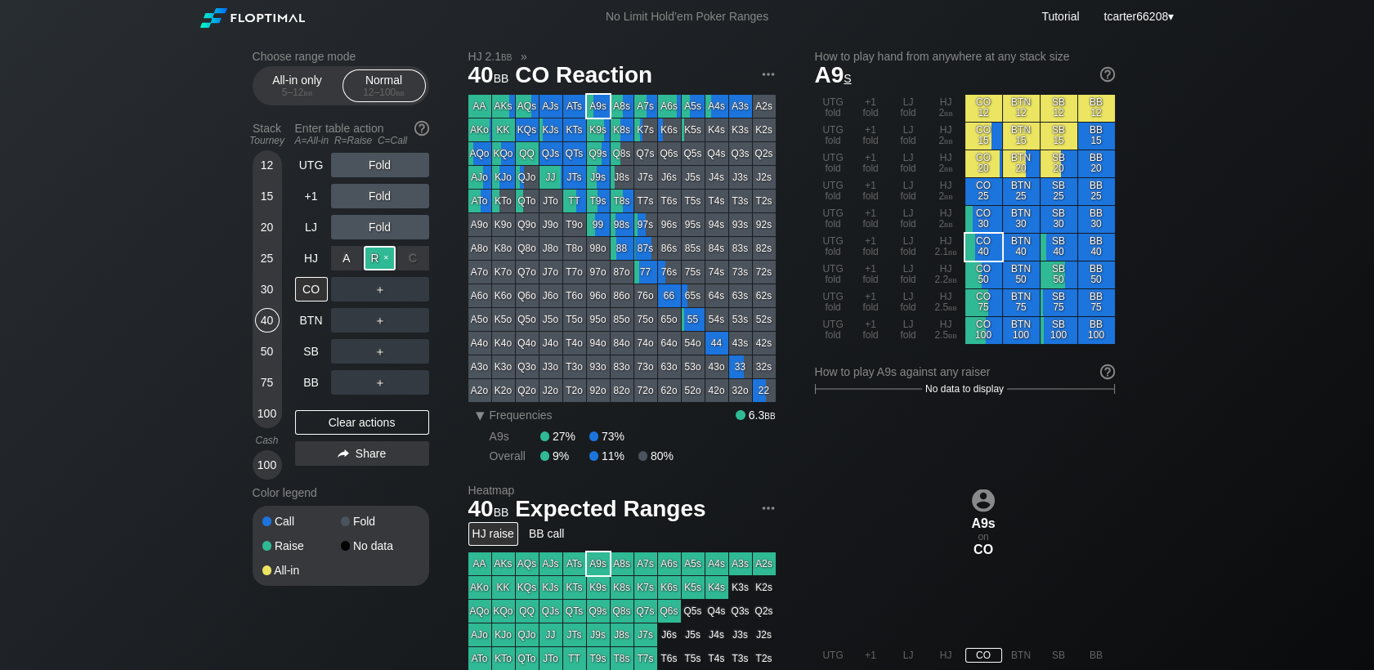
click at [376, 264] on div "R ✕" at bounding box center [380, 258] width 32 height 25
click at [422, 427] on div "Clear actions" at bounding box center [362, 422] width 134 height 25
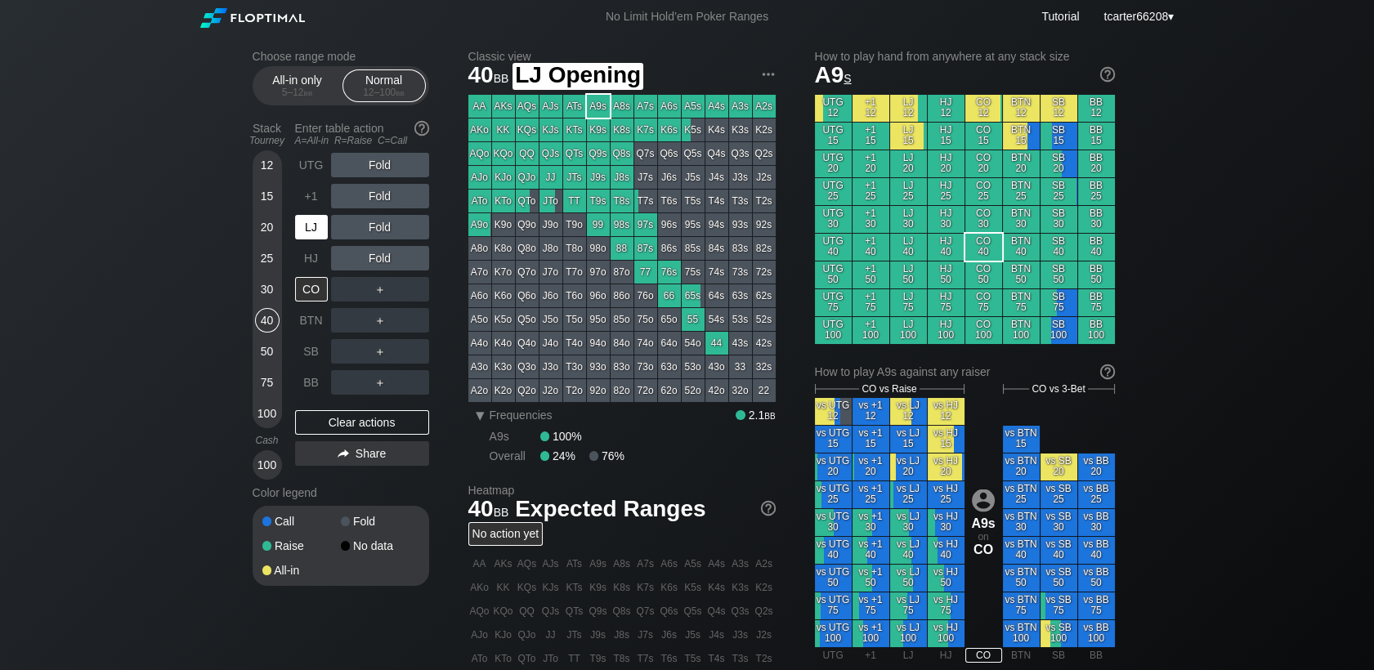
click at [315, 265] on div "HJ" at bounding box center [311, 258] width 33 height 25
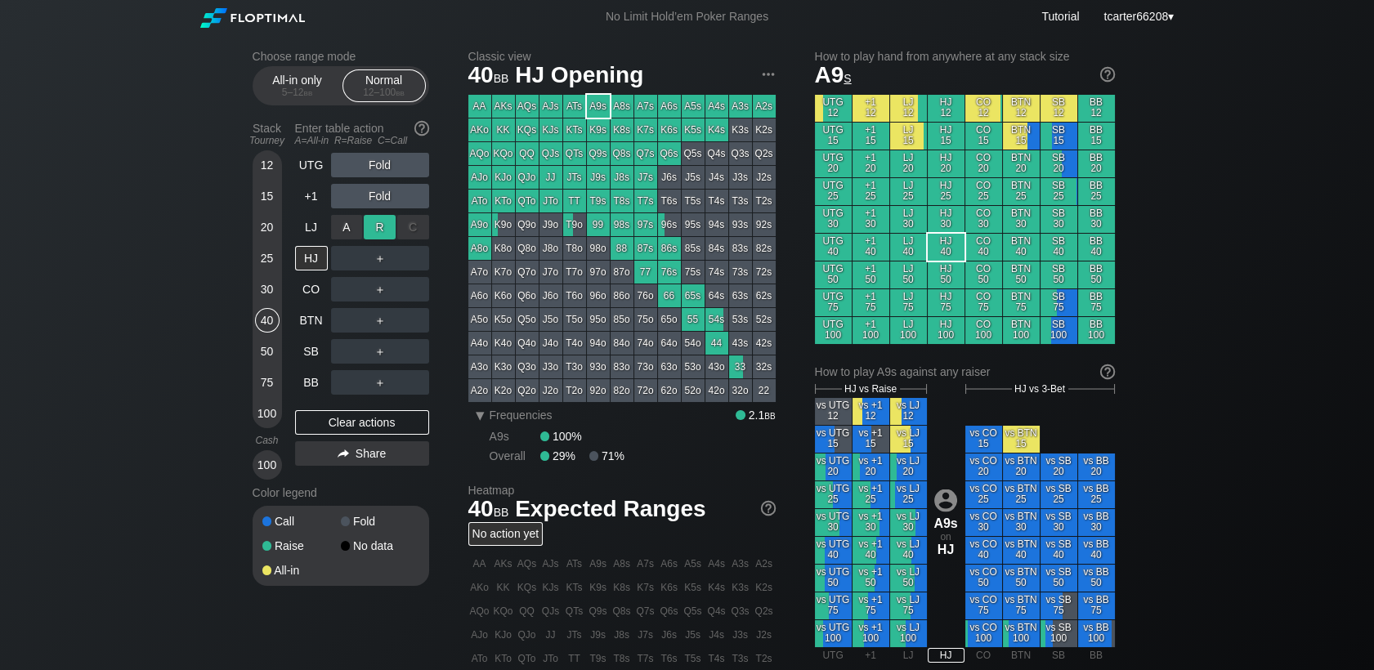
click at [376, 230] on div "R ✕" at bounding box center [380, 227] width 32 height 25
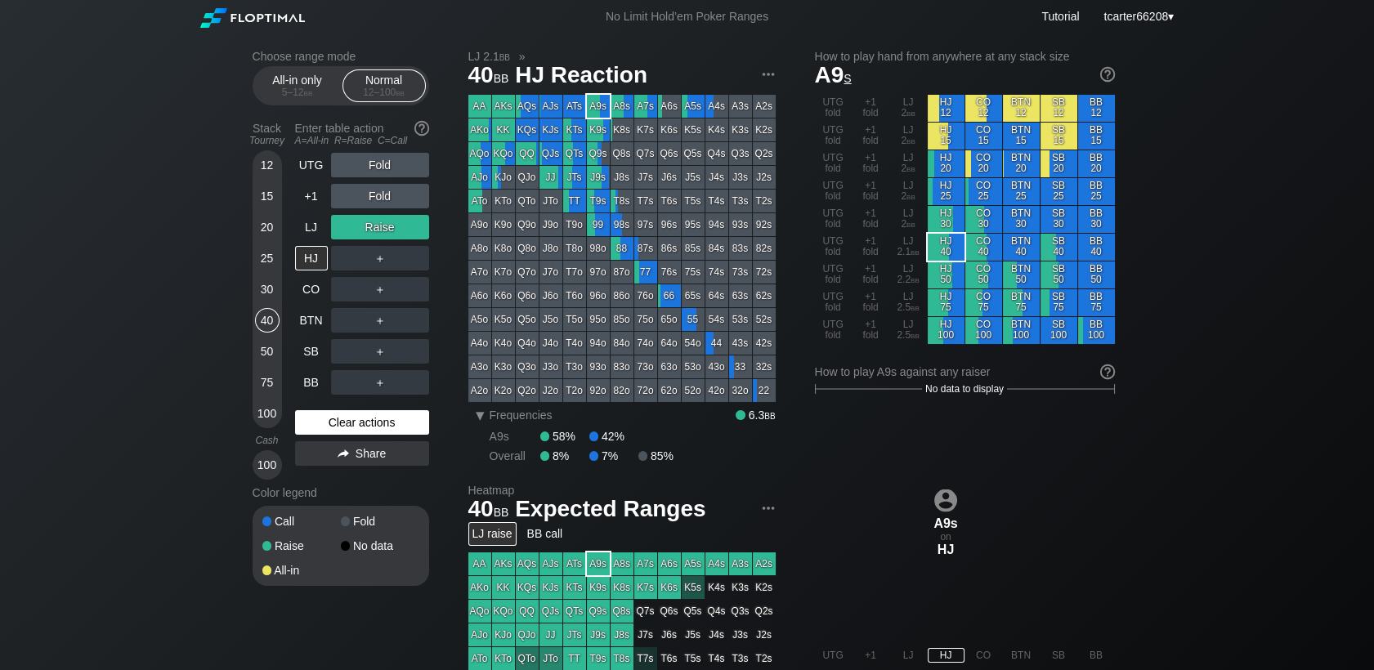
click at [355, 431] on div "Clear actions" at bounding box center [362, 422] width 134 height 25
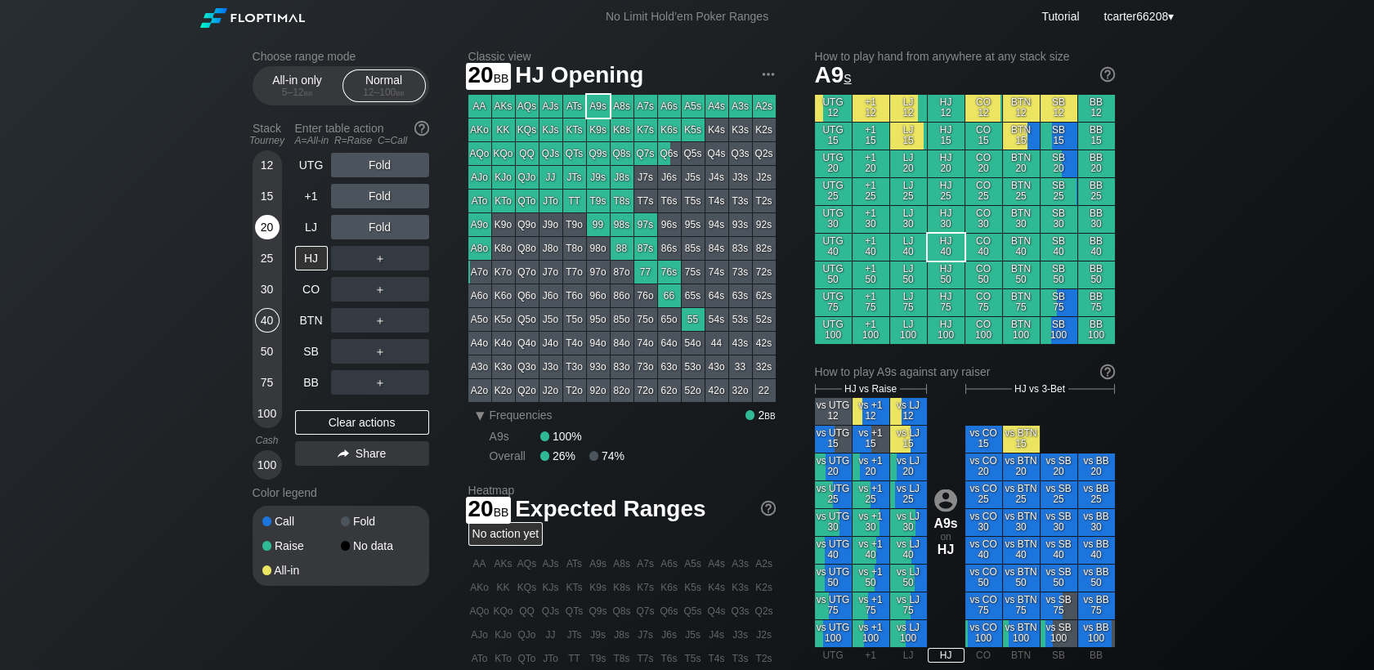
click at [273, 243] on div "20" at bounding box center [267, 230] width 25 height 31
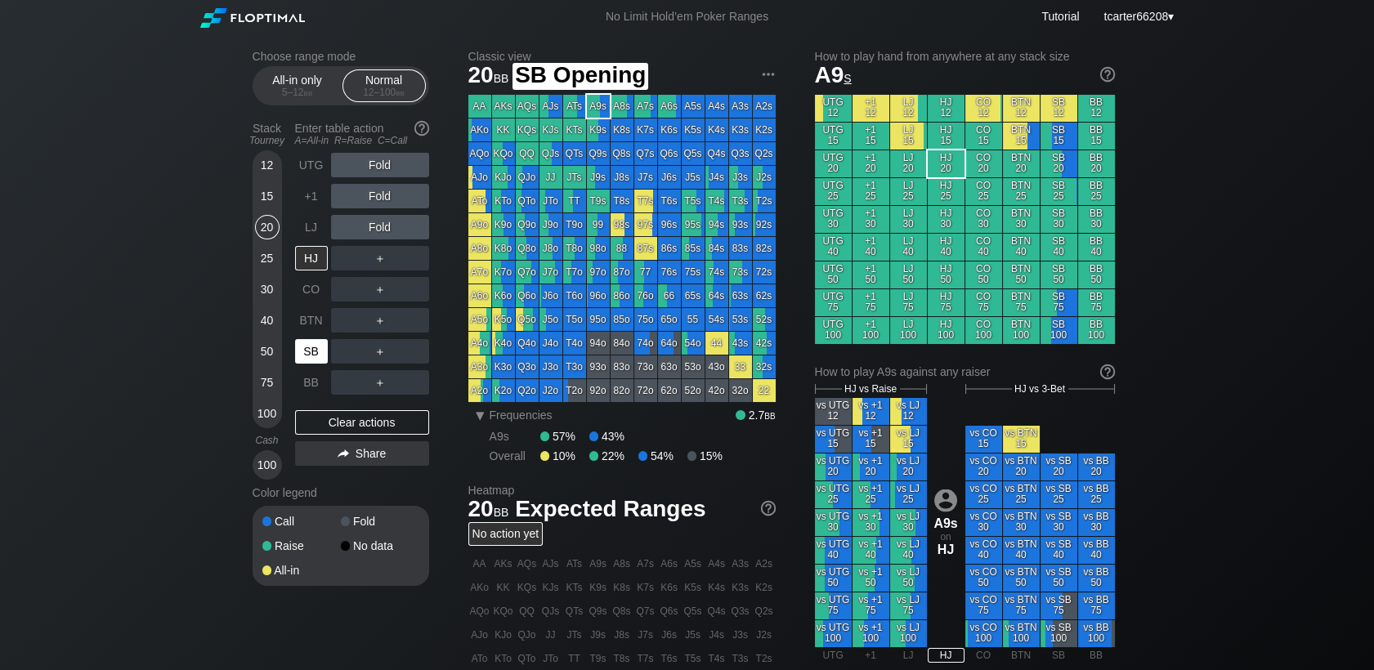
click at [303, 351] on div "SB" at bounding box center [311, 351] width 33 height 25
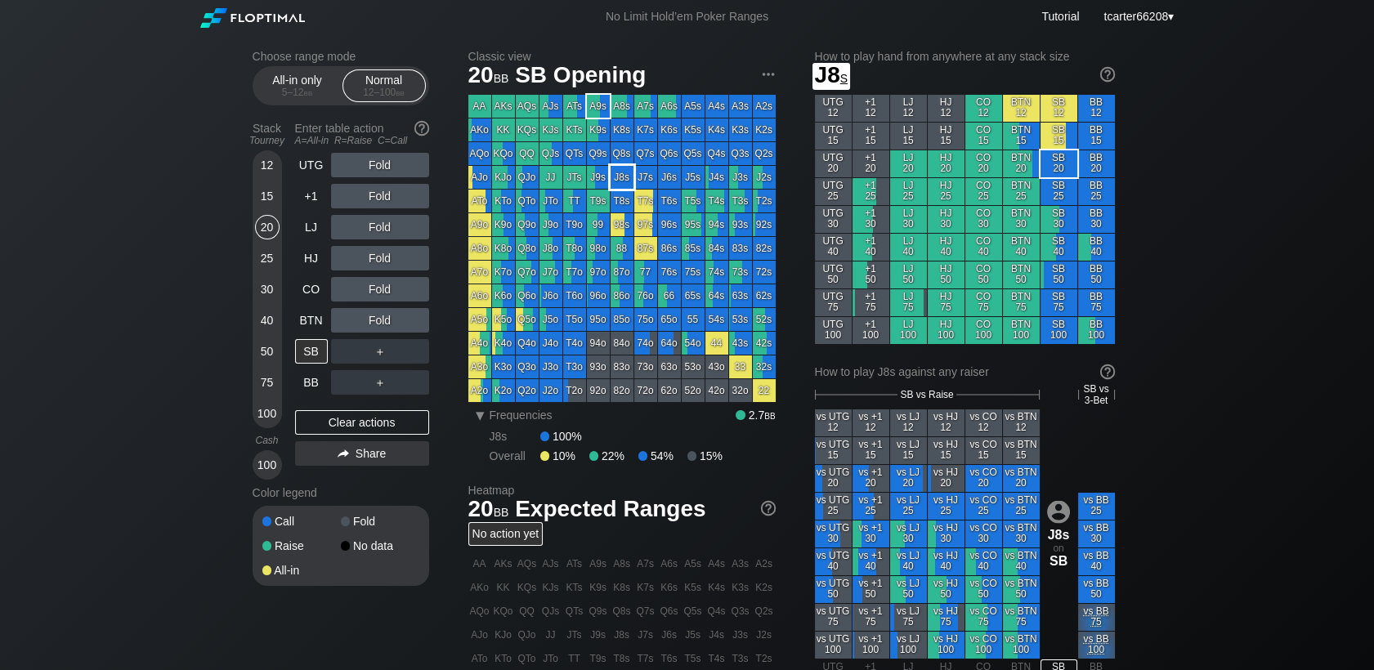
click at [613, 186] on div "J8s" at bounding box center [621, 177] width 23 height 23
click at [354, 326] on div "Fold" at bounding box center [380, 320] width 98 height 25
click at [353, 324] on div "A ✕" at bounding box center [347, 320] width 32 height 25
click at [346, 333] on div "A ✕" at bounding box center [347, 320] width 32 height 25
click at [427, 355] on div "A ✕ R ✕ C ✕ ＋" at bounding box center [380, 351] width 98 height 25
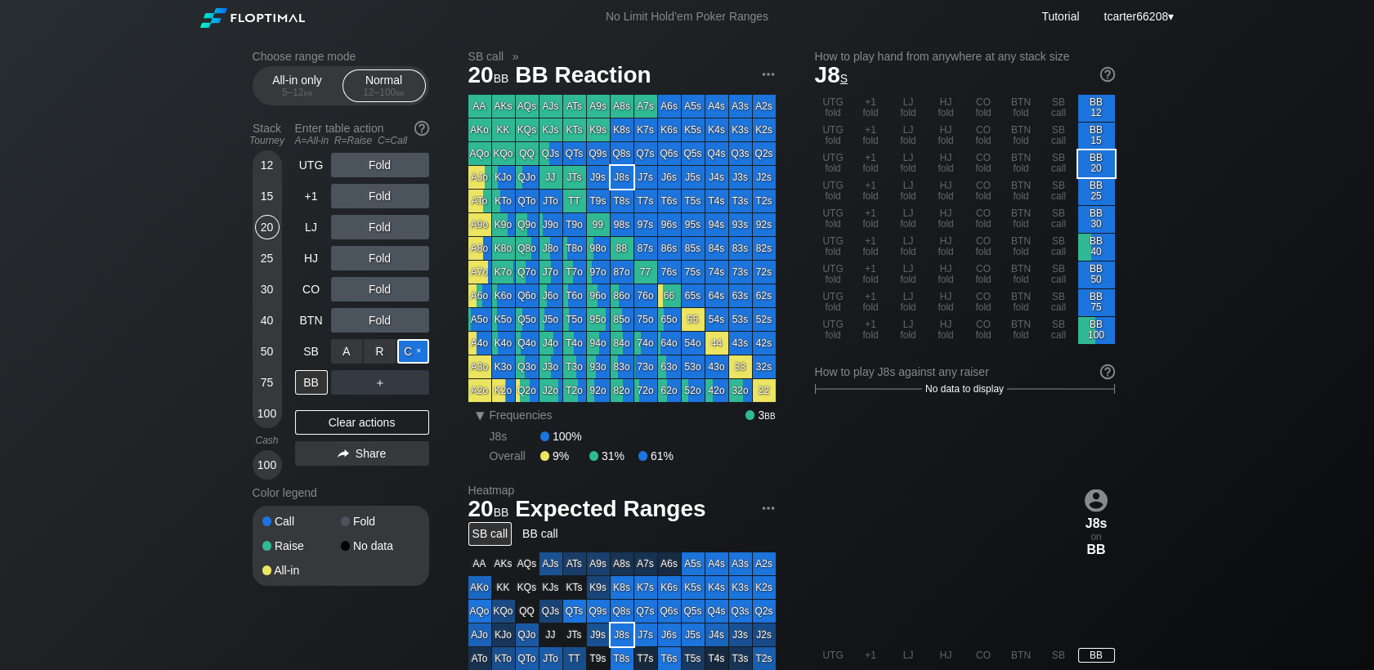
click at [425, 355] on div "C ✕" at bounding box center [413, 351] width 32 height 25
click at [378, 383] on div "R ✕" at bounding box center [380, 382] width 32 height 25
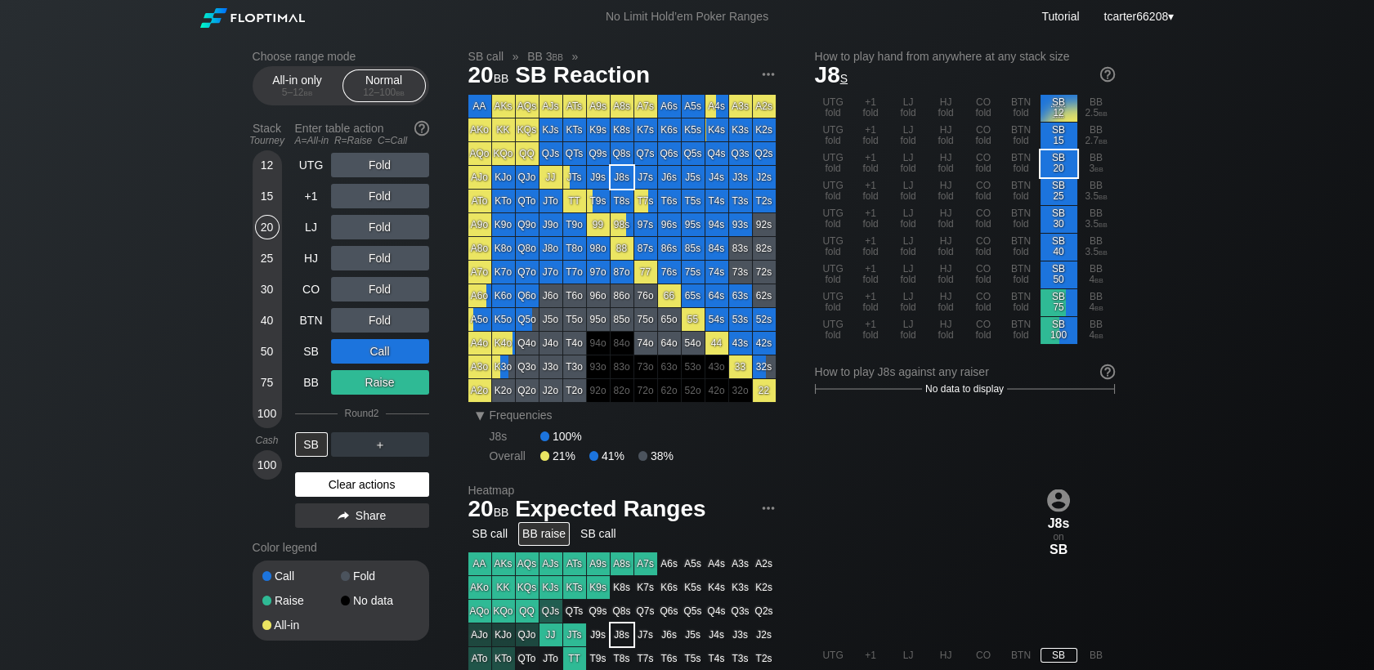
click at [385, 488] on div "Clear actions" at bounding box center [362, 484] width 134 height 25
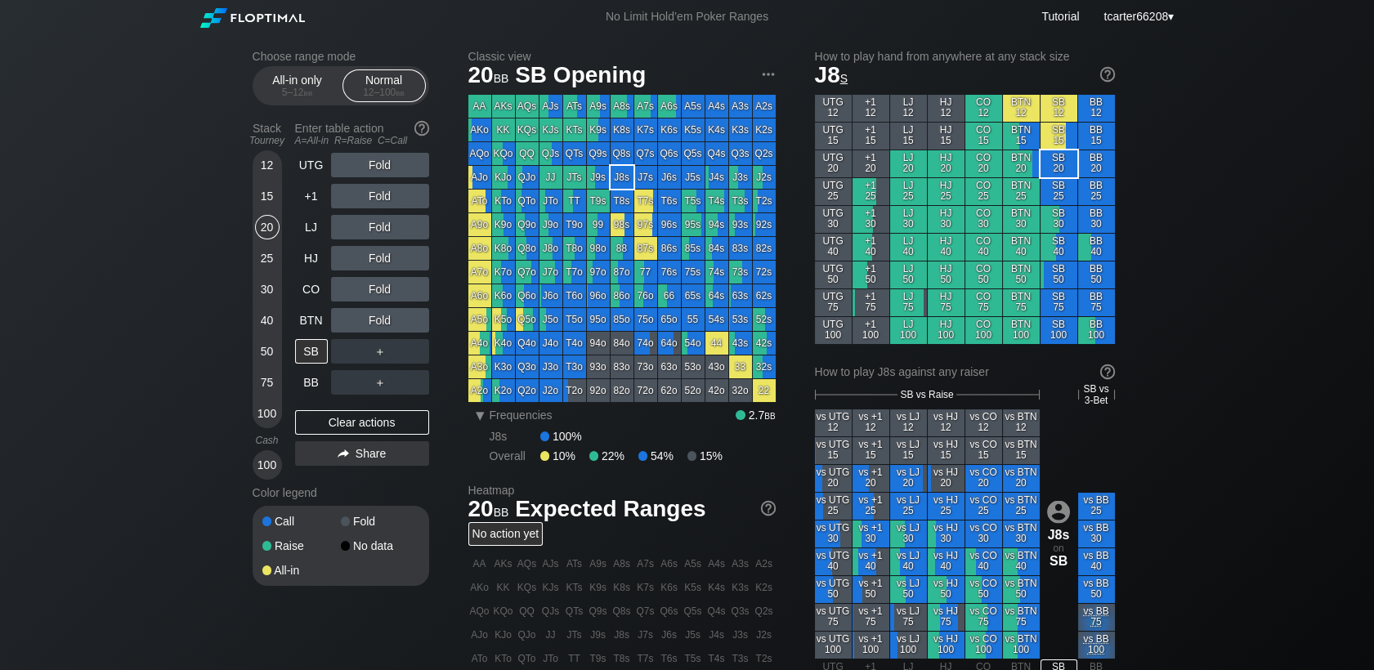
drag, startPoint x: 265, startPoint y: 293, endPoint x: 271, endPoint y: 281, distance: 13.2
click at [265, 290] on div "30" at bounding box center [267, 289] width 25 height 25
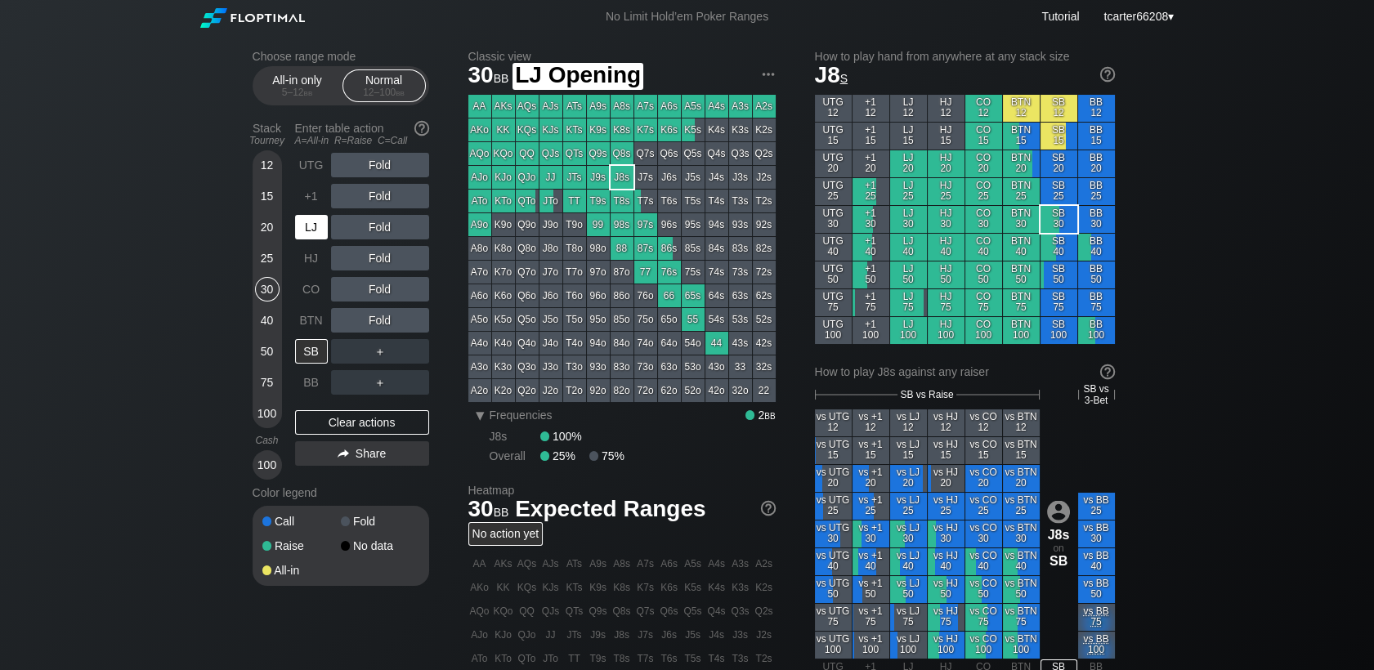
click at [303, 232] on div "LJ" at bounding box center [311, 227] width 33 height 25
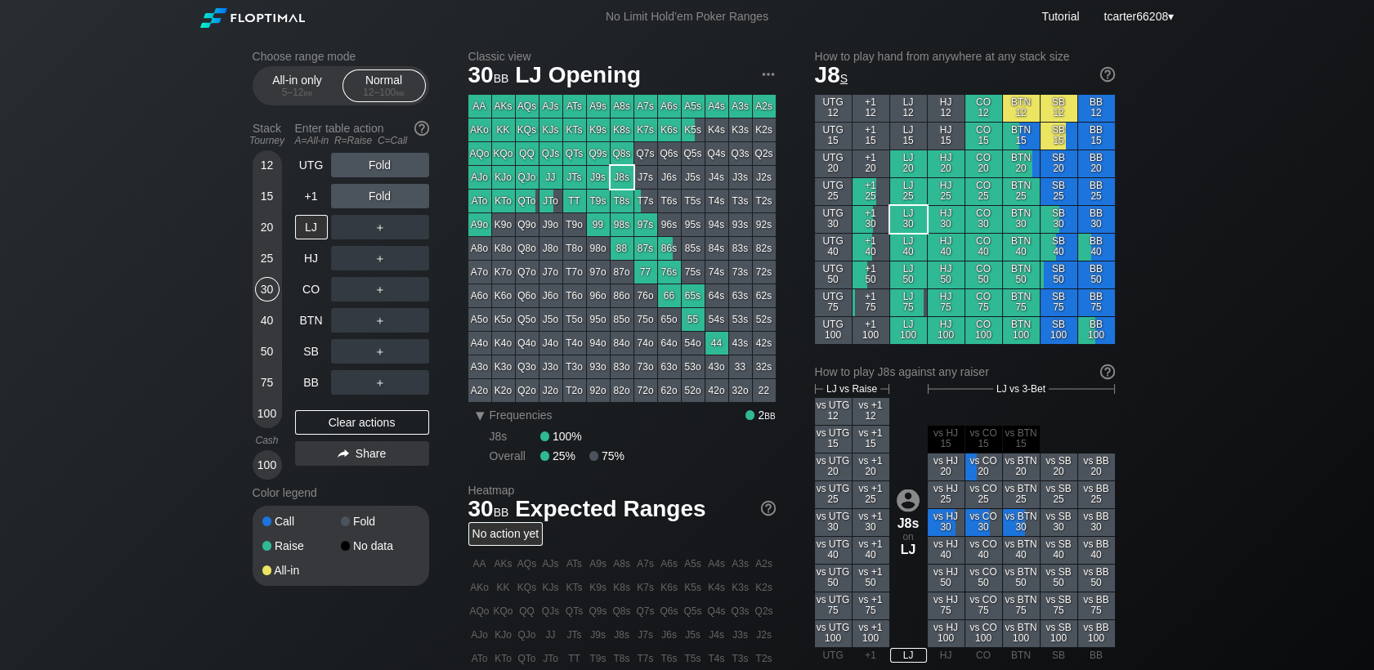
click at [373, 235] on div "＋" at bounding box center [380, 227] width 98 height 25
click at [373, 235] on div "R ✕" at bounding box center [380, 227] width 32 height 25
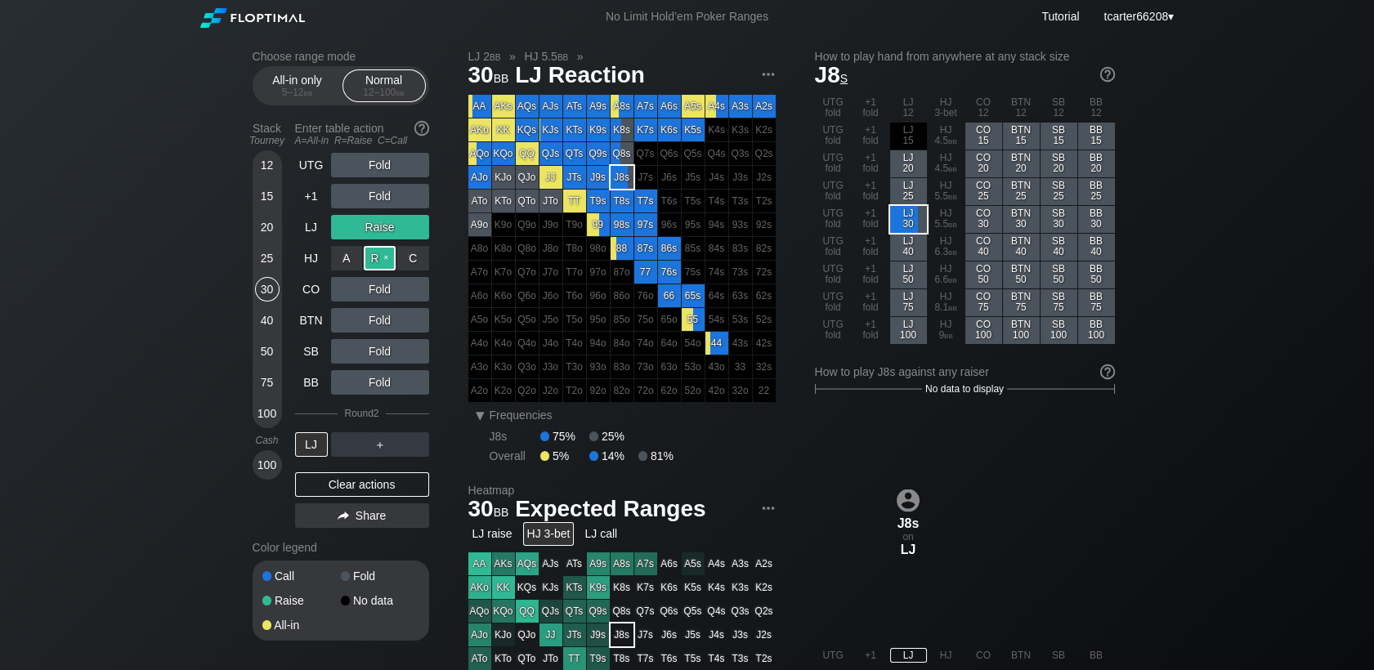
click at [377, 264] on div "R ✕" at bounding box center [380, 258] width 32 height 25
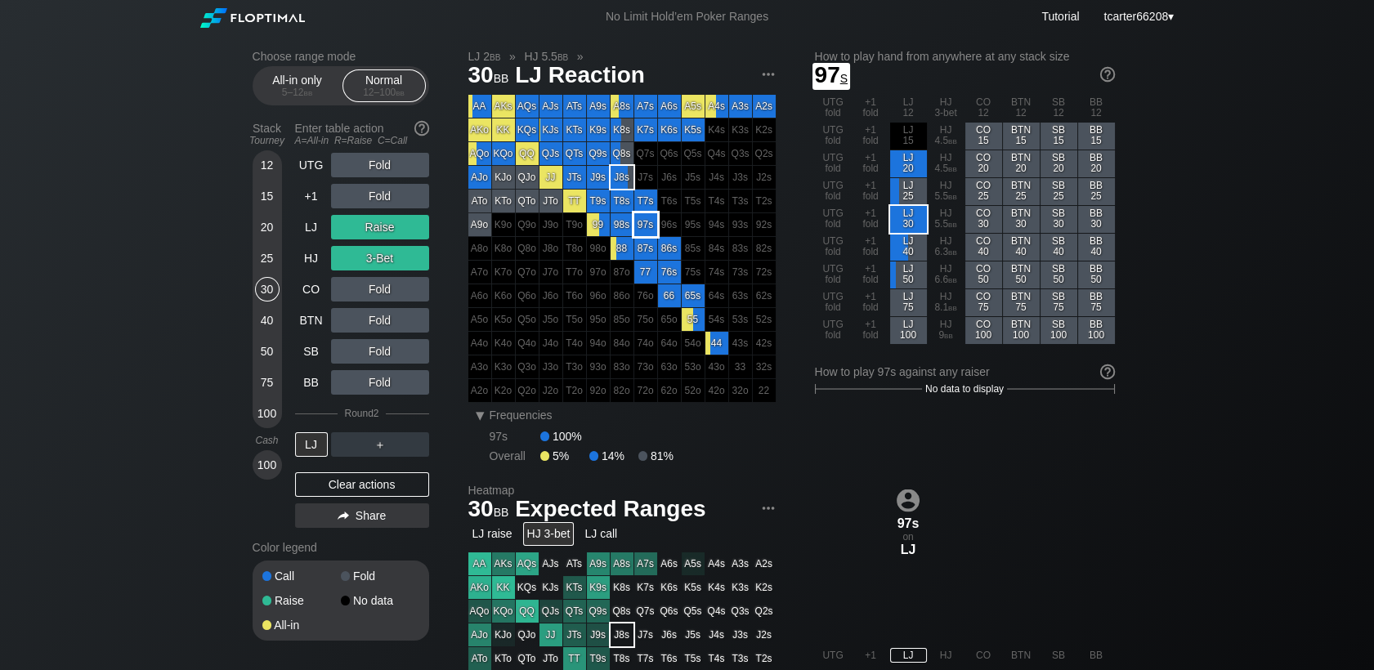
click at [648, 227] on div "97s" at bounding box center [645, 224] width 23 height 23
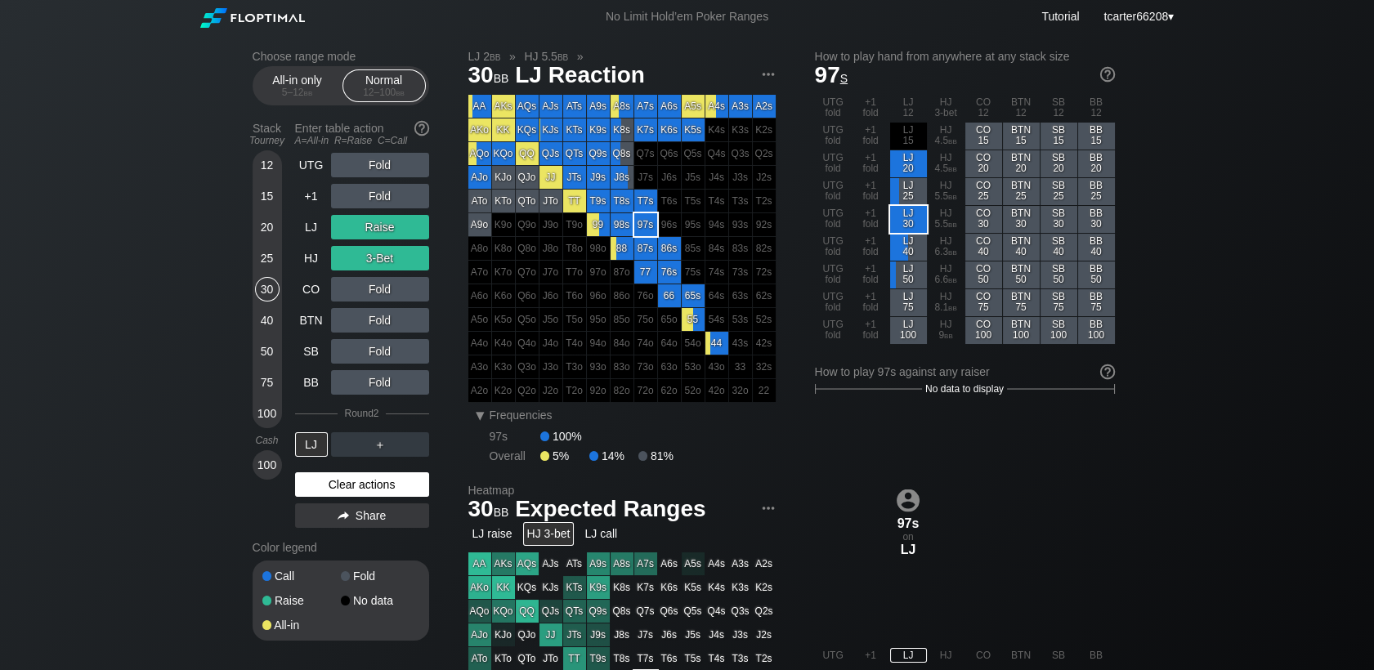
click at [358, 481] on div "Clear actions" at bounding box center [362, 484] width 134 height 25
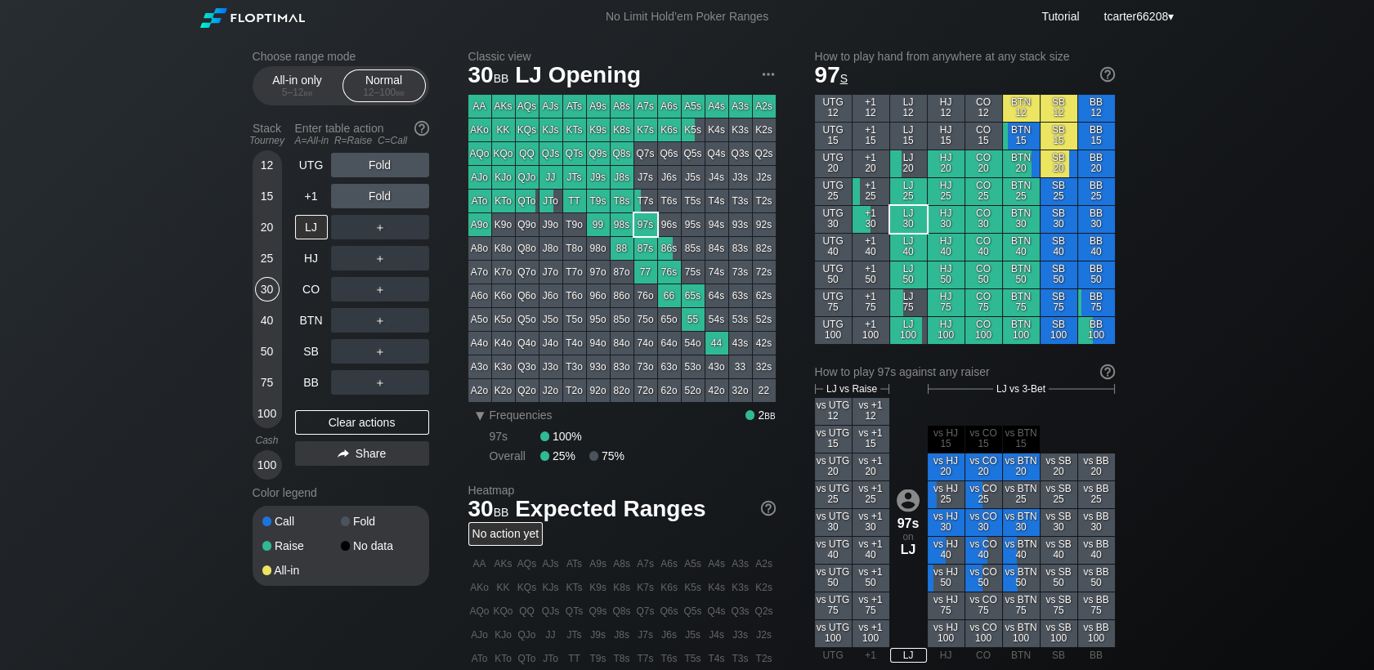
click at [288, 382] on div "Stack Tourney Enter table action A=All-in R=Raise C=Call [PHONE_NUMBER] [PHONE_…" at bounding box center [341, 297] width 177 height 364
click at [281, 384] on div "Stack Tourney Enter table action A=All-in R=Raise C=Call [PHONE_NUMBER] [PHONE_…" at bounding box center [341, 297] width 177 height 364
click at [275, 389] on div "75" at bounding box center [267, 382] width 25 height 25
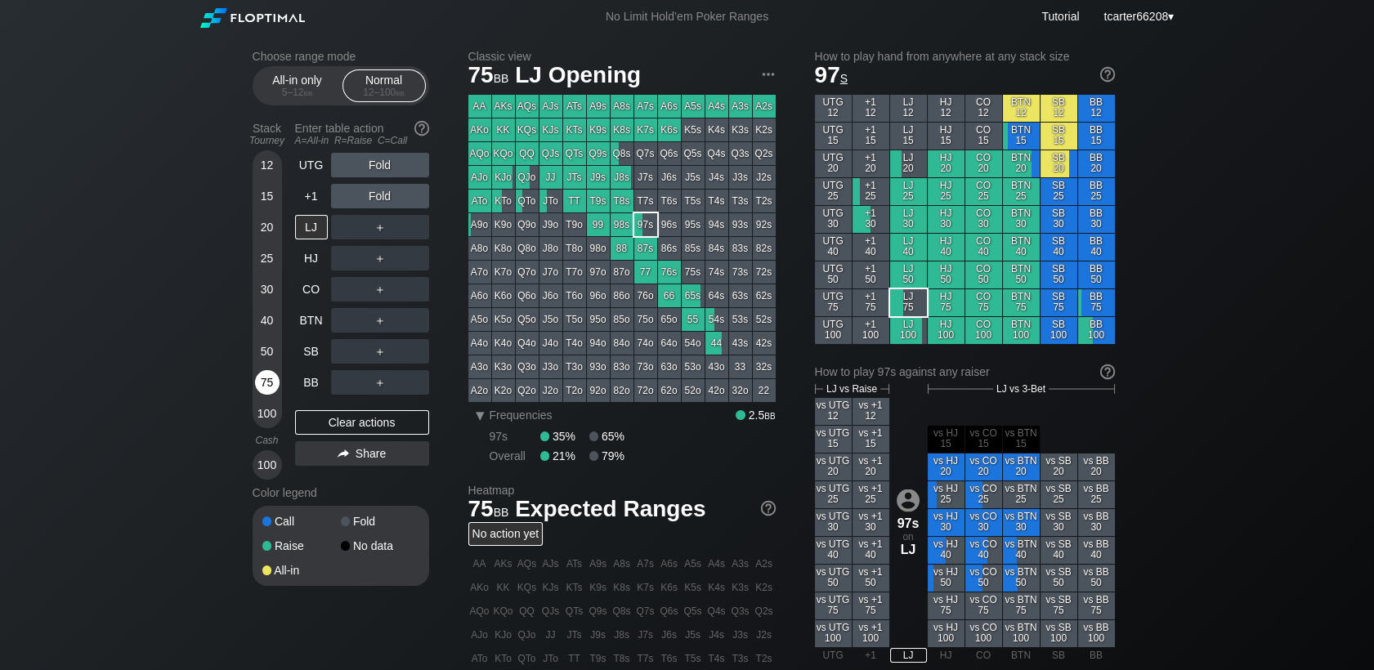
click at [275, 389] on div "75" at bounding box center [267, 382] width 25 height 25
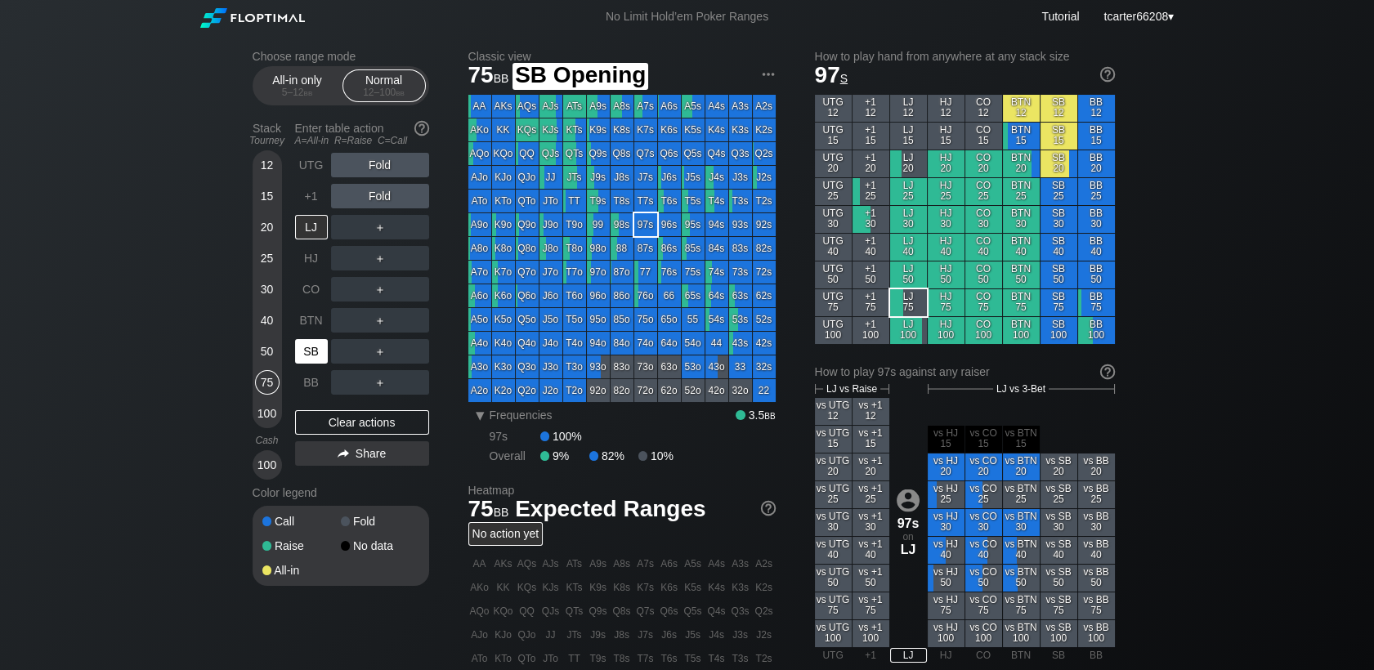
click at [302, 363] on div "SB" at bounding box center [311, 351] width 33 height 25
click at [303, 363] on div "SB" at bounding box center [311, 351] width 33 height 25
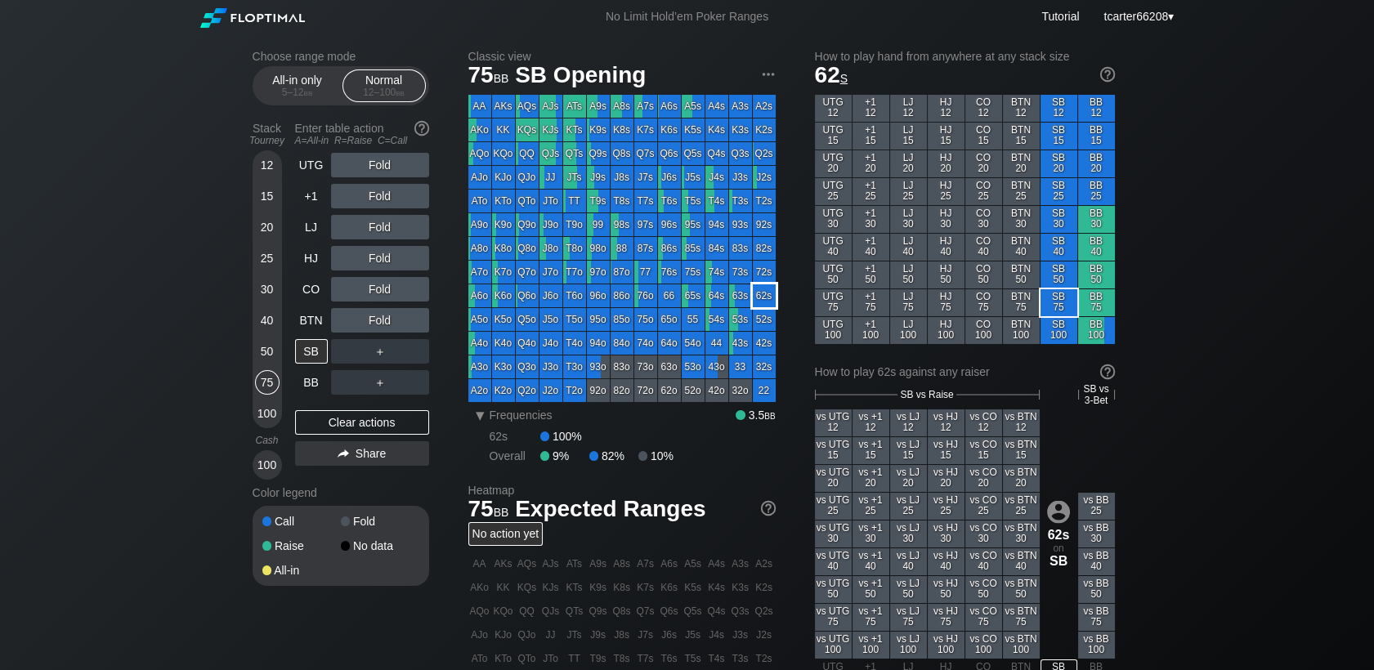
click at [762, 305] on div "62s" at bounding box center [764, 295] width 23 height 23
click at [278, 319] on div "40" at bounding box center [267, 323] width 25 height 31
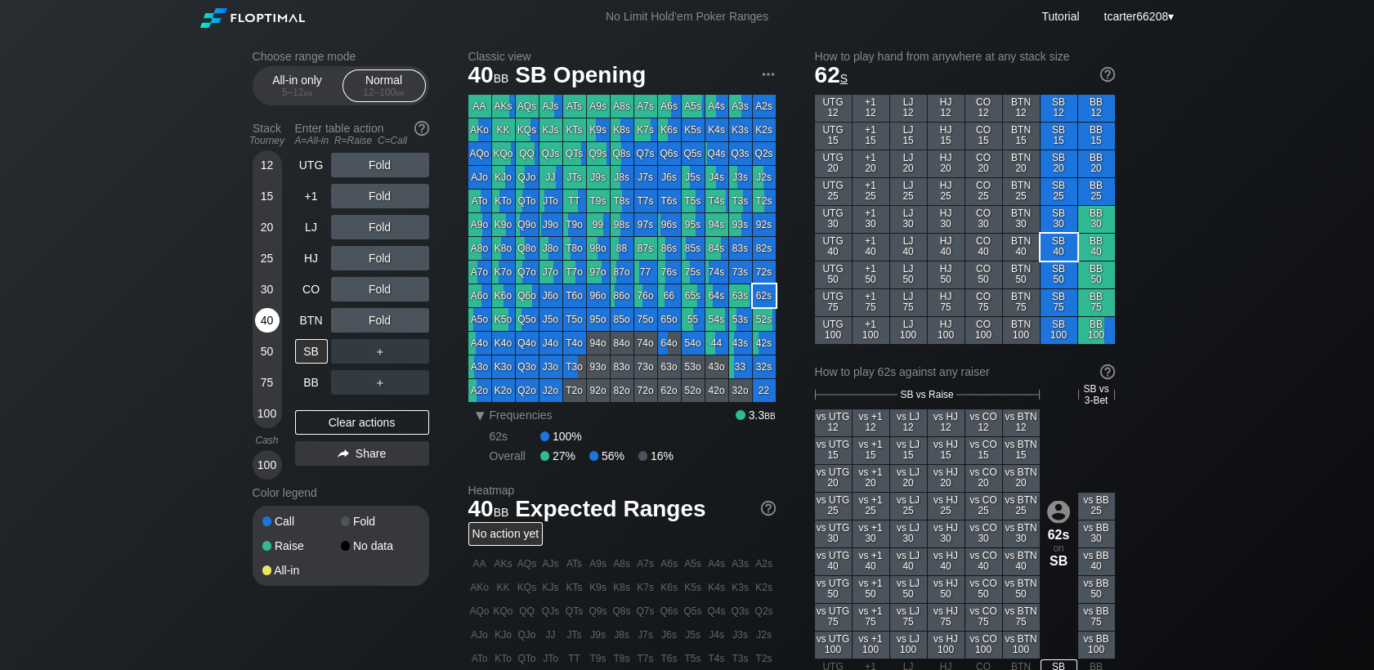
click at [275, 320] on div "40" at bounding box center [267, 320] width 25 height 25
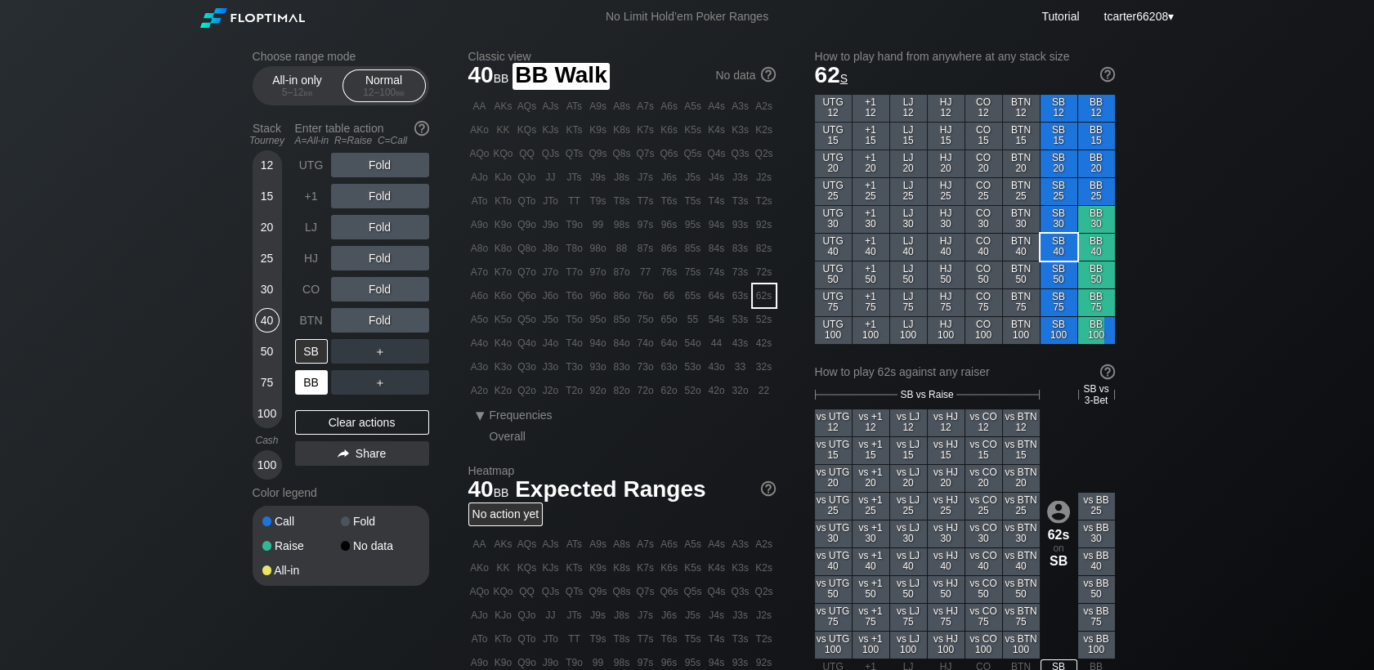
click at [299, 389] on div "BB" at bounding box center [311, 382] width 33 height 25
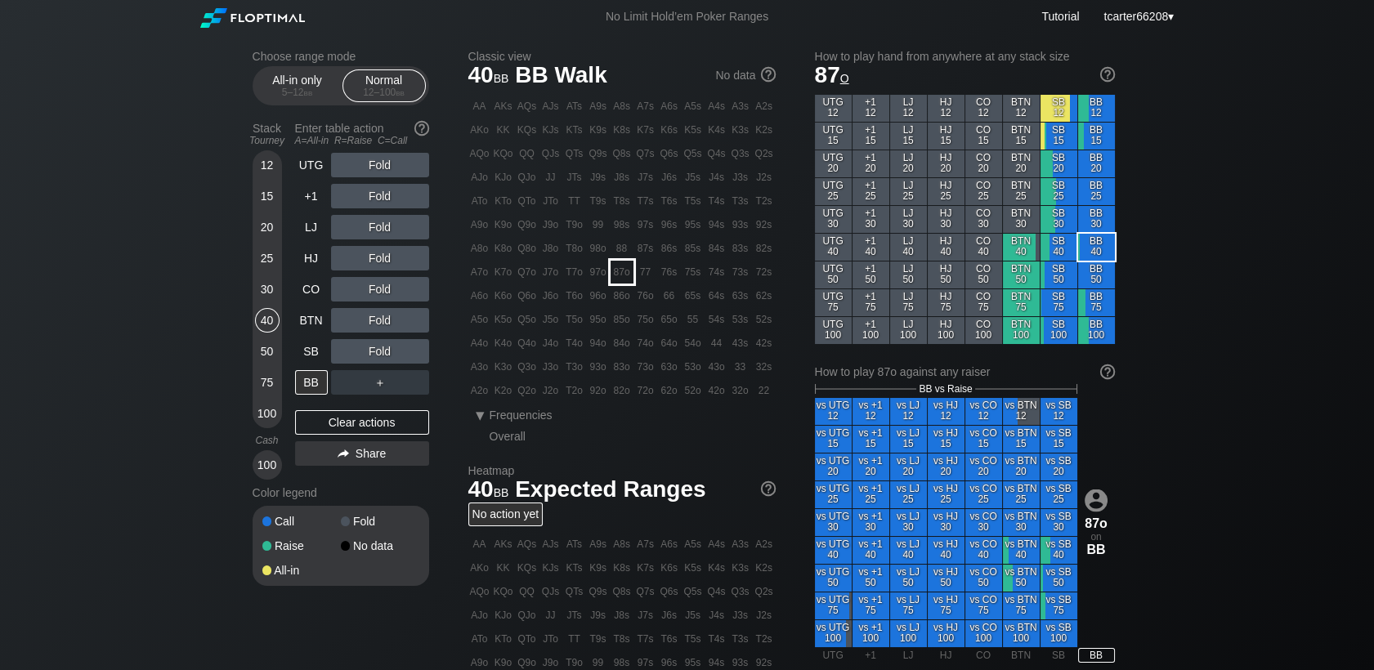
click at [628, 279] on div "87o" at bounding box center [621, 272] width 23 height 23
click at [375, 193] on div "Fold" at bounding box center [380, 196] width 98 height 25
click at [378, 199] on div "R ✕" at bounding box center [380, 196] width 32 height 25
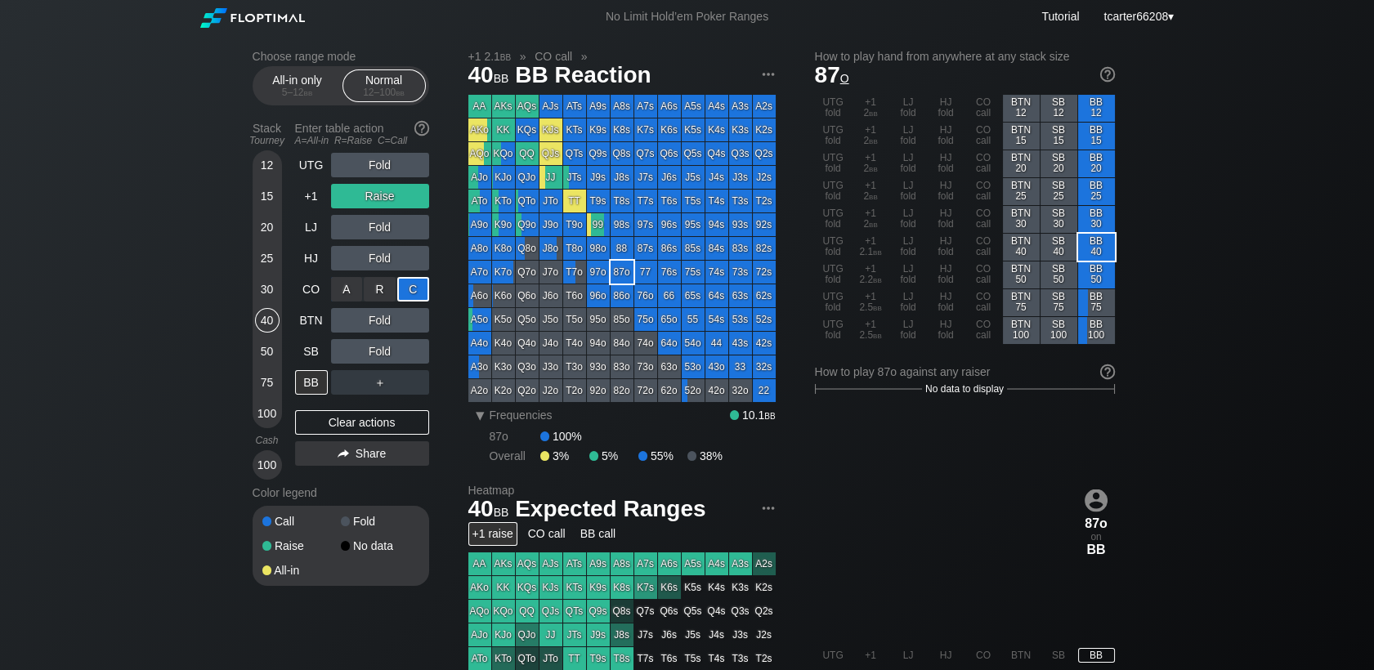
click at [426, 297] on div "C ✕" at bounding box center [413, 289] width 32 height 25
drag, startPoint x: 337, startPoint y: 431, endPoint x: 288, endPoint y: 350, distance: 94.6
click at [337, 431] on div "Clear actions" at bounding box center [362, 422] width 134 height 25
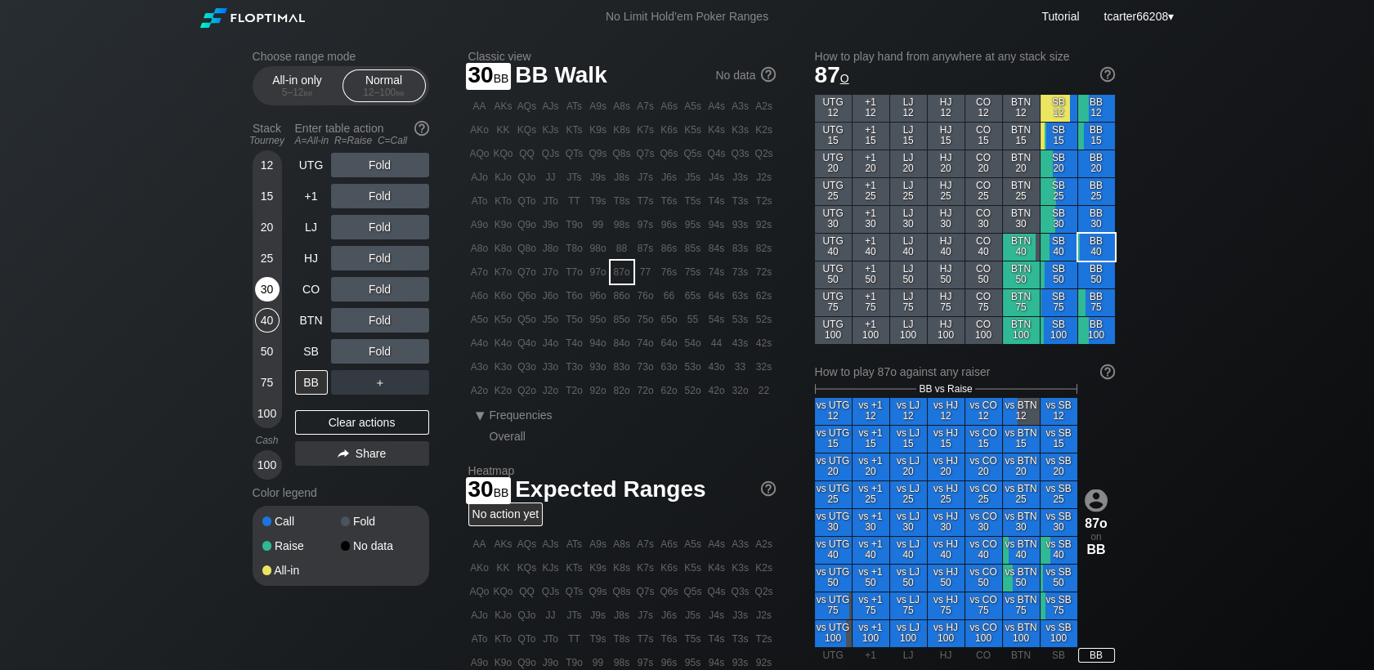
click at [269, 296] on div "30" at bounding box center [267, 289] width 25 height 25
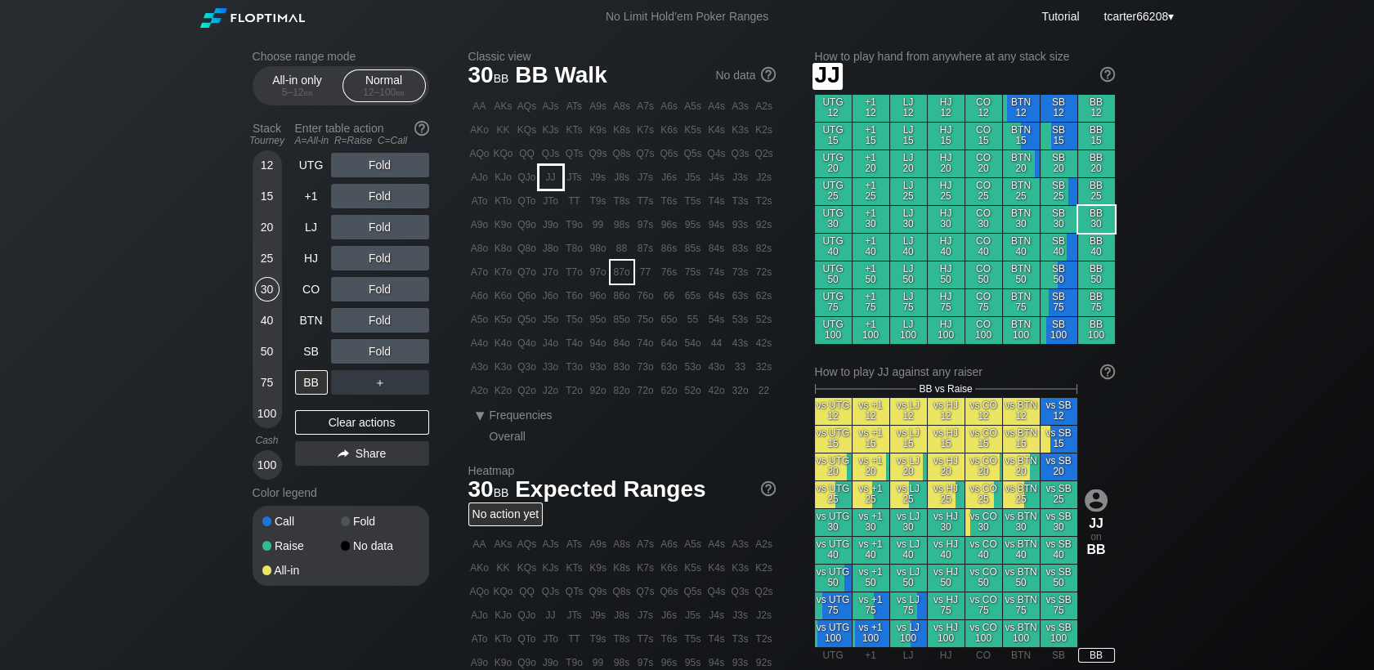
click at [557, 186] on div "JJ" at bounding box center [550, 177] width 23 height 23
click at [375, 200] on div "A ✕ R ✕ C ✕ Fold" at bounding box center [380, 196] width 98 height 25
click at [375, 200] on div "R ✕" at bounding box center [380, 196] width 32 height 25
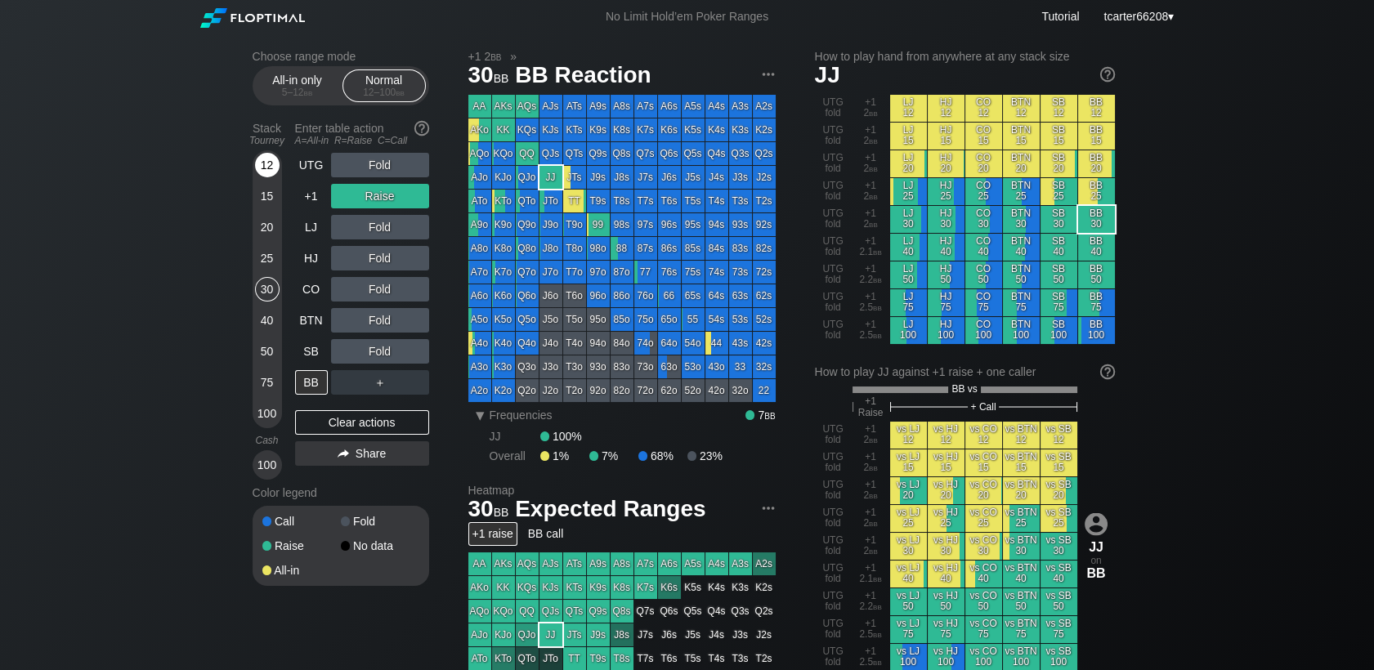
click at [268, 169] on div "12" at bounding box center [267, 165] width 25 height 25
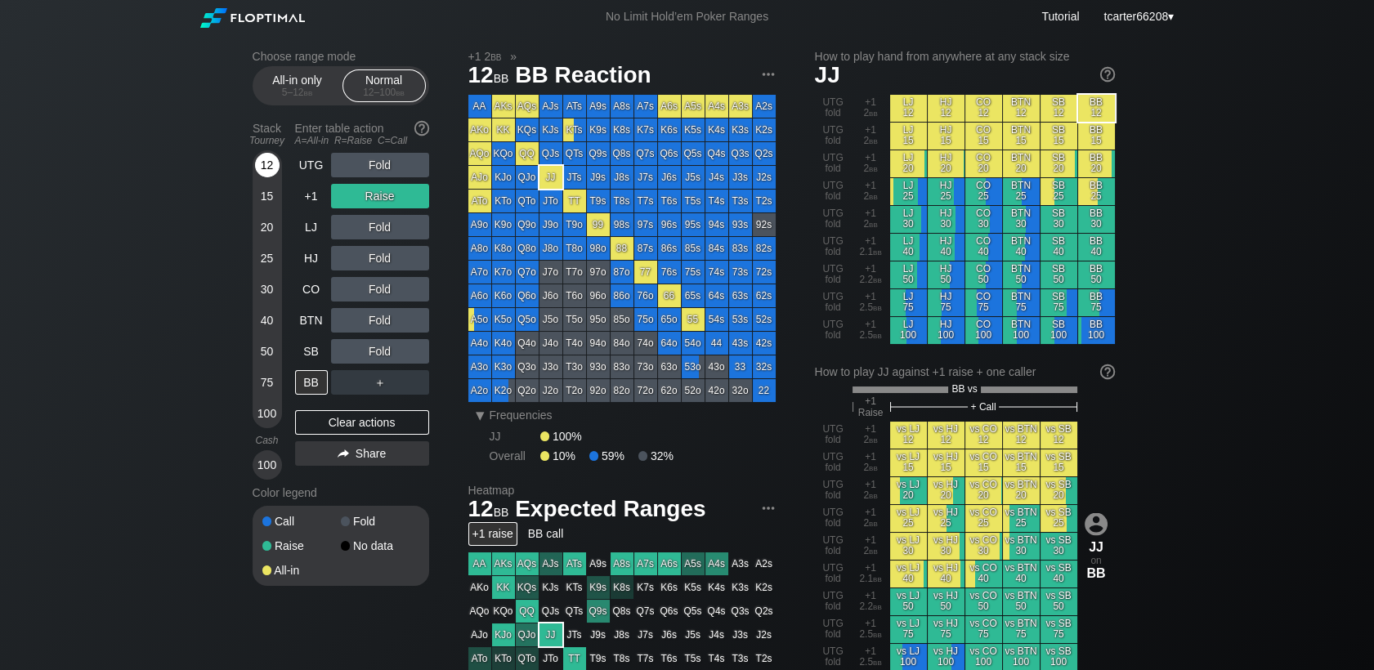
click at [268, 169] on div "12" at bounding box center [267, 165] width 25 height 25
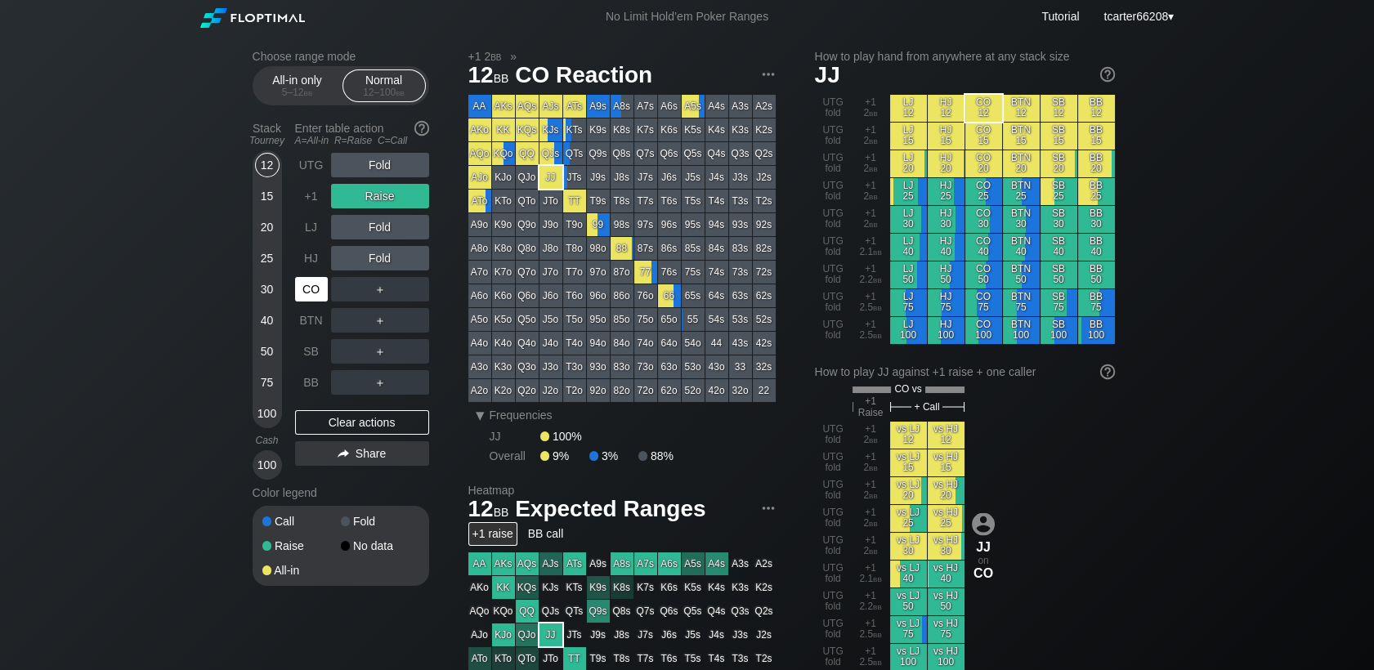
click at [309, 288] on div "CO" at bounding box center [311, 289] width 33 height 25
drag, startPoint x: 411, startPoint y: 425, endPoint x: 377, endPoint y: 401, distance: 41.7
click at [410, 425] on div "Clear actions" at bounding box center [362, 422] width 134 height 25
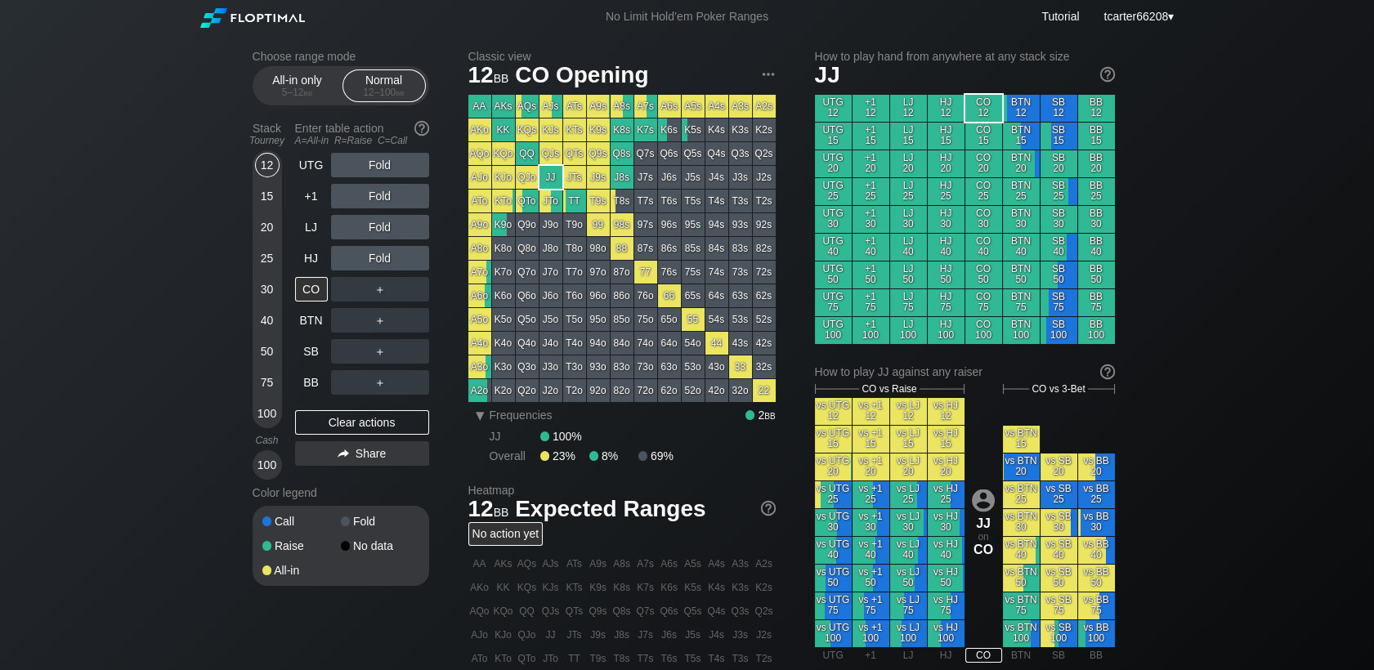
click at [275, 387] on div "75" at bounding box center [267, 382] width 25 height 25
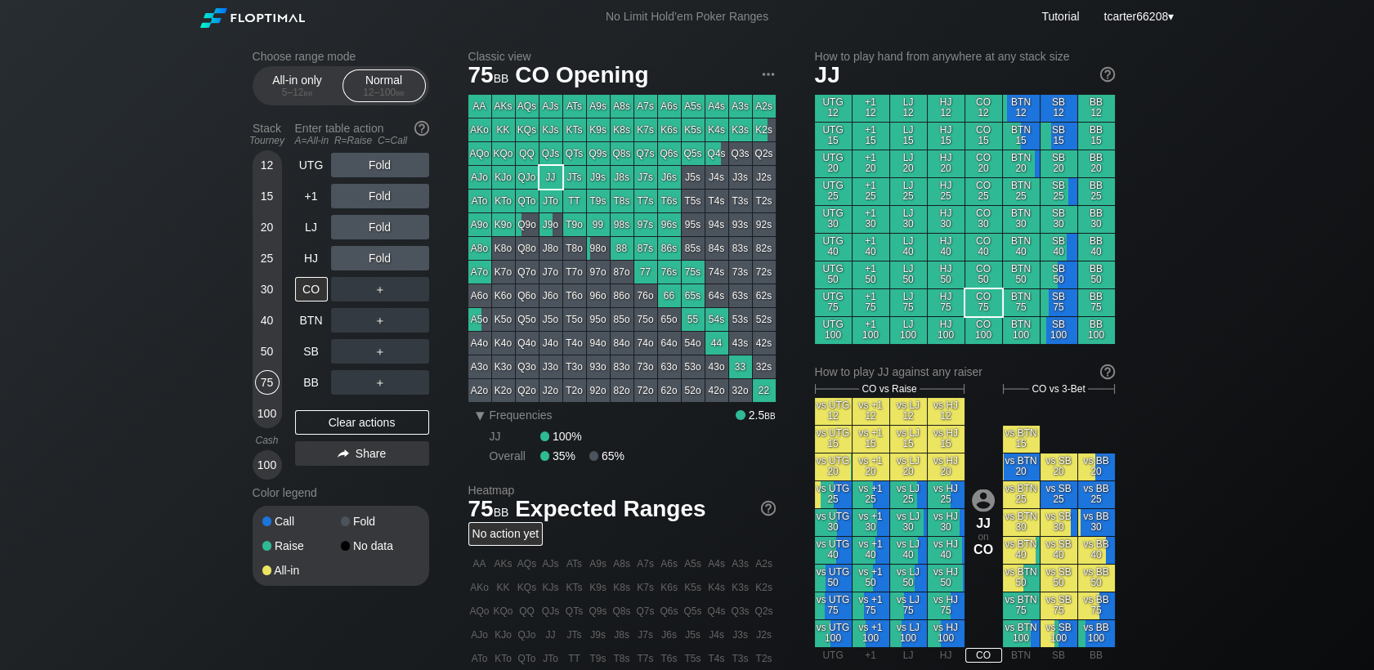
click at [379, 172] on div "Fold" at bounding box center [380, 165] width 98 height 25
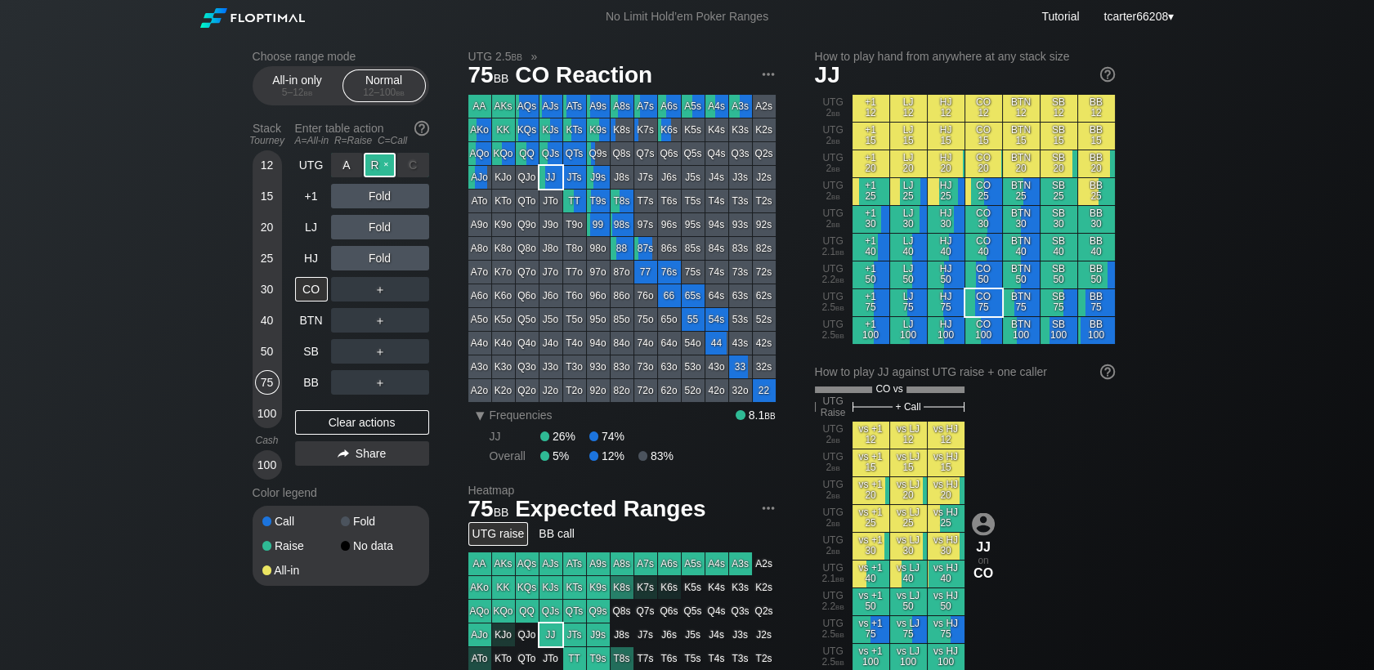
click at [379, 171] on div "R ✕" at bounding box center [380, 165] width 32 height 25
click at [265, 326] on div "40" at bounding box center [267, 320] width 25 height 25
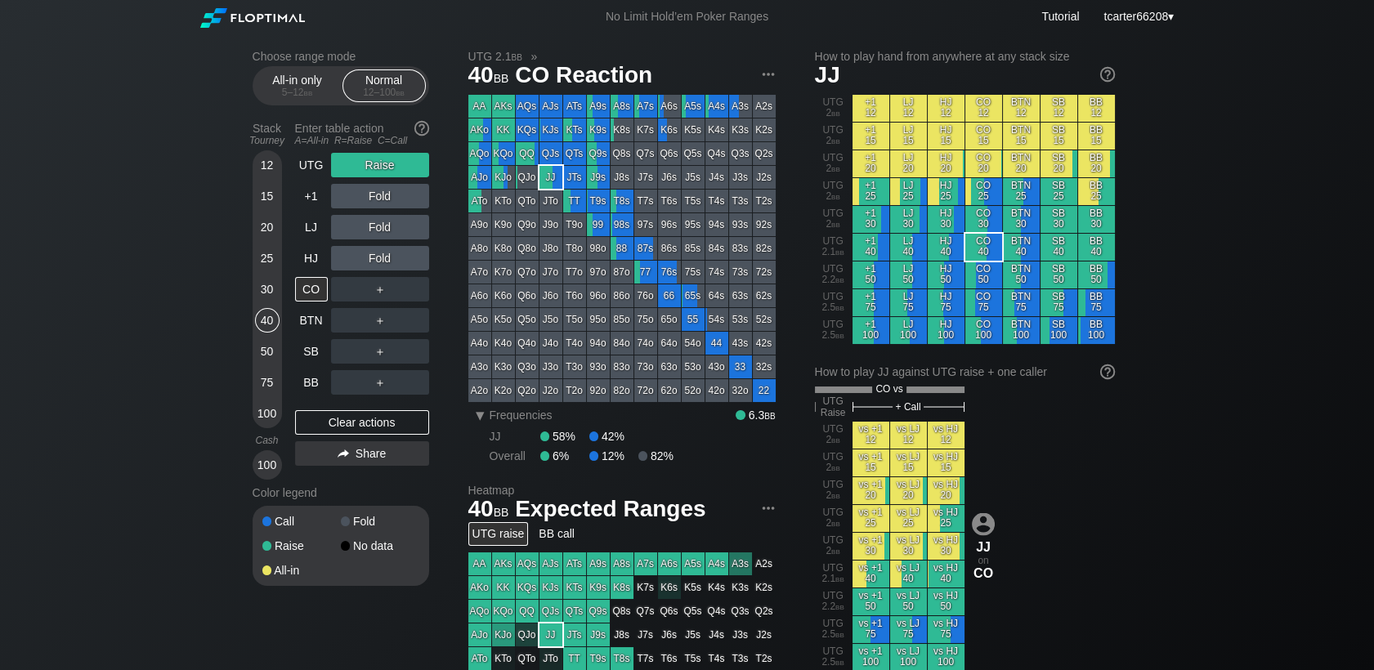
click at [313, 413] on div "Clear actions" at bounding box center [362, 422] width 134 height 25
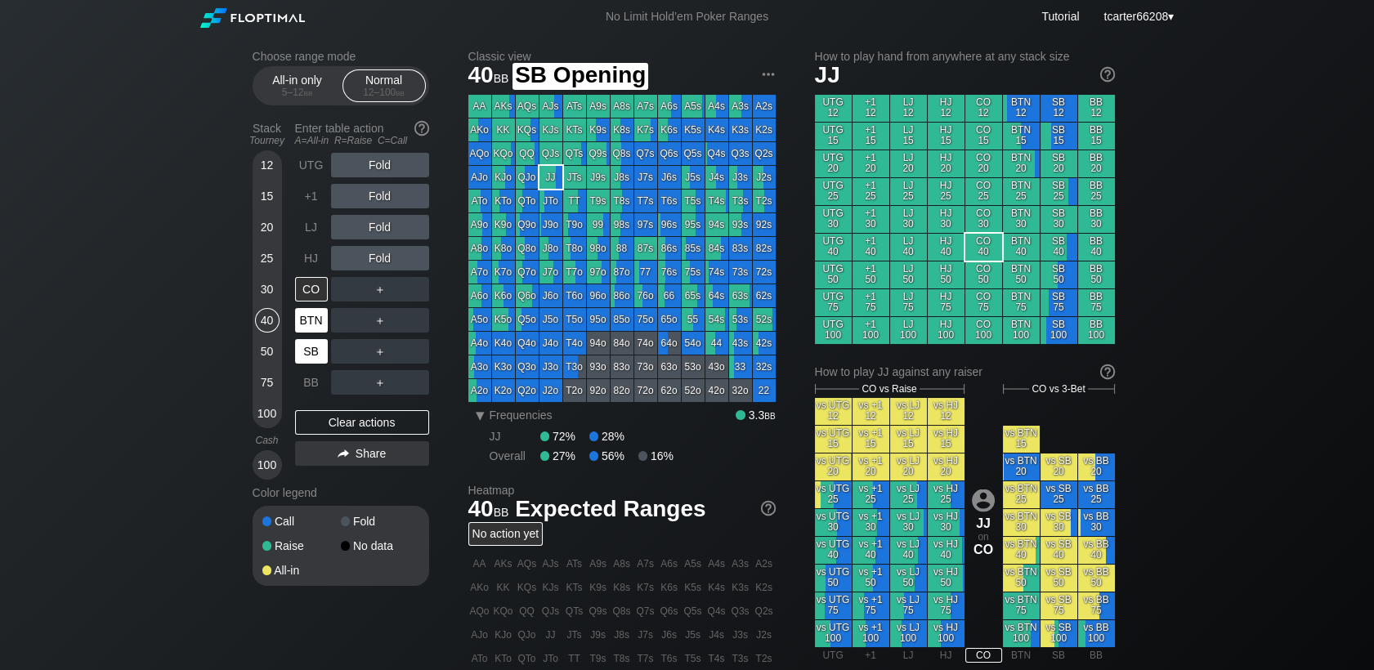
click at [313, 324] on div "BTN" at bounding box center [311, 320] width 33 height 25
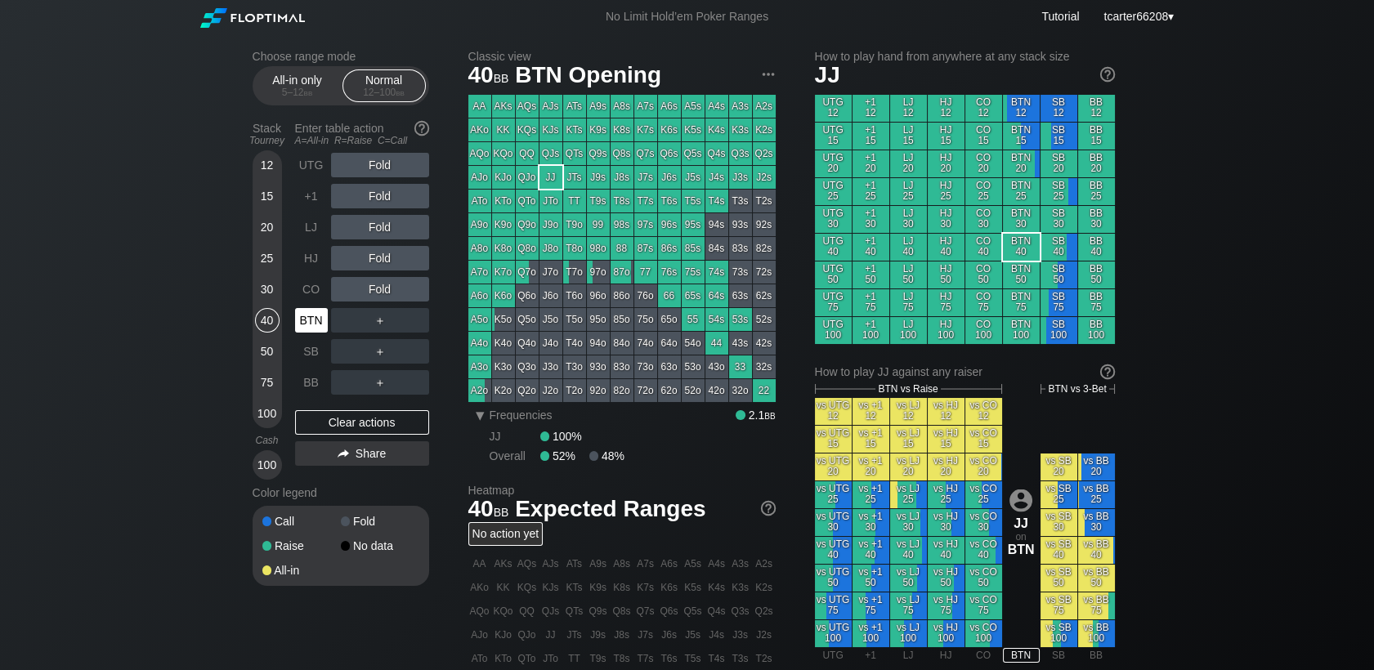
click at [313, 324] on div "BTN" at bounding box center [311, 320] width 33 height 25
click at [314, 324] on div "BTN" at bounding box center [311, 320] width 33 height 25
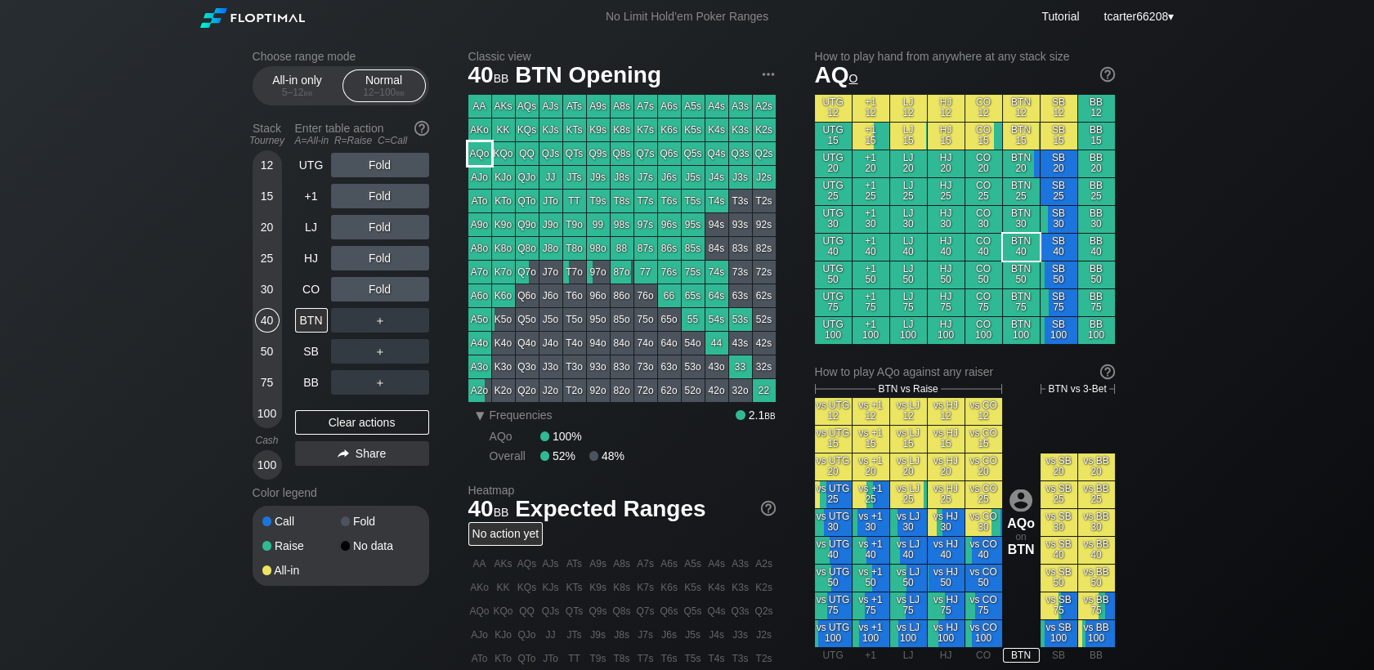
click at [477, 147] on div "AQo" at bounding box center [479, 153] width 23 height 23
click at [373, 232] on div "Fold" at bounding box center [380, 227] width 98 height 25
click at [373, 232] on div "R ✕" at bounding box center [380, 227] width 32 height 25
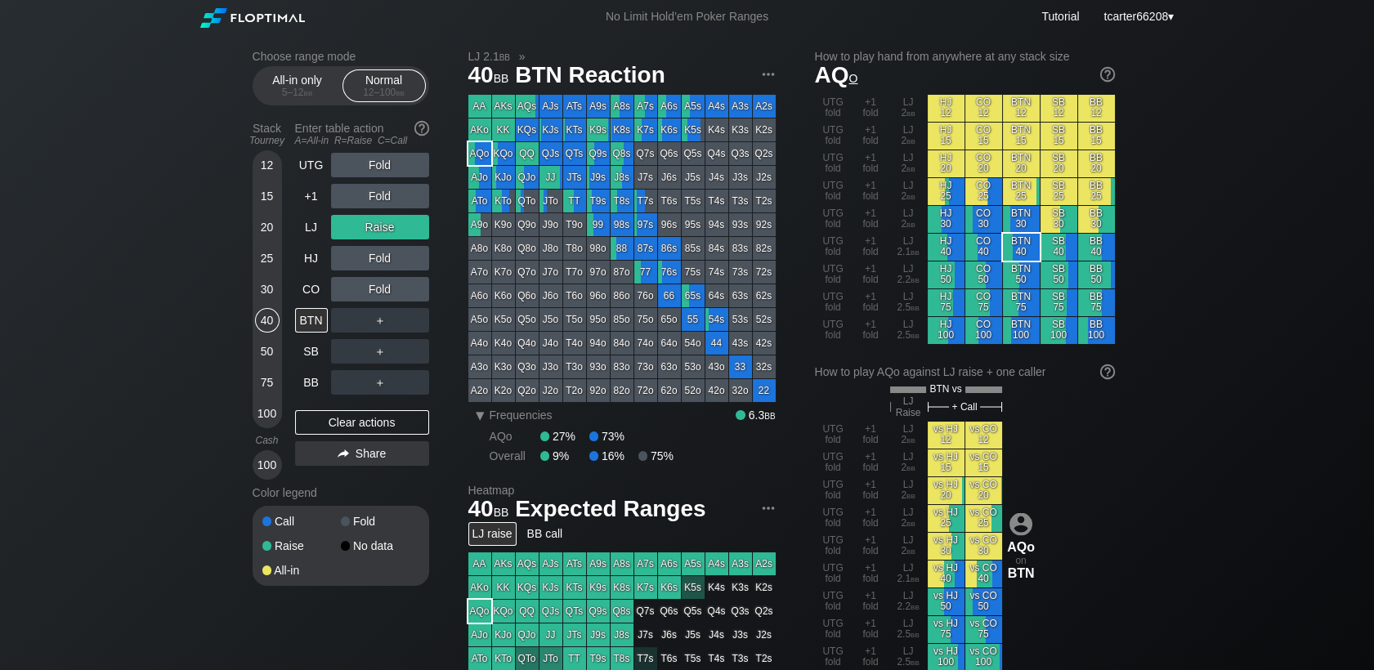
click at [265, 250] on div "25" at bounding box center [267, 258] width 25 height 25
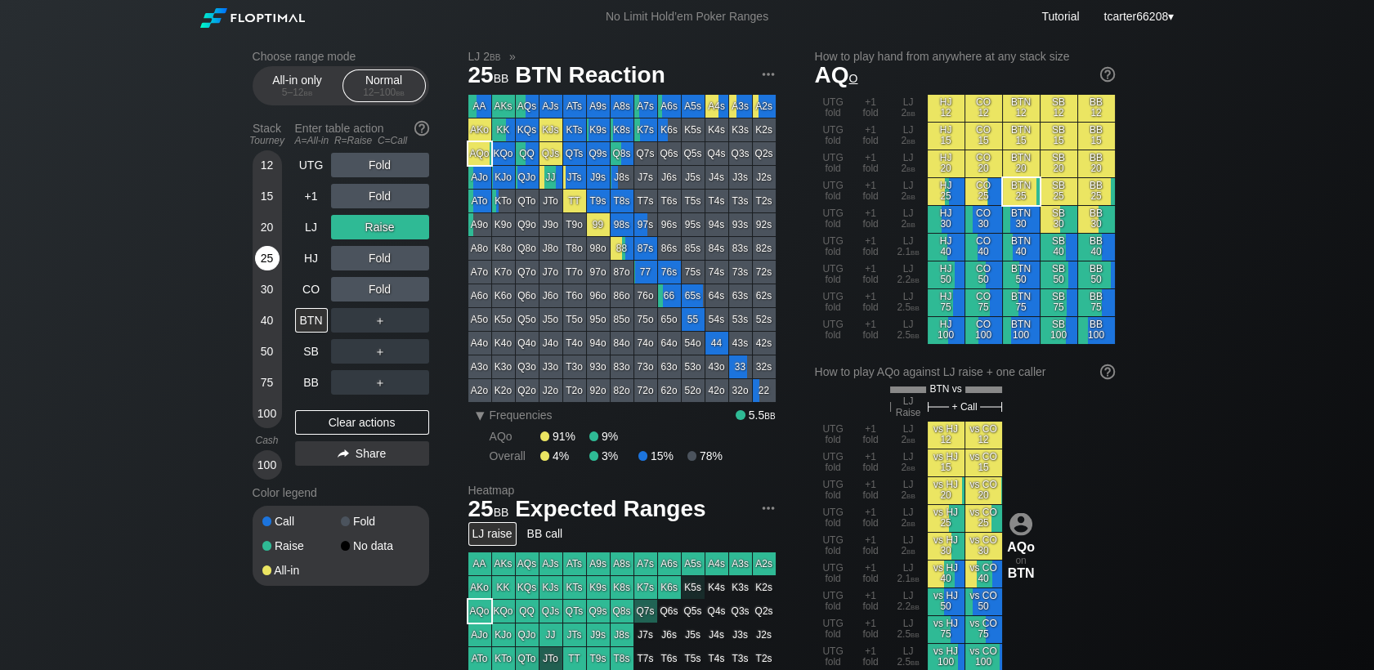
click at [265, 253] on div "25" at bounding box center [267, 258] width 25 height 25
click at [331, 428] on div "Clear actions" at bounding box center [362, 422] width 134 height 25
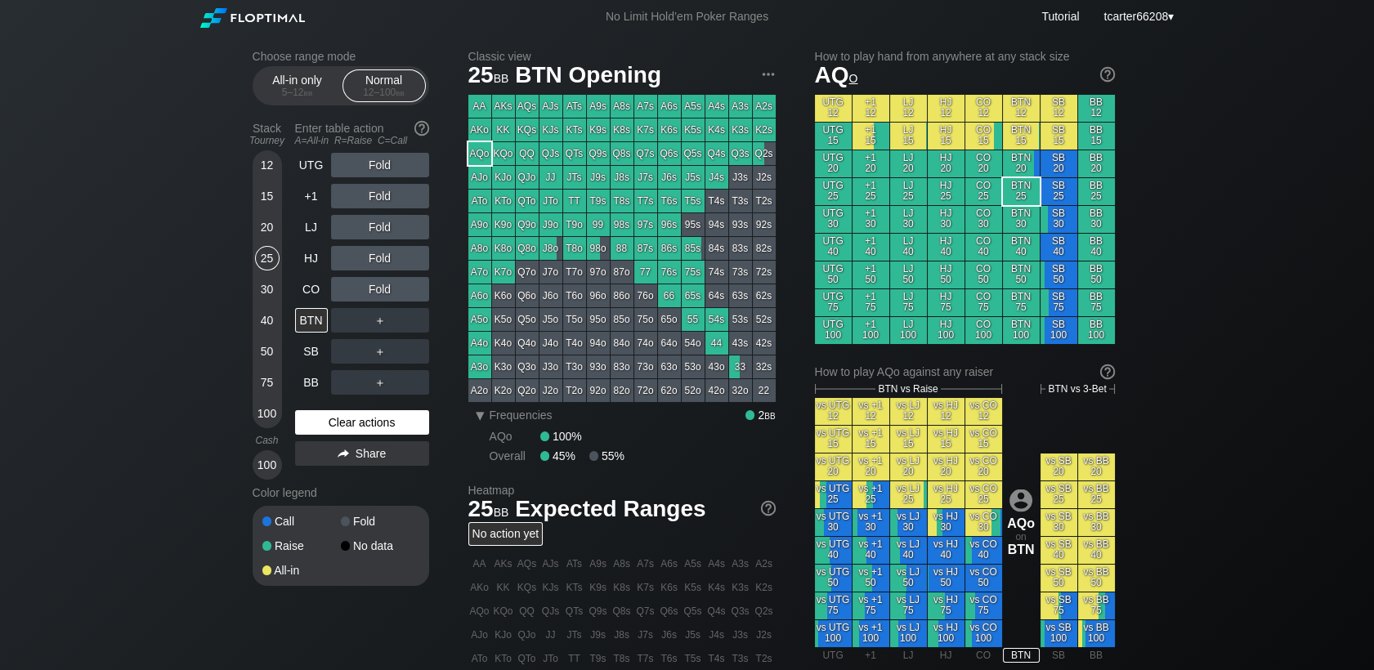
click at [331, 428] on div "Clear actions" at bounding box center [362, 422] width 134 height 25
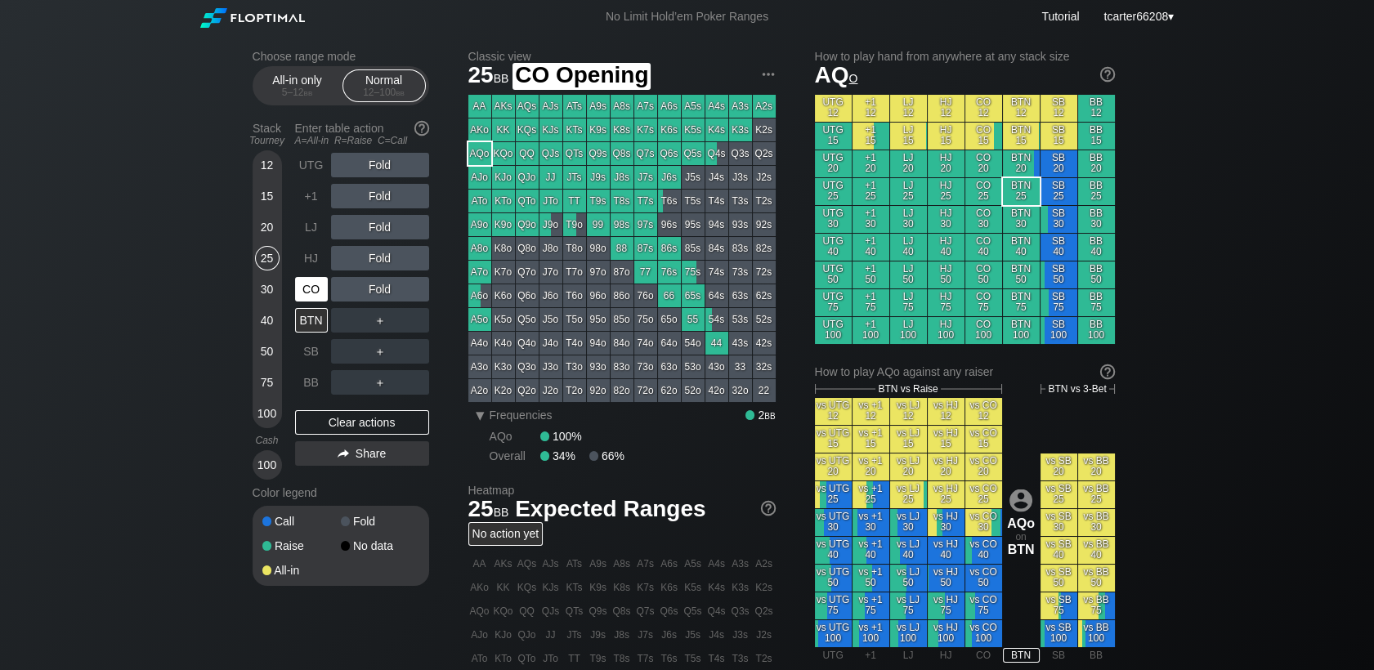
click at [314, 292] on div "CO" at bounding box center [311, 289] width 33 height 25
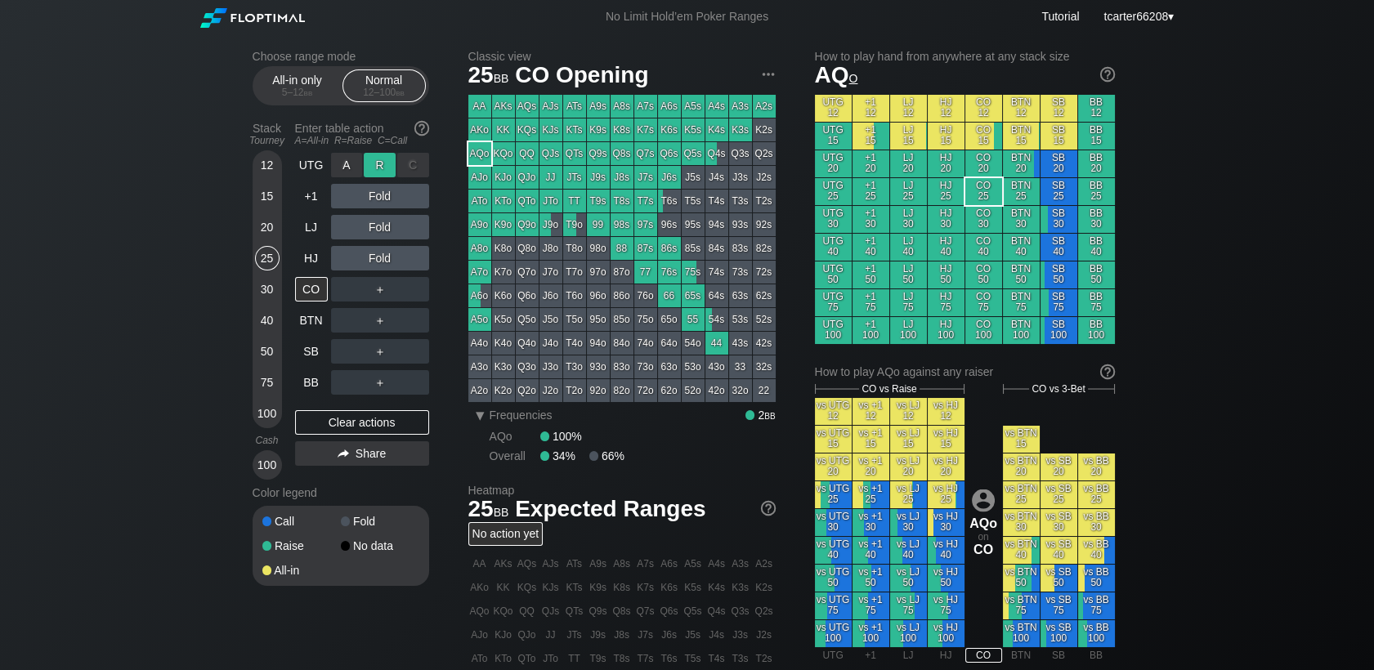
click at [377, 171] on div "R ✕" at bounding box center [380, 165] width 32 height 25
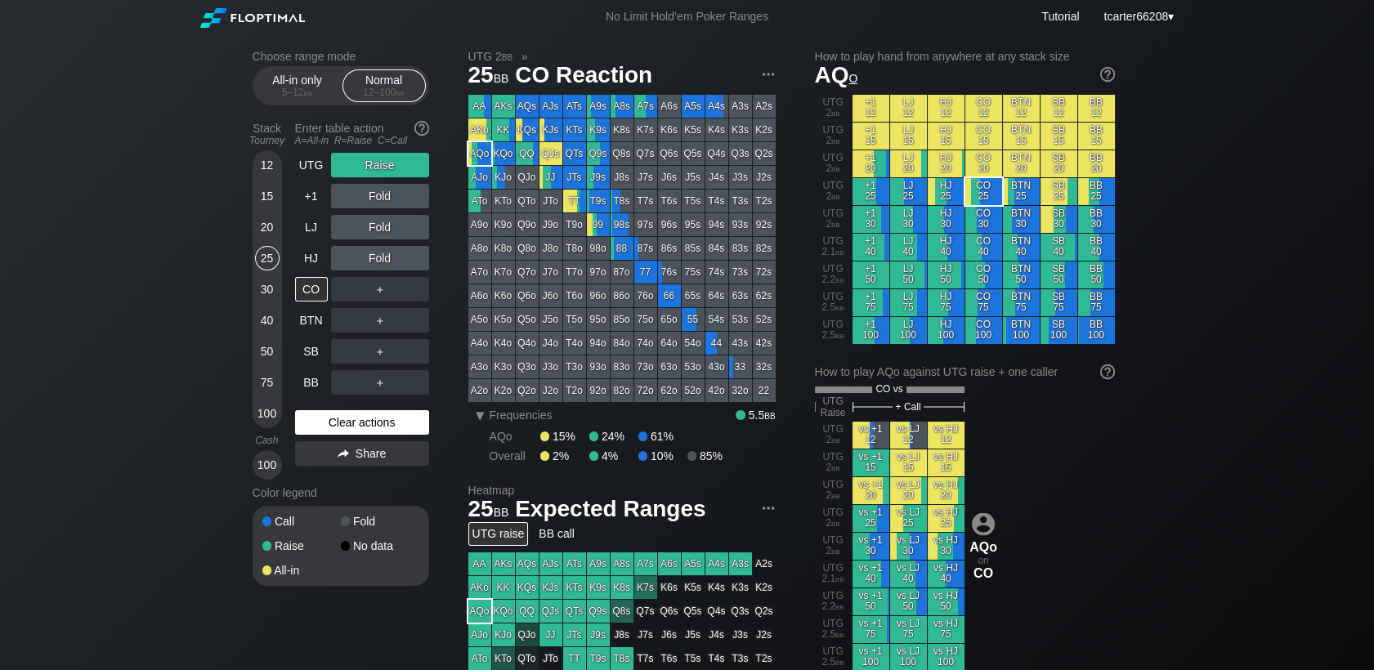
click at [418, 426] on div "Clear actions" at bounding box center [362, 422] width 134 height 25
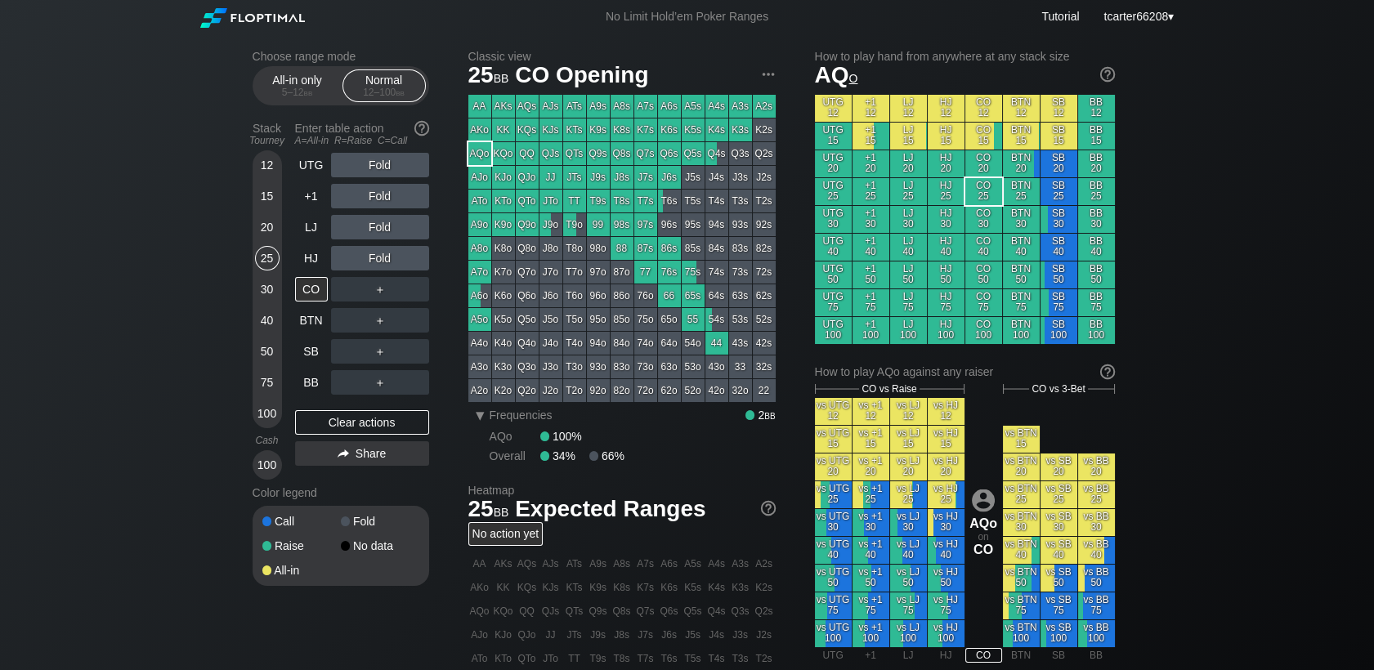
drag, startPoint x: 373, startPoint y: 417, endPoint x: 348, endPoint y: 402, distance: 28.6
click at [373, 417] on div "Clear actions" at bounding box center [362, 422] width 134 height 25
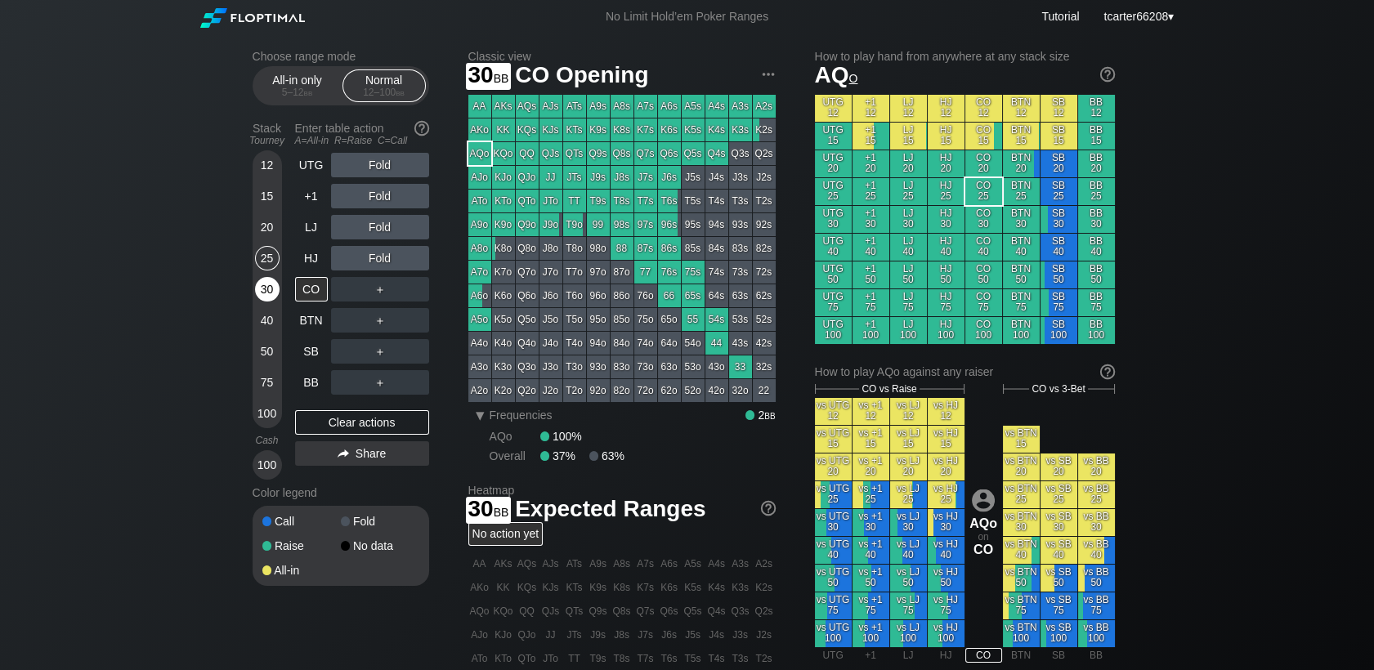
click at [274, 291] on div "30" at bounding box center [267, 289] width 25 height 25
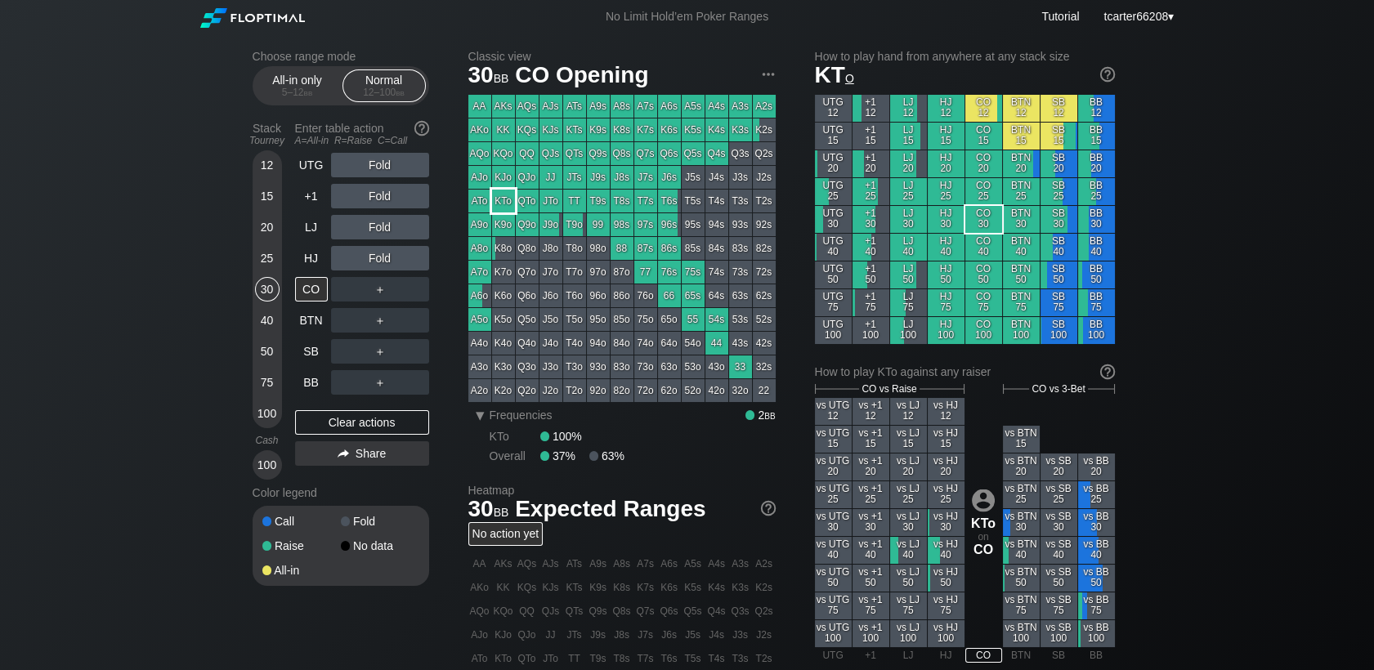
click at [504, 202] on div "KTo" at bounding box center [503, 201] width 23 height 23
click at [253, 228] on div "12 15 20 25 30 40 50 75 100" at bounding box center [267, 289] width 29 height 278
click at [261, 233] on div "20" at bounding box center [267, 227] width 25 height 25
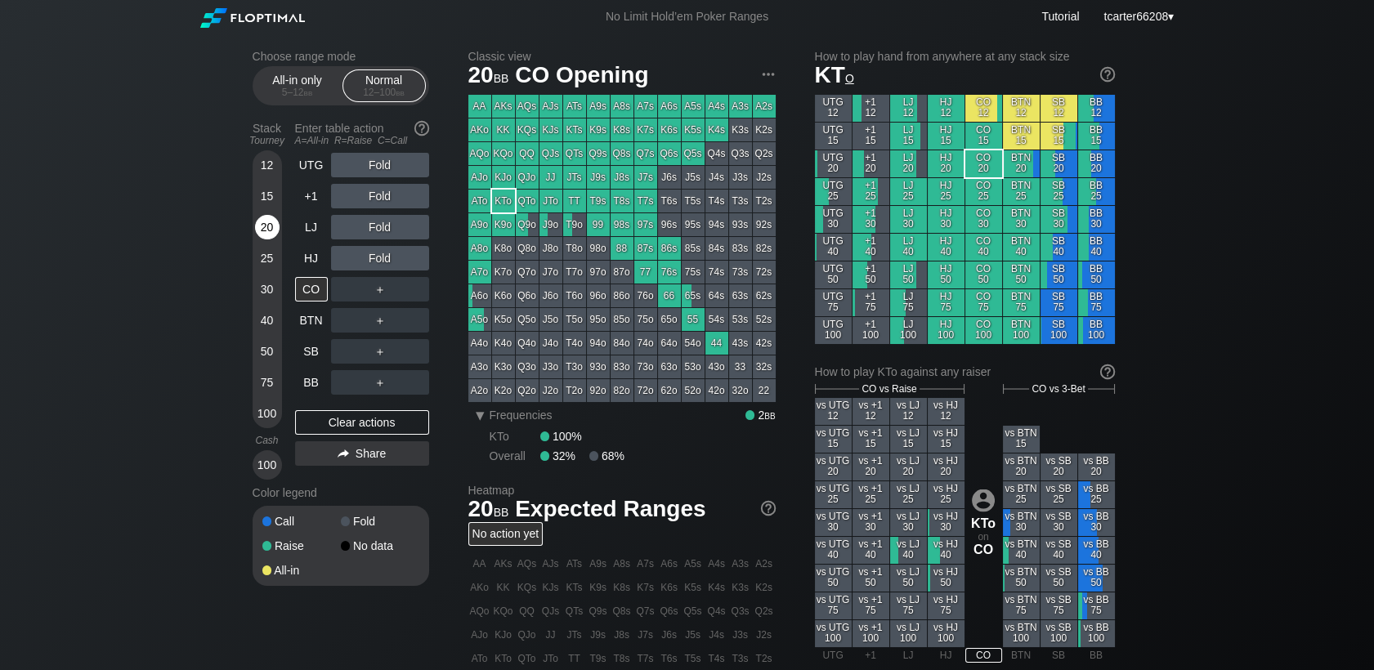
click at [263, 233] on div "20" at bounding box center [267, 227] width 25 height 25
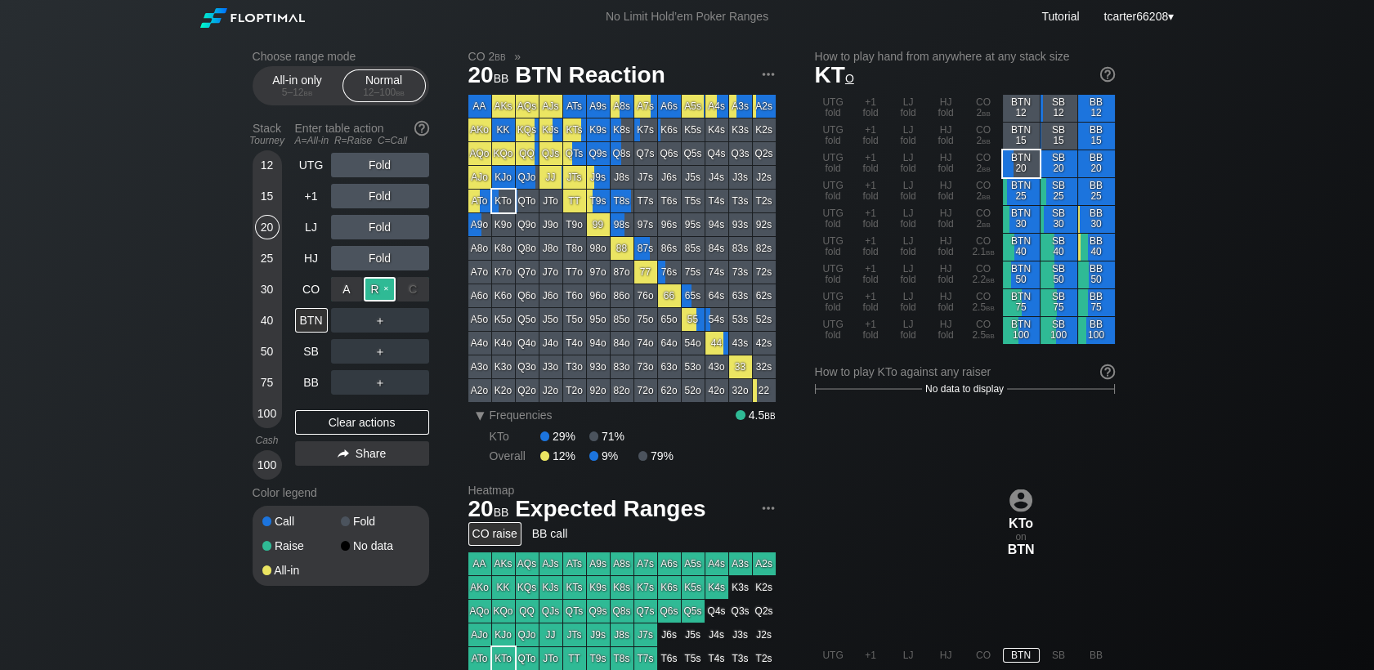
click at [377, 294] on div "R ✕" at bounding box center [380, 289] width 32 height 25
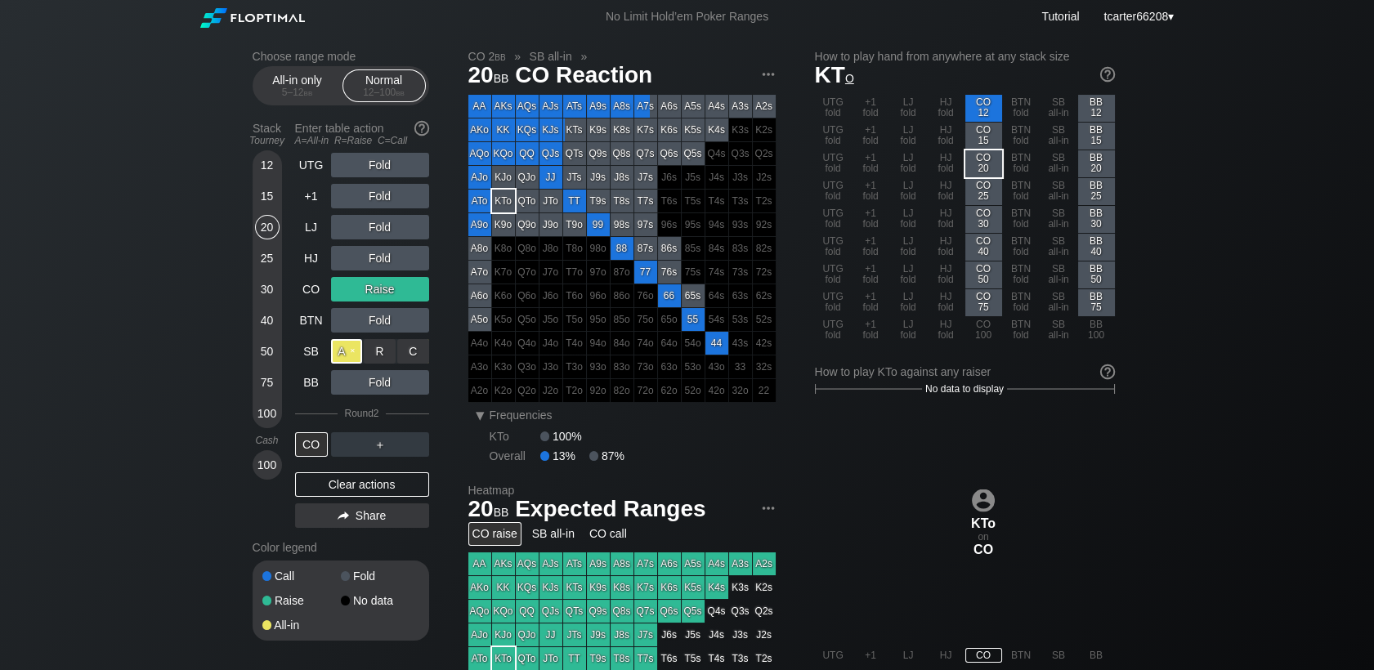
click at [346, 359] on div "A ✕" at bounding box center [347, 351] width 32 height 25
click at [270, 167] on div "12" at bounding box center [267, 165] width 25 height 25
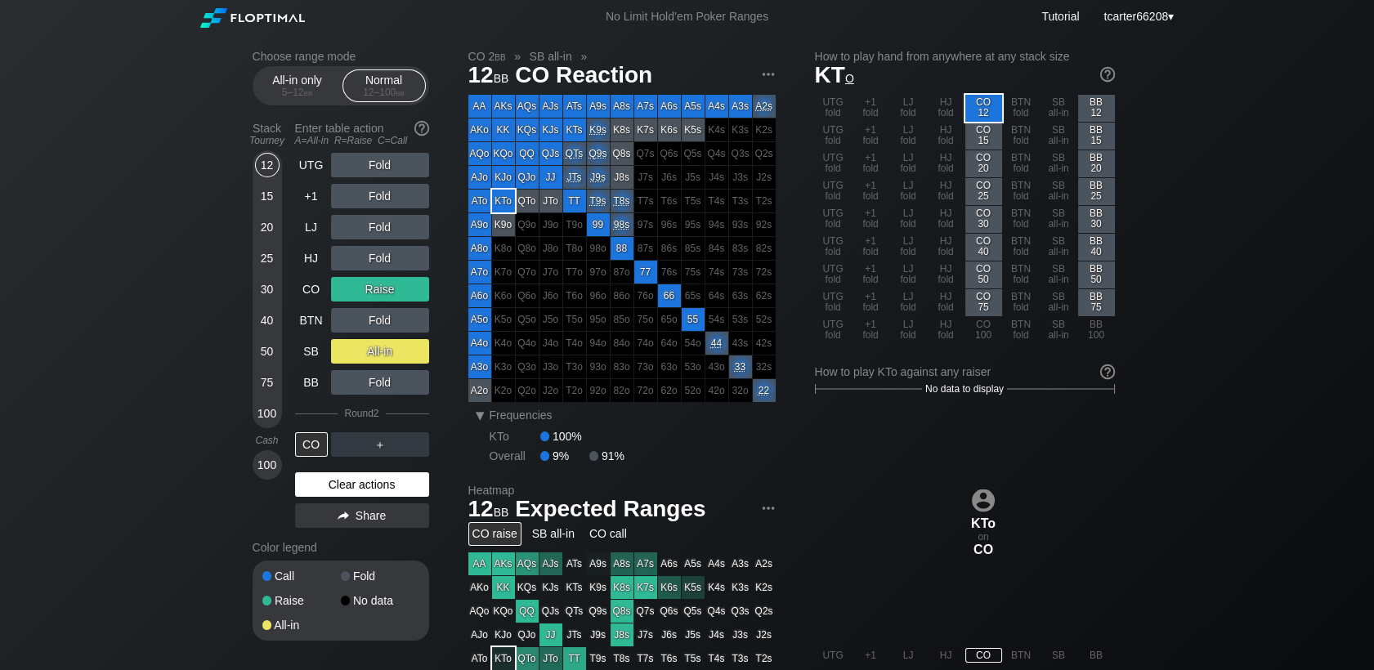
drag, startPoint x: 362, startPoint y: 499, endPoint x: 350, endPoint y: 476, distance: 26.7
click at [362, 500] on div "UTG Fold +1 Fold LJ Fold HJ Fold CO Raise BTN Fold SB All-in BB Fold Round 2 CO…" at bounding box center [362, 344] width 134 height 382
click at [301, 50] on h2 "Choose range mode" at bounding box center [341, 56] width 177 height 13
click at [300, 57] on h2 "Choose range mode" at bounding box center [341, 56] width 177 height 13
click at [299, 73] on div "All-in only 5 – 12 bb" at bounding box center [297, 85] width 75 height 31
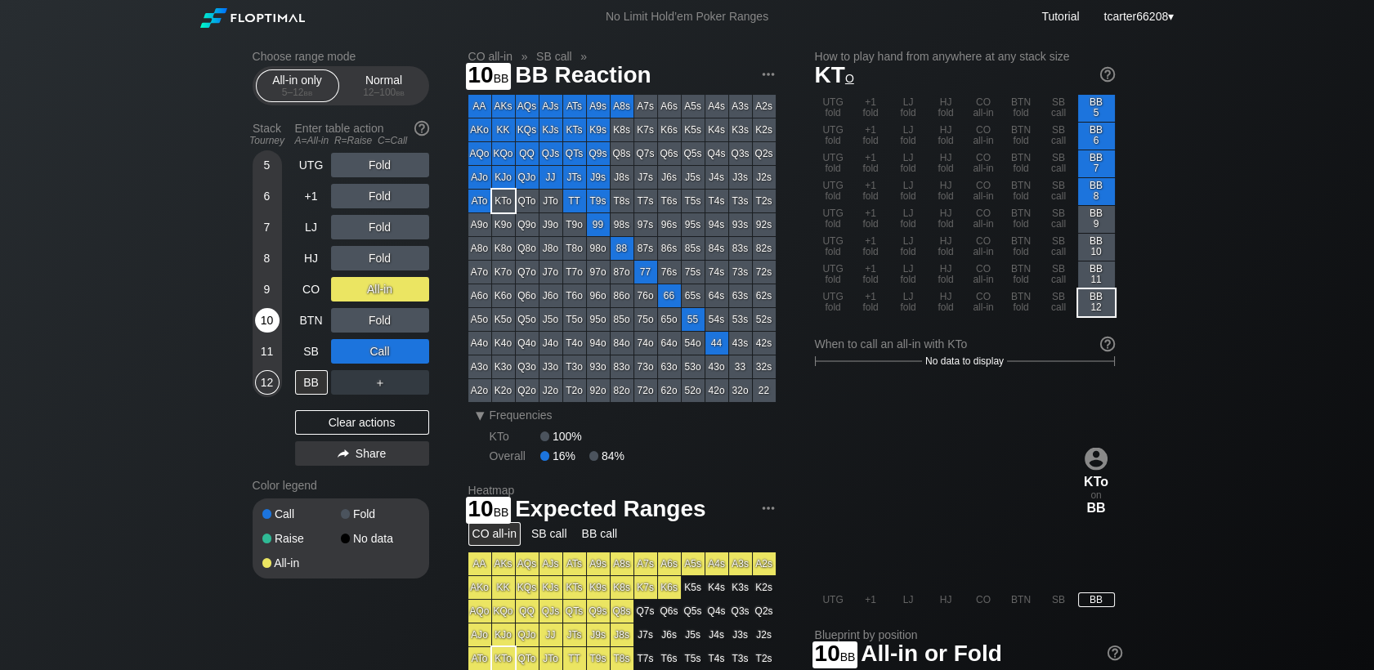
click at [266, 322] on div "10" at bounding box center [267, 320] width 25 height 25
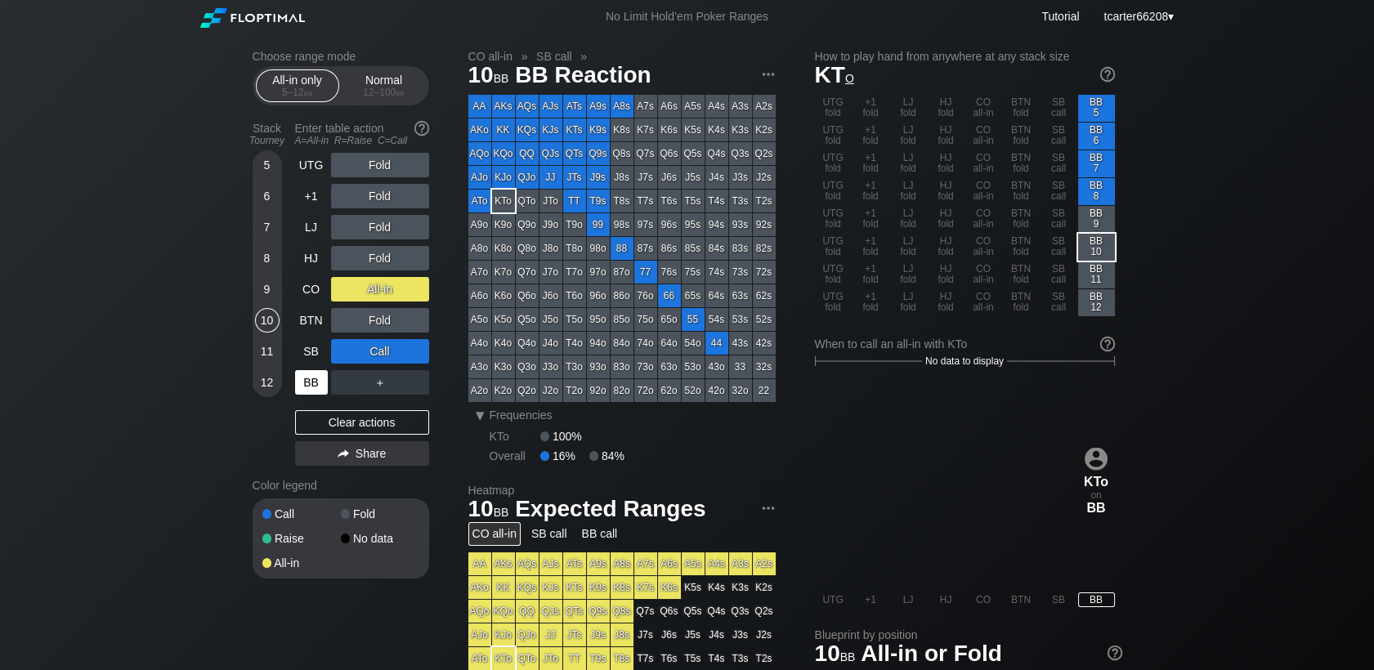
drag, startPoint x: 333, startPoint y: 433, endPoint x: 328, endPoint y: 384, distance: 49.4
click at [333, 433] on div "Clear actions" at bounding box center [362, 422] width 134 height 25
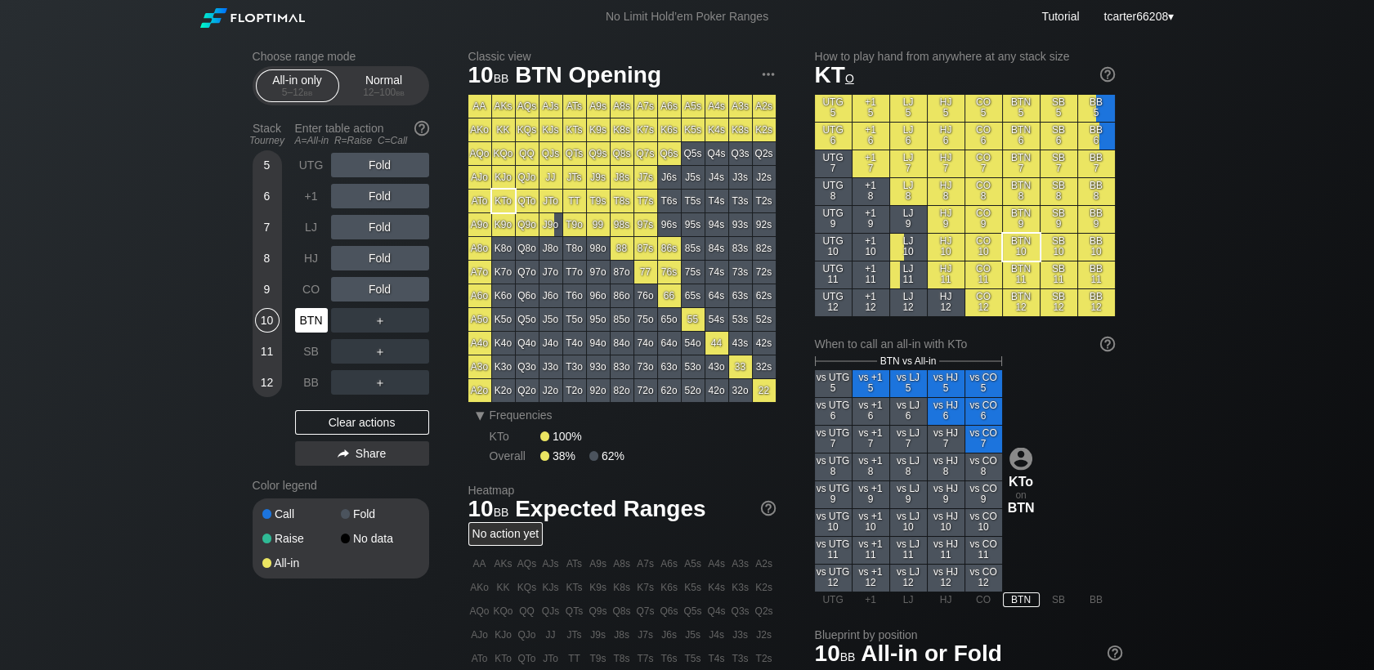
click at [311, 325] on div "BTN" at bounding box center [311, 320] width 33 height 25
click at [311, 324] on div "BTN" at bounding box center [311, 320] width 33 height 25
click at [401, 102] on div "All-in only 5 – 12 bb Normal 12 – 100 bb" at bounding box center [341, 85] width 177 height 39
click at [399, 87] on span "bb" at bounding box center [400, 92] width 9 height 11
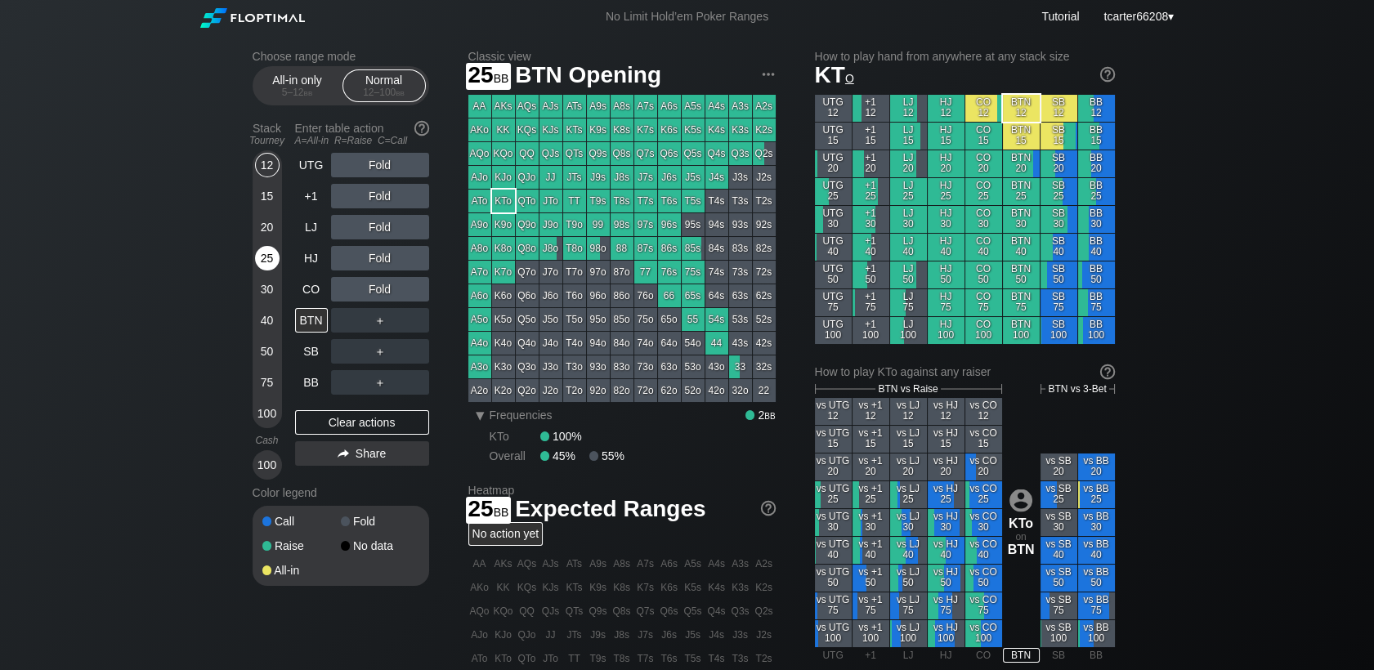
drag, startPoint x: 257, startPoint y: 260, endPoint x: 288, endPoint y: 237, distance: 37.9
click at [258, 260] on div "25" at bounding box center [267, 258] width 25 height 25
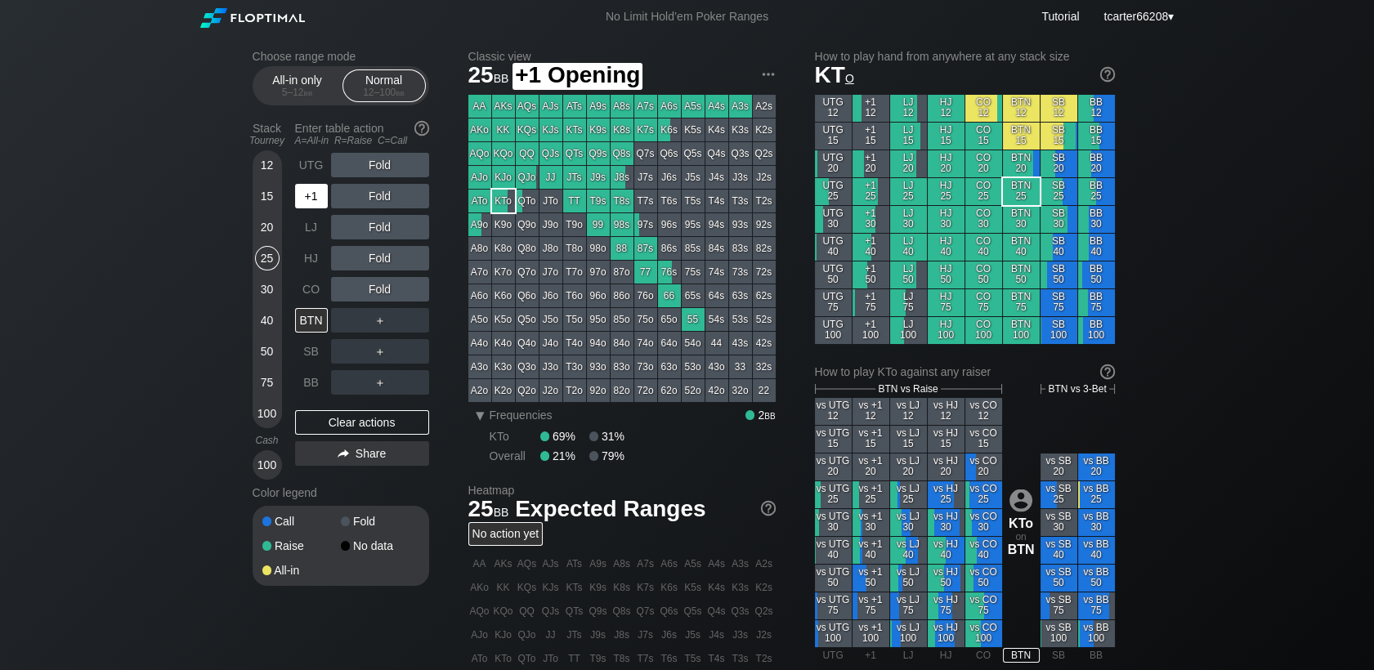
click at [321, 189] on div "+1" at bounding box center [311, 196] width 33 height 25
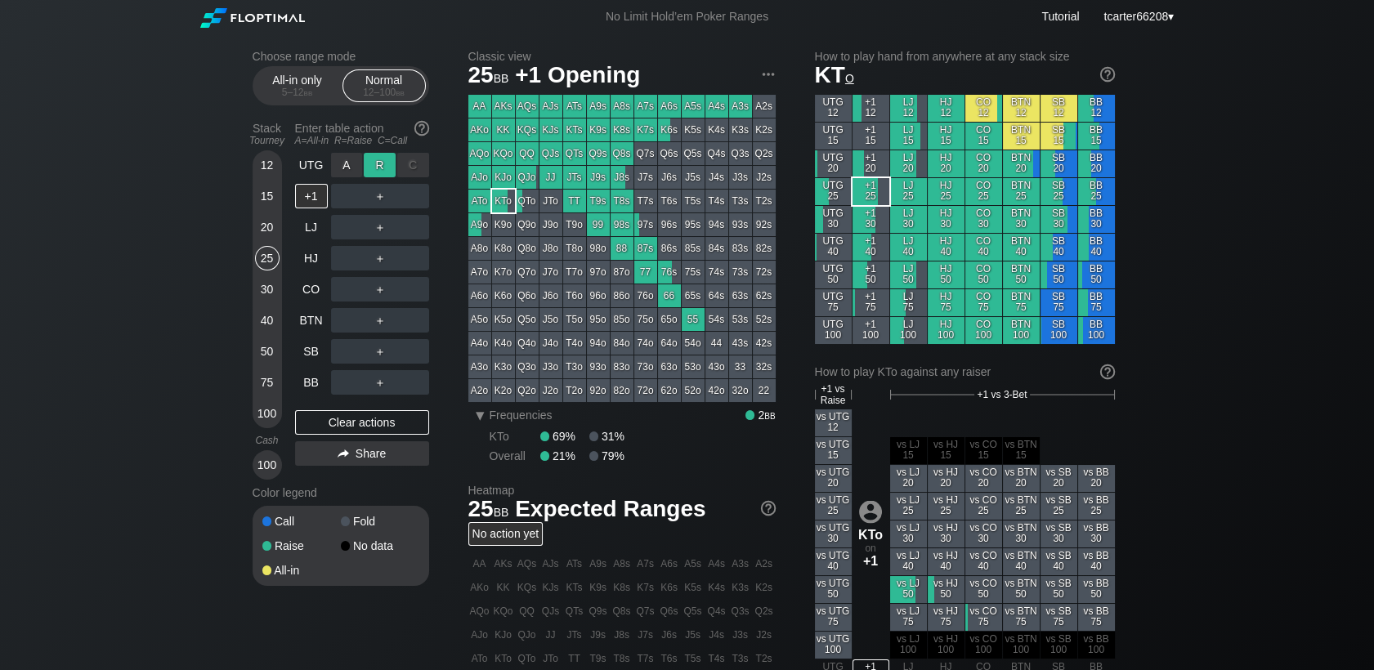
drag, startPoint x: 364, startPoint y: 175, endPoint x: 381, endPoint y: 163, distance: 19.9
click at [380, 163] on div "R ✕" at bounding box center [380, 165] width 32 height 25
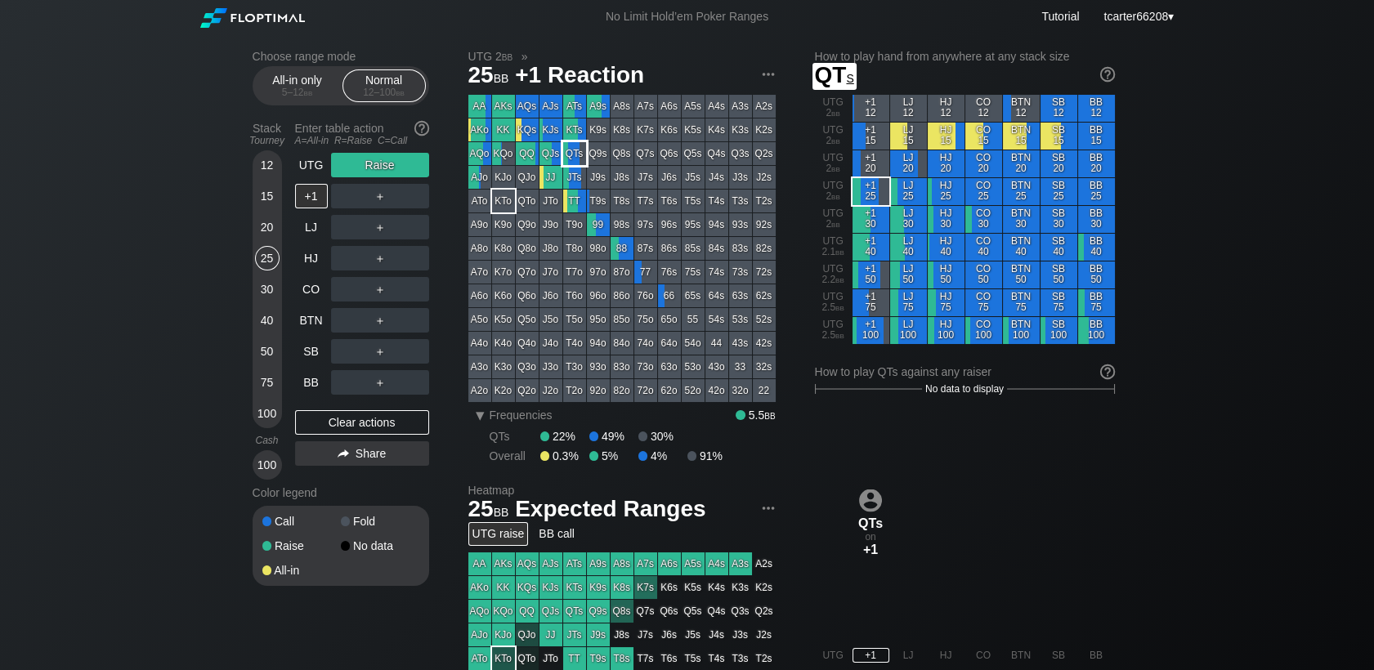
click at [575, 158] on div "QTs" at bounding box center [574, 153] width 23 height 23
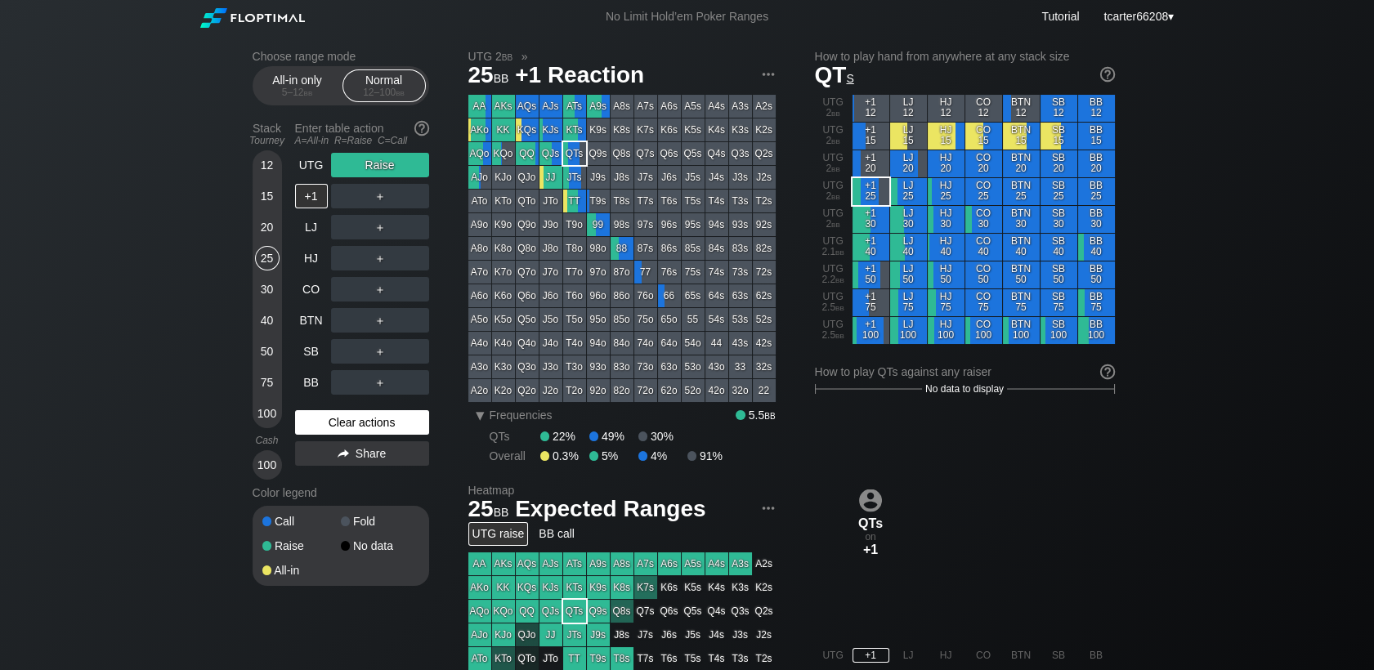
click at [361, 414] on div "Clear actions" at bounding box center [362, 422] width 134 height 25
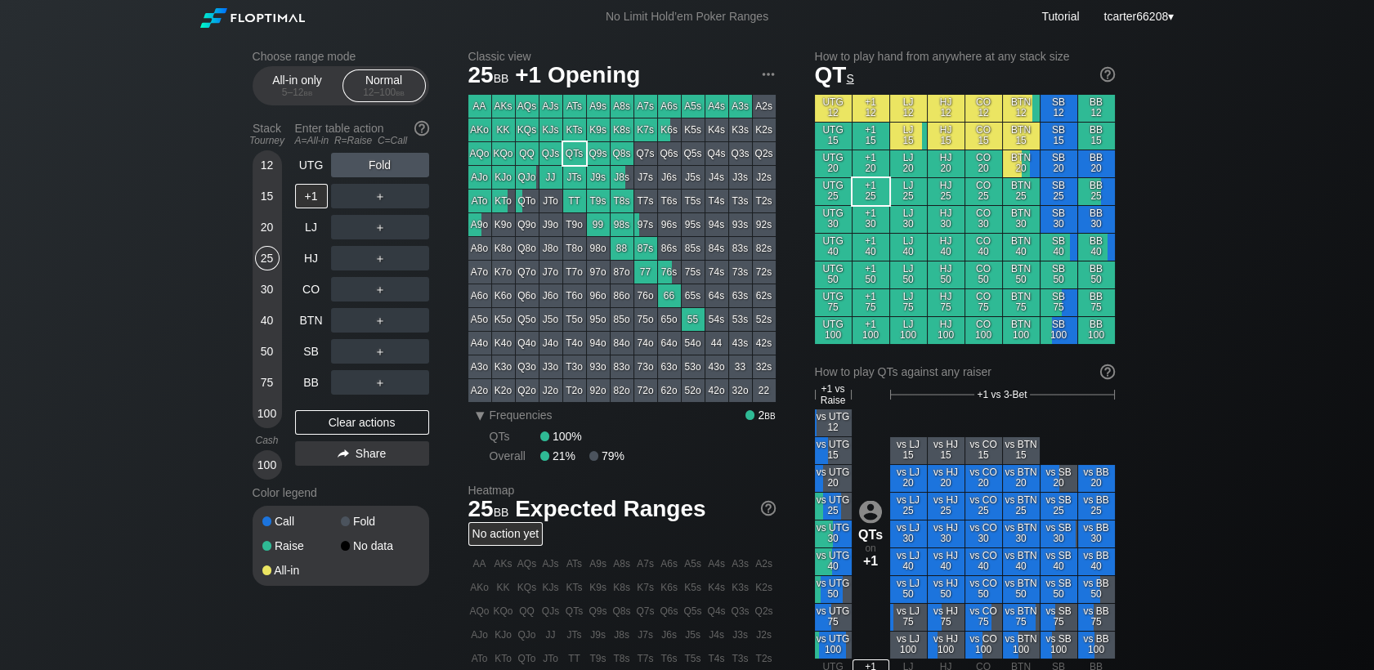
click at [1291, 188] on div "Choose range mode All-in only 5 – 12 bb Normal 12 – 100 bb Stack Tourney Enter …" at bounding box center [687, 561] width 1374 height 1055
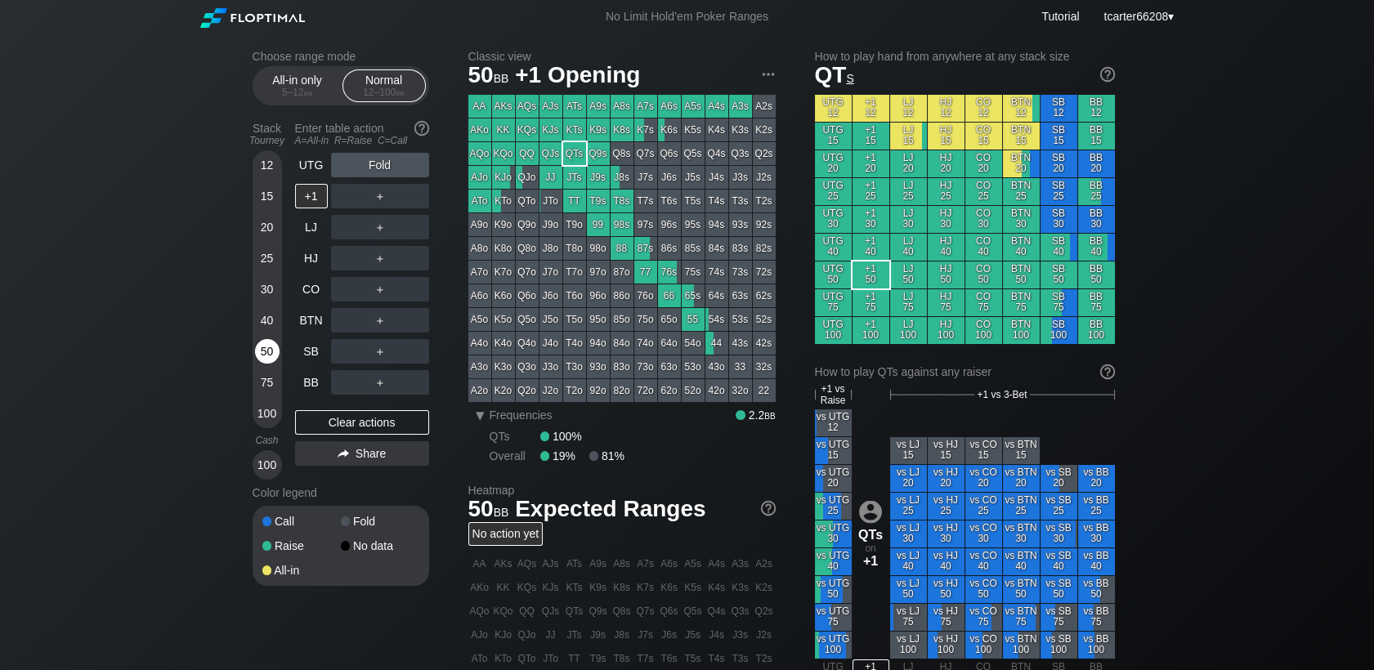
click at [267, 354] on div "50" at bounding box center [267, 351] width 25 height 25
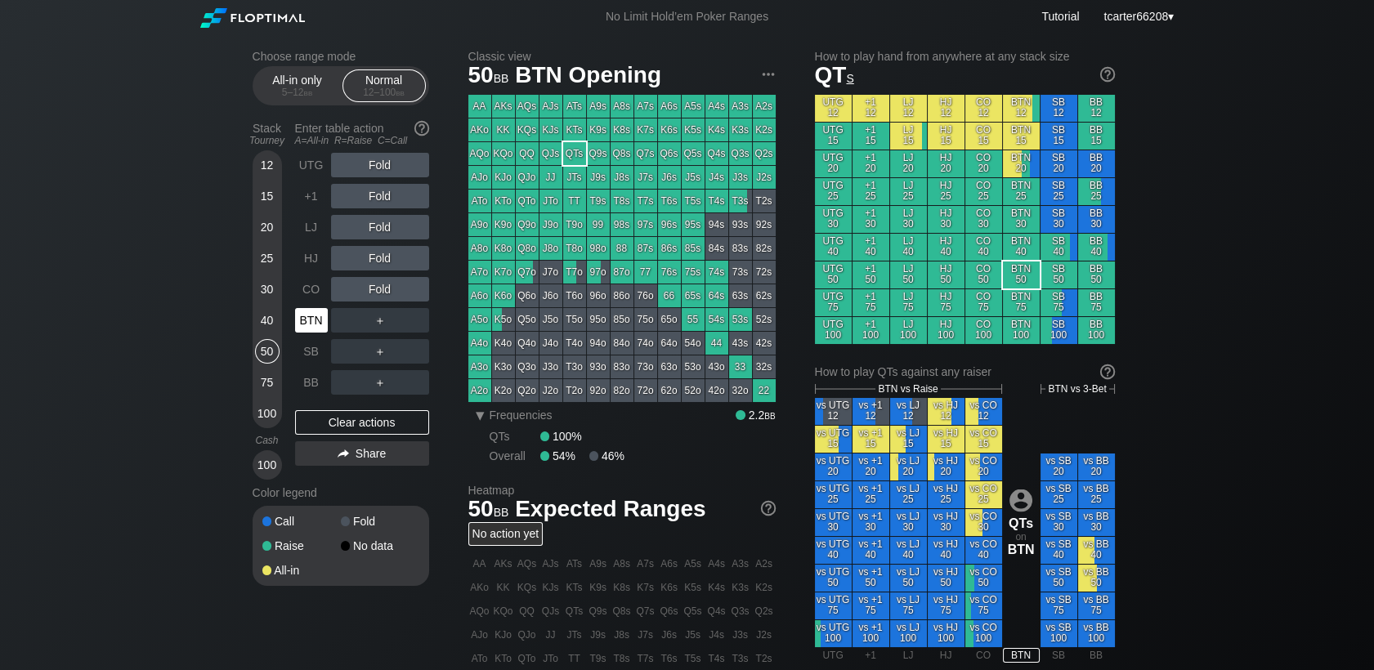
click at [314, 324] on div "BTN" at bounding box center [311, 320] width 33 height 25
click at [601, 269] on div "97o" at bounding box center [598, 272] width 23 height 23
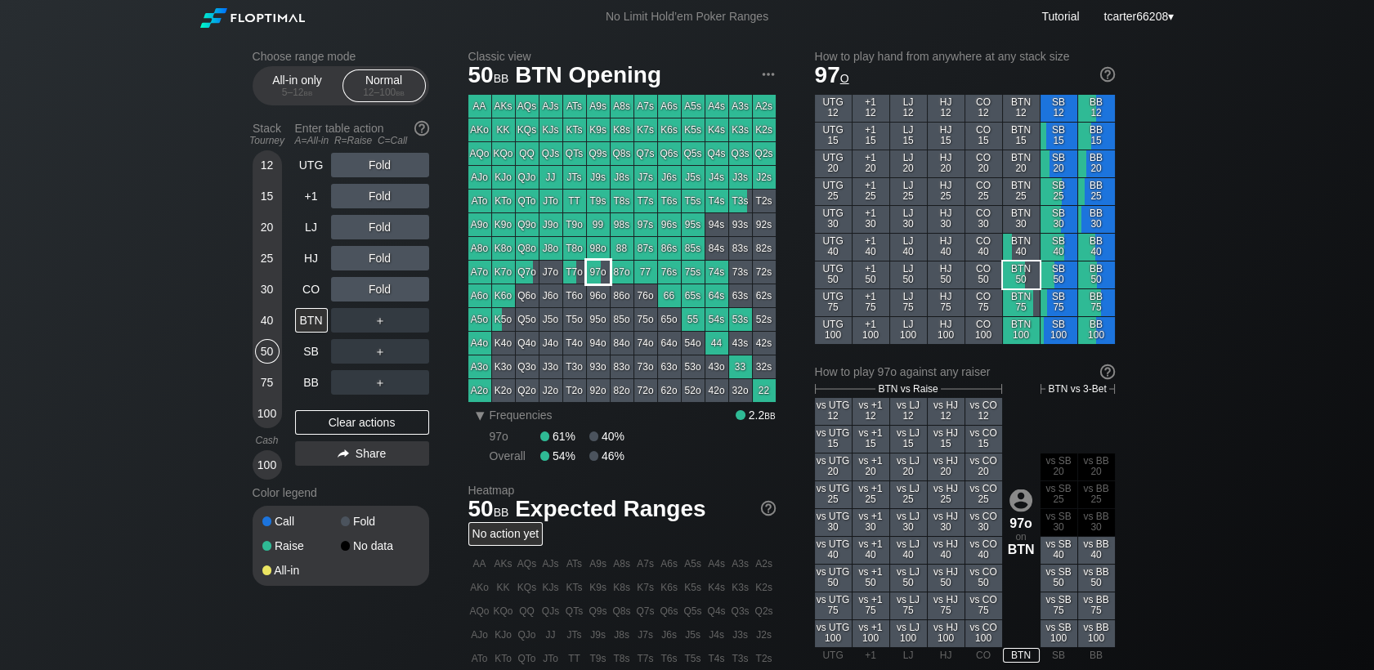
click at [601, 270] on div "97o" at bounding box center [598, 272] width 23 height 23
click at [261, 256] on div "25" at bounding box center [267, 258] width 25 height 25
click at [263, 256] on div "25" at bounding box center [267, 258] width 25 height 25
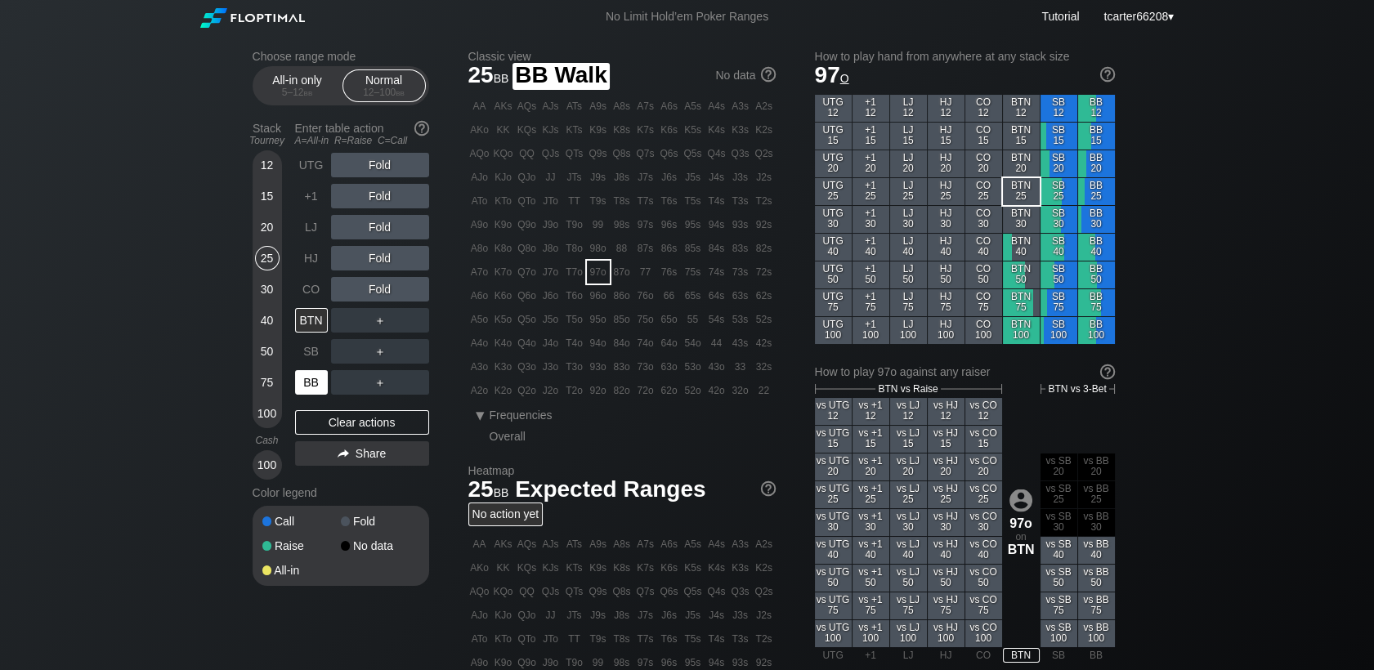
click at [300, 390] on div "BB" at bounding box center [311, 382] width 33 height 25
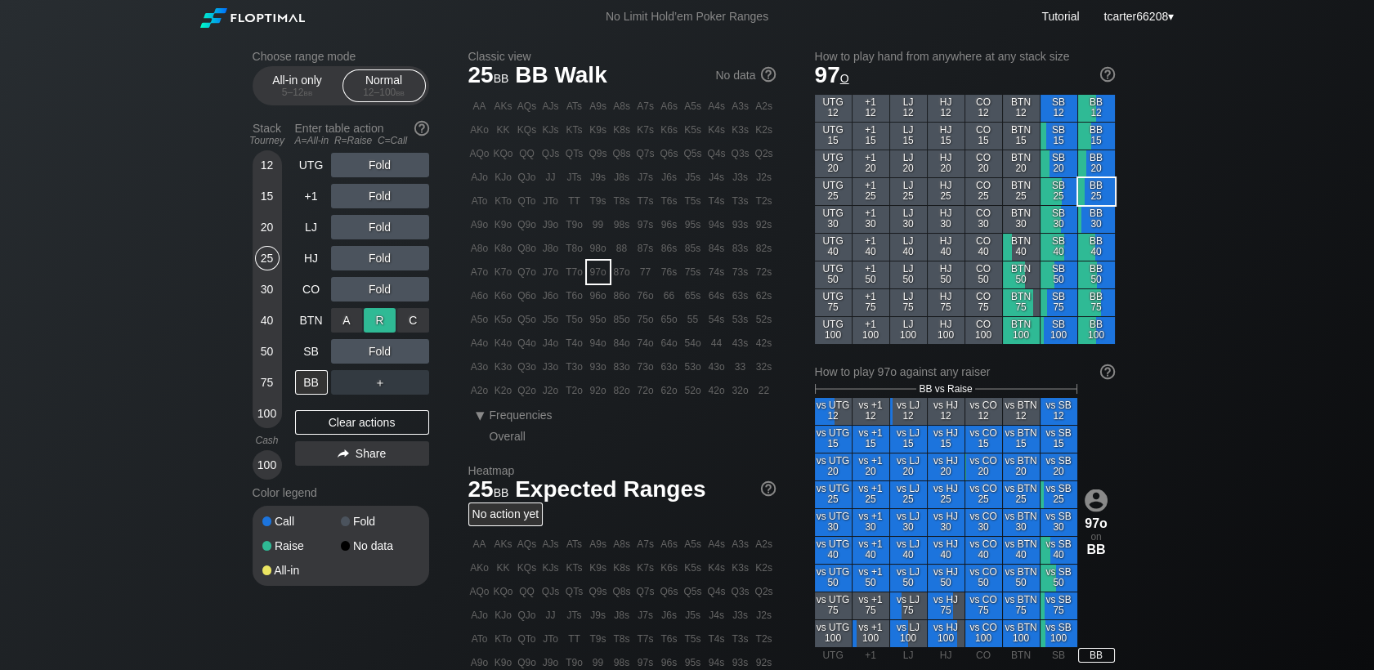
click at [374, 330] on div "R ✕" at bounding box center [380, 320] width 32 height 25
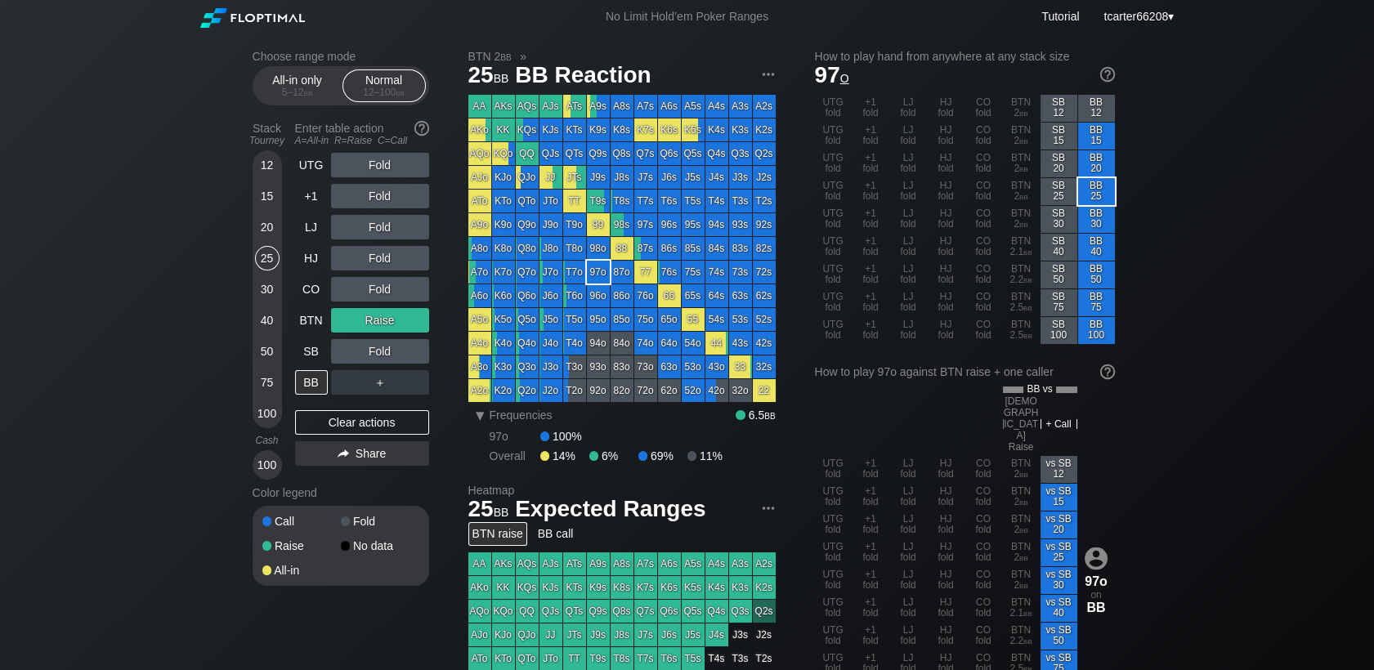
drag, startPoint x: 259, startPoint y: 281, endPoint x: 292, endPoint y: 325, distance: 54.9
click at [261, 282] on div "30" at bounding box center [267, 289] width 25 height 25
click at [261, 284] on div "30" at bounding box center [267, 289] width 25 height 25
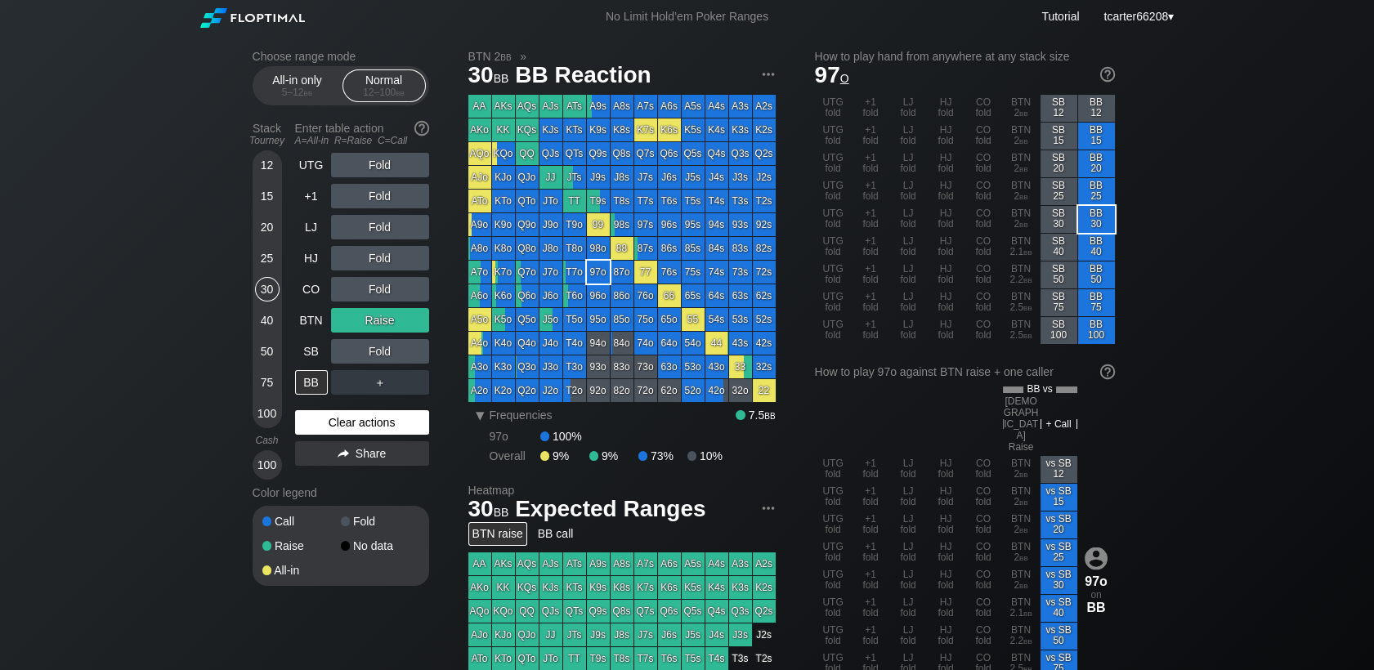
click at [358, 435] on div "Clear actions" at bounding box center [362, 422] width 134 height 25
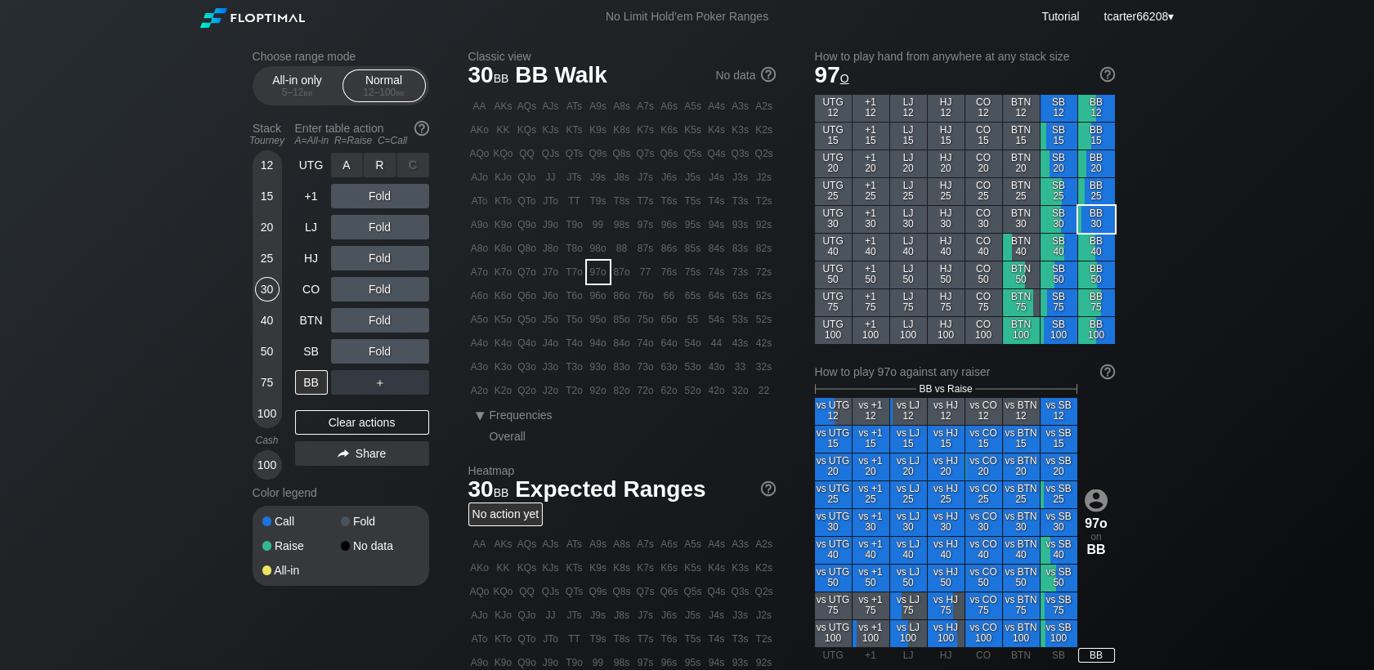
click at [383, 168] on div "R ✕" at bounding box center [380, 165] width 32 height 25
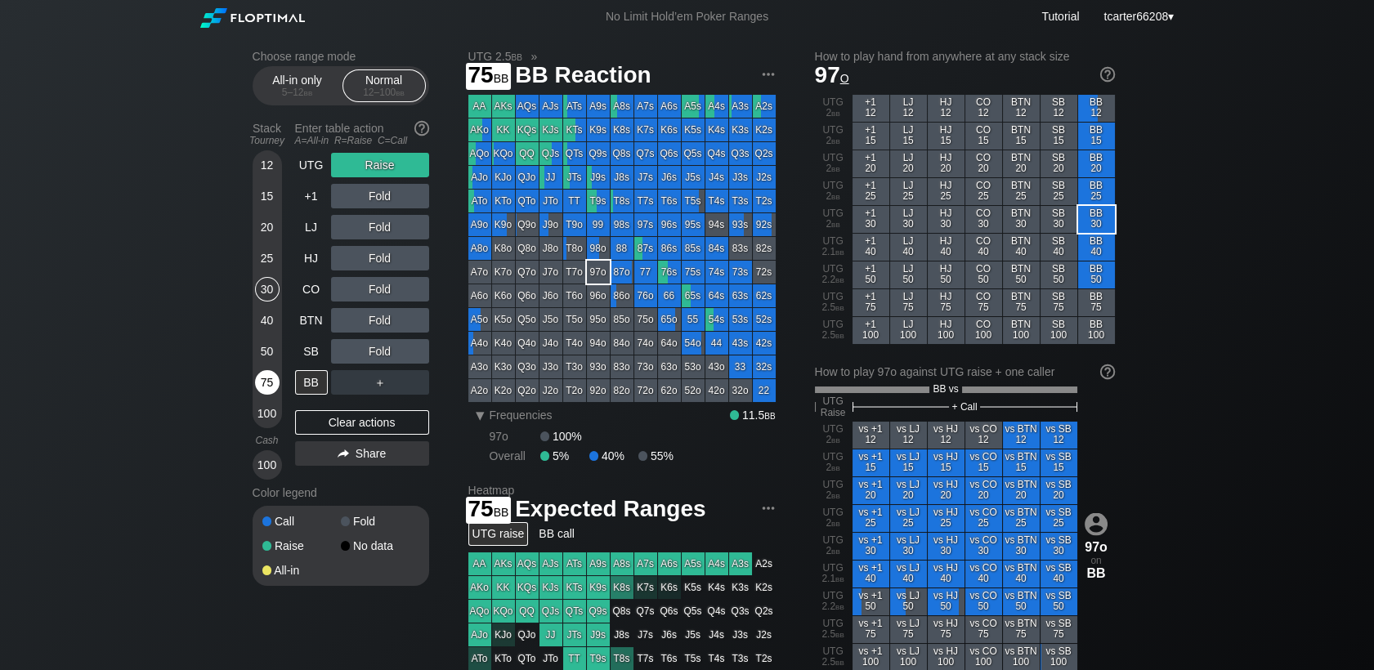
click at [270, 401] on div "75" at bounding box center [267, 385] width 25 height 31
click at [272, 411] on div "100" at bounding box center [267, 413] width 25 height 25
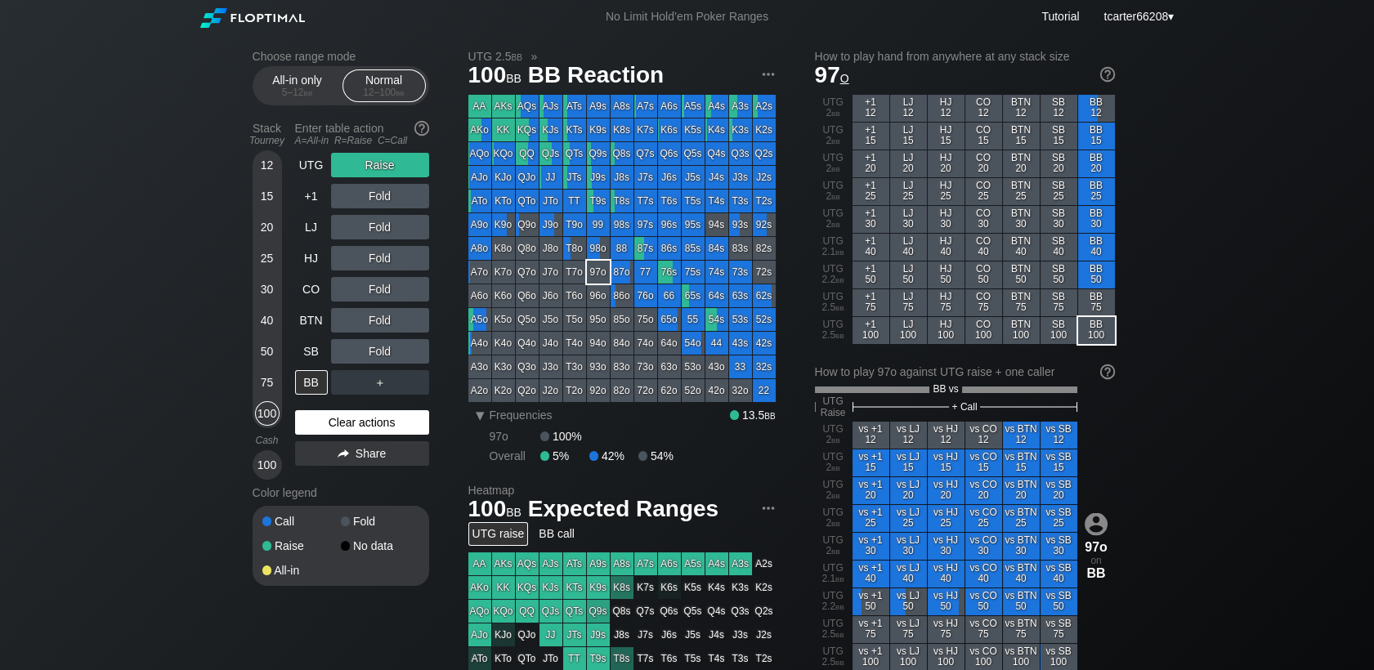
drag, startPoint x: 314, startPoint y: 407, endPoint x: 314, endPoint y: 421, distance: 13.9
click at [314, 408] on div "UTG Raise +1 Fold LJ Fold HJ Fold CO Fold BTN Fold SB Fold BB ＋ Clear actions S…" at bounding box center [362, 316] width 134 height 327
click at [314, 422] on div "Clear actions" at bounding box center [362, 422] width 134 height 25
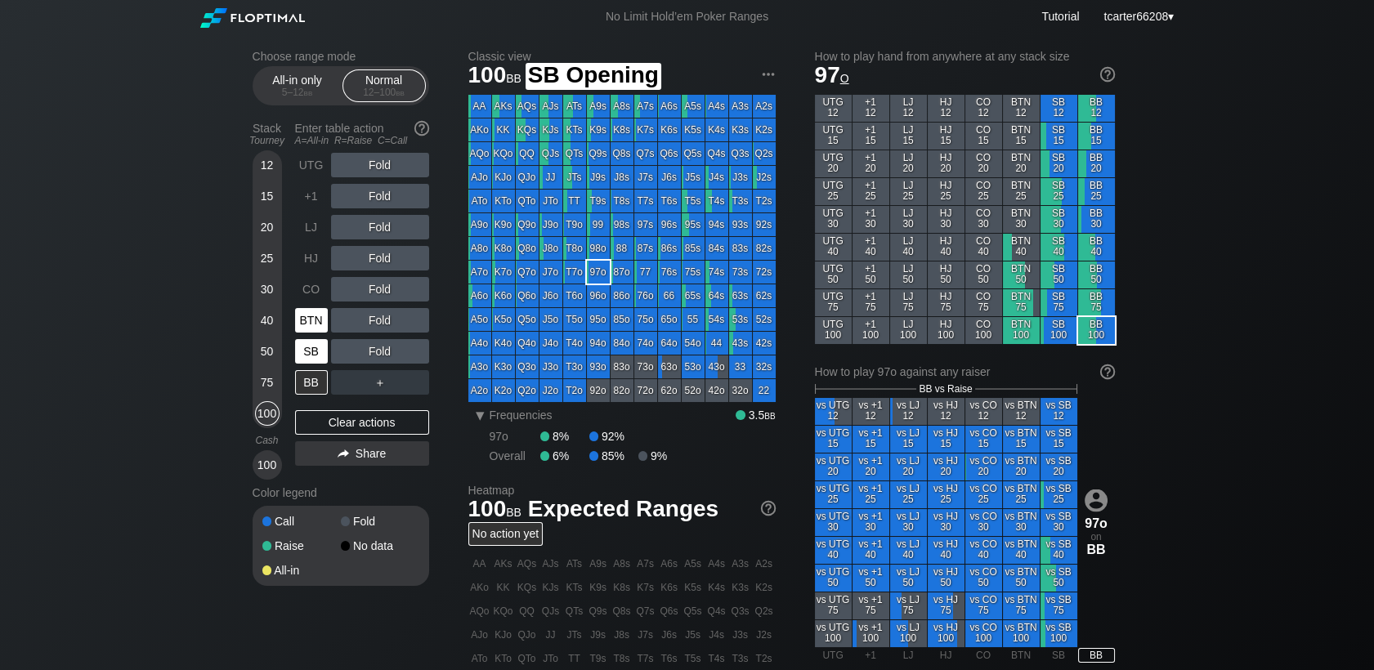
click at [305, 339] on div "SB" at bounding box center [313, 351] width 36 height 31
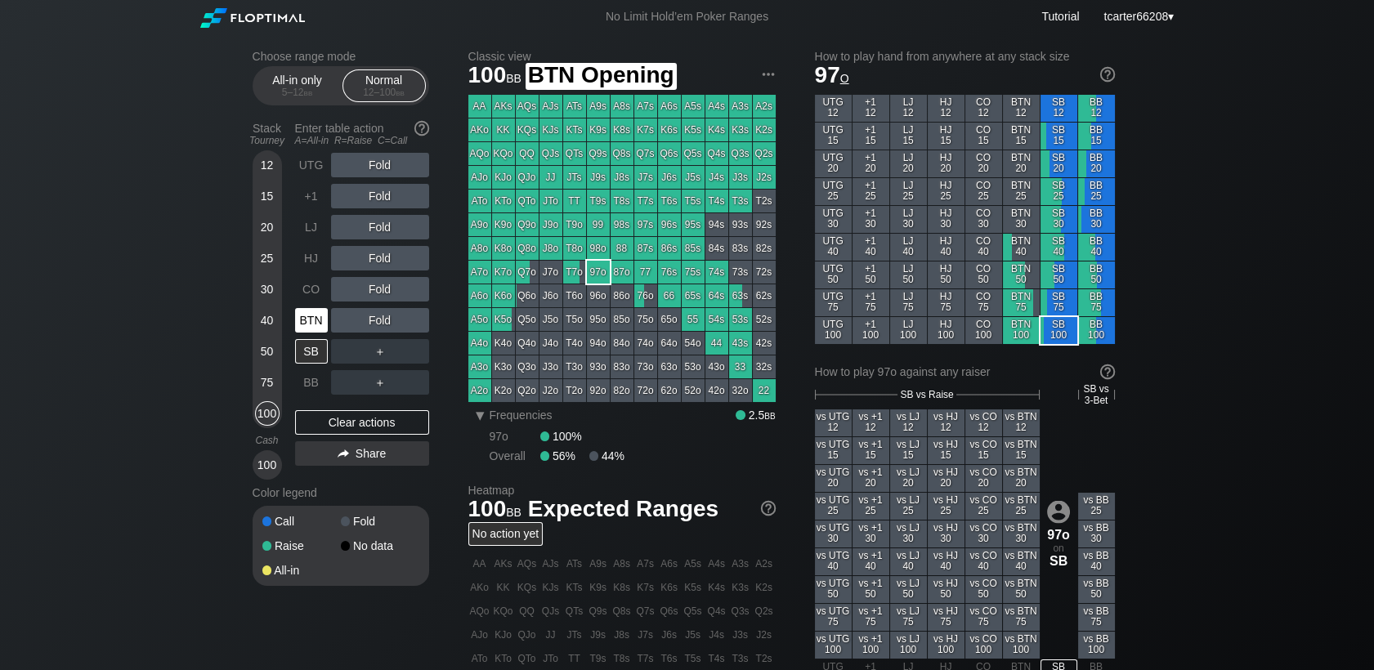
click at [305, 323] on div "BTN" at bounding box center [311, 320] width 33 height 25
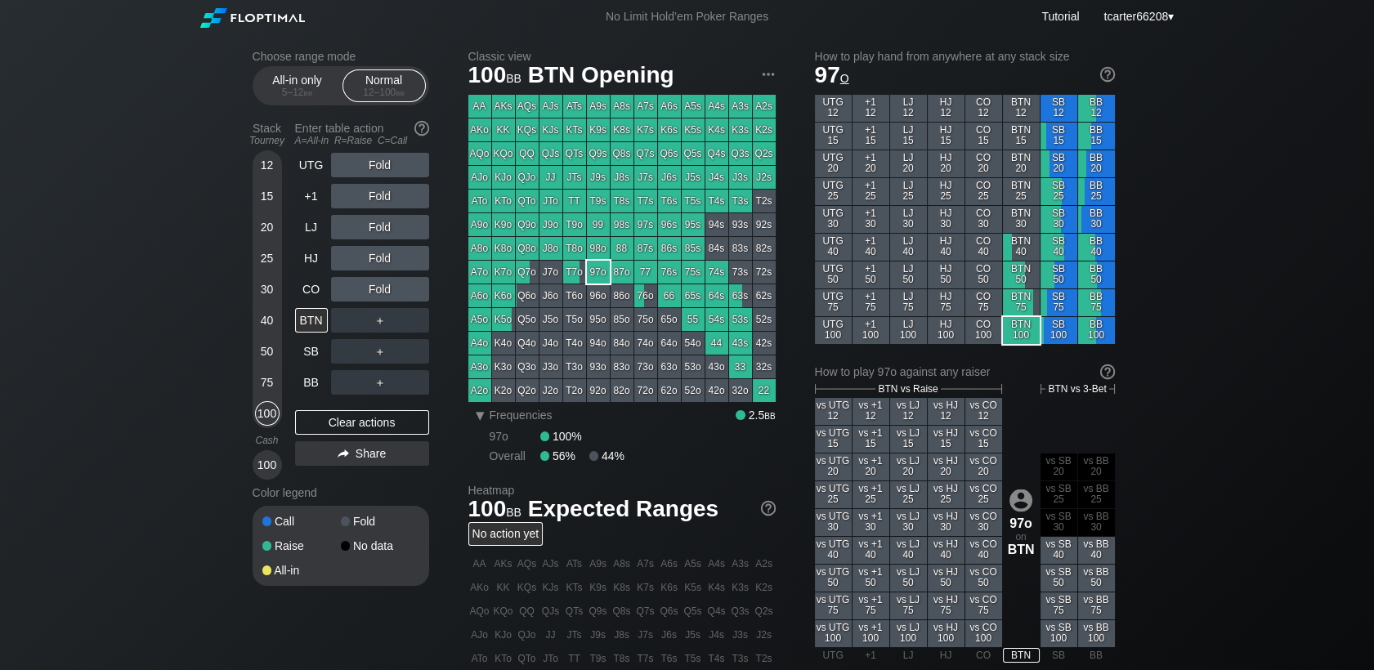
click at [261, 258] on div "25" at bounding box center [267, 258] width 25 height 25
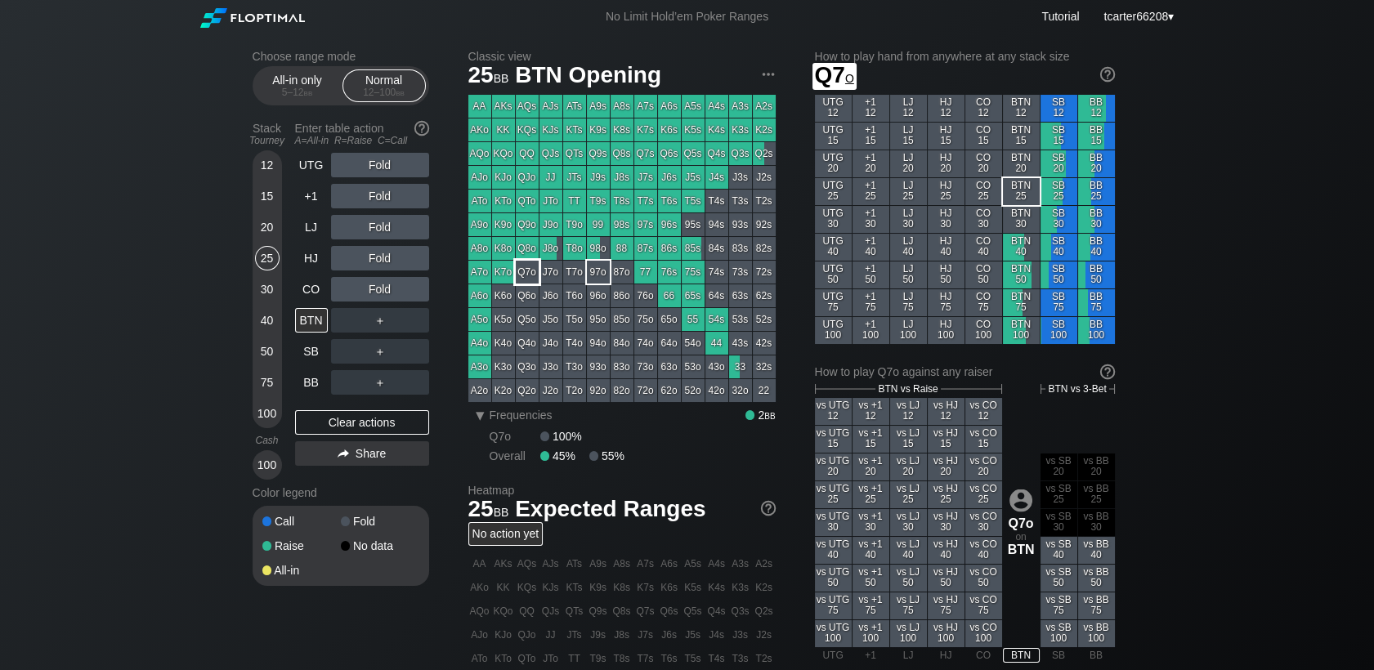
click at [504, 274] on div "K7o" at bounding box center [503, 272] width 23 height 23
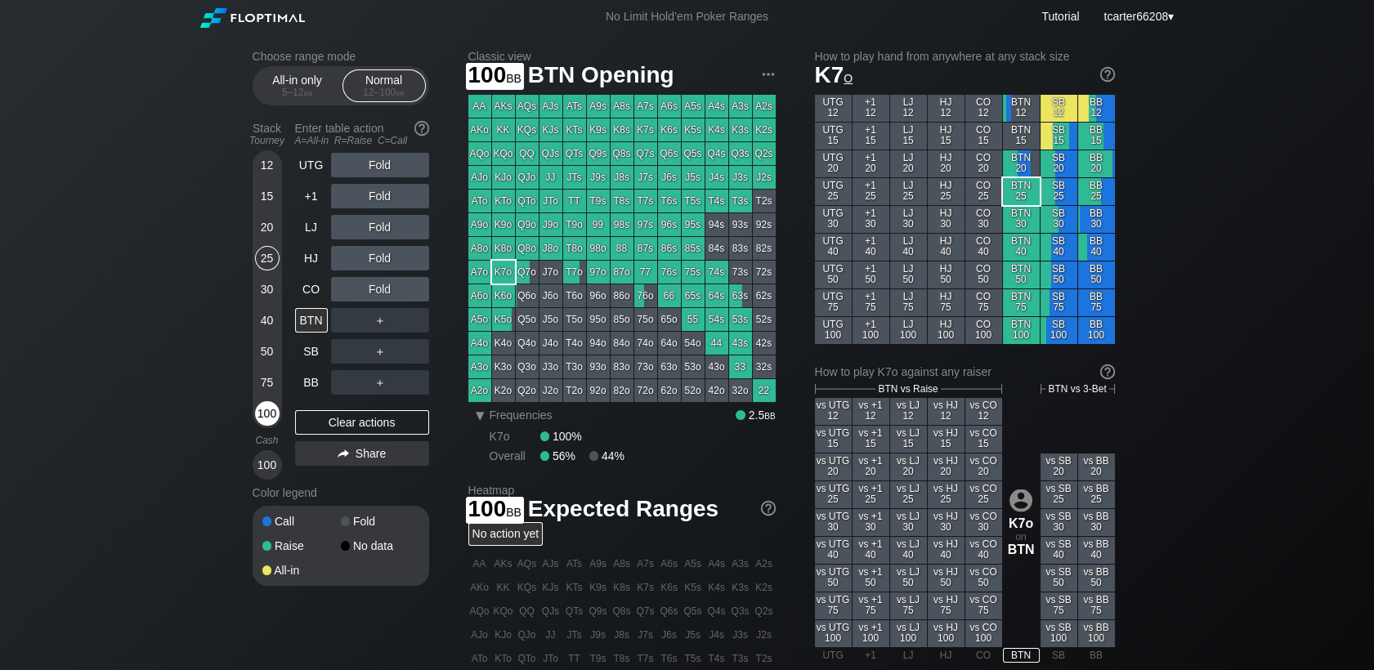
click at [256, 416] on div "100" at bounding box center [267, 413] width 25 height 25
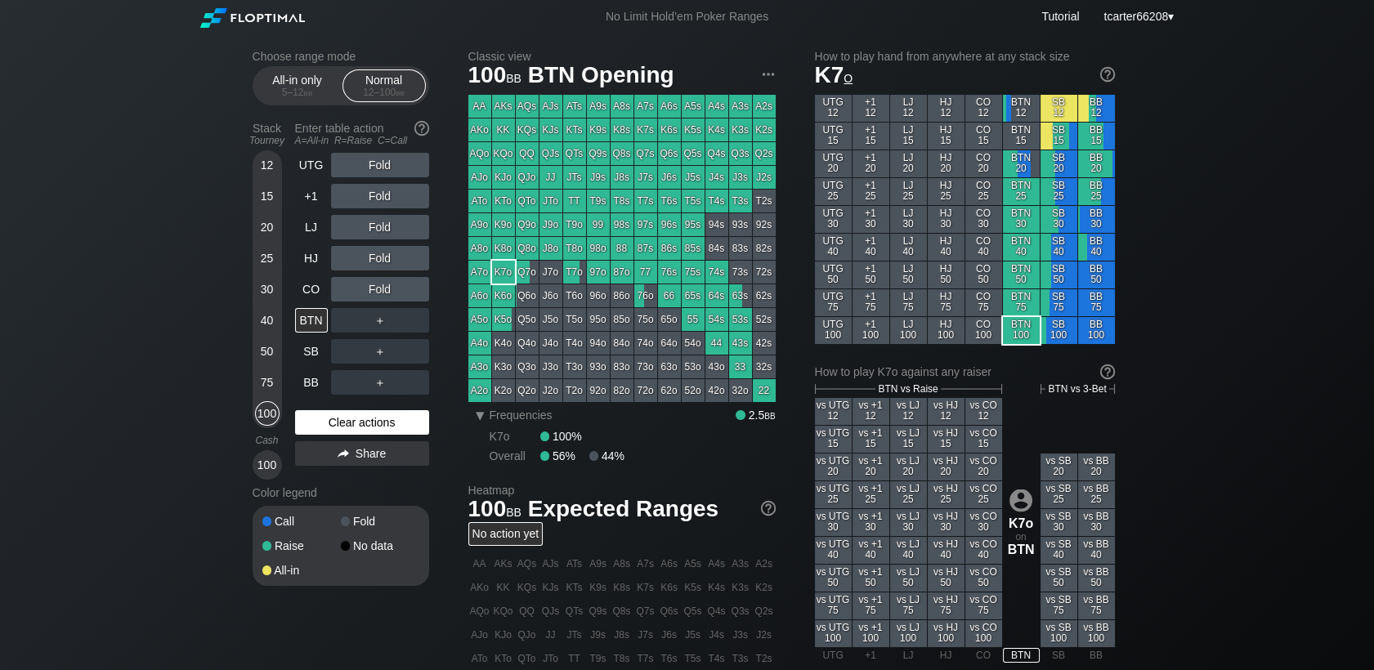
click at [332, 420] on div "Clear actions" at bounding box center [362, 422] width 134 height 25
drag, startPoint x: 264, startPoint y: 263, endPoint x: 279, endPoint y: 260, distance: 15.1
click at [264, 262] on div "25" at bounding box center [267, 258] width 25 height 25
click at [264, 261] on div "25" at bounding box center [267, 258] width 25 height 25
click at [266, 260] on div "25" at bounding box center [267, 258] width 25 height 25
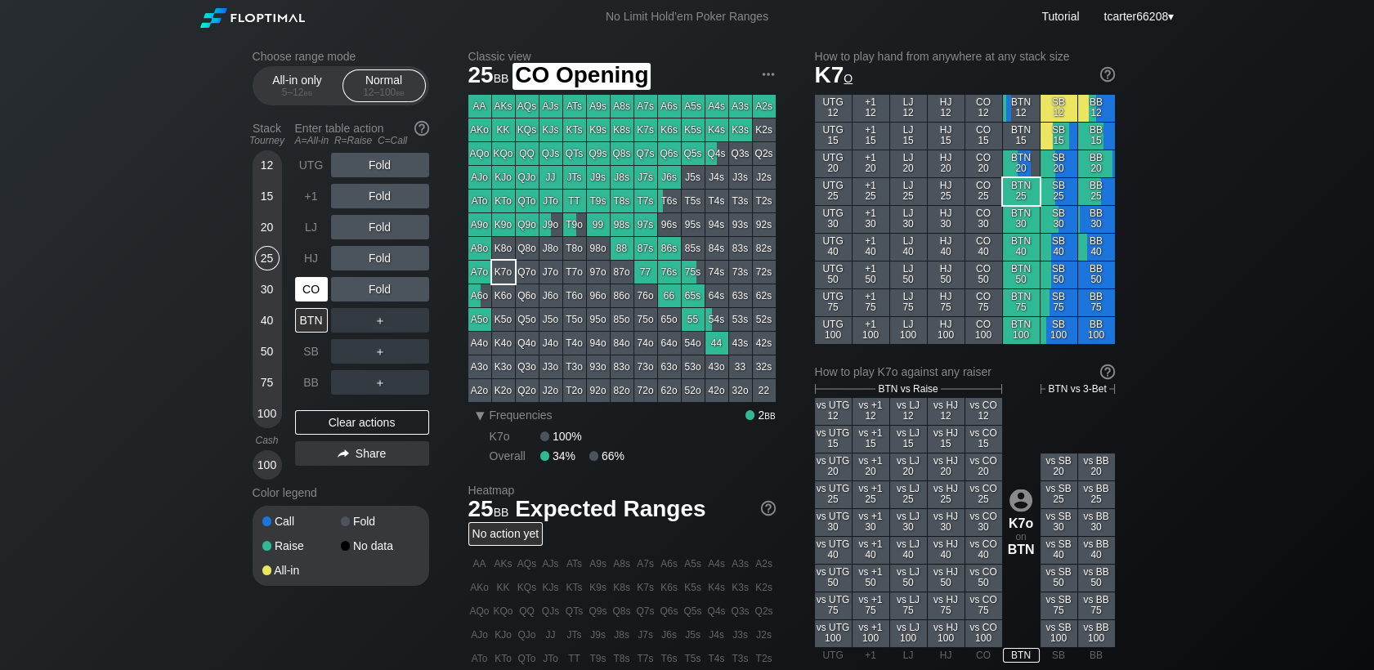
click at [328, 302] on div "CO" at bounding box center [313, 289] width 36 height 31
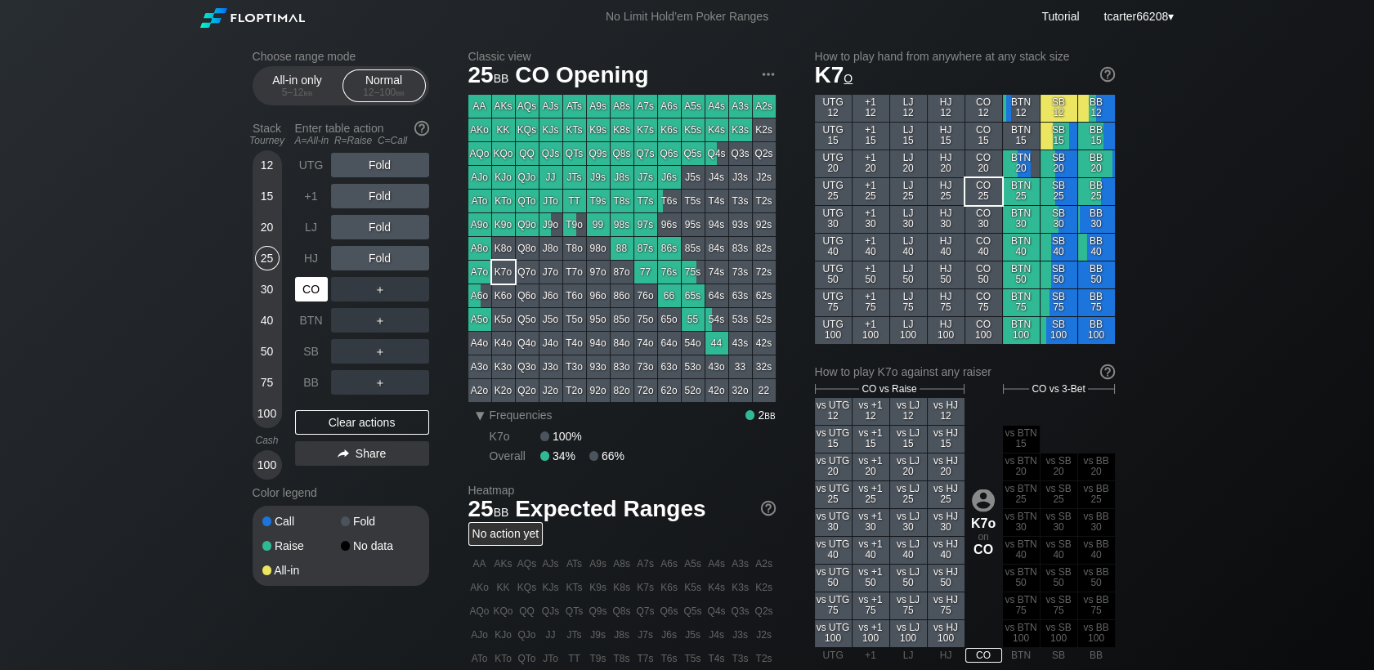
click at [320, 293] on div "CO" at bounding box center [311, 289] width 33 height 25
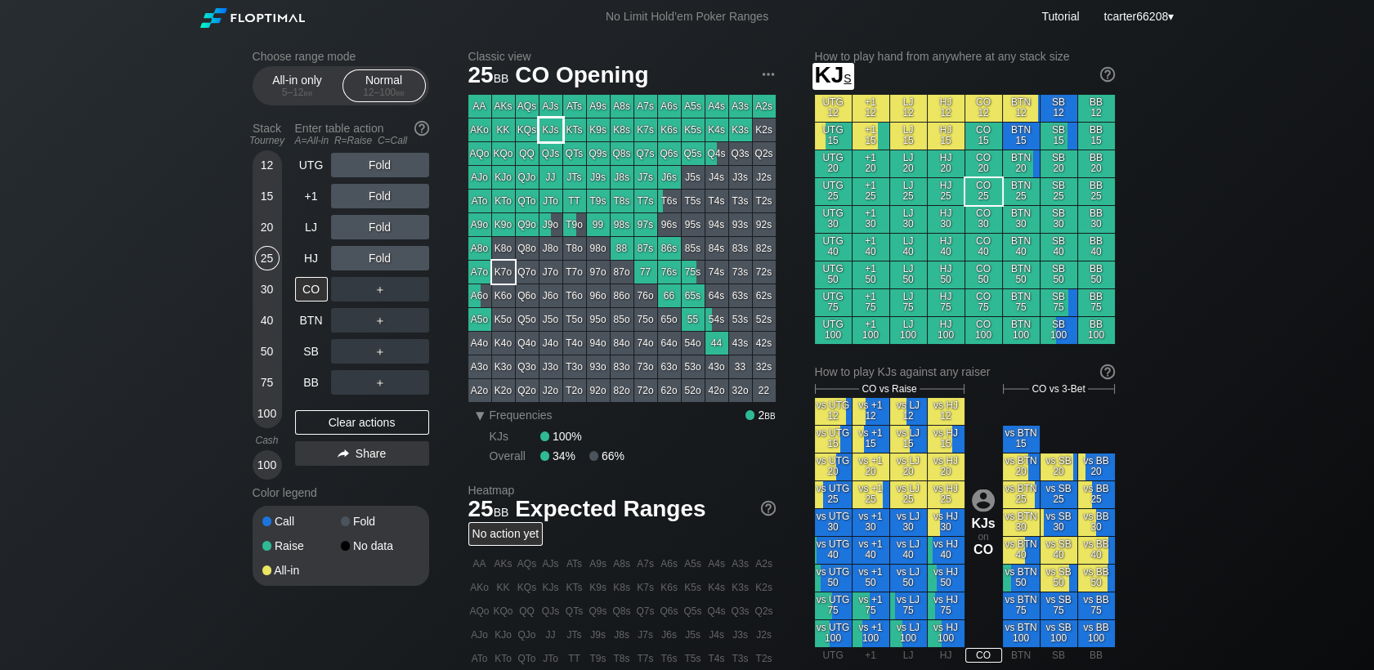
click at [560, 137] on div "KJs" at bounding box center [550, 129] width 23 height 23
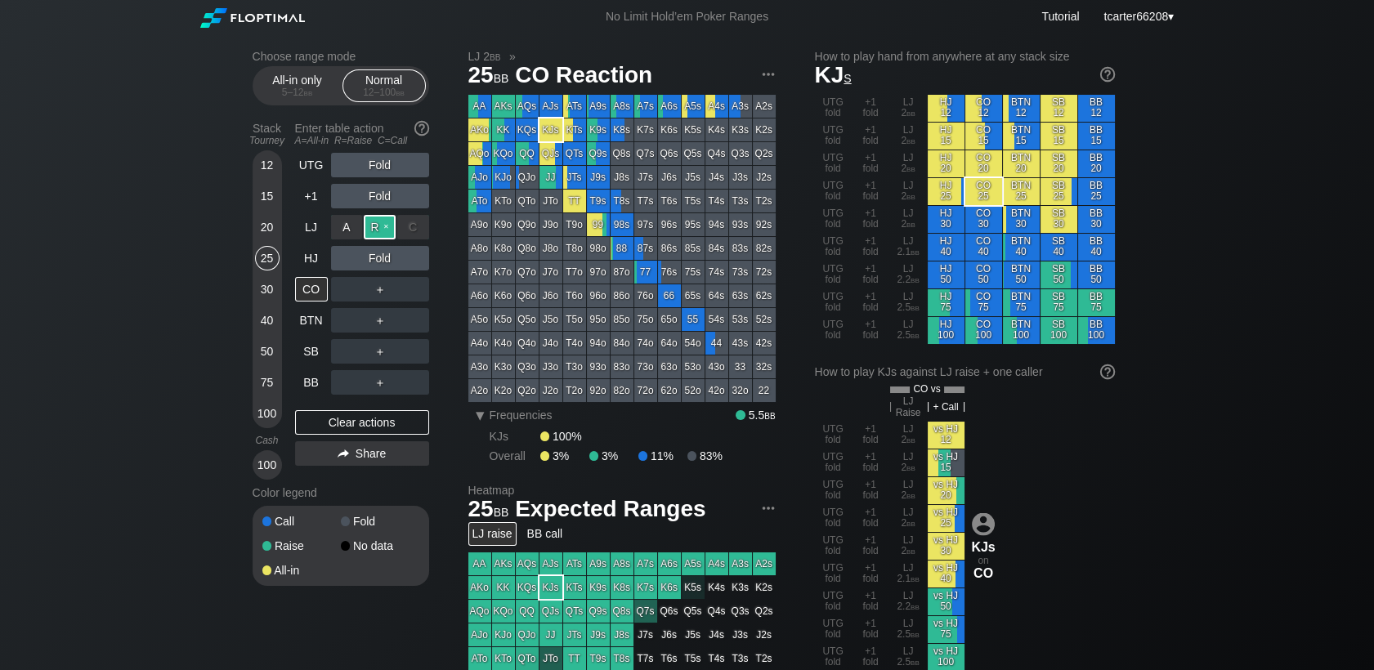
click at [379, 226] on div "R ✕" at bounding box center [380, 227] width 32 height 25
click at [269, 297] on div "30" at bounding box center [267, 289] width 25 height 25
click at [327, 325] on div "BTN" at bounding box center [313, 320] width 36 height 31
click at [301, 324] on div "BTN" at bounding box center [311, 320] width 33 height 25
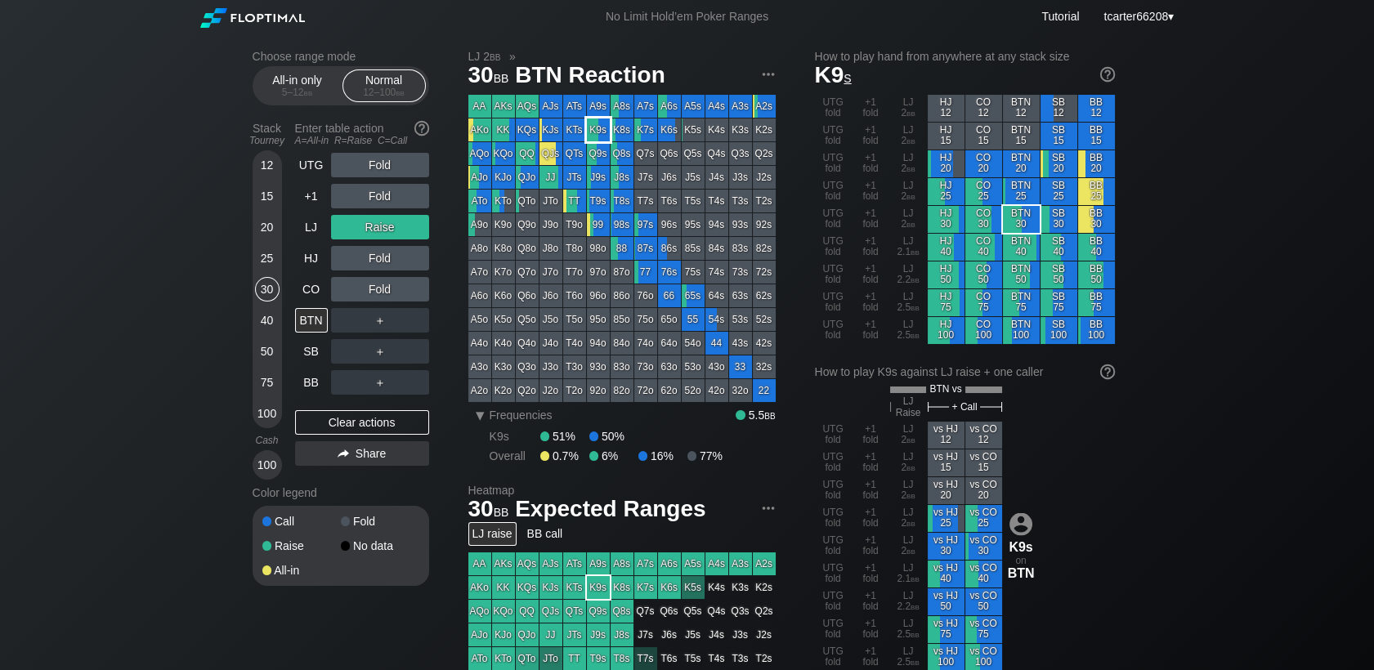
click at [595, 129] on div "K9s" at bounding box center [598, 129] width 23 height 23
click at [379, 428] on div "Clear actions" at bounding box center [362, 422] width 134 height 25
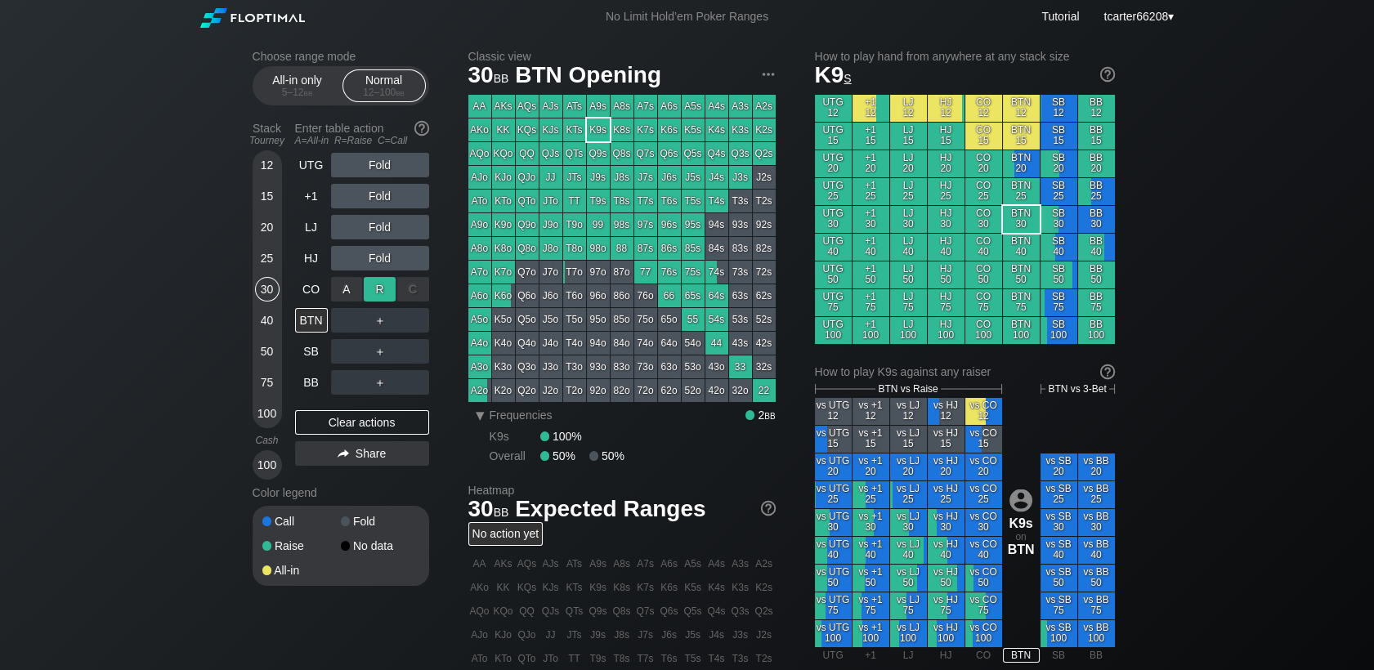
click at [373, 285] on div "R ✕" at bounding box center [380, 289] width 32 height 25
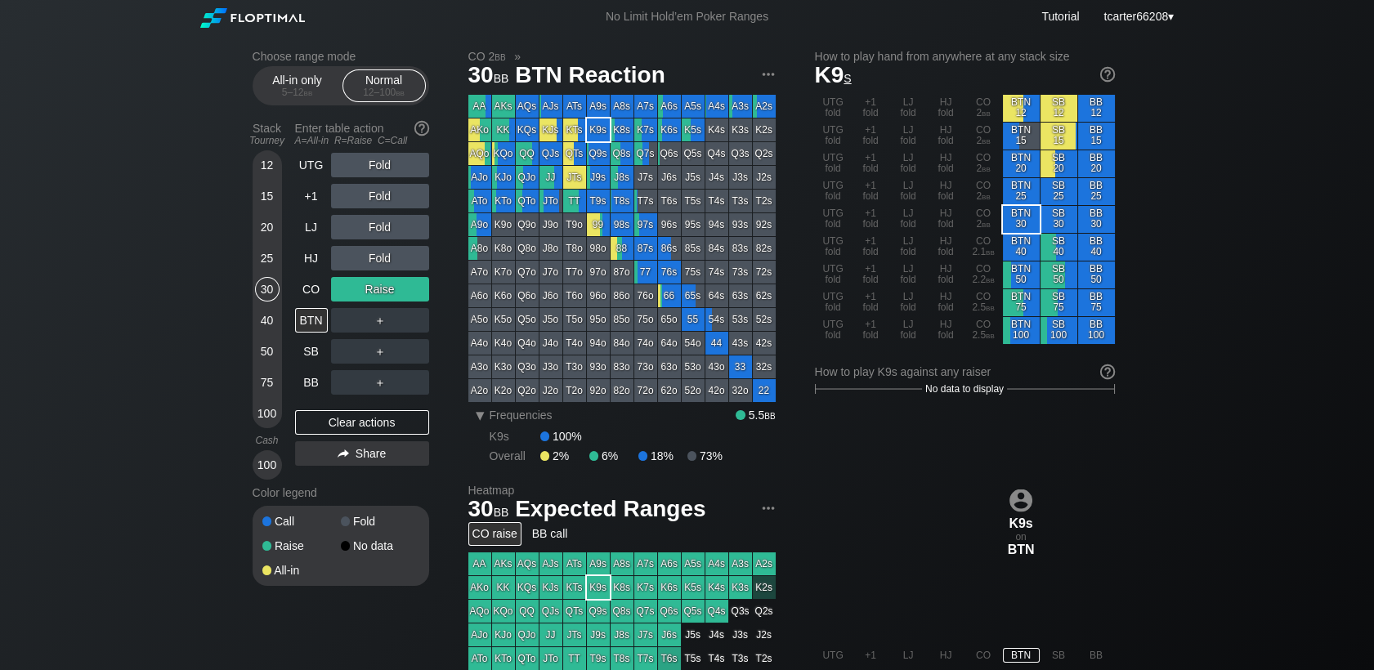
drag, startPoint x: 312, startPoint y: 414, endPoint x: 296, endPoint y: 398, distance: 23.1
click at [313, 414] on div "Clear actions" at bounding box center [362, 422] width 134 height 25
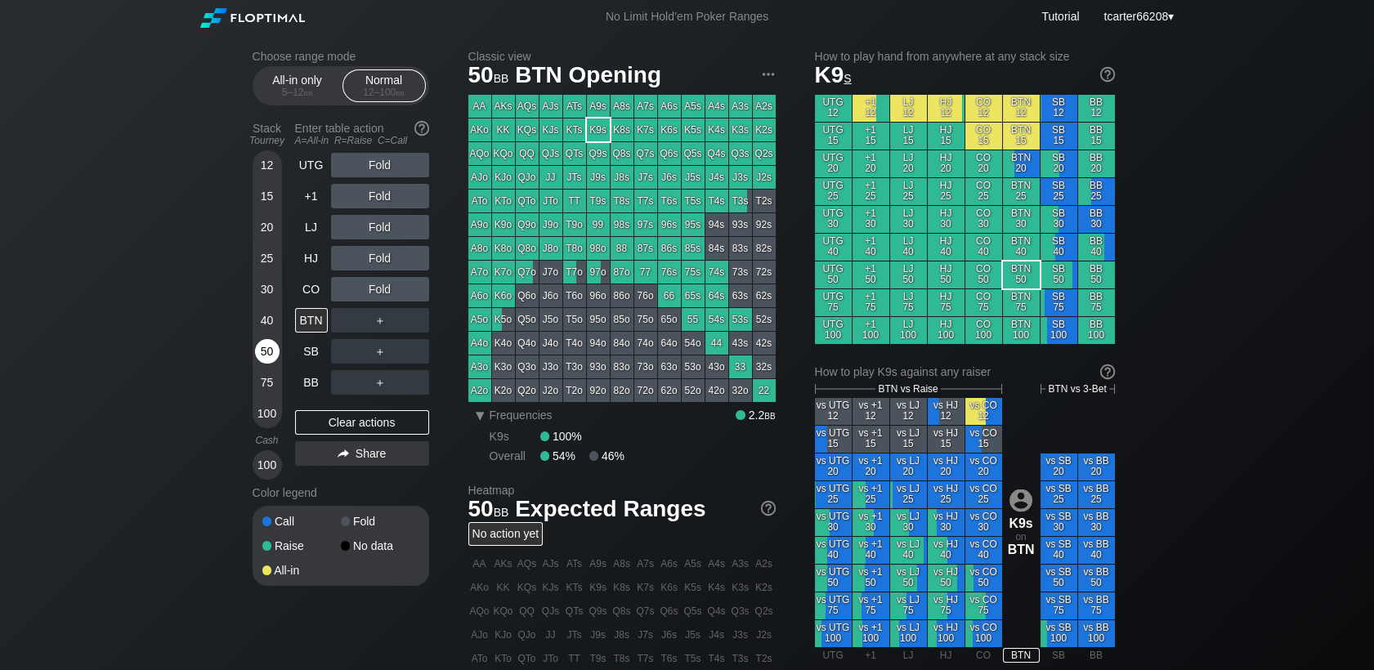
click at [268, 360] on div "50" at bounding box center [267, 351] width 25 height 25
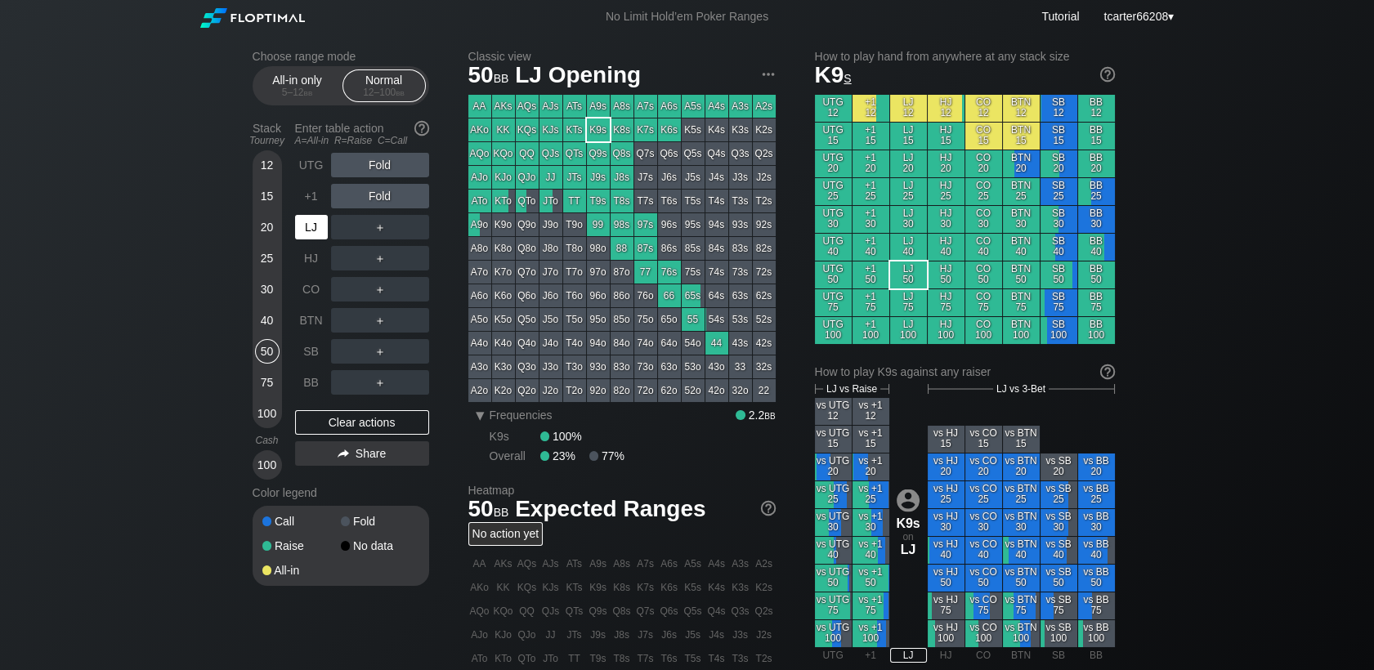
click at [310, 239] on div "LJ" at bounding box center [311, 227] width 33 height 25
drag, startPoint x: 268, startPoint y: 380, endPoint x: 337, endPoint y: 425, distance: 82.7
click at [268, 380] on div "75" at bounding box center [267, 382] width 25 height 25
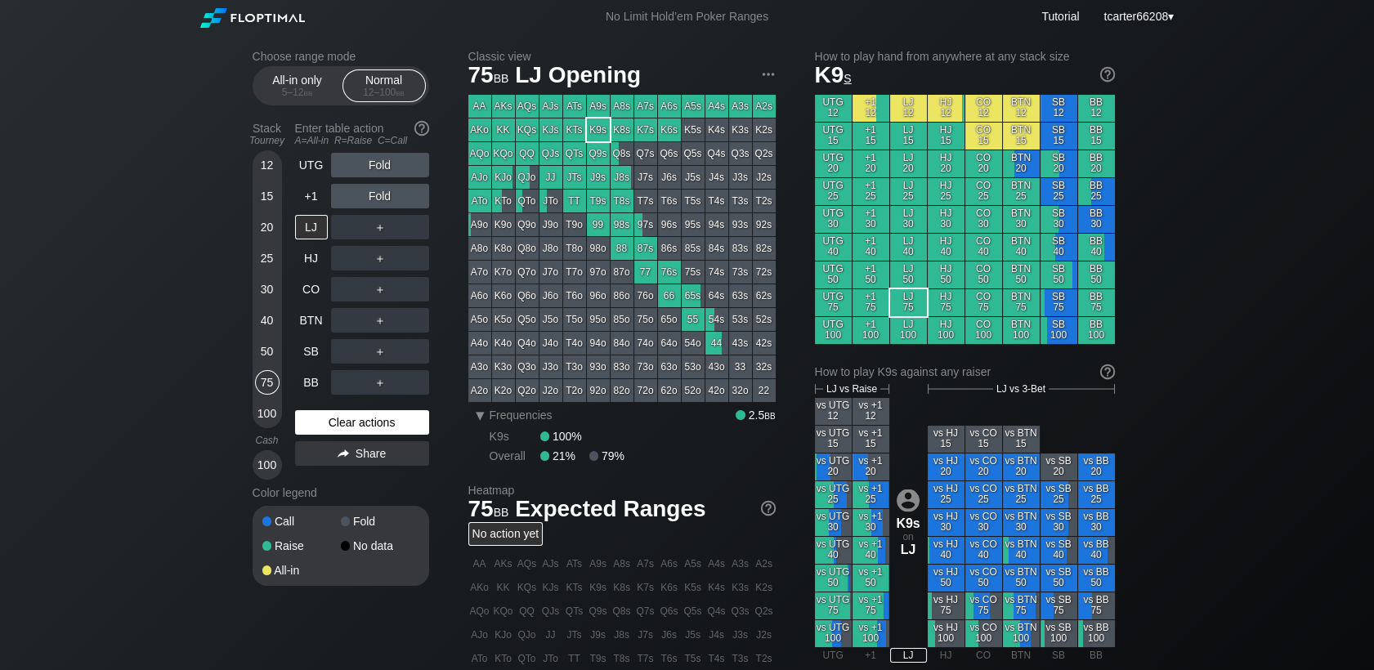
click at [337, 425] on div "Clear actions" at bounding box center [362, 422] width 134 height 25
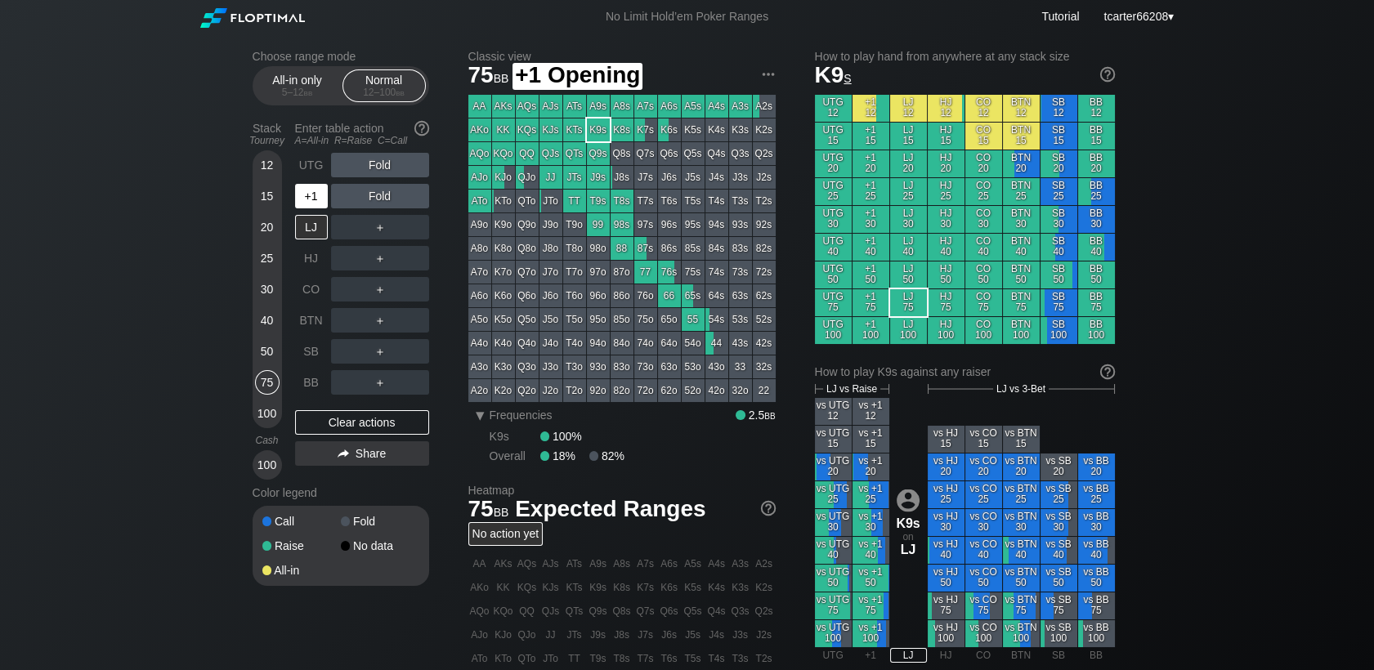
click at [306, 208] on div "+1" at bounding box center [311, 196] width 33 height 25
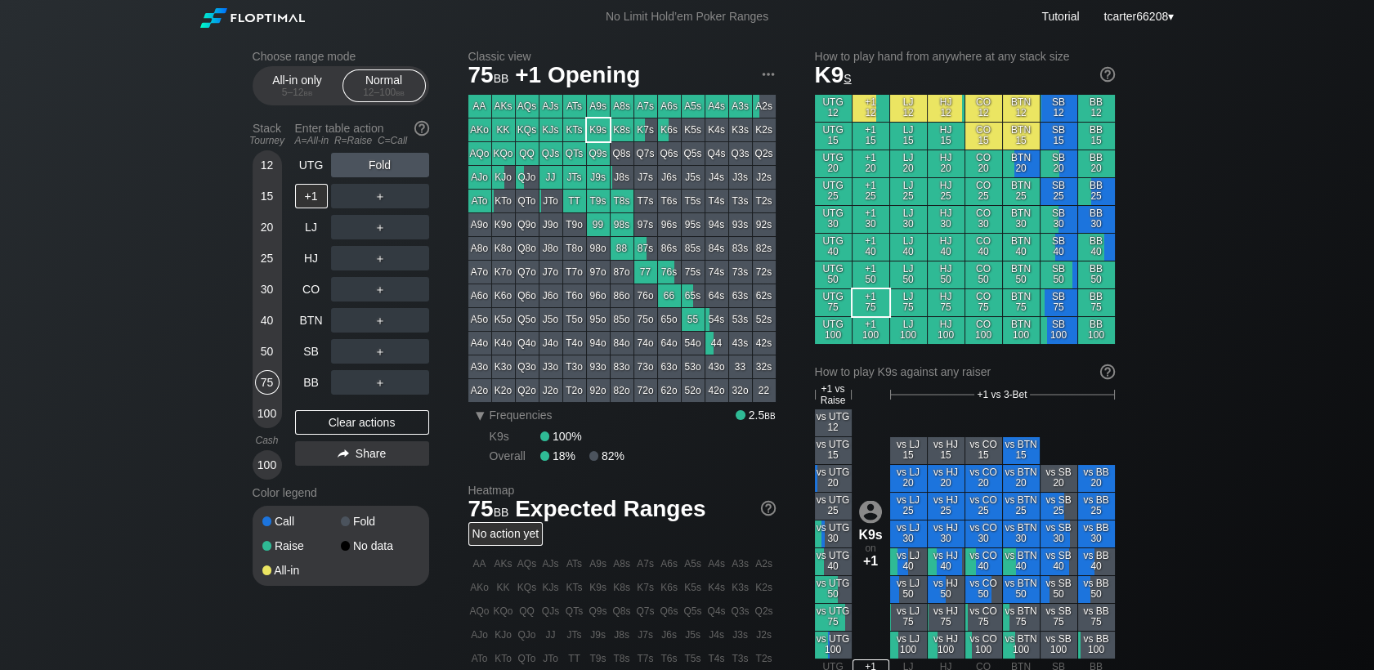
drag, startPoint x: 268, startPoint y: 257, endPoint x: 293, endPoint y: 337, distance: 84.0
click at [268, 257] on div "25" at bounding box center [267, 258] width 25 height 25
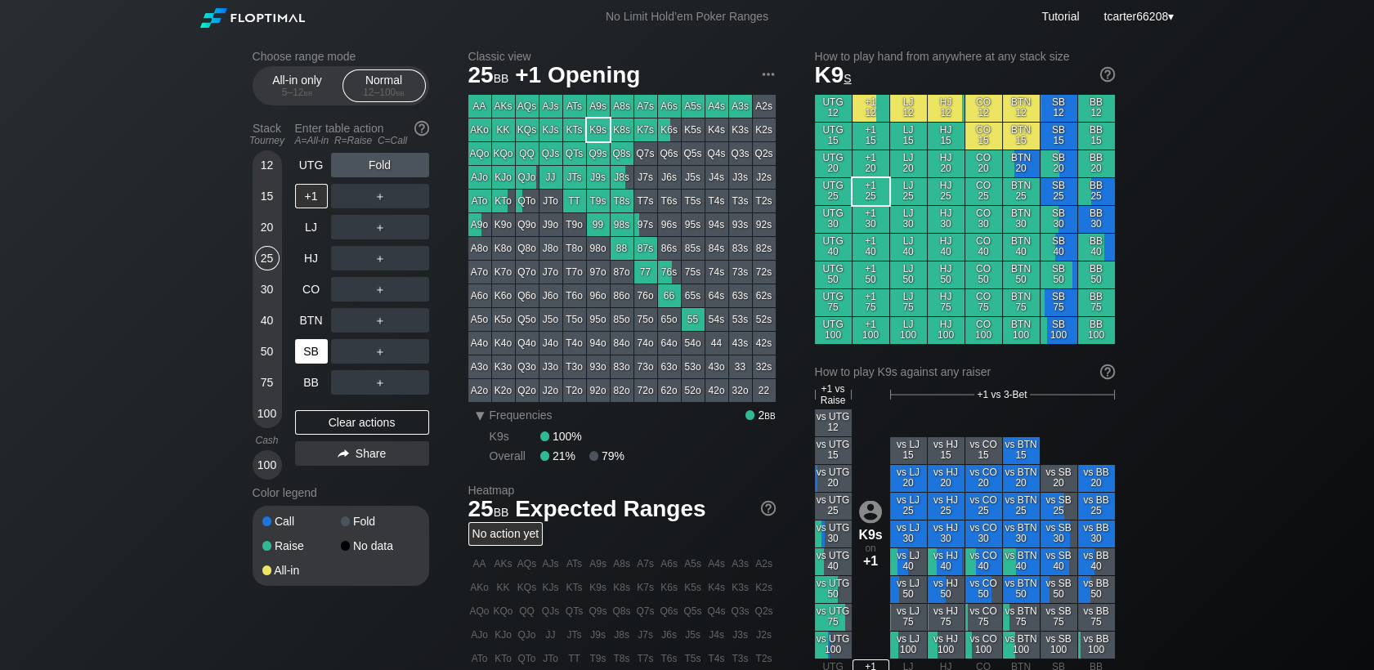
click at [303, 347] on div "SB" at bounding box center [311, 351] width 33 height 25
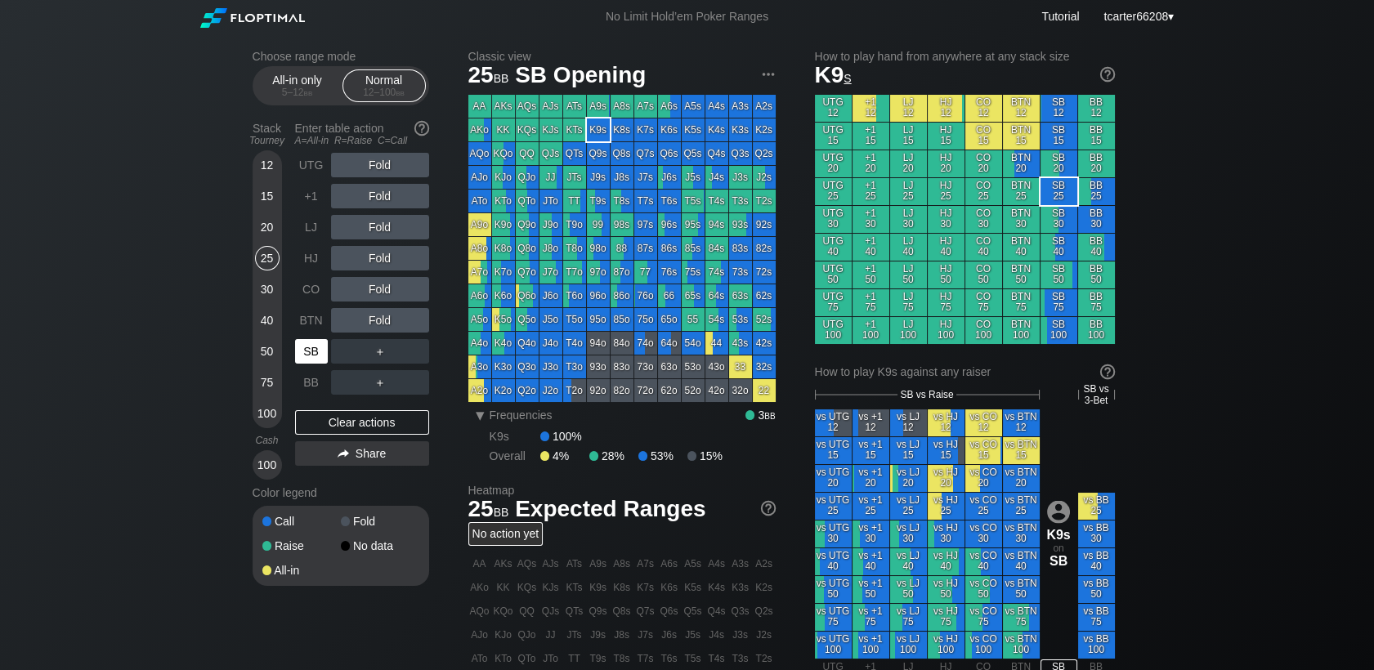
click at [304, 348] on div "SB" at bounding box center [311, 351] width 33 height 25
click at [320, 435] on div "Clear actions" at bounding box center [362, 422] width 134 height 25
click at [356, 419] on div "Clear actions" at bounding box center [362, 422] width 134 height 25
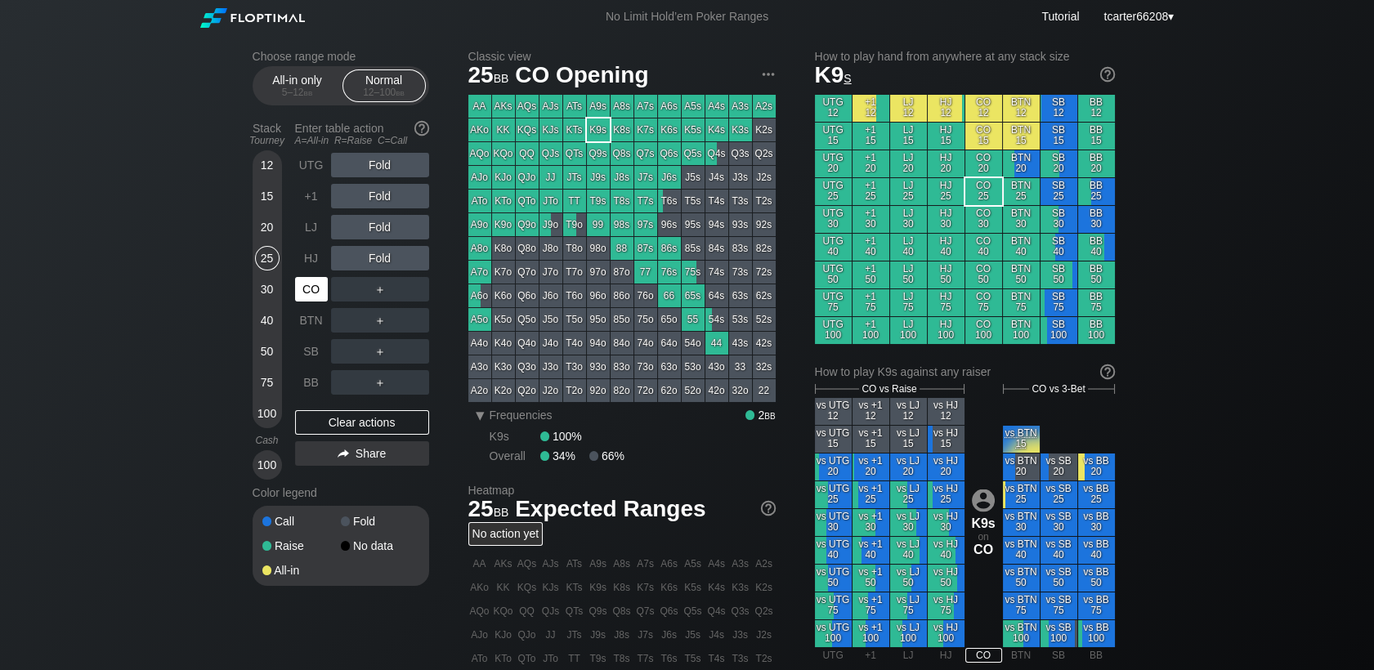
click at [312, 292] on div "CO" at bounding box center [311, 289] width 33 height 25
click at [312, 293] on div "CO" at bounding box center [311, 289] width 33 height 25
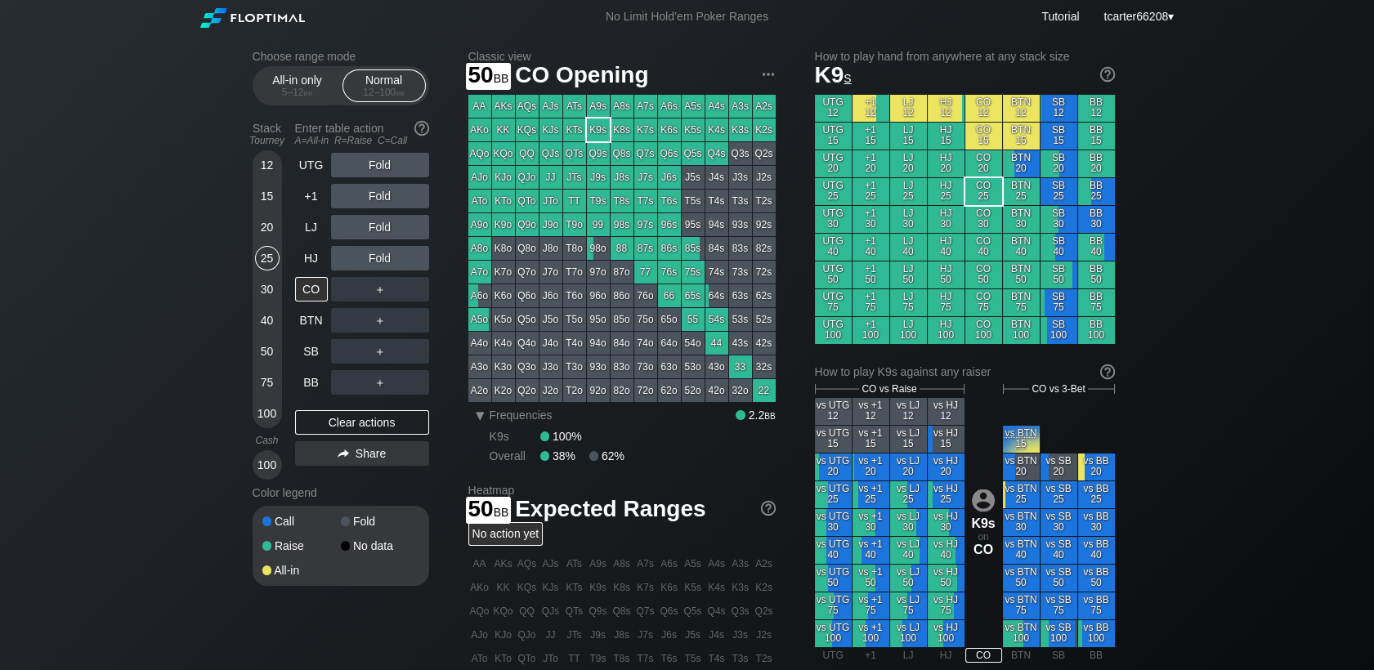
click at [270, 352] on div "50" at bounding box center [267, 351] width 25 height 25
click at [373, 290] on div "R ✕" at bounding box center [380, 289] width 32 height 25
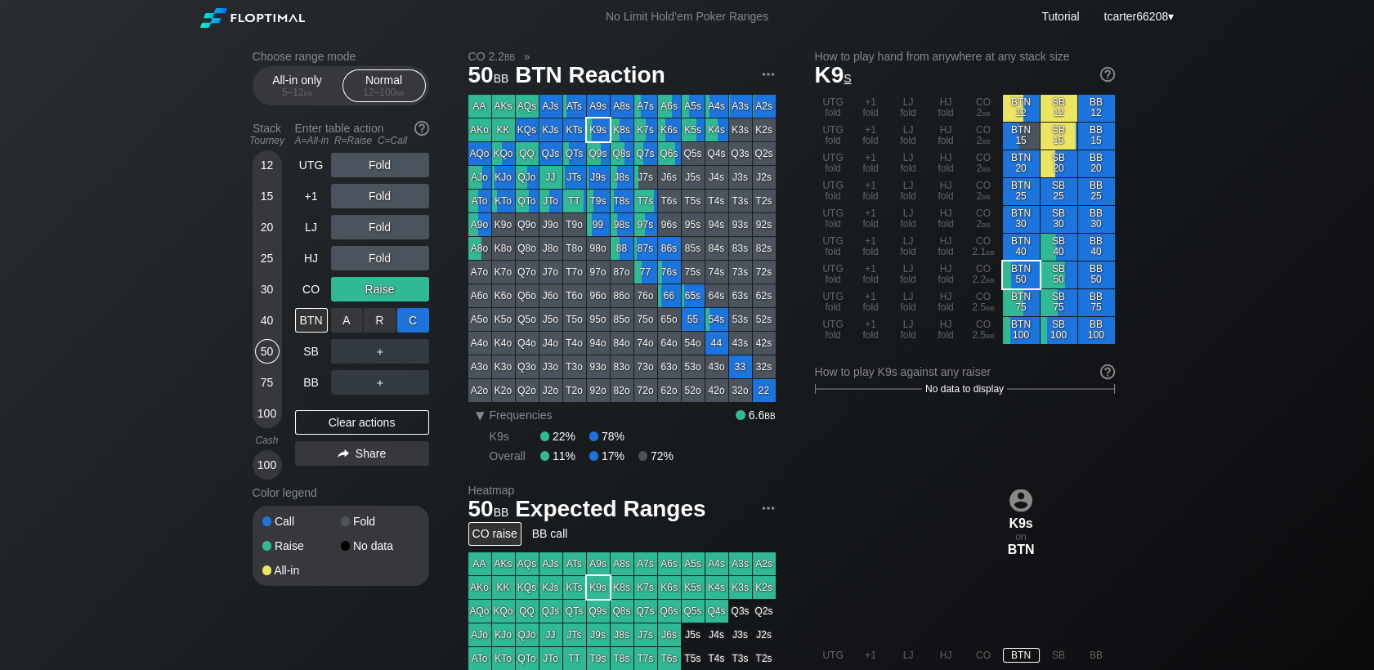
click at [422, 323] on div "C ✕" at bounding box center [413, 320] width 32 height 25
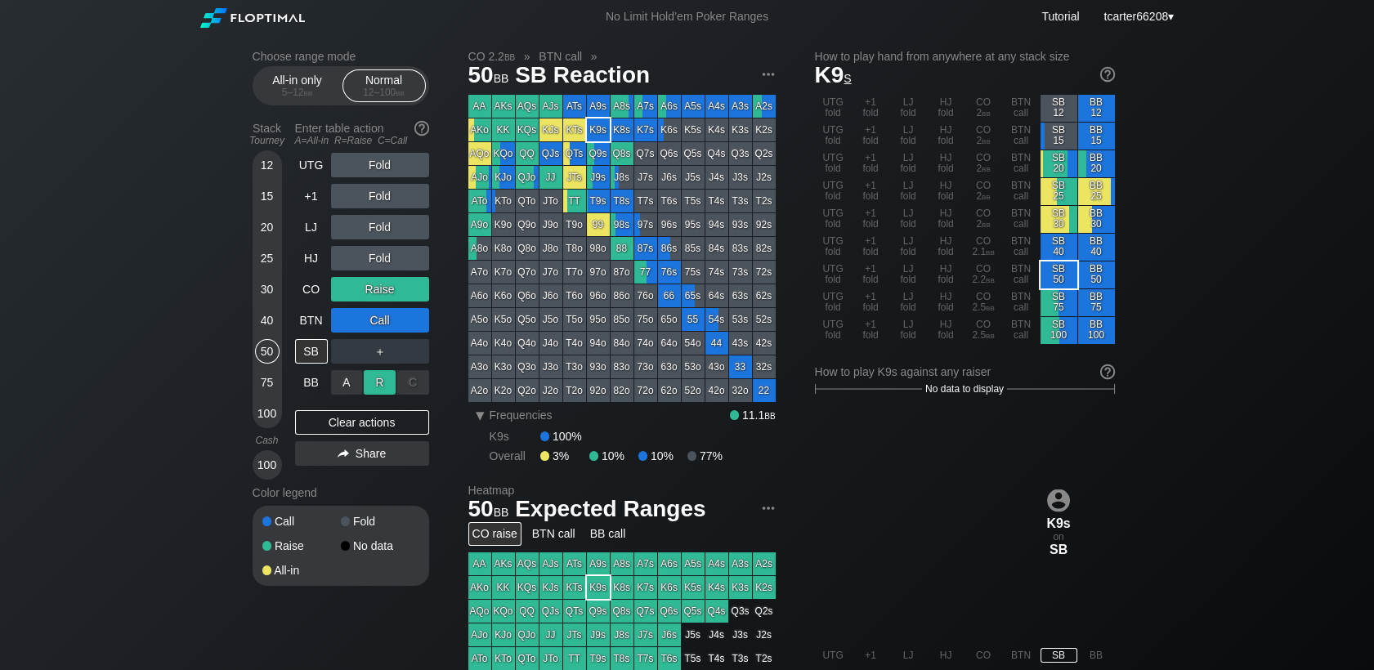
click at [377, 392] on div "R ✕" at bounding box center [380, 382] width 32 height 25
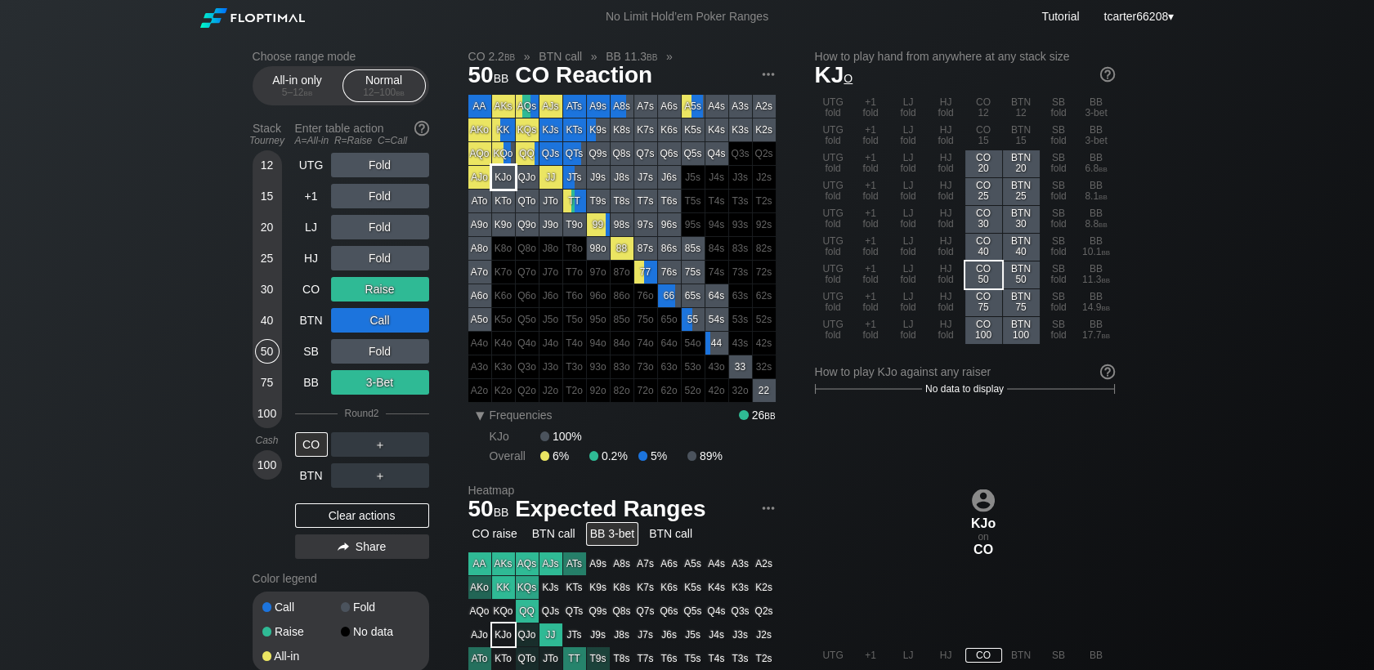
click at [503, 167] on div "KJo" at bounding box center [503, 177] width 23 height 23
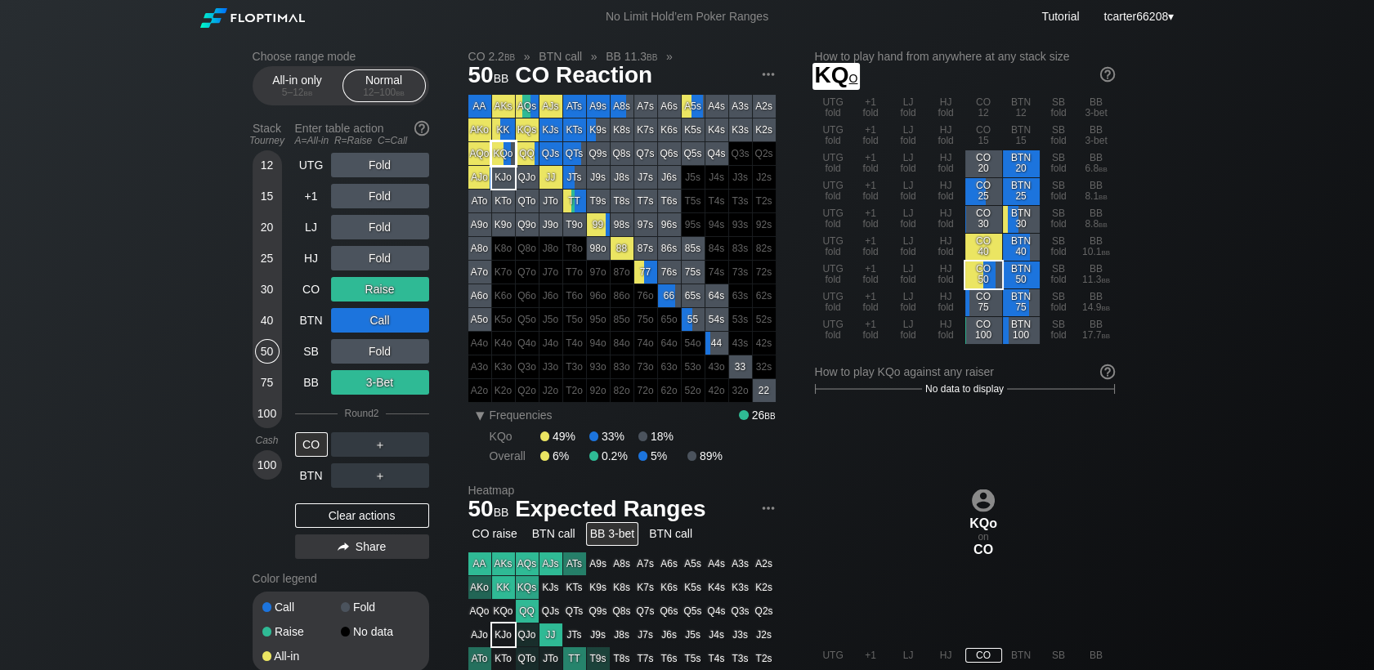
click at [503, 164] on div "KQo" at bounding box center [503, 153] width 23 height 23
drag, startPoint x: 365, startPoint y: 513, endPoint x: 11, endPoint y: 219, distance: 460.8
click at [365, 517] on div "Clear actions" at bounding box center [362, 515] width 134 height 25
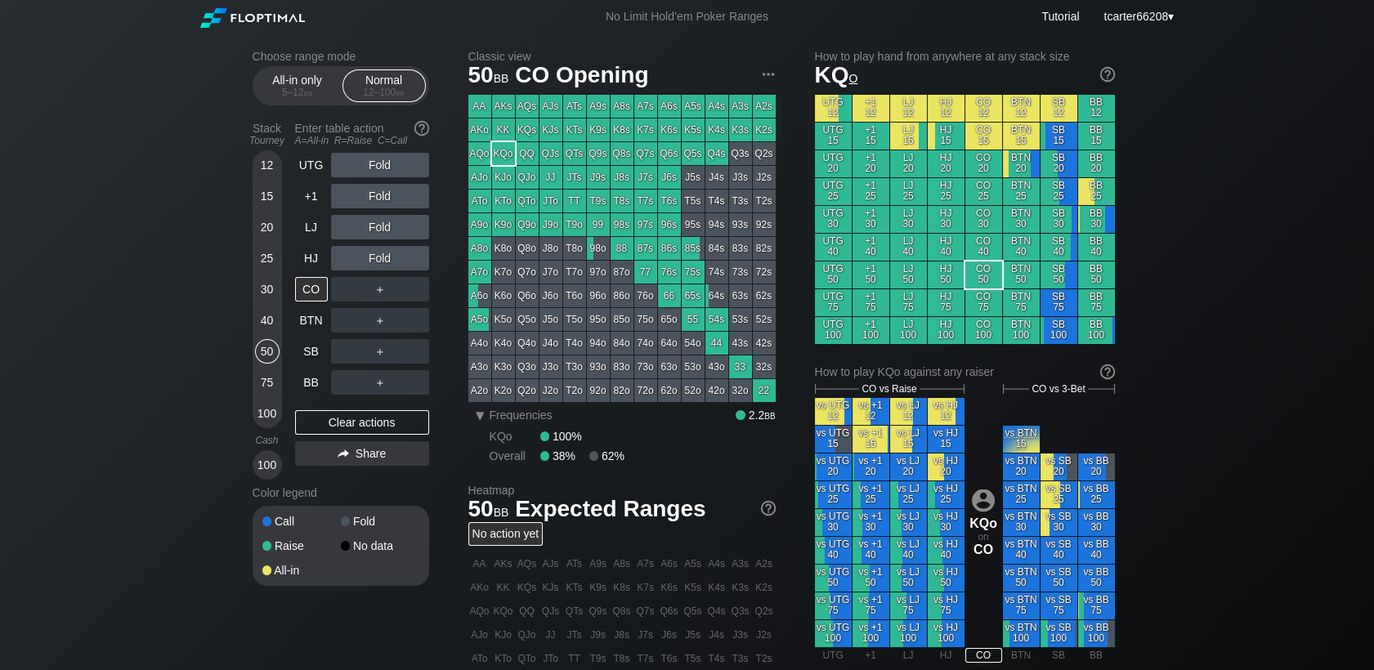
click at [279, 266] on div "25" at bounding box center [267, 261] width 25 height 31
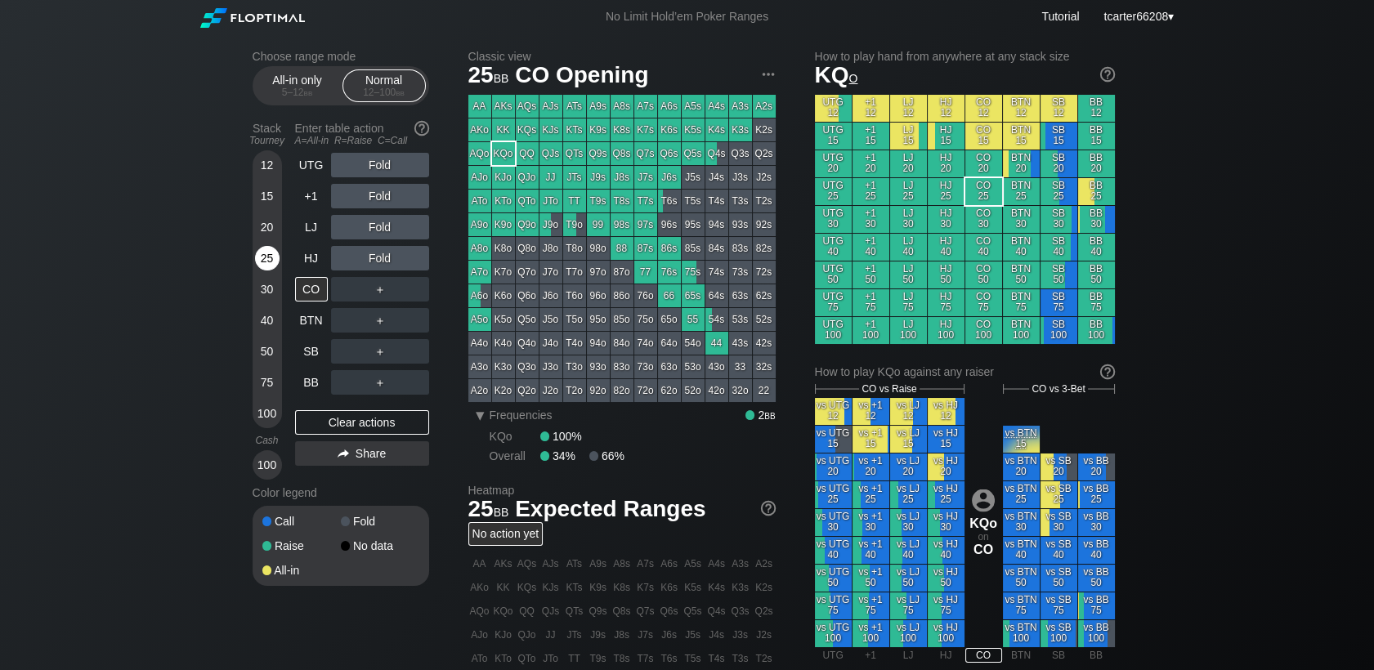
click at [275, 266] on div "25" at bounding box center [267, 258] width 25 height 25
click at [340, 421] on div "Clear actions" at bounding box center [362, 422] width 134 height 25
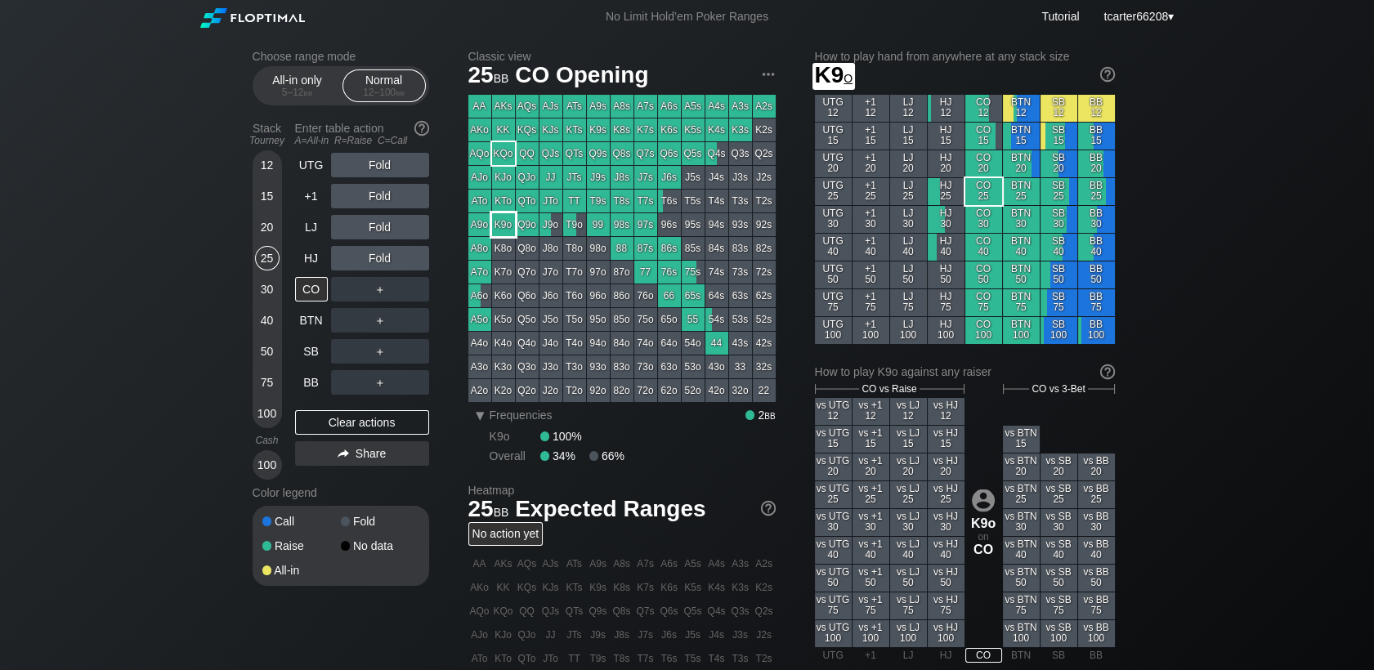
click at [507, 232] on div "K9o" at bounding box center [503, 224] width 23 height 23
click at [277, 78] on div "All-in only 5 – 12 bb" at bounding box center [297, 85] width 75 height 31
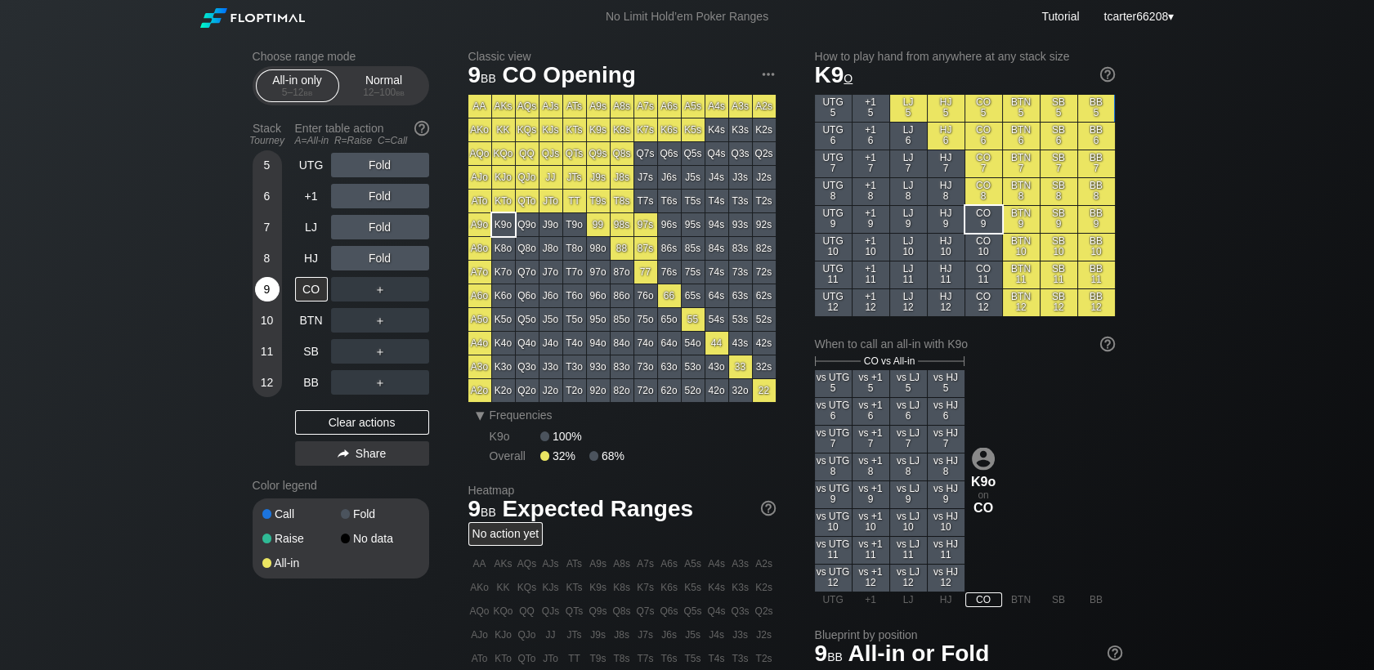
click at [266, 302] on div "9" at bounding box center [267, 289] width 25 height 25
click at [391, 91] on div "12 – 100 bb" at bounding box center [384, 92] width 69 height 11
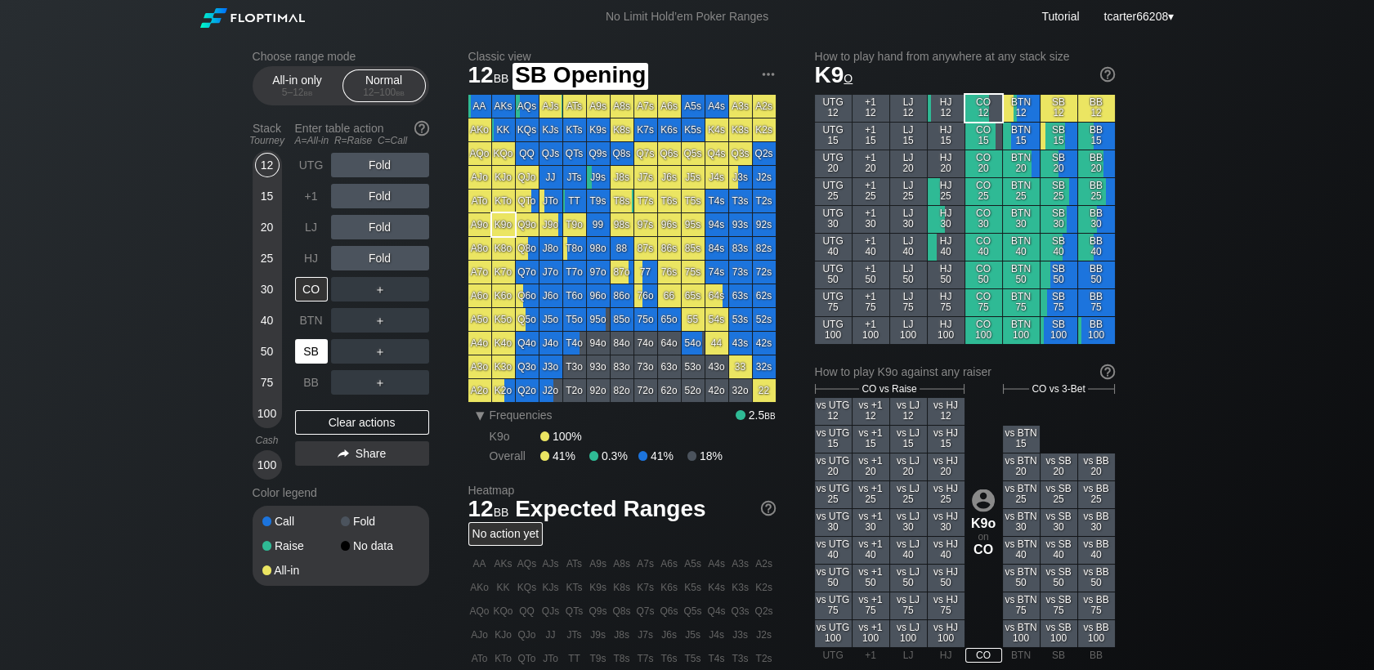
click at [321, 357] on div "SB" at bounding box center [311, 351] width 33 height 25
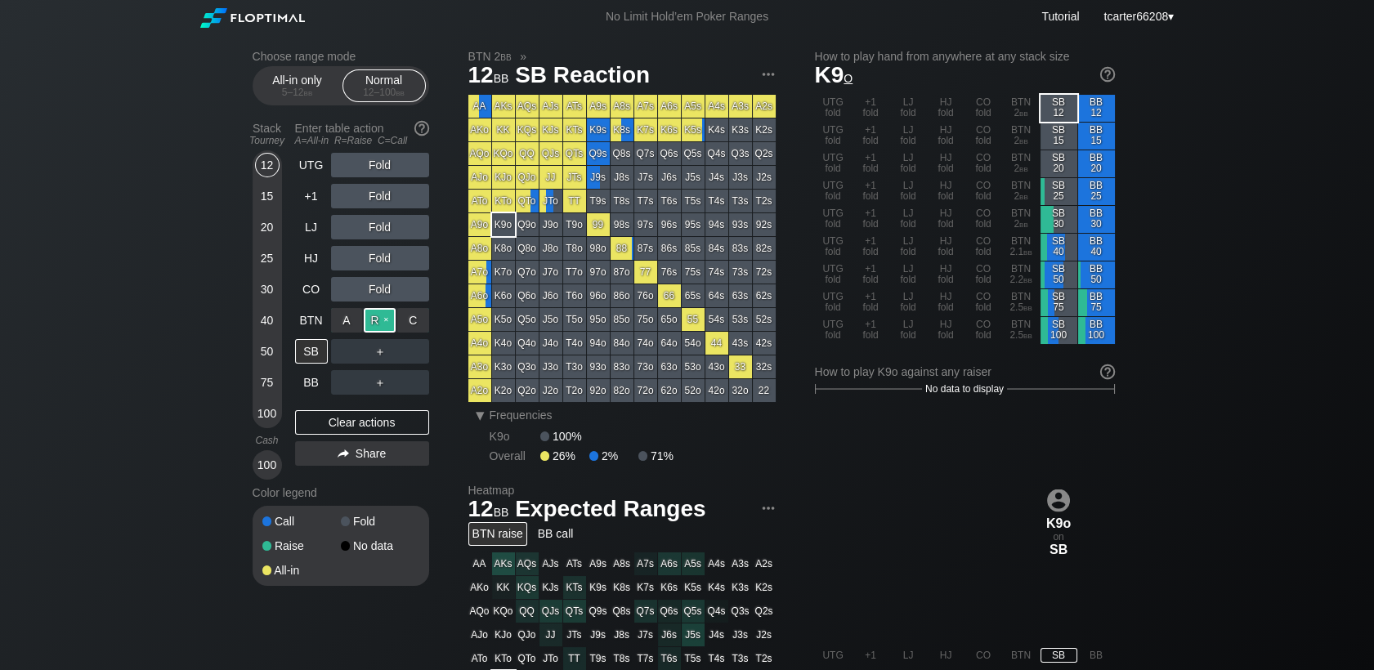
click at [373, 329] on div "R ✕" at bounding box center [380, 320] width 32 height 25
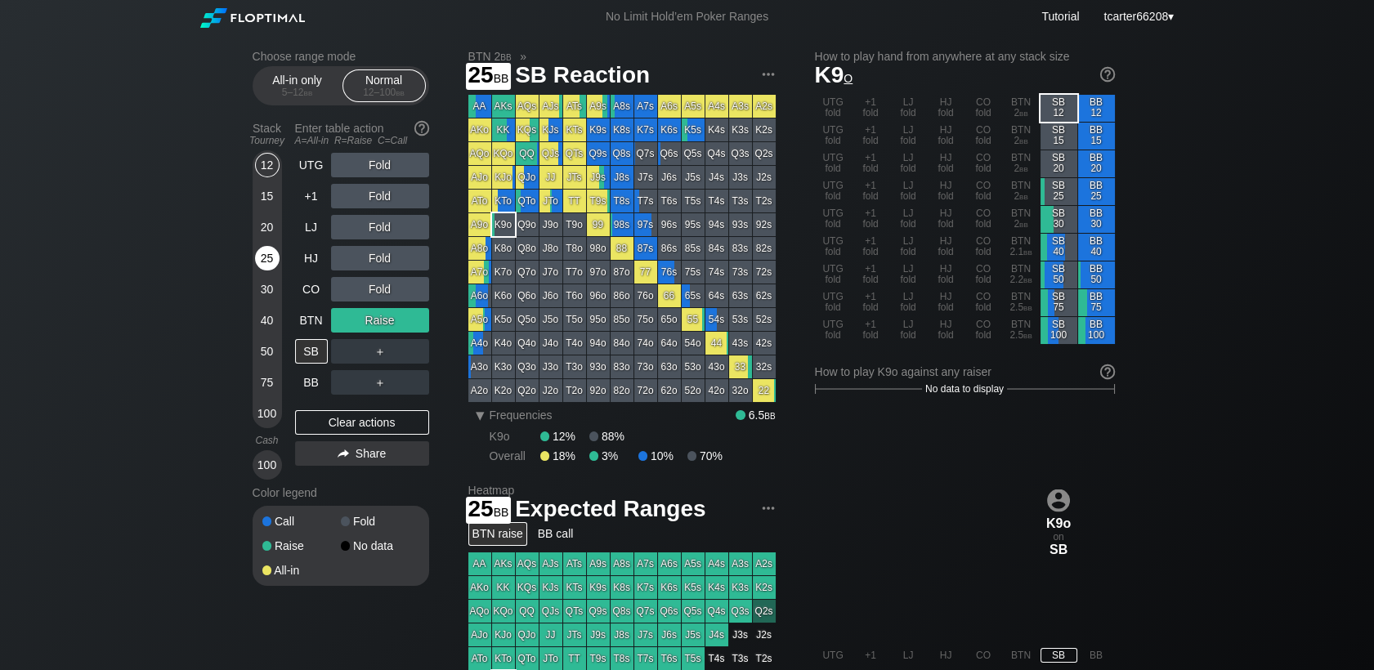
click at [270, 263] on div "25" at bounding box center [267, 258] width 25 height 25
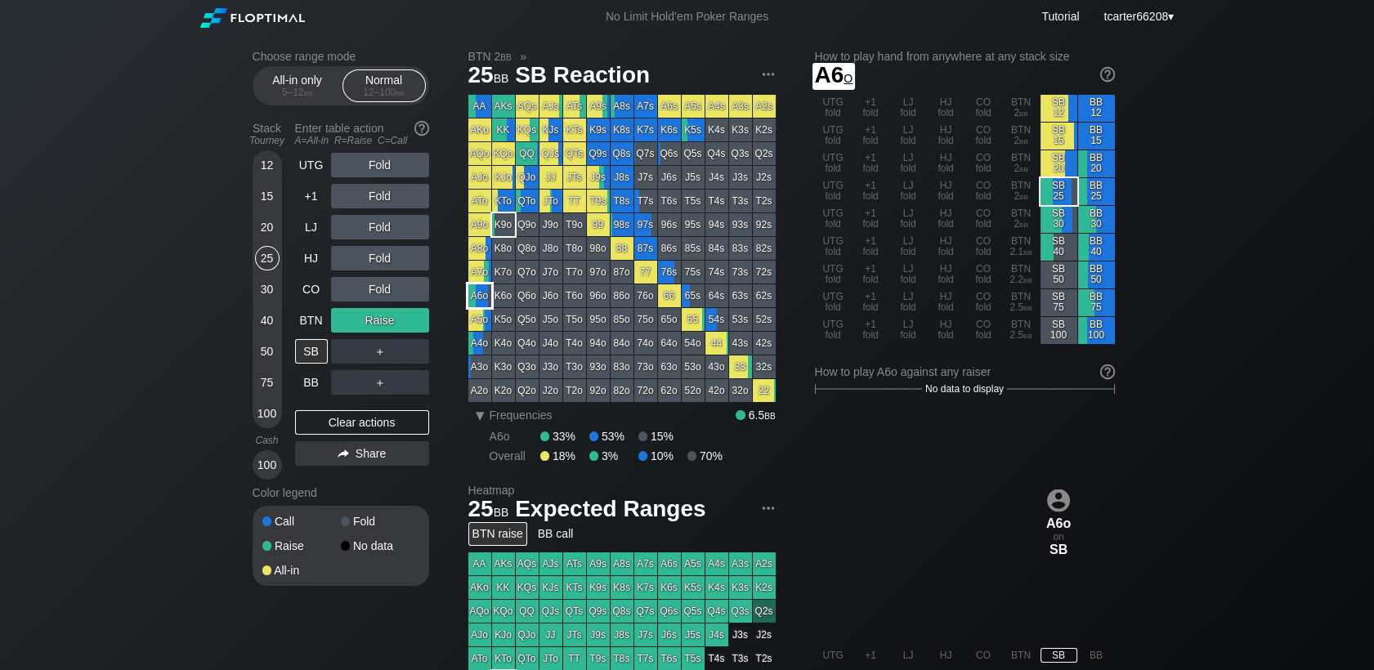
click at [476, 295] on div "A6o" at bounding box center [479, 295] width 23 height 23
click at [378, 416] on div "Clear actions" at bounding box center [362, 422] width 134 height 25
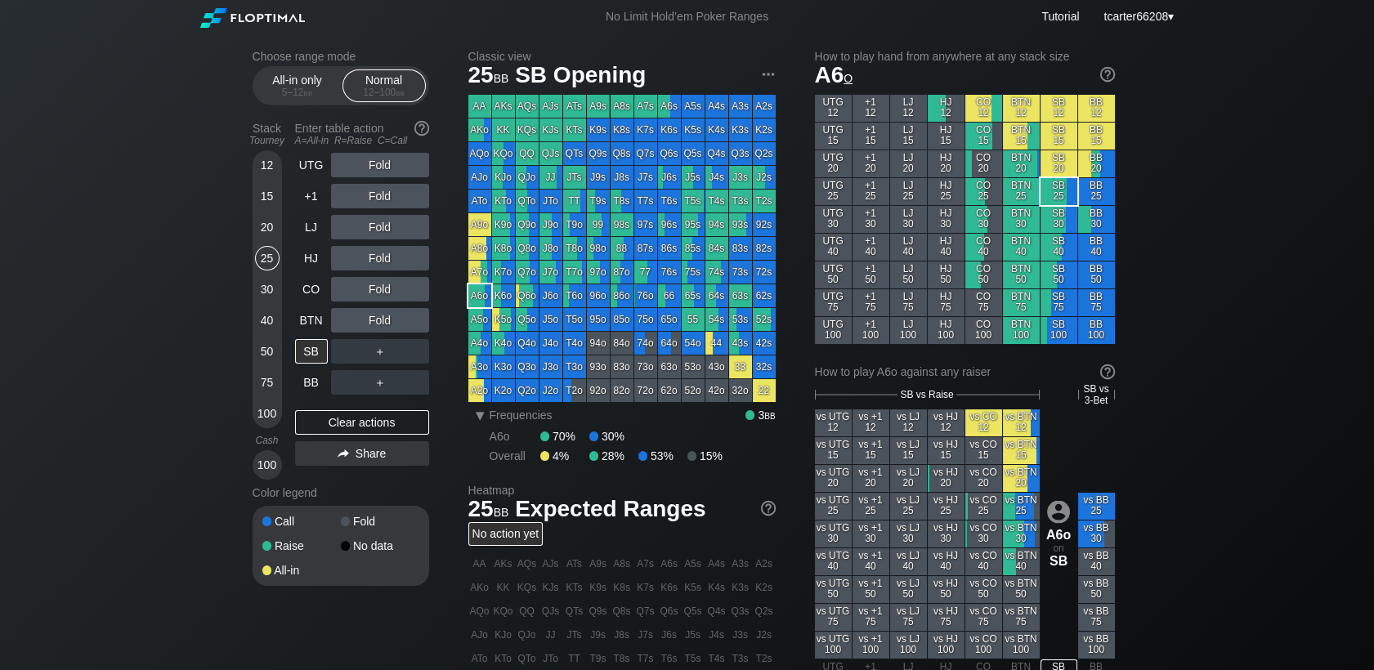
click at [262, 225] on div "20" at bounding box center [267, 227] width 25 height 25
click at [262, 226] on div "20" at bounding box center [267, 227] width 25 height 25
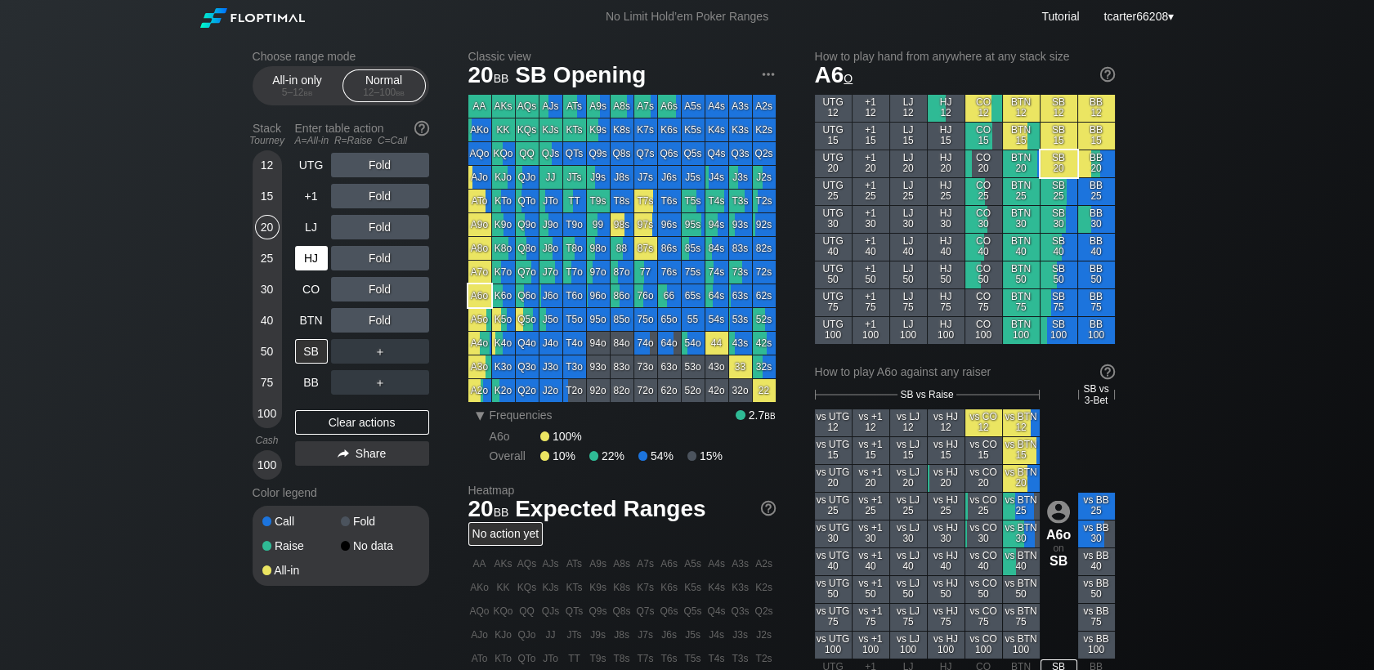
click at [312, 251] on div "HJ" at bounding box center [311, 258] width 33 height 25
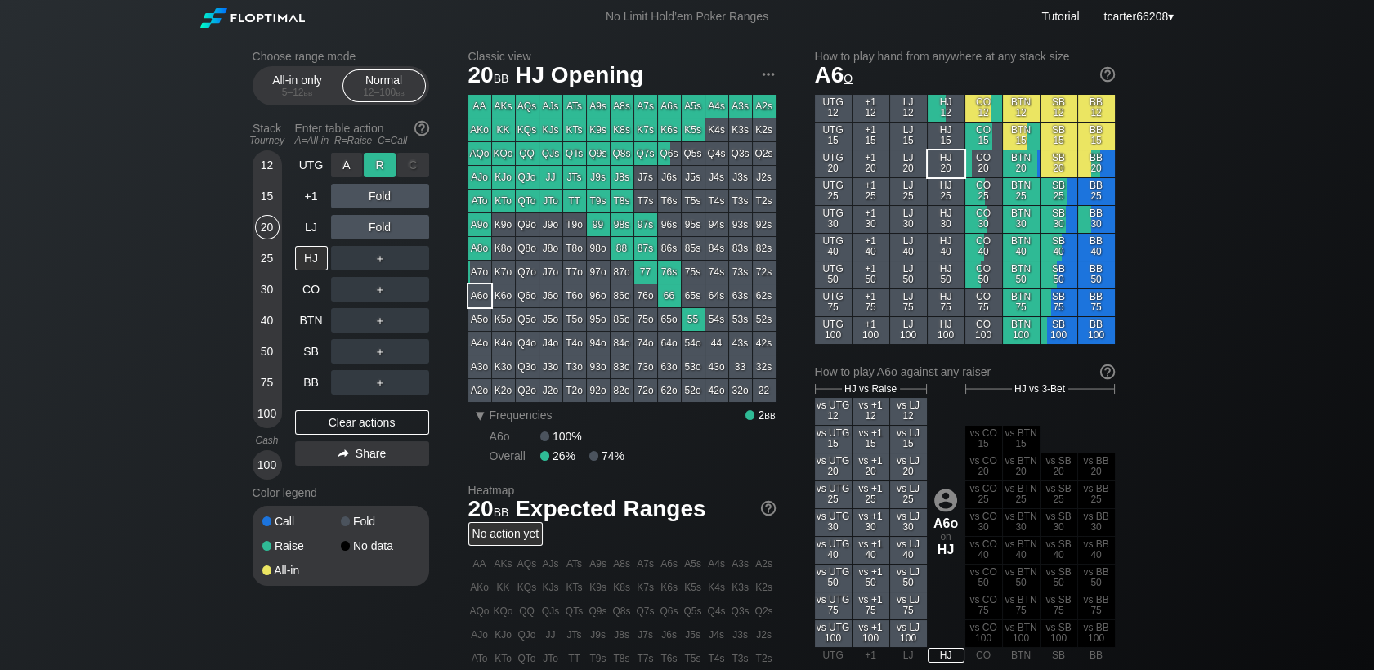
click at [386, 165] on div "R ✕" at bounding box center [380, 165] width 32 height 25
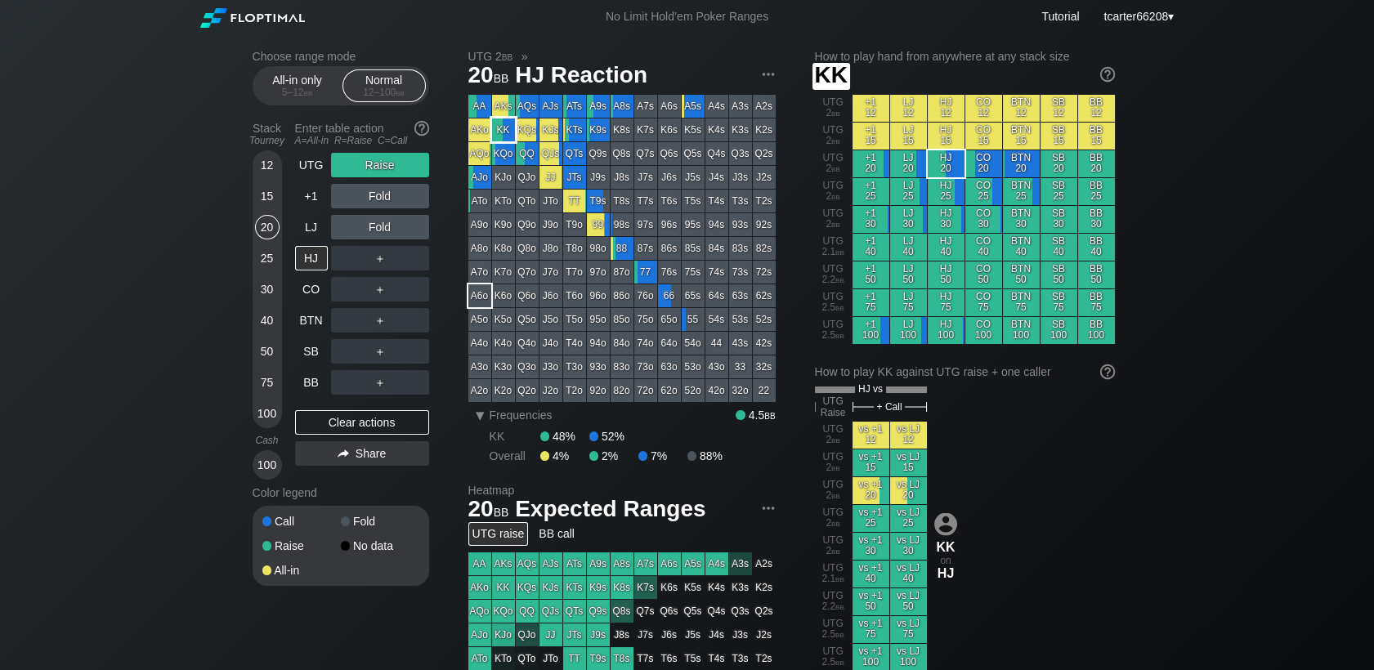
click at [509, 130] on div "KK" at bounding box center [503, 129] width 23 height 23
click at [279, 265] on div "12 15 20 25 30 40 50 75 100" at bounding box center [267, 289] width 29 height 278
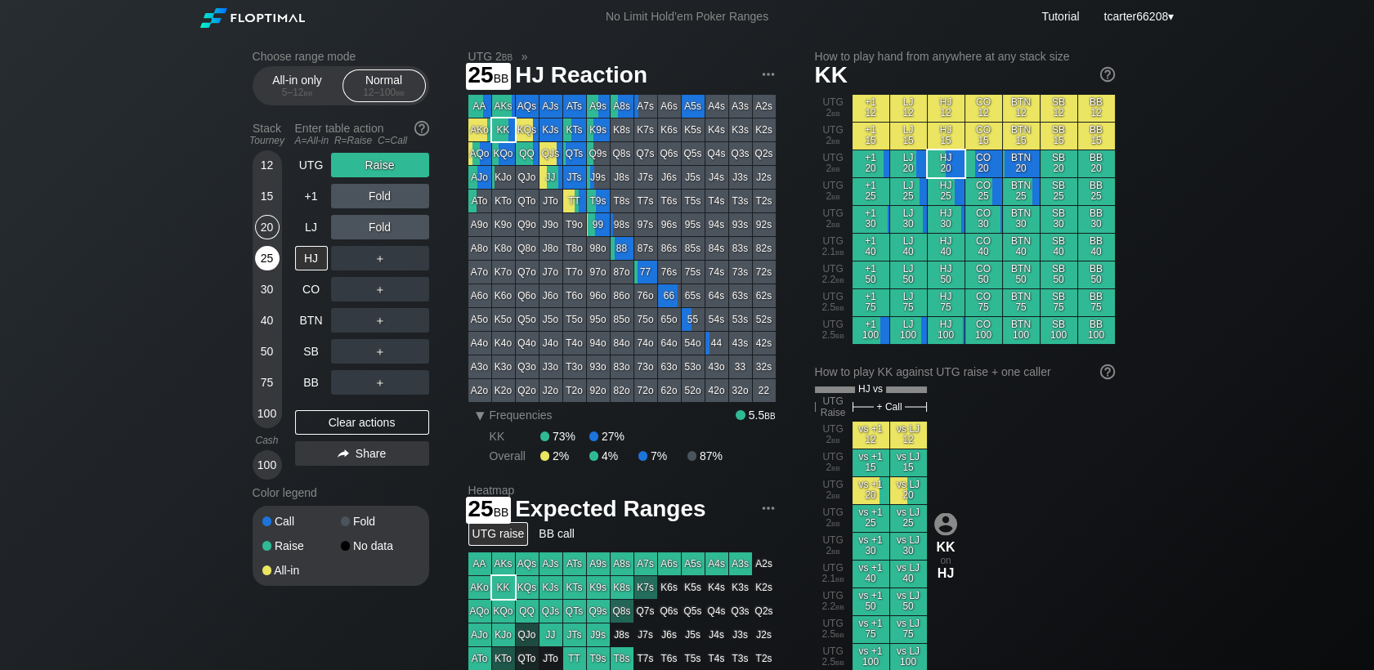
drag, startPoint x: 275, startPoint y: 265, endPoint x: 283, endPoint y: 281, distance: 18.3
click at [275, 265] on div "25" at bounding box center [267, 258] width 25 height 25
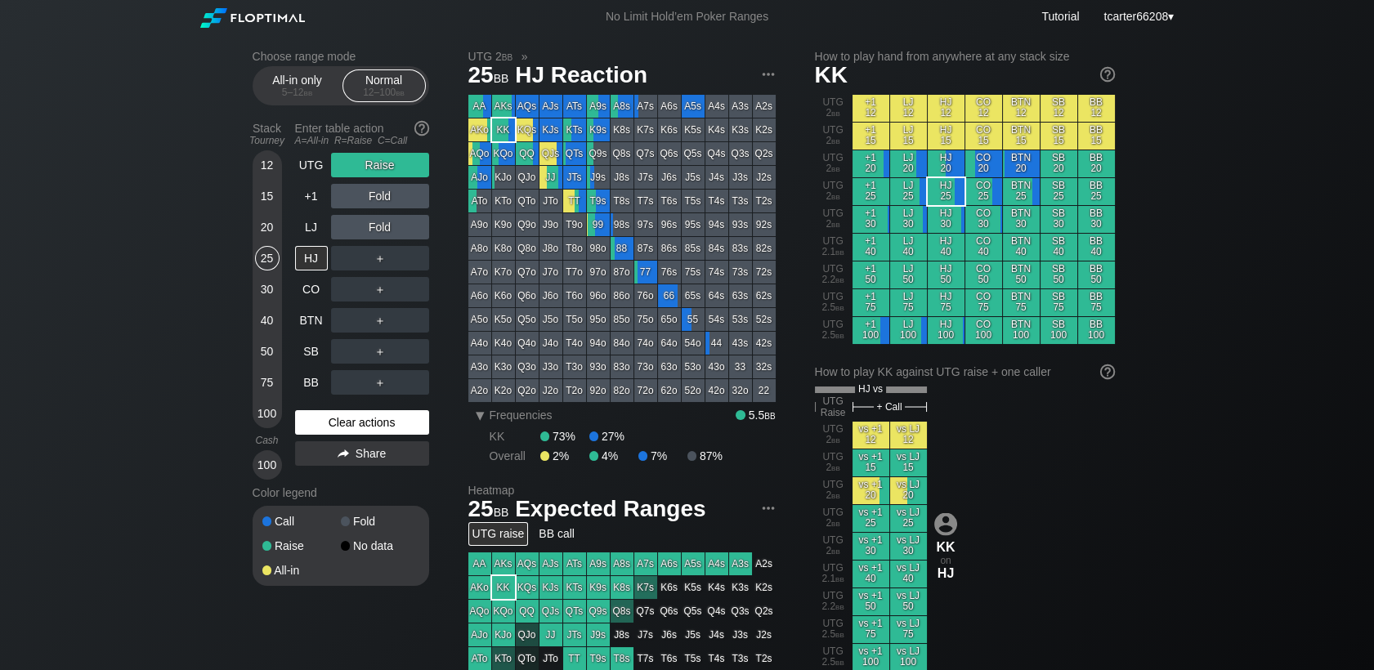
click at [353, 423] on div "Clear actions" at bounding box center [362, 422] width 134 height 25
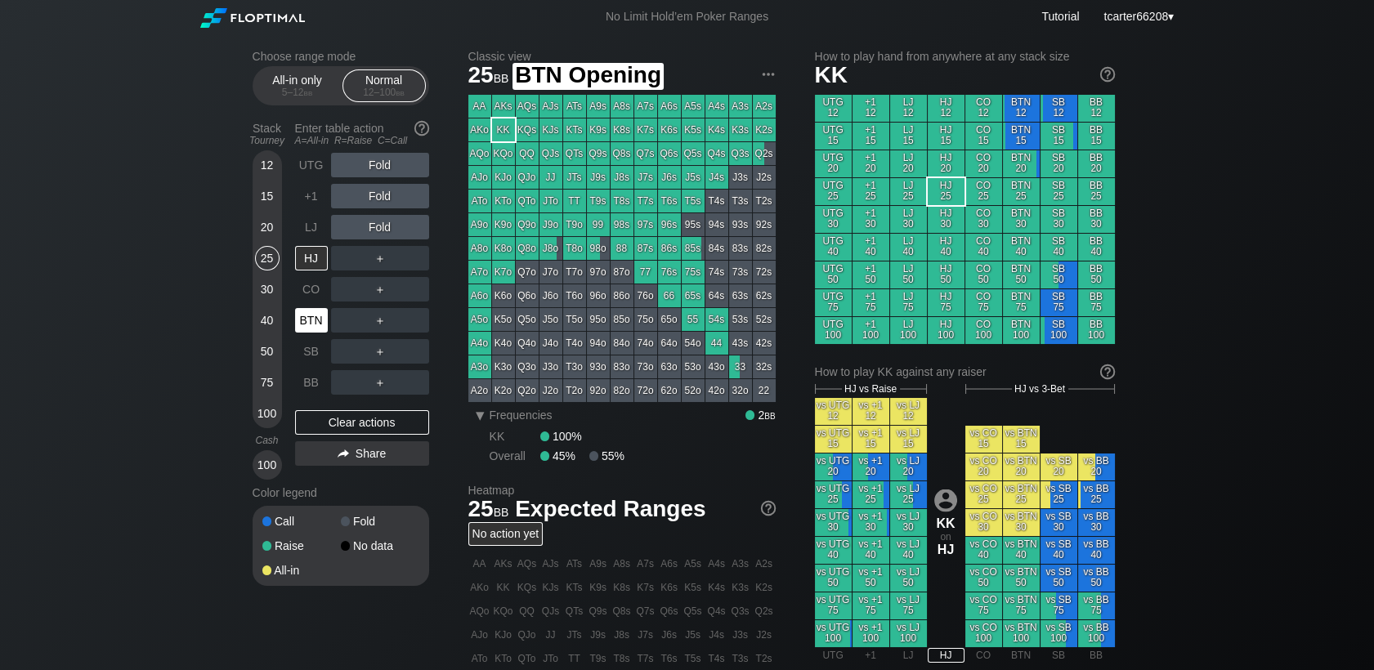
click at [315, 312] on div "BTN" at bounding box center [311, 320] width 33 height 25
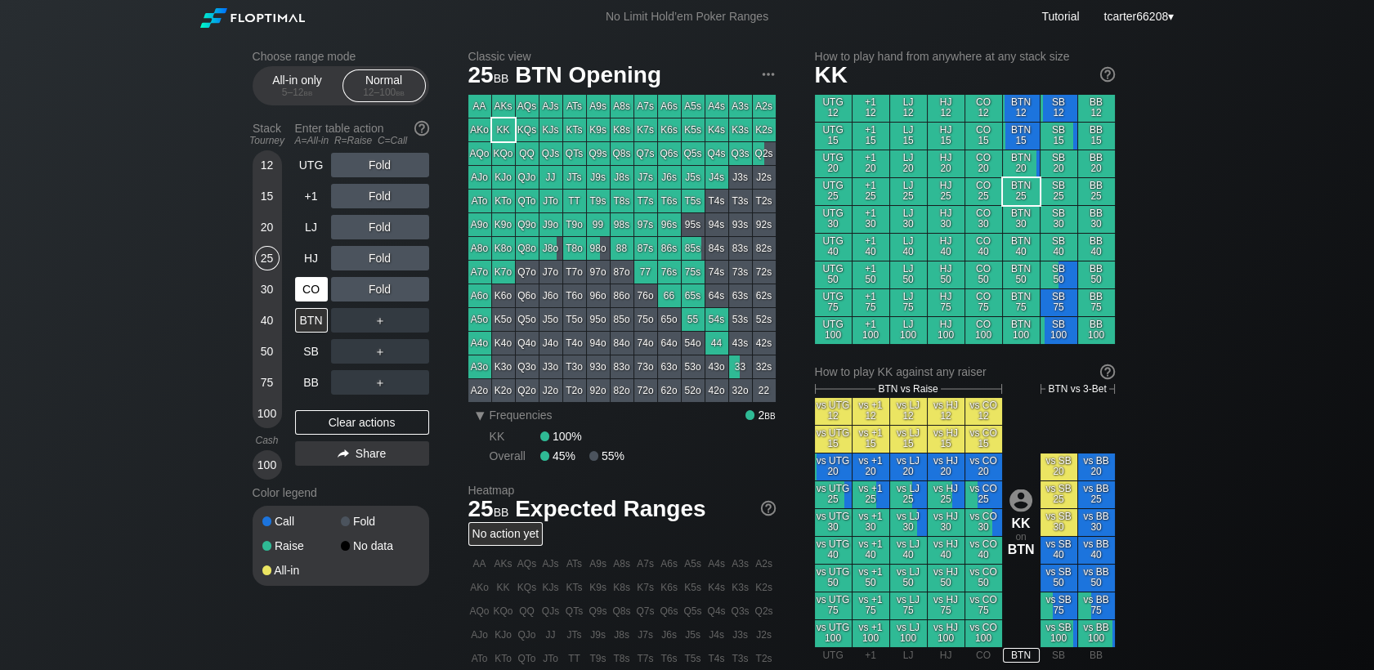
click at [301, 281] on div "CO" at bounding box center [311, 289] width 33 height 25
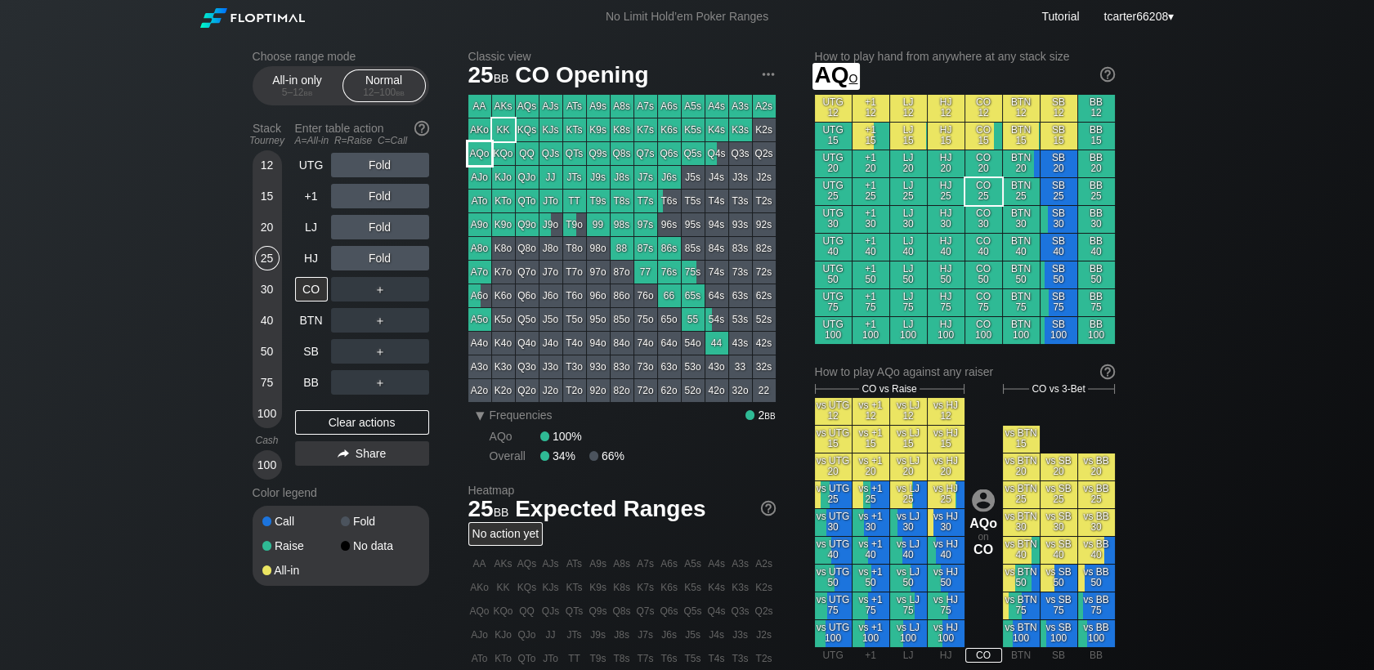
click at [471, 161] on div "AQo" at bounding box center [479, 153] width 23 height 23
click at [397, 270] on div "Fold" at bounding box center [380, 258] width 98 height 25
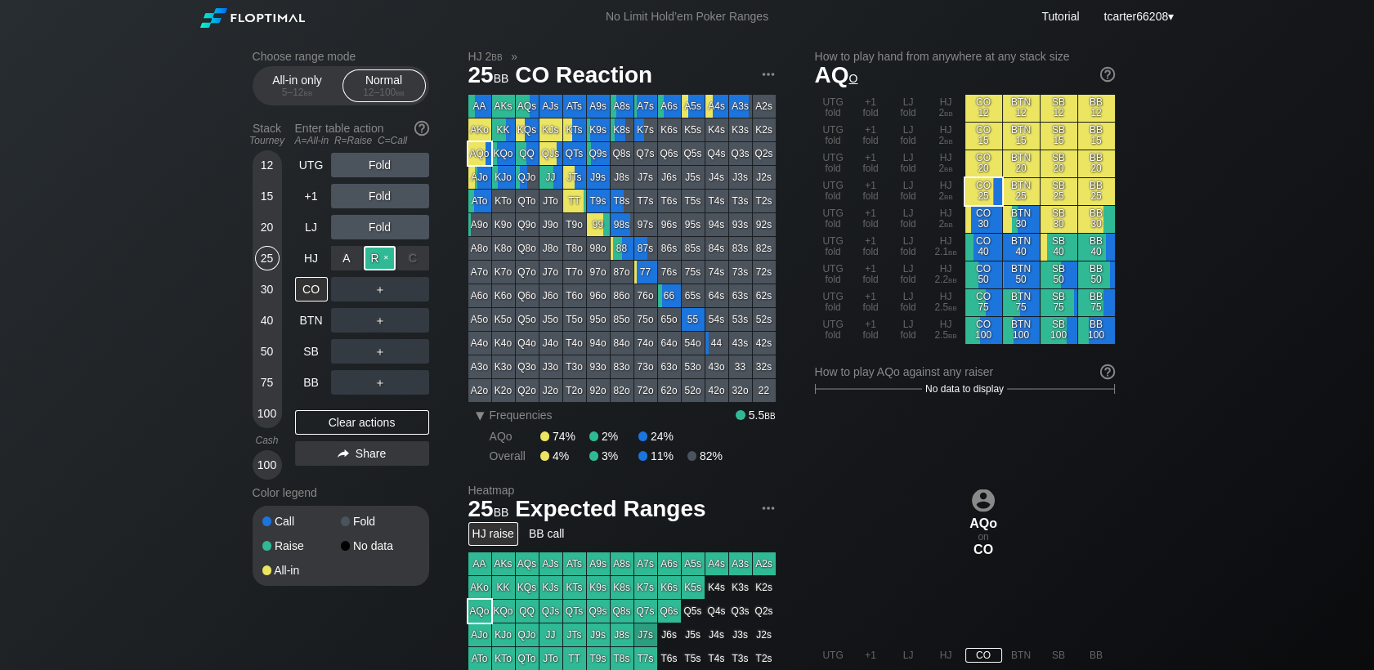
click at [387, 270] on div "R ✕" at bounding box center [380, 258] width 32 height 25
click at [384, 270] on div "R ✕" at bounding box center [380, 258] width 32 height 25
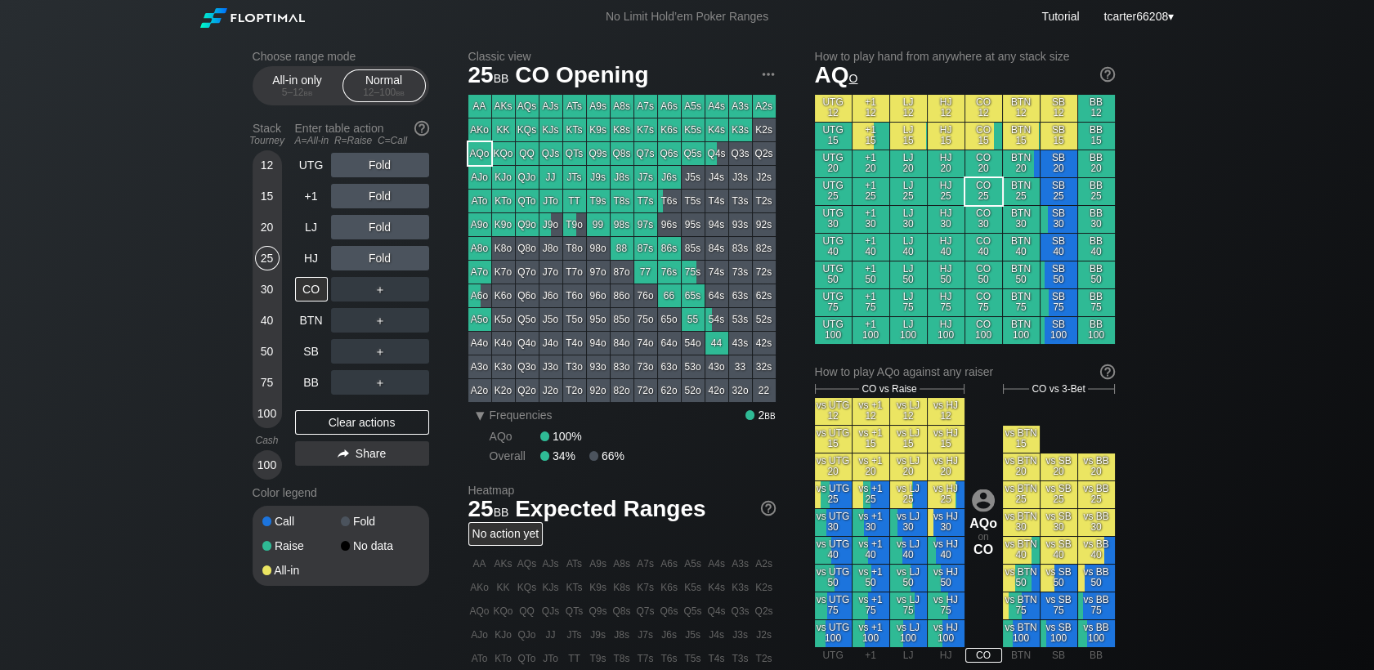
click at [382, 291] on div "＋" at bounding box center [380, 289] width 98 height 25
click at [382, 291] on div "R ✕" at bounding box center [380, 289] width 32 height 25
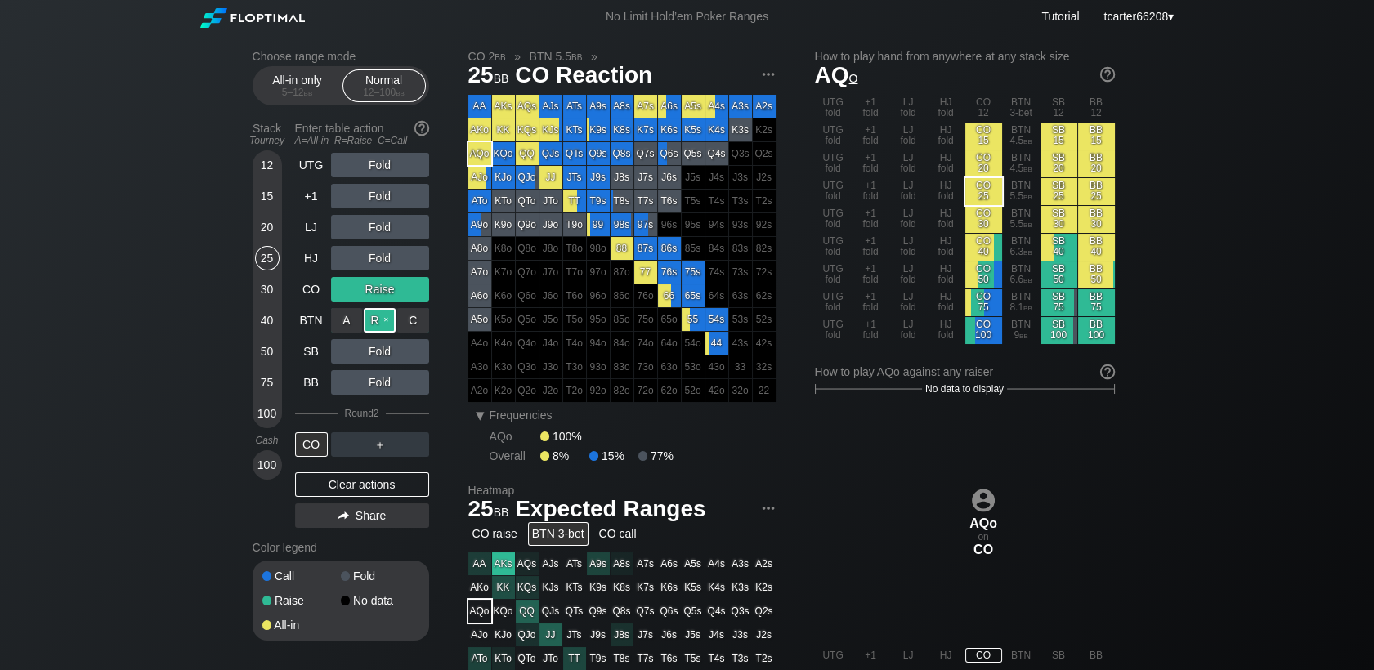
click at [383, 329] on div "R ✕" at bounding box center [380, 320] width 32 height 25
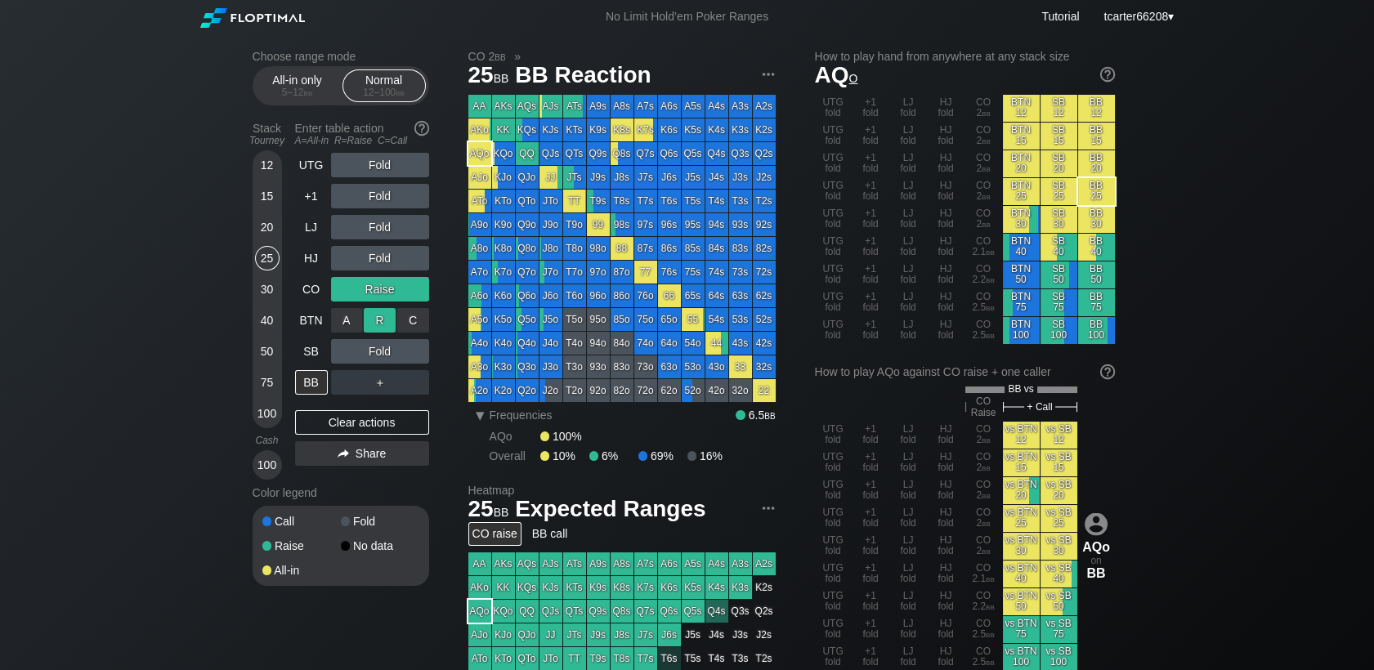
click at [381, 328] on div "R ✕" at bounding box center [380, 320] width 32 height 25
click at [387, 357] on div "R ✕" at bounding box center [380, 351] width 32 height 25
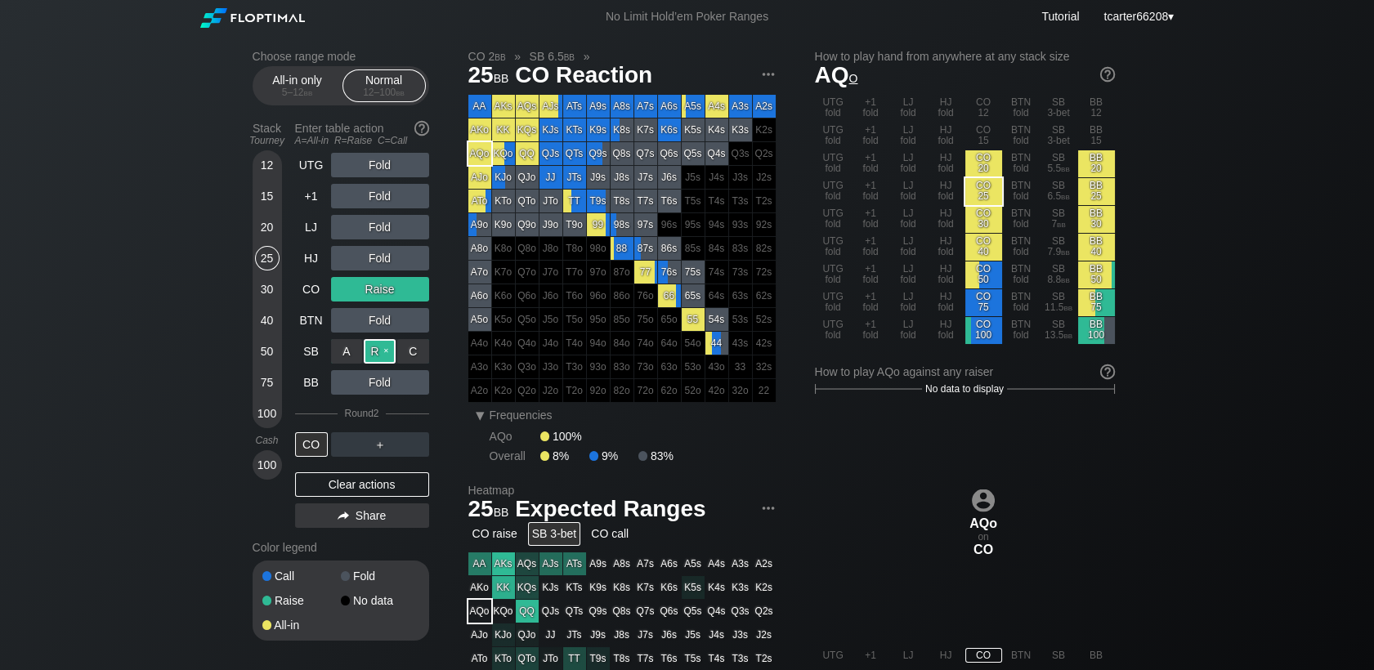
click at [383, 359] on div "R ✕" at bounding box center [380, 351] width 32 height 25
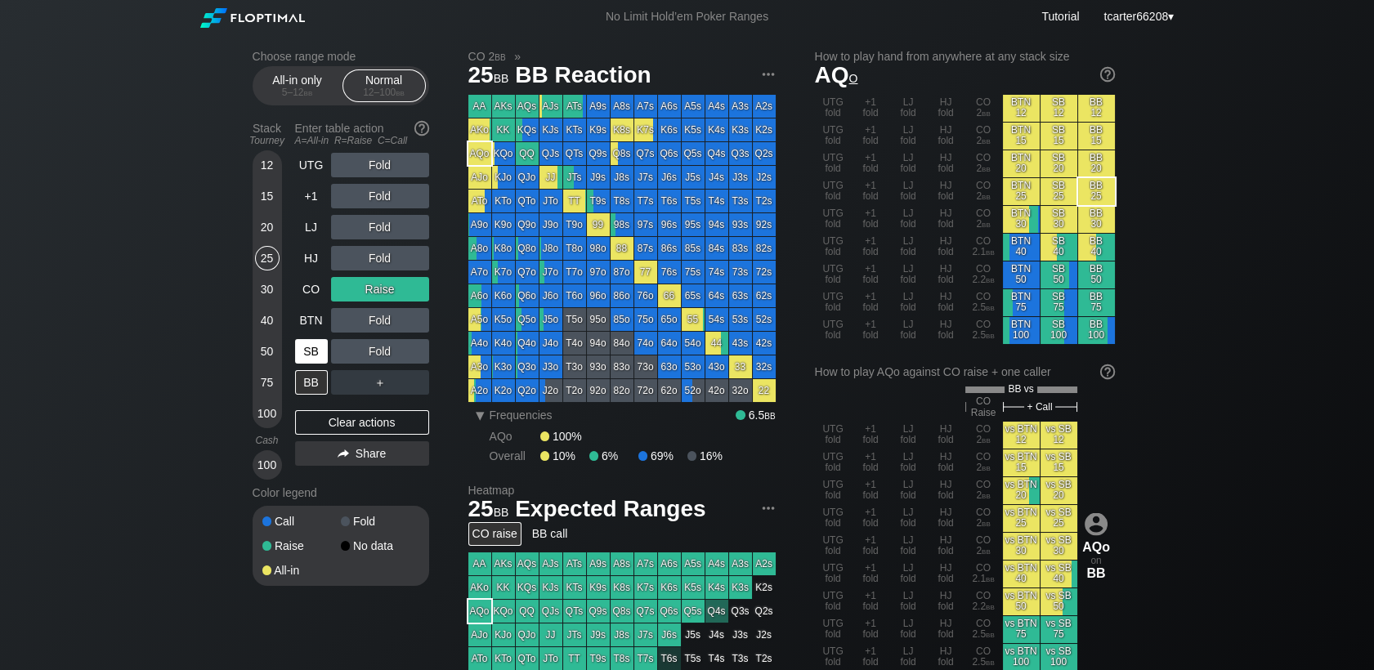
drag, startPoint x: 363, startPoint y: 436, endPoint x: 303, endPoint y: 355, distance: 100.5
click at [363, 435] on div "Clear actions" at bounding box center [362, 422] width 134 height 25
click at [309, 355] on div "SB" at bounding box center [311, 351] width 33 height 25
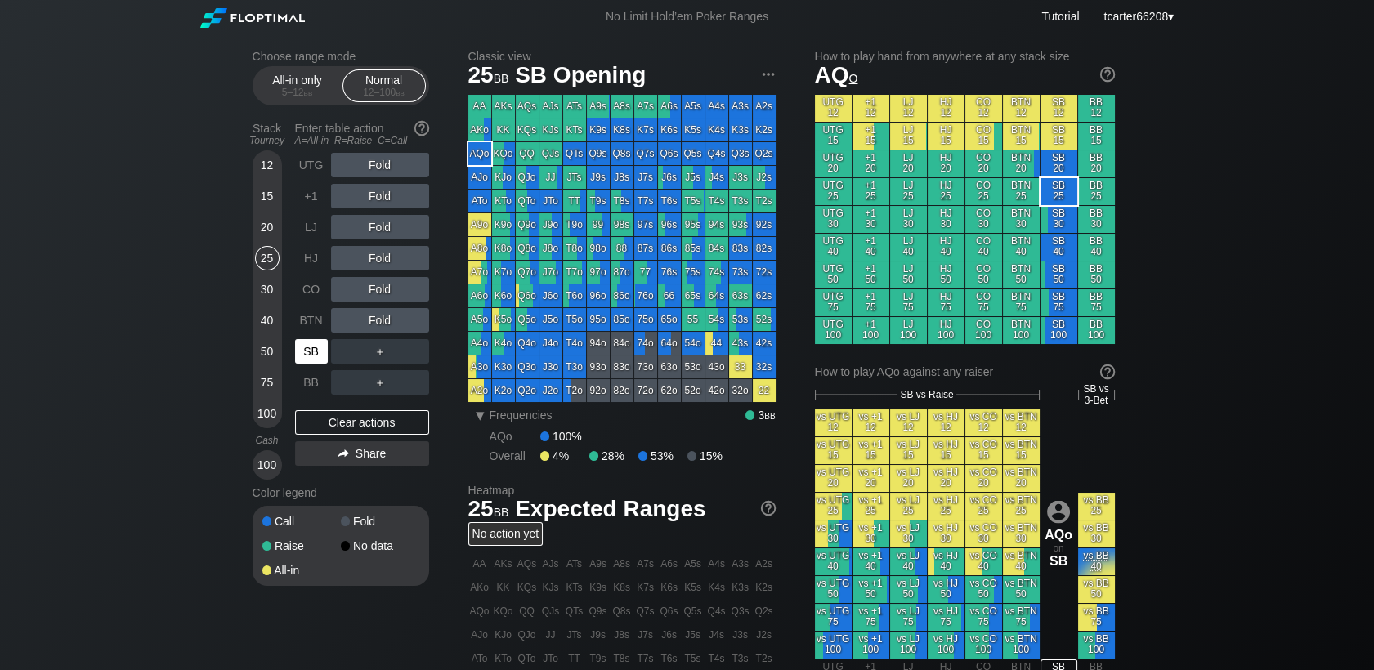
click at [314, 363] on div "SB" at bounding box center [311, 351] width 33 height 25
click at [332, 422] on div "Clear actions" at bounding box center [362, 422] width 134 height 25
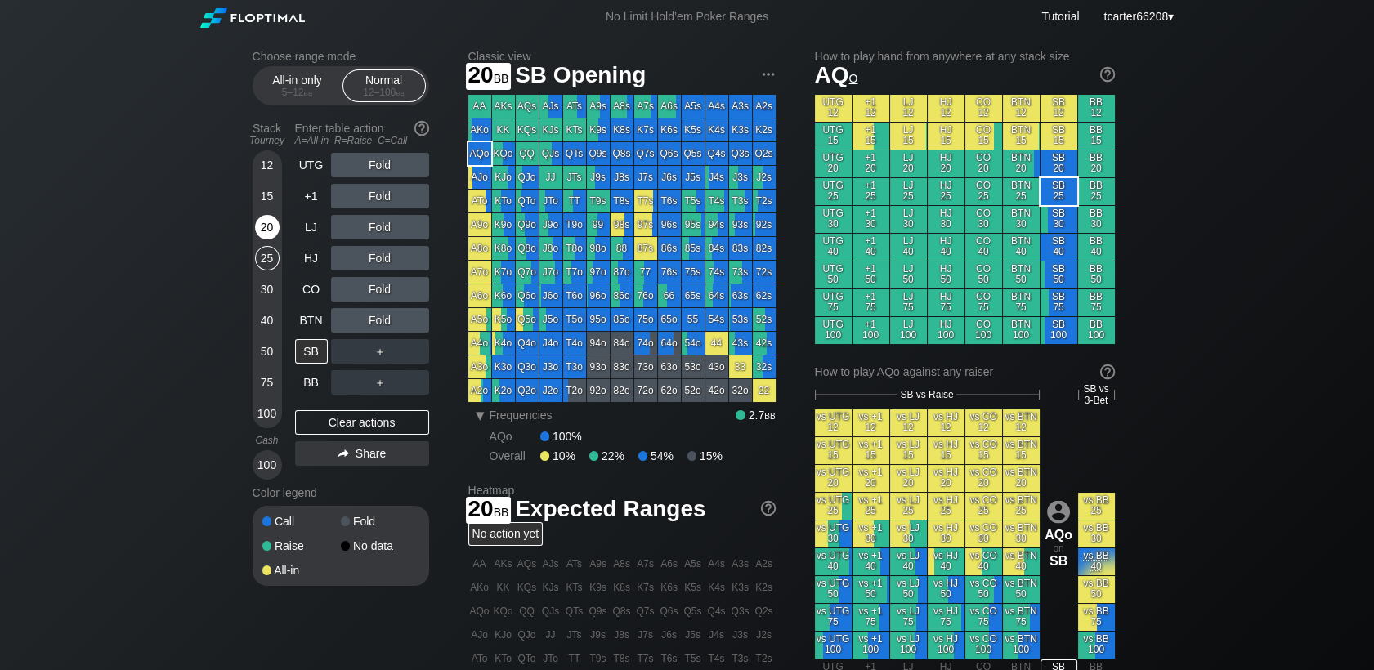
click at [264, 221] on div "20" at bounding box center [267, 227] width 25 height 25
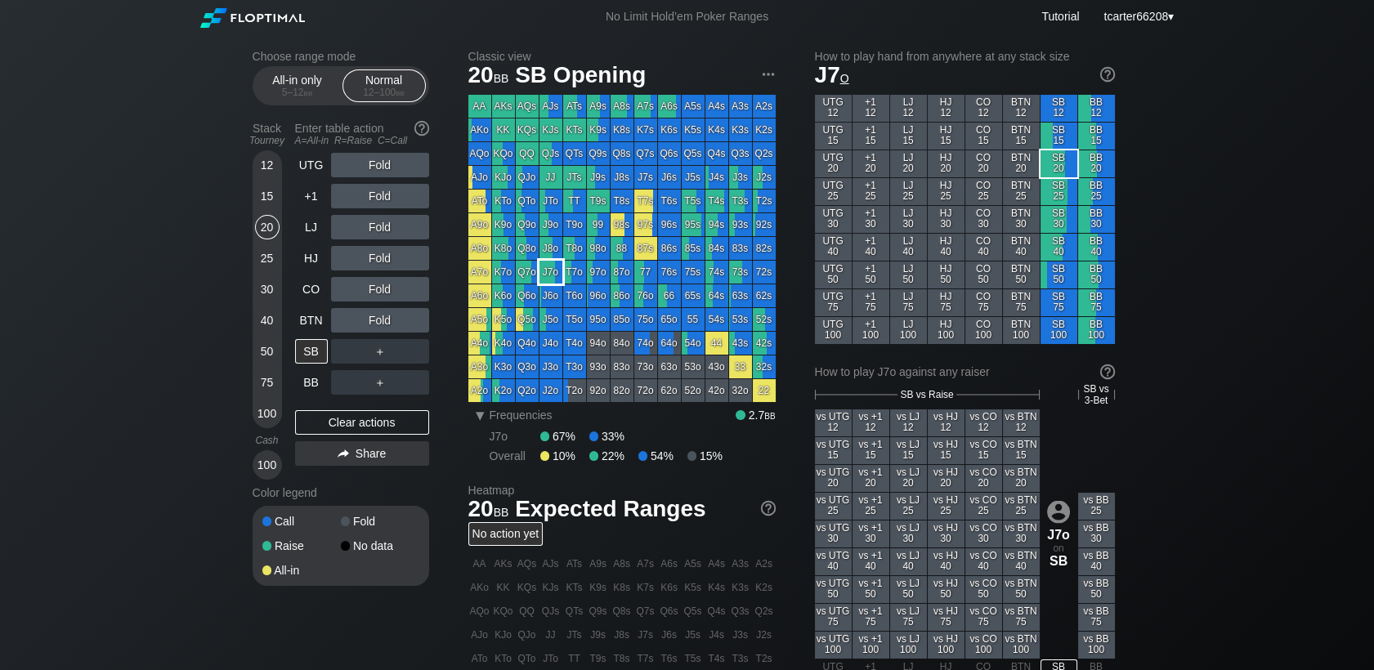
click at [552, 271] on div "J7o" at bounding box center [550, 272] width 23 height 23
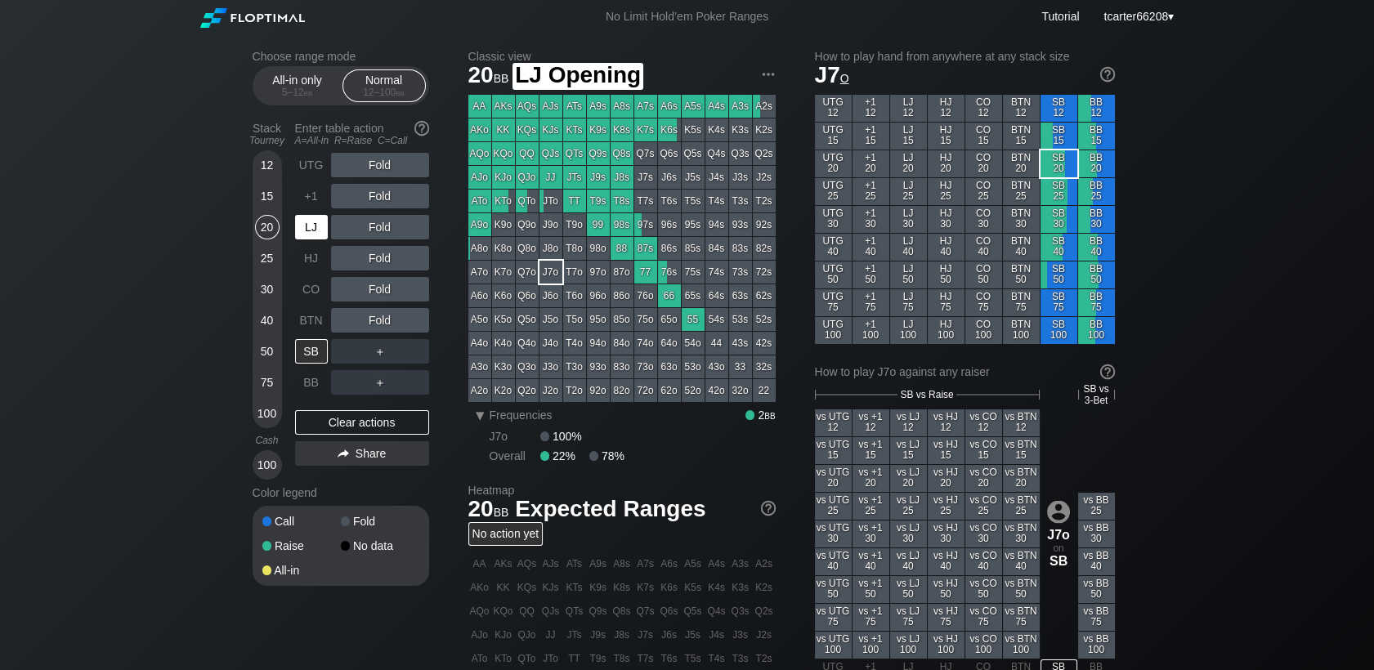
click at [298, 226] on div "LJ" at bounding box center [311, 227] width 33 height 25
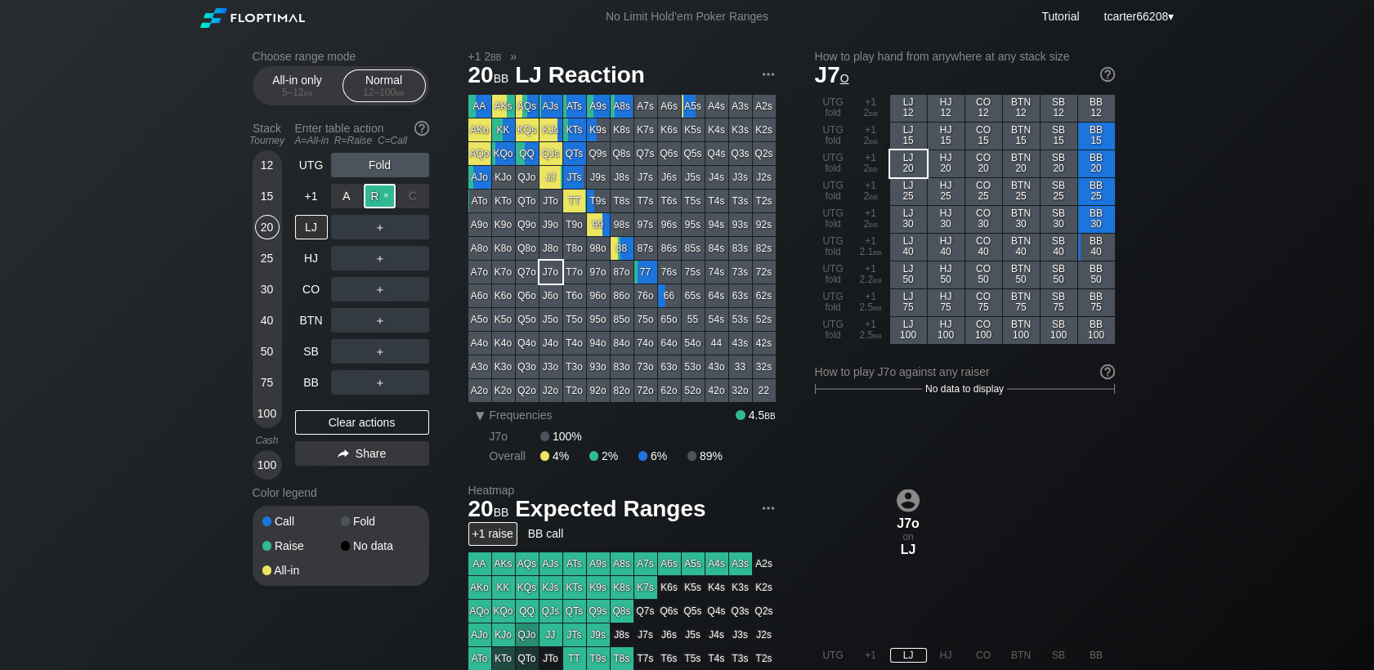
click at [381, 194] on div "R ✕" at bounding box center [380, 196] width 32 height 25
click at [373, 198] on div "R ✕" at bounding box center [380, 196] width 32 height 25
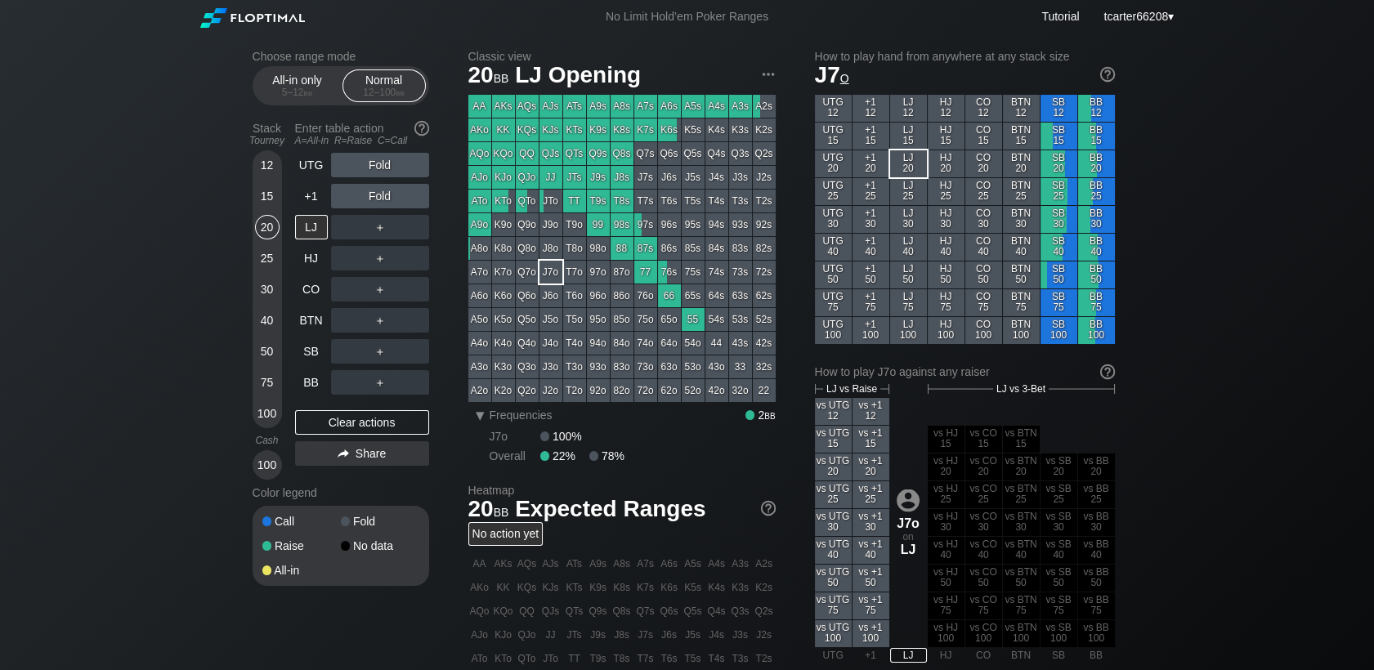
click at [263, 258] on div "25" at bounding box center [267, 258] width 25 height 25
click at [293, 286] on div "Stack Tourney Enter table action A=All-in R=Raise C=Call [PHONE_NUMBER] [PHONE_…" at bounding box center [341, 297] width 177 height 364
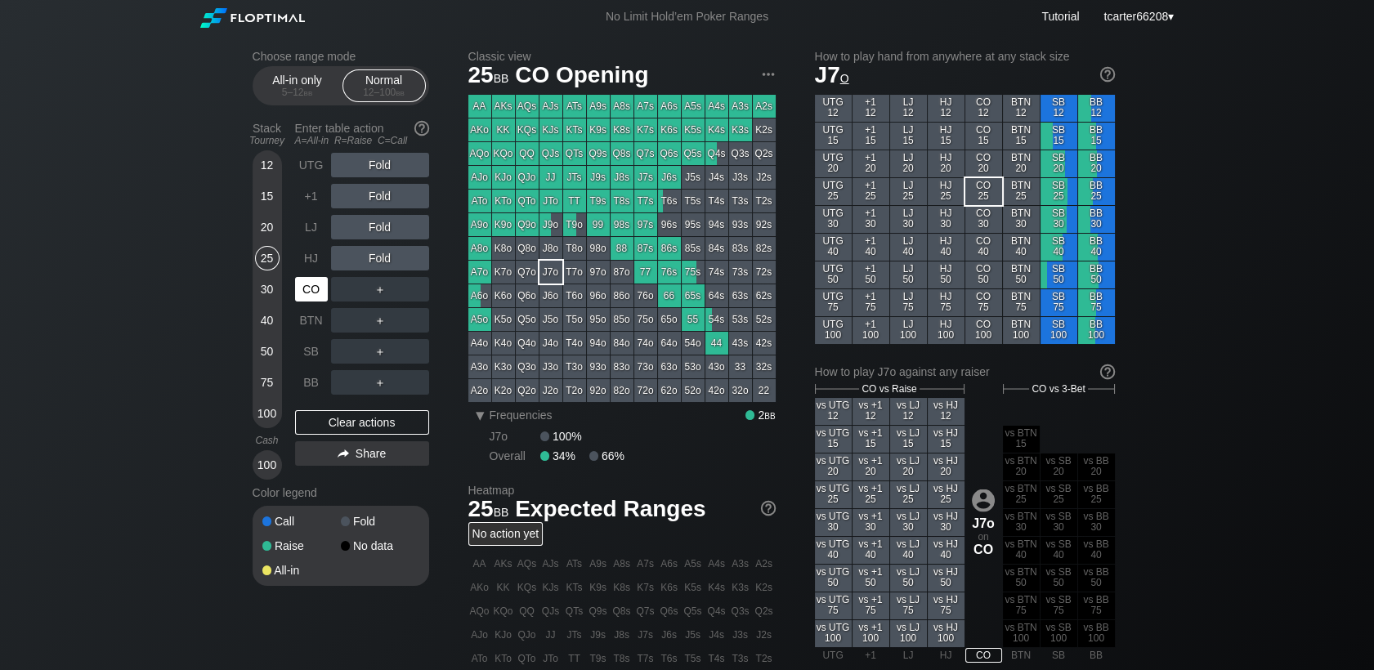
click at [302, 292] on div "CO" at bounding box center [311, 289] width 33 height 25
drag, startPoint x: 275, startPoint y: 222, endPoint x: 264, endPoint y: 224, distance: 10.7
click at [270, 222] on div "20" at bounding box center [267, 227] width 25 height 25
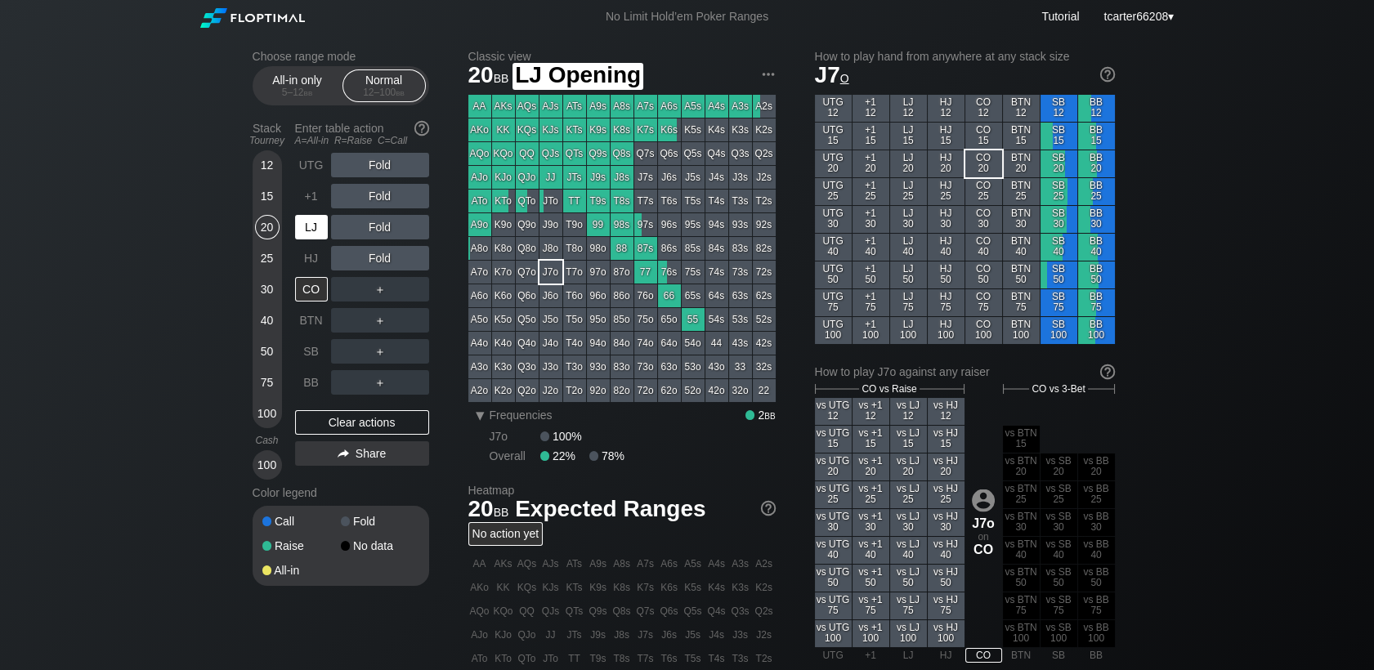
drag, startPoint x: 308, startPoint y: 224, endPoint x: 319, endPoint y: 227, distance: 11.1
click at [312, 225] on div "LJ" at bounding box center [311, 227] width 33 height 25
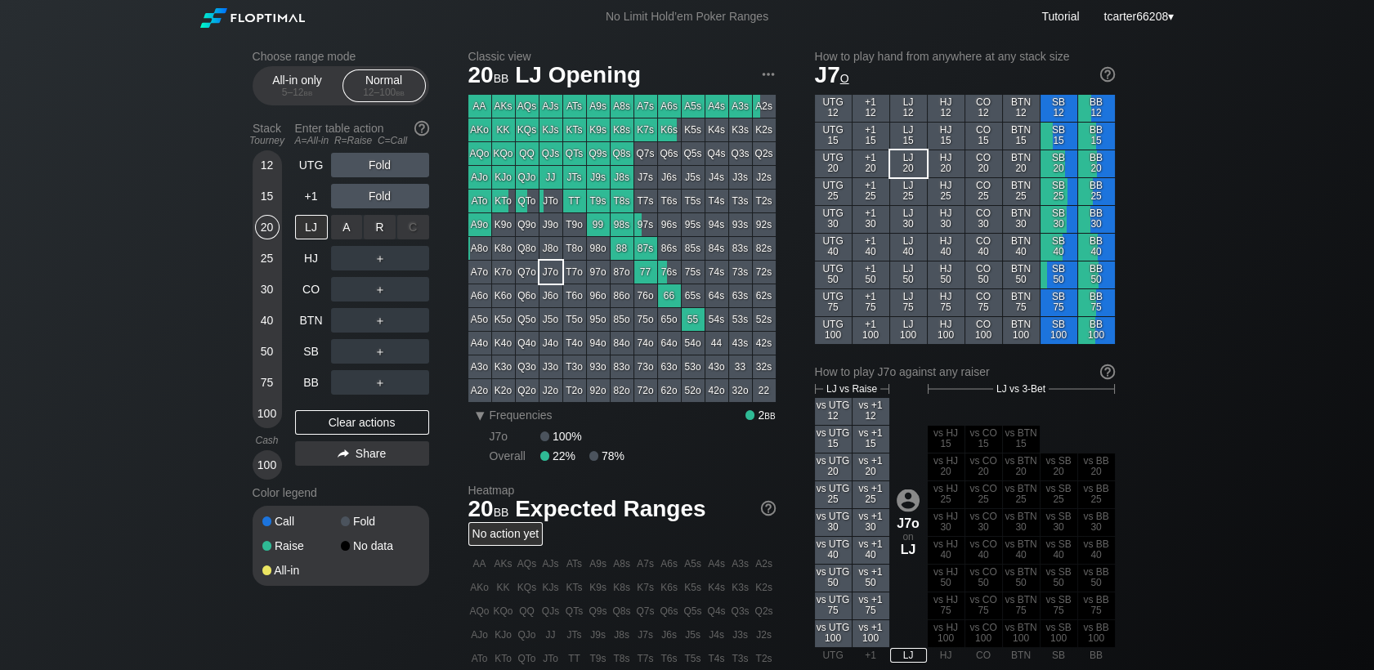
click at [382, 230] on div "R ✕" at bounding box center [380, 227] width 32 height 25
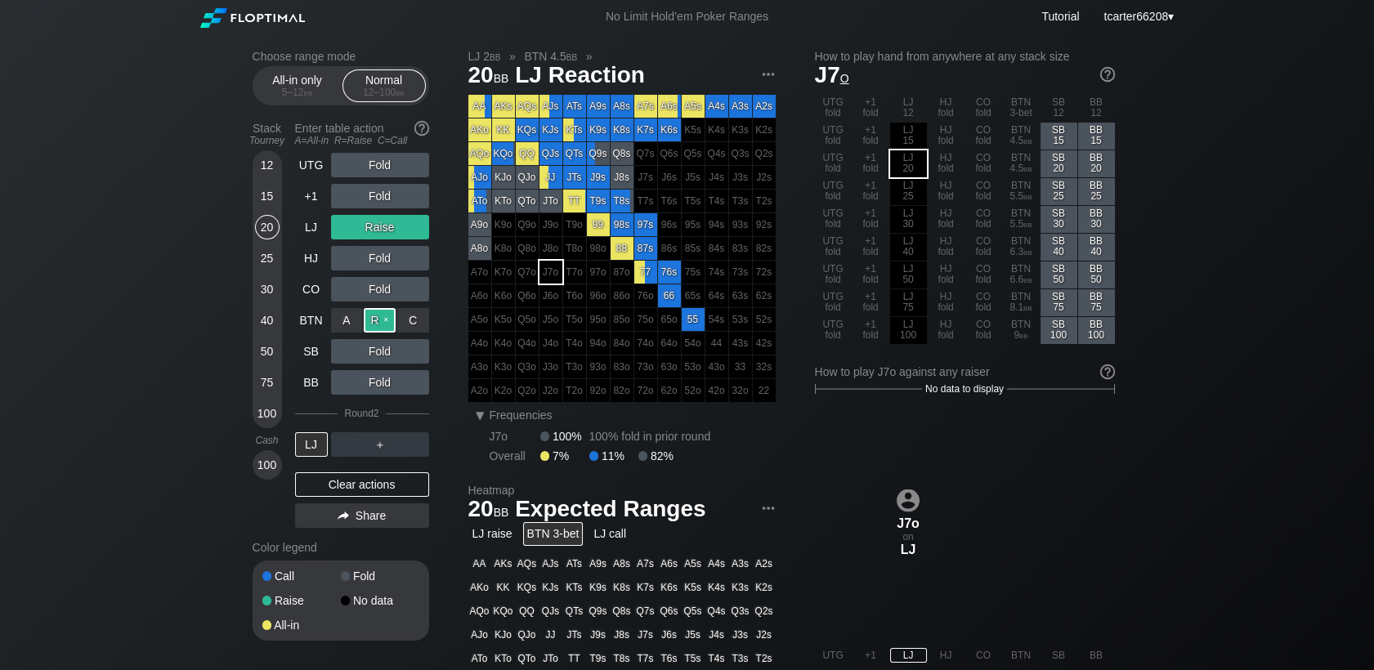
click at [379, 325] on div "R ✕" at bounding box center [380, 320] width 32 height 25
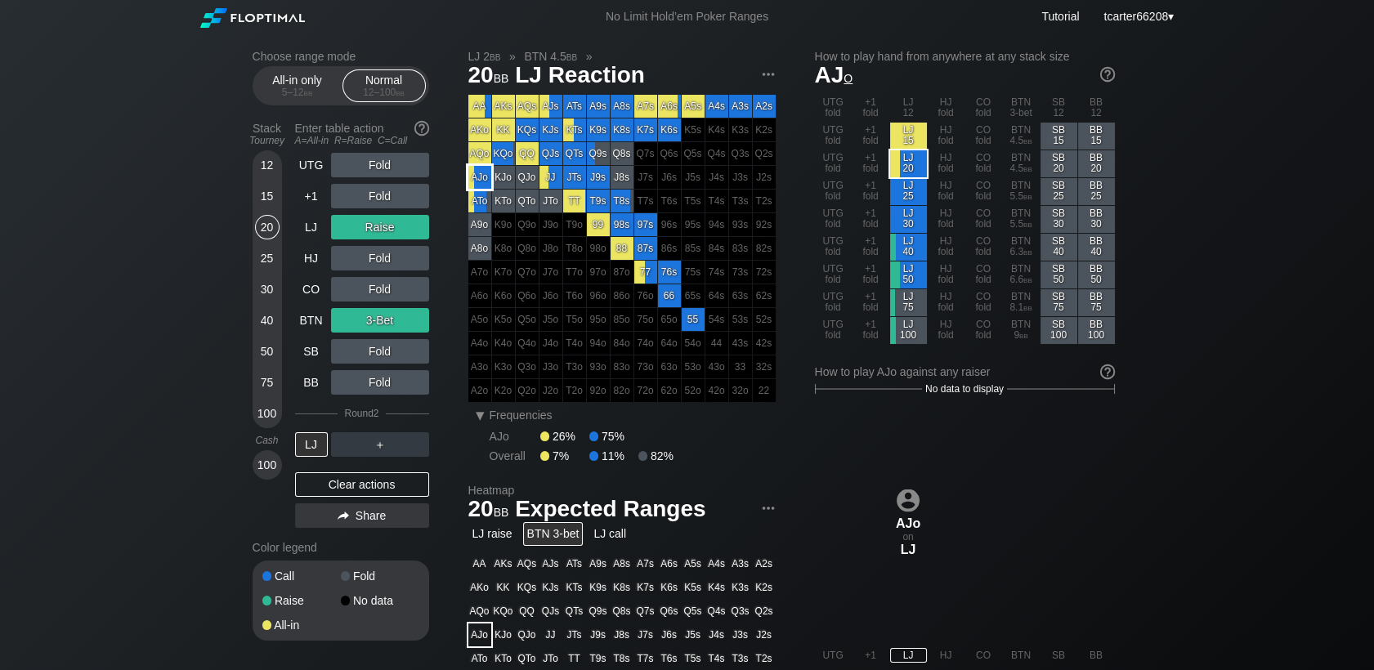
click at [470, 178] on div "AJo" at bounding box center [479, 177] width 23 height 23
click at [335, 356] on div "Fold" at bounding box center [380, 351] width 98 height 25
click at [337, 356] on div "A ✕" at bounding box center [347, 351] width 32 height 25
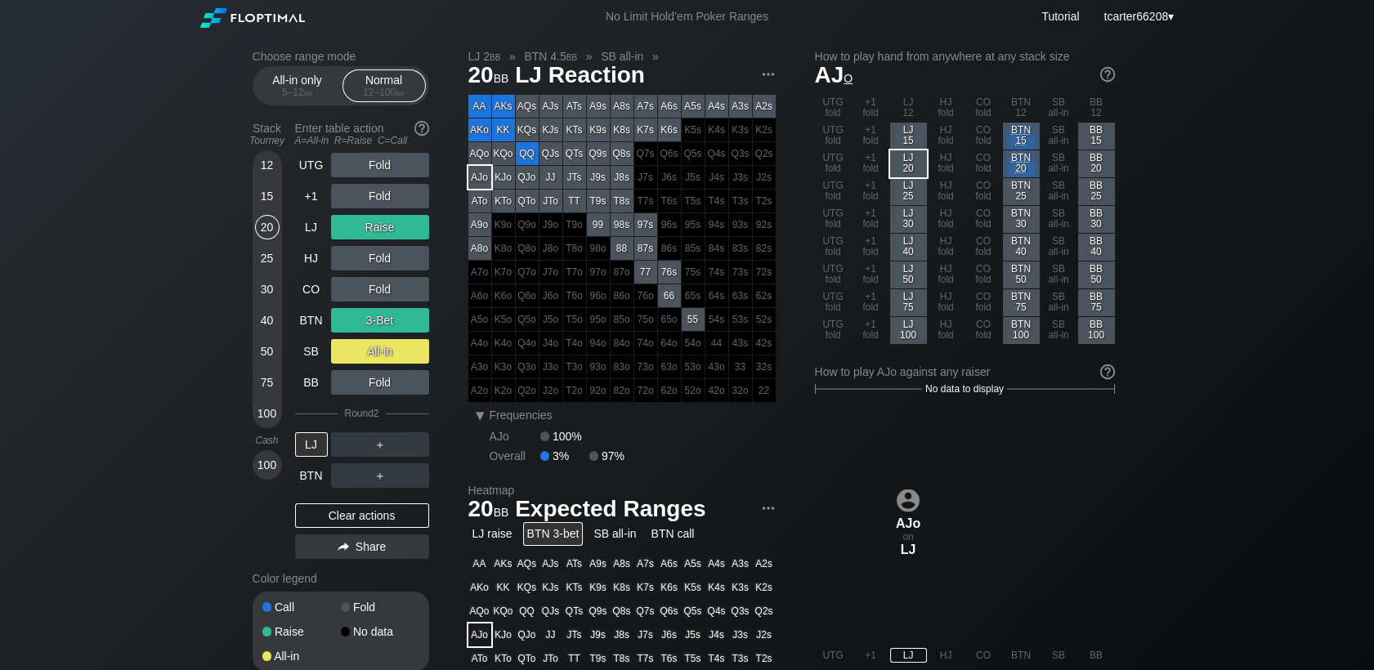
drag, startPoint x: 354, startPoint y: 522, endPoint x: 339, endPoint y: 480, distance: 45.0
click at [354, 522] on div "Clear actions" at bounding box center [362, 515] width 134 height 25
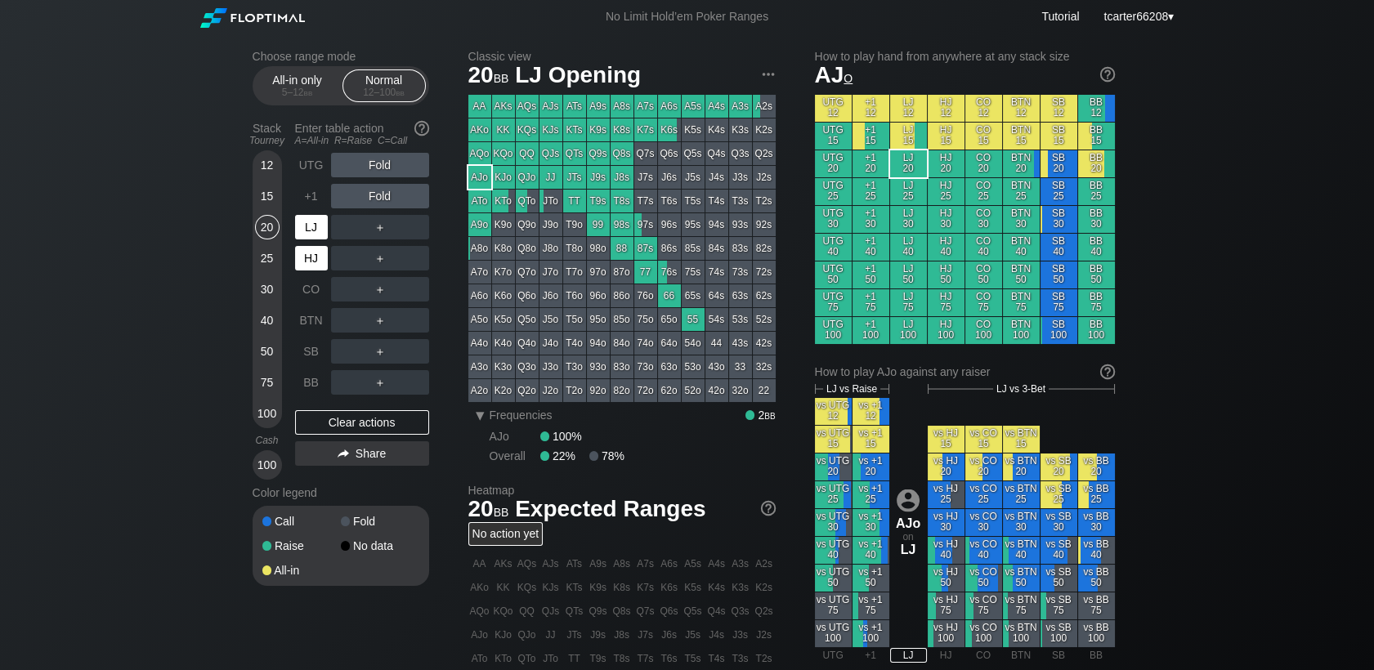
drag, startPoint x: 306, startPoint y: 239, endPoint x: 308, endPoint y: 255, distance: 16.5
click at [306, 239] on div "LJ" at bounding box center [311, 227] width 33 height 25
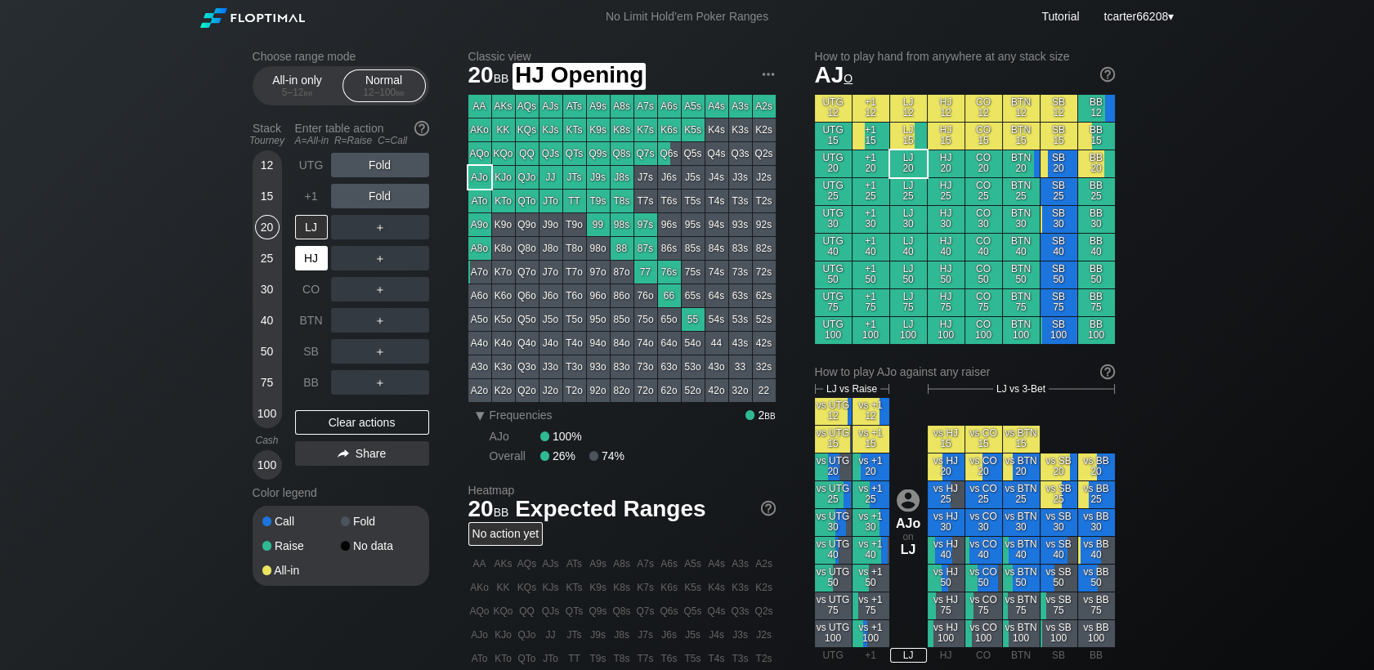
click at [308, 258] on div "HJ" at bounding box center [311, 258] width 33 height 25
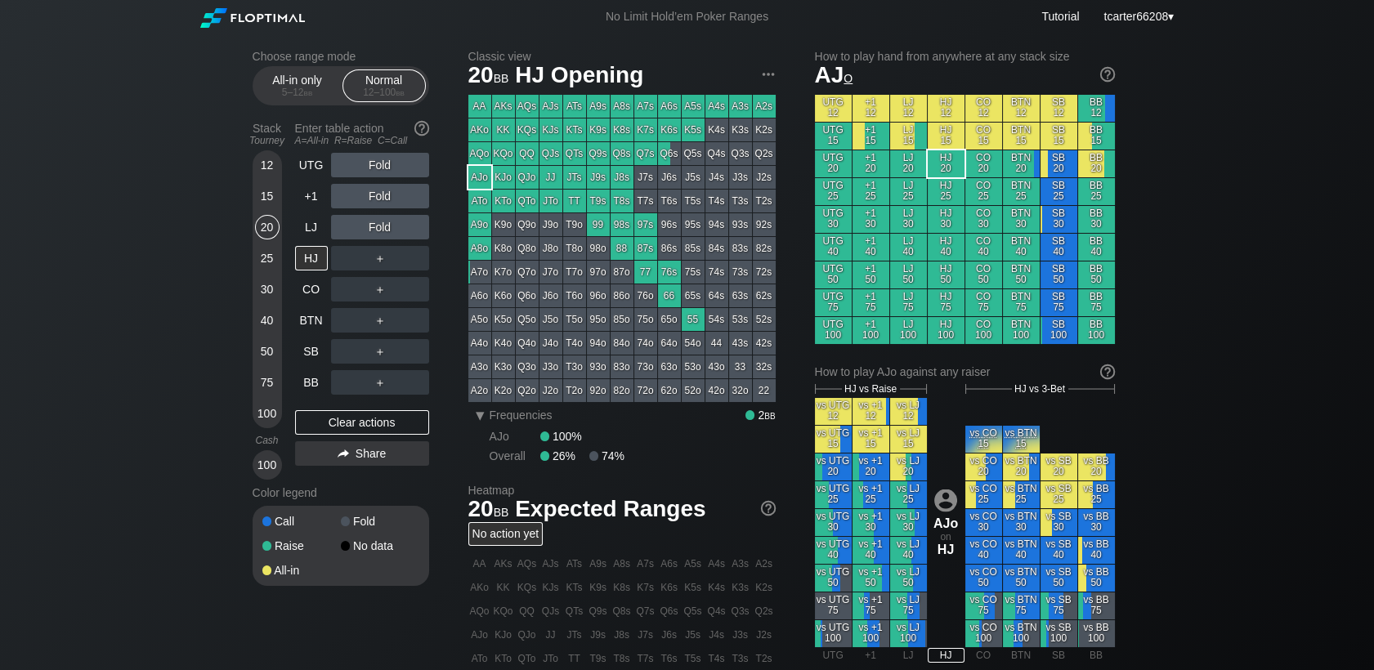
click at [221, 520] on div "Choose range mode All-in only 5 – 12 bb Normal 12 – 100 bb Stack Tourney Enter …" at bounding box center [687, 556] width 1374 height 1044
drag, startPoint x: 276, startPoint y: 212, endPoint x: 314, endPoint y: 311, distance: 105.0
click at [275, 211] on div "15" at bounding box center [267, 199] width 25 height 31
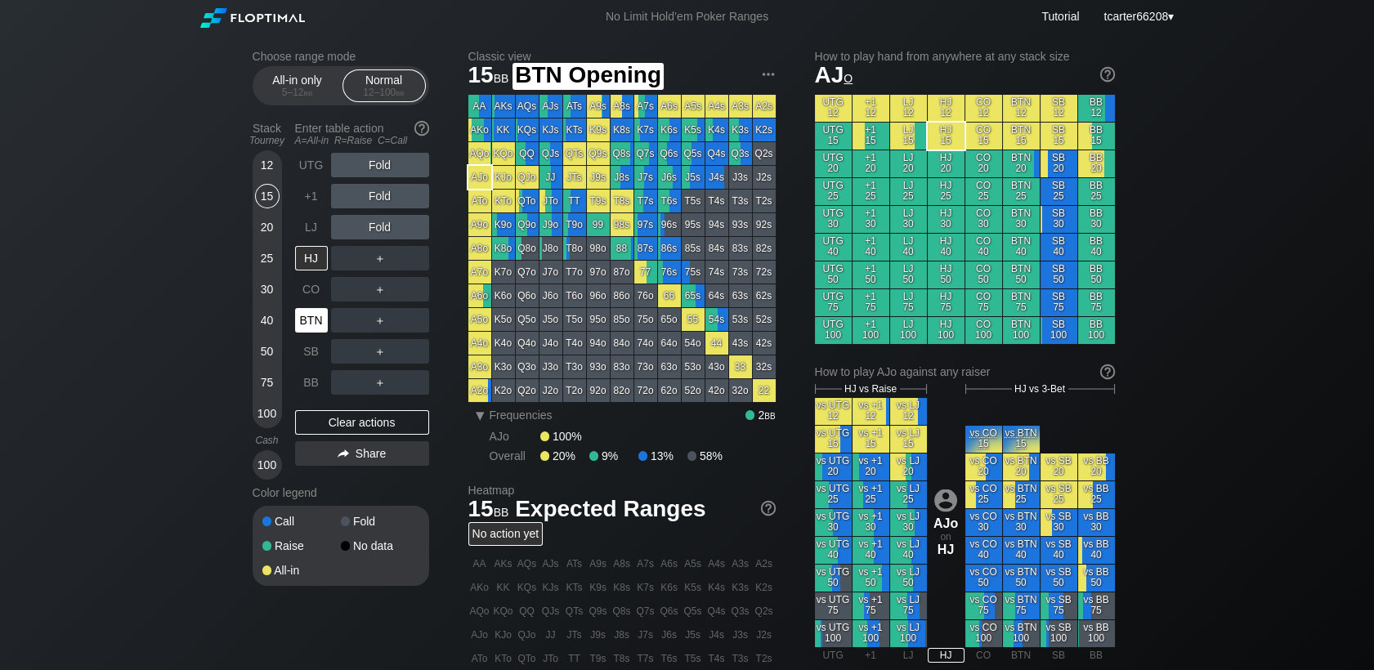
click at [311, 315] on div "BTN" at bounding box center [311, 320] width 33 height 25
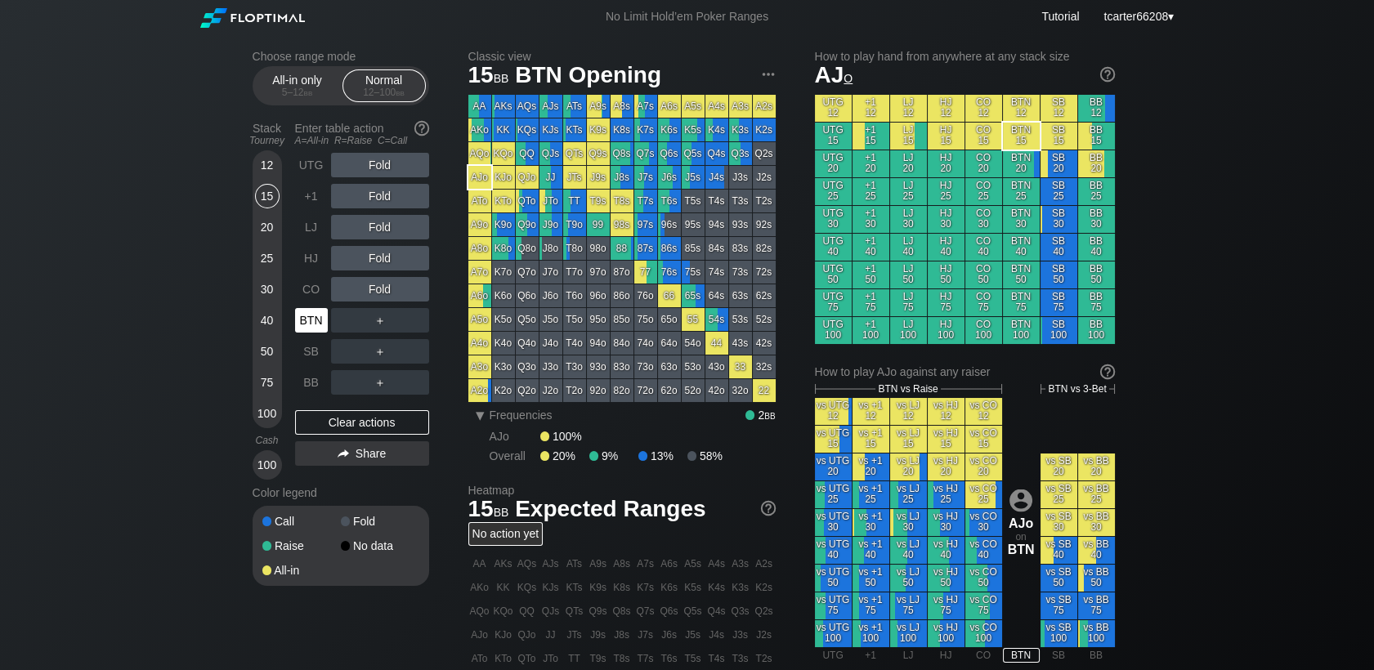
click at [311, 316] on div "BTN" at bounding box center [311, 320] width 33 height 25
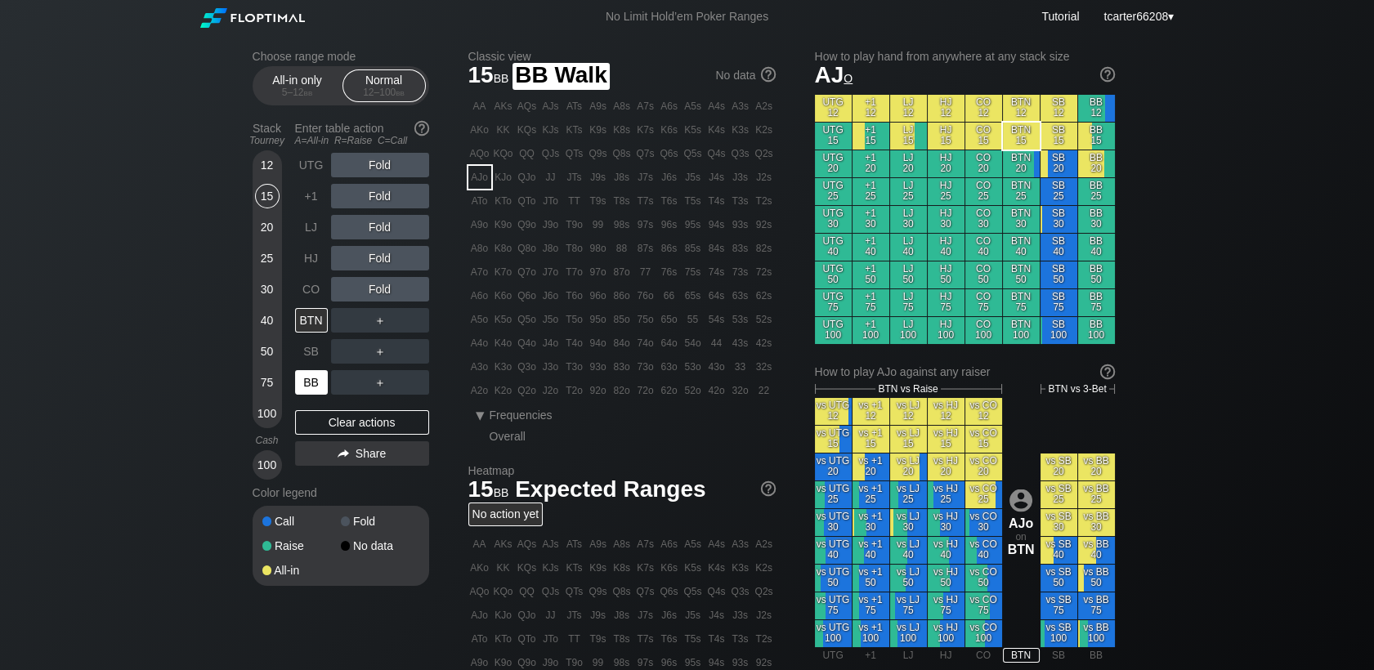
click at [304, 369] on div "BB" at bounding box center [313, 382] width 36 height 31
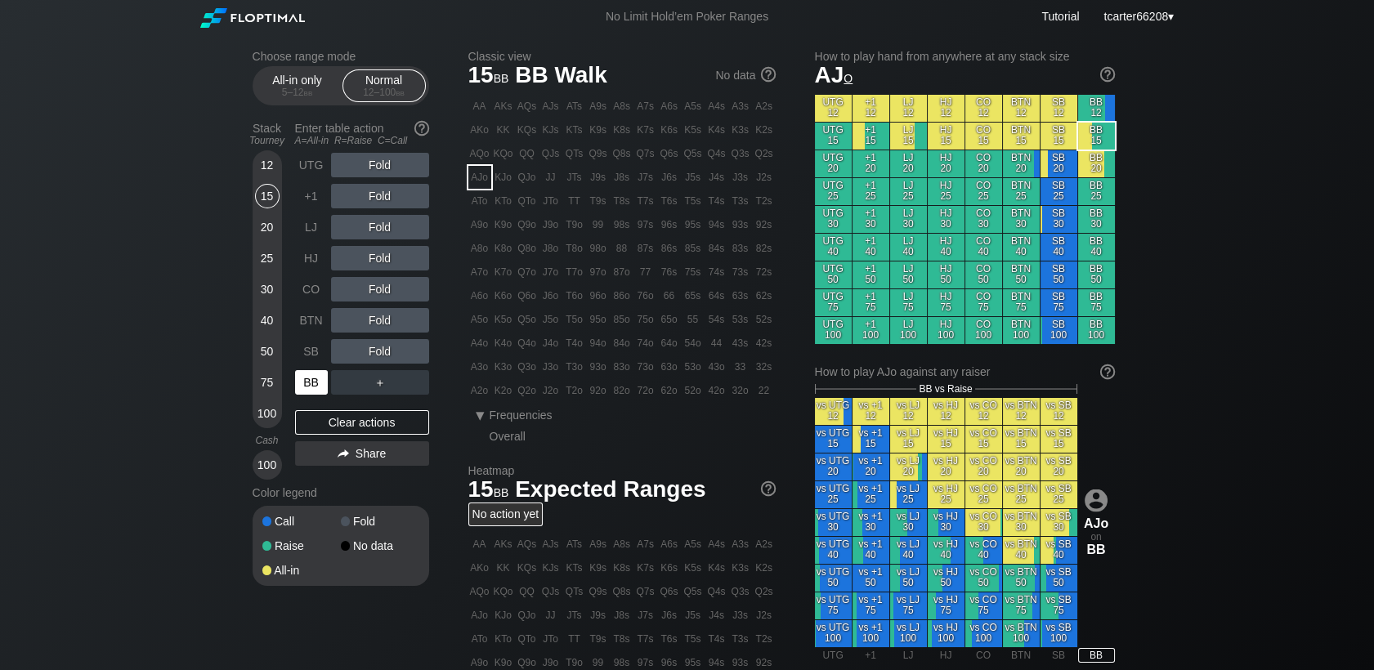
click at [302, 382] on div "BB" at bounding box center [311, 382] width 33 height 25
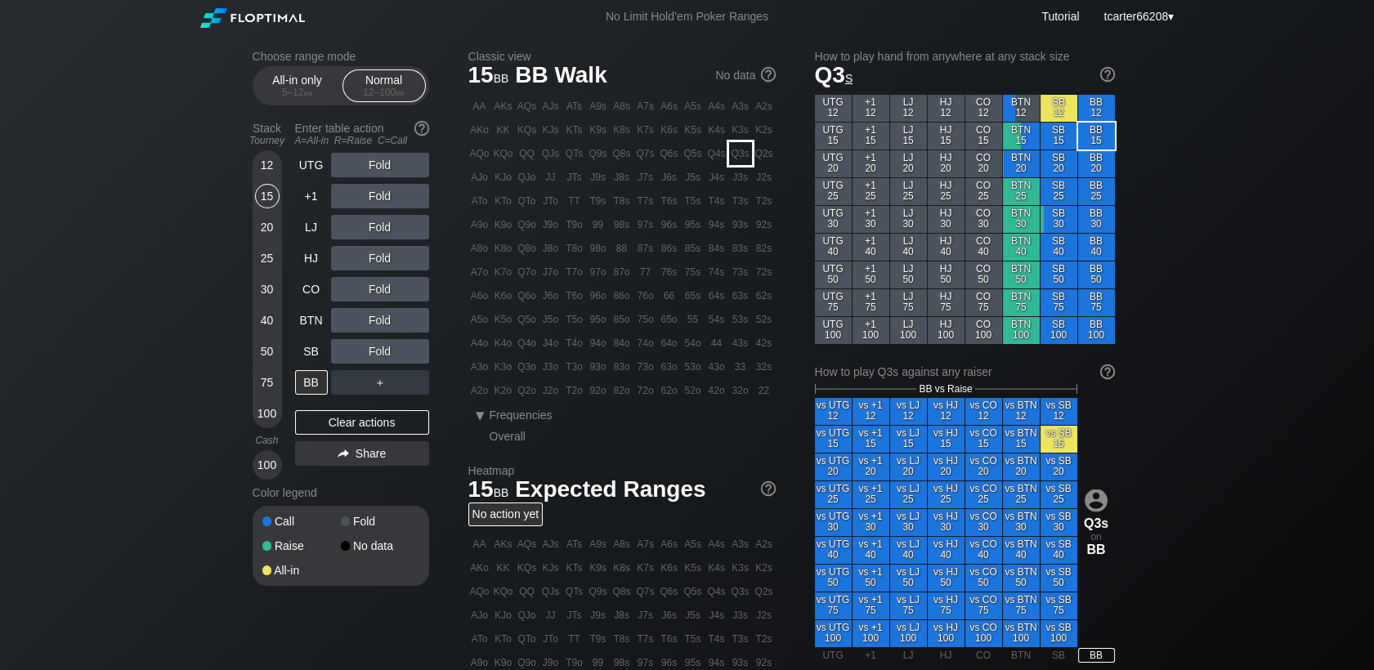
click at [744, 154] on div "Q3s" at bounding box center [740, 153] width 23 height 23
click at [378, 297] on div "R ✕" at bounding box center [380, 289] width 32 height 25
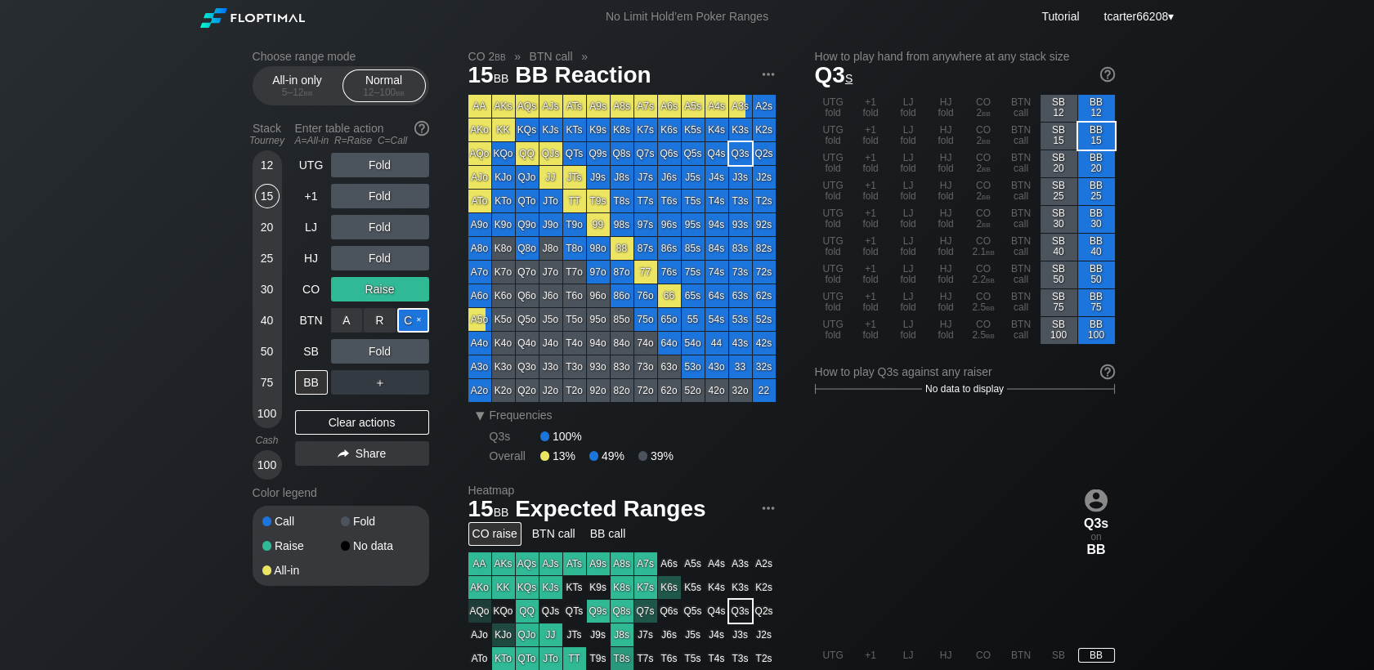
click at [416, 332] on div "C ✕" at bounding box center [413, 320] width 32 height 25
click at [365, 434] on div "Clear actions" at bounding box center [362, 422] width 134 height 25
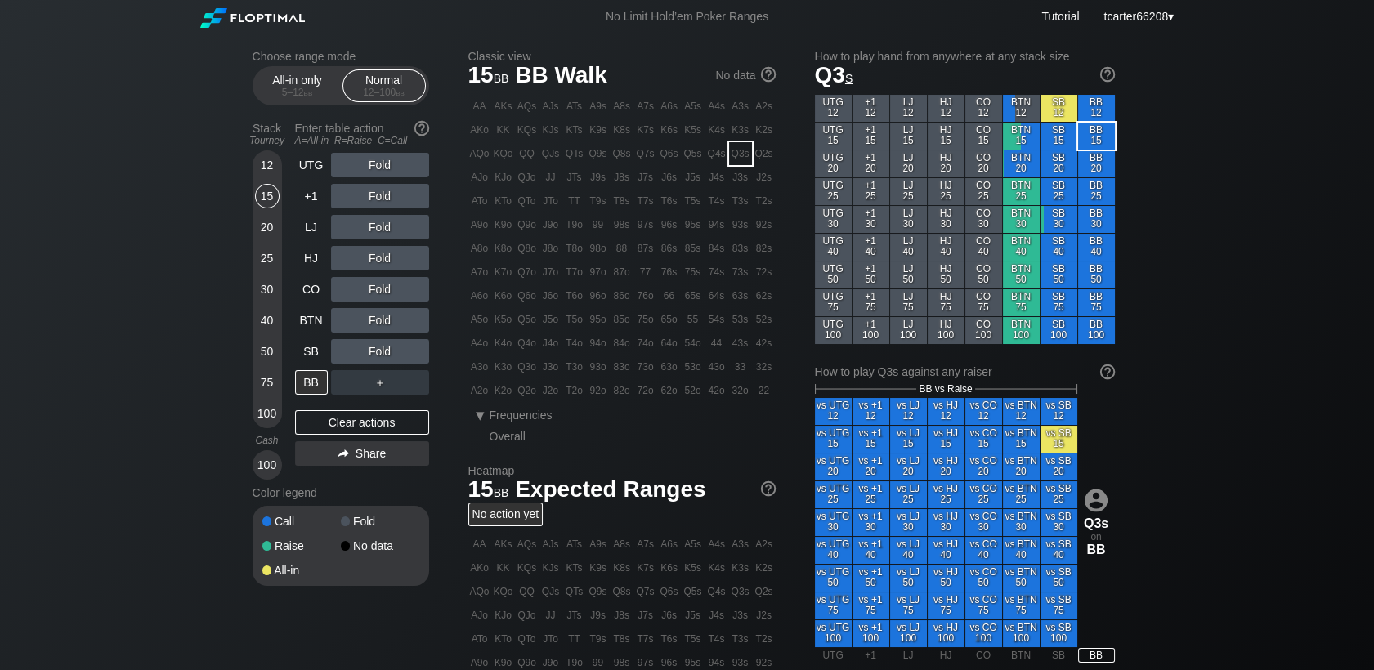
click at [369, 279] on div "Fold" at bounding box center [380, 289] width 98 height 25
click at [373, 286] on div "R ✕" at bounding box center [380, 289] width 32 height 25
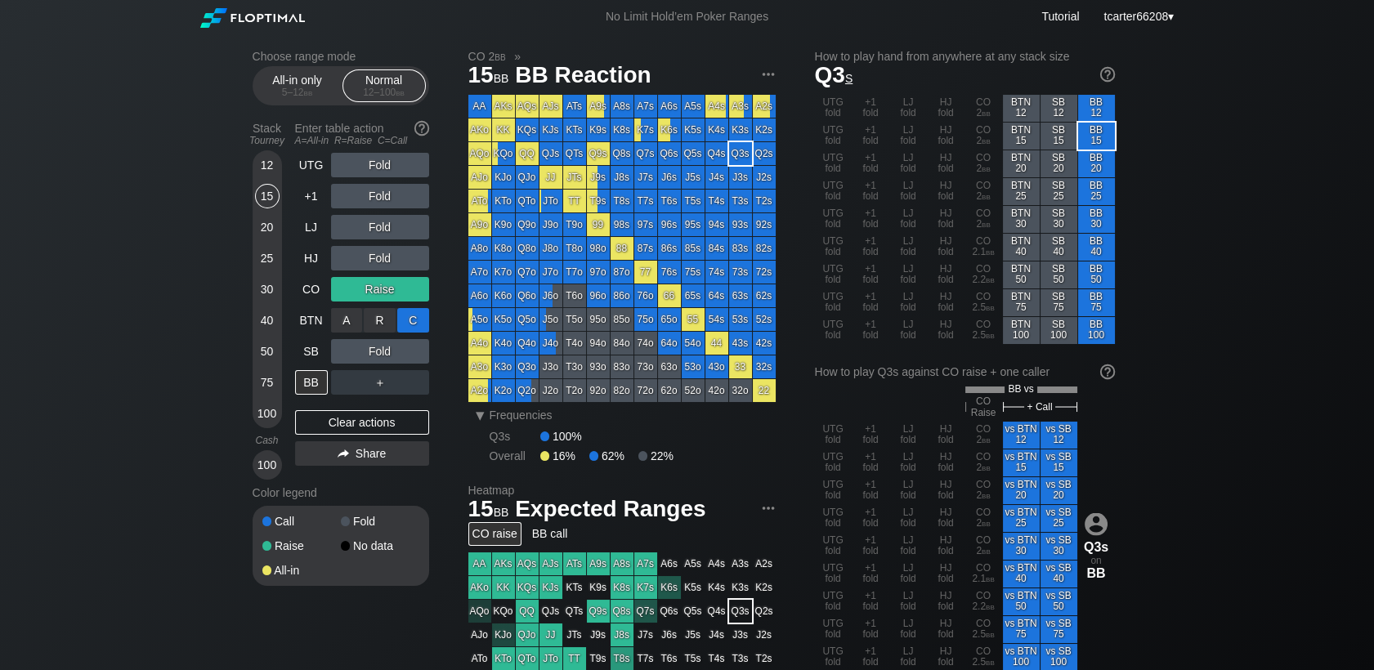
click at [413, 317] on div "C ✕" at bounding box center [413, 320] width 32 height 25
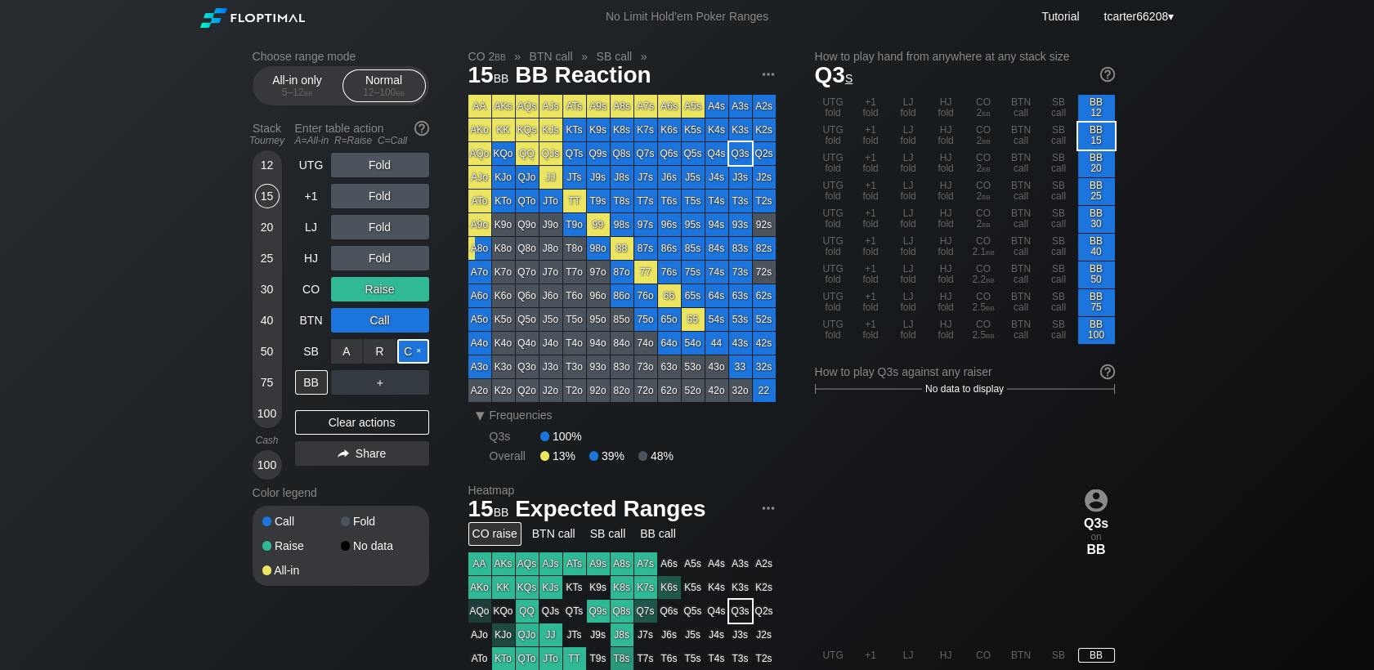
click at [416, 357] on div "C ✕" at bounding box center [413, 351] width 32 height 25
click at [374, 426] on div "Clear actions" at bounding box center [362, 422] width 134 height 25
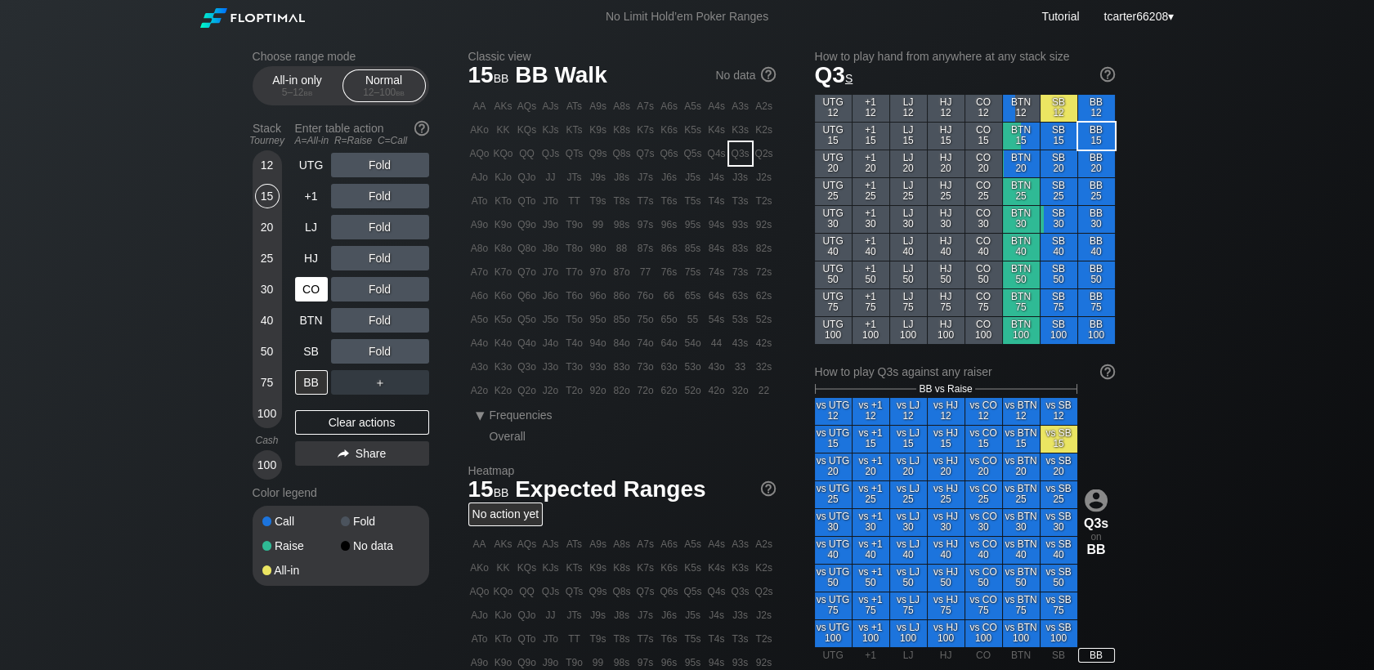
click at [306, 296] on div "CO" at bounding box center [311, 289] width 33 height 25
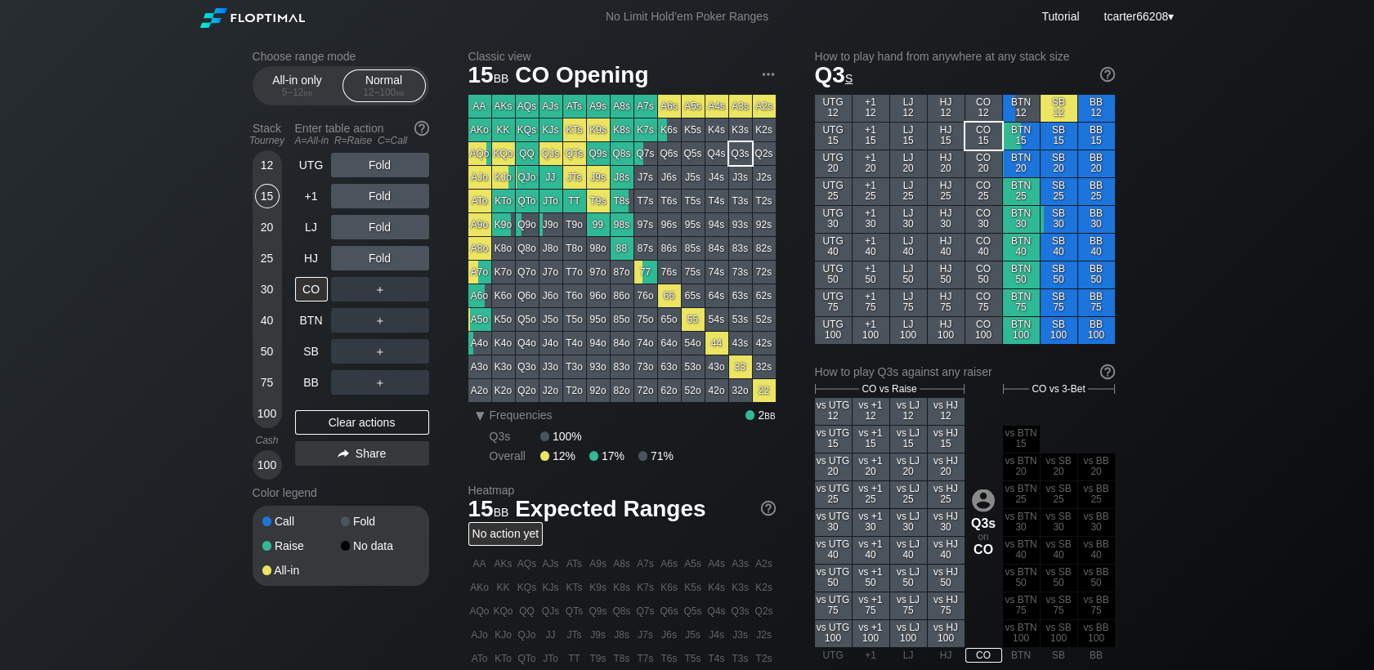
drag, startPoint x: 312, startPoint y: 194, endPoint x: 382, endPoint y: 168, distance: 75.0
click at [314, 194] on div "+1" at bounding box center [311, 196] width 33 height 25
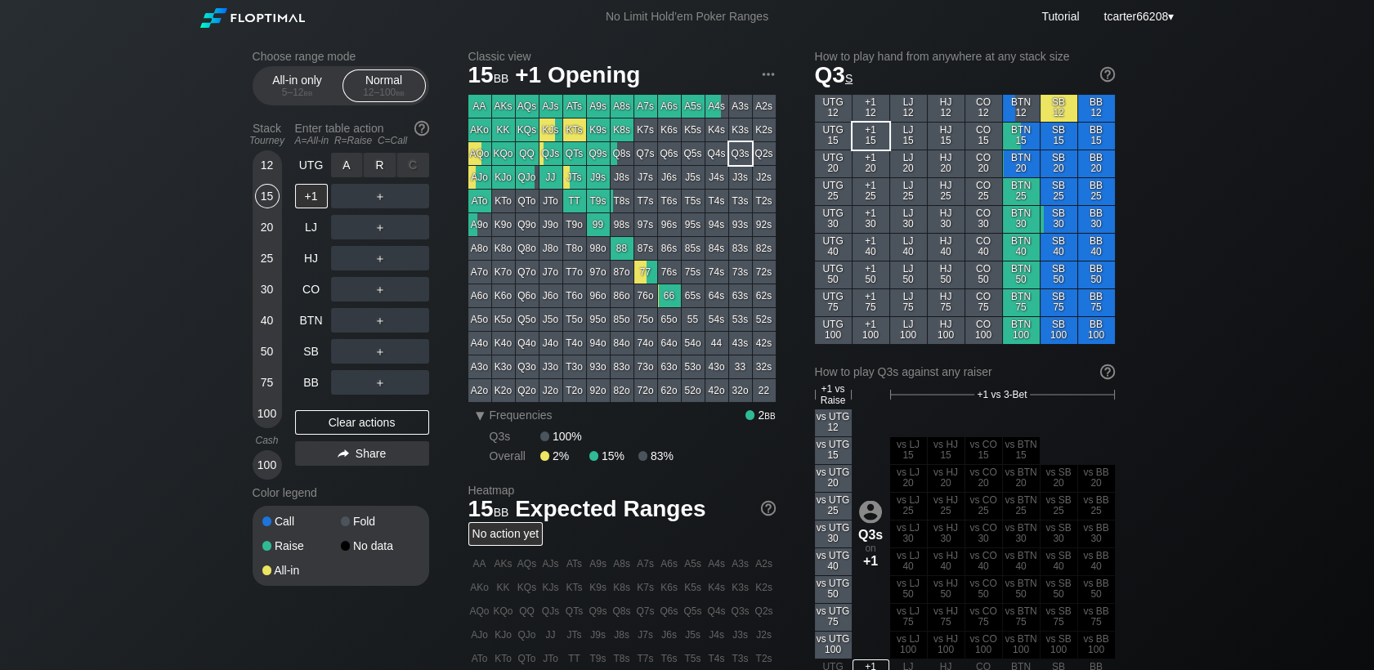
click at [379, 170] on div "R ✕" at bounding box center [380, 165] width 32 height 25
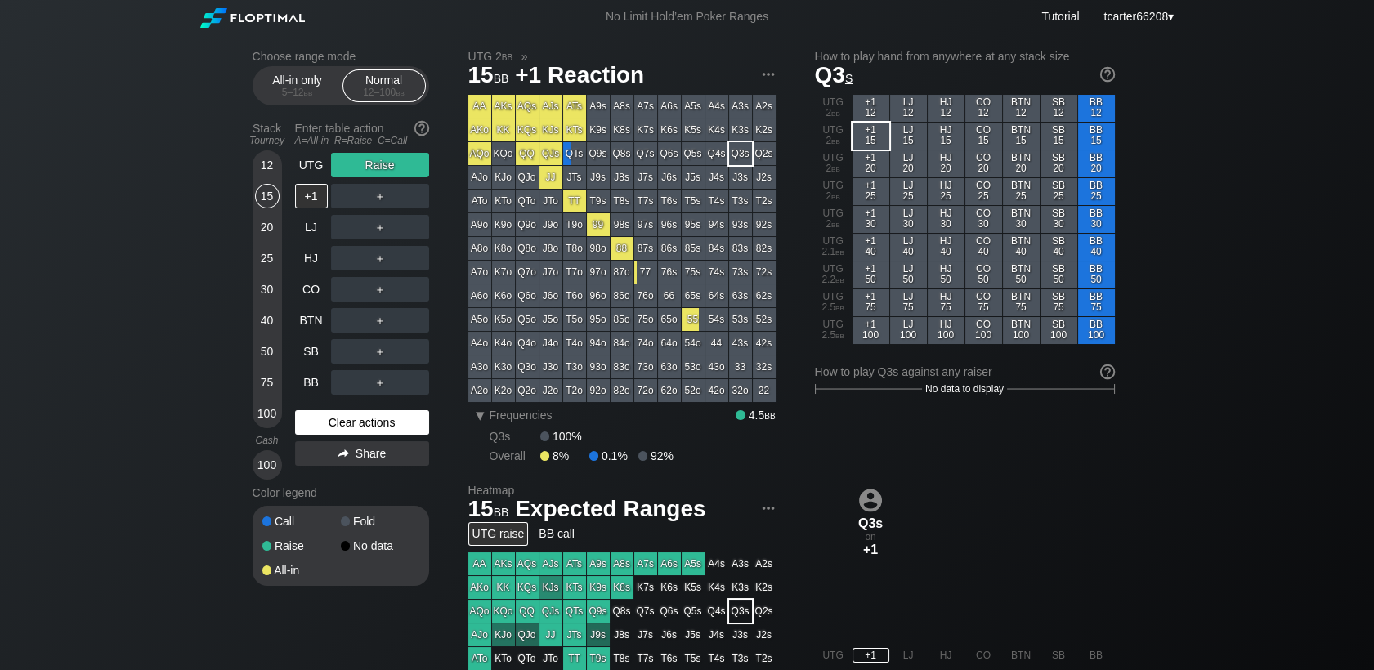
click at [324, 425] on div "Clear actions" at bounding box center [362, 422] width 134 height 25
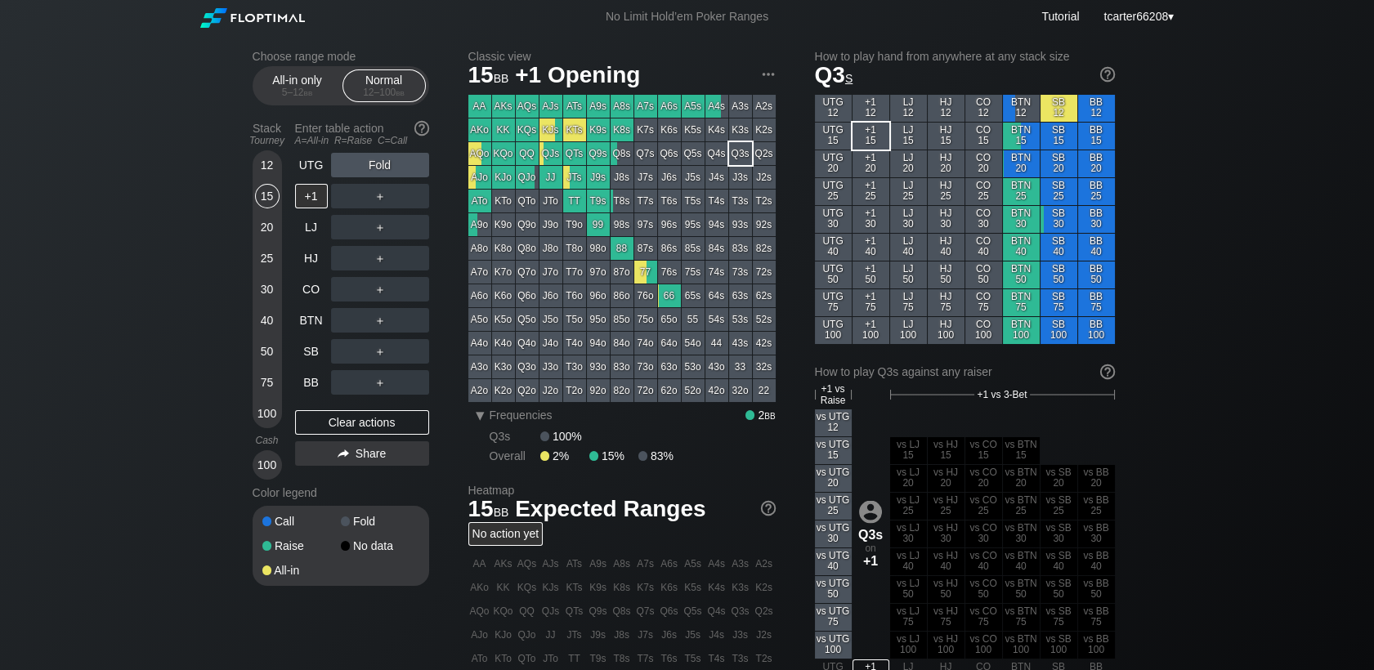
click at [270, 413] on div "100" at bounding box center [267, 413] width 25 height 25
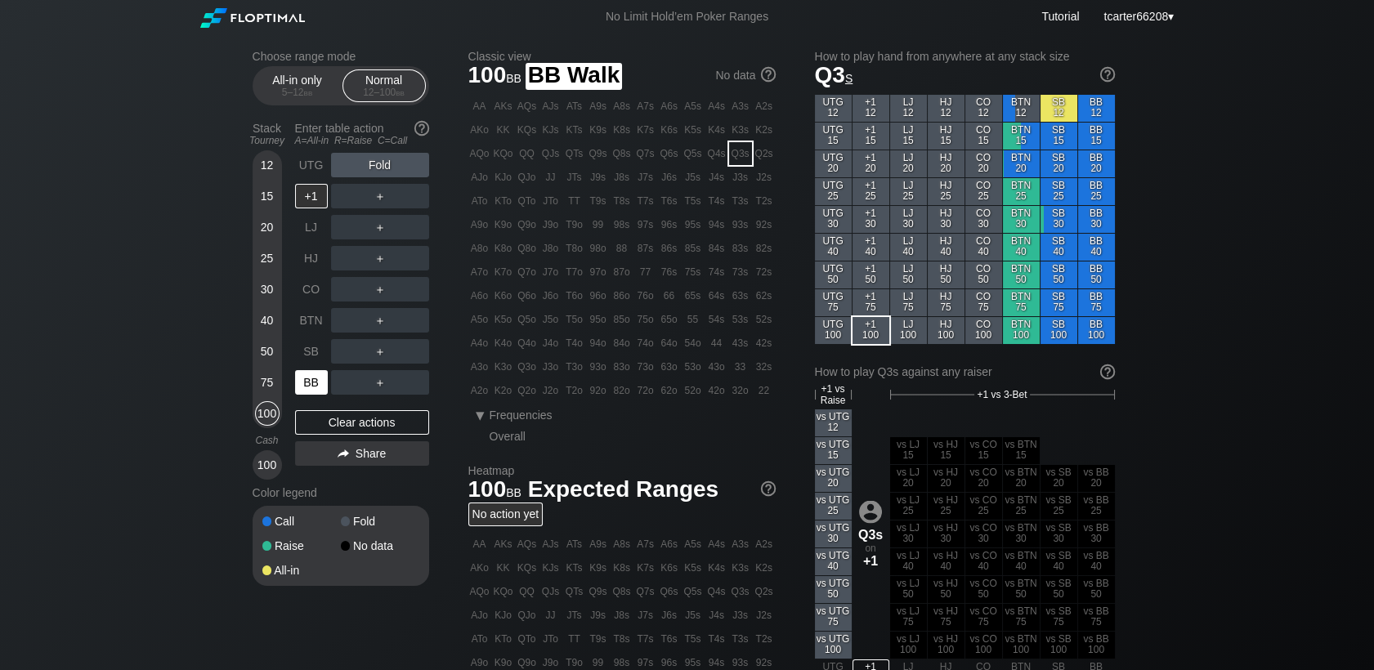
click at [308, 390] on div "BB" at bounding box center [311, 382] width 33 height 25
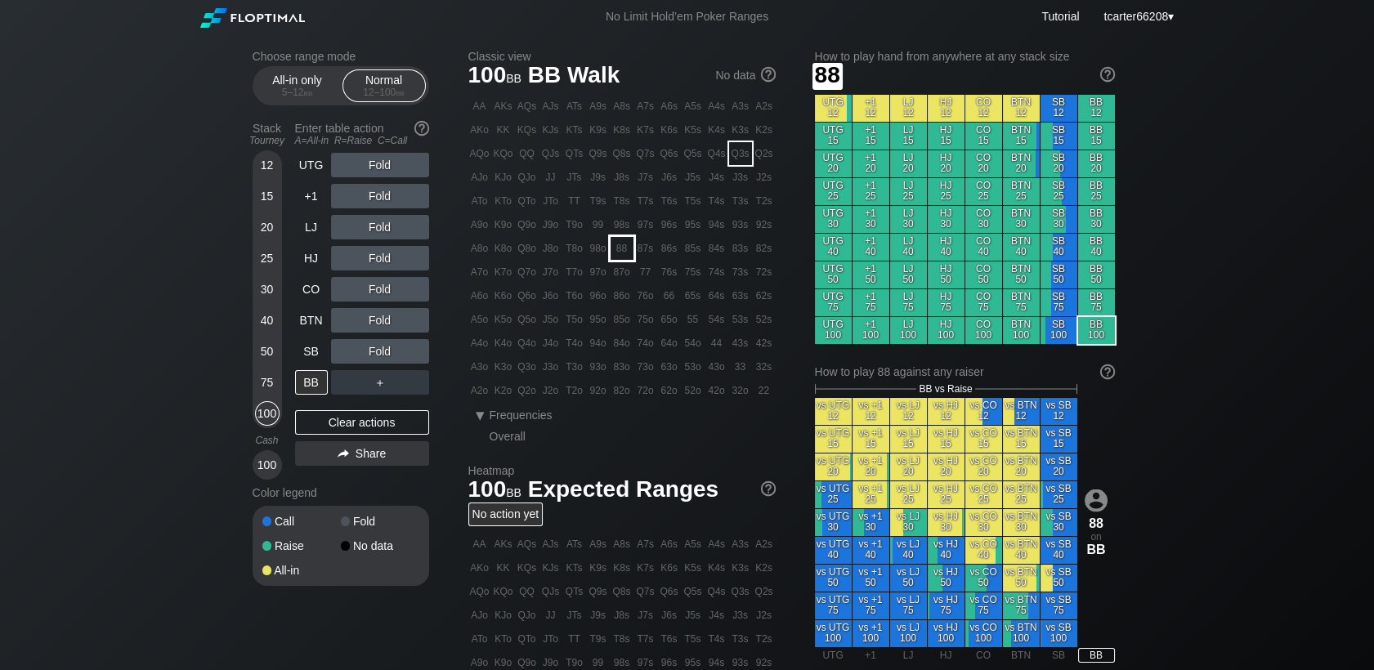
click at [624, 254] on div "88" at bounding box center [621, 248] width 23 height 23
click at [387, 355] on div "R ✕" at bounding box center [380, 351] width 32 height 25
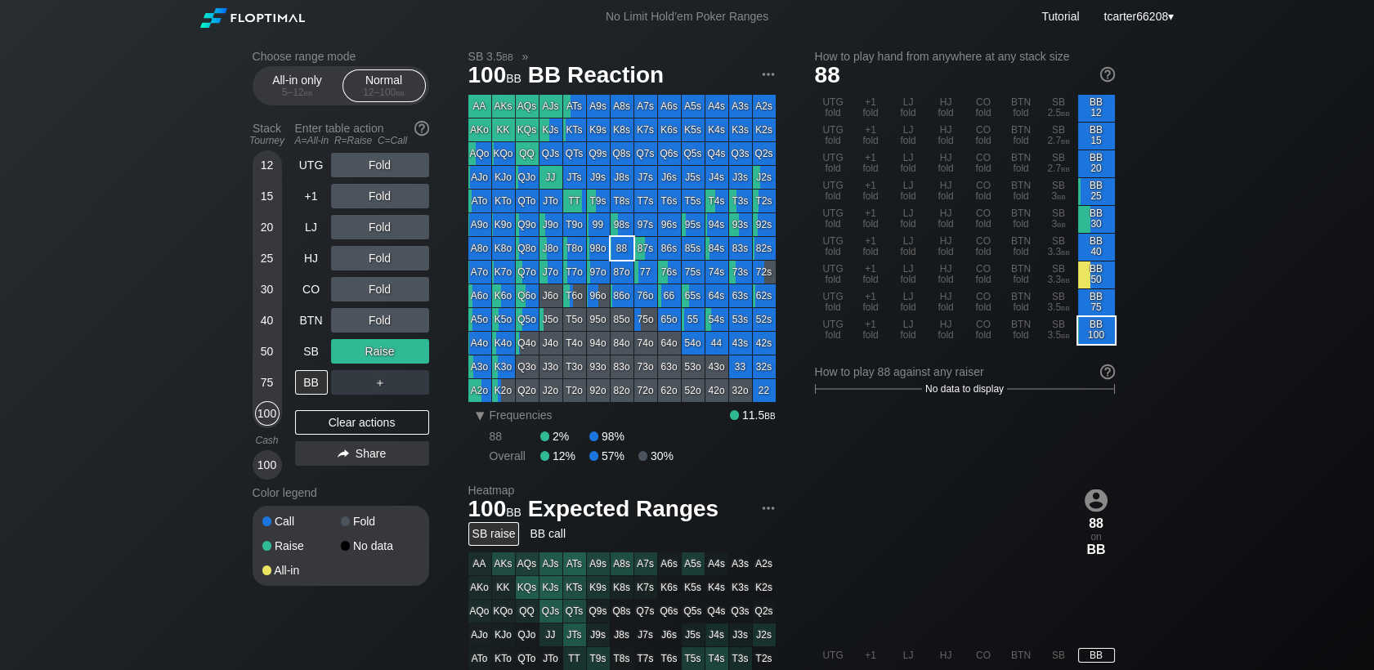
click at [274, 171] on div "12" at bounding box center [267, 165] width 25 height 25
click at [274, 159] on div "12" at bounding box center [267, 165] width 25 height 25
click at [365, 431] on div "Clear actions" at bounding box center [362, 422] width 134 height 25
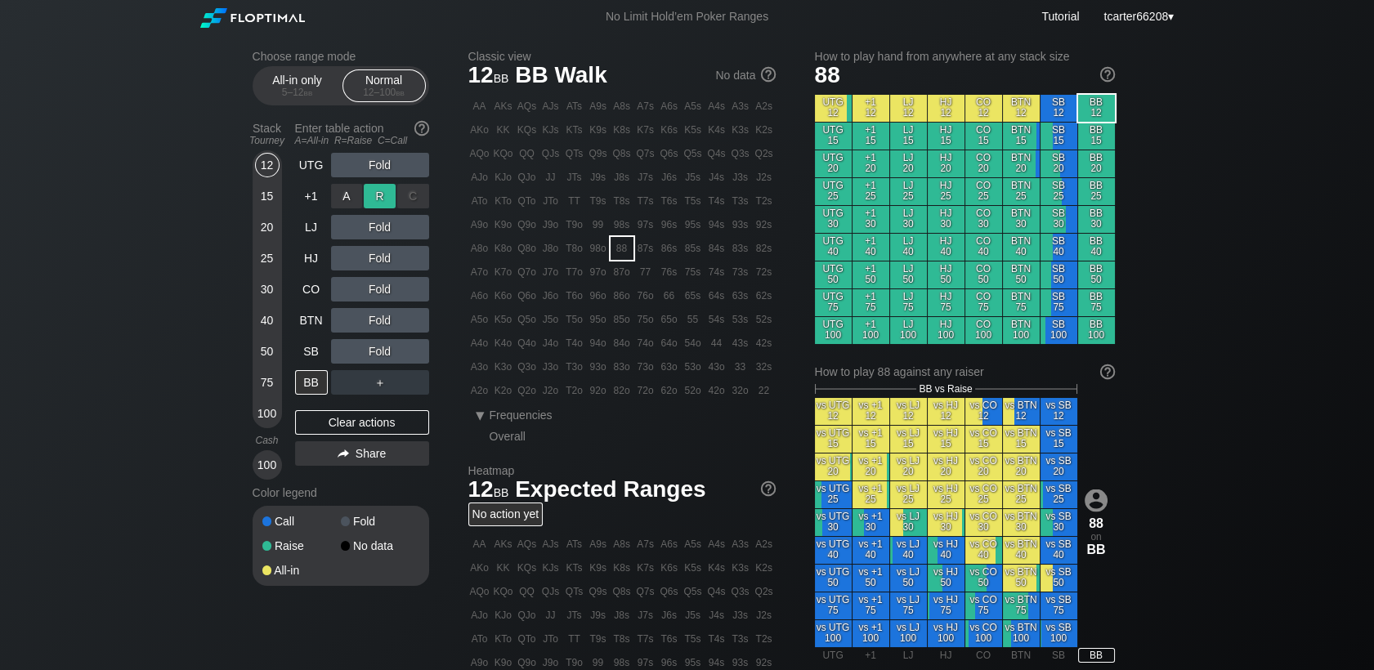
click at [369, 196] on div "R ✕" at bounding box center [380, 196] width 32 height 25
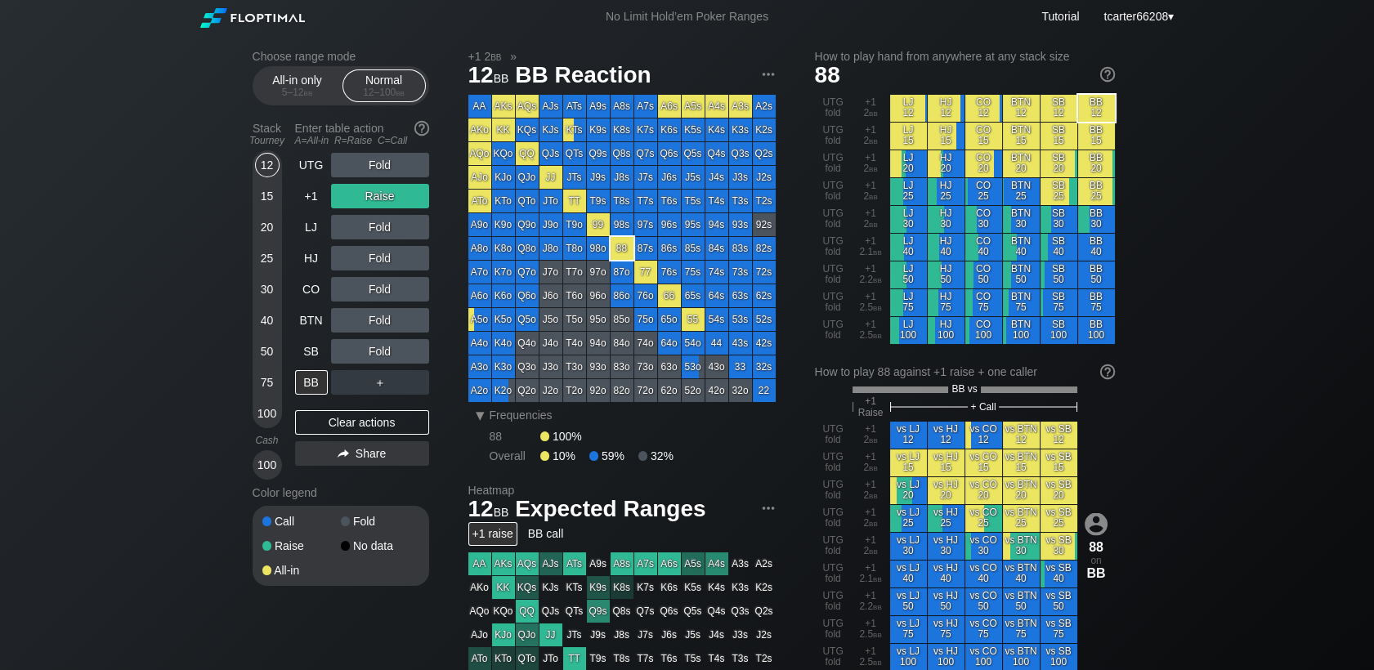
click at [263, 411] on div "100" at bounding box center [267, 413] width 25 height 25
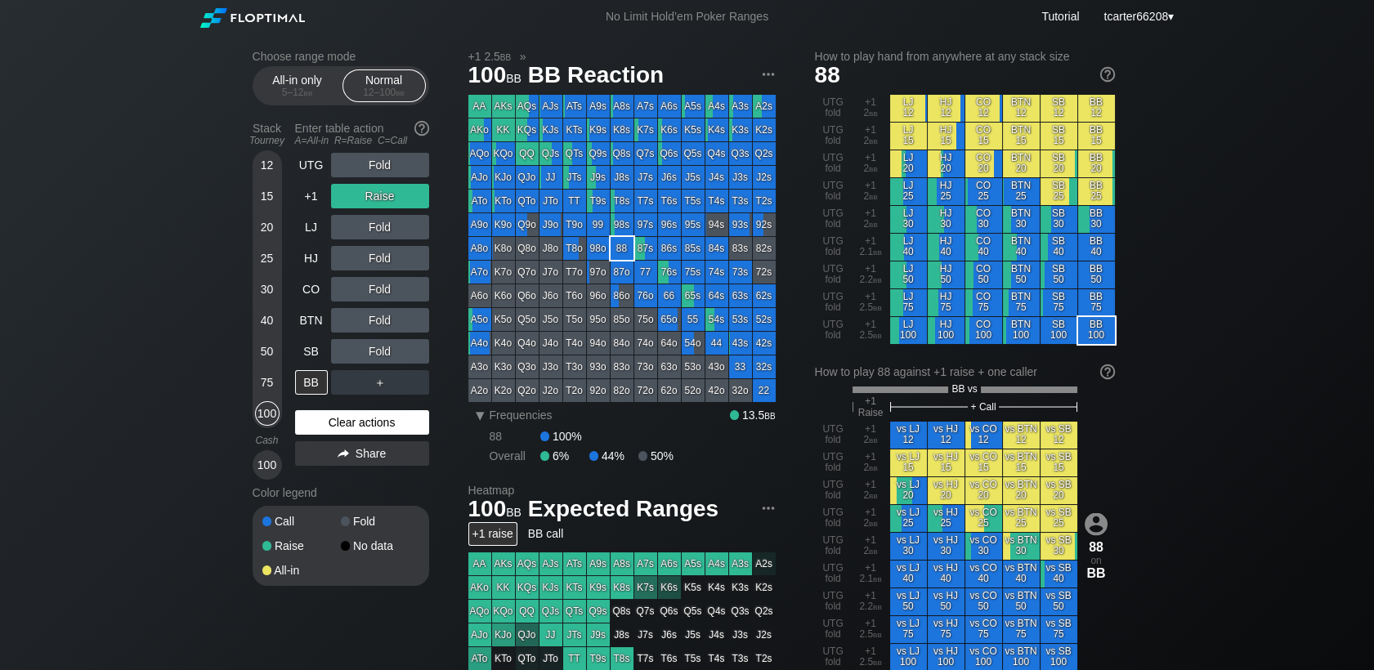
drag, startPoint x: 312, startPoint y: 422, endPoint x: 315, endPoint y: 413, distance: 9.6
click at [314, 422] on div "Clear actions" at bounding box center [362, 422] width 134 height 25
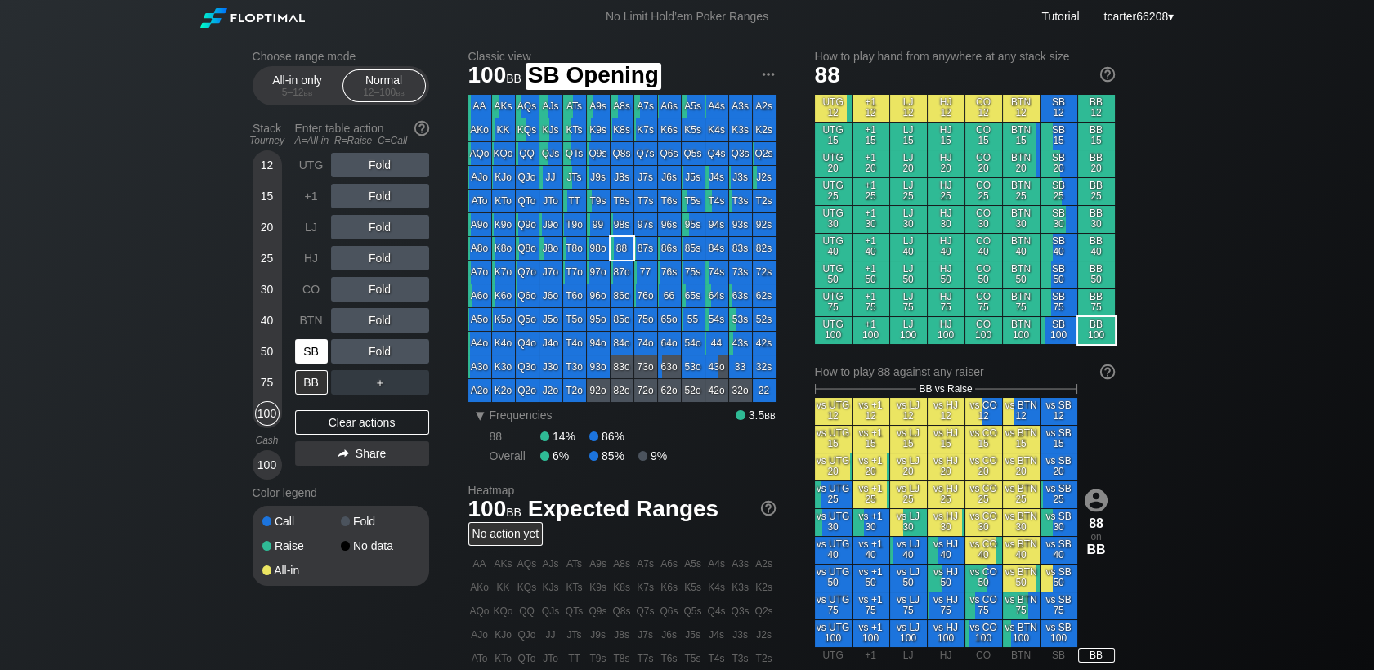
click at [313, 364] on div "SB" at bounding box center [311, 351] width 33 height 25
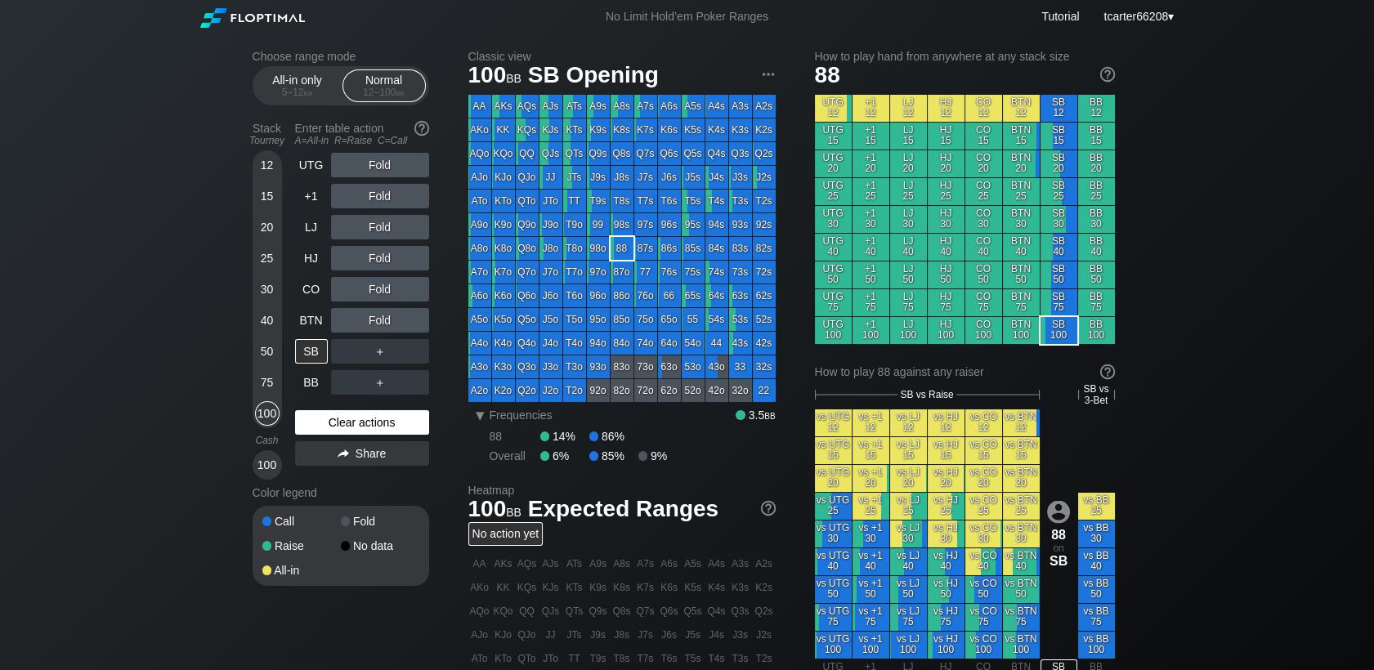
click at [329, 435] on div "Clear actions" at bounding box center [362, 422] width 134 height 25
drag, startPoint x: 386, startPoint y: 423, endPoint x: 374, endPoint y: 396, distance: 29.3
click at [385, 423] on div "Clear actions" at bounding box center [362, 422] width 134 height 25
click at [315, 333] on div "BTN" at bounding box center [311, 320] width 33 height 25
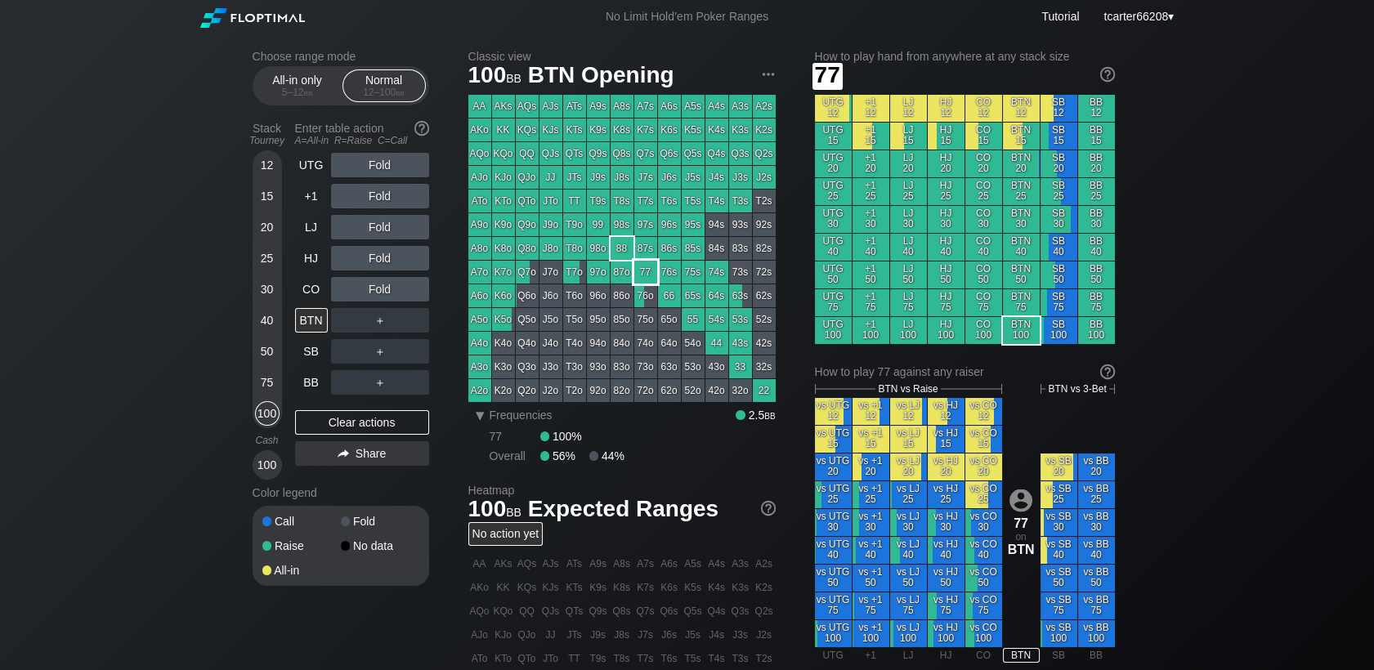
click at [641, 278] on div "77" at bounding box center [645, 272] width 23 height 23
click at [316, 267] on div "HJ" at bounding box center [311, 258] width 33 height 25
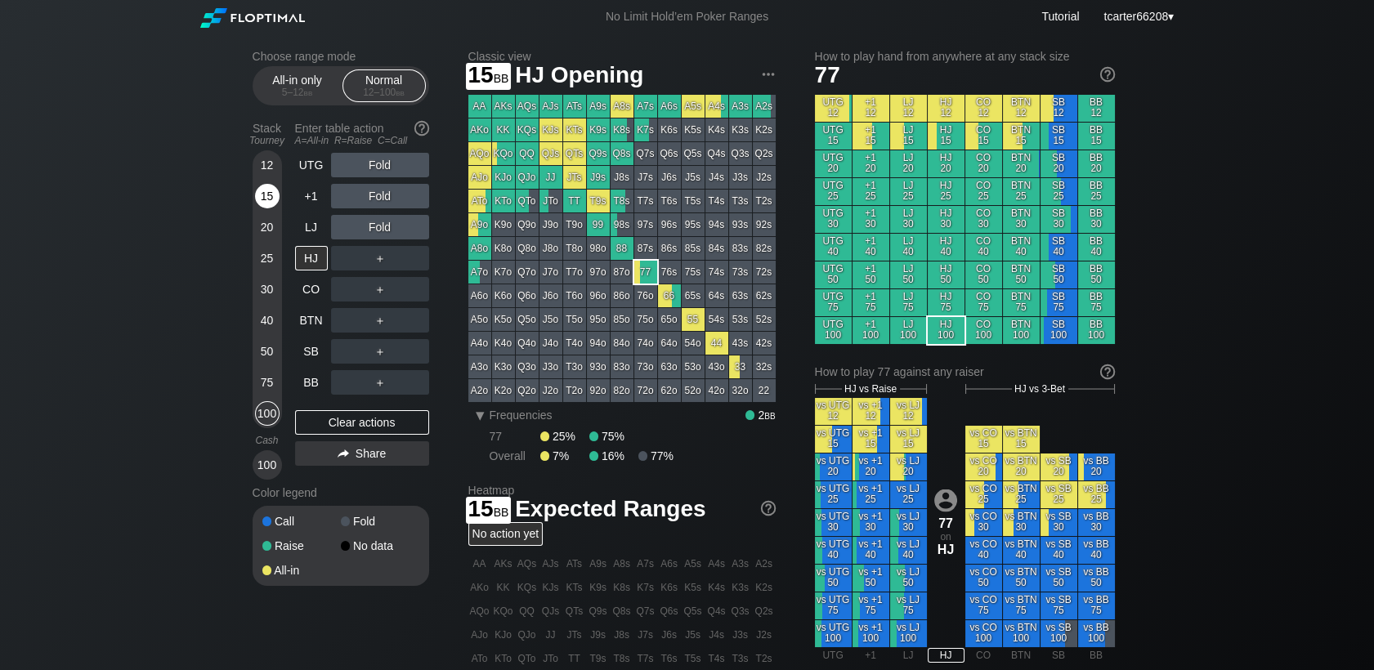
click at [268, 203] on div "15" at bounding box center [267, 196] width 25 height 25
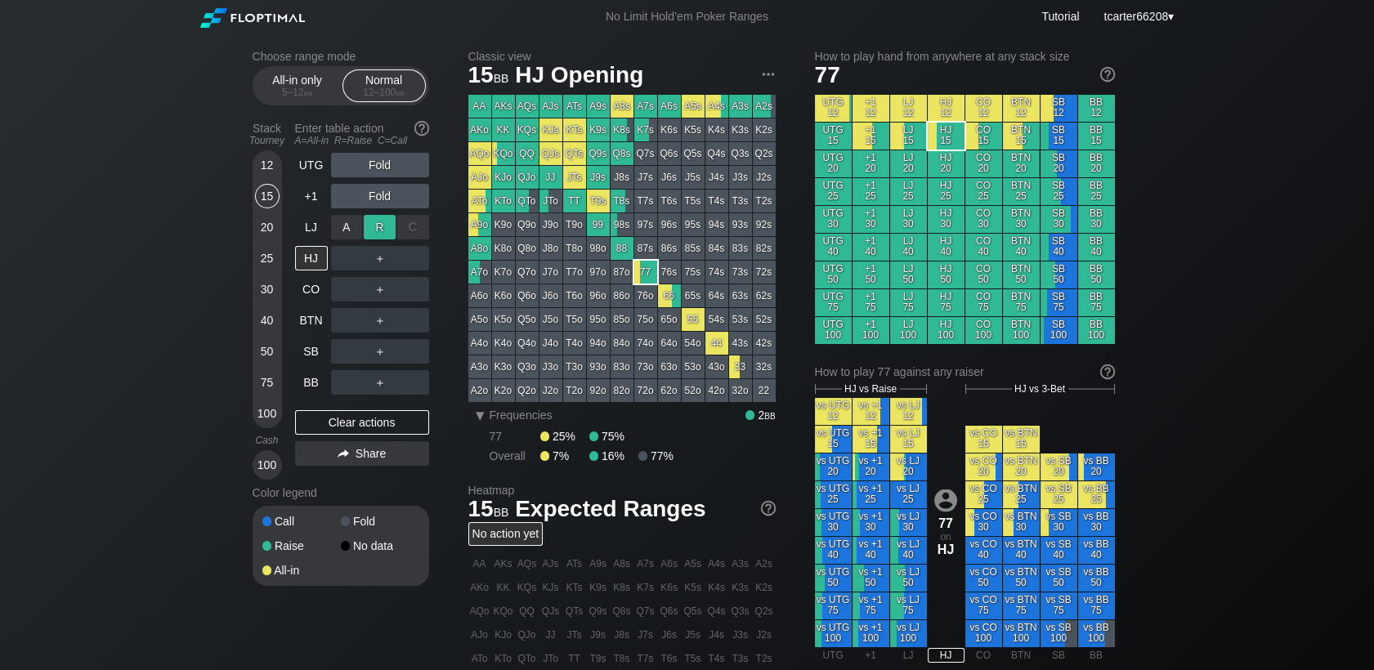
click at [372, 227] on div "R ✕" at bounding box center [380, 227] width 32 height 25
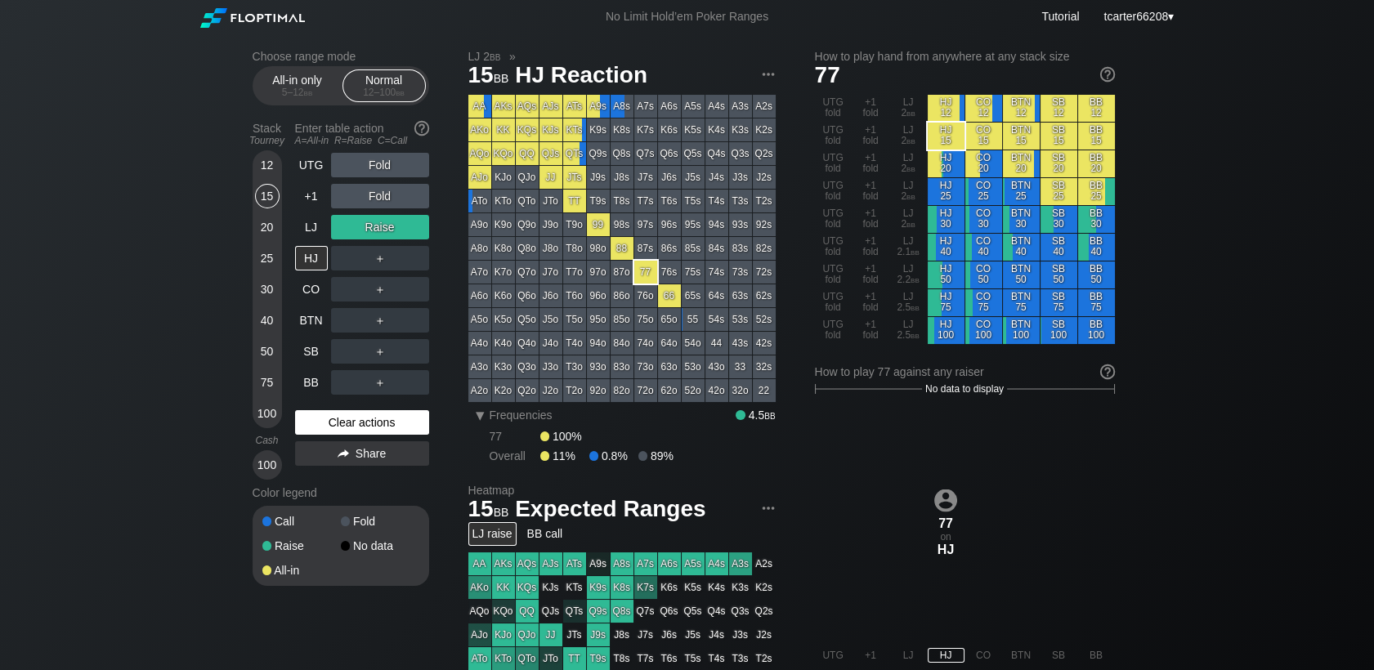
click at [340, 412] on div "UTG Fold +1 Fold LJ Raise HJ ＋ CO ＋ BTN ＋ SB ＋ BB ＋ Clear actions Share" at bounding box center [362, 316] width 134 height 327
click at [342, 424] on div "Clear actions" at bounding box center [362, 422] width 134 height 25
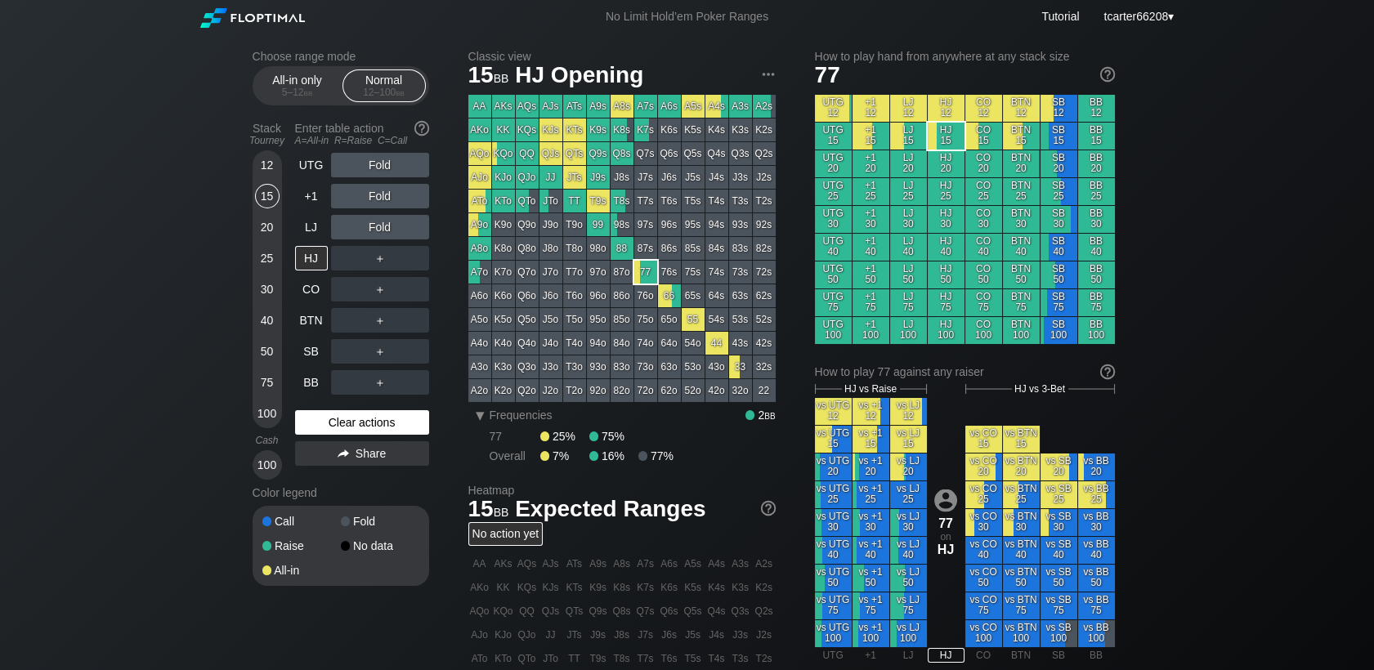
click at [342, 424] on div "Clear actions" at bounding box center [362, 422] width 134 height 25
click at [543, 199] on div "JTo" at bounding box center [550, 201] width 23 height 23
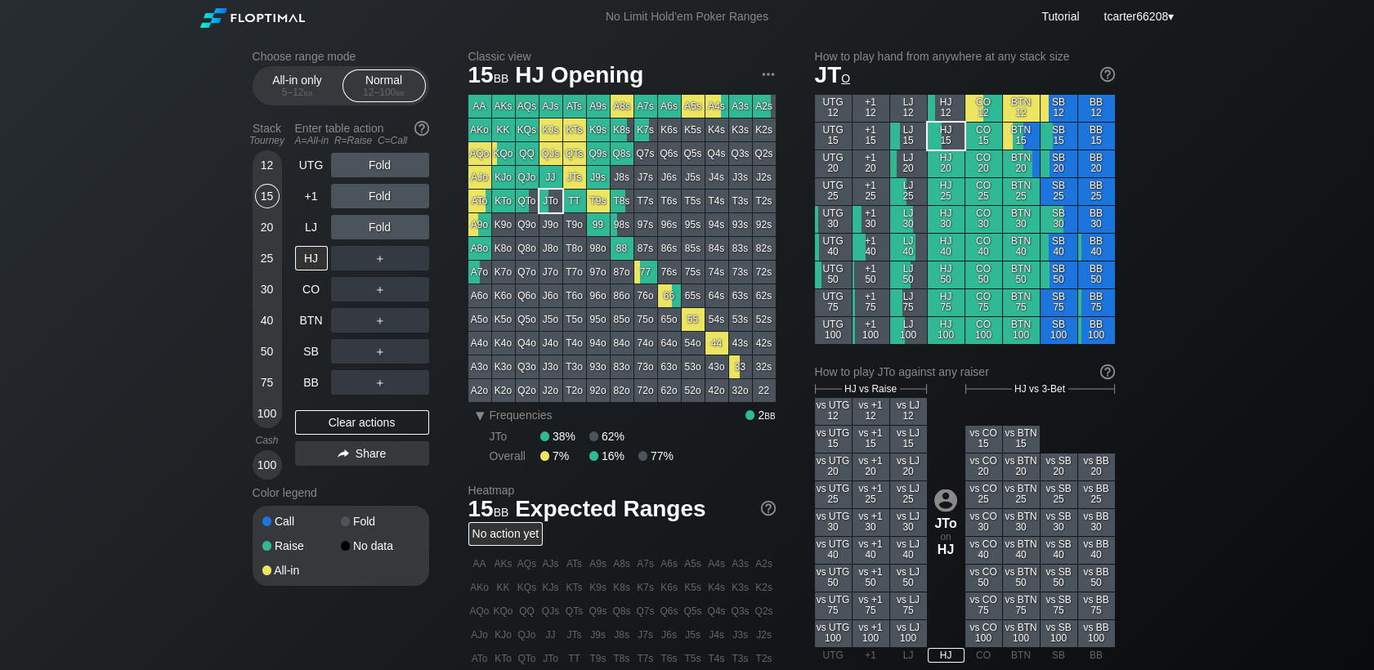
click at [277, 415] on div "100" at bounding box center [267, 413] width 25 height 25
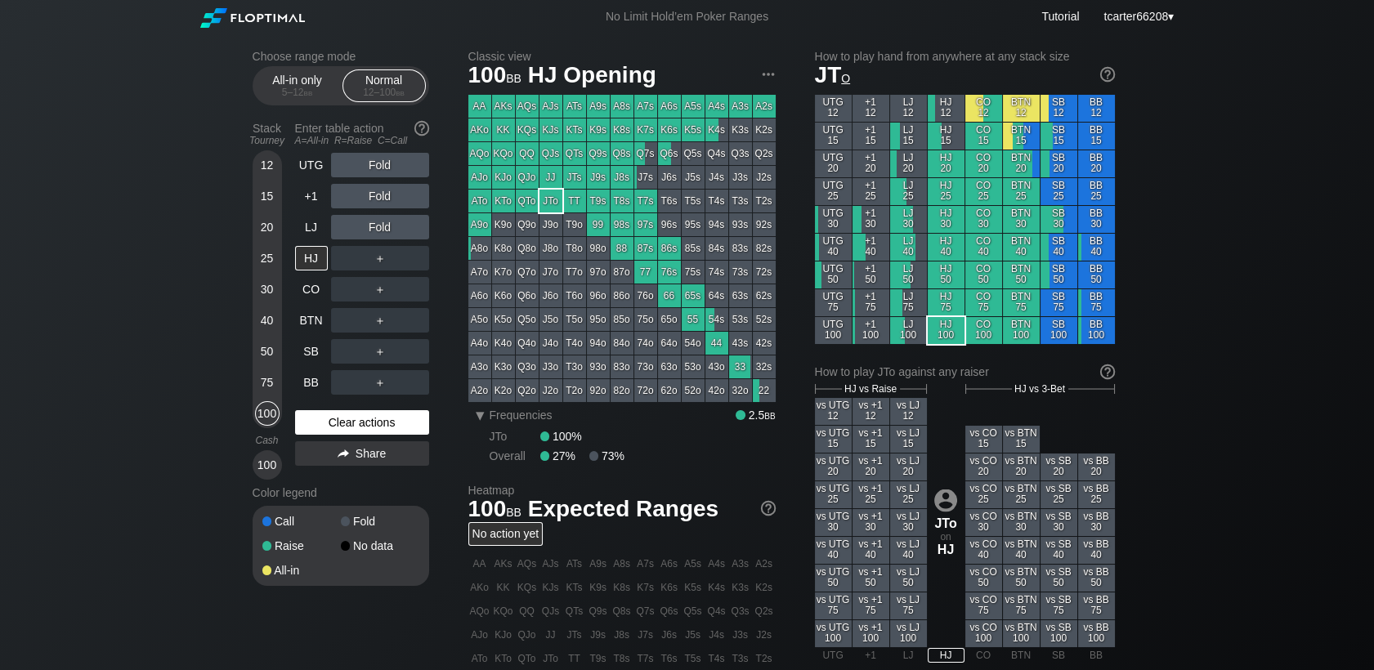
click at [324, 417] on div "Clear actions" at bounding box center [362, 422] width 134 height 25
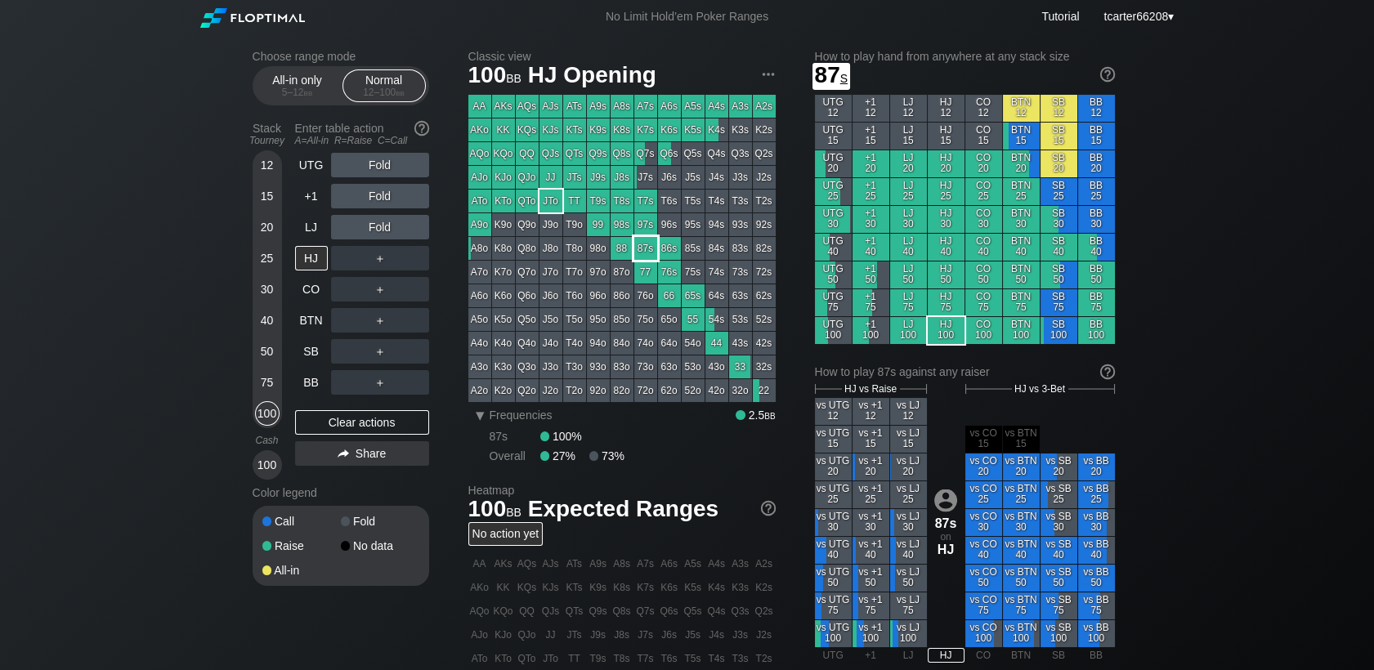
click at [650, 242] on div "87s" at bounding box center [645, 248] width 23 height 23
click at [381, 235] on div "R ✕" at bounding box center [380, 227] width 32 height 25
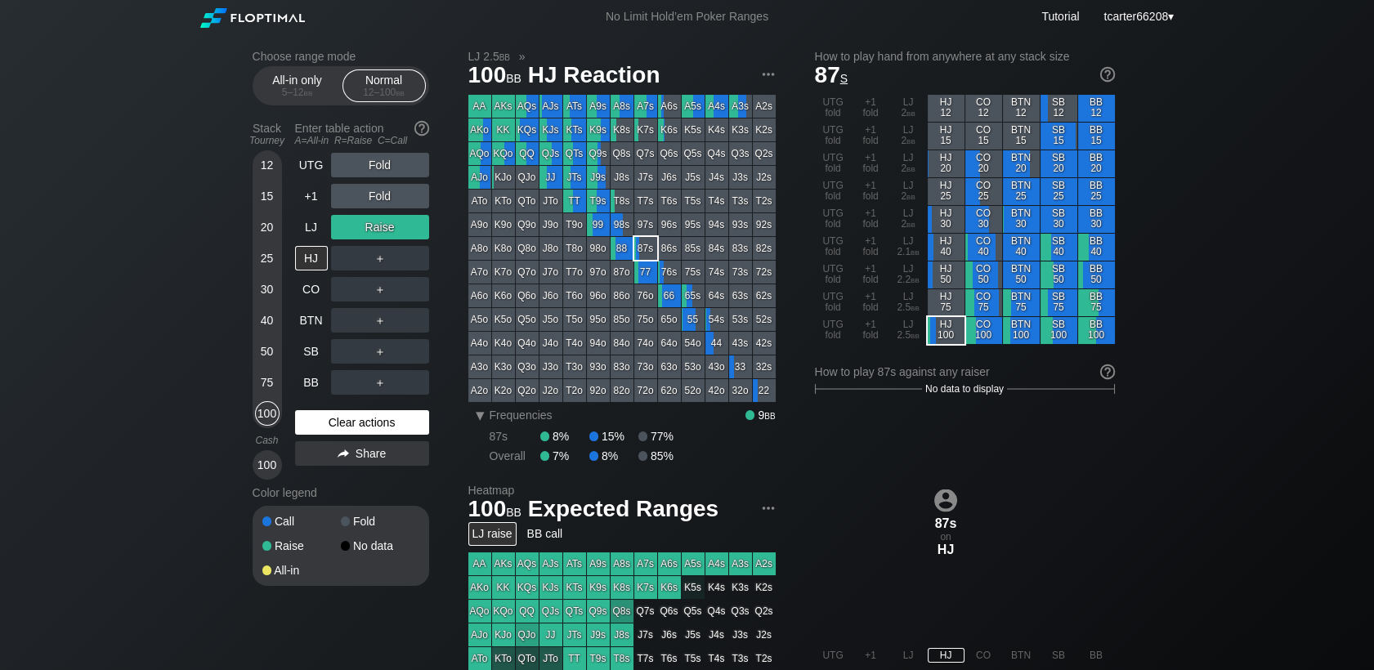
click at [386, 431] on div "Clear actions" at bounding box center [362, 422] width 134 height 25
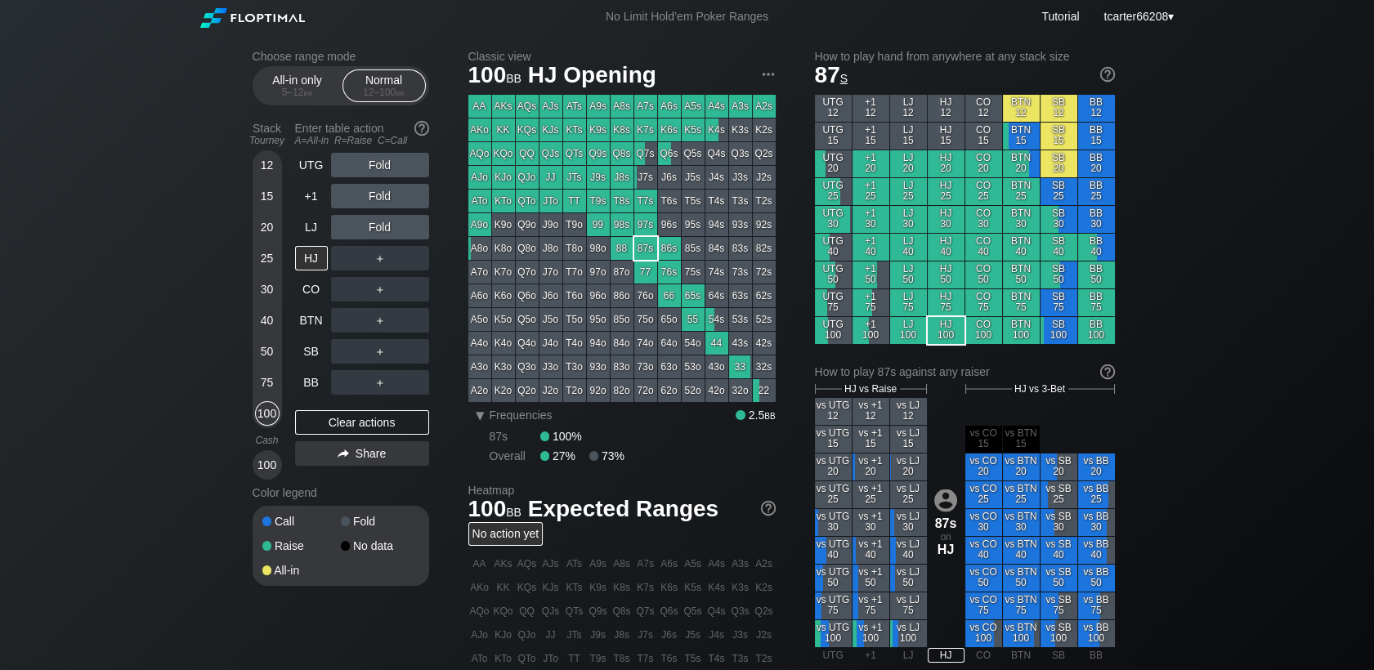
click at [270, 206] on div "15" at bounding box center [267, 196] width 25 height 25
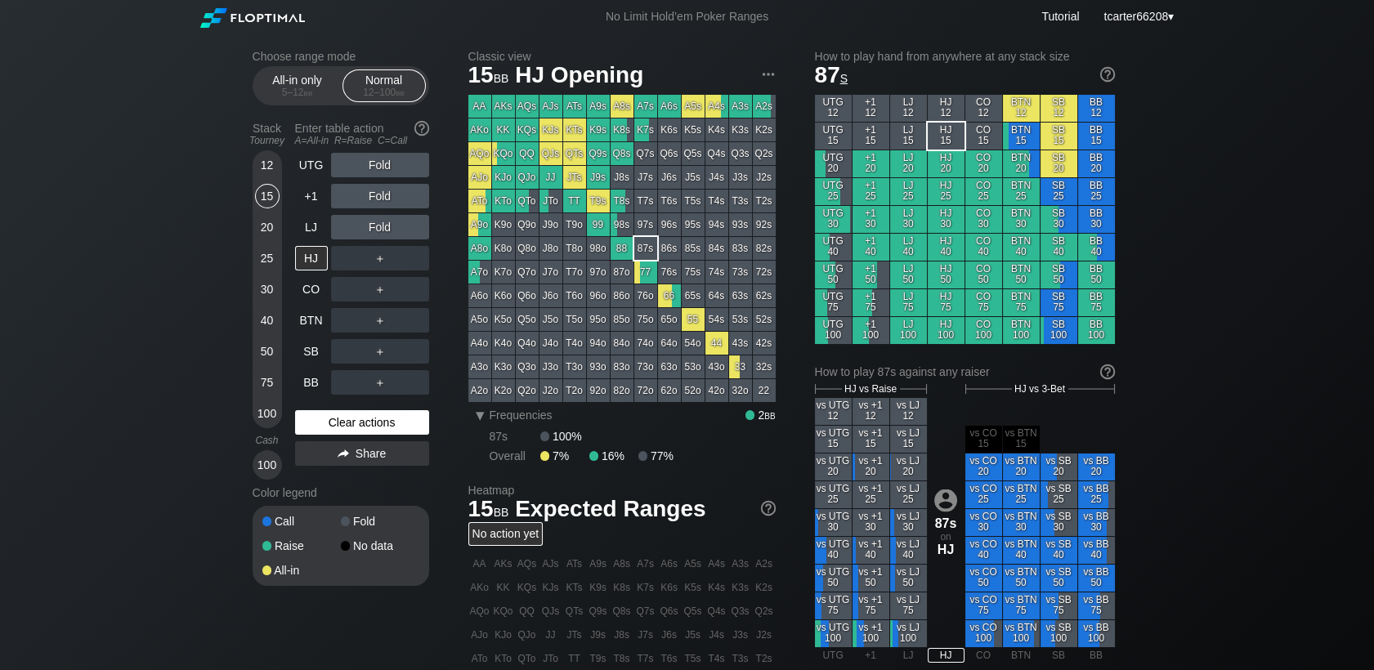
click at [412, 416] on div "Clear actions" at bounding box center [362, 422] width 134 height 25
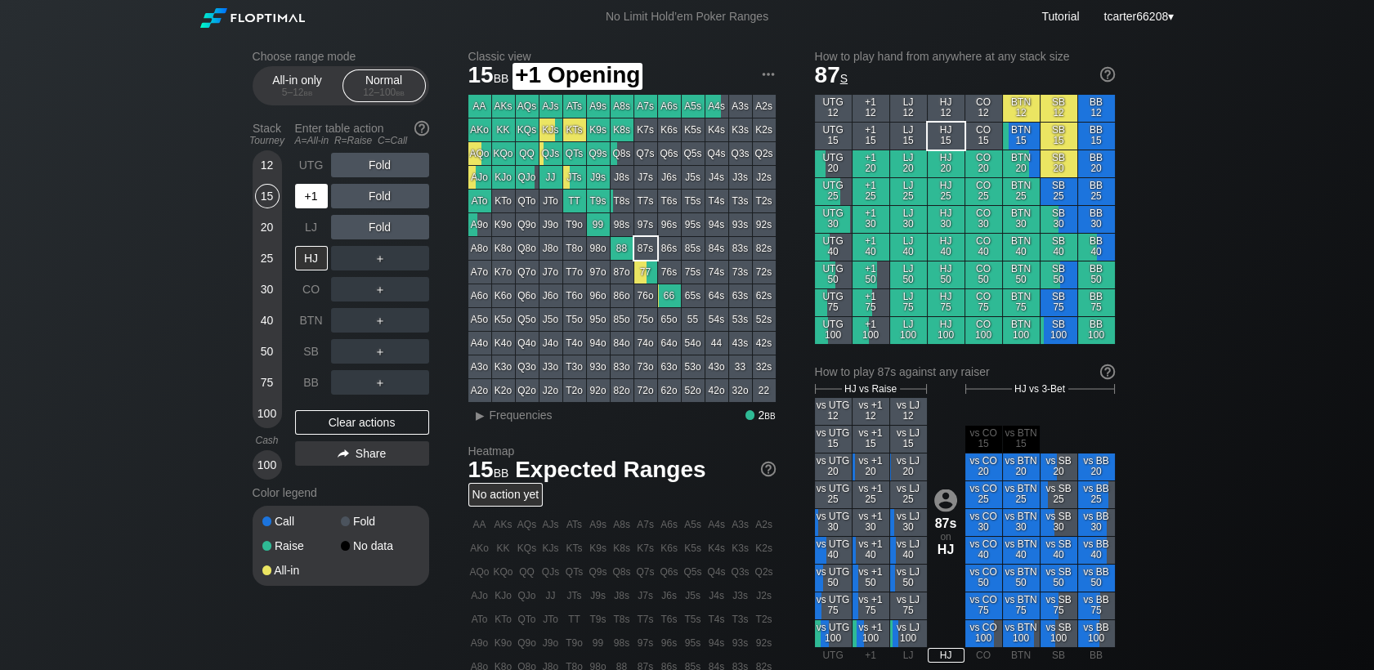
click at [304, 198] on div "+1" at bounding box center [311, 196] width 33 height 25
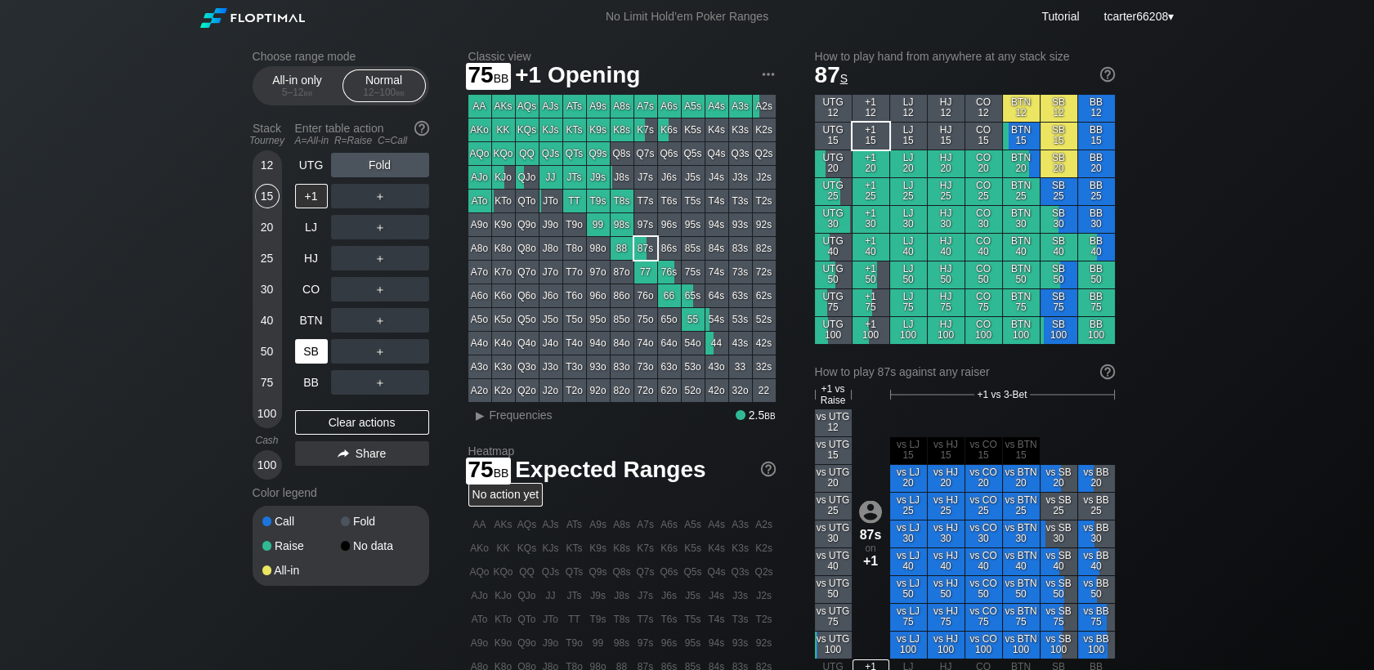
drag, startPoint x: 268, startPoint y: 391, endPoint x: 306, endPoint y: 346, distance: 58.5
click at [270, 389] on div "75" at bounding box center [267, 382] width 25 height 25
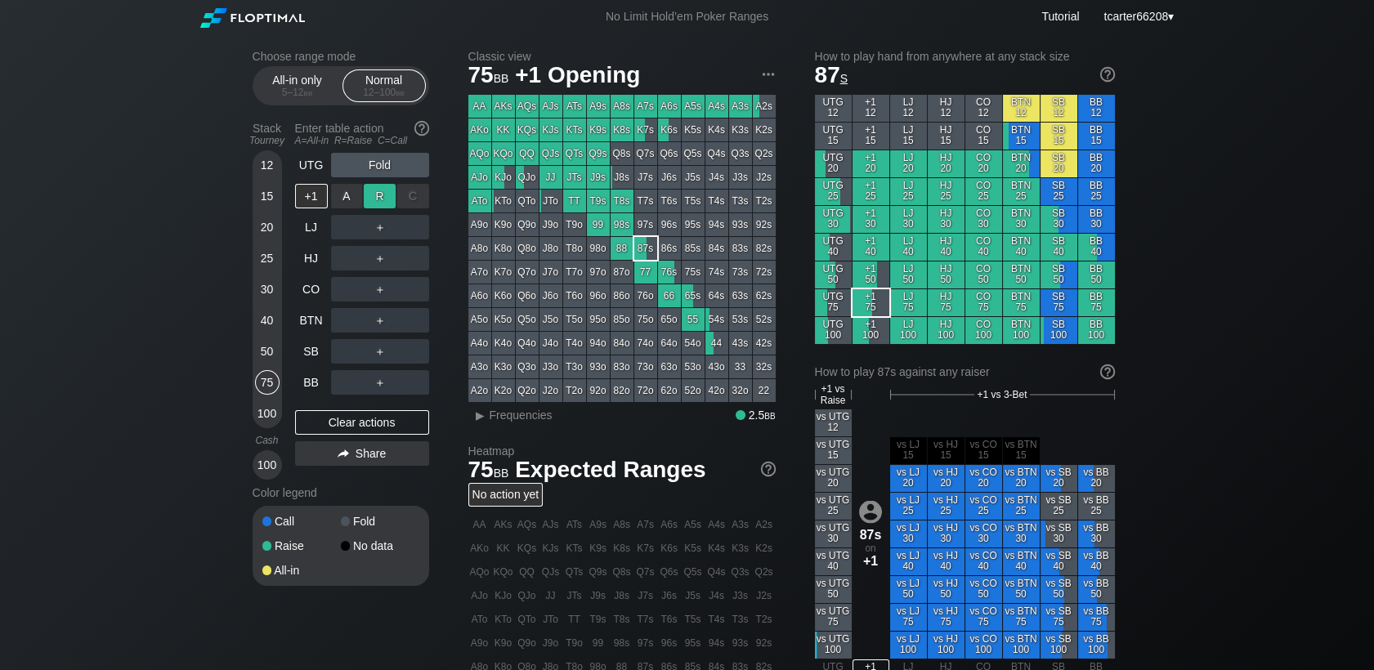
click at [373, 208] on div "R ✕" at bounding box center [380, 196] width 32 height 25
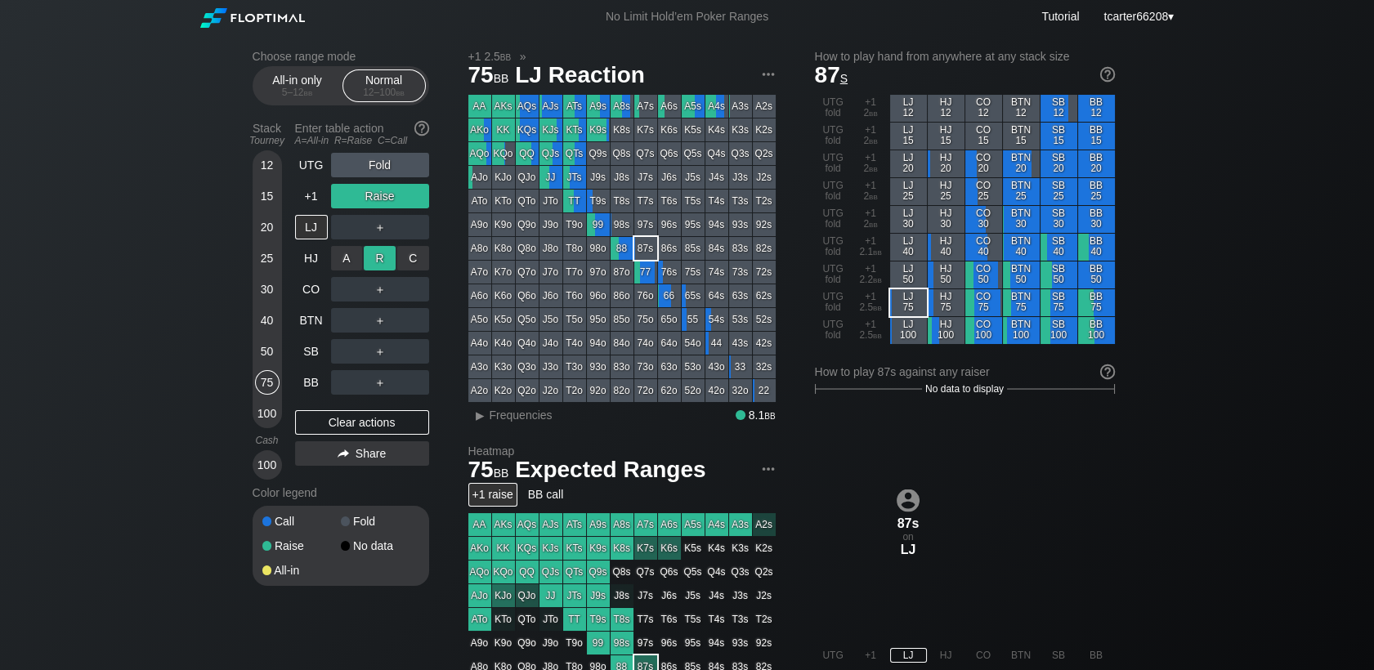
click at [379, 264] on div "R ✕" at bounding box center [380, 258] width 32 height 25
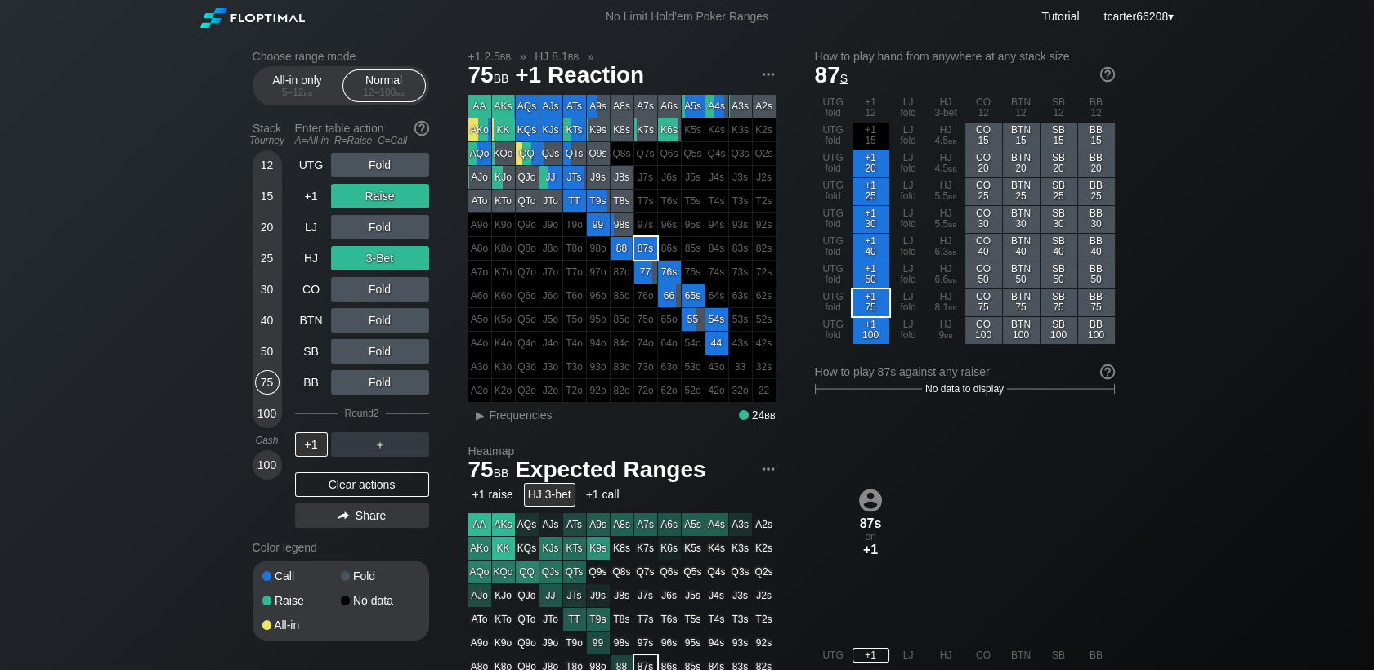
click at [368, 489] on div "Clear actions" at bounding box center [362, 484] width 134 height 25
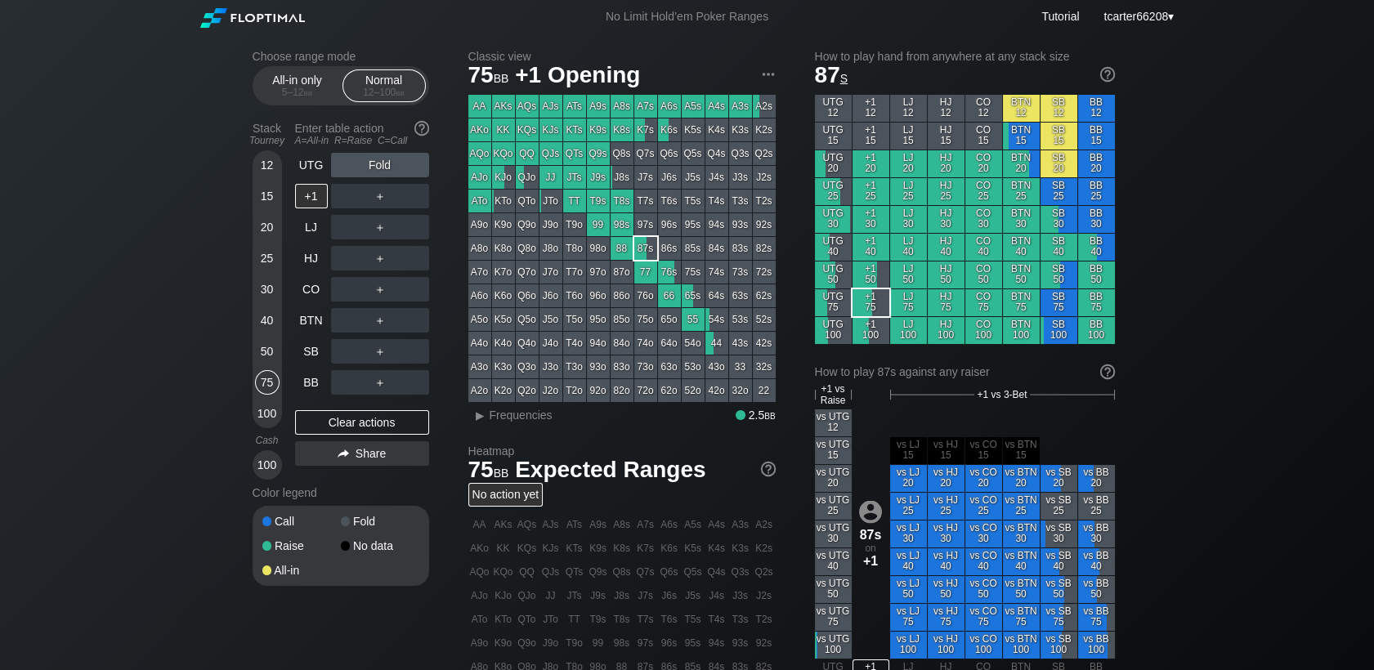
click at [254, 413] on div "12 15 20 25 30 40 50 75 100" at bounding box center [267, 289] width 29 height 278
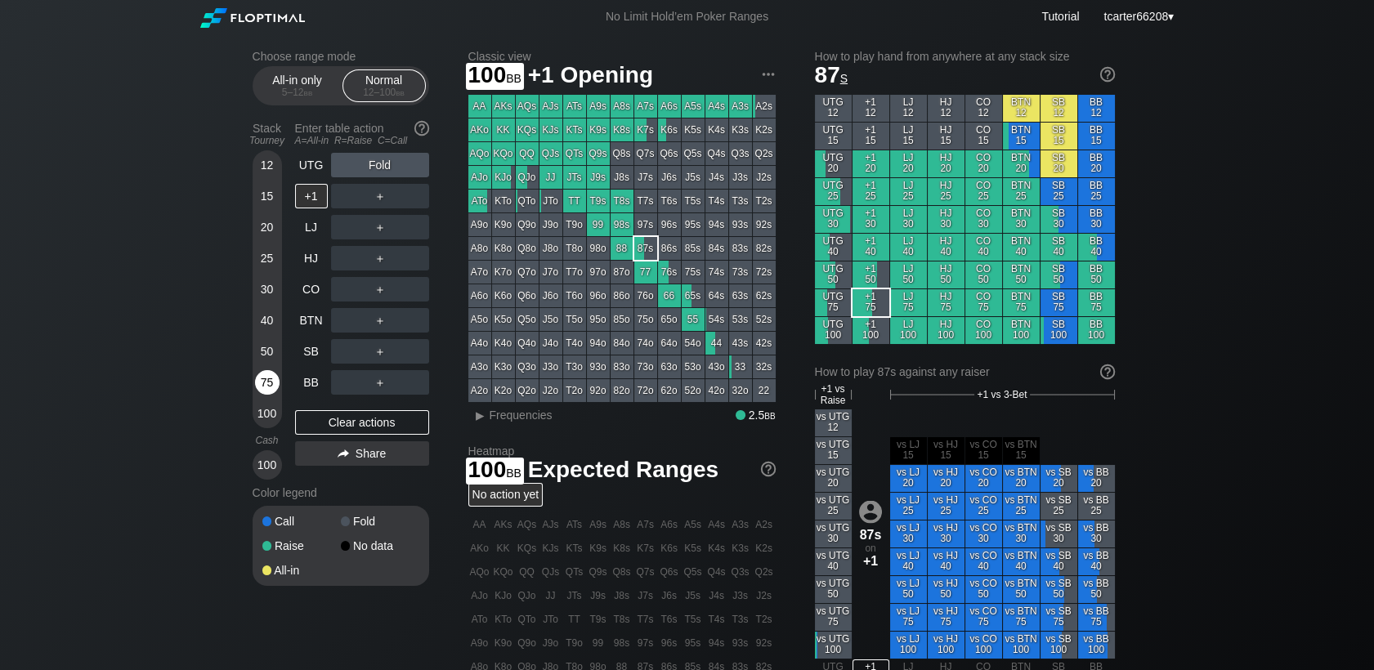
drag, startPoint x: 254, startPoint y: 414, endPoint x: 272, endPoint y: 378, distance: 40.9
click at [261, 400] on div "12 15 20 25 30 40 50 75 100" at bounding box center [267, 289] width 29 height 278
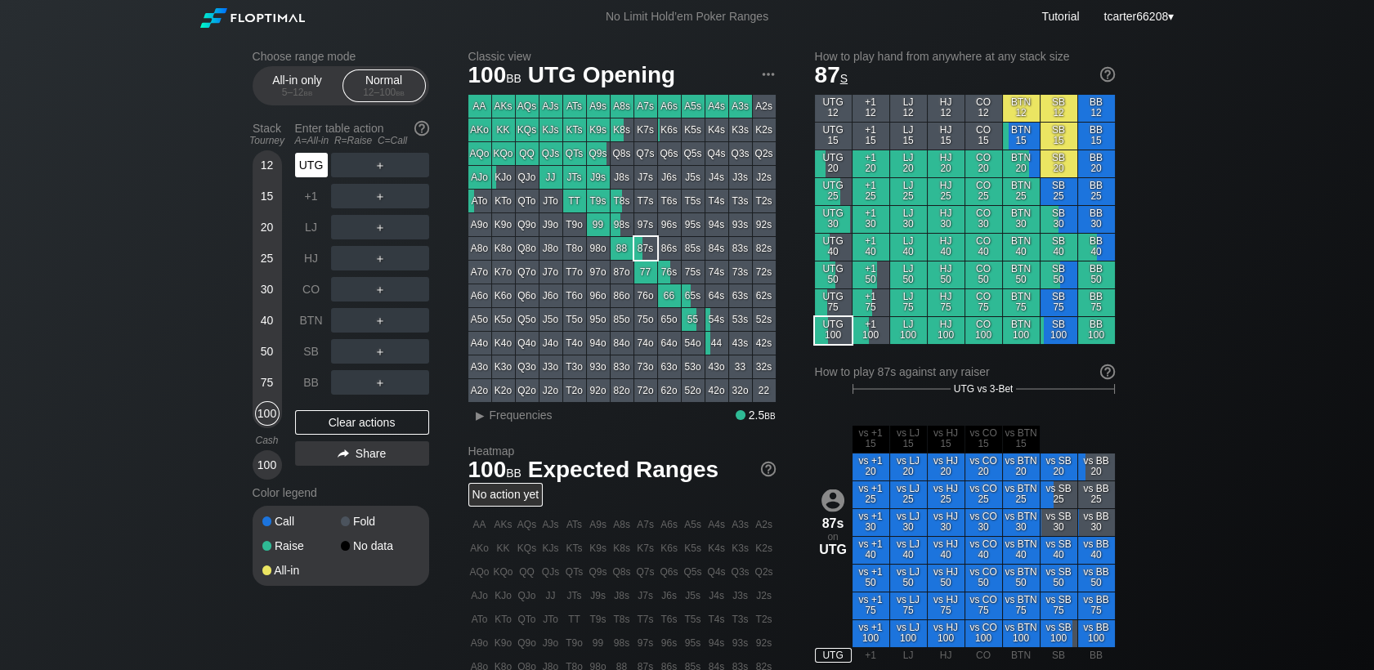
click at [316, 169] on div "UTG" at bounding box center [311, 165] width 33 height 25
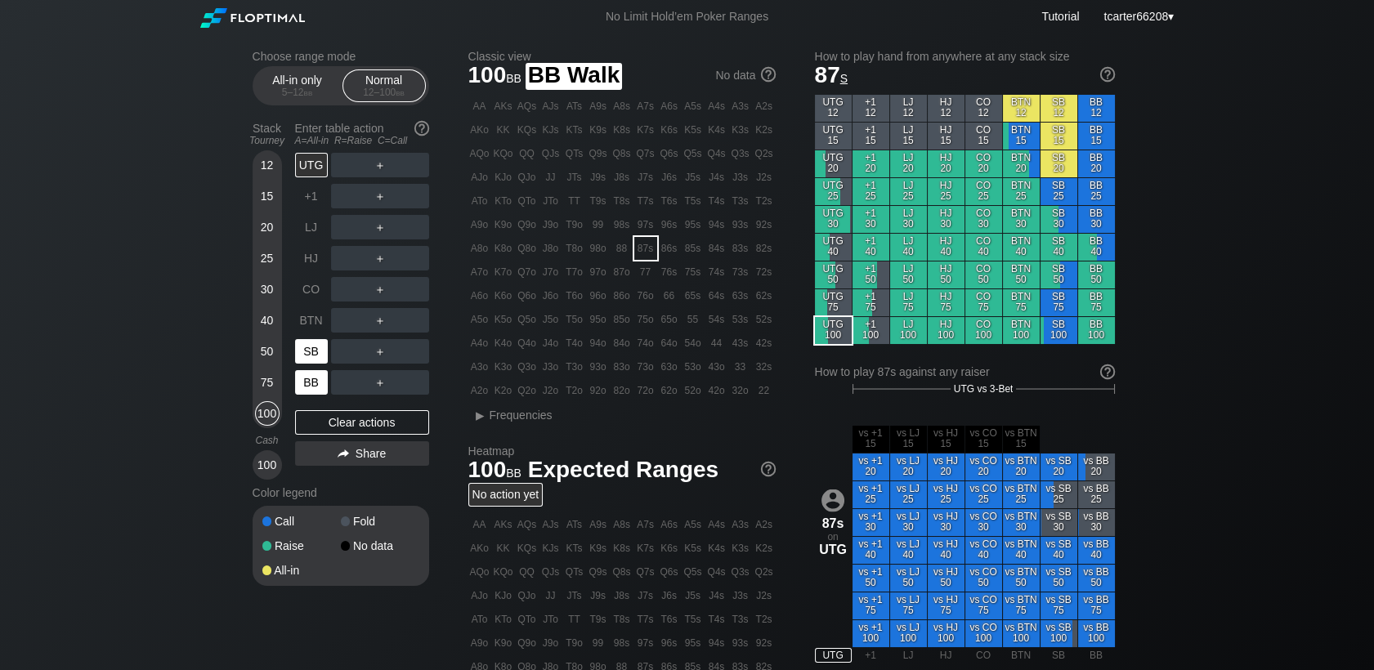
click at [319, 364] on div "SB" at bounding box center [311, 351] width 33 height 25
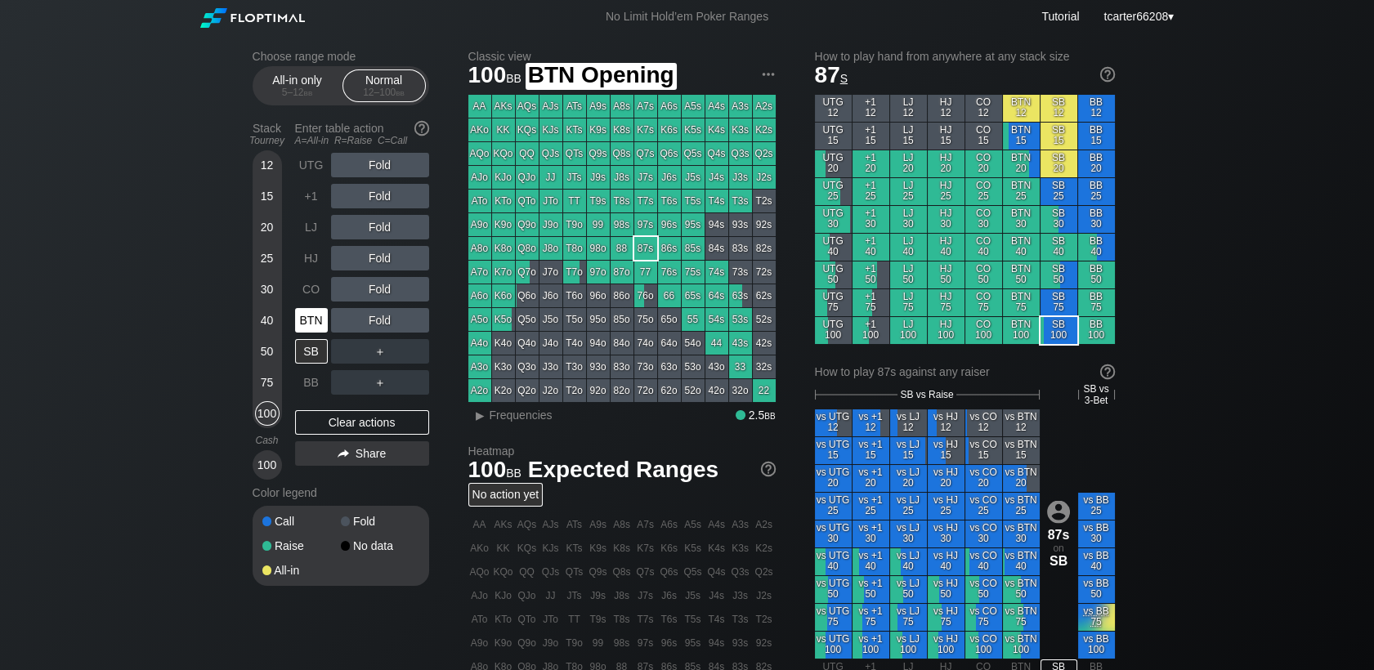
click at [301, 322] on div "BTN" at bounding box center [311, 320] width 33 height 25
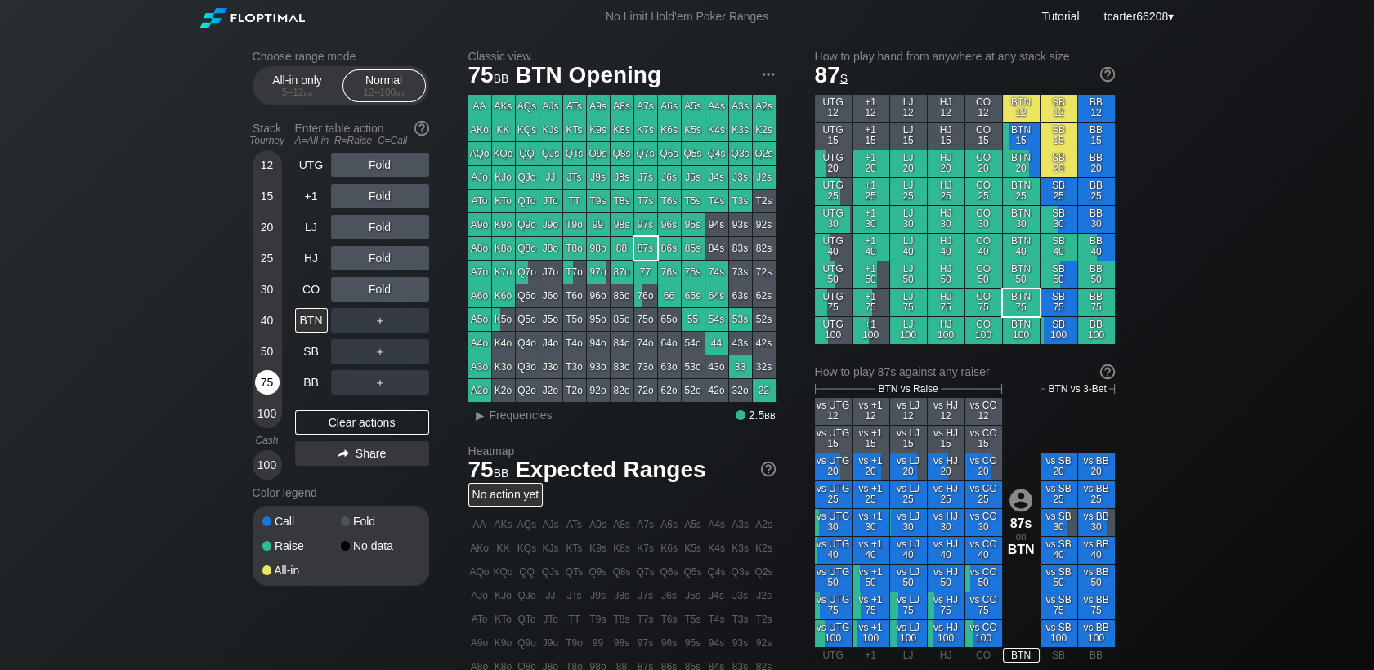
click at [270, 375] on div "75" at bounding box center [267, 382] width 25 height 25
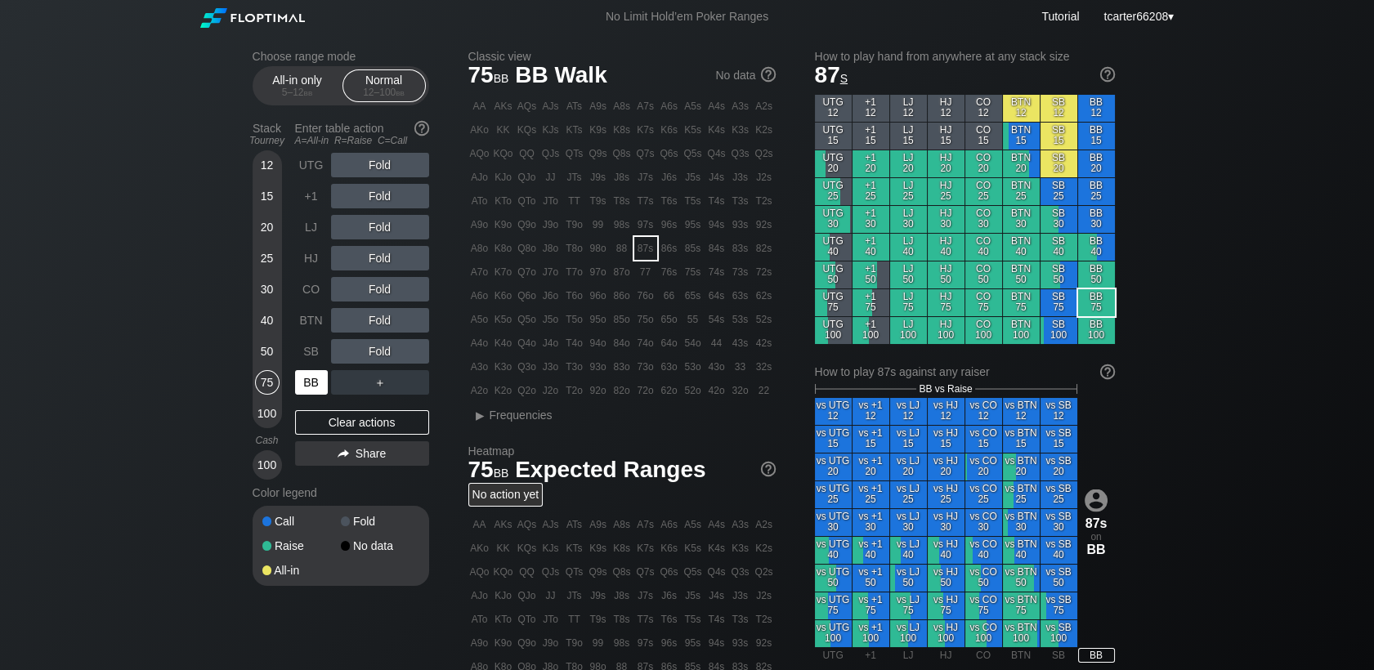
click at [315, 395] on div "BB" at bounding box center [311, 382] width 33 height 25
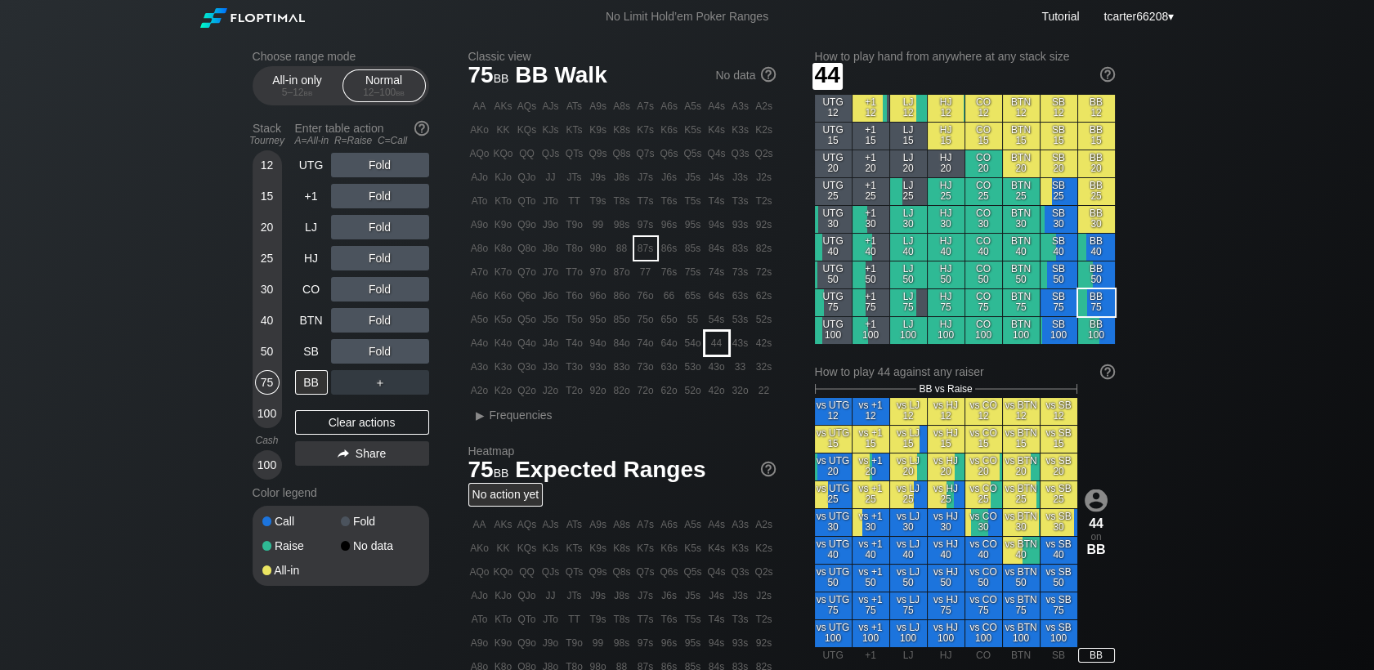
click at [718, 343] on div "44" at bounding box center [716, 343] width 23 height 23
click at [275, 327] on div "40" at bounding box center [267, 320] width 25 height 25
click at [276, 326] on div "40" at bounding box center [267, 320] width 25 height 25
click at [292, 326] on div "Stack Tourney Enter table action A=All-in R=Raise C=Call 12 15 20 25 30 40 50 7…" at bounding box center [341, 297] width 177 height 364
drag, startPoint x: 292, startPoint y: 326, endPoint x: 311, endPoint y: 324, distance: 19.0
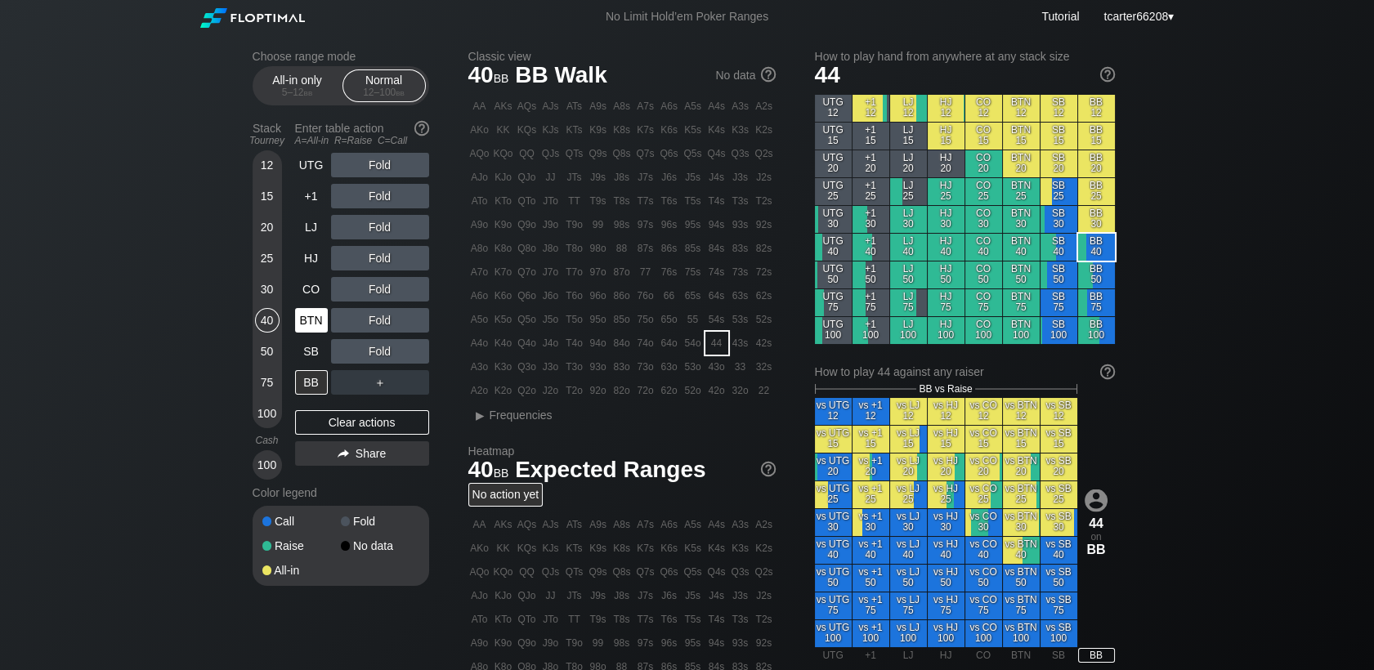
click at [300, 325] on div "Stack Tourney Enter table action A=All-in R=Raise C=Call 12 15 20 25 30 40 50 7…" at bounding box center [341, 297] width 177 height 364
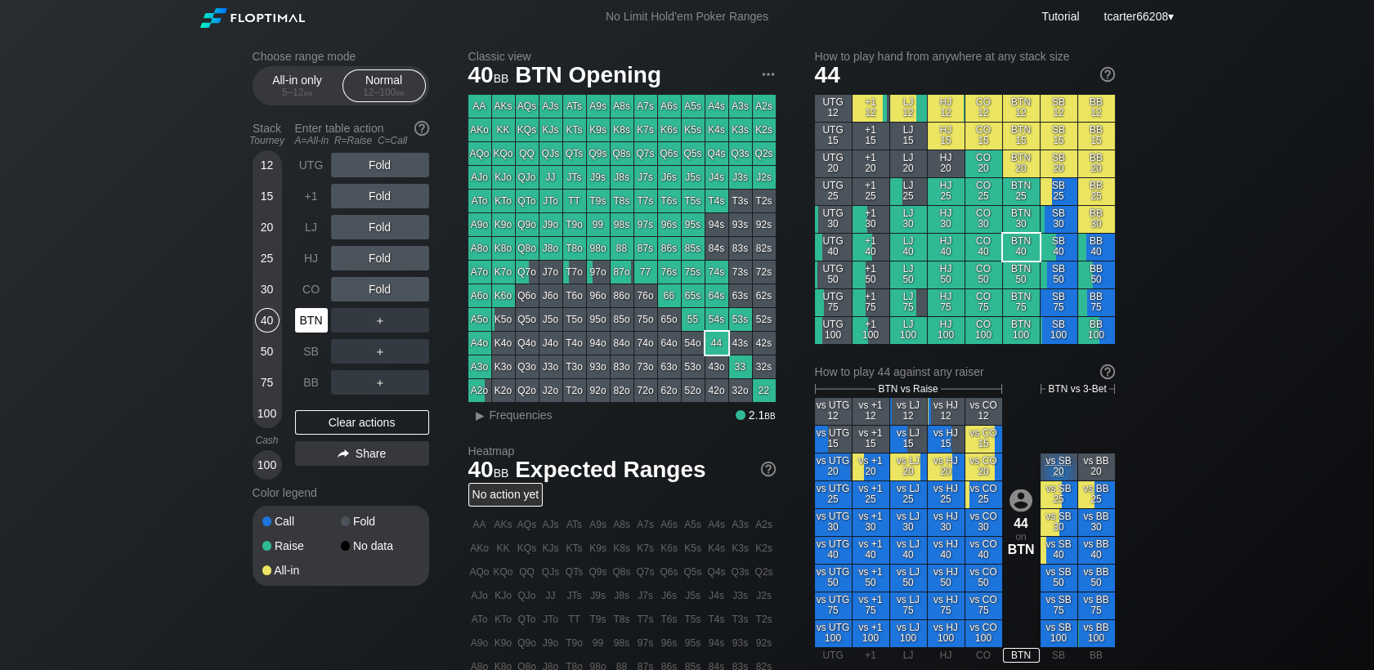
click at [311, 324] on div "BTN" at bounding box center [311, 320] width 33 height 25
